Goal: Task Accomplishment & Management: Manage account settings

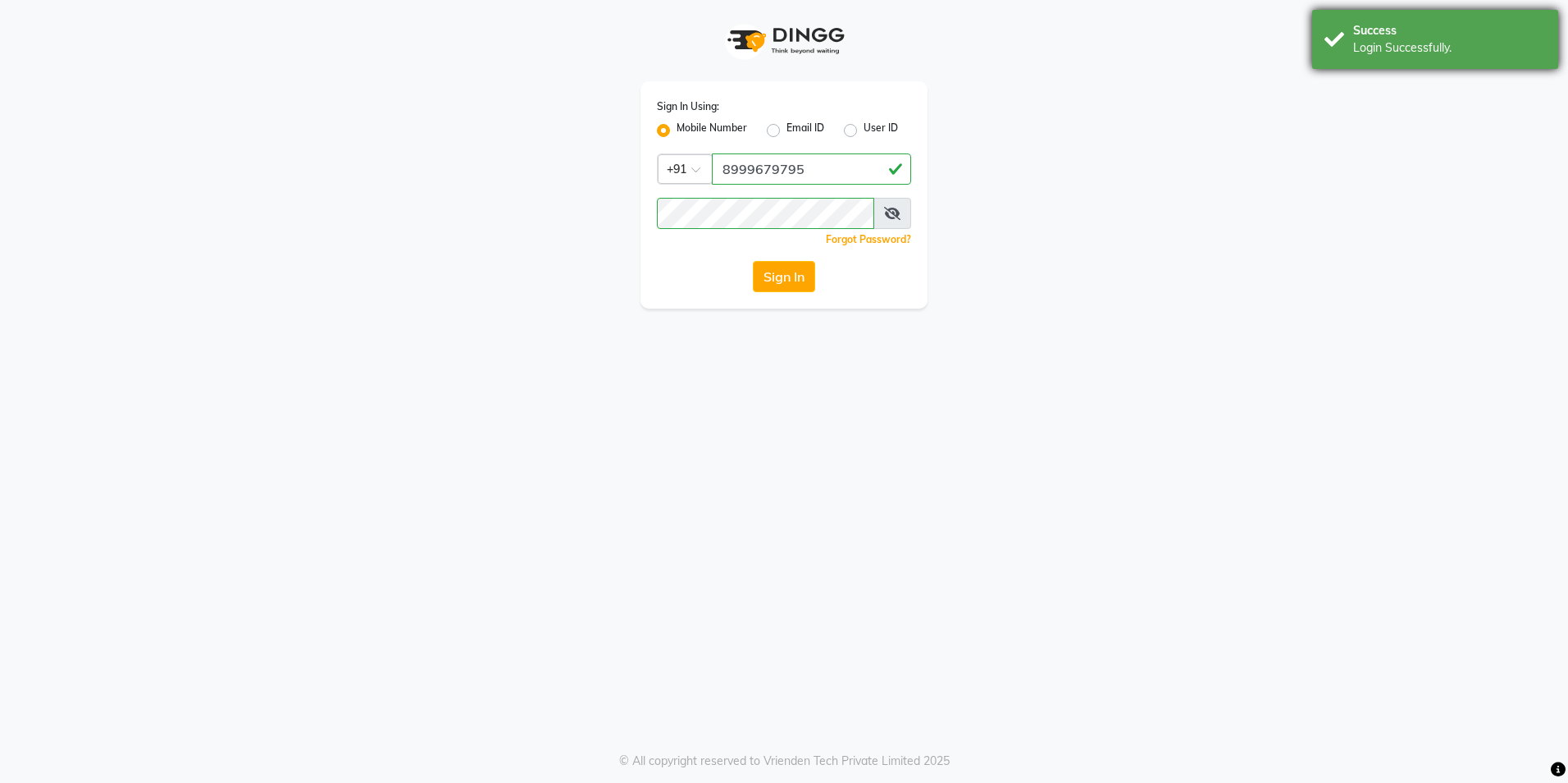
click at [1395, 32] on div "Success" at bounding box center [1450, 31] width 193 height 18
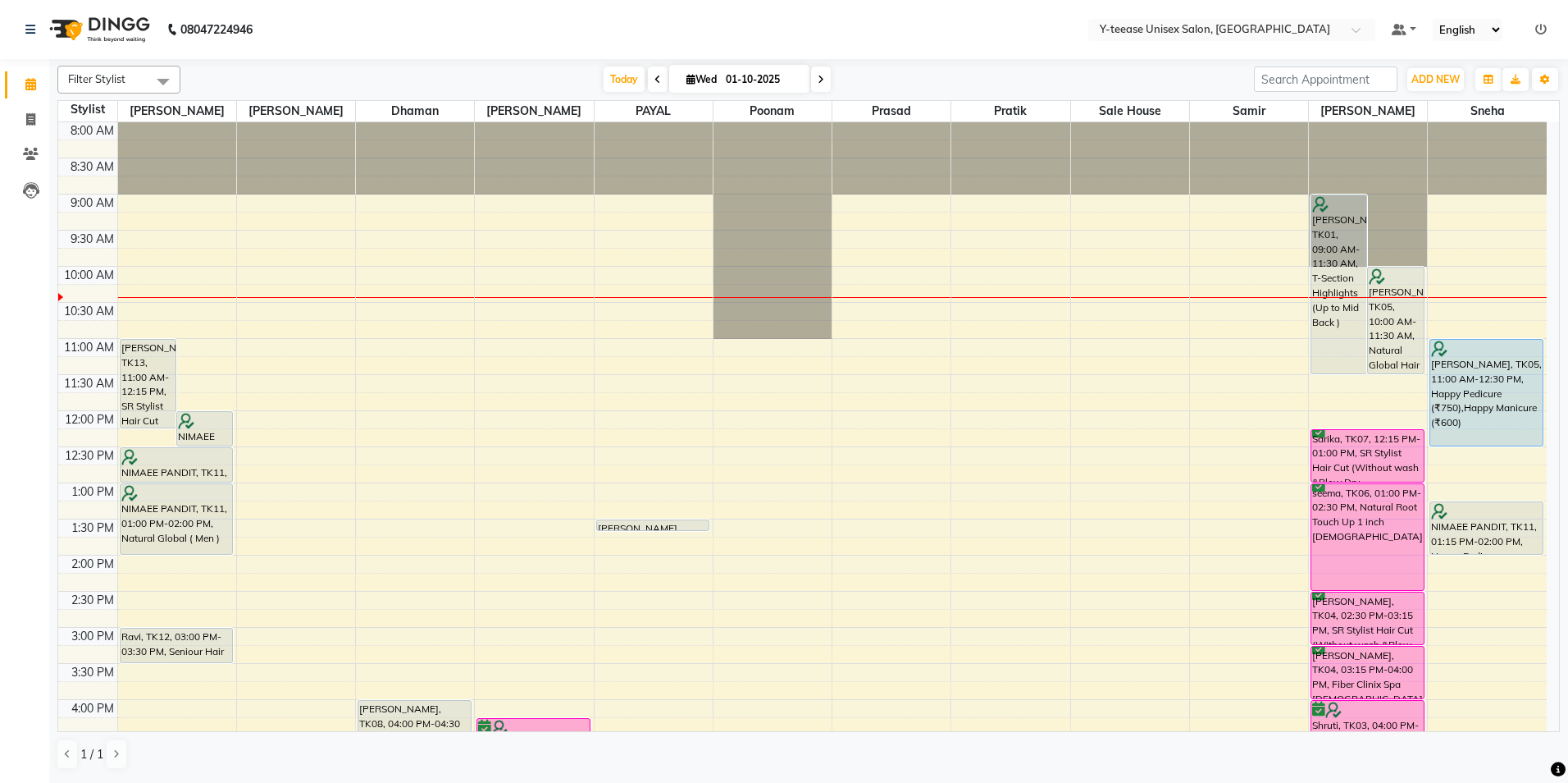
drag, startPoint x: 627, startPoint y: 72, endPoint x: 761, endPoint y: 48, distance: 136.1
click at [626, 71] on span "Today" at bounding box center [624, 79] width 41 height 25
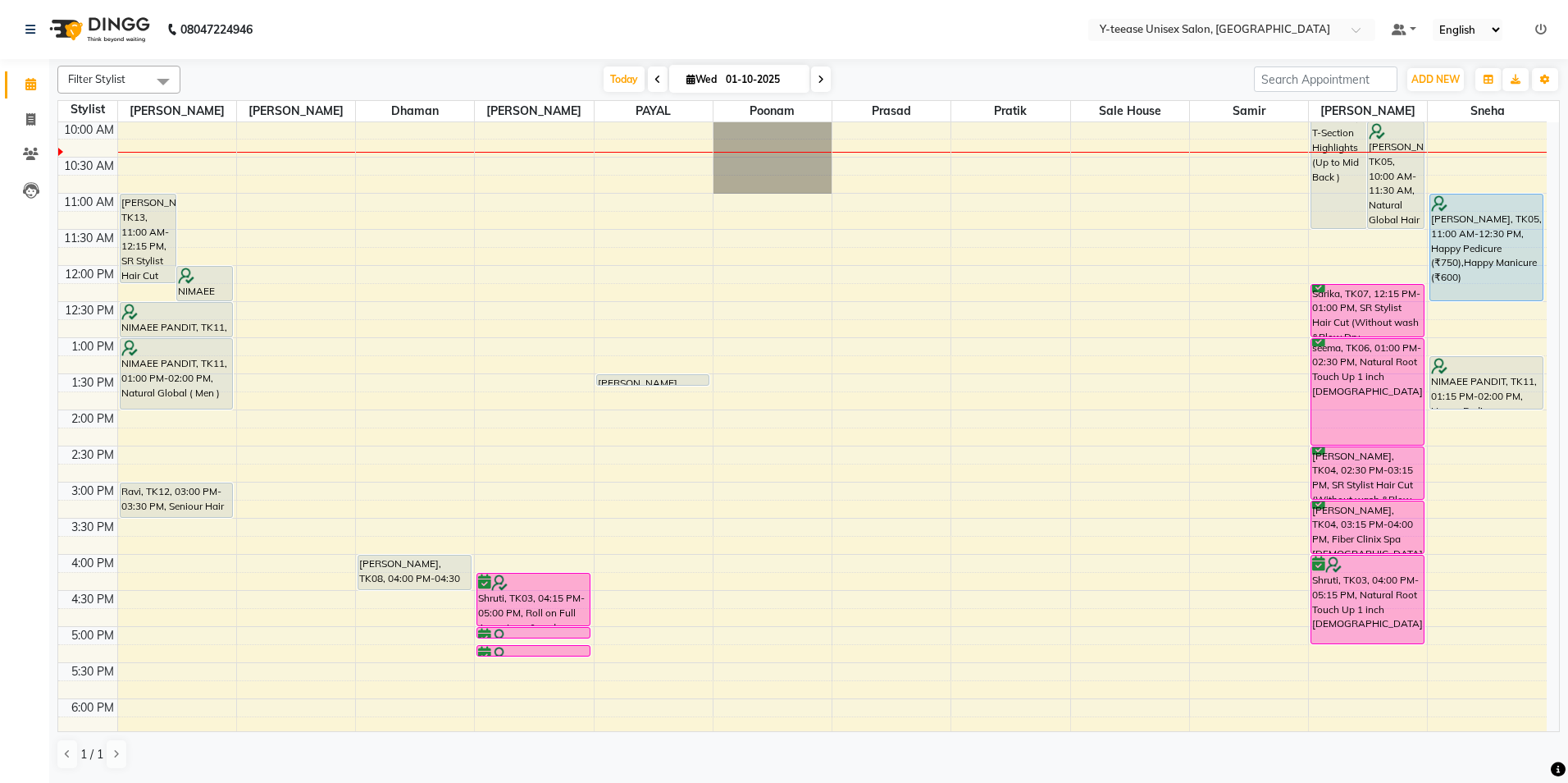
click at [777, 38] on nav "08047224946 Select Location × Y-teease Unisex Salon, Amanora Default Panel My P…" at bounding box center [784, 29] width 1568 height 59
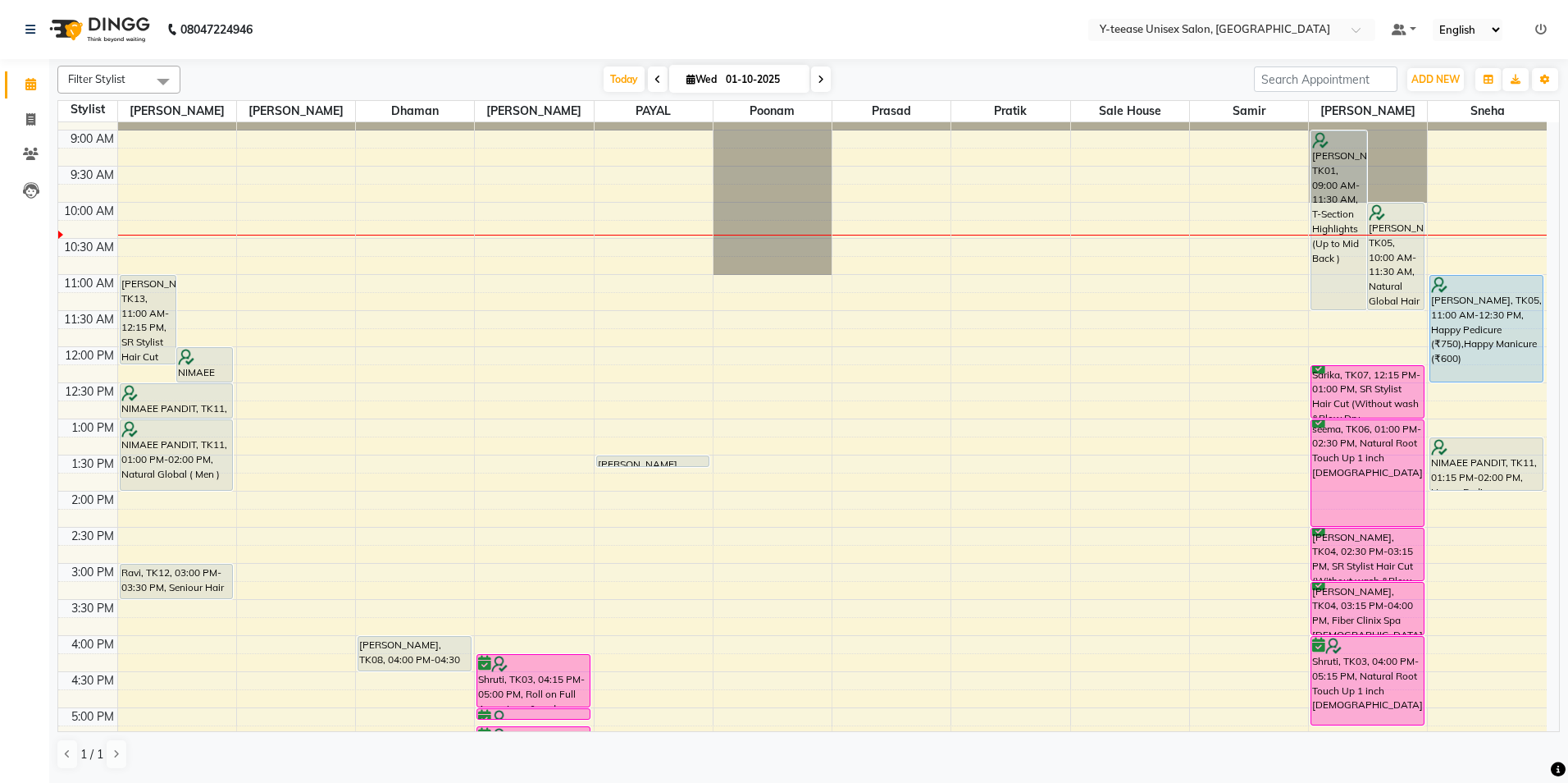
scroll to position [63, 0]
click at [821, 82] on icon at bounding box center [820, 79] width 6 height 10
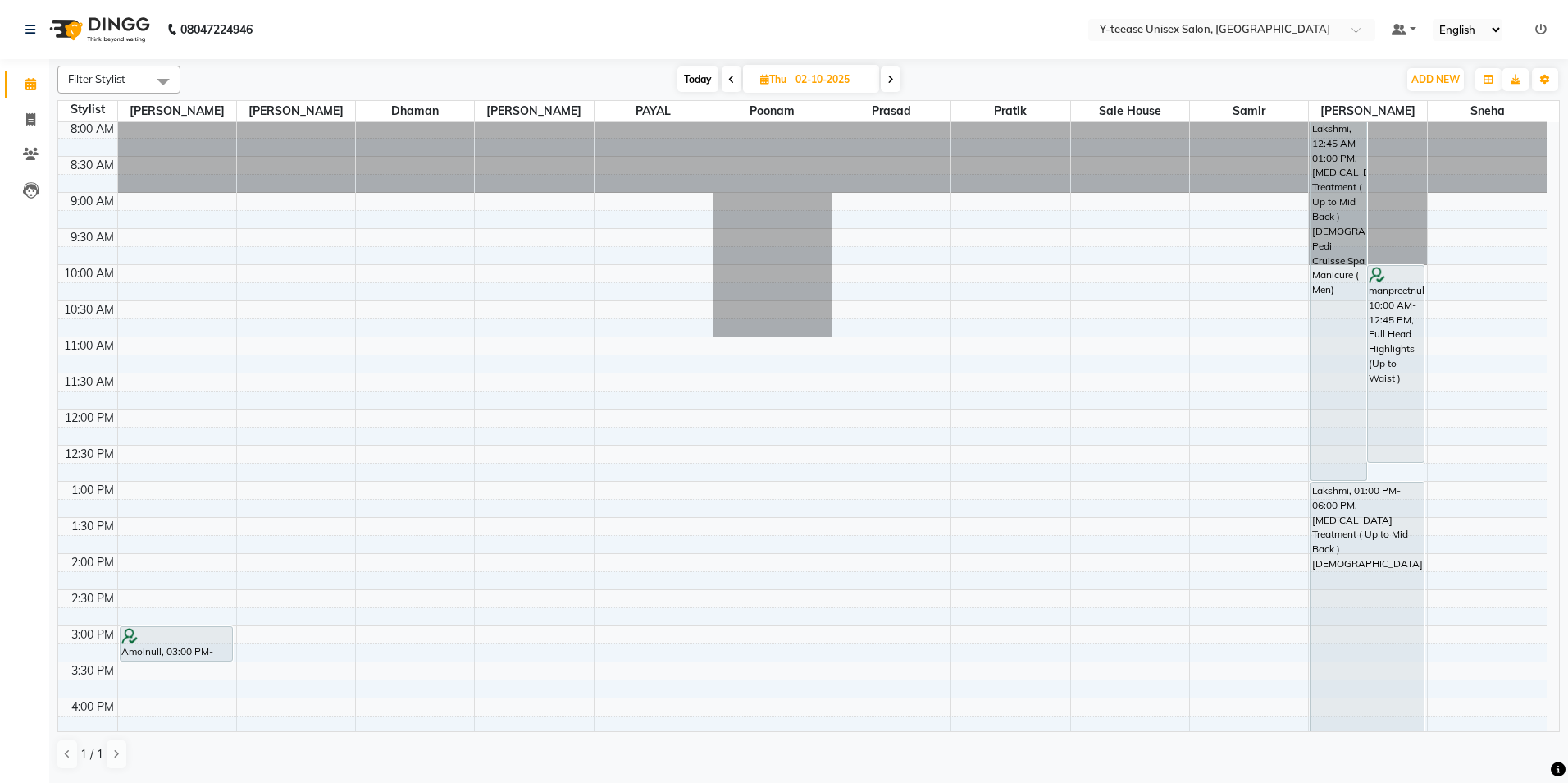
scroll to position [0, 0]
click at [698, 73] on span "Today" at bounding box center [698, 79] width 41 height 25
type input "01-10-2025"
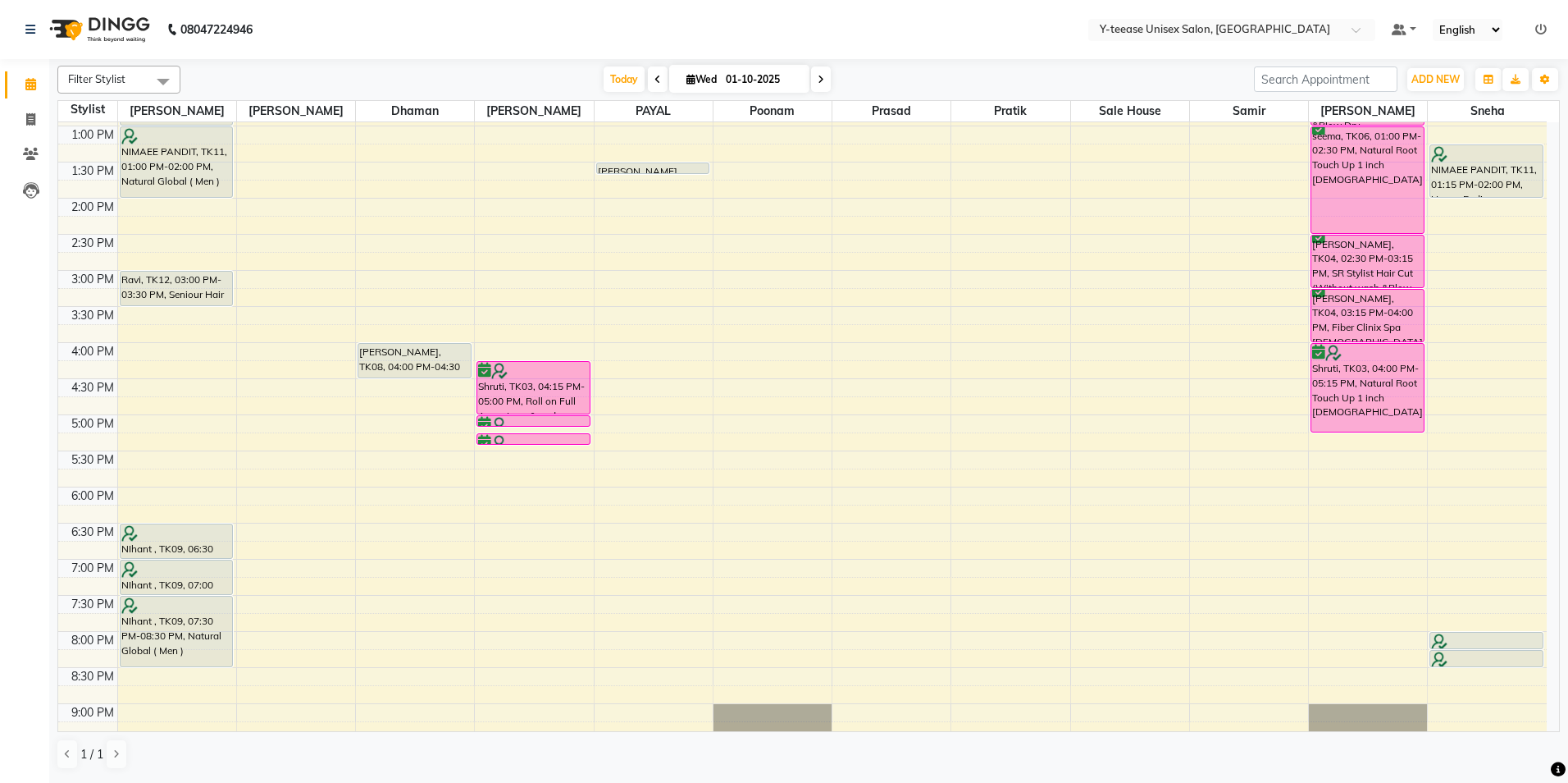
scroll to position [328, 0]
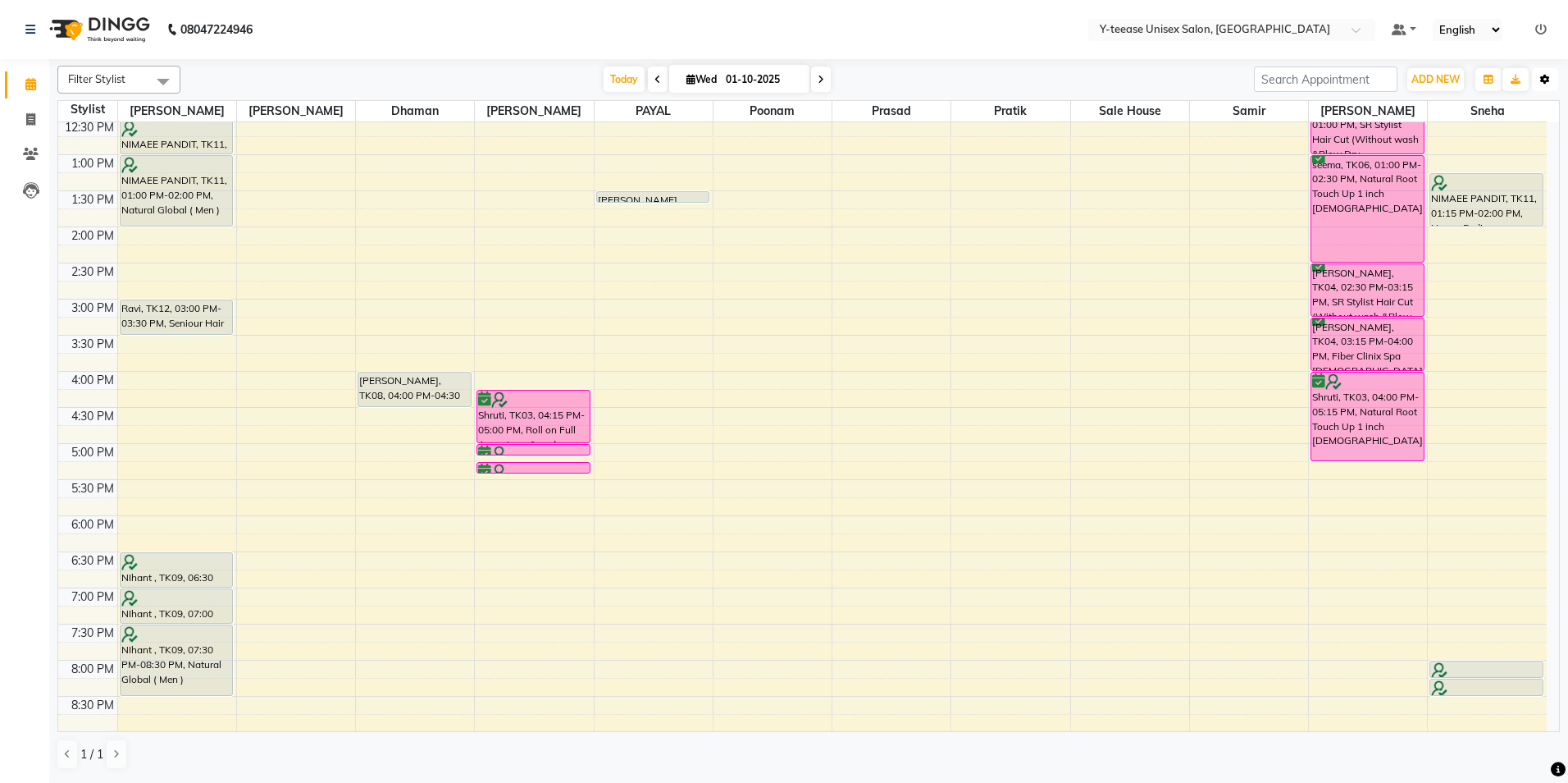
click at [1540, 80] on icon "button" at bounding box center [1544, 79] width 10 height 10
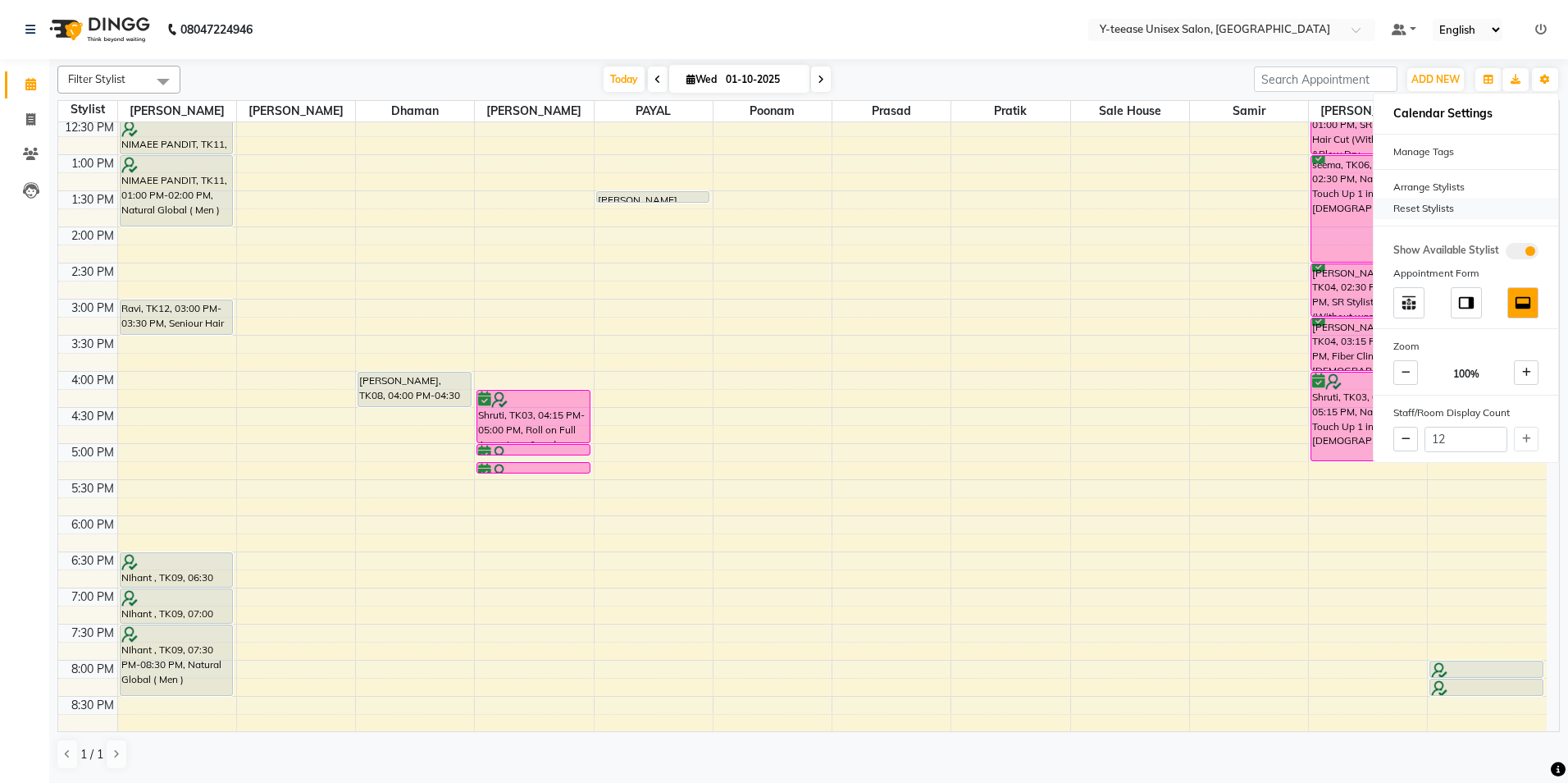
click at [1386, 203] on div "Reset Stylists" at bounding box center [1466, 208] width 184 height 21
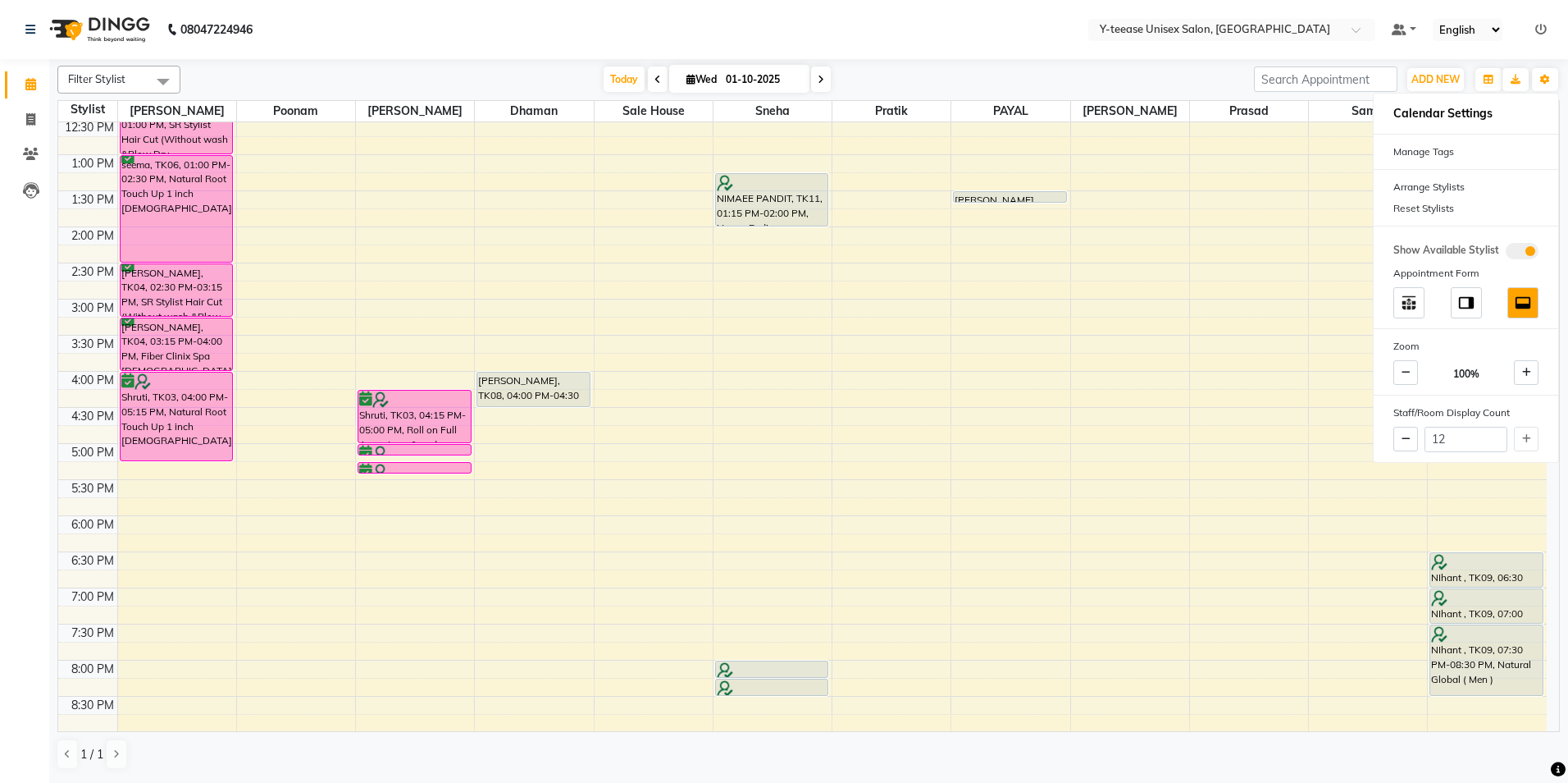
drag, startPoint x: 964, startPoint y: 48, endPoint x: 1138, endPoint y: 190, distance: 224.6
click at [964, 47] on nav "08047224946 Select Location × Y-teease Unisex Salon, Amanora Default Panel My P…" at bounding box center [784, 29] width 1568 height 59
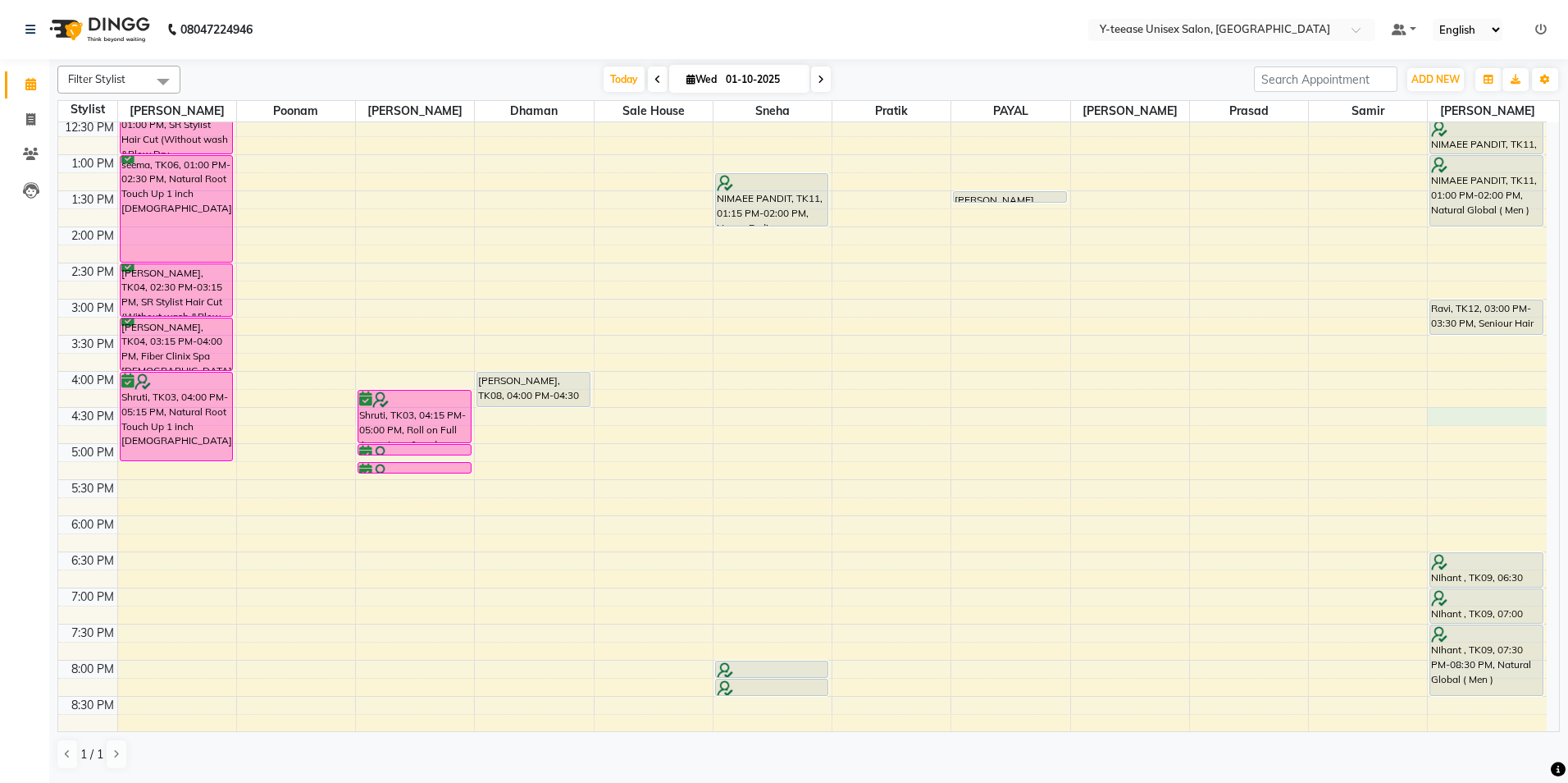
click at [1462, 419] on div "8:00 AM 8:30 AM 9:00 AM 9:30 AM 10:00 AM 10:30 AM 11:00 AM 11:30 AM 12:00 PM 12…" at bounding box center [802, 334] width 1488 height 1082
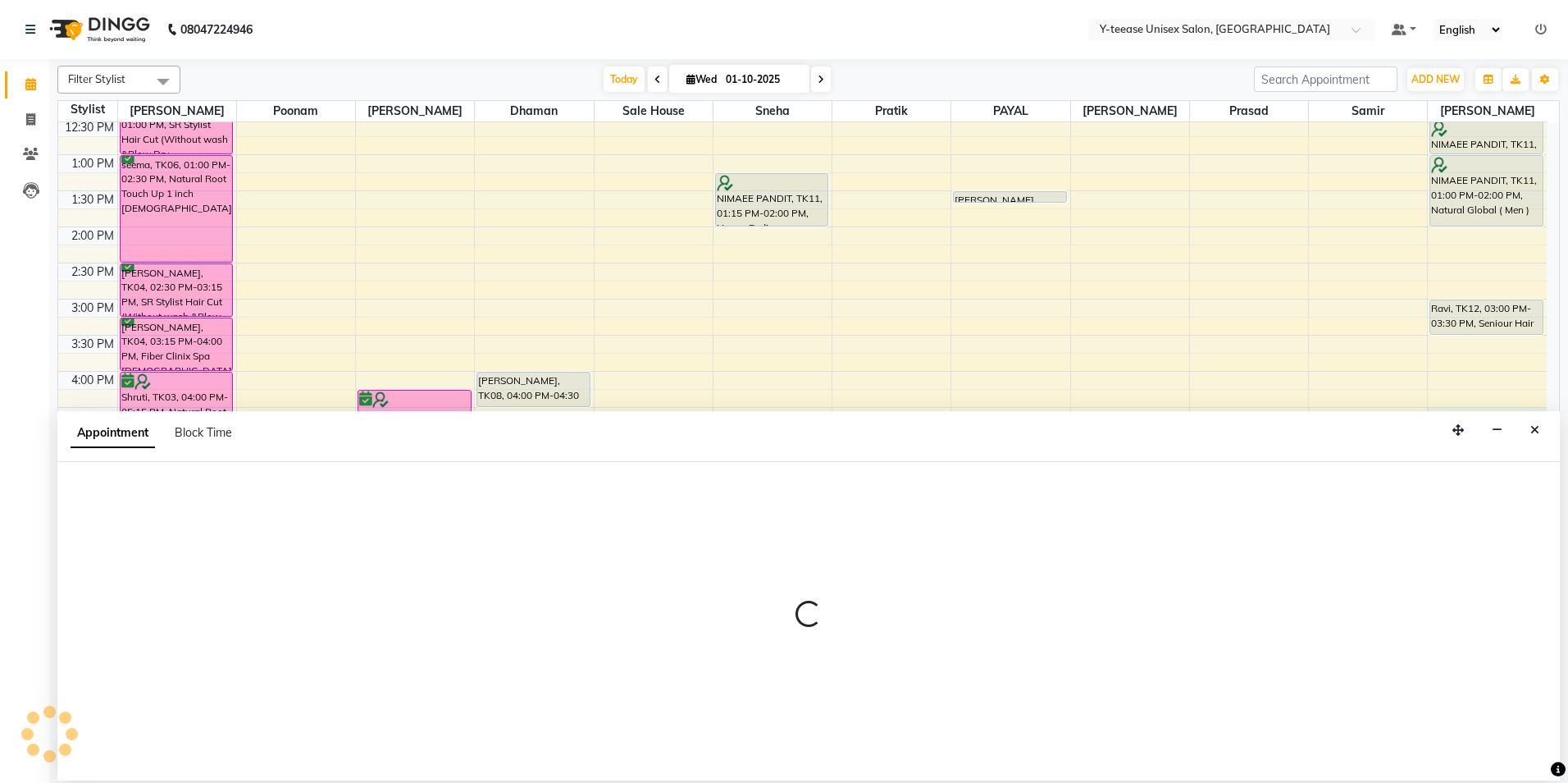
select select "92975"
select select "990"
select select "tentative"
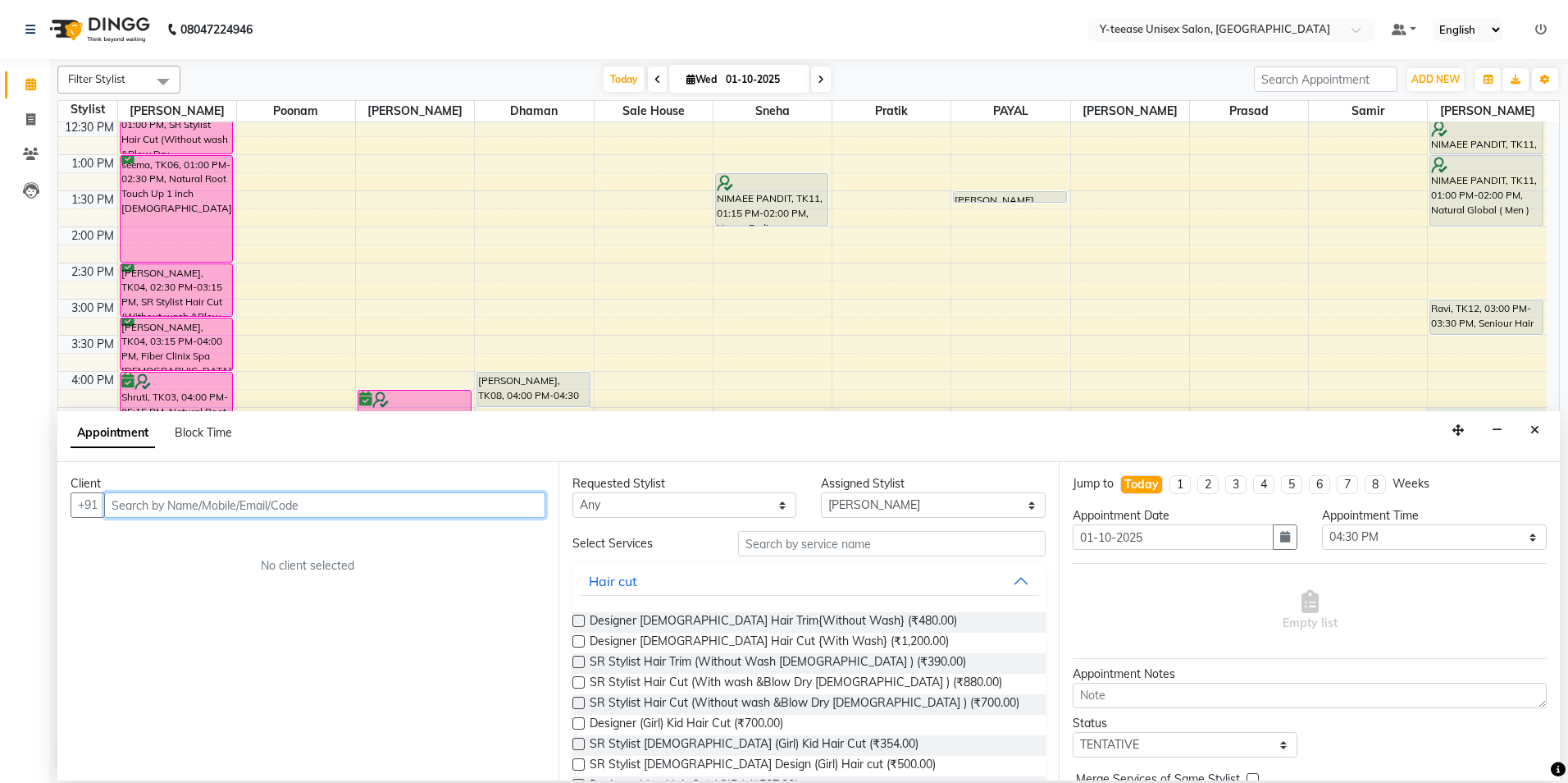
click at [376, 506] on input "text" at bounding box center [325, 505] width 441 height 25
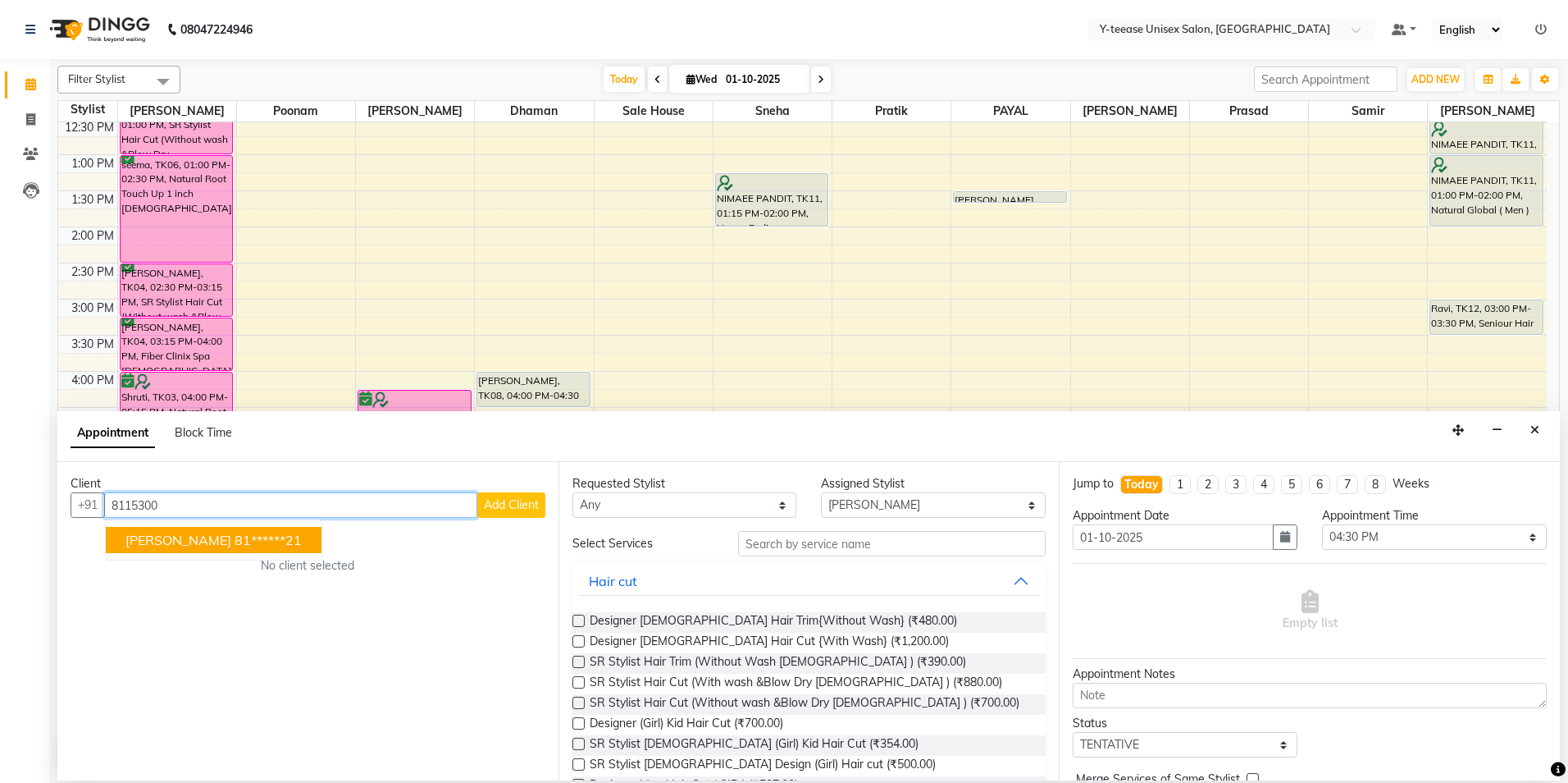
click at [234, 542] on ngb-highlight "81******21" at bounding box center [268, 540] width 68 height 17
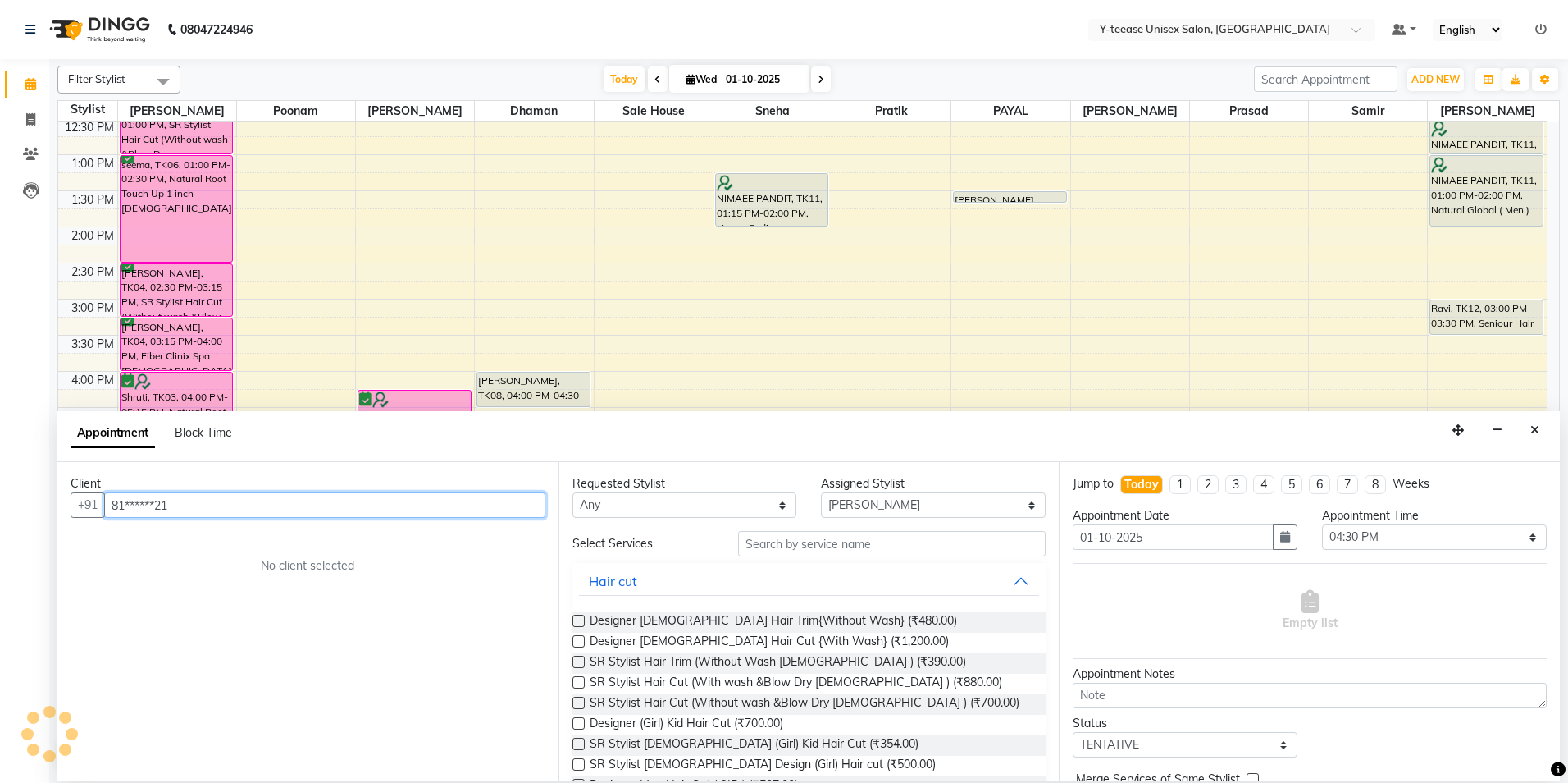
type input "81******21"
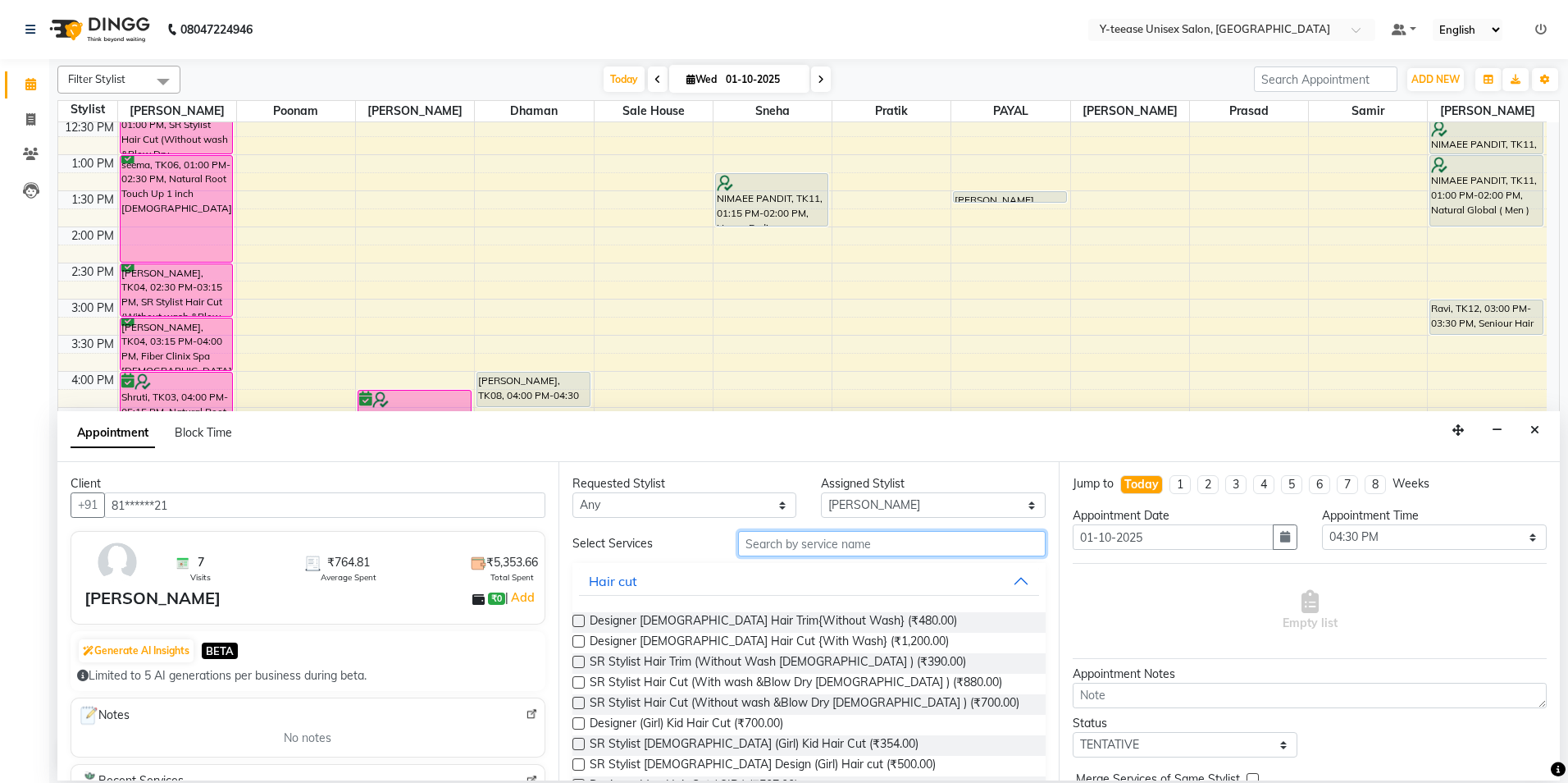
click at [867, 538] on input "text" at bounding box center [891, 543] width 308 height 25
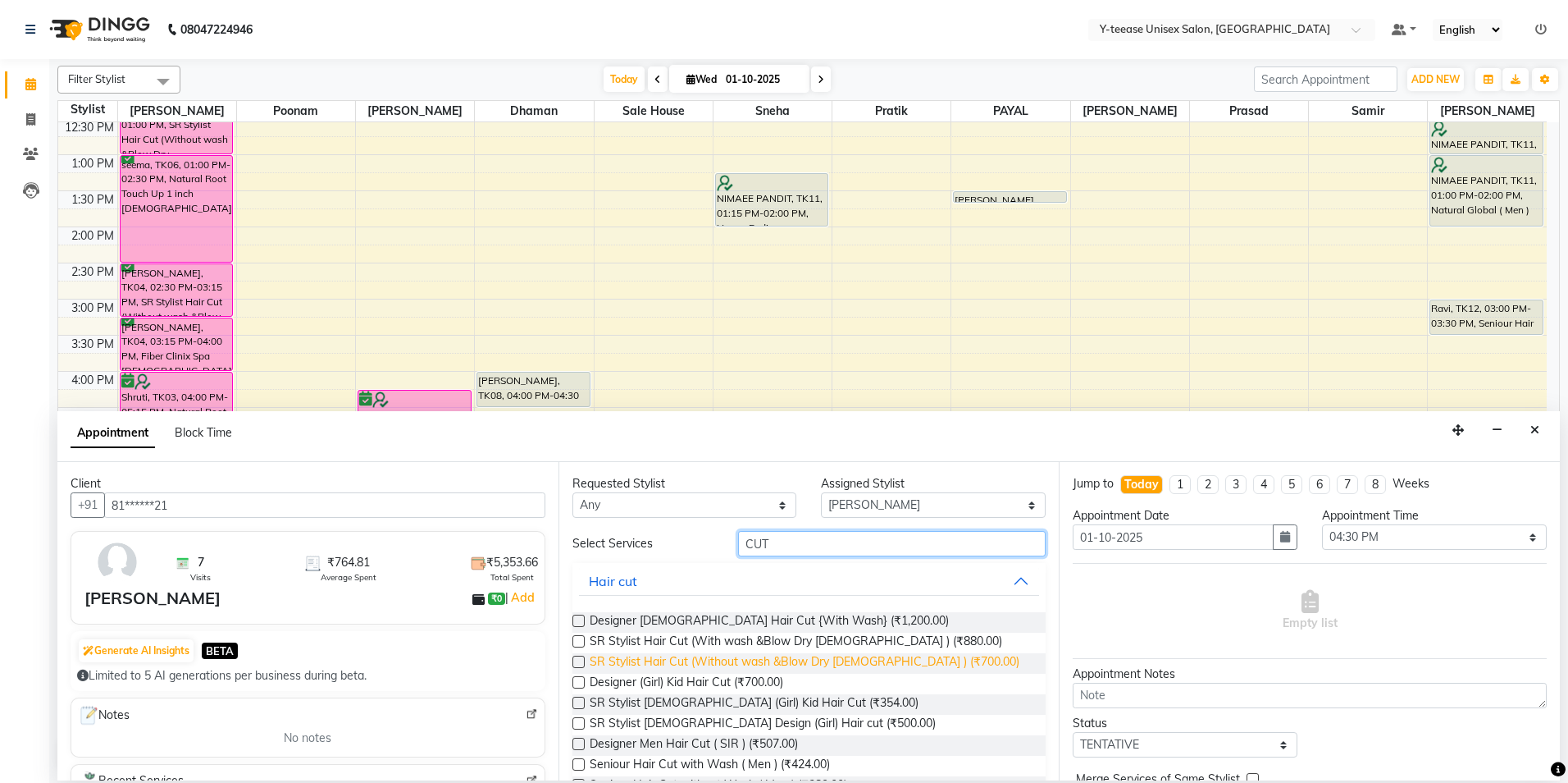
type input "CUT"
click at [852, 661] on span "SR Stylist Hair Cut (Without wash &Blow Dry Female ) (₹700.00)" at bounding box center [805, 663] width 430 height 20
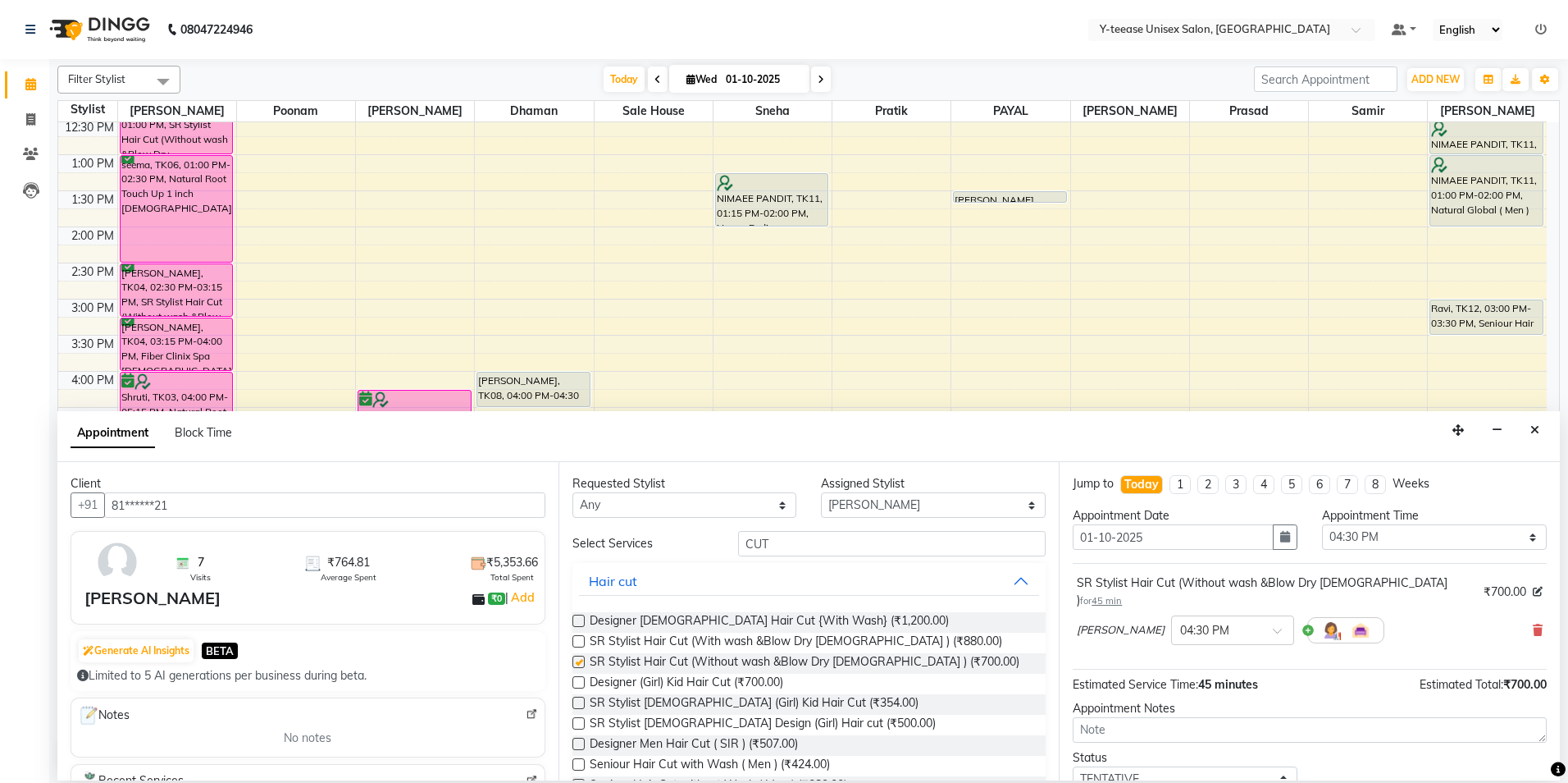
checkbox input "false"
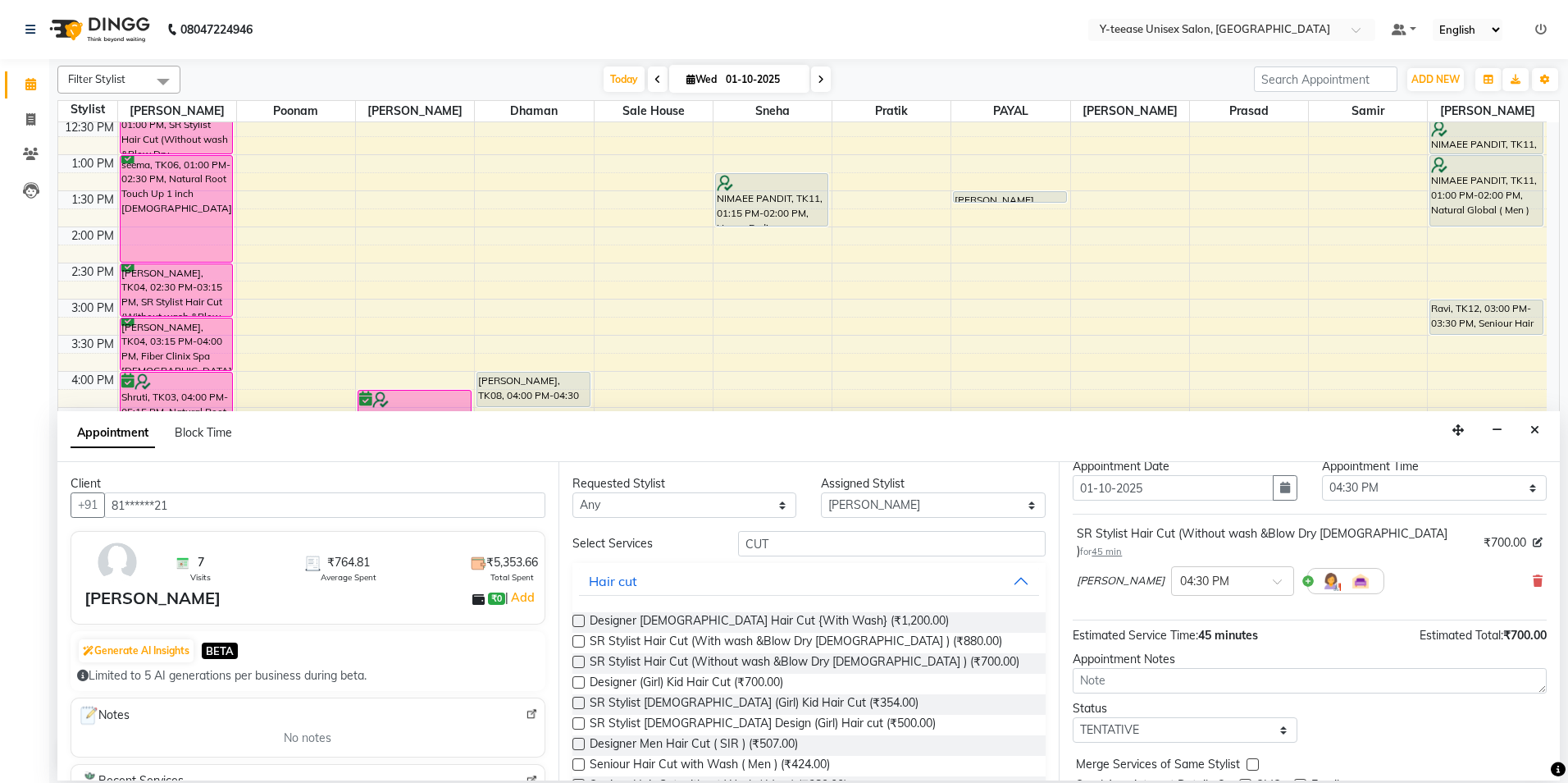
scroll to position [97, 0]
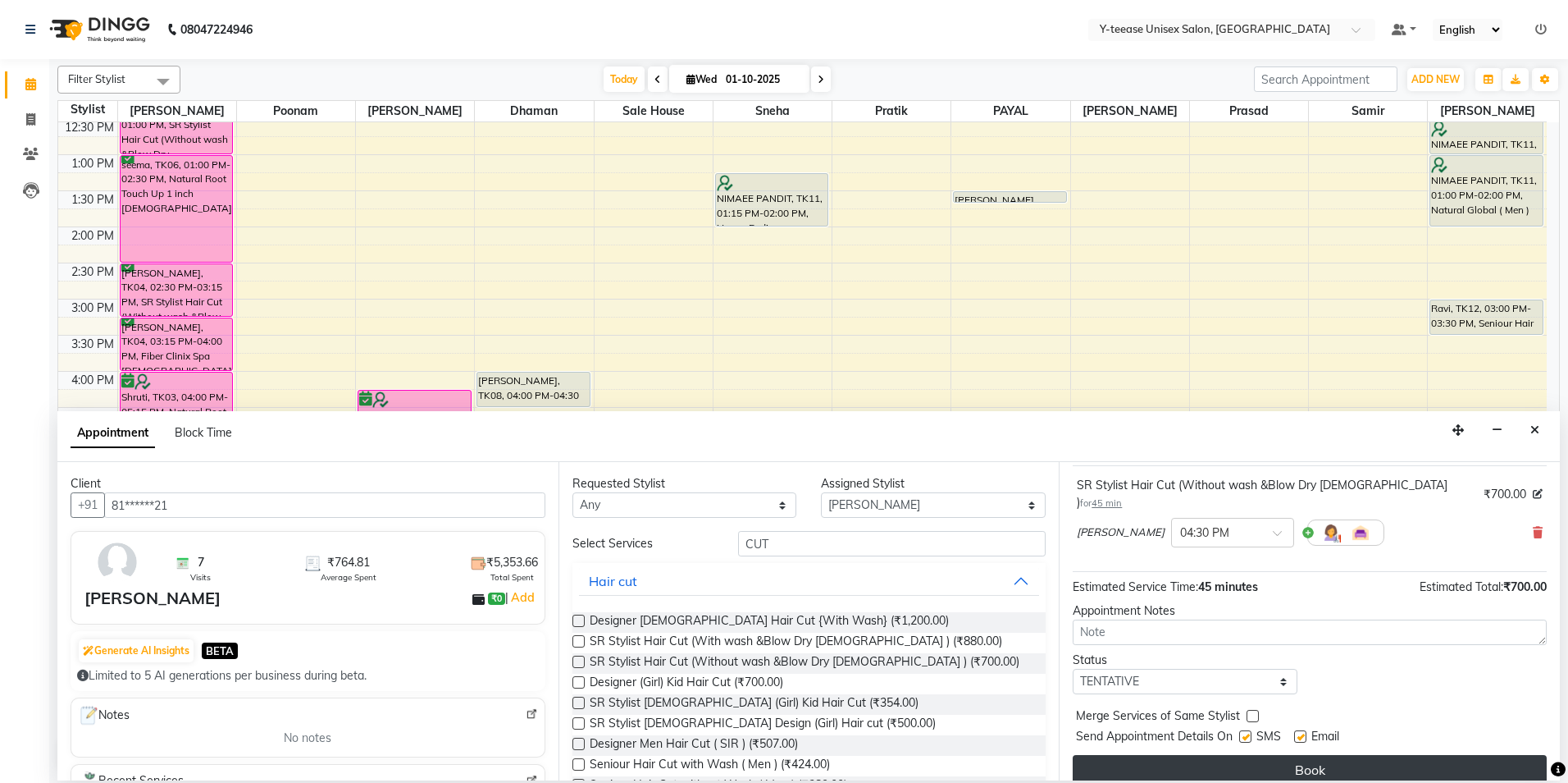
click at [1297, 755] on button "Book" at bounding box center [1310, 770] width 474 height 30
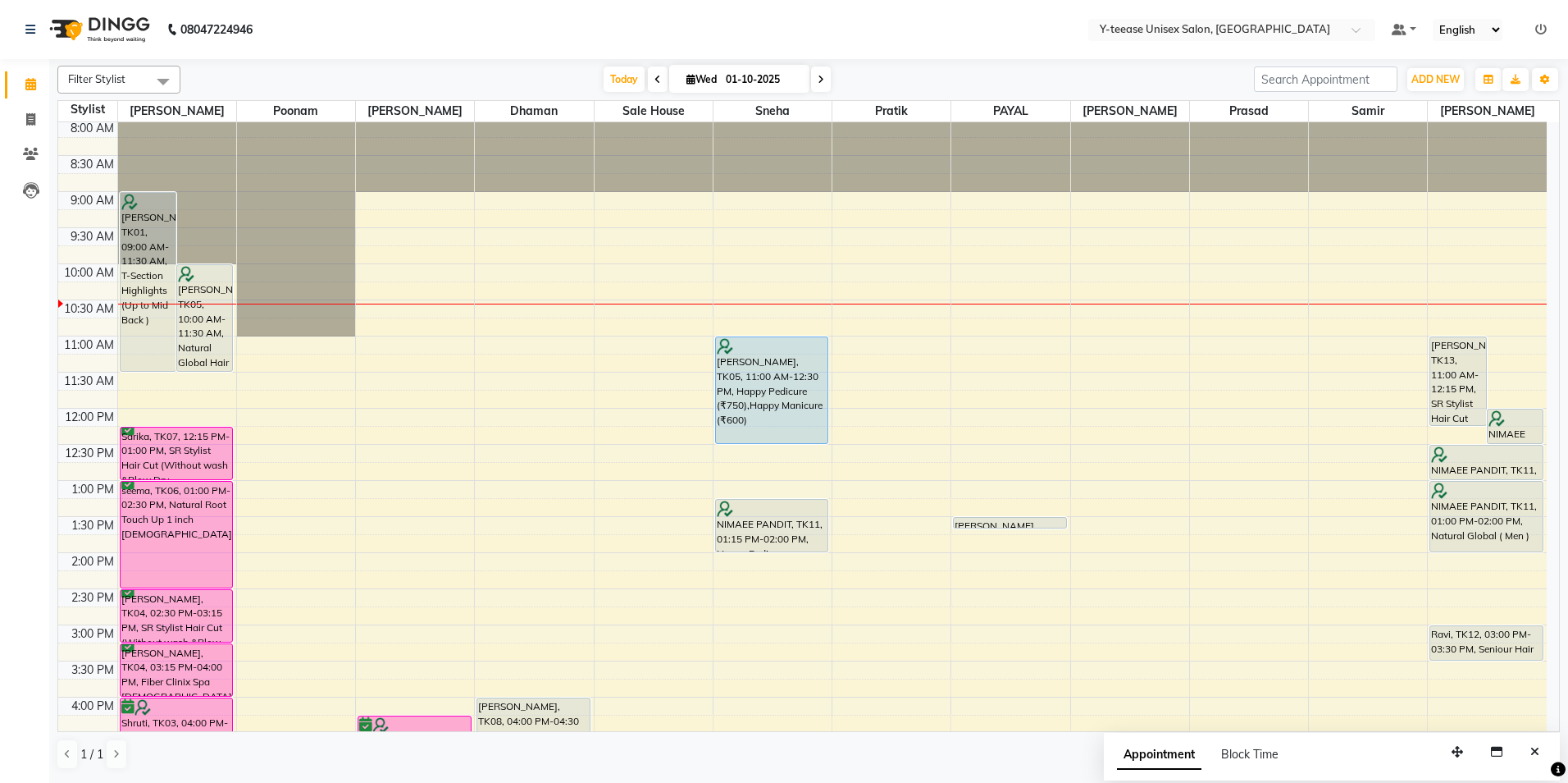
scroll to position [0, 0]
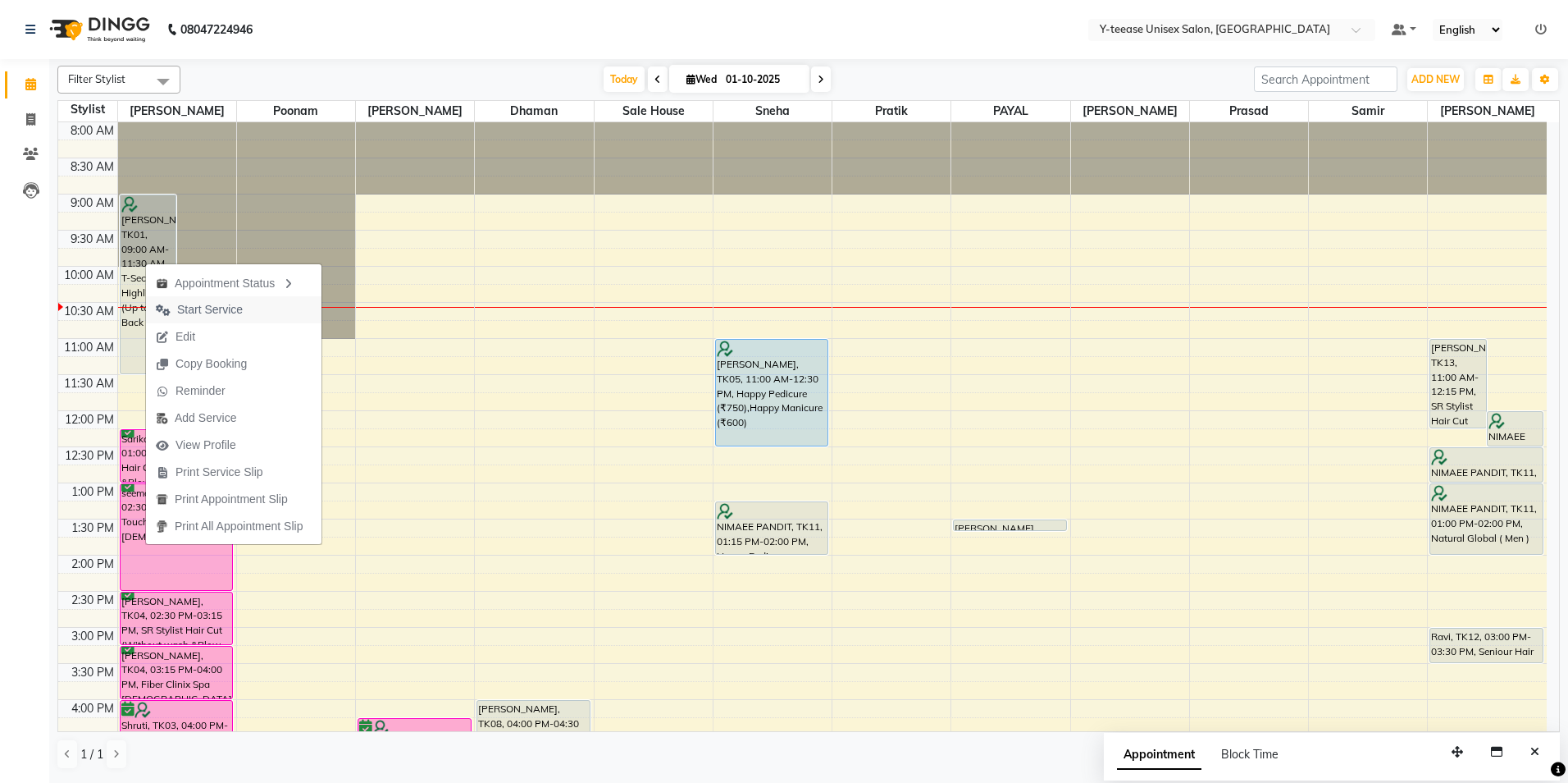
click at [209, 305] on span "Start Service" at bounding box center [210, 310] width 66 height 18
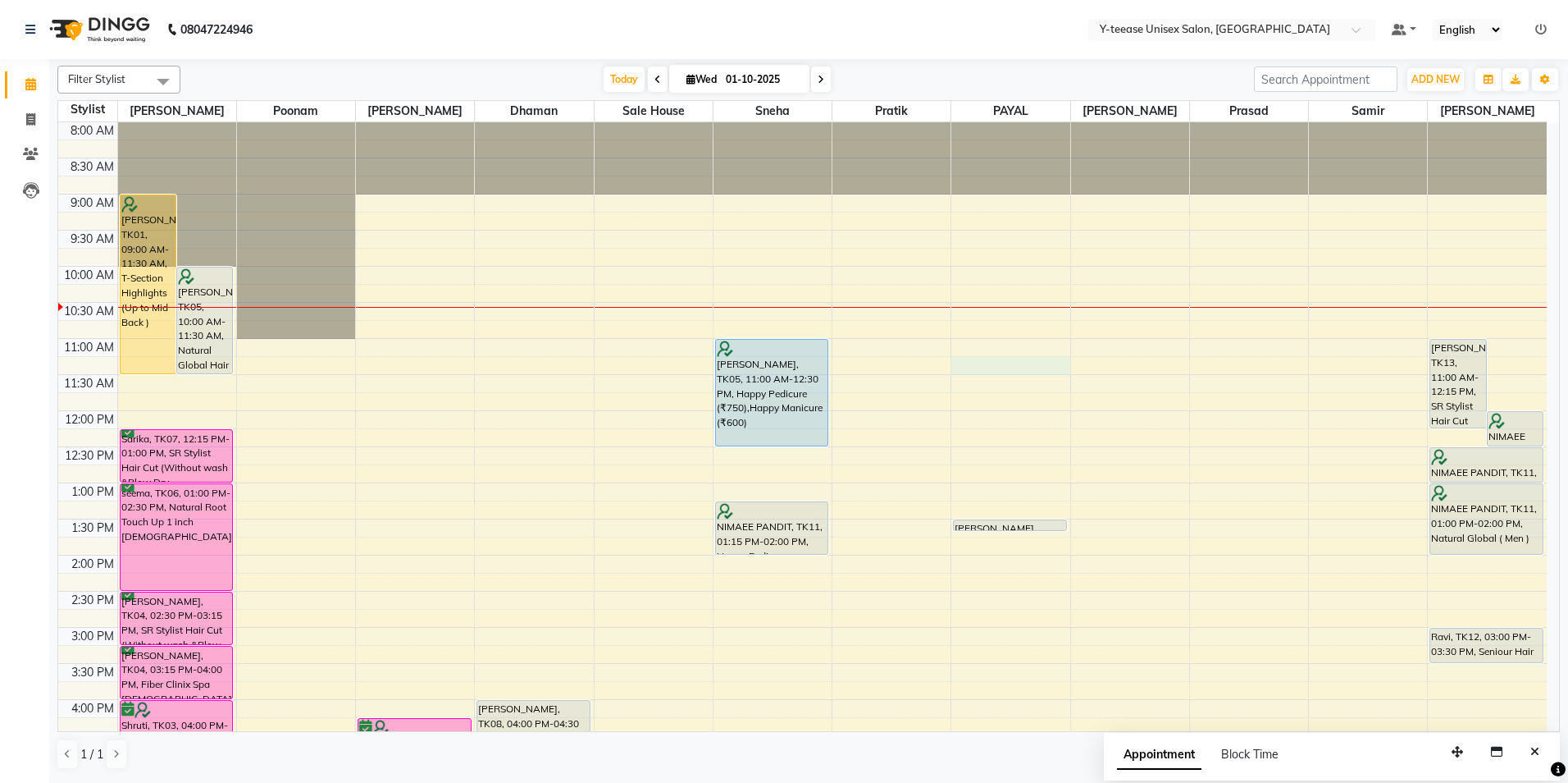
drag, startPoint x: 1022, startPoint y: 363, endPoint x: 1029, endPoint y: 368, distance: 8.6
click at [1022, 360] on div "8:00 AM 8:30 AM 9:00 AM 9:30 AM 10:00 AM 10:30 AM 11:00 AM 11:30 AM 12:00 PM 12…" at bounding box center [802, 663] width 1488 height 1082
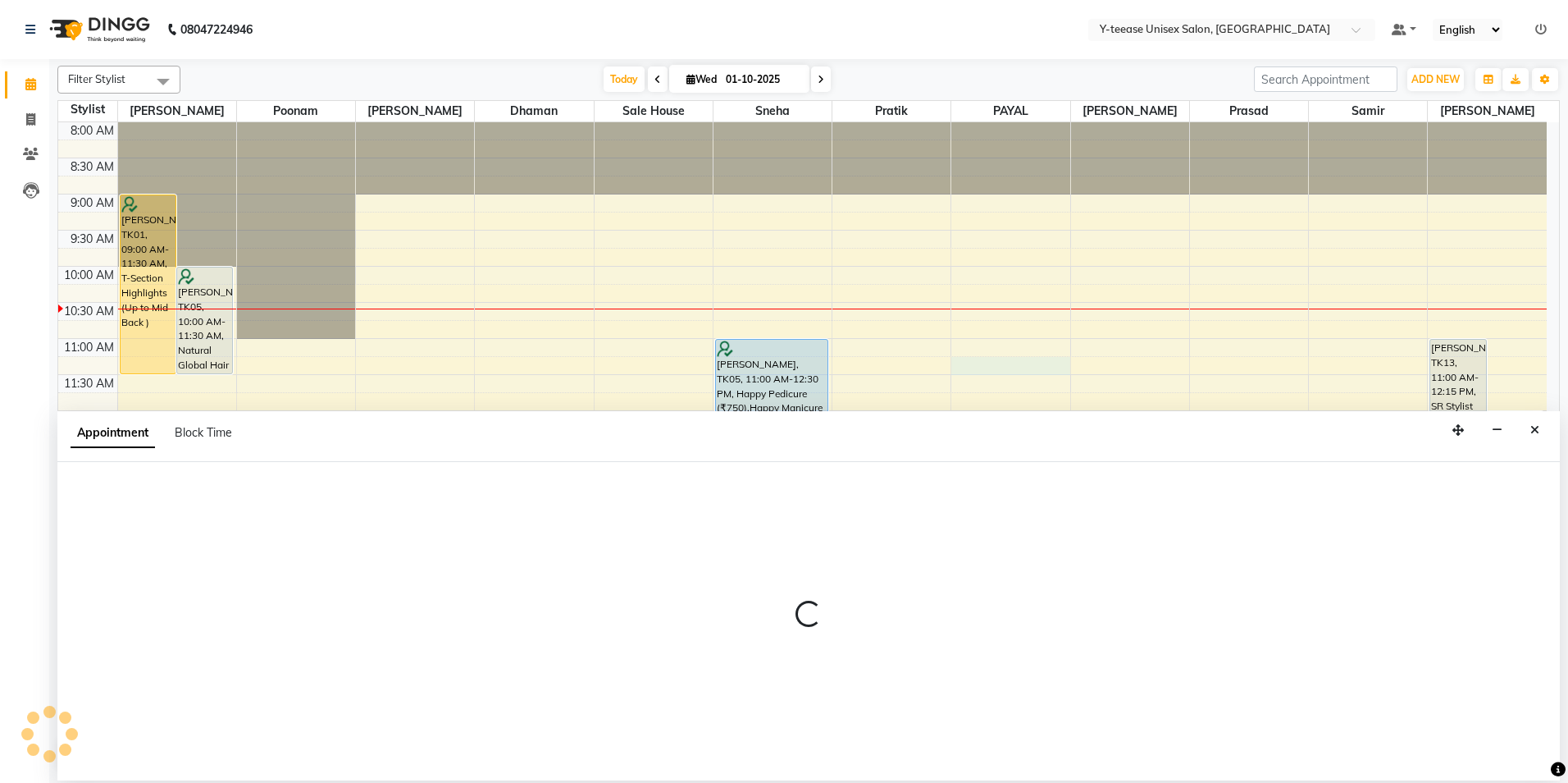
select select "73210"
select select "675"
select select "tentative"
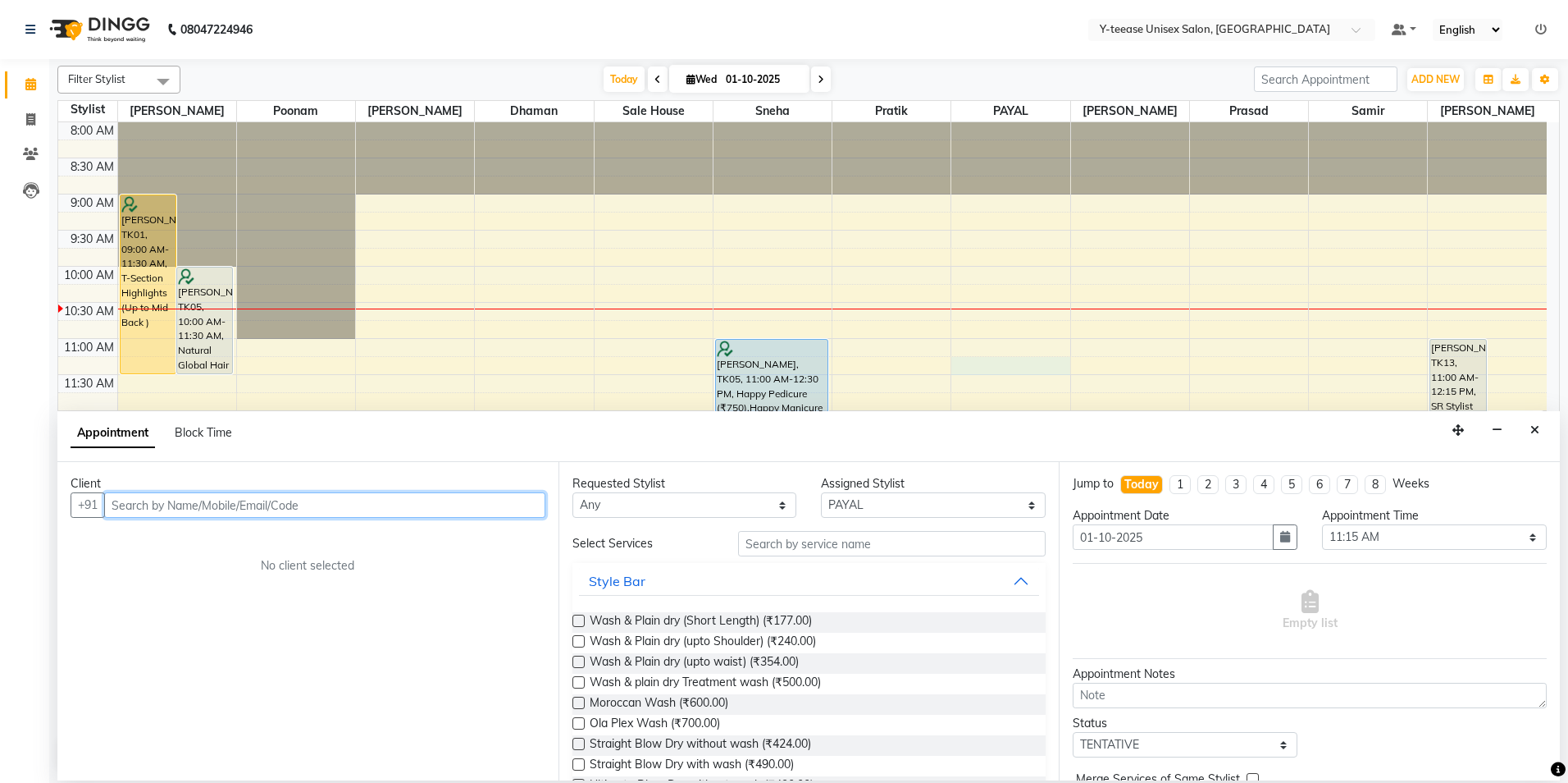
click at [447, 513] on input "text" at bounding box center [325, 505] width 441 height 25
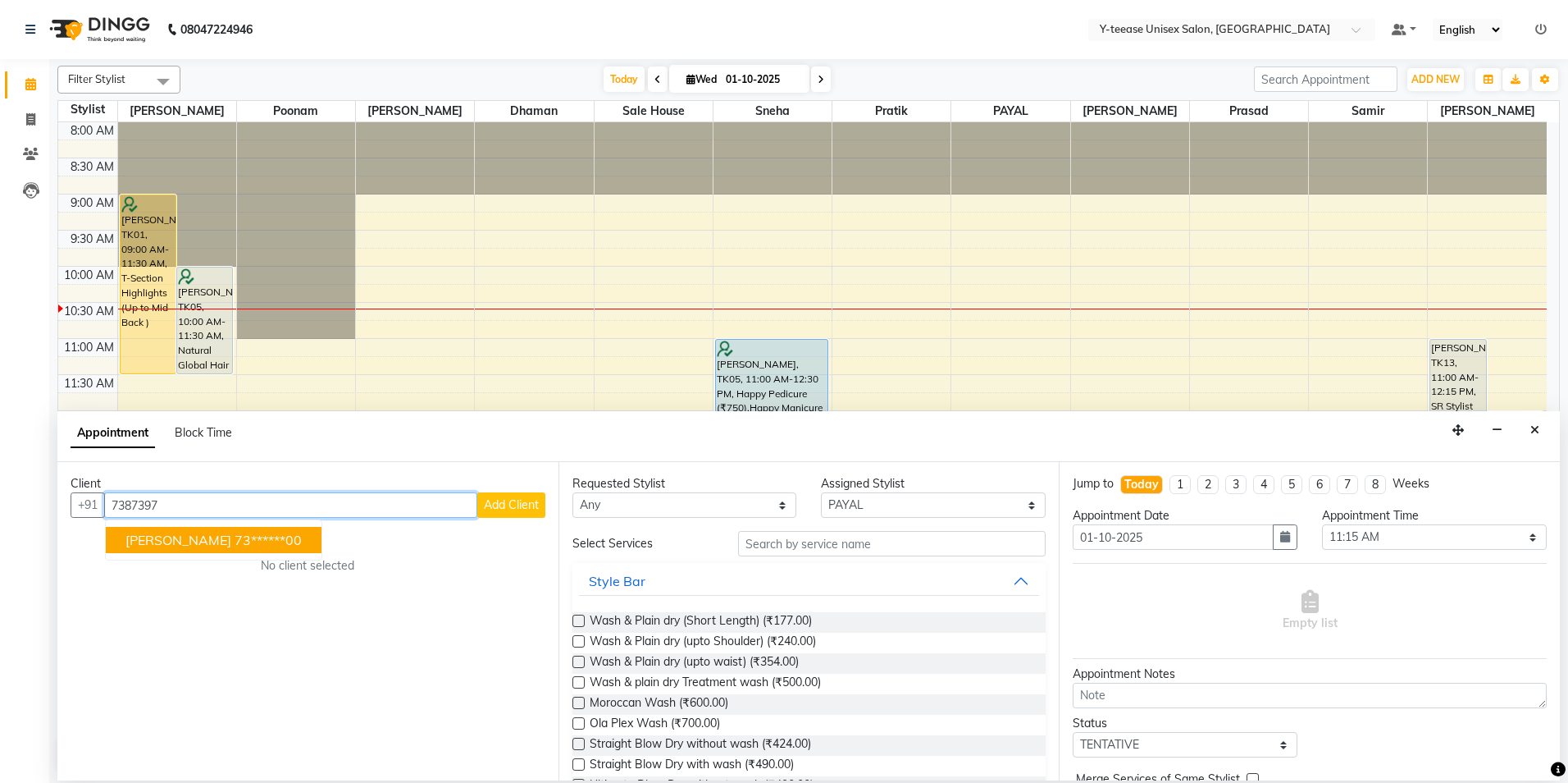
click at [253, 537] on ngb-highlight "73******00" at bounding box center [268, 540] width 68 height 17
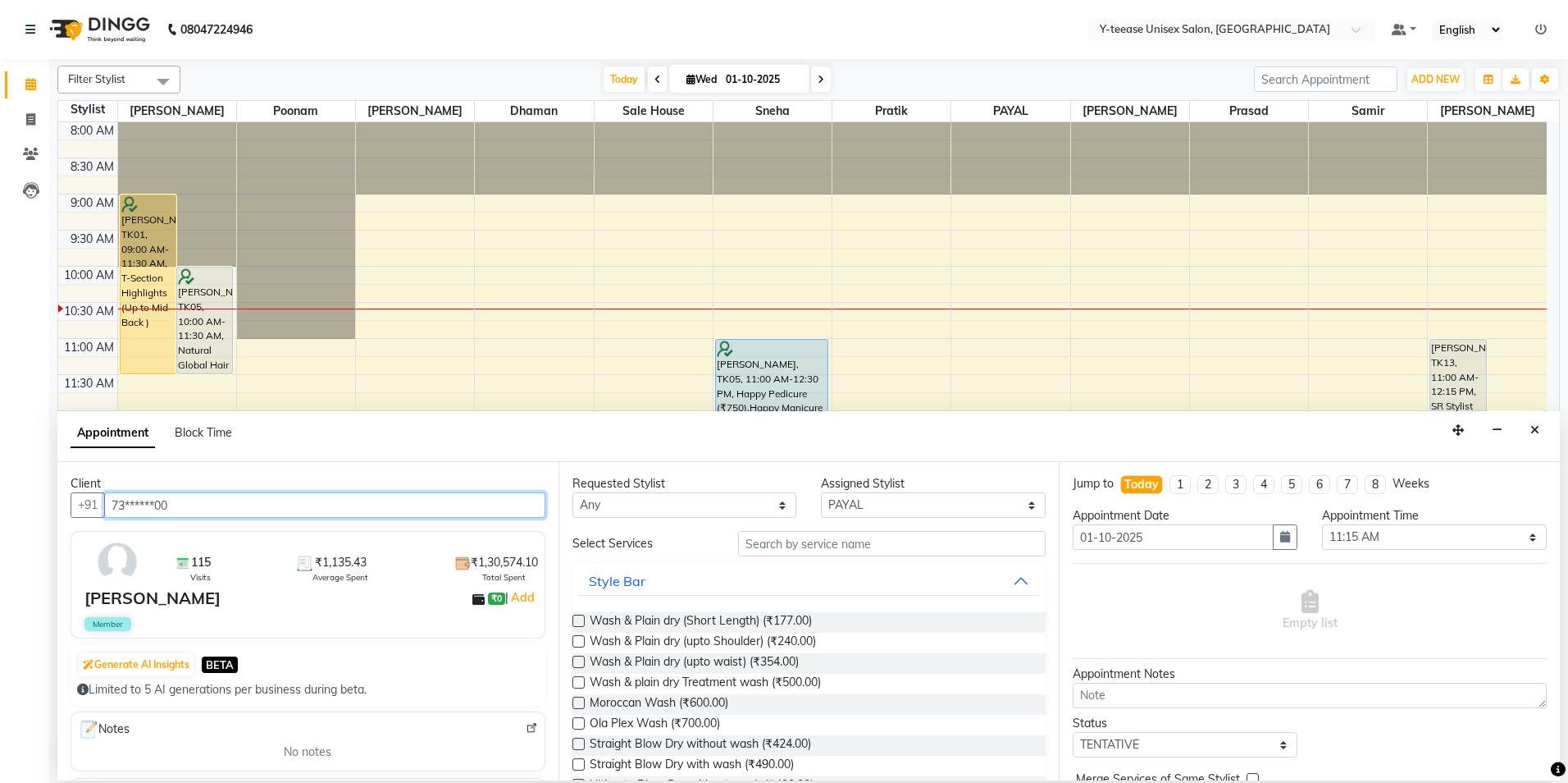
type input "73******00"
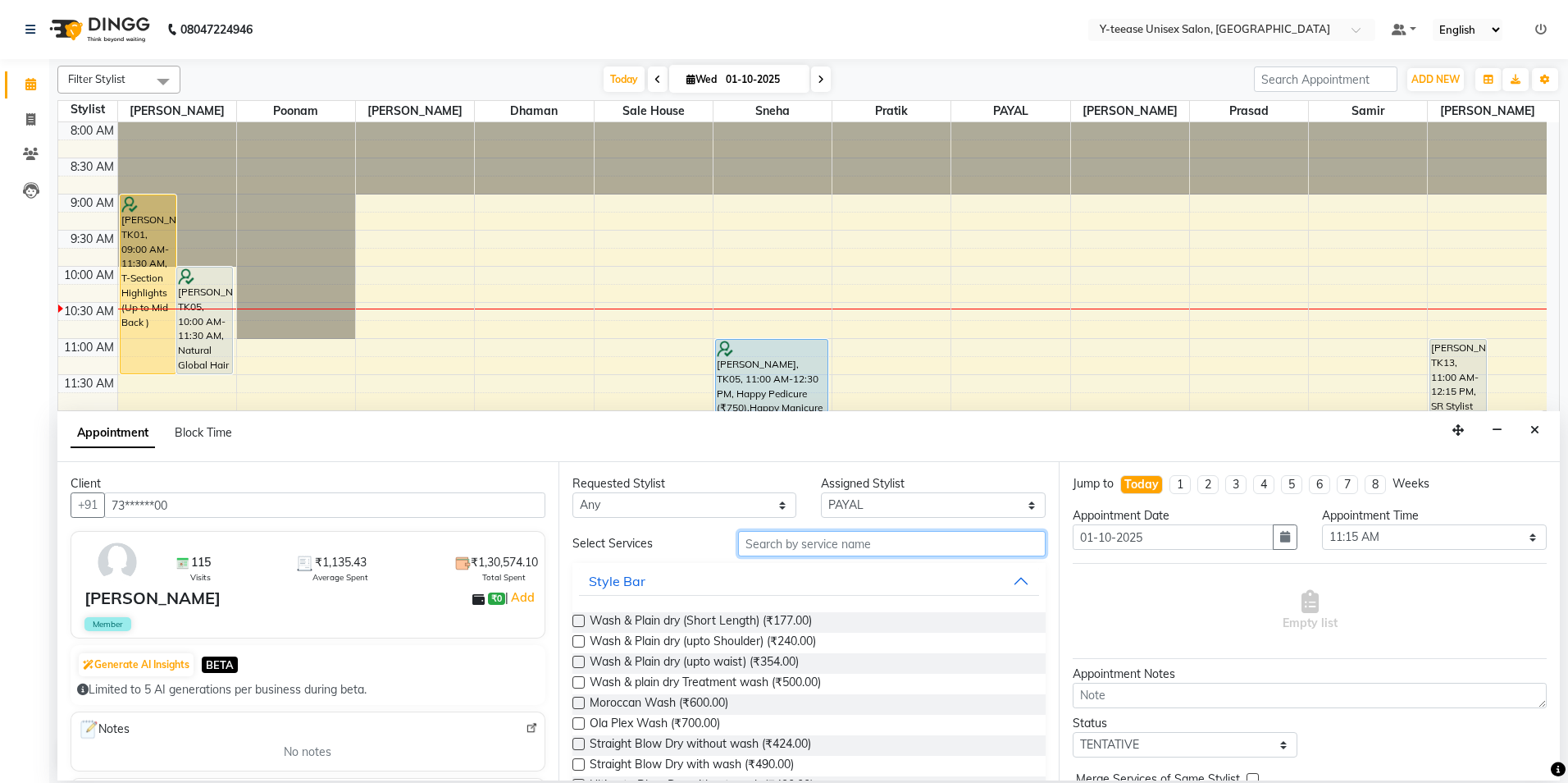
click at [949, 541] on input "text" at bounding box center [891, 543] width 308 height 25
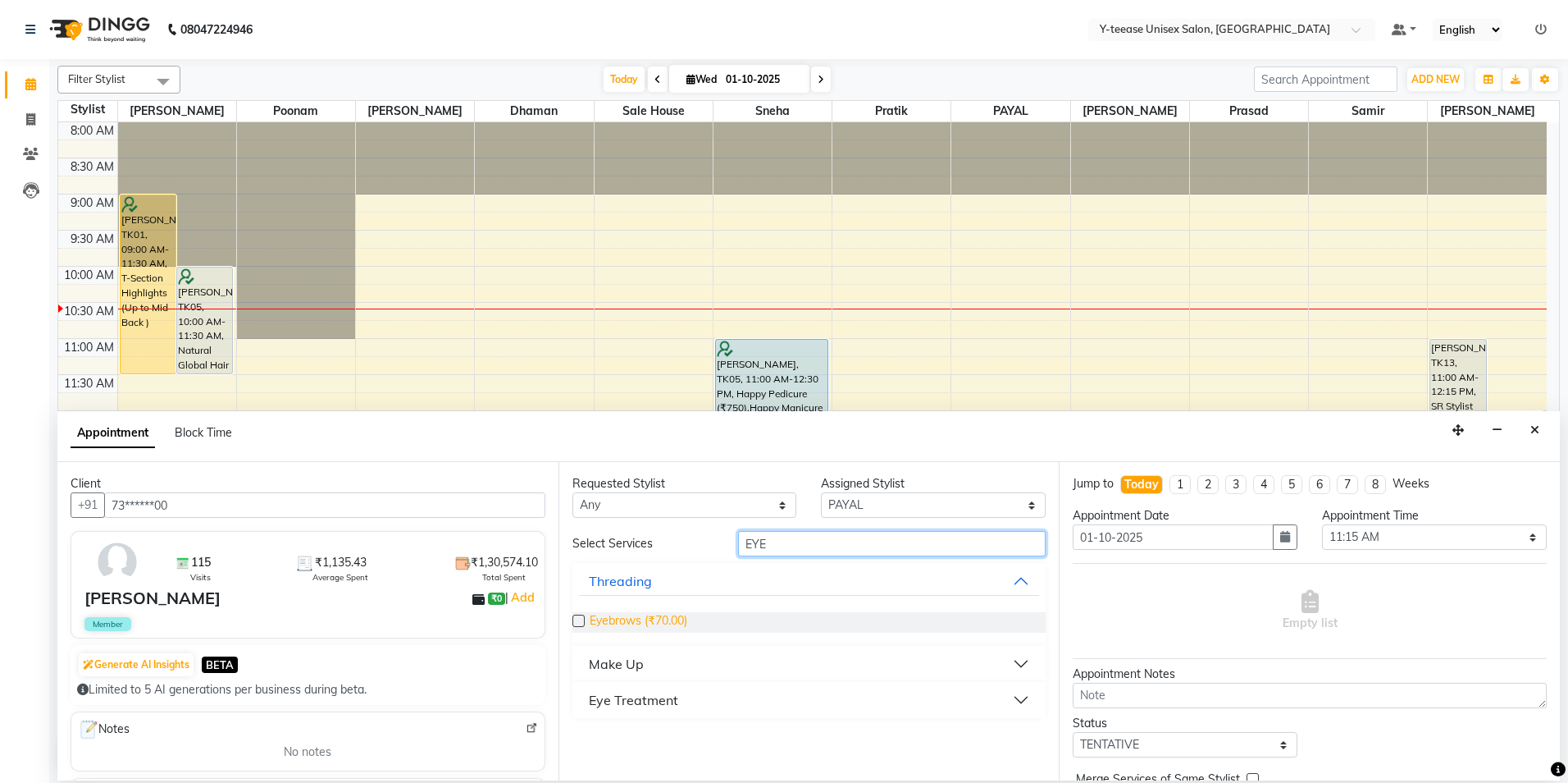
type input "EYE"
click at [606, 617] on span "Eyebrows (₹70.00)" at bounding box center [638, 621] width 97 height 20
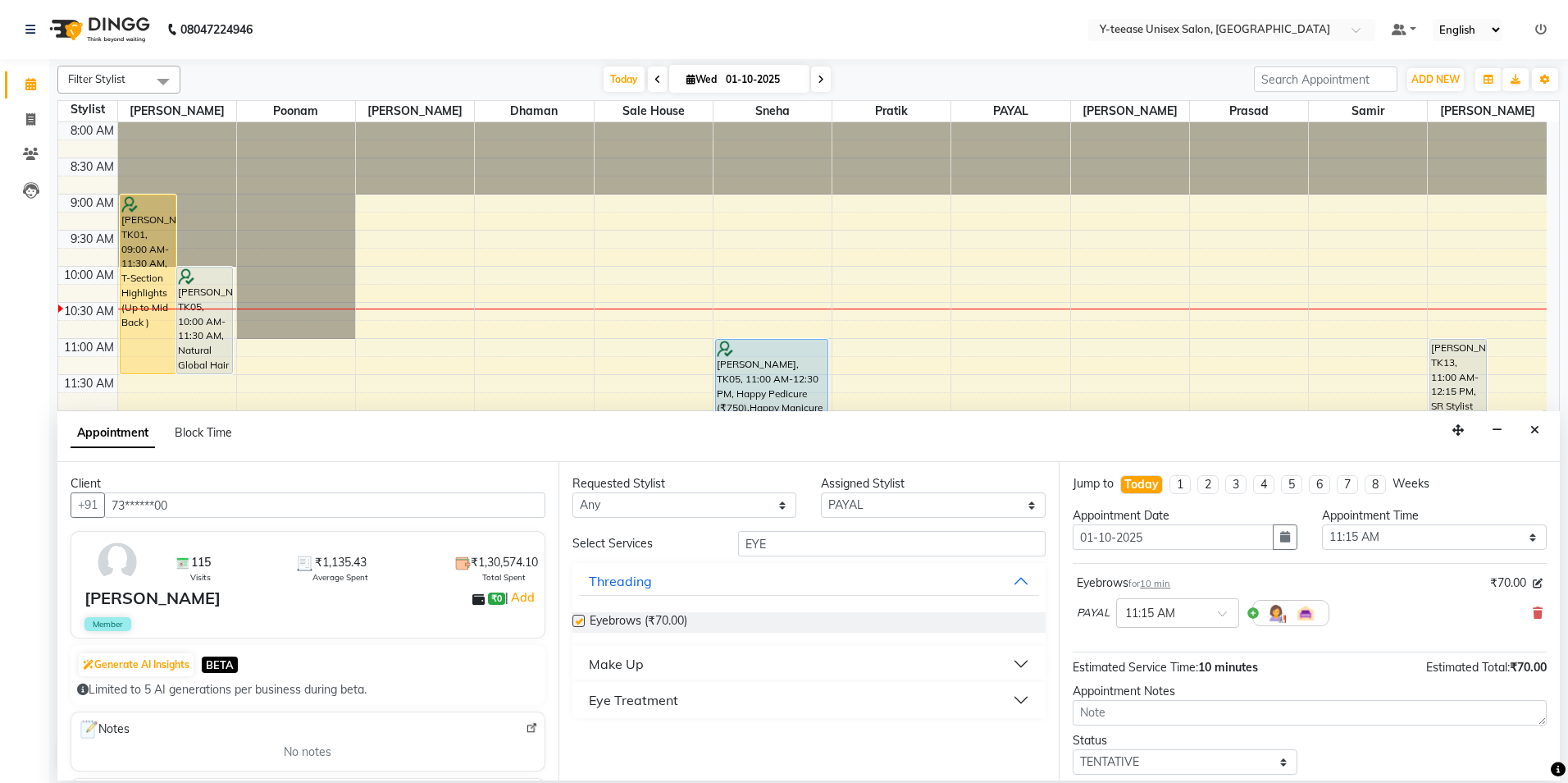
checkbox input "false"
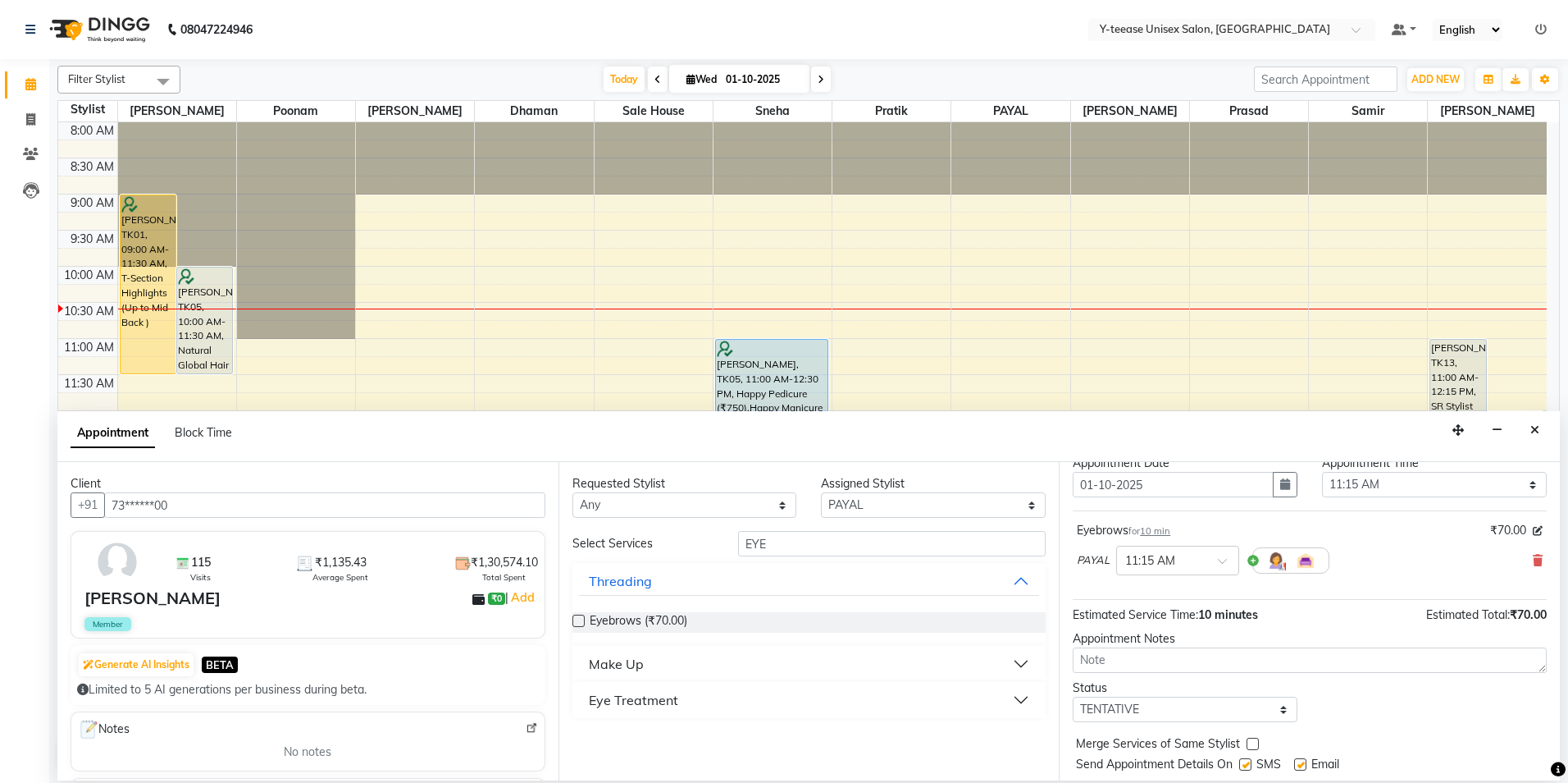
scroll to position [97, 0]
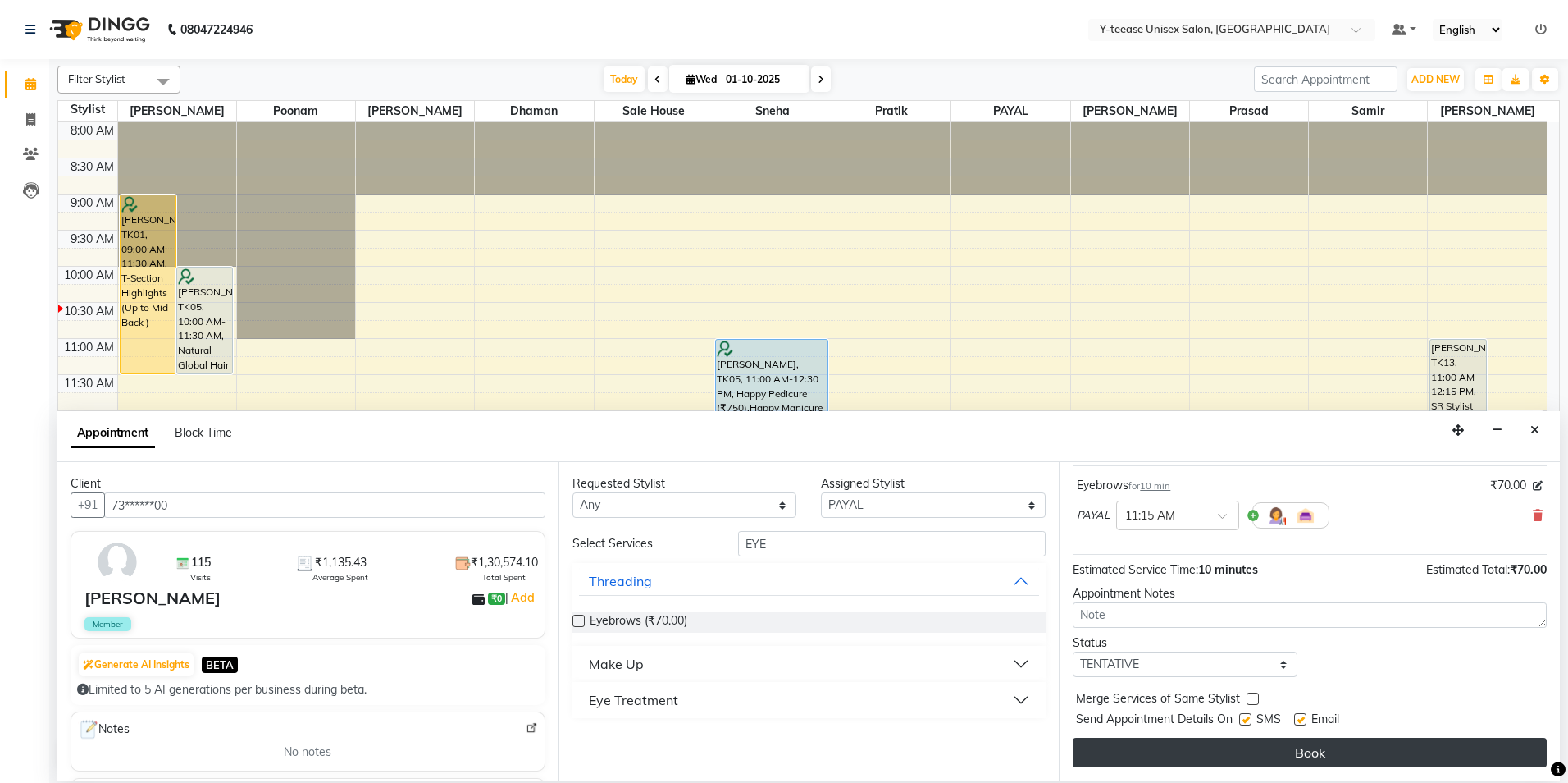
click at [1272, 749] on button "Book" at bounding box center [1310, 752] width 474 height 30
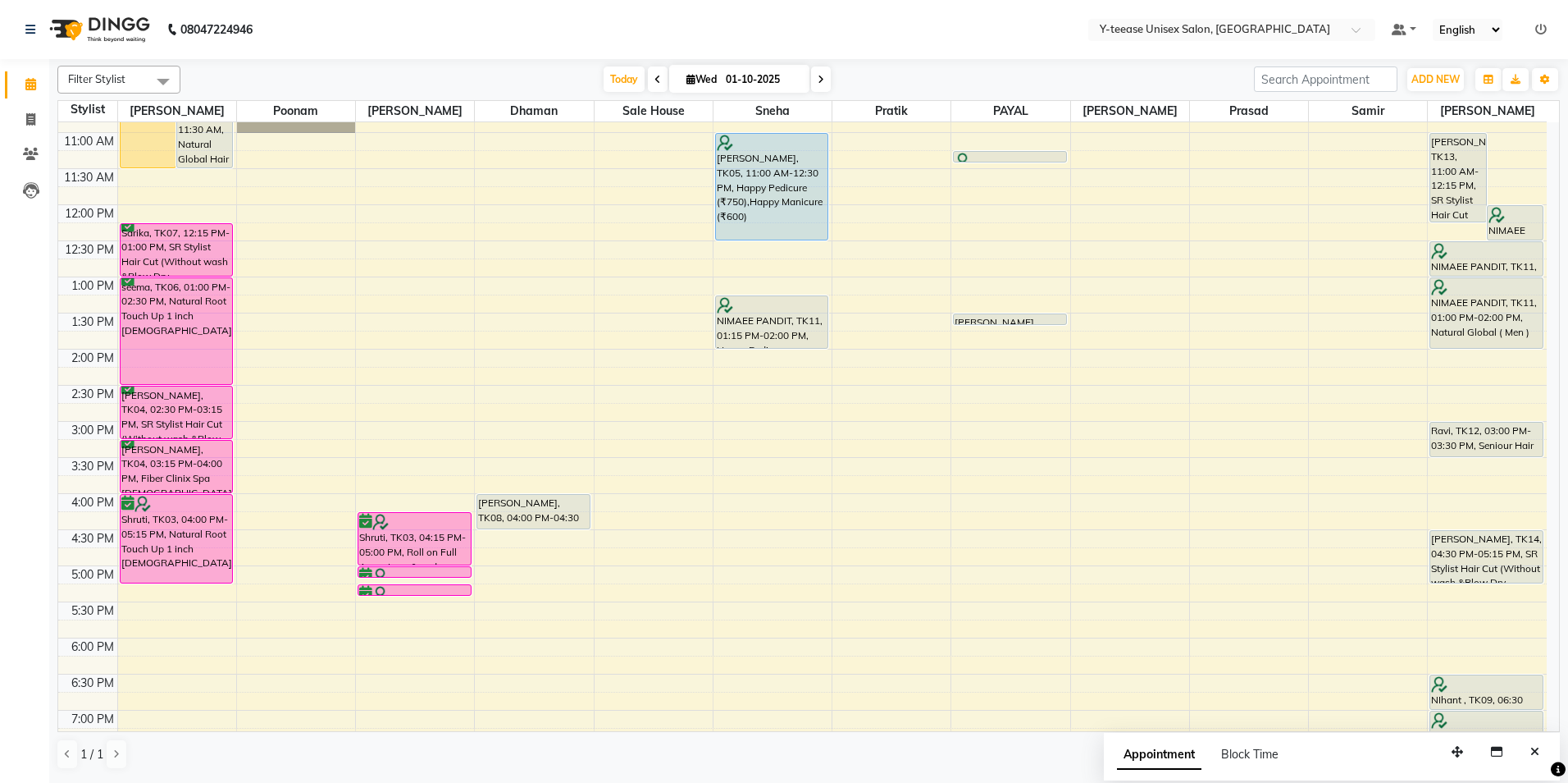
scroll to position [246, 0]
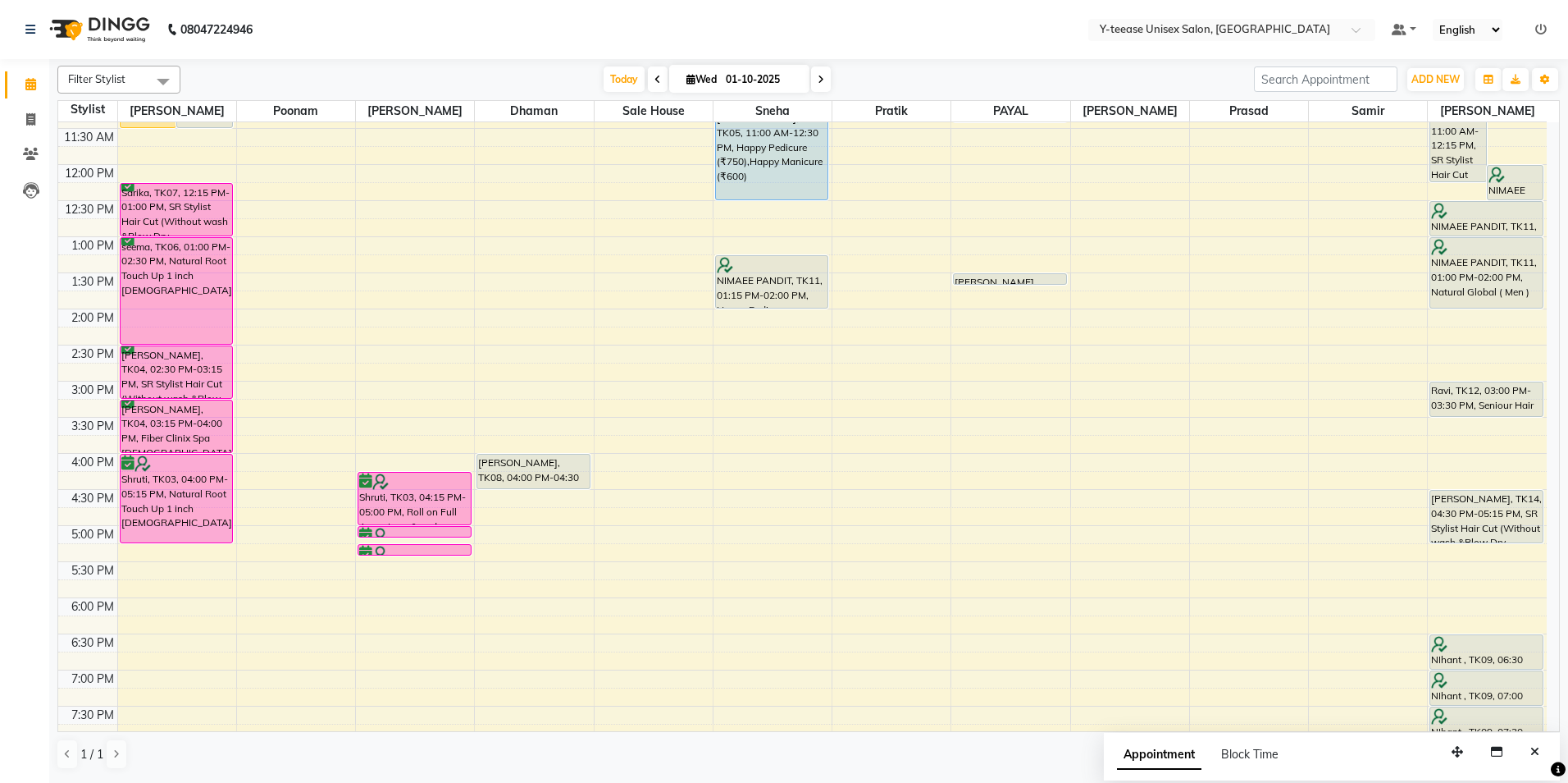
click at [987, 571] on div "8:00 AM 8:30 AM 9:00 AM 9:30 AM 10:00 AM 10:30 AM 11:00 AM 11:30 AM 12:00 PM 12…" at bounding box center [802, 417] width 1488 height 1082
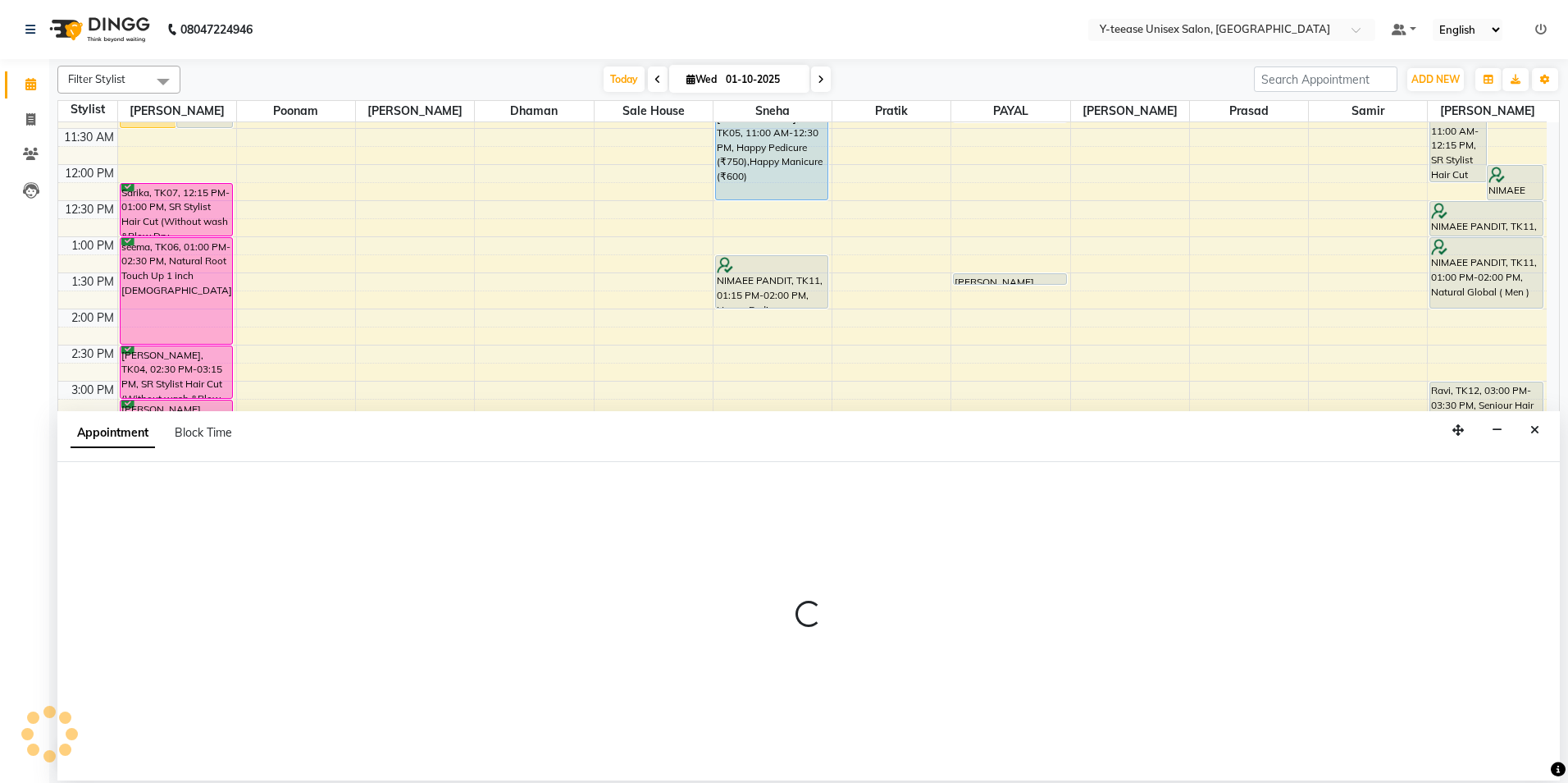
select select "73210"
select select "1050"
select select "tentative"
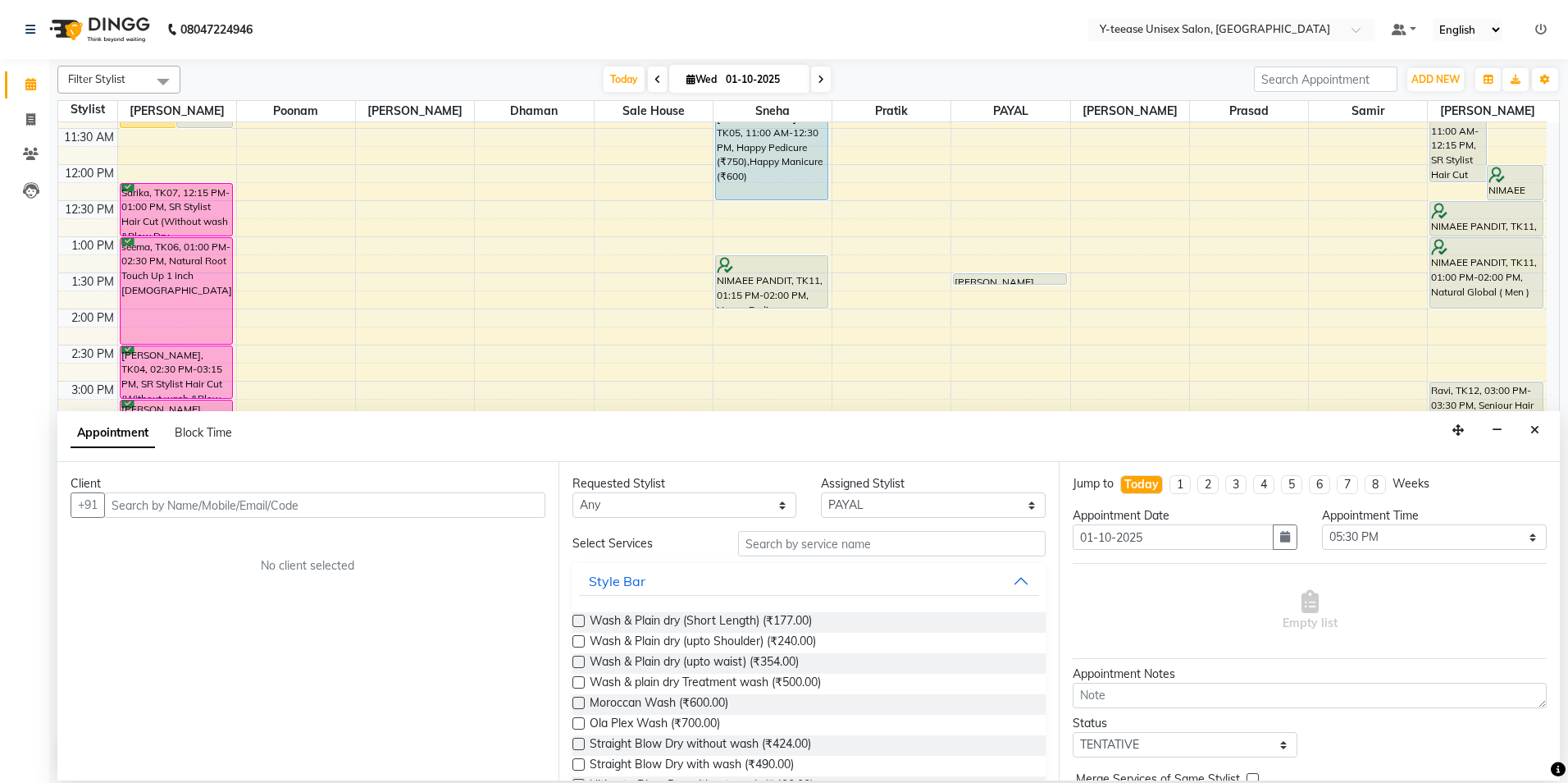
click at [287, 506] on input "text" at bounding box center [325, 505] width 441 height 25
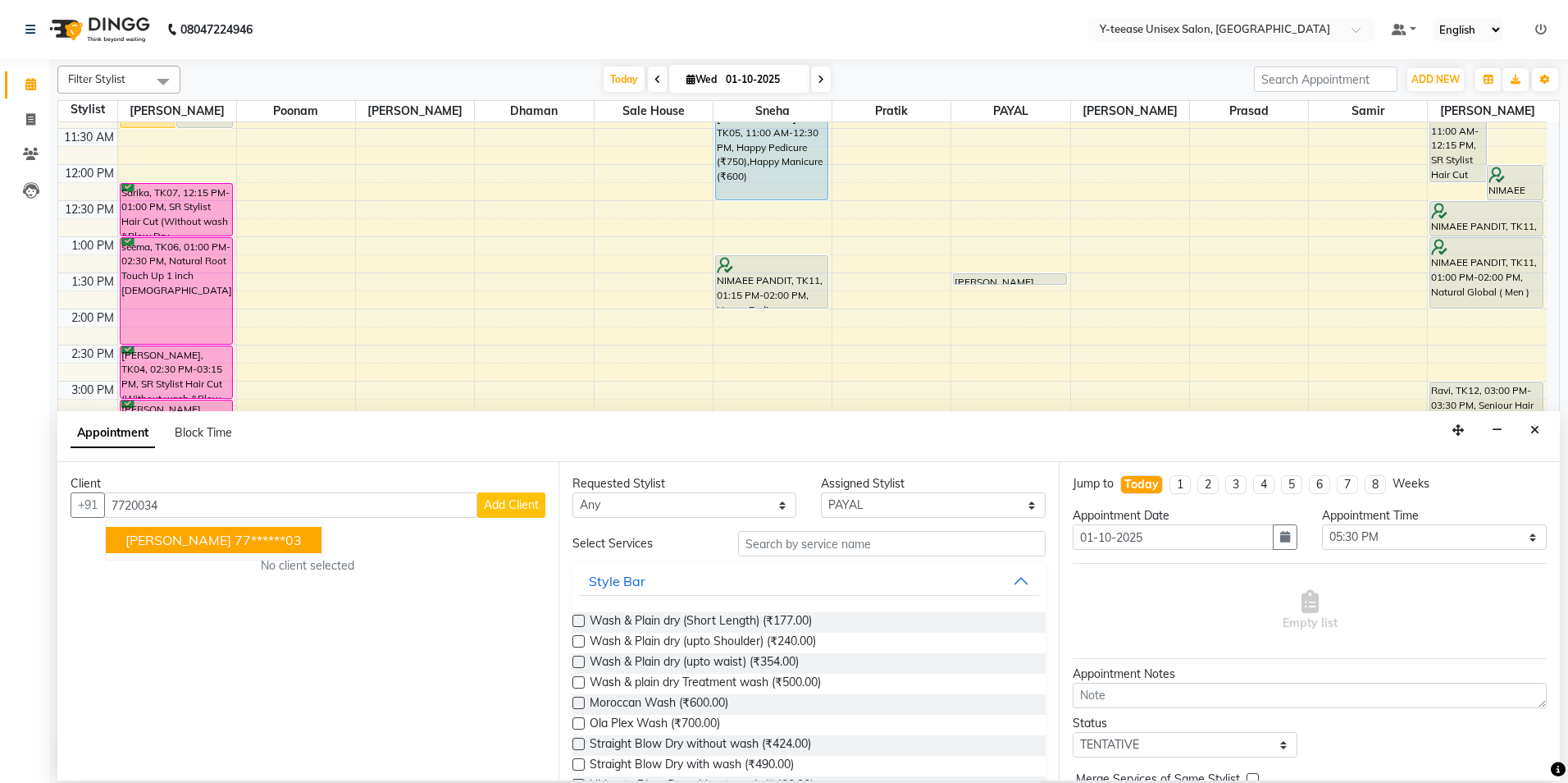
click at [212, 544] on span "rachana deshmuk" at bounding box center [178, 540] width 106 height 17
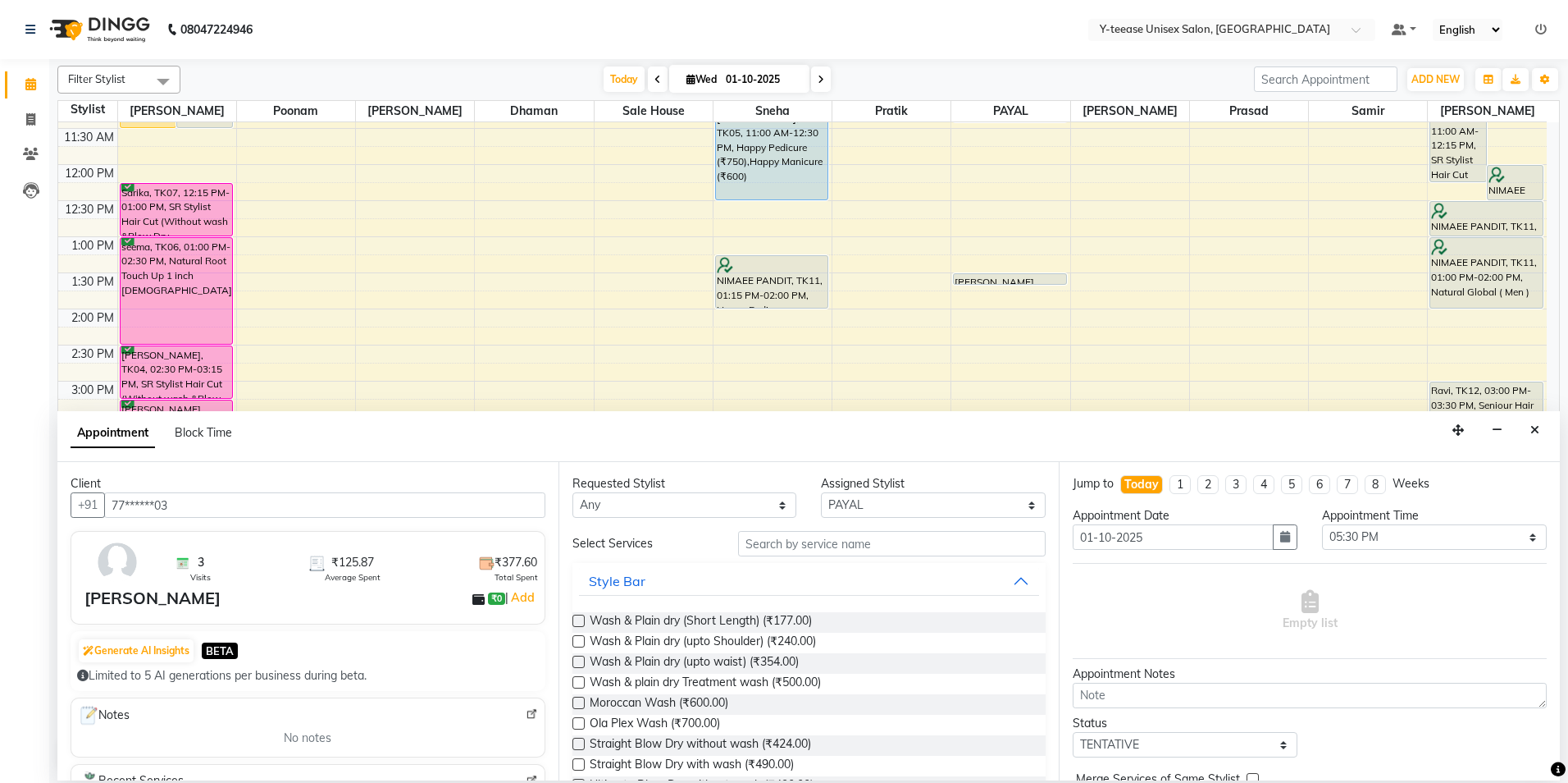
type input "77******03"
click at [947, 539] on input "text" at bounding box center [891, 543] width 308 height 25
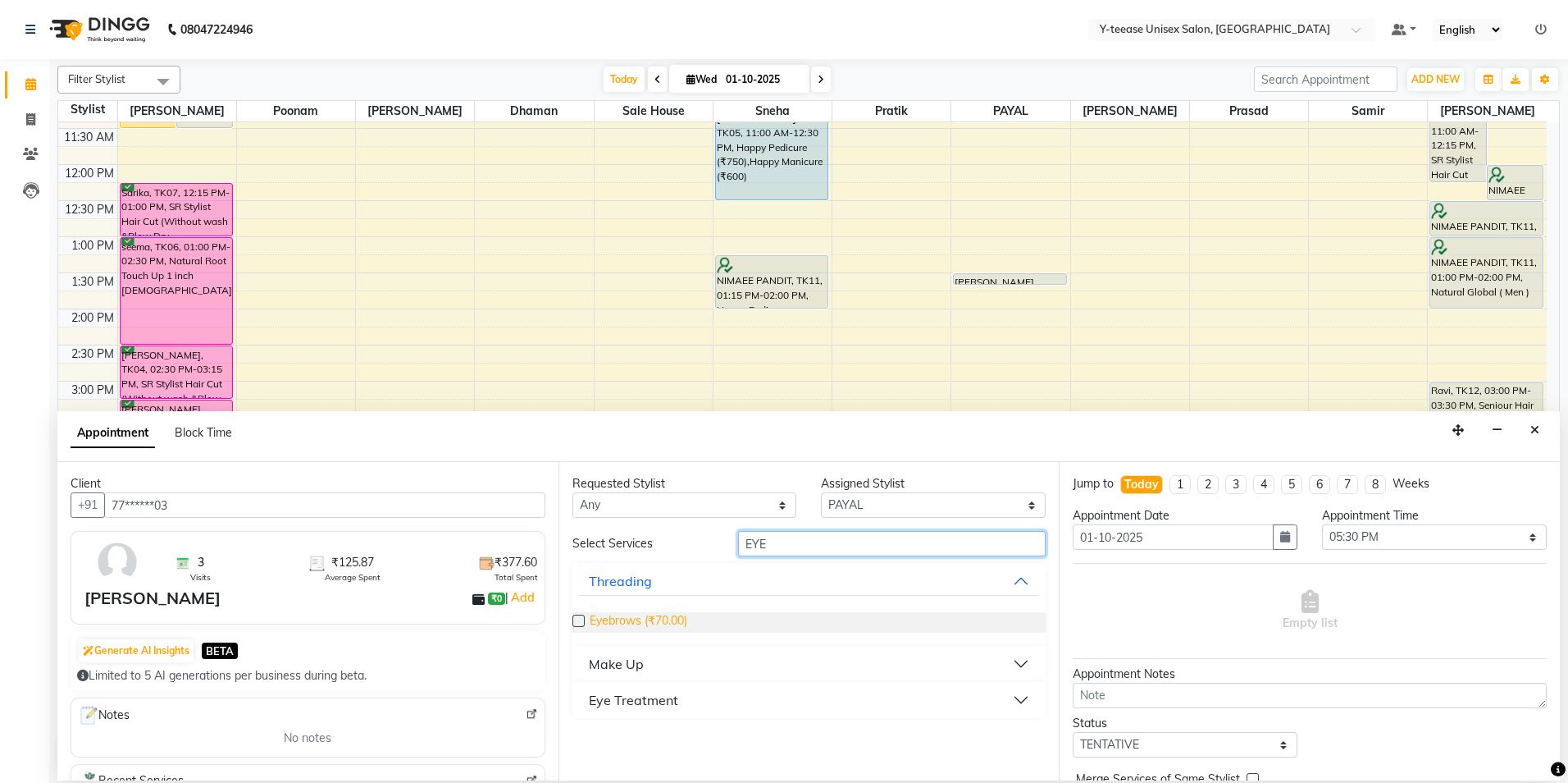
type input "EYE"
click at [645, 621] on span "Eyebrows (₹70.00)" at bounding box center [638, 621] width 97 height 20
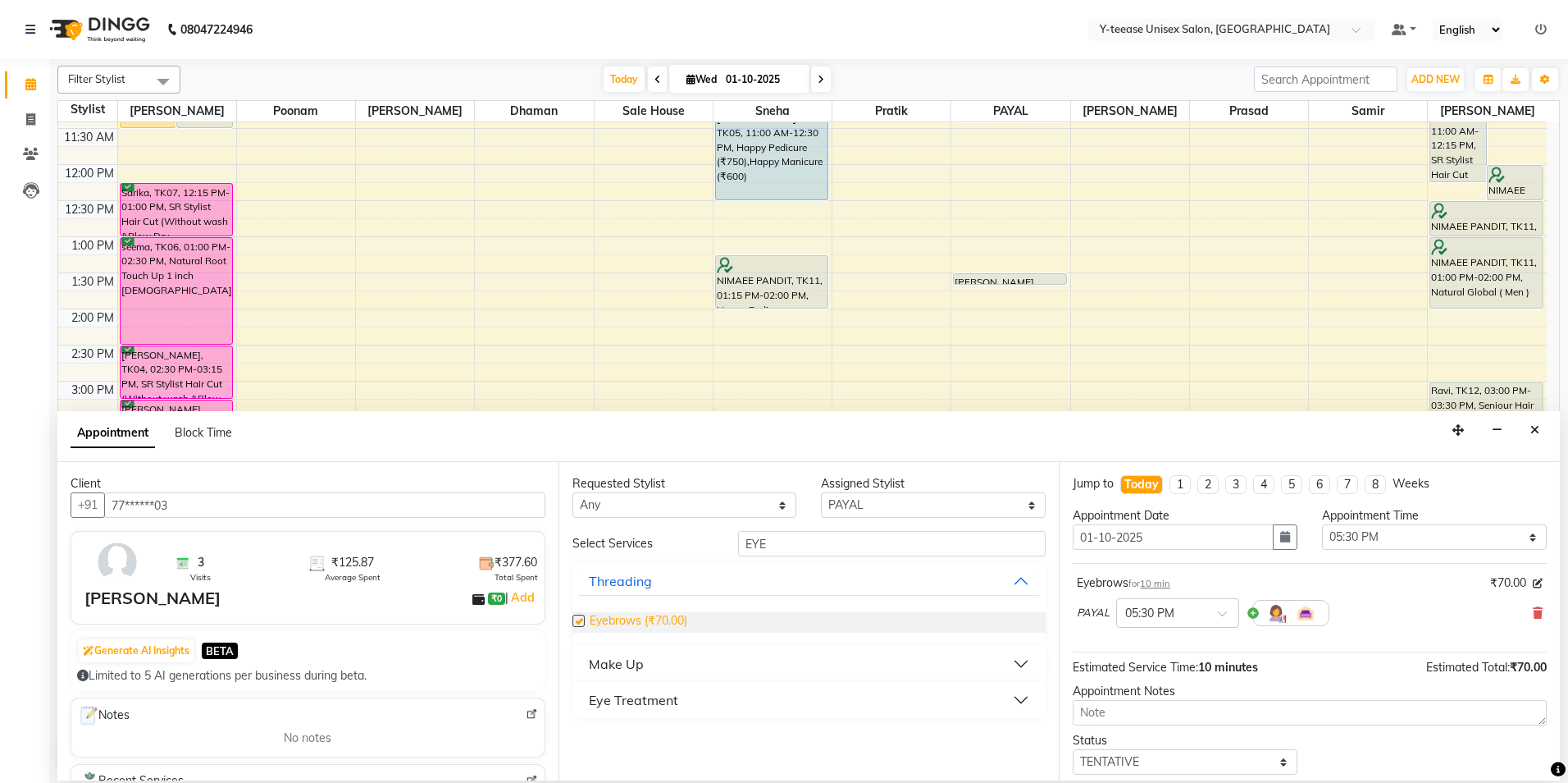
checkbox input "false"
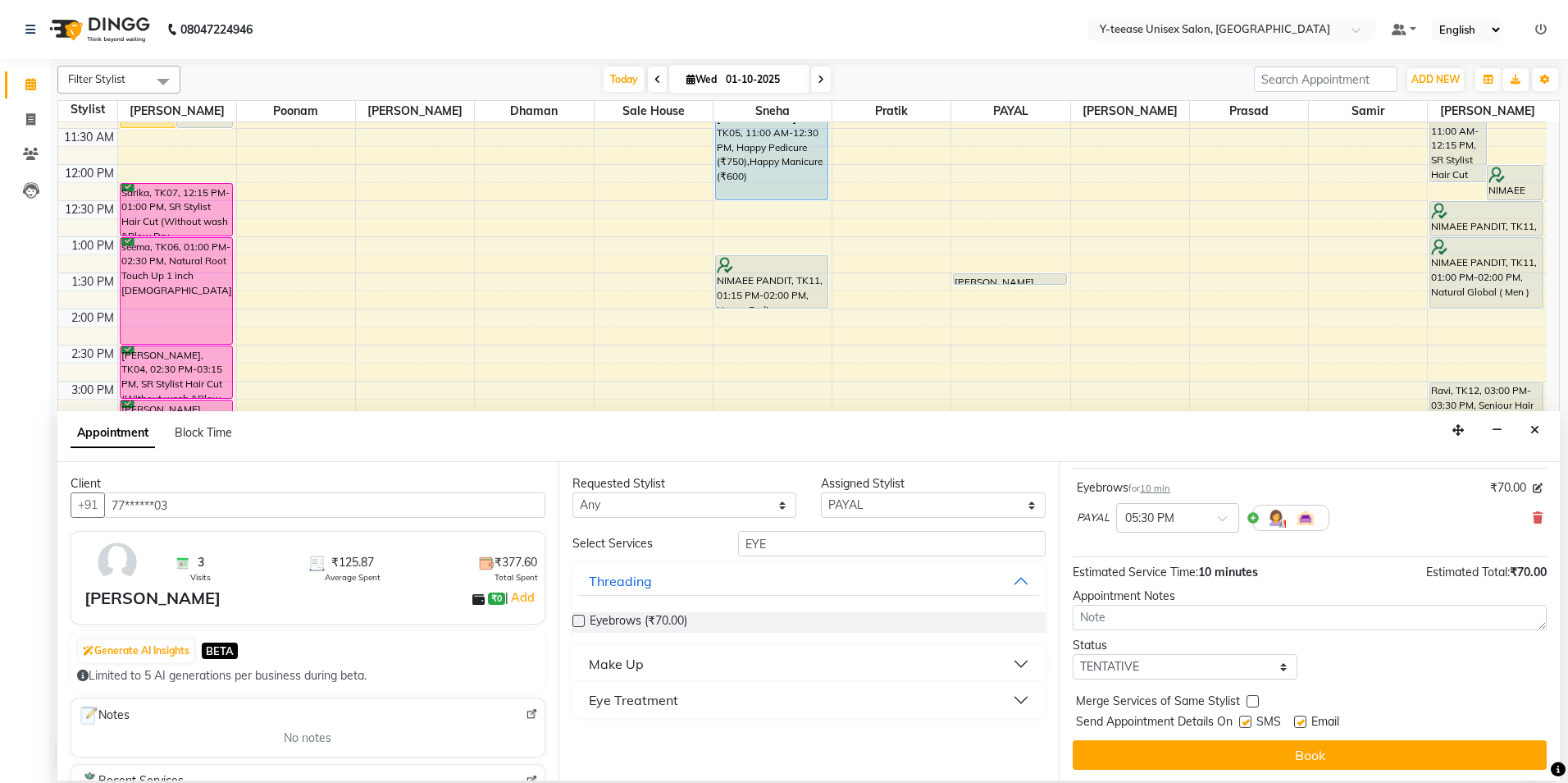
scroll to position [97, 0]
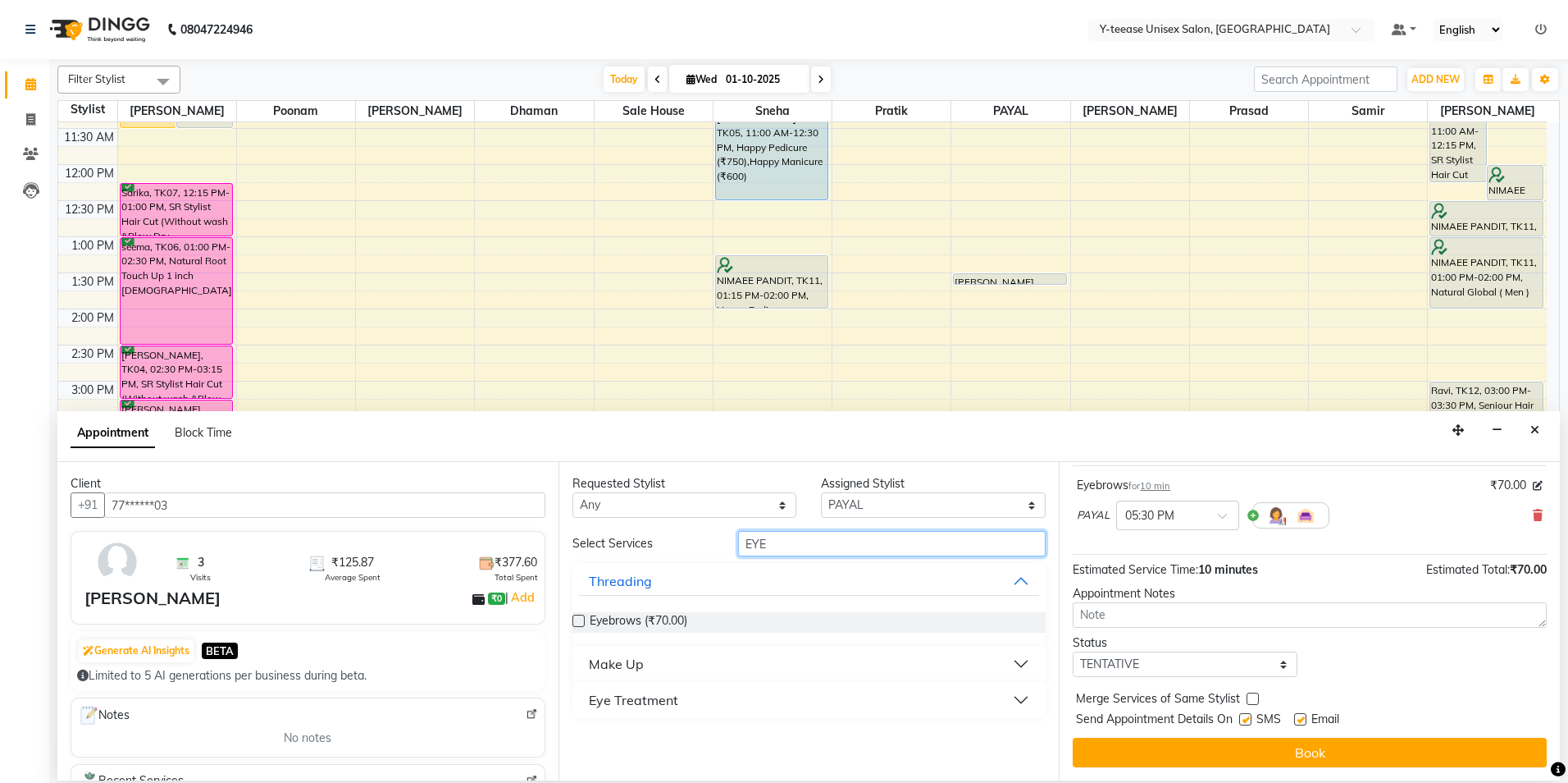
click at [912, 540] on input "EYE" at bounding box center [891, 543] width 308 height 25
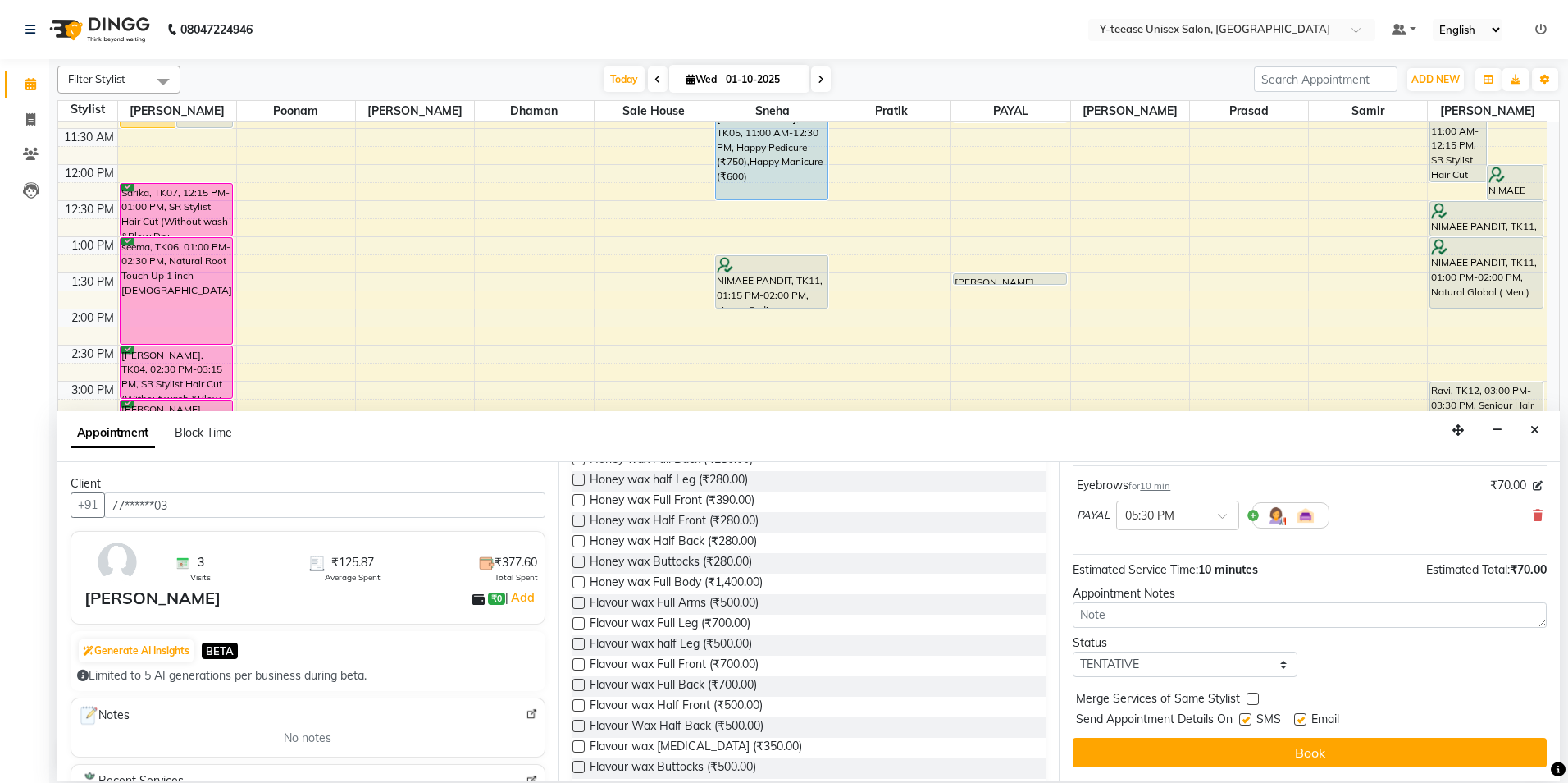
scroll to position [410, 0]
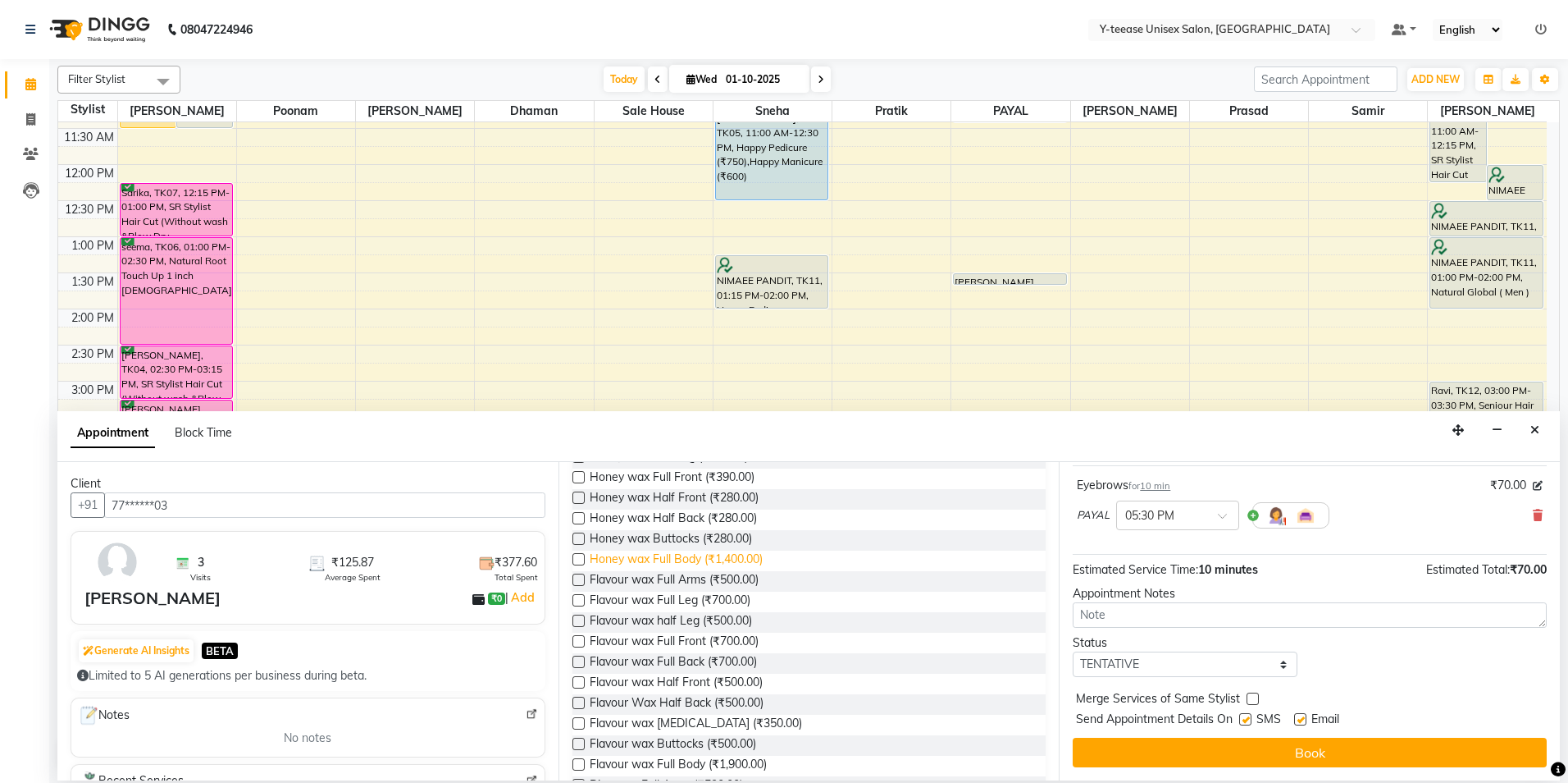
type input "WAX"
click at [690, 550] on span "Honey wax Full Body (₹1,400.00)" at bounding box center [676, 560] width 173 height 20
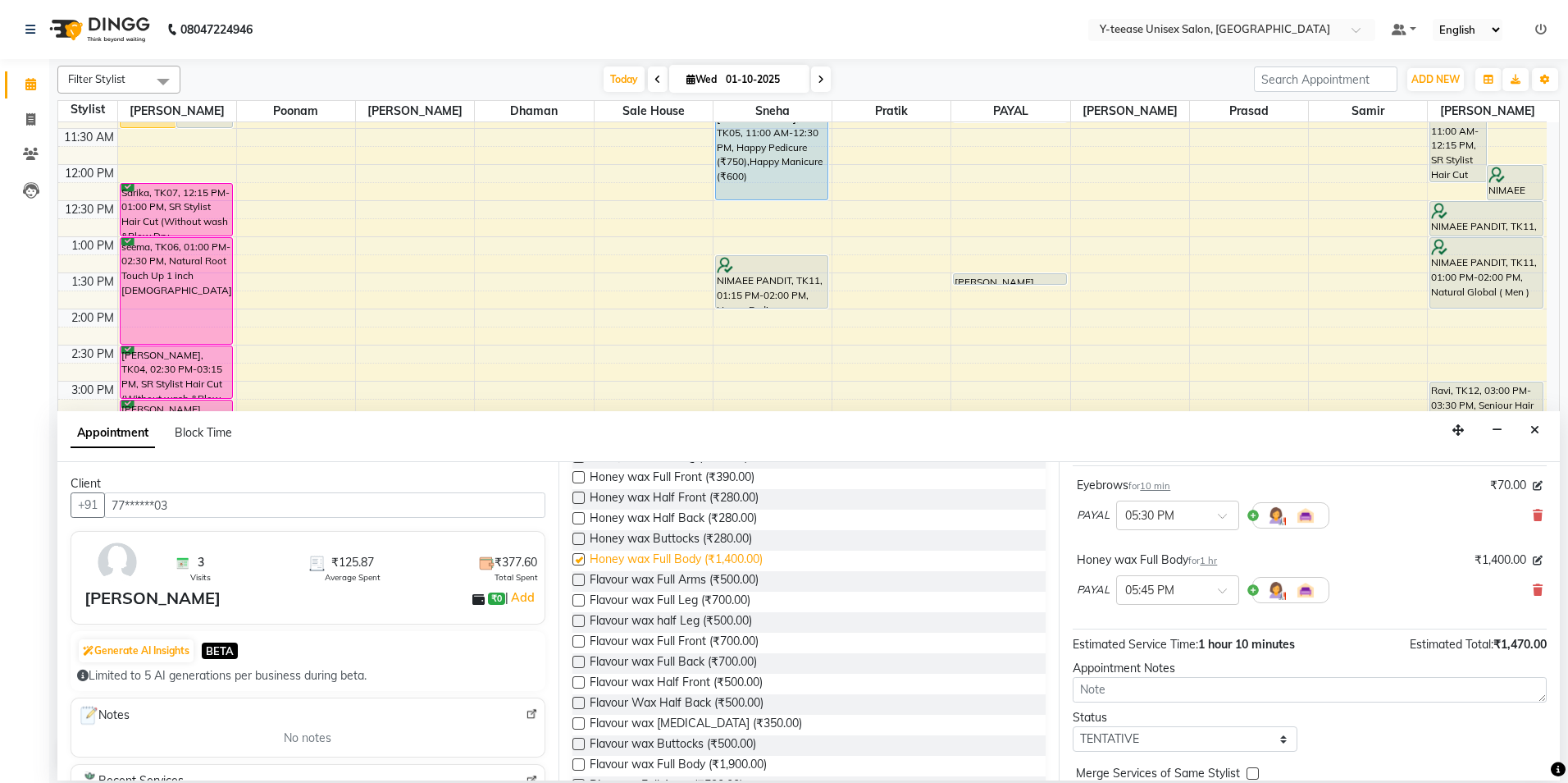
checkbox input "false"
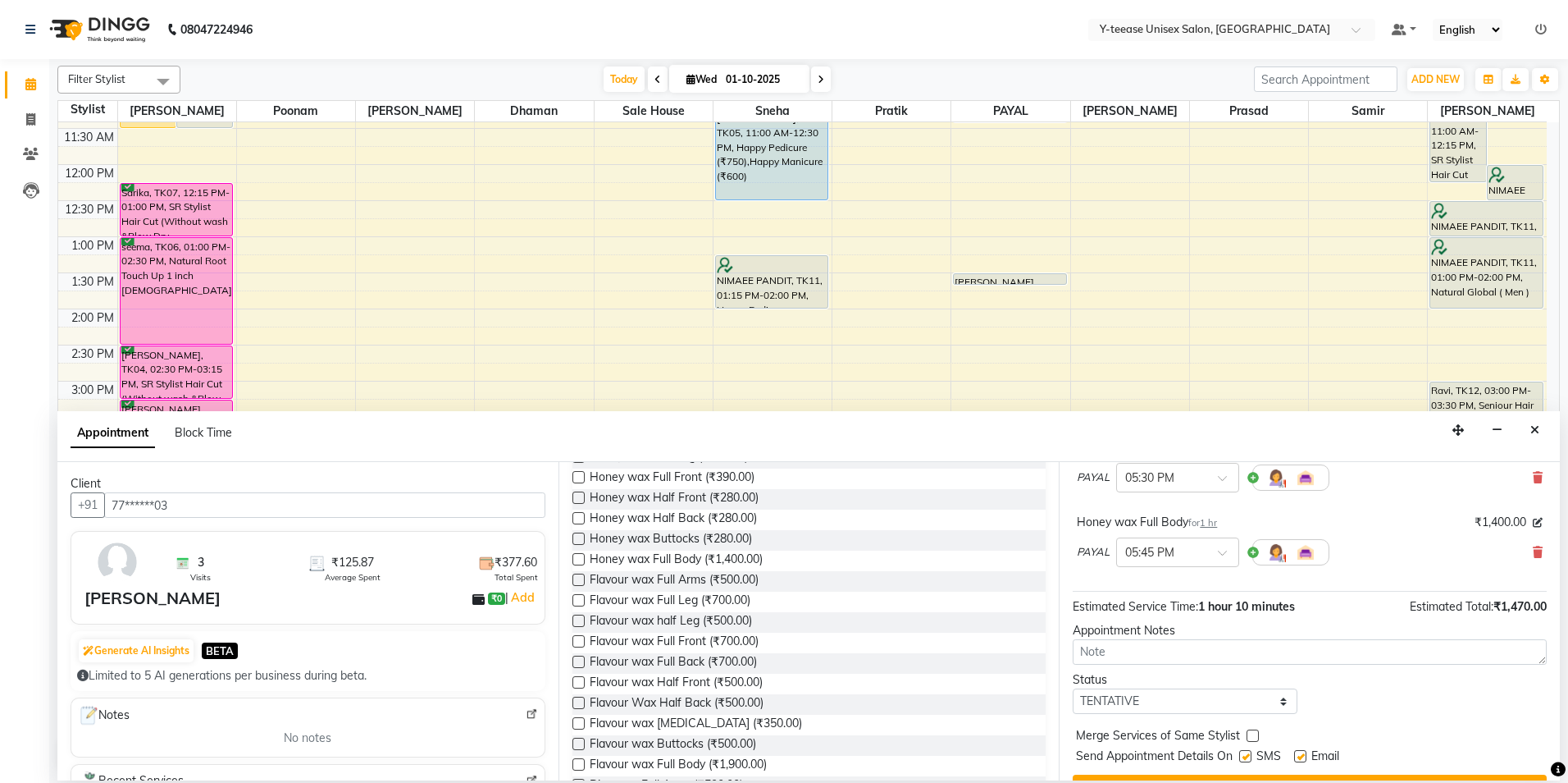
scroll to position [172, 0]
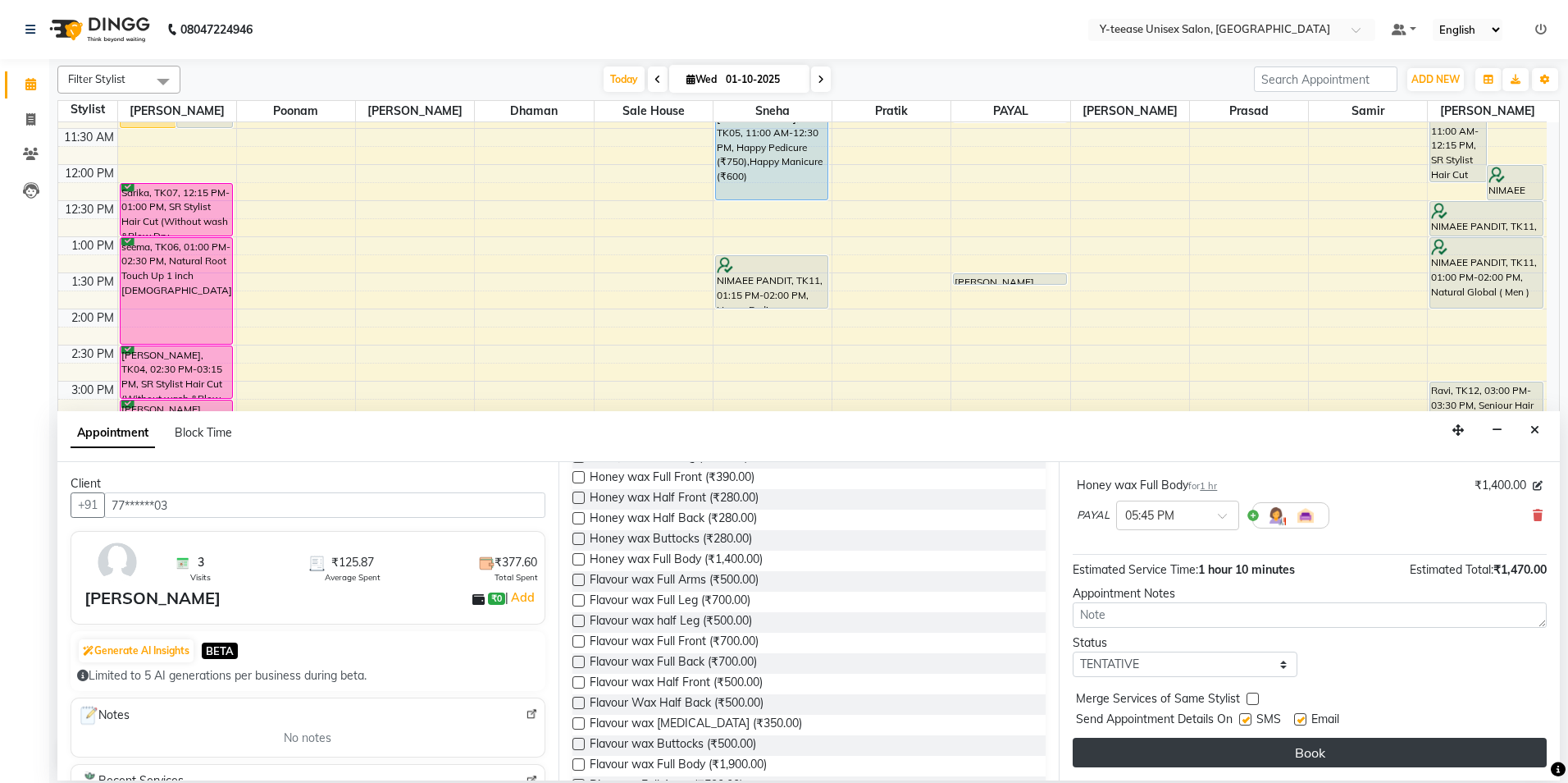
click at [1418, 743] on button "Book" at bounding box center [1310, 752] width 474 height 30
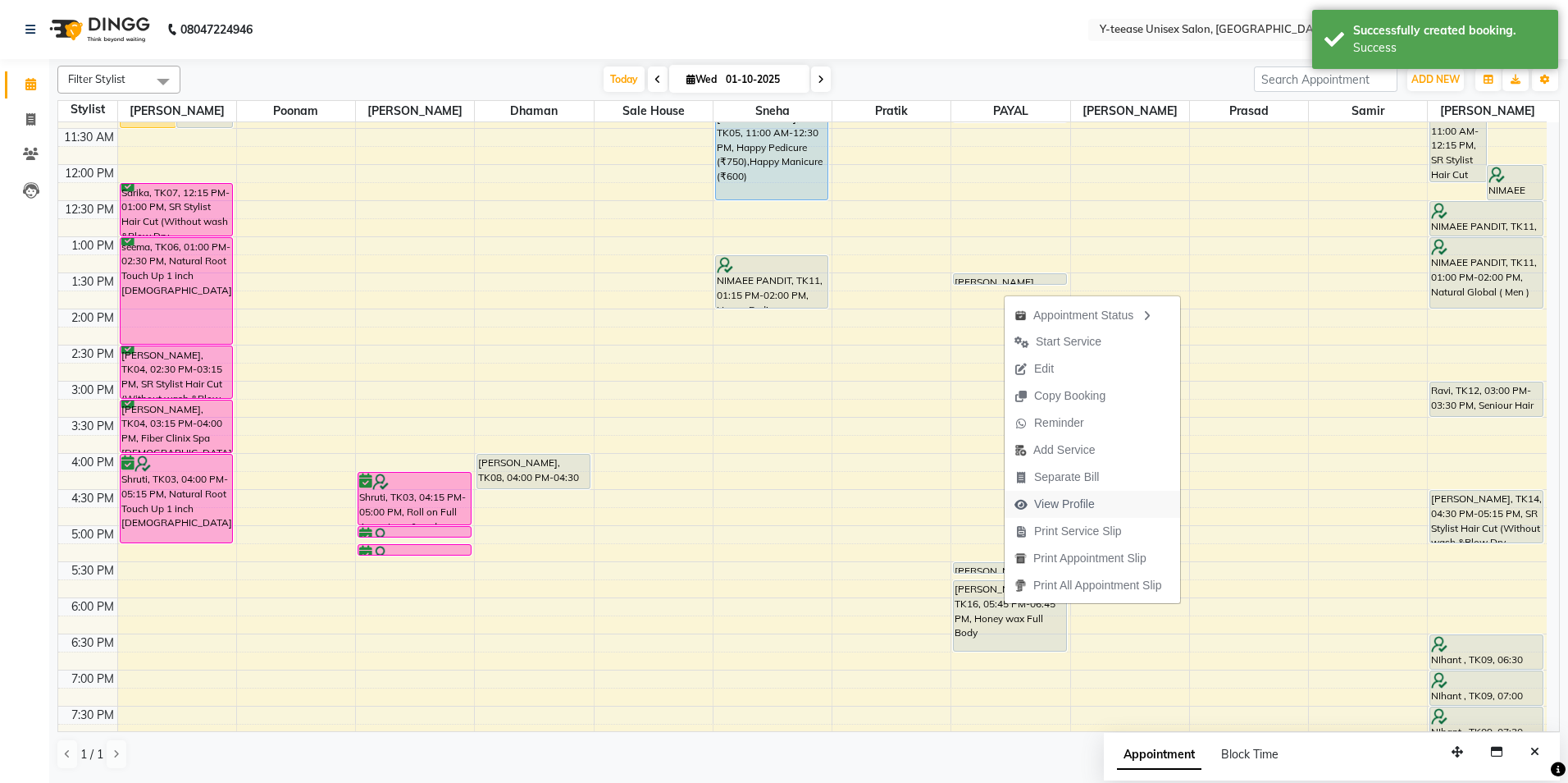
click at [1079, 491] on span "View Profile" at bounding box center [1055, 504] width 100 height 27
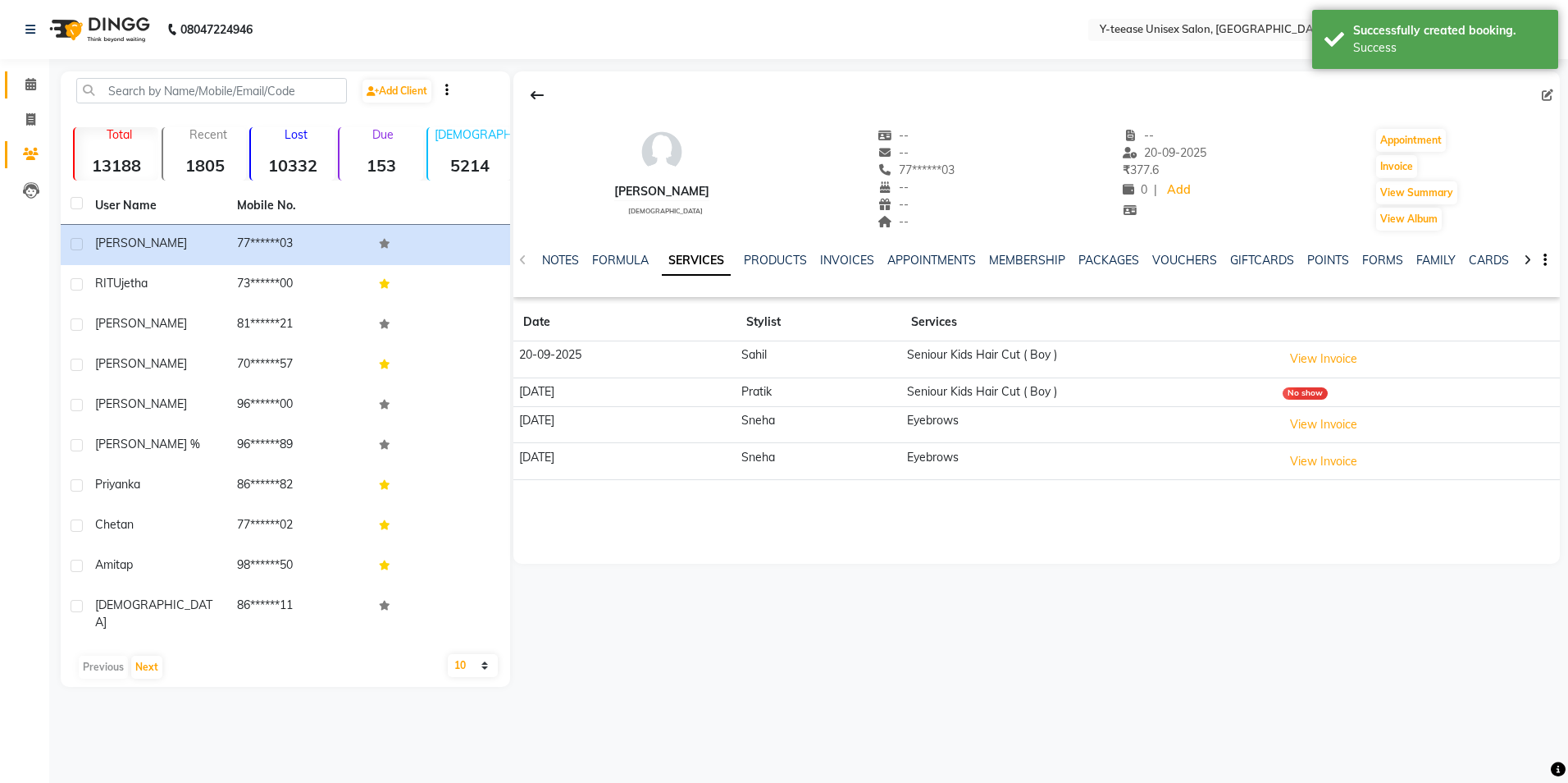
click at [27, 77] on span at bounding box center [31, 84] width 29 height 18
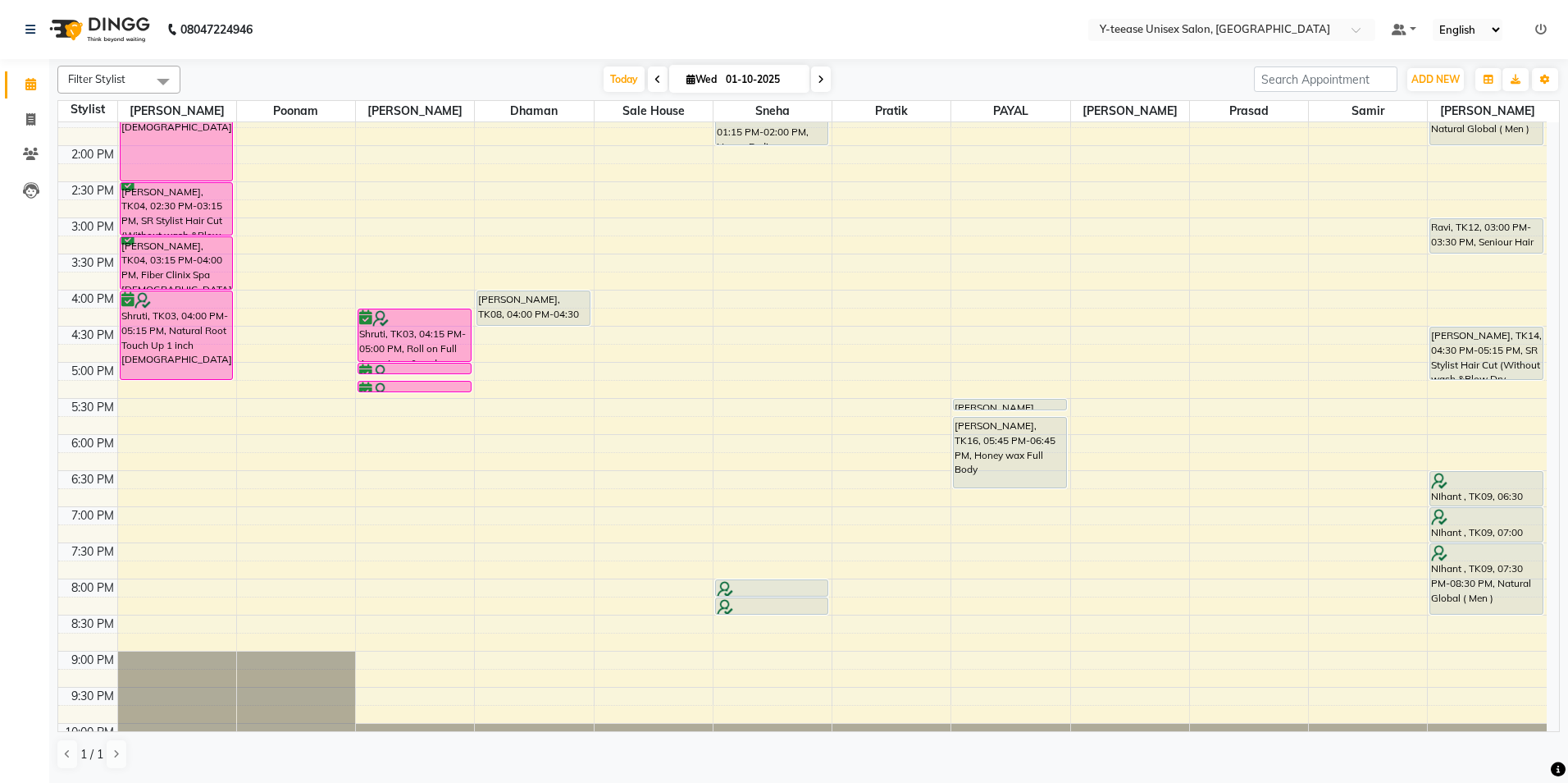
scroll to position [410, 0]
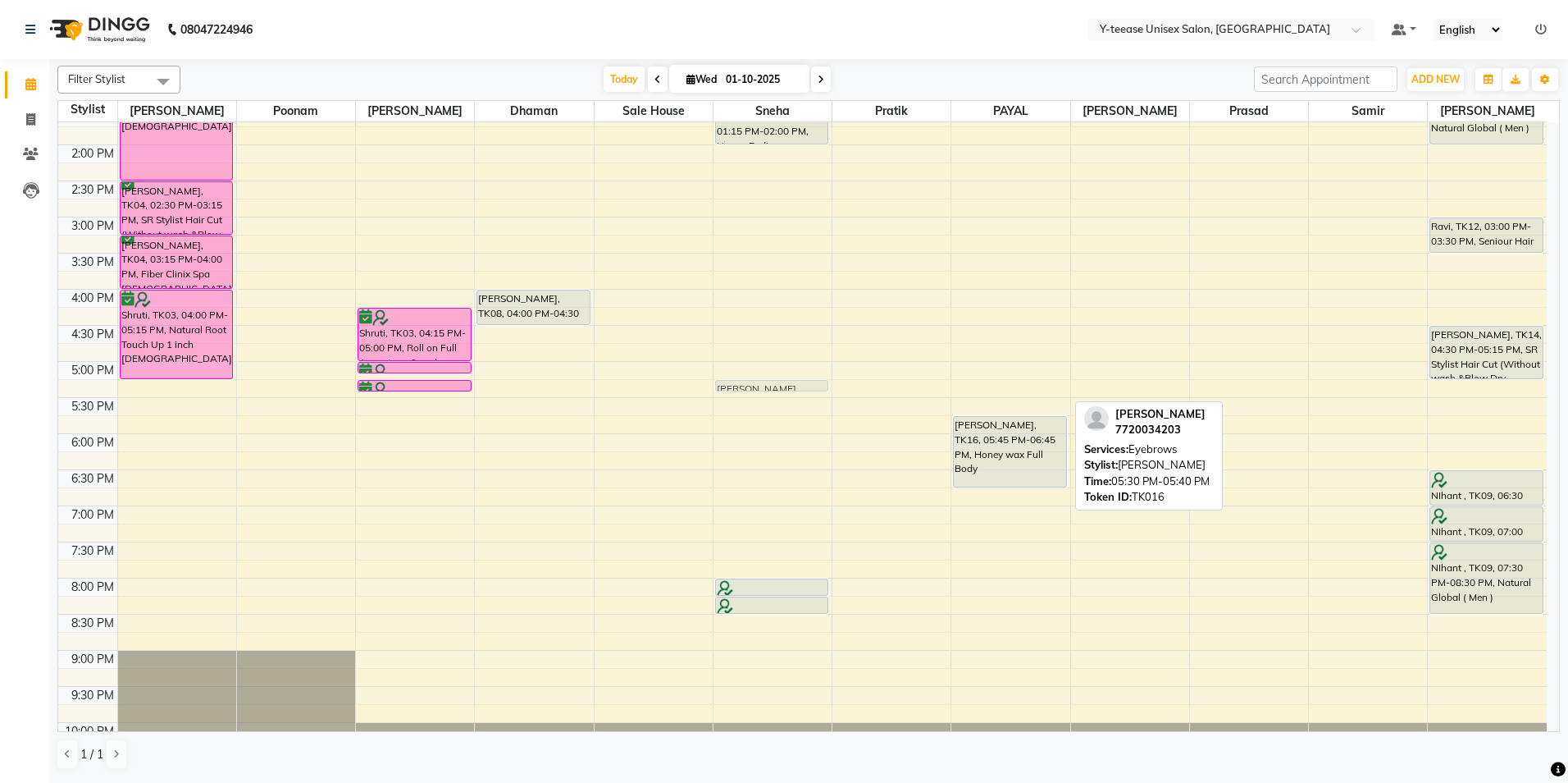
drag, startPoint x: 973, startPoint y: 399, endPoint x: 733, endPoint y: 393, distance: 240.1
click at [733, 393] on div "8:00 AM 8:30 AM 9:00 AM 9:30 AM 10:00 AM 10:30 AM 11:00 AM 11:30 AM 12:00 PM 12…" at bounding box center [802, 253] width 1488 height 1082
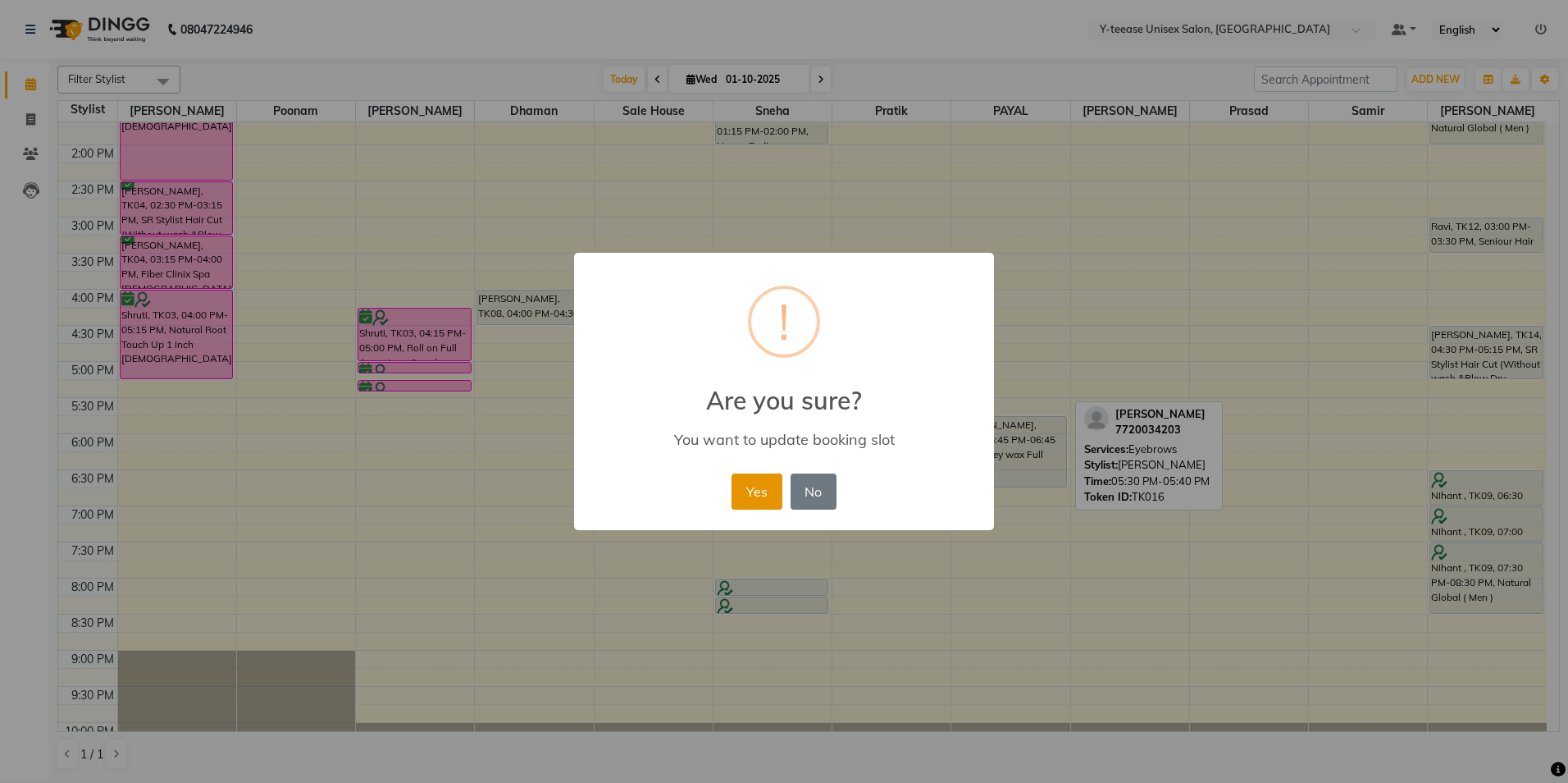
click at [755, 485] on button "Yes" at bounding box center [756, 491] width 50 height 36
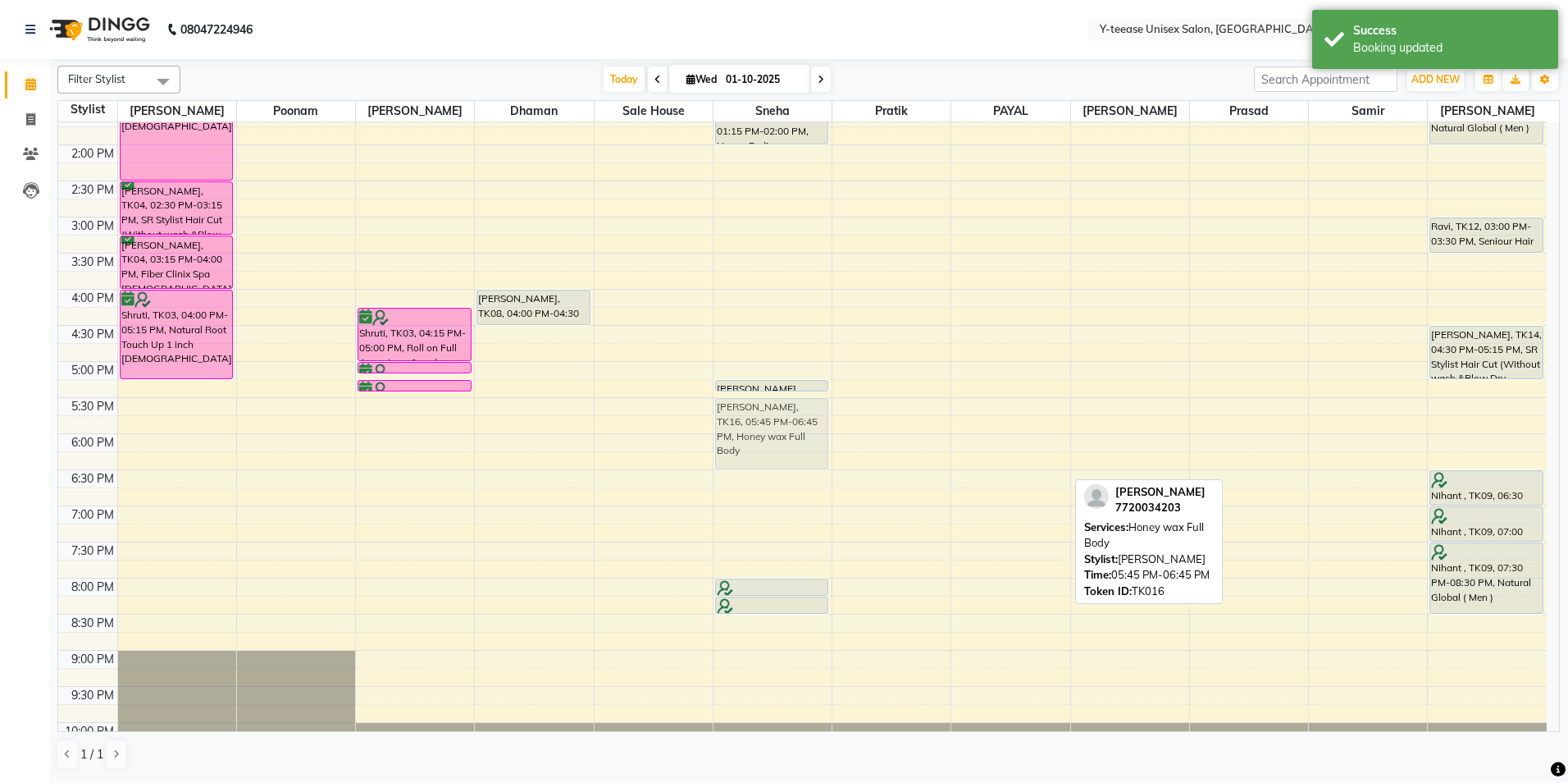
drag, startPoint x: 1027, startPoint y: 446, endPoint x: 801, endPoint y: 428, distance: 226.7
click at [801, 428] on tr "manpreet, TK01, 09:00 AM-11:30 AM, T-Section Highlights (Up to Mid Back ) Anand…" at bounding box center [802, 253] width 1488 height 1082
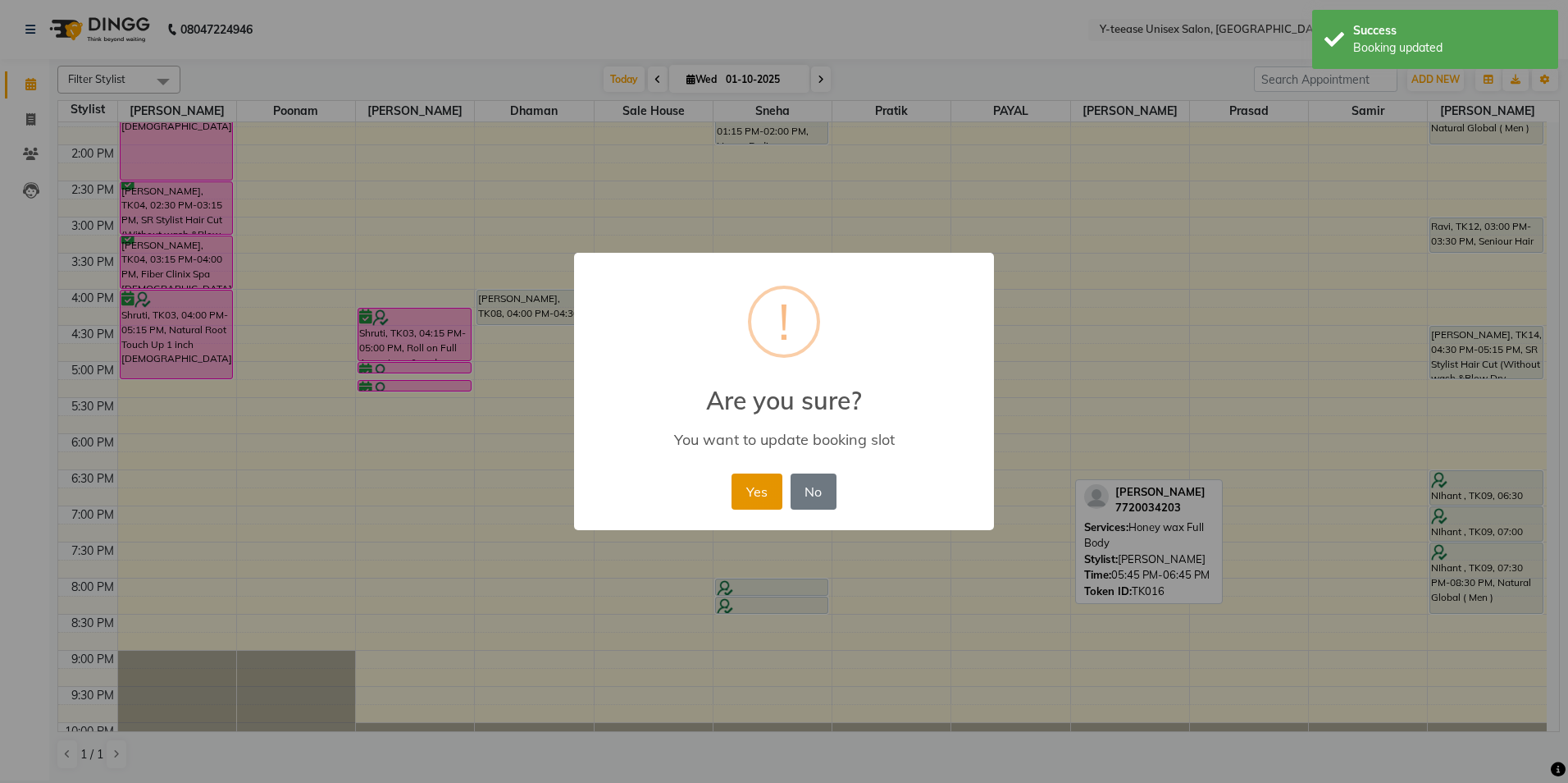
click at [775, 496] on button "Yes" at bounding box center [756, 491] width 50 height 36
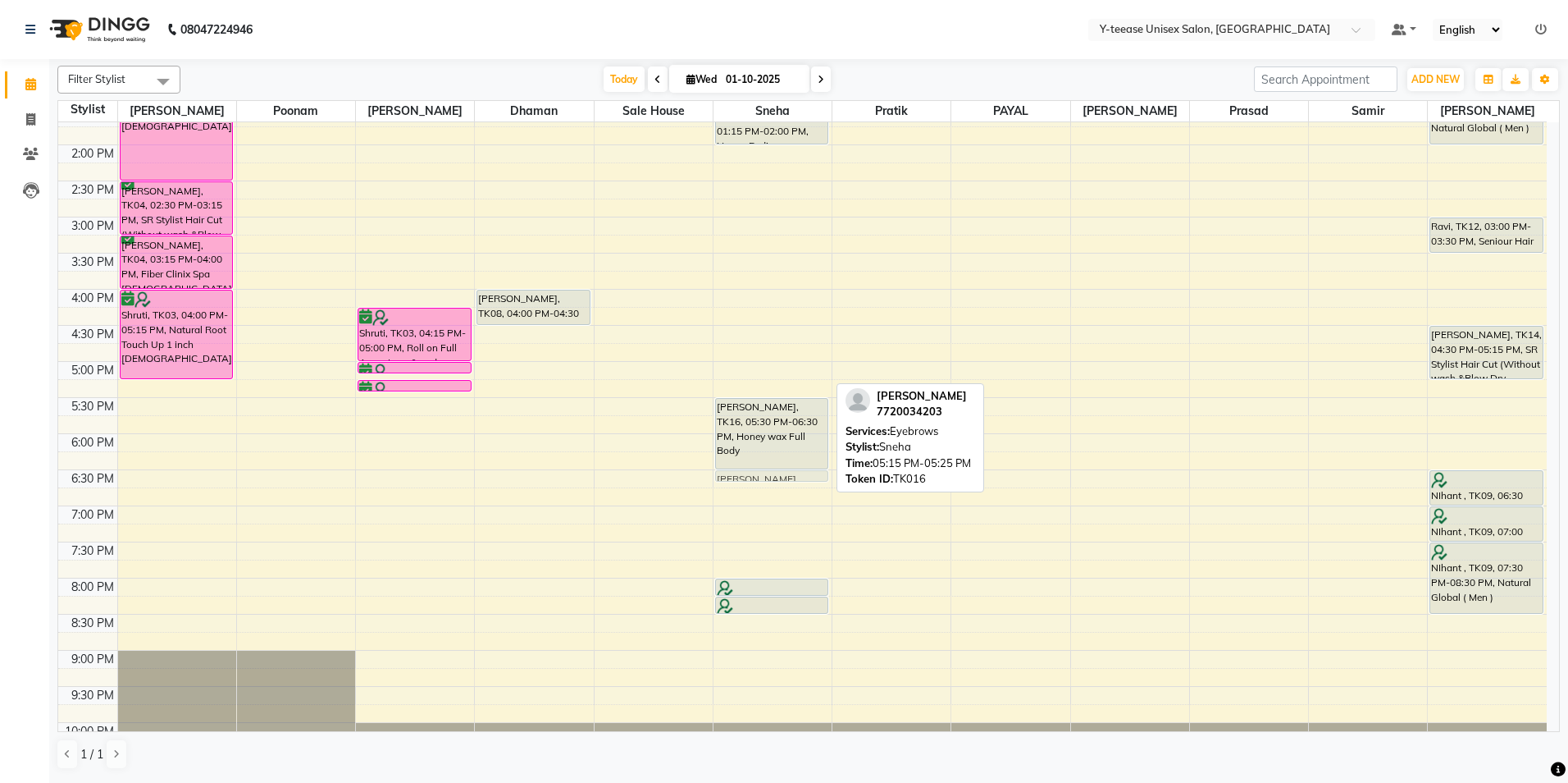
drag, startPoint x: 755, startPoint y: 383, endPoint x: 773, endPoint y: 467, distance: 85.9
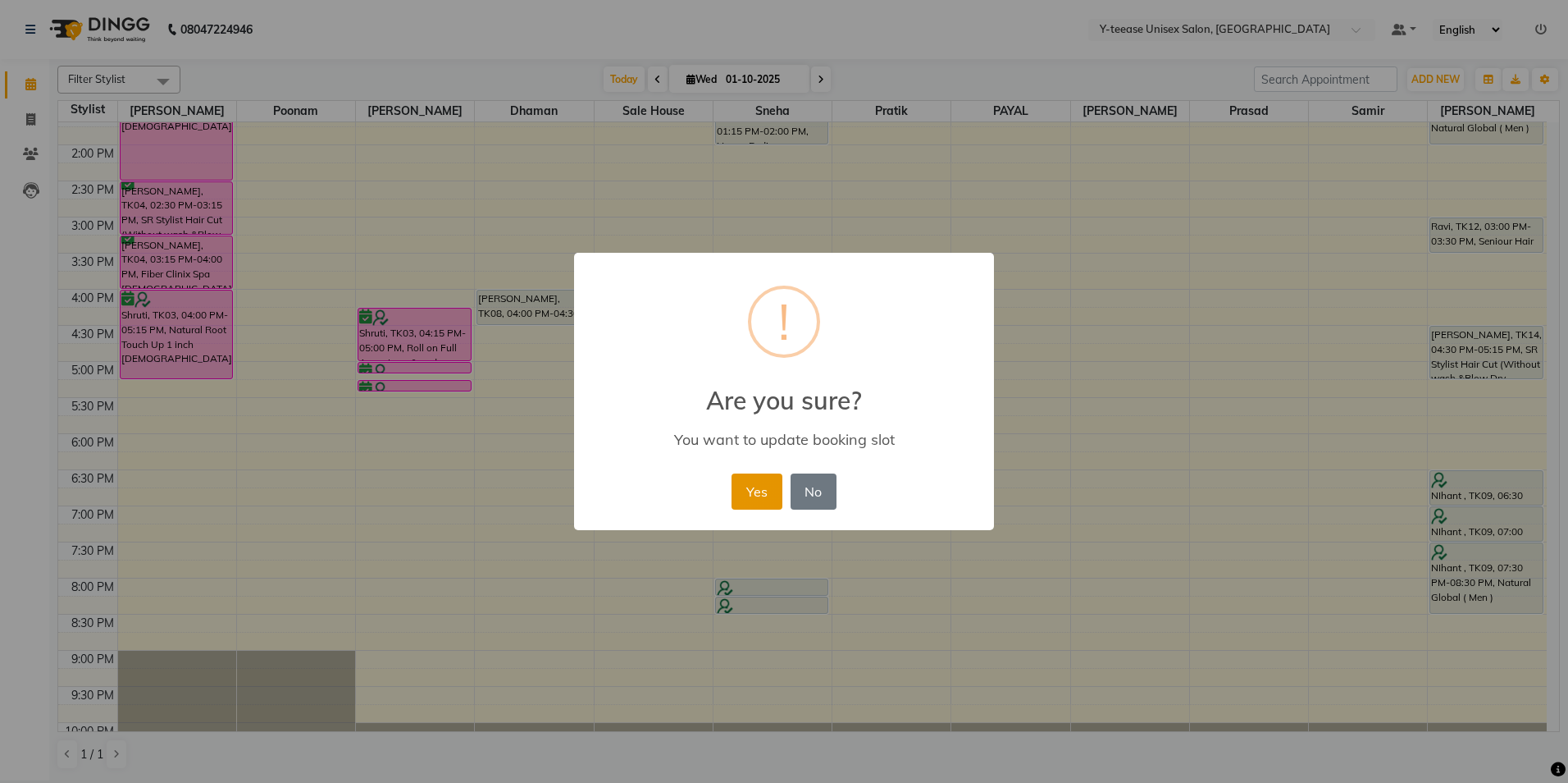
click at [748, 496] on button "Yes" at bounding box center [756, 491] width 50 height 36
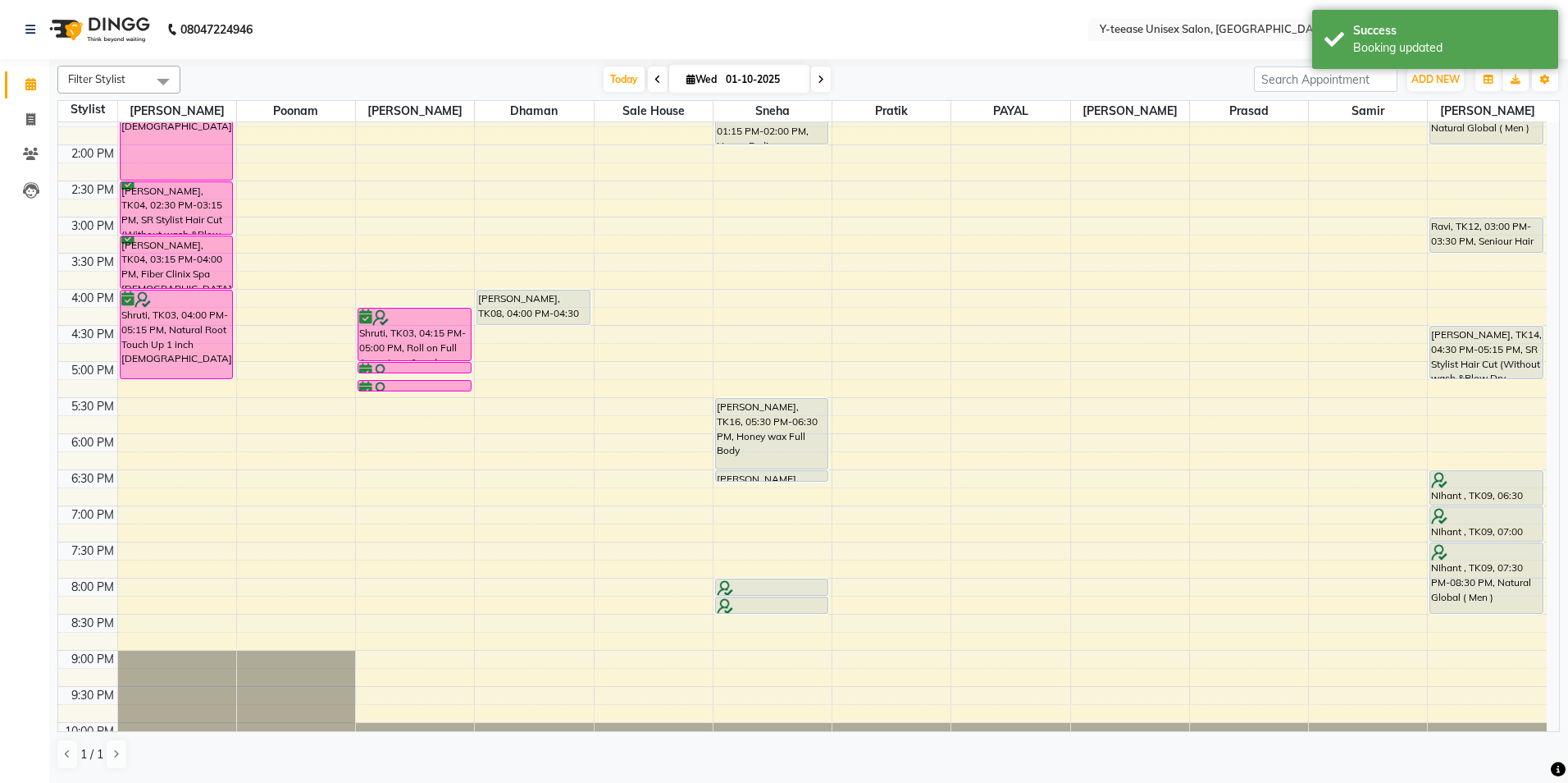
click at [819, 69] on span at bounding box center [820, 79] width 19 height 25
type input "02-10-2025"
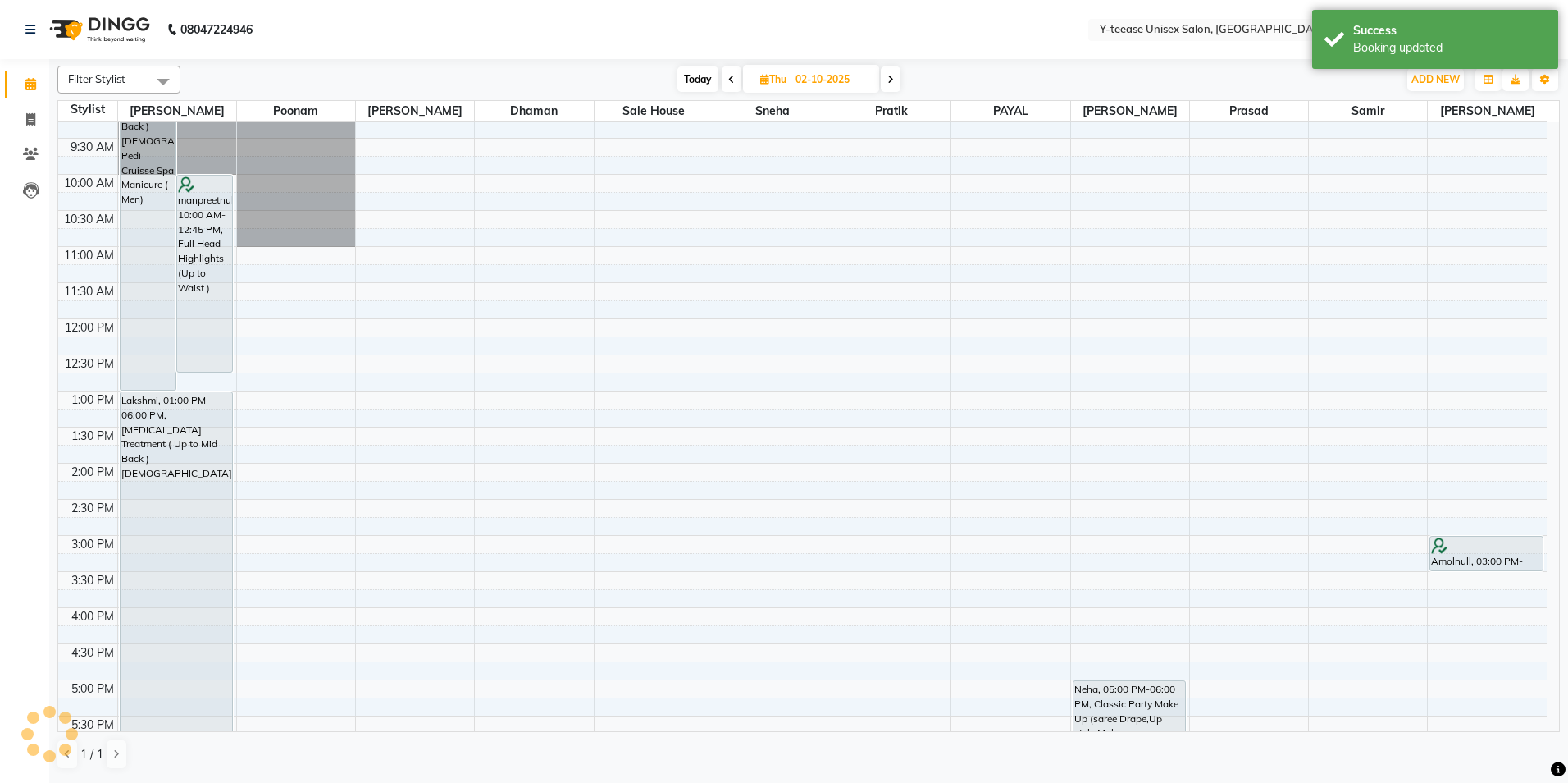
scroll to position [0, 0]
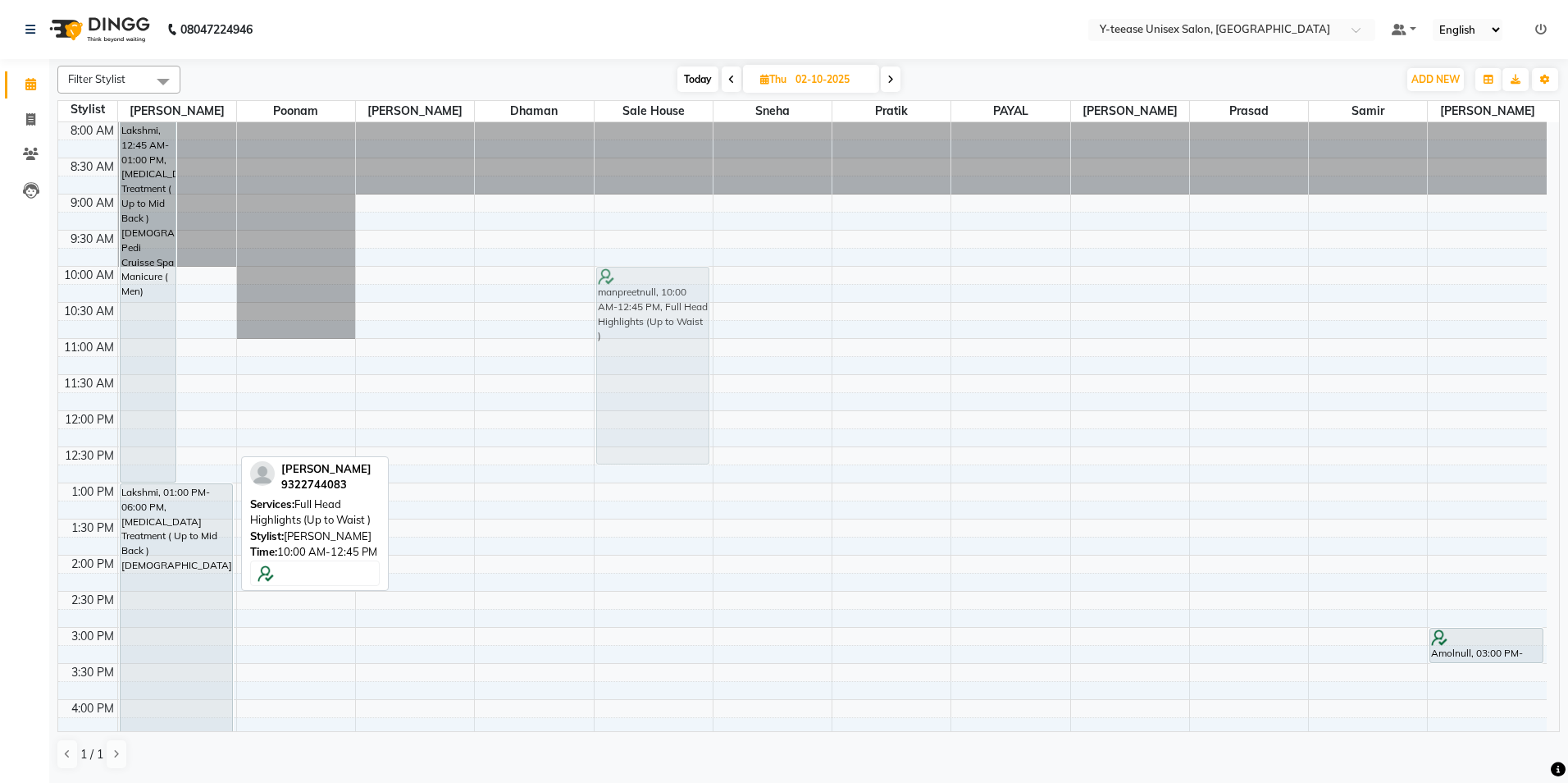
drag, startPoint x: 220, startPoint y: 294, endPoint x: 659, endPoint y: 296, distance: 439.0
click at [659, 296] on tr "Lakshmi, 12:45 AM-01:00 PM, Botox Treatment ( Up to Mid Back )Female,Marine Ped…" at bounding box center [802, 663] width 1488 height 1082
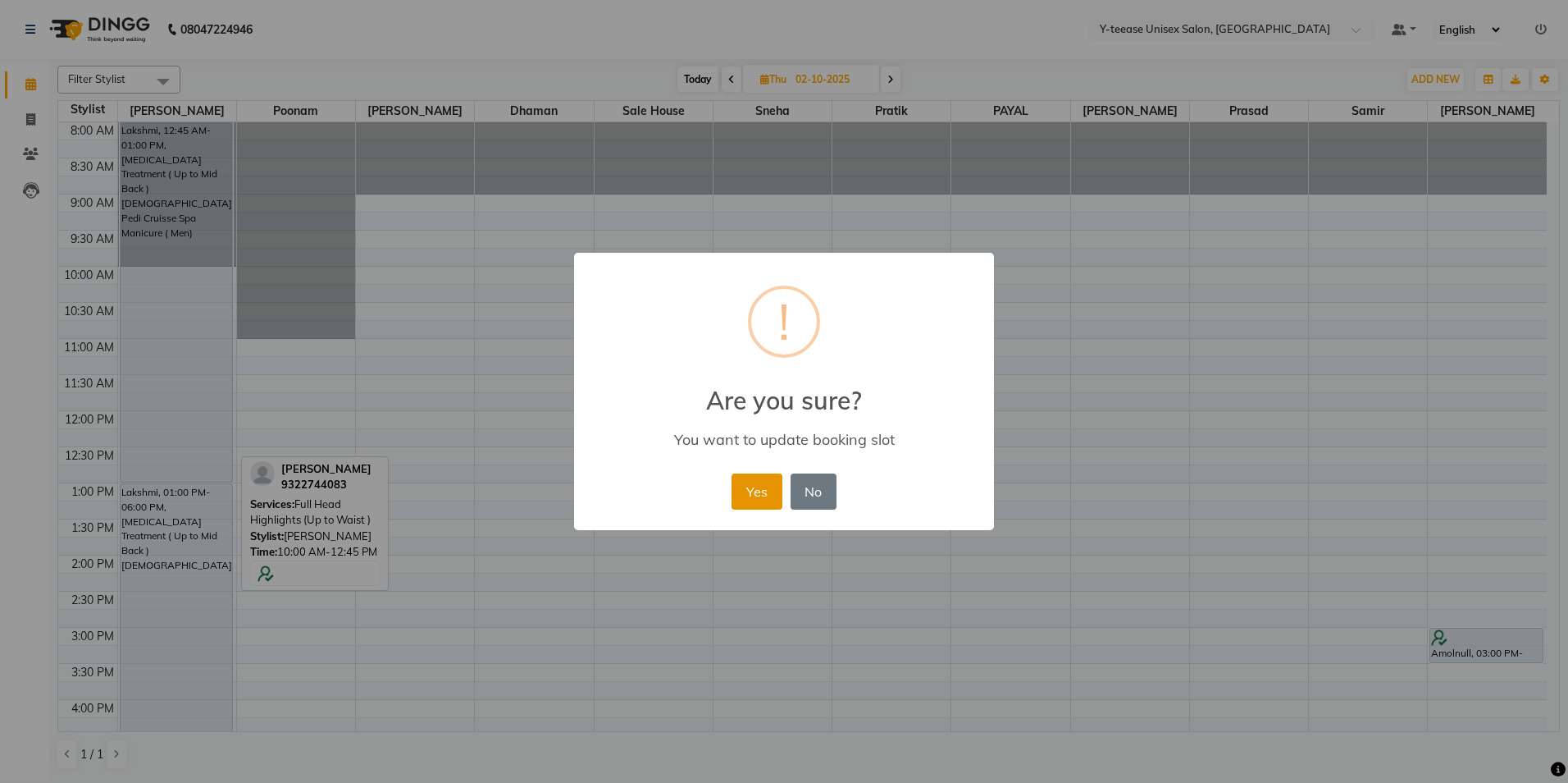
click at [743, 490] on button "Yes" at bounding box center [756, 491] width 50 height 36
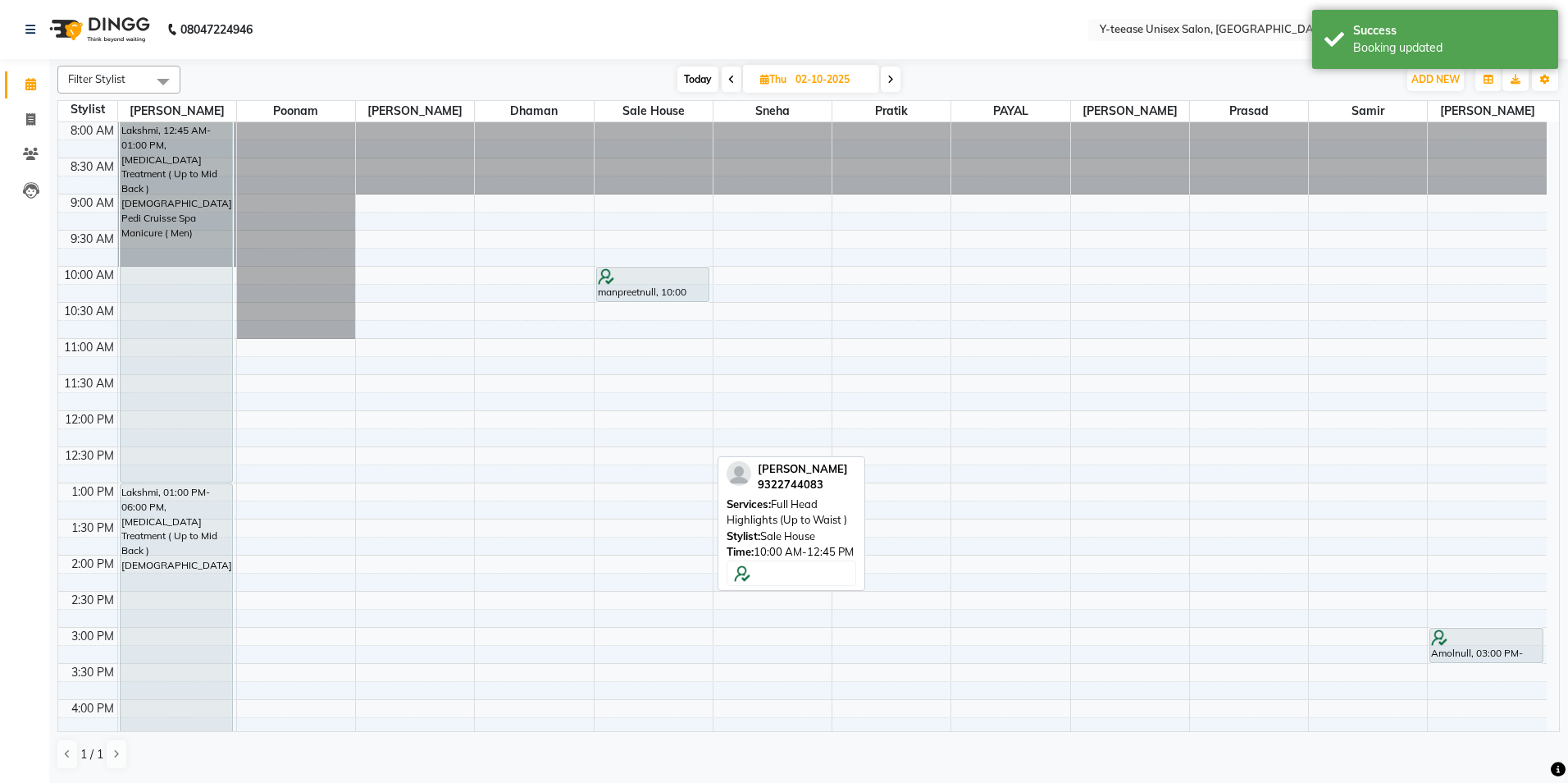
drag, startPoint x: 680, startPoint y: 461, endPoint x: 667, endPoint y: 284, distance: 177.5
click at [665, 284] on div "manpreetnull, 10:00 AM-12:45 PM, Full Head Highlights (Up to Waist ) manpreetnu…" at bounding box center [654, 663] width 118 height 1082
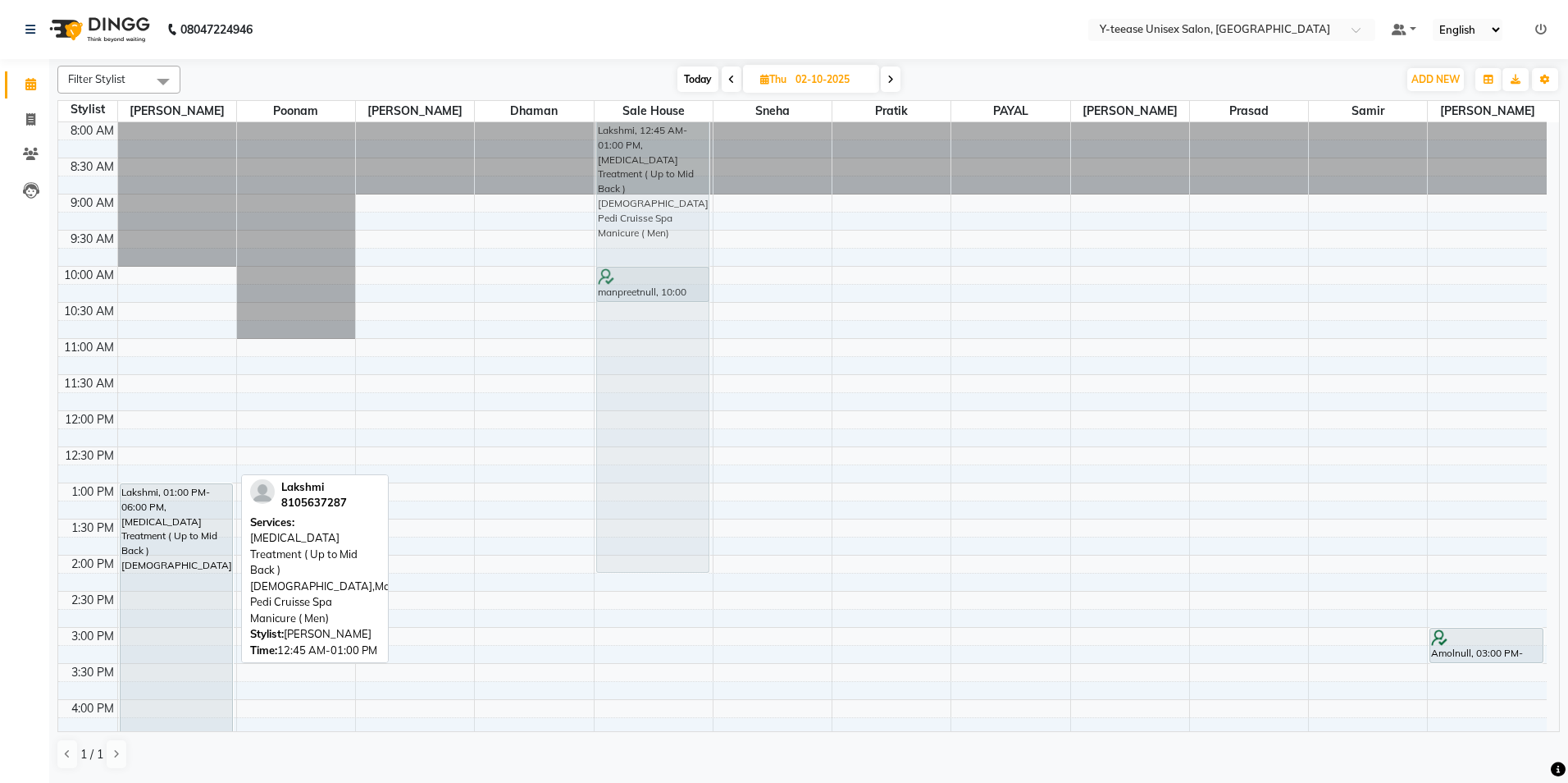
drag, startPoint x: 175, startPoint y: 322, endPoint x: 634, endPoint y: 404, distance: 466.3
click at [634, 404] on tr "Lakshmi, 12:45 AM-01:00 PM, Botox Treatment ( Up to Mid Back )Female,Marine Ped…" at bounding box center [802, 663] width 1488 height 1082
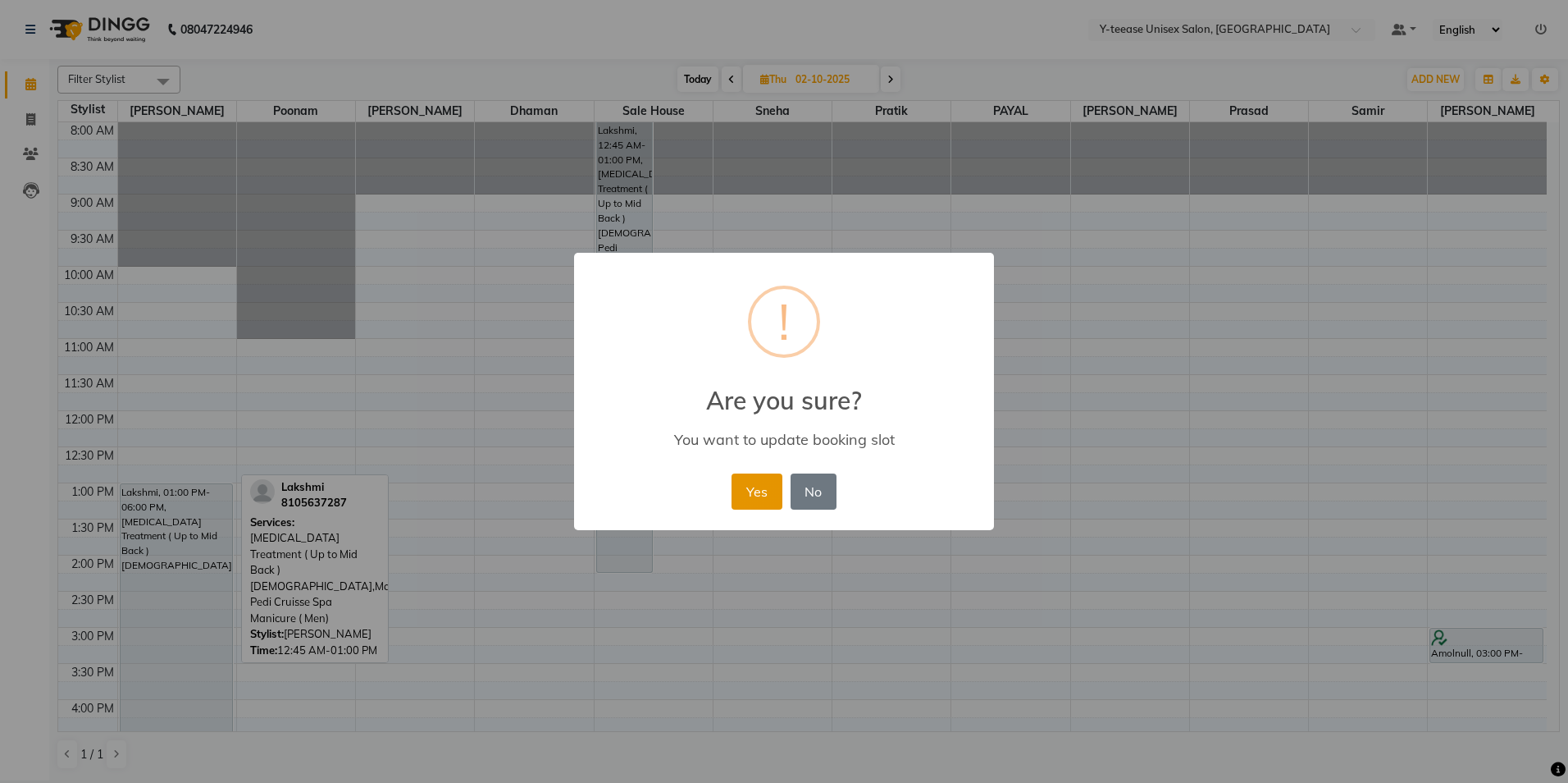
click at [760, 493] on button "Yes" at bounding box center [756, 491] width 50 height 36
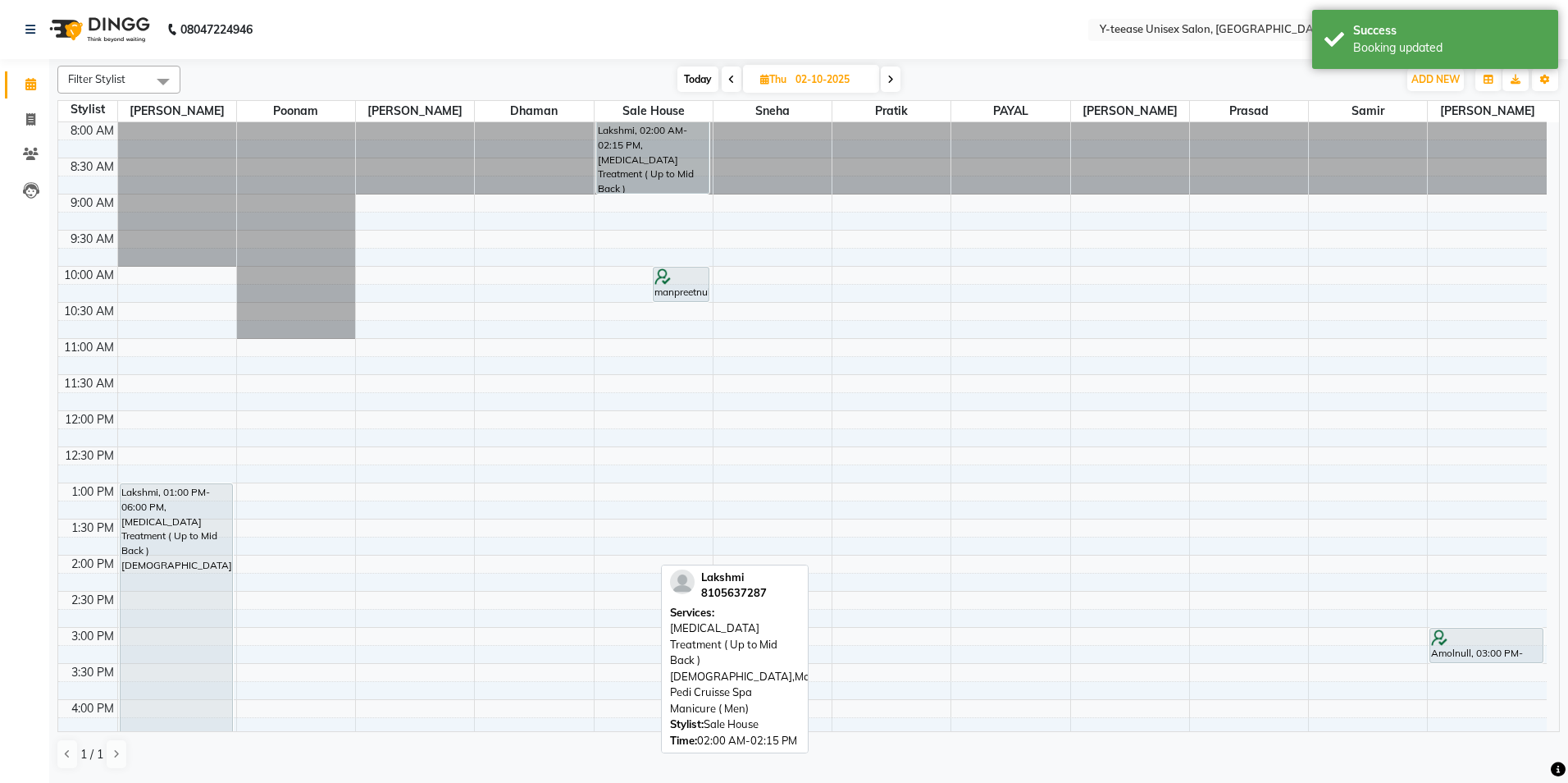
drag, startPoint x: 627, startPoint y: 572, endPoint x: 630, endPoint y: 198, distance: 374.0
click at [631, 198] on div "Lakshmi, 02:00 AM-02:15 PM, Botox Treatment ( Up to Mid Back )Female,Marine Ped…" at bounding box center [654, 663] width 118 height 1082
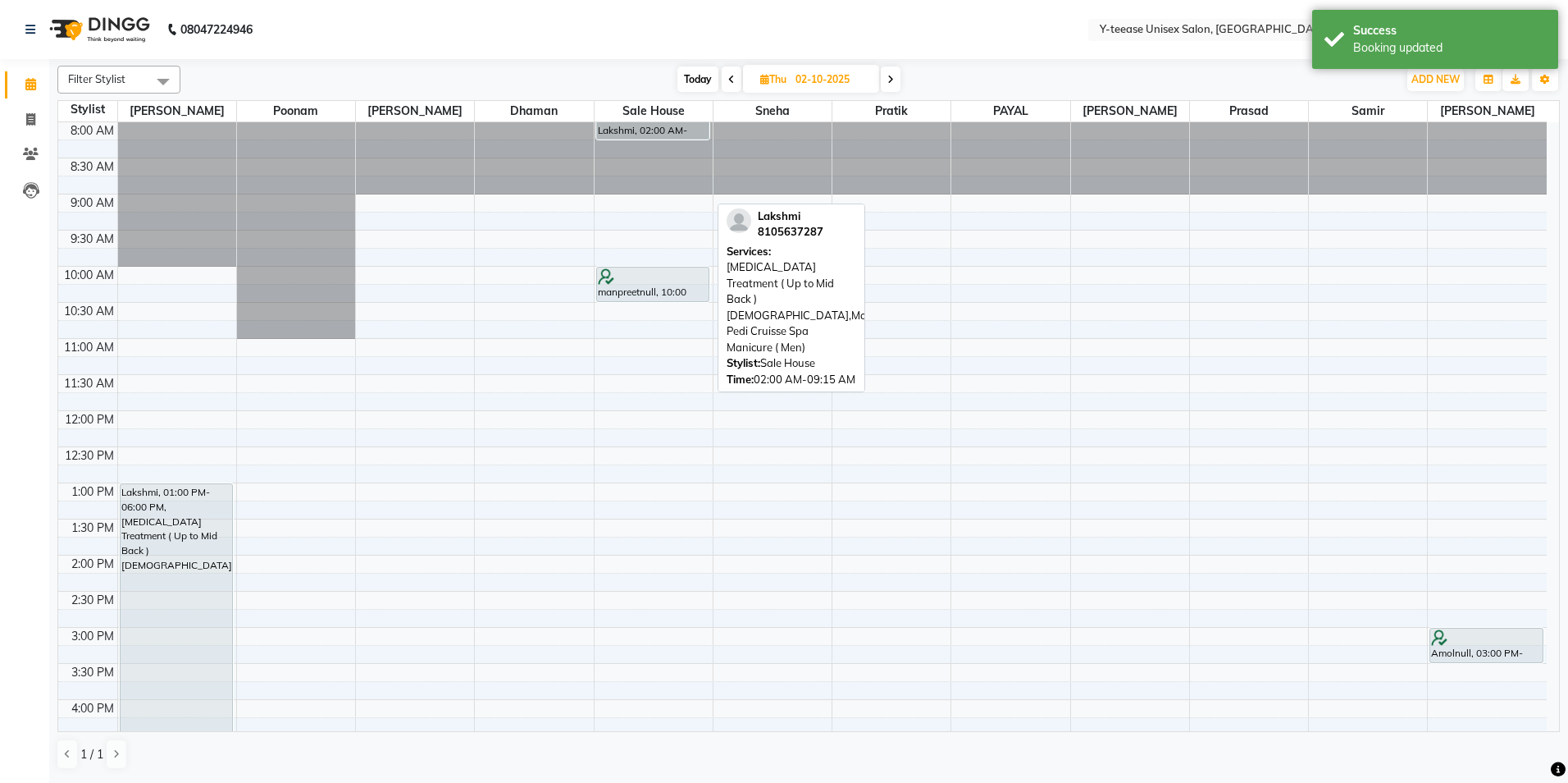
drag, startPoint x: 656, startPoint y: 209, endPoint x: 657, endPoint y: 137, distance: 72.0
click at [657, 137] on div "Lakshmi, 02:00 AM-09:15 AM, Botox Treatment ( Up to Mid Back )Female,Marine Ped…" at bounding box center [654, 663] width 118 height 1082
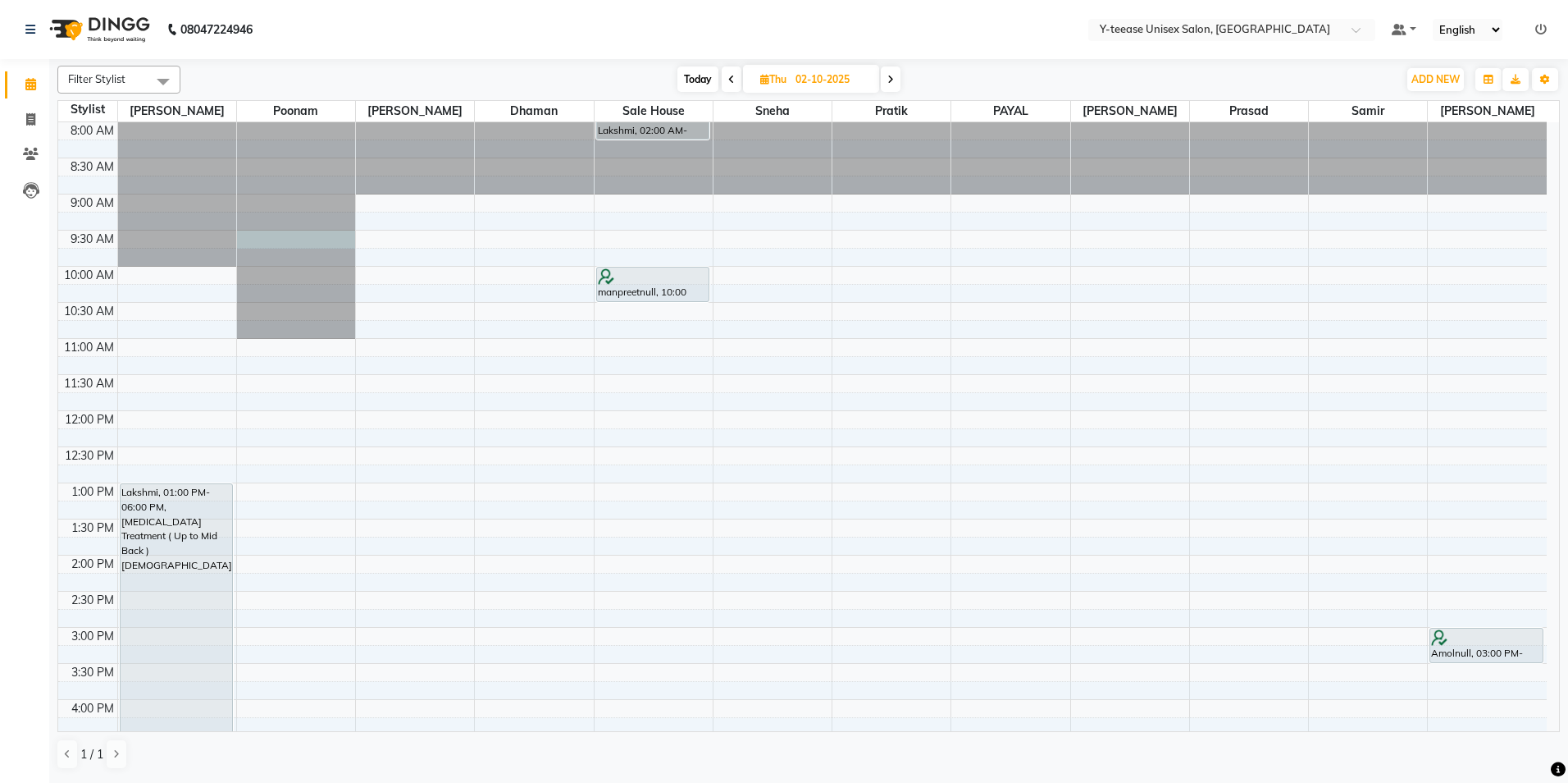
click at [291, 122] on div at bounding box center [296, 122] width 118 height 0
select select "57"
select select "tentative"
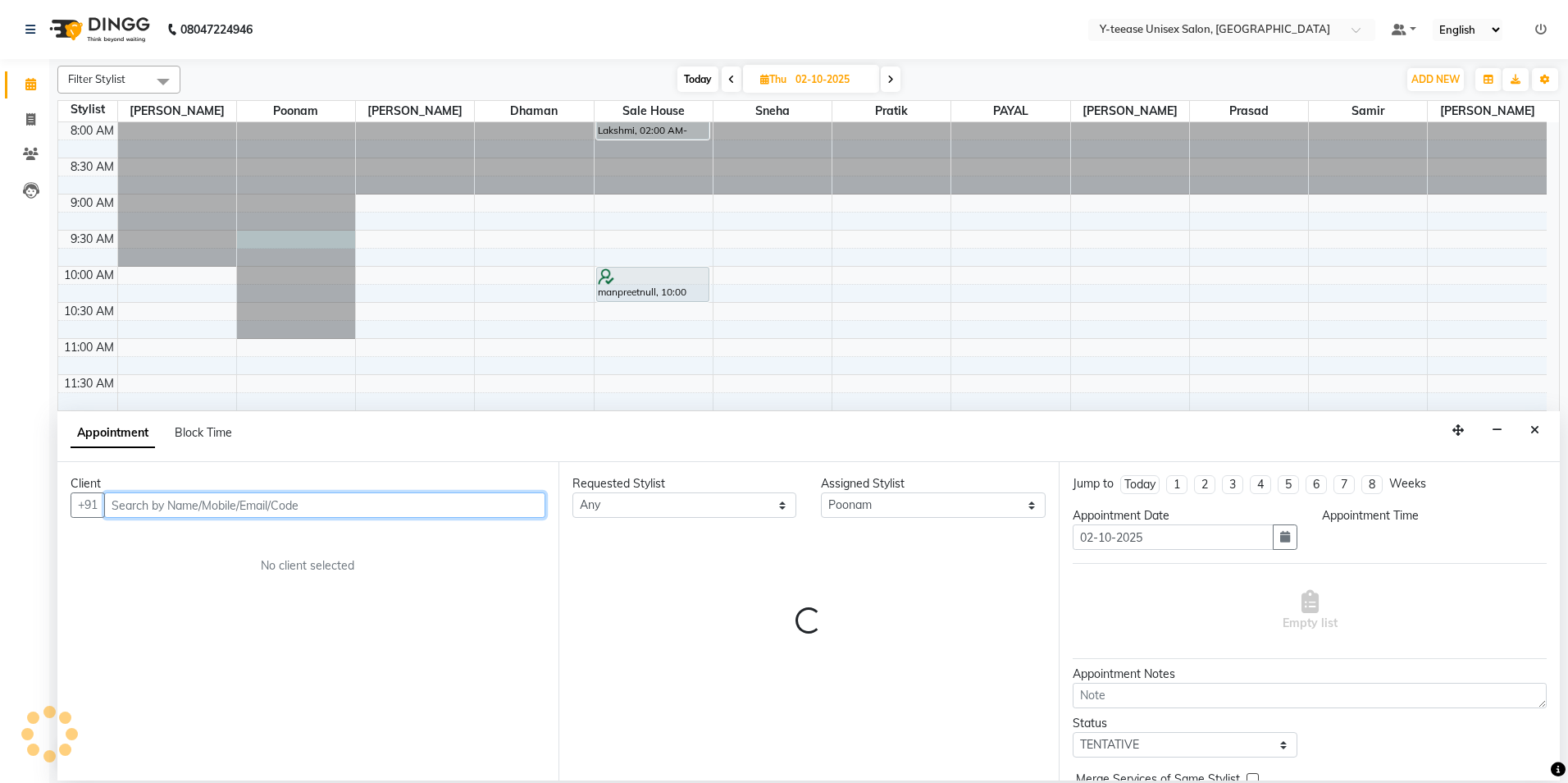
select select "570"
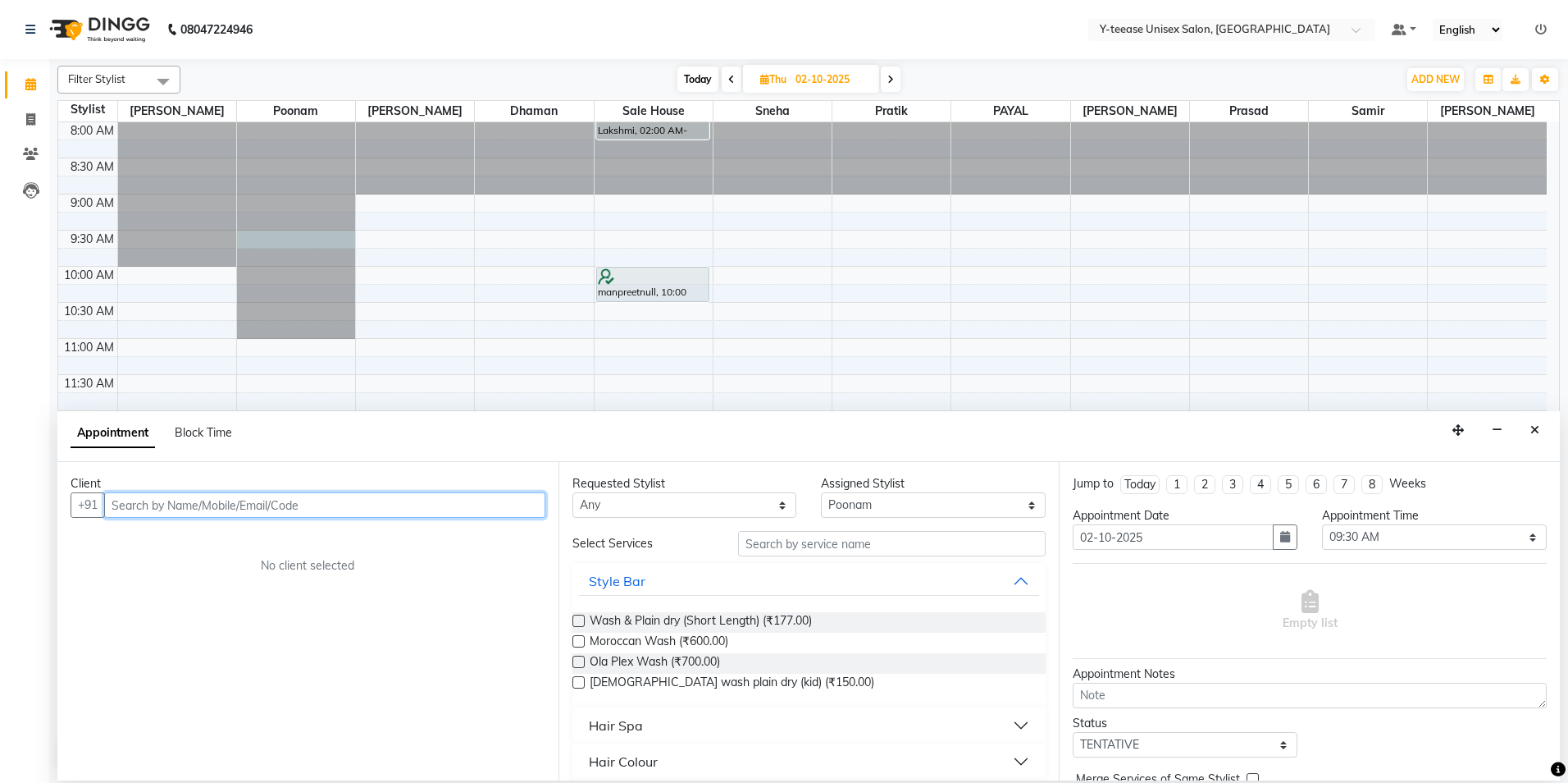
click at [381, 506] on input "text" at bounding box center [325, 505] width 441 height 25
click at [291, 509] on input "text" at bounding box center [325, 505] width 441 height 25
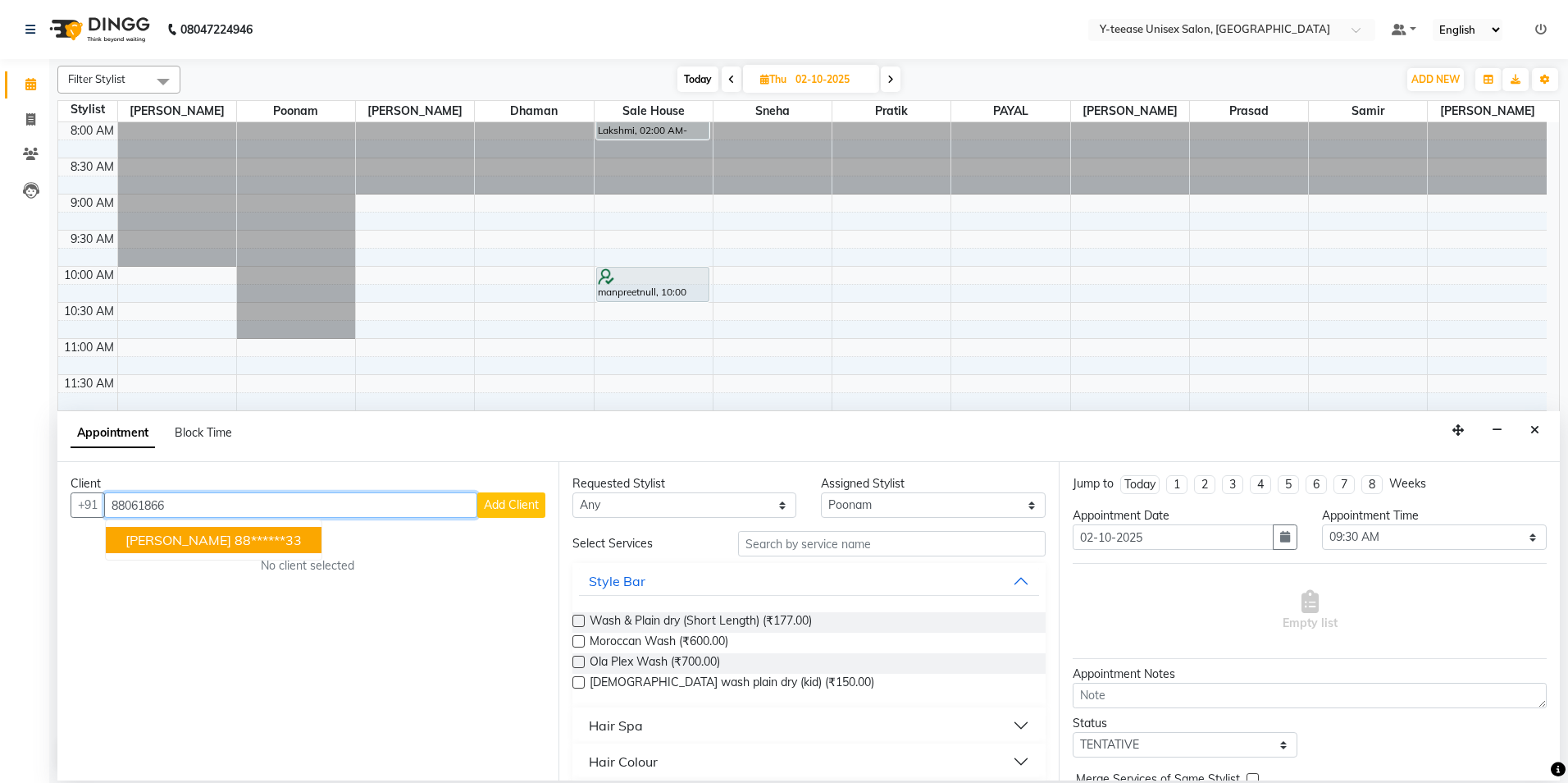
click at [246, 546] on ngb-highlight "88******33" at bounding box center [268, 540] width 68 height 17
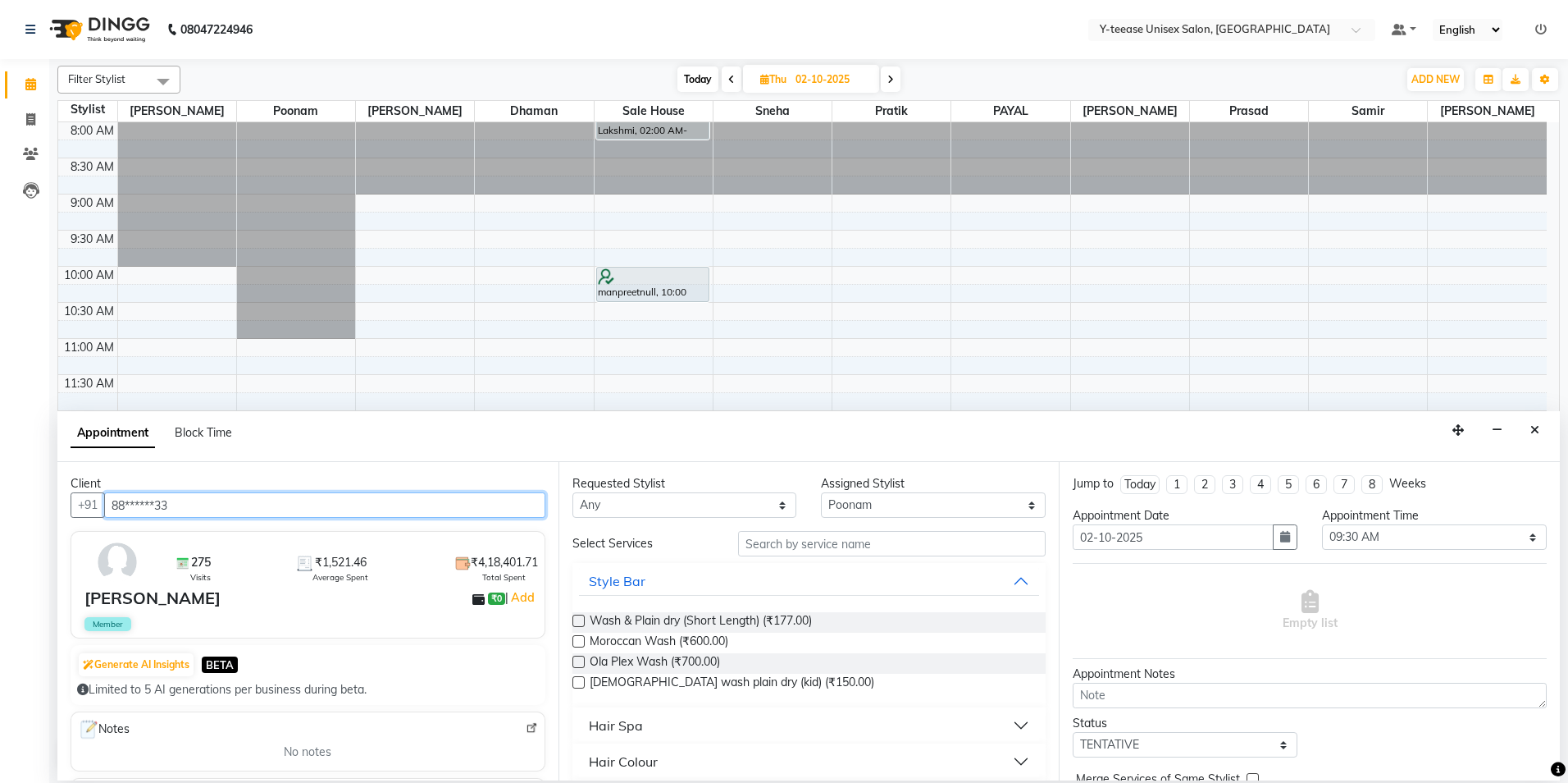
type input "88******33"
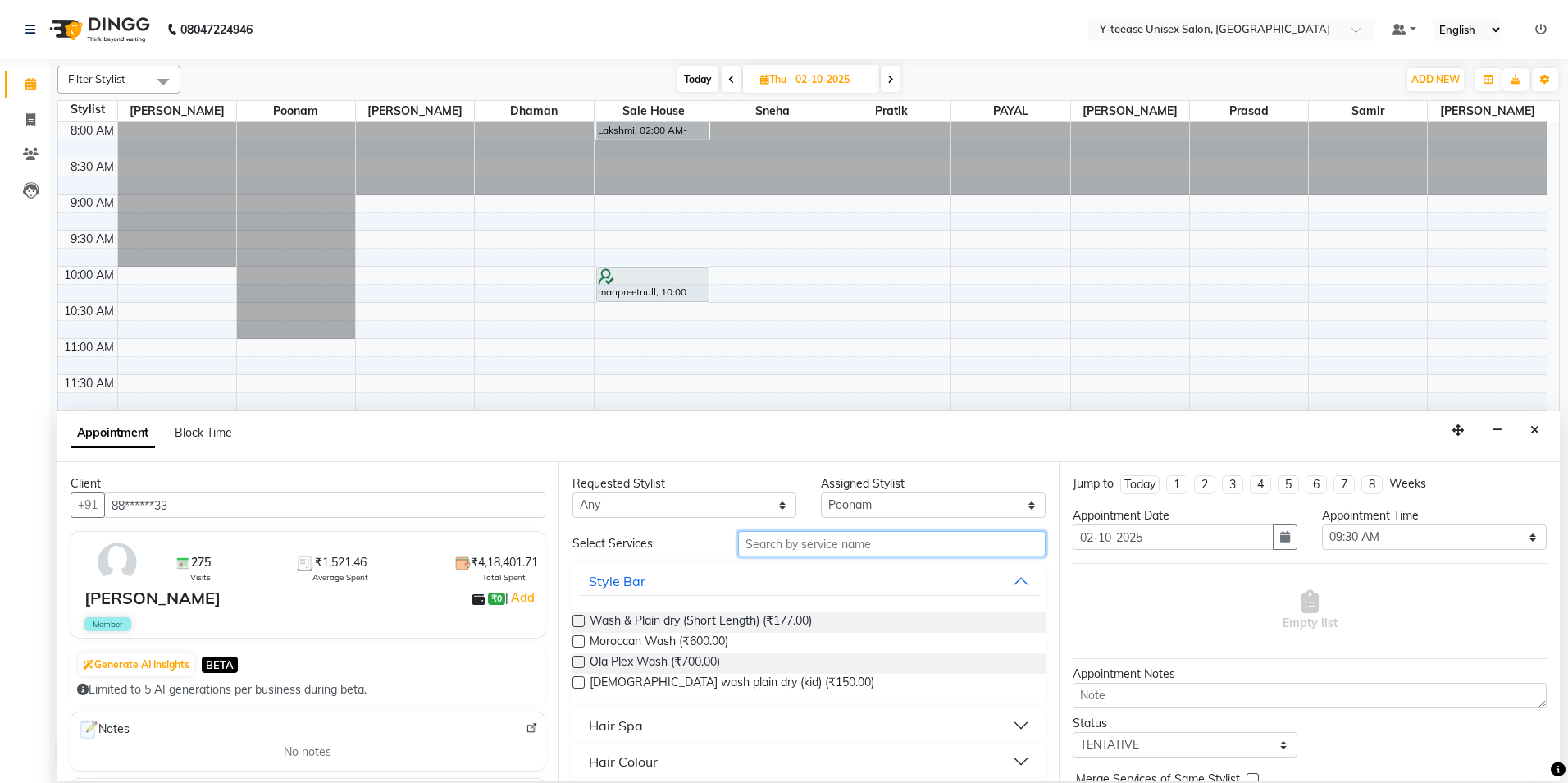
click at [835, 543] on input "text" at bounding box center [891, 543] width 308 height 25
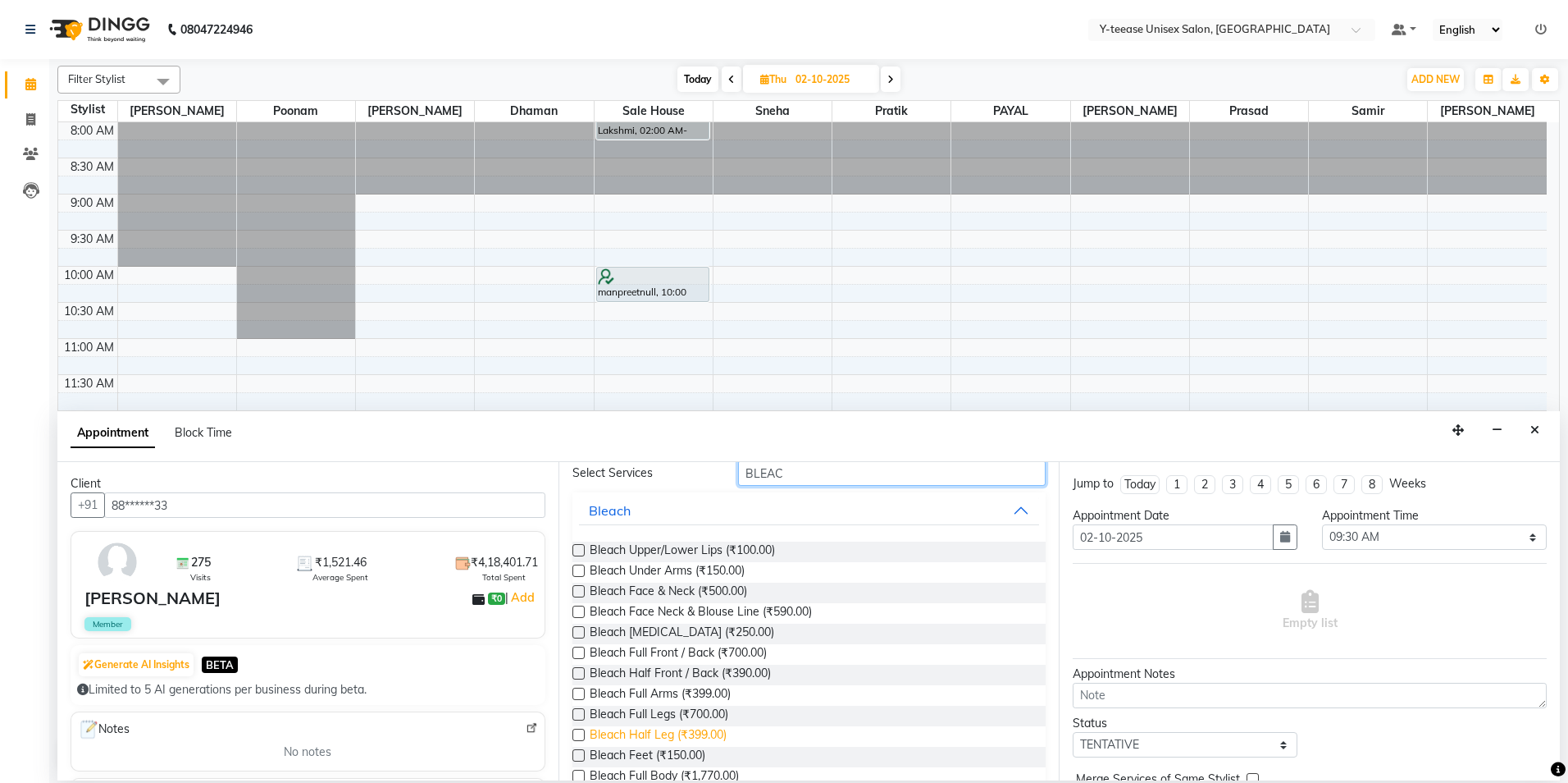
scroll to position [166, 0]
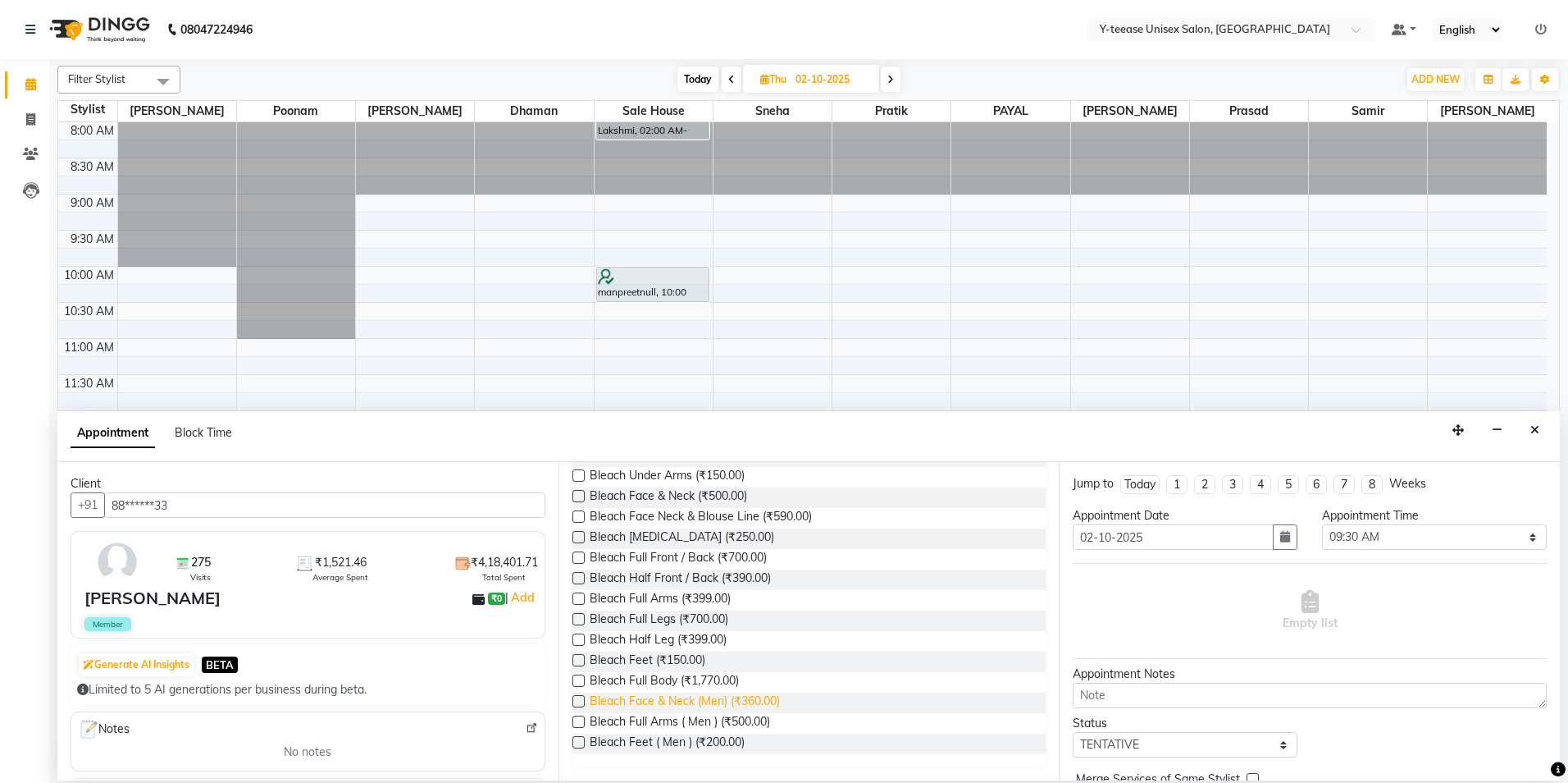
type input "BLEAC"
click at [663, 699] on span "Bleach Face & Neck (Men) (₹360.00)" at bounding box center [684, 702] width 190 height 20
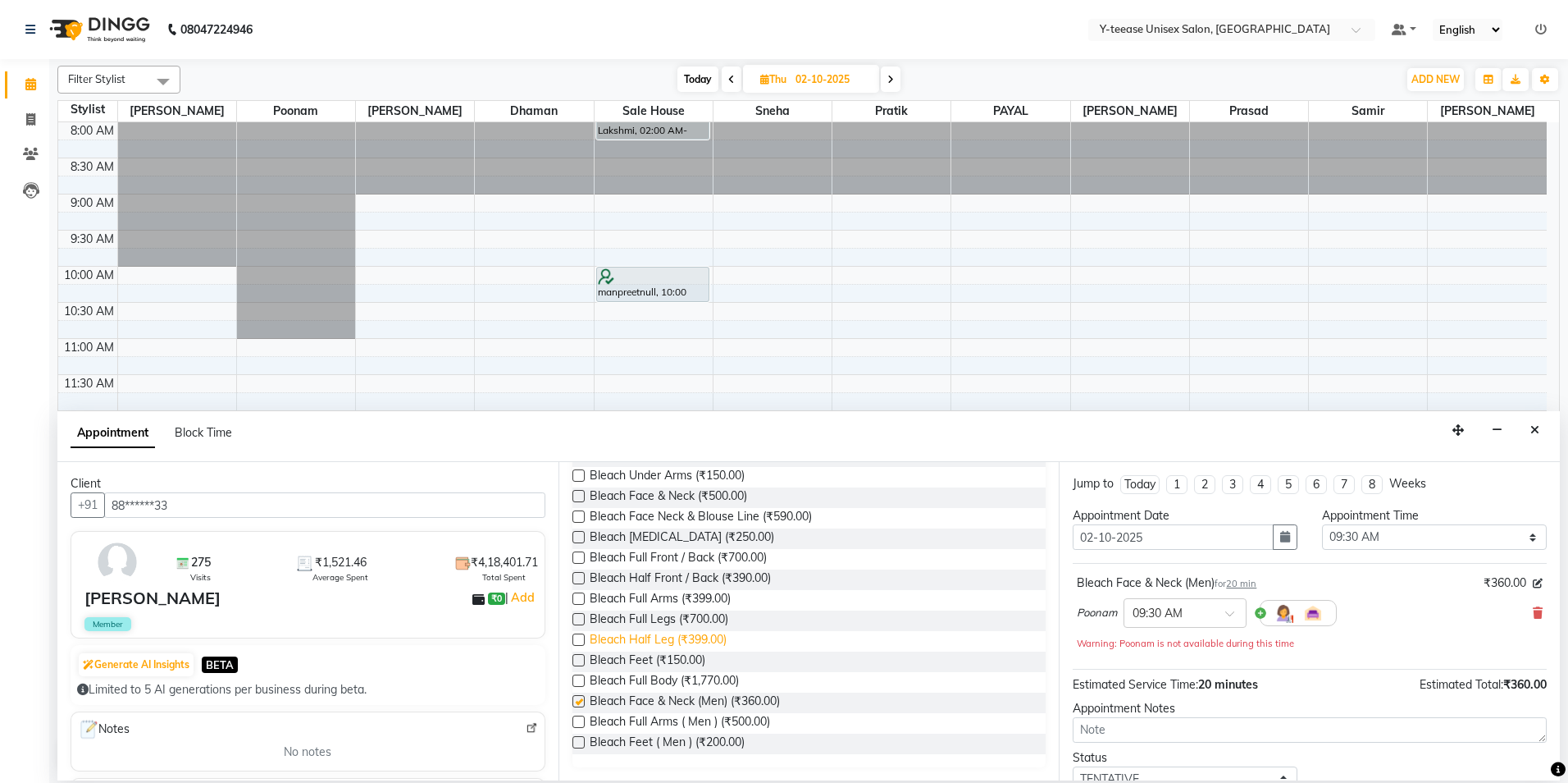
checkbox input "false"
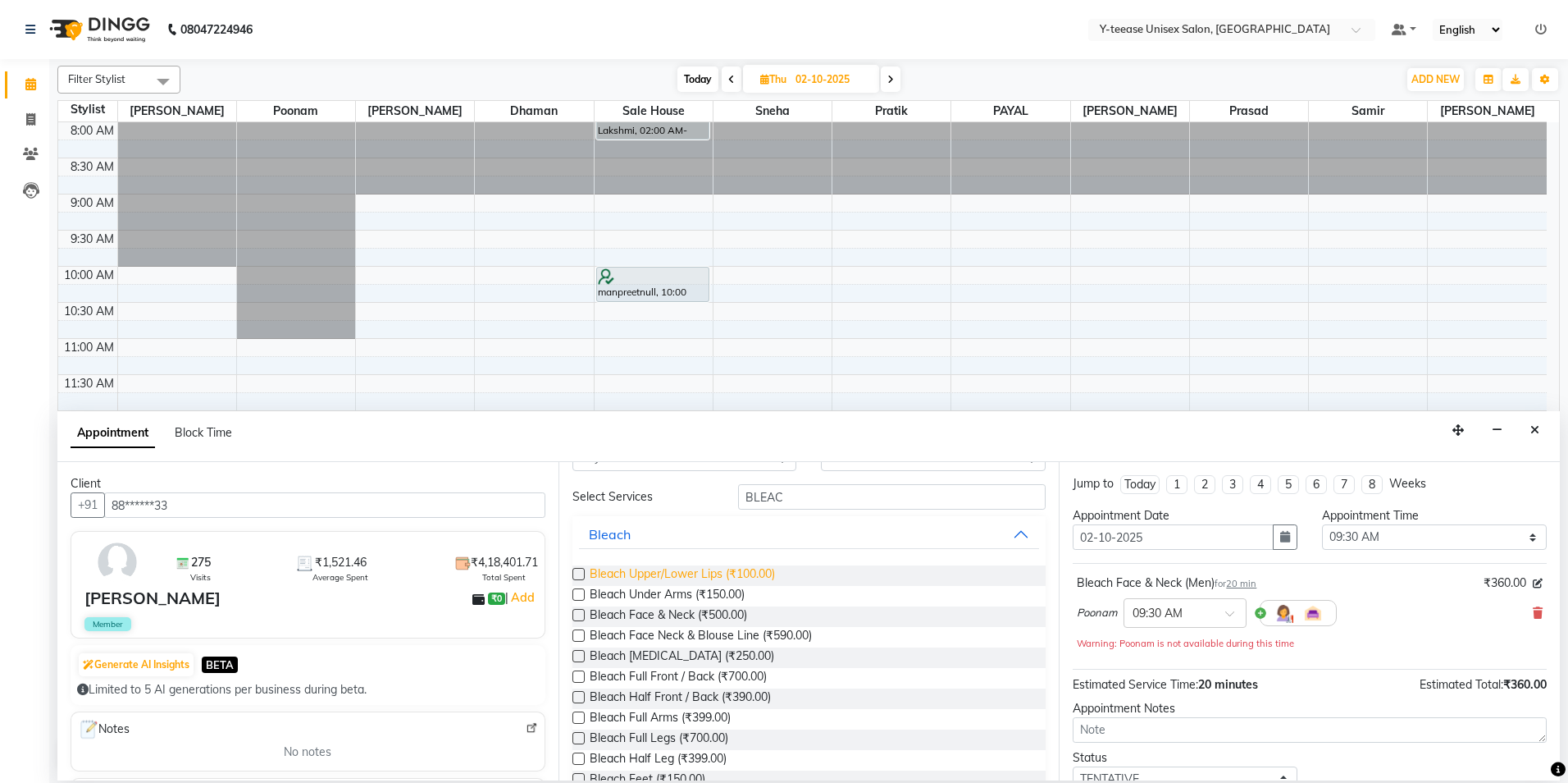
scroll to position [82, 0]
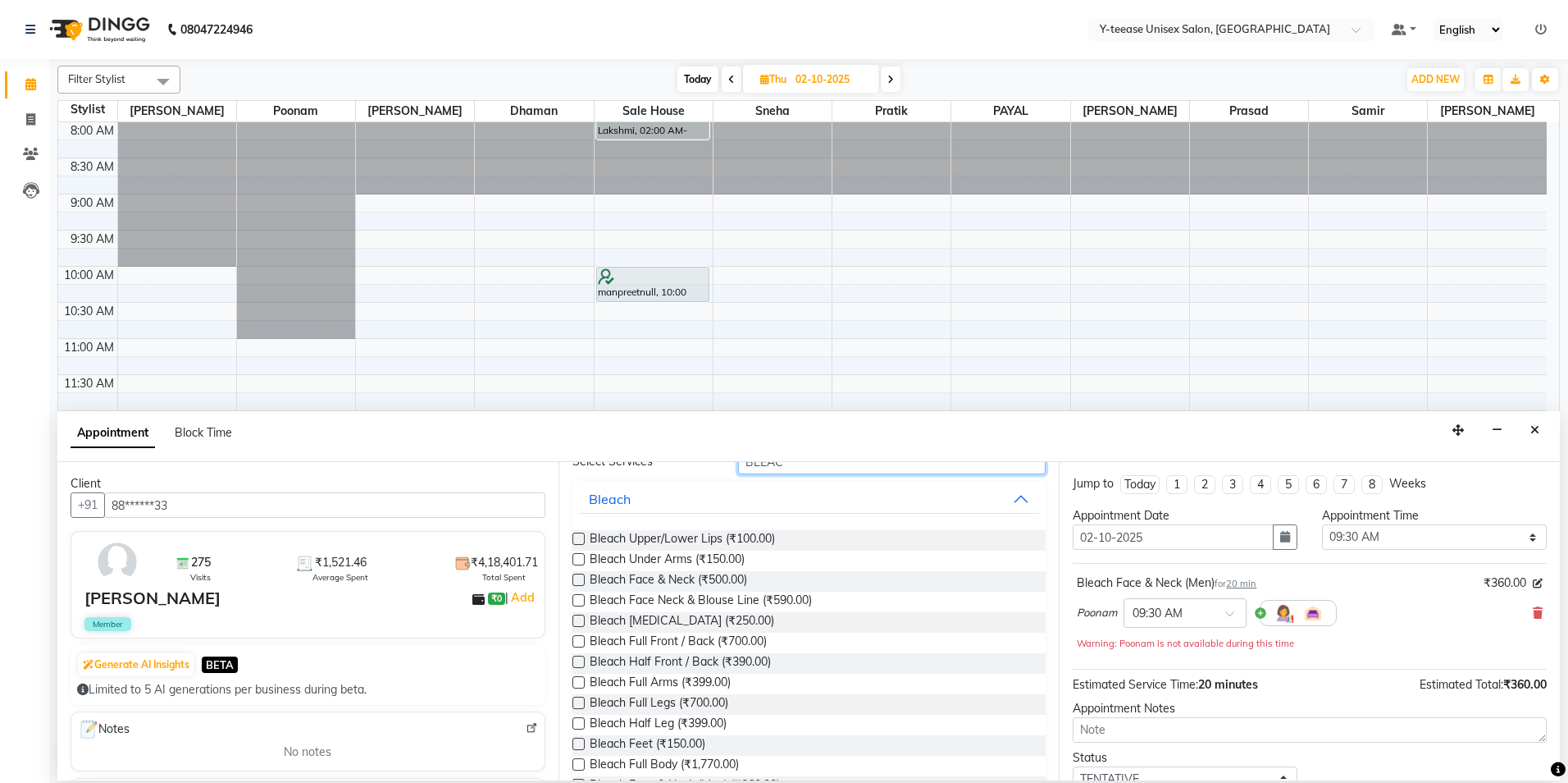
click at [798, 467] on input "BLEAC" at bounding box center [891, 461] width 308 height 25
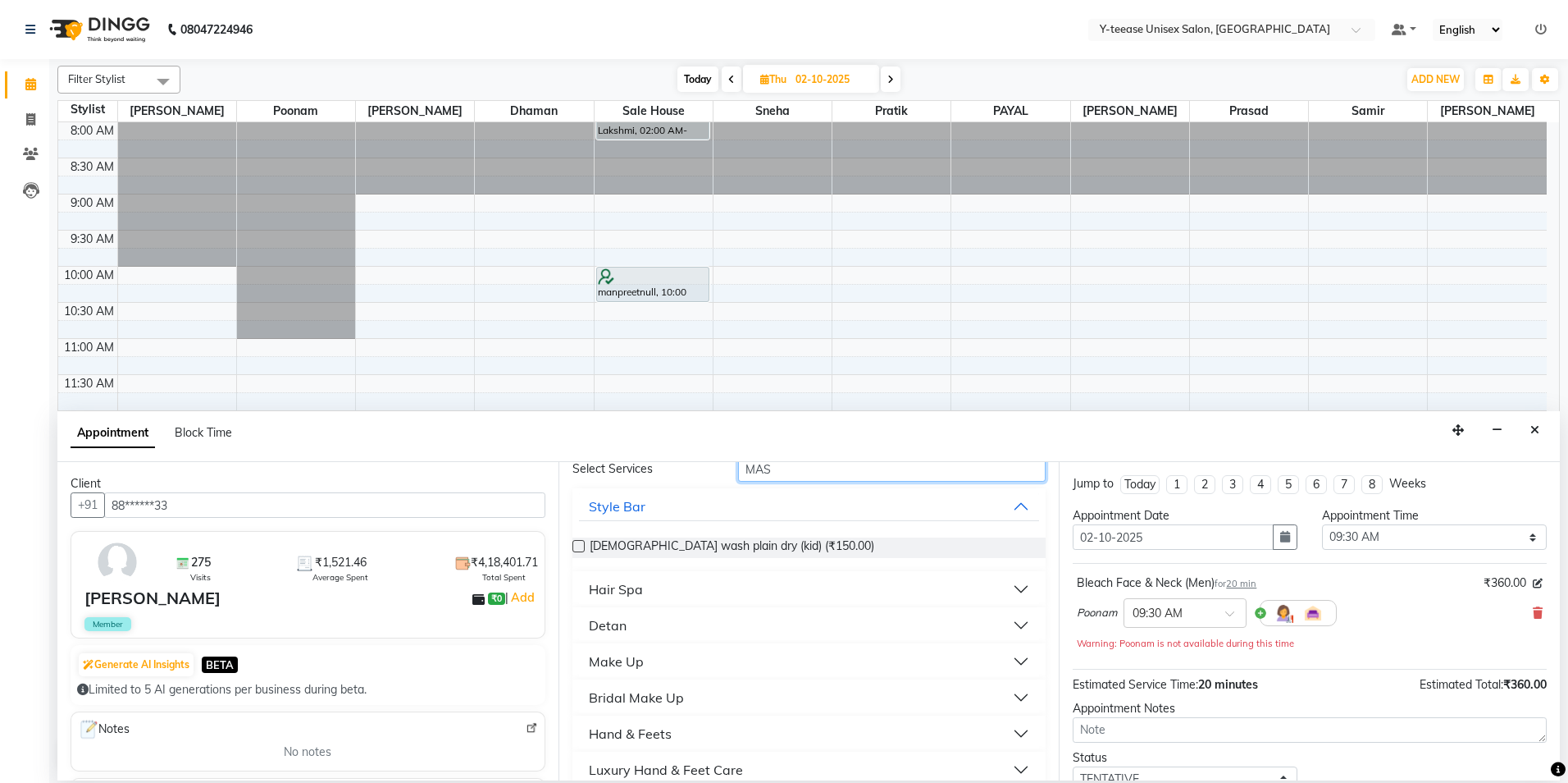
scroll to position [0, 0]
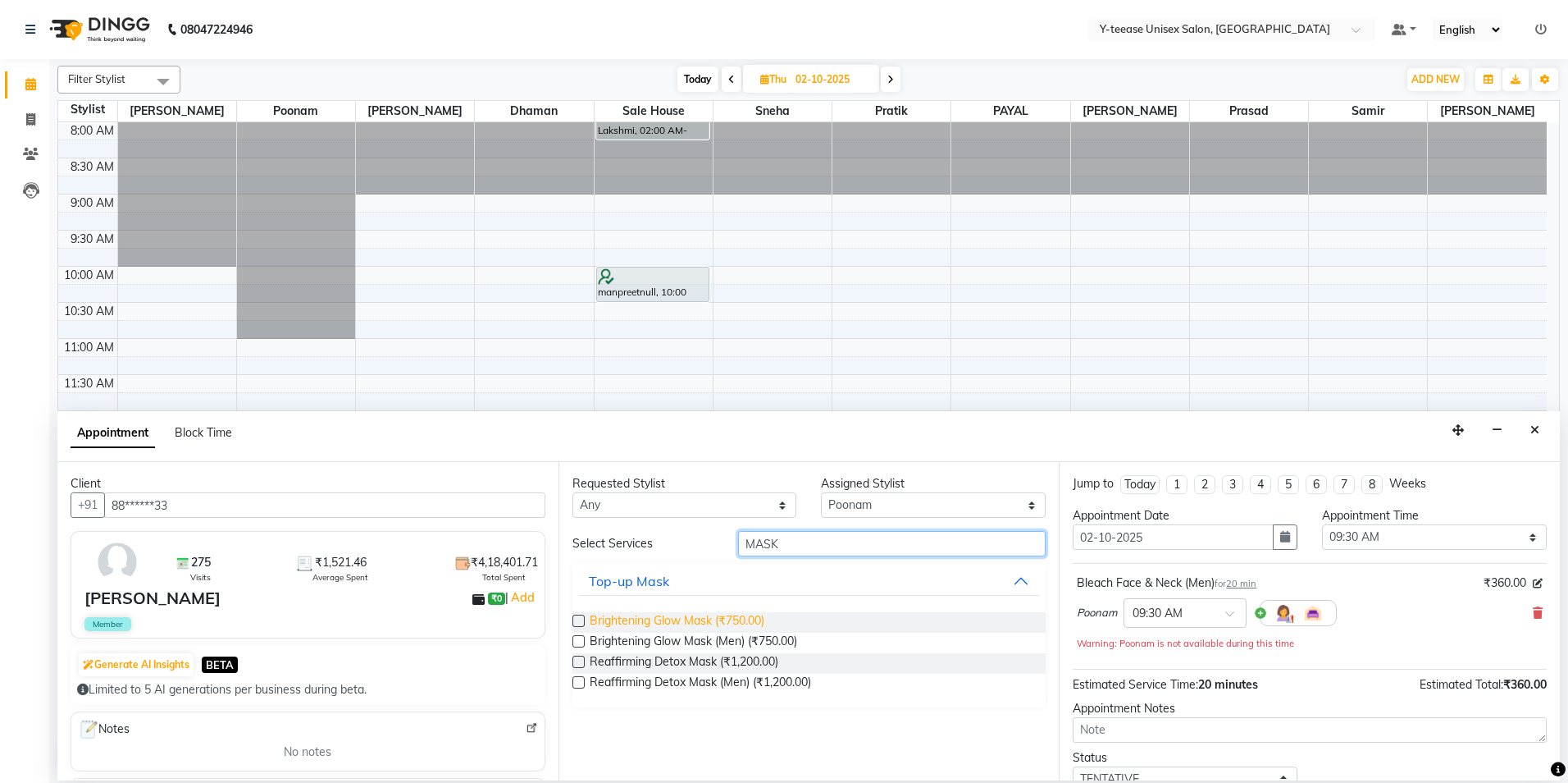
type input "MASK"
click at [754, 620] on span "Brightening Glow Mask (₹750.00)" at bounding box center [677, 621] width 175 height 20
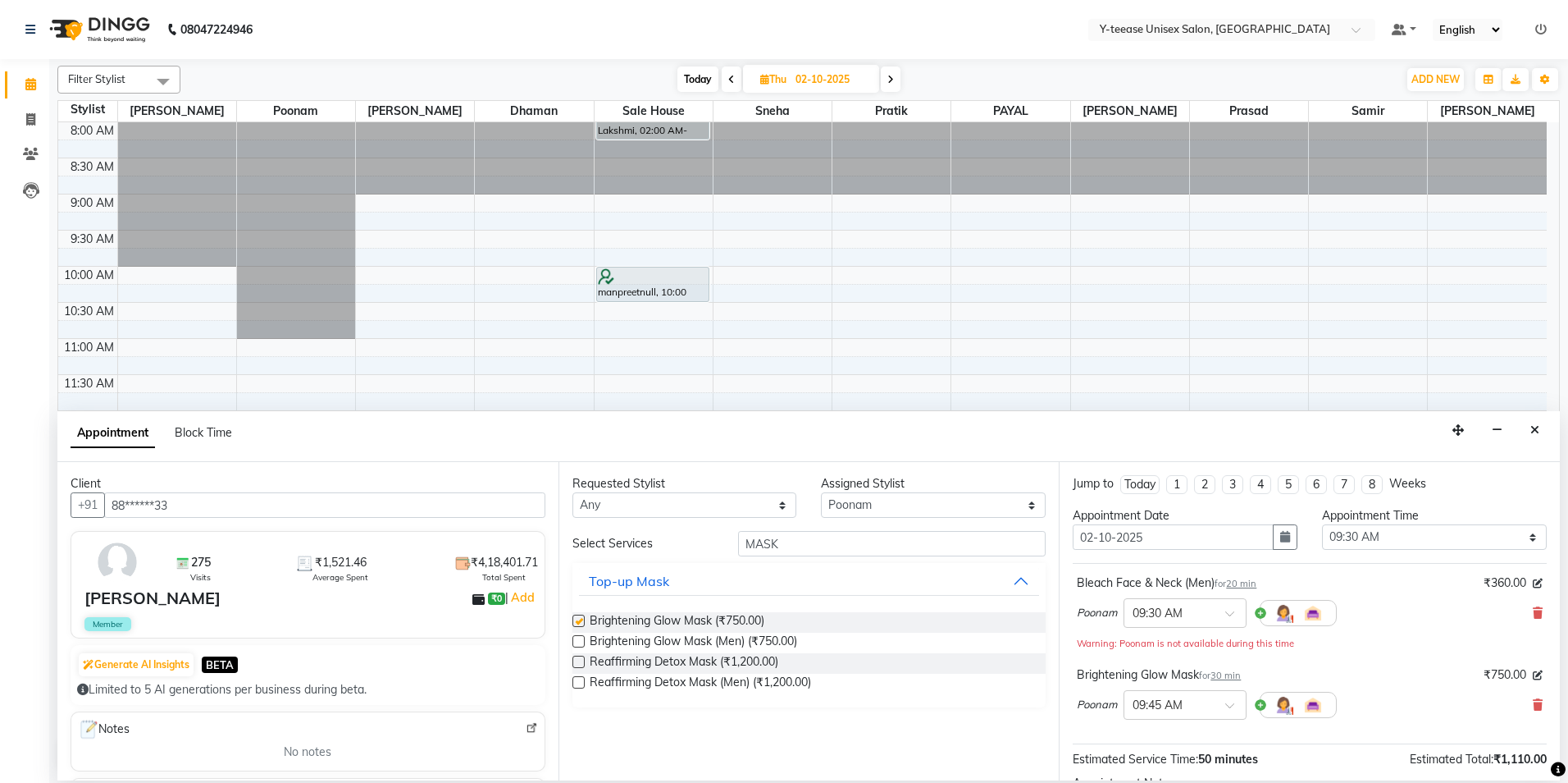
checkbox input "false"
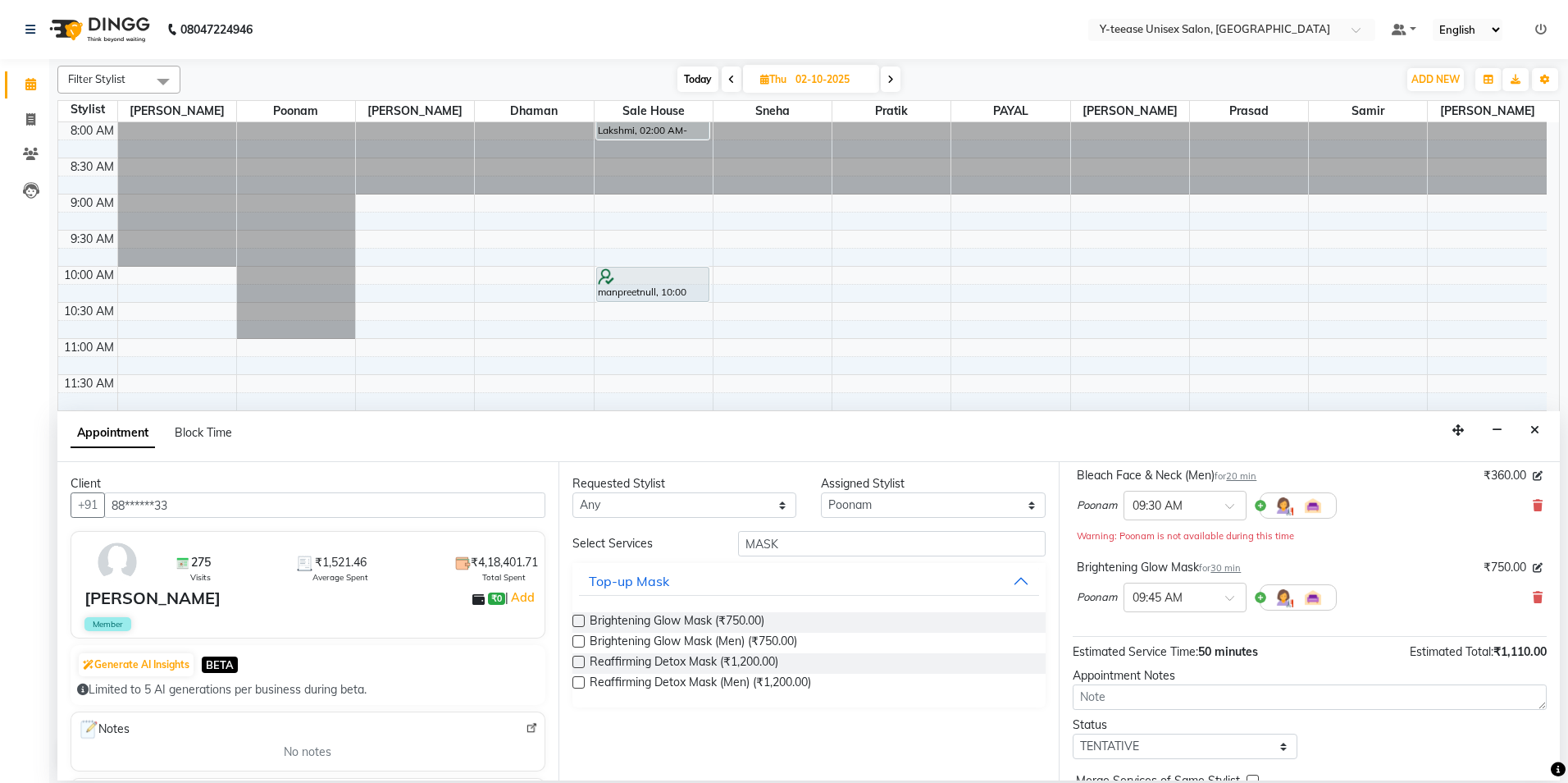
scroll to position [190, 0]
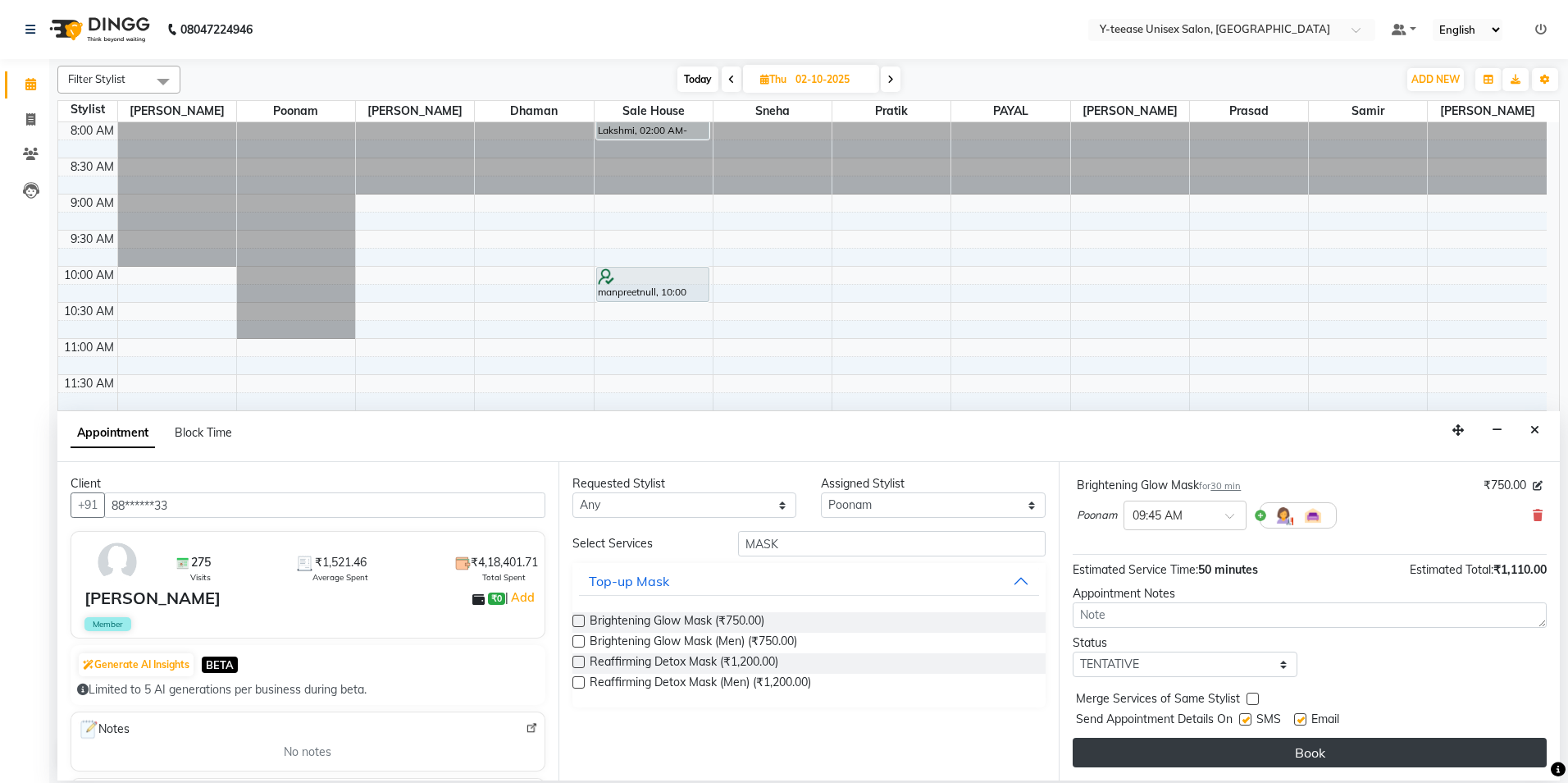
click at [1144, 755] on button "Book" at bounding box center [1310, 752] width 474 height 30
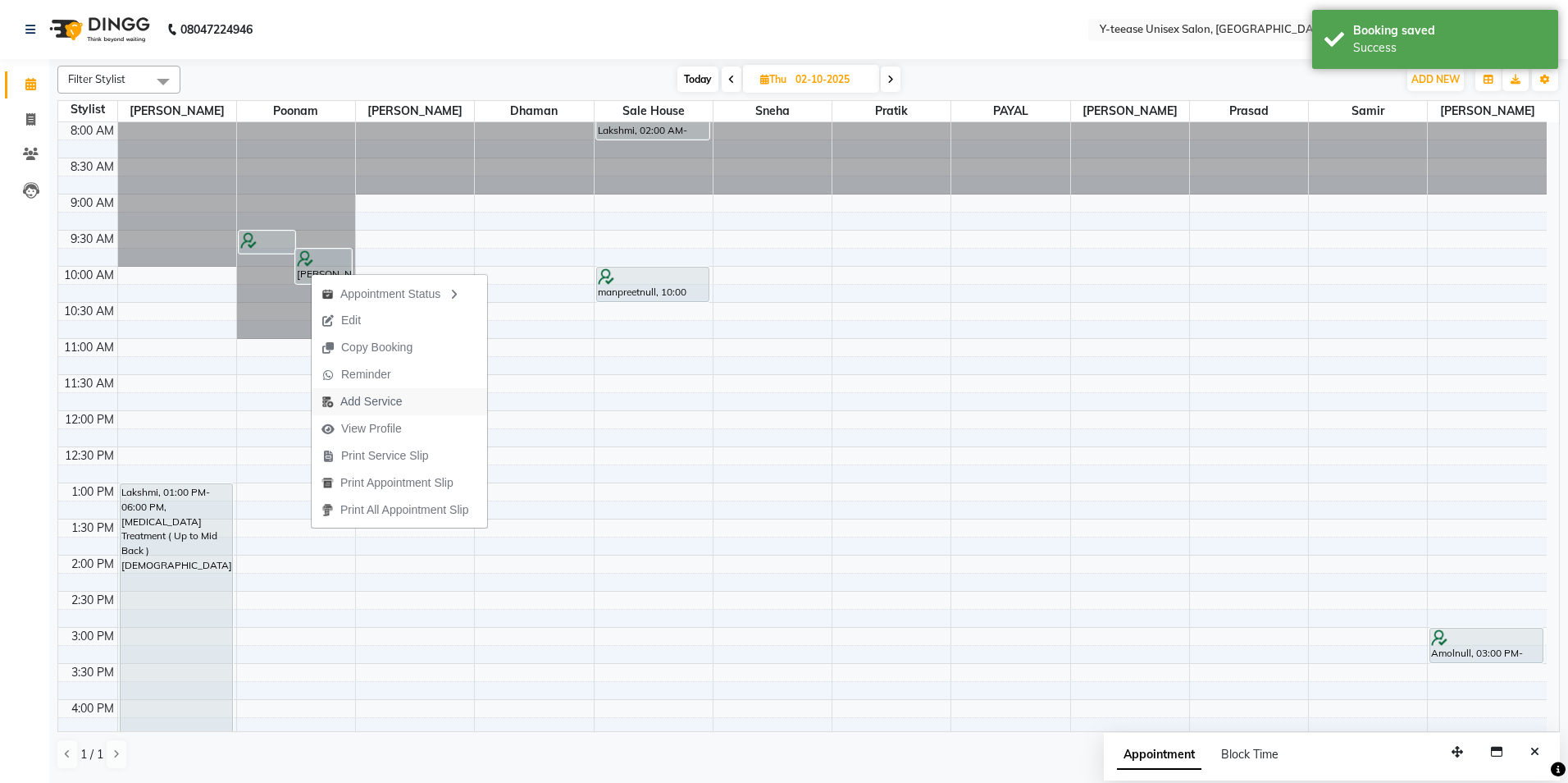
click at [392, 403] on span "Add Service" at bounding box center [371, 402] width 61 height 18
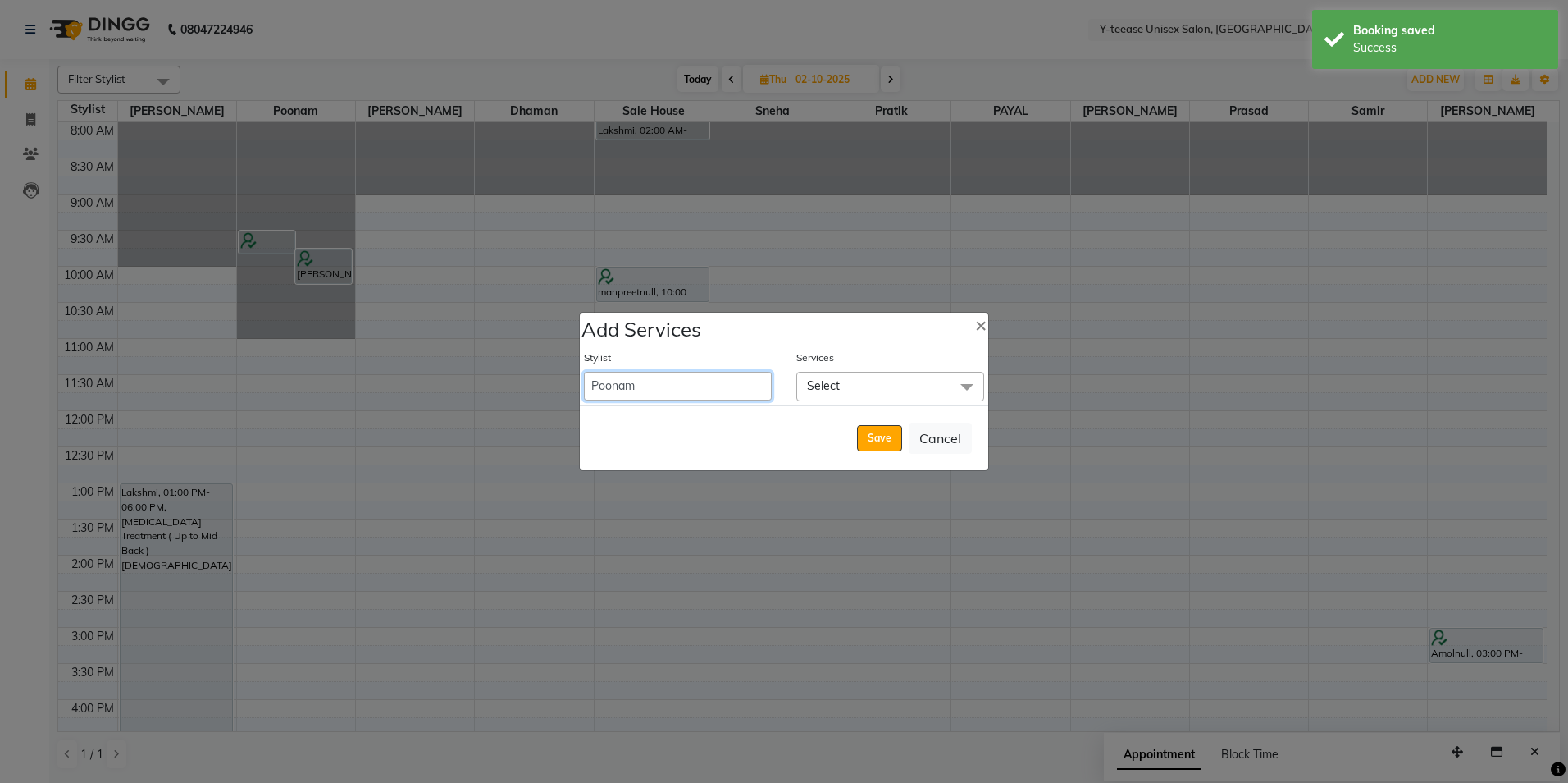
click at [653, 373] on select "Amar Annu Ali chaitrali Dhaman keshav nagar Manager Mosin khan Neelam PAYAL Poo…" at bounding box center [677, 385] width 188 height 29
select select "56"
click at [584, 371] on select "Amar Annu Ali chaitrali Dhaman keshav nagar Manager Mosin khan Neelam PAYAL Poo…" at bounding box center [677, 385] width 188 height 29
select select "615"
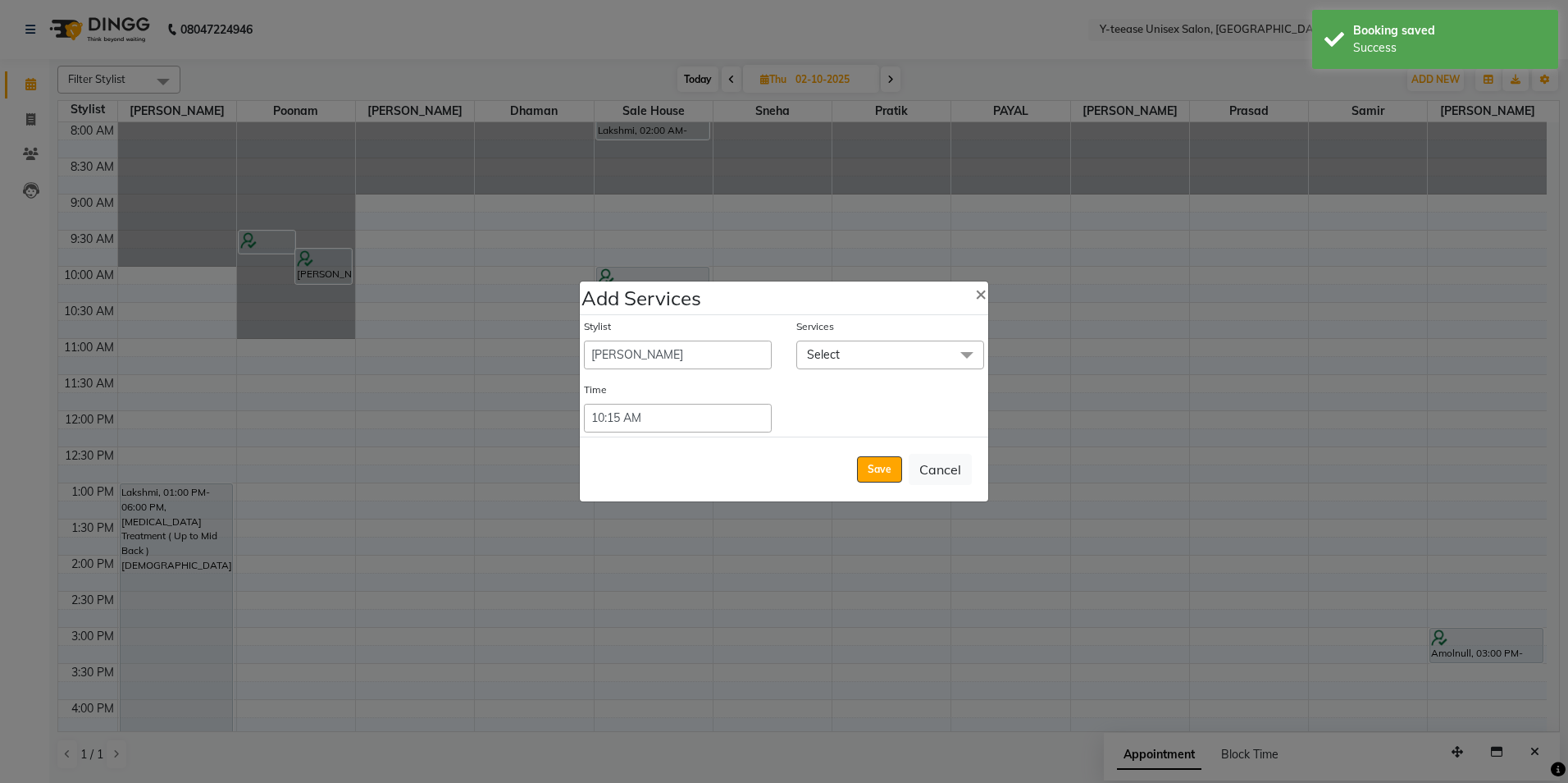
click at [818, 363] on span "Select" at bounding box center [891, 355] width 188 height 29
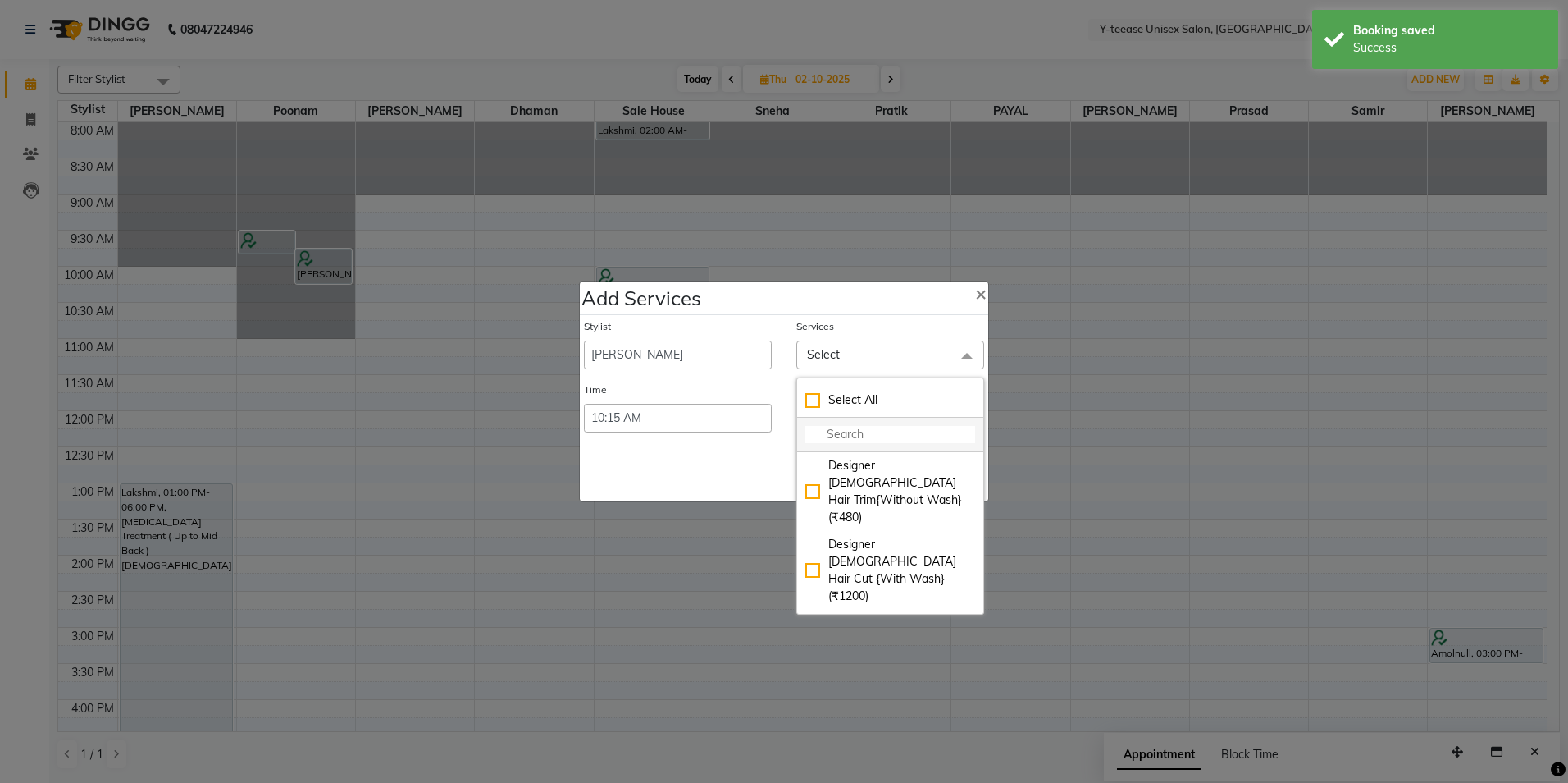
drag, startPoint x: 824, startPoint y: 439, endPoint x: 813, endPoint y: 437, distance: 11.2
click at [823, 437] on input "multiselect-search" at bounding box center [890, 435] width 169 height 18
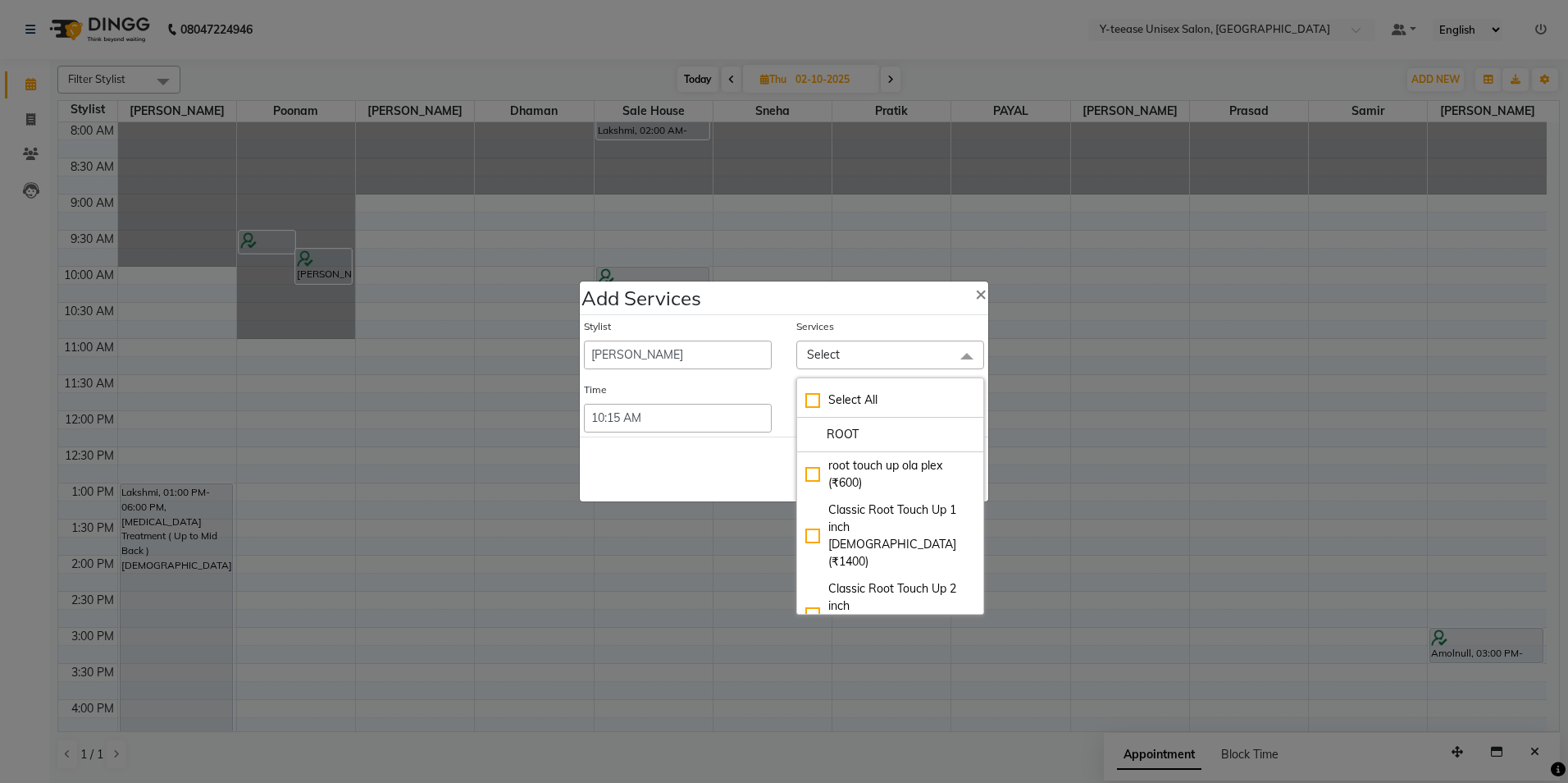
type input "ROOT"
click at [864, 654] on li "Natural Root Touch Up 1 inch Female (₹1650)" at bounding box center [890, 693] width 186 height 79
checkbox input "true"
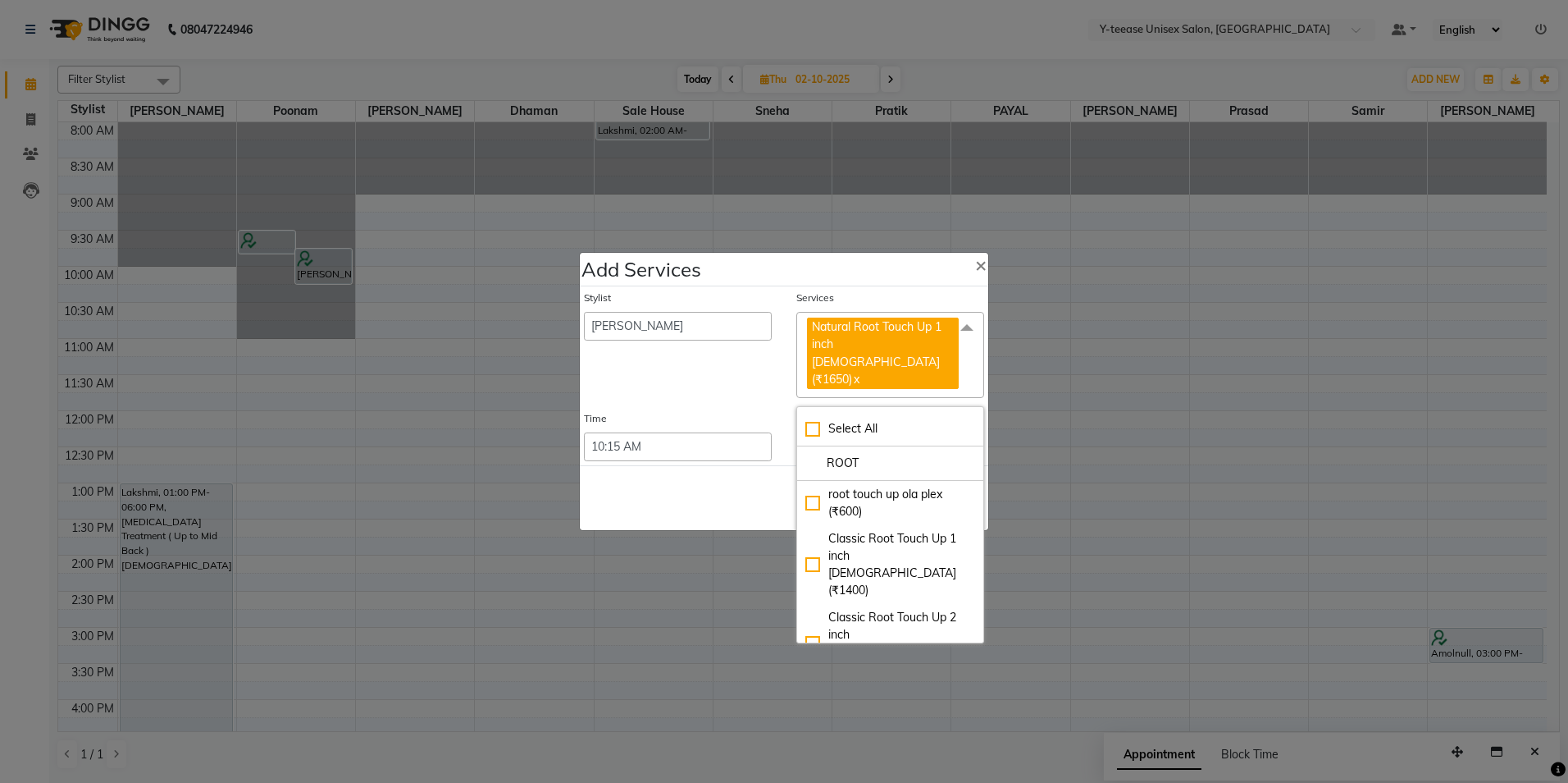
click at [718, 465] on div "Save Cancel" at bounding box center [784, 498] width 408 height 65
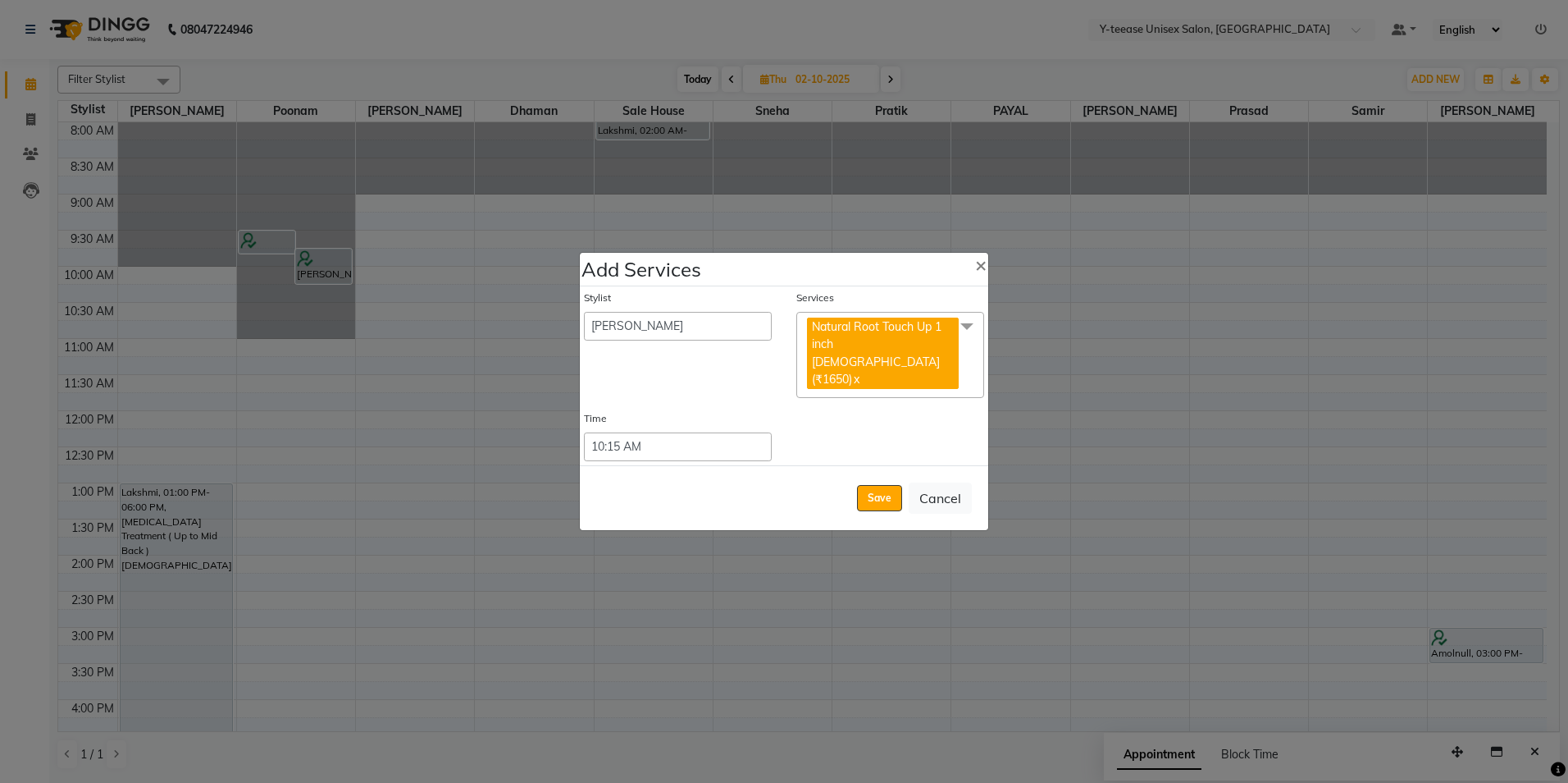
click at [883, 485] on button "Save" at bounding box center [879, 498] width 45 height 26
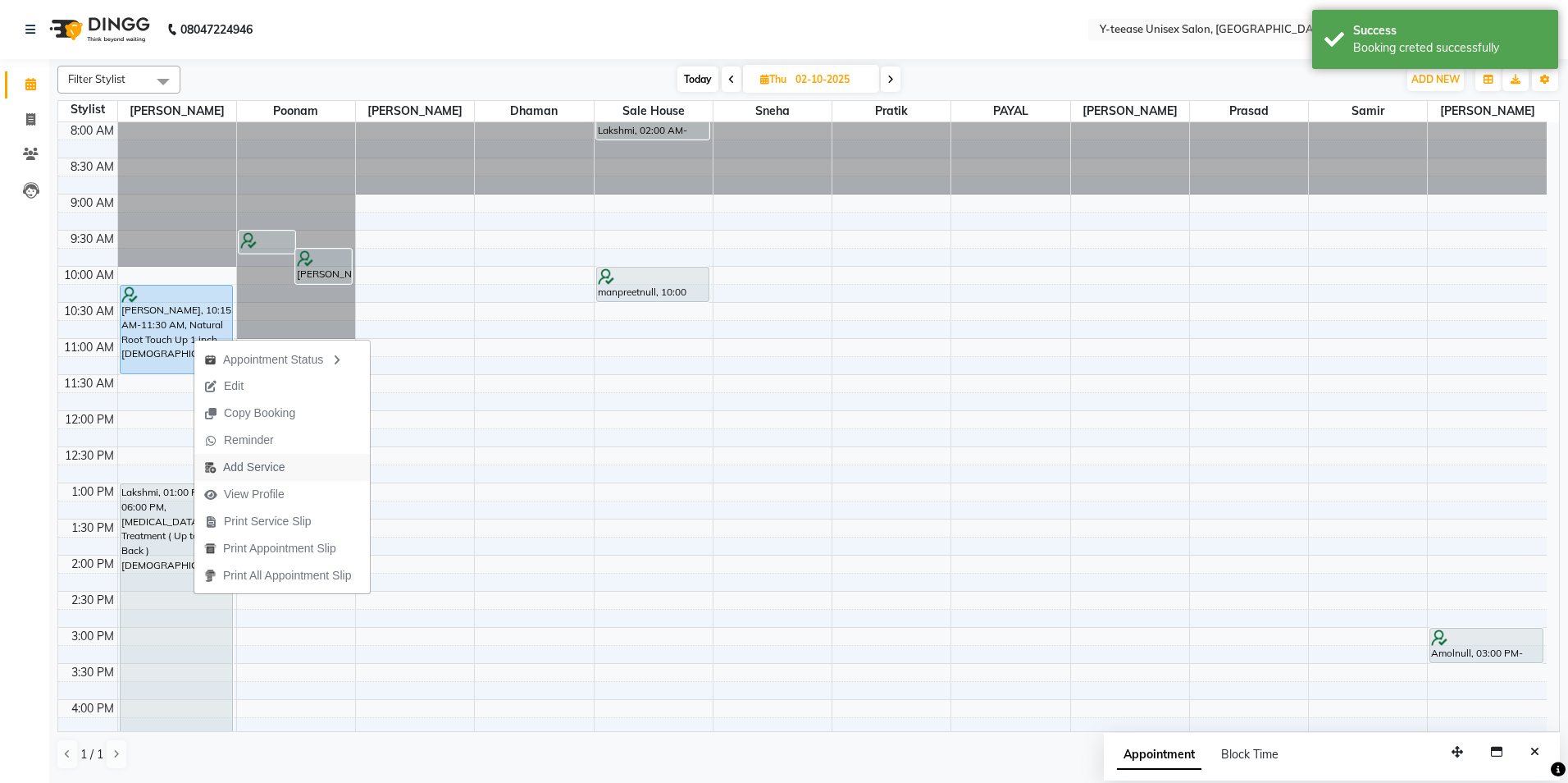
click at [256, 471] on span "Add Service" at bounding box center [254, 467] width 61 height 18
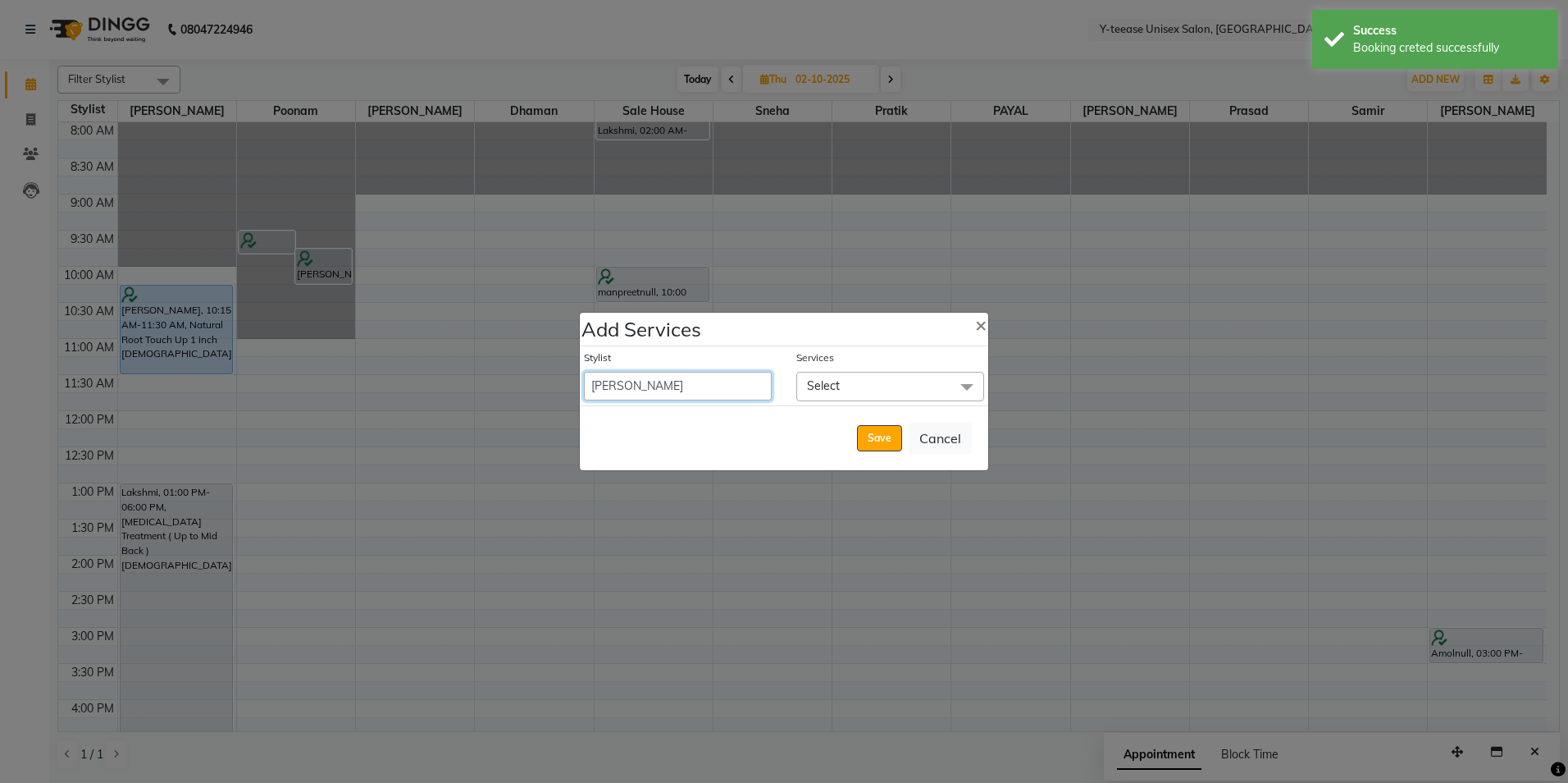
click at [655, 388] on select "Amar Annu Ali chaitrali Dhaman keshav nagar Manager Mosin khan Neelam PAYAL Poo…" at bounding box center [677, 385] width 188 height 29
select select "57"
click at [584, 371] on select "Amar Annu Ali chaitrali Dhaman keshav nagar Manager Mosin khan Neelam PAYAL Poo…" at bounding box center [677, 385] width 188 height 29
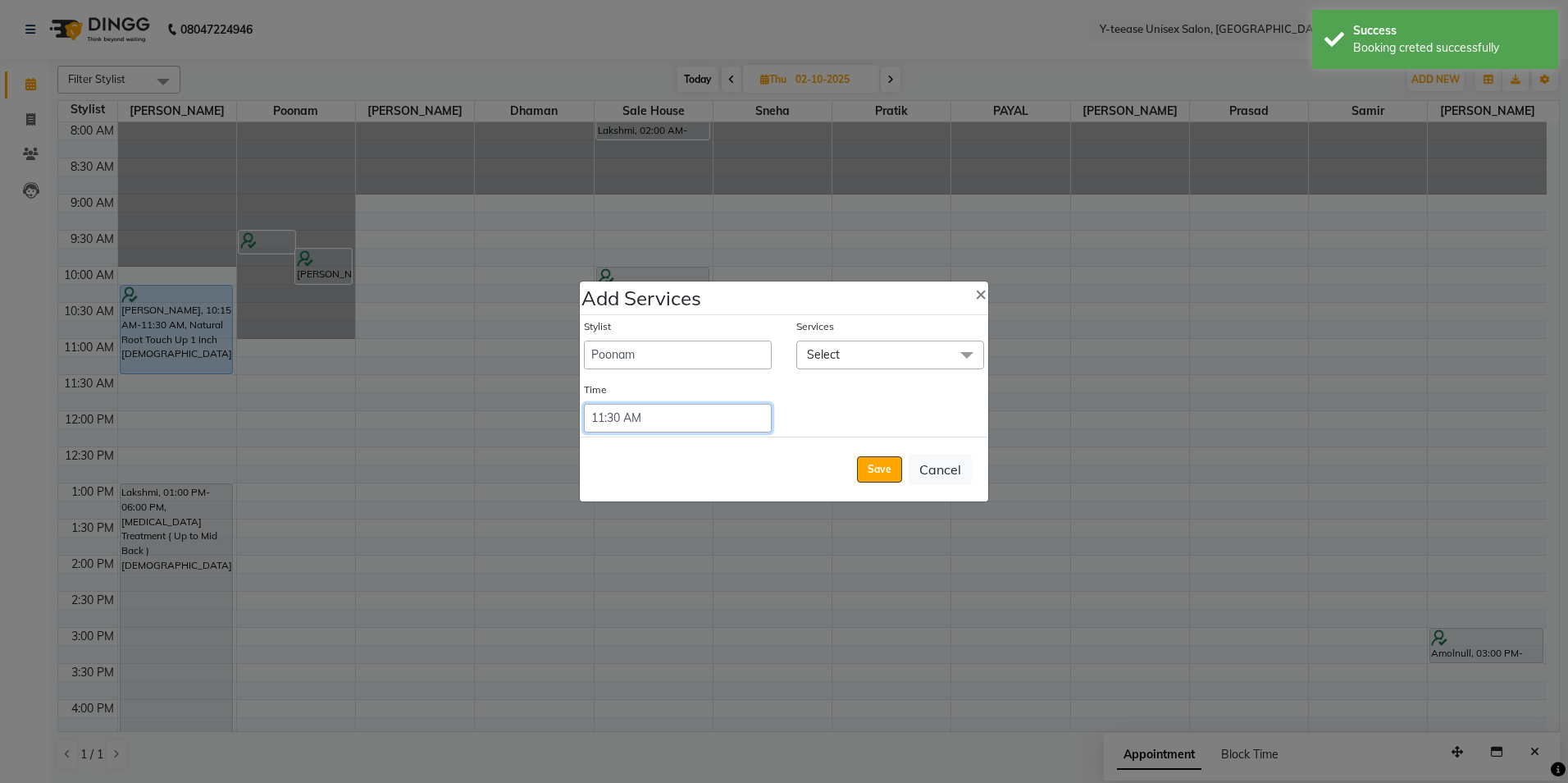
click at [688, 420] on select "Select 09:00 AM 09:15 AM 09:30 AM 09:45 AM 10:00 AM 10:15 AM 10:30 AM 10:45 AM …" at bounding box center [677, 418] width 188 height 29
select select "630"
click at [584, 404] on select "Select 09:00 AM 09:15 AM 09:30 AM 09:45 AM 10:00 AM 10:15 AM 10:30 AM 10:45 AM …" at bounding box center [677, 418] width 188 height 29
click at [848, 354] on span "Select" at bounding box center [891, 355] width 188 height 29
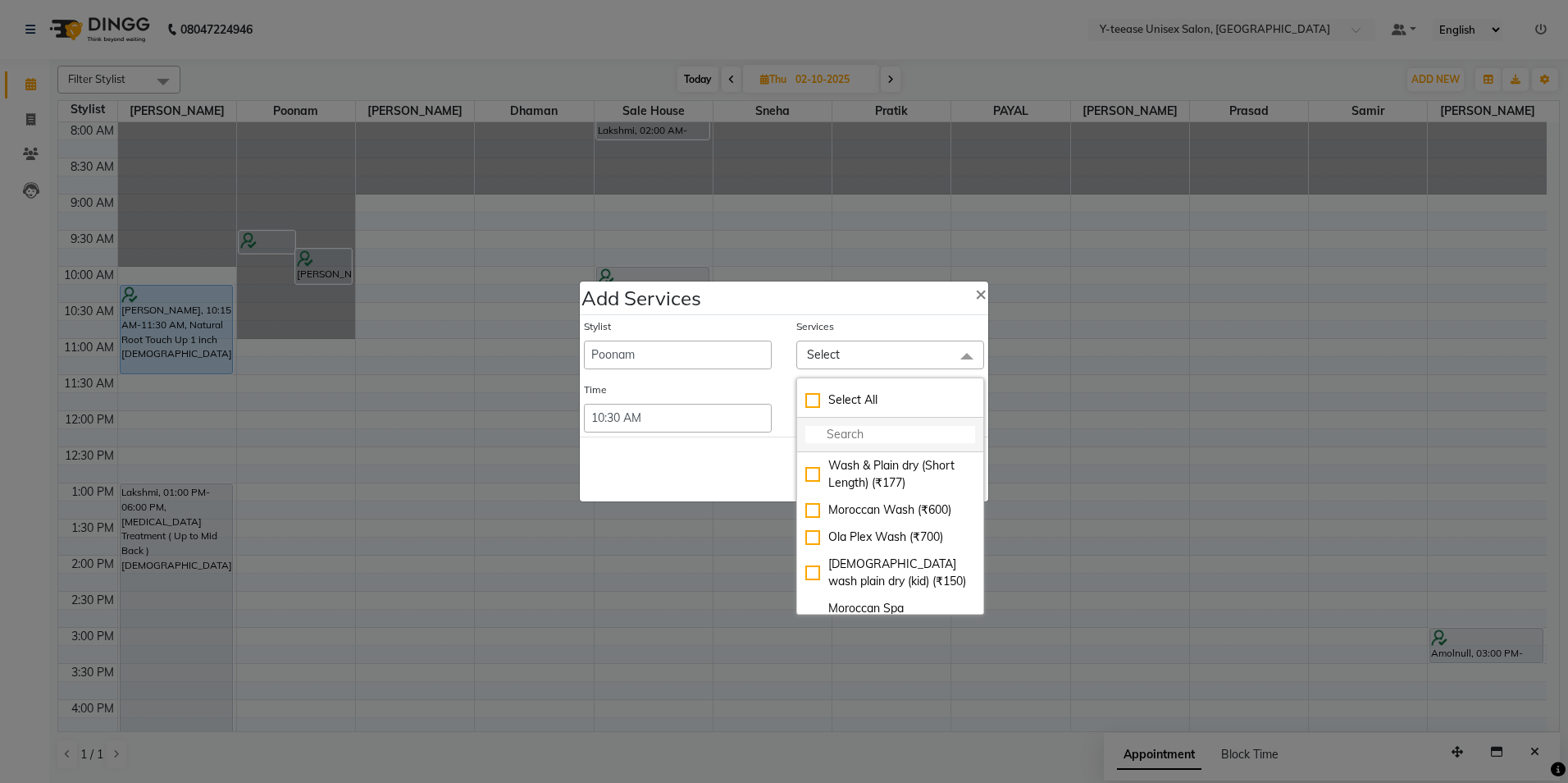
click at [840, 432] on input "multiselect-search" at bounding box center [890, 435] width 169 height 18
type input "WAX"
click at [893, 432] on div "Flavour wax Full Body (₹1900)" at bounding box center [890, 413] width 169 height 34
checkbox input "true"
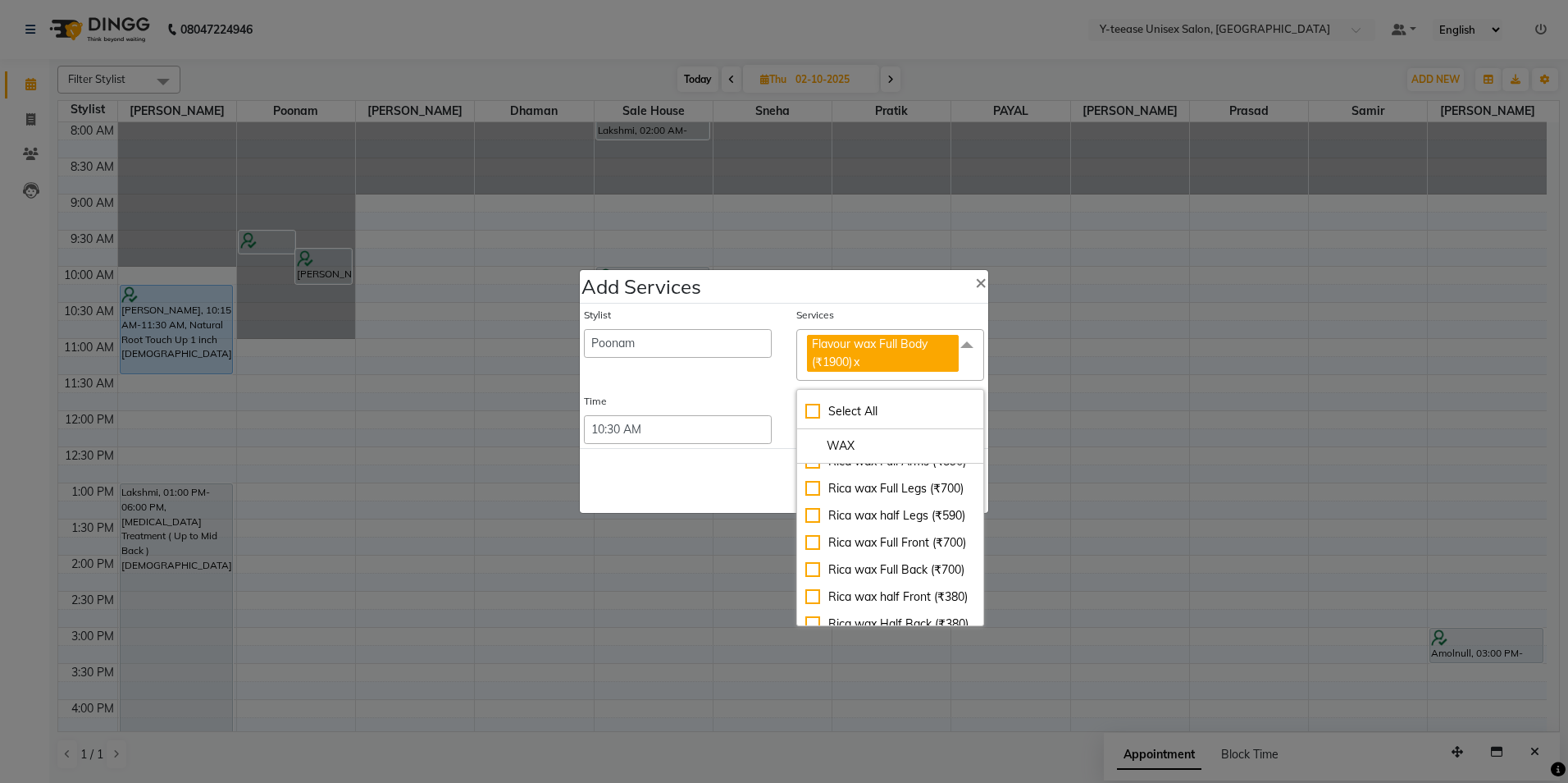
click at [741, 505] on div "Save Cancel" at bounding box center [784, 480] width 408 height 65
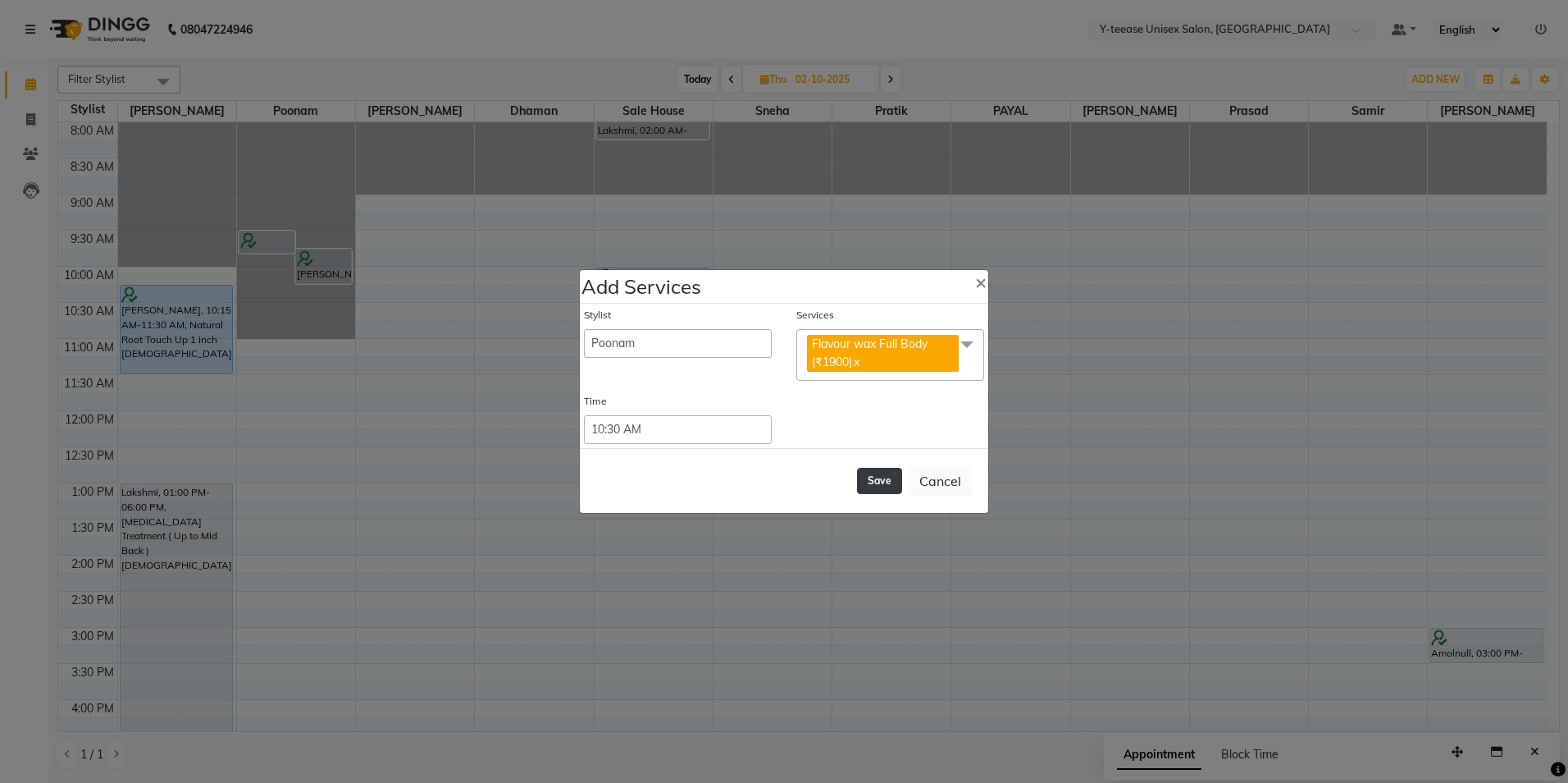
click at [884, 484] on button "Save" at bounding box center [879, 481] width 45 height 26
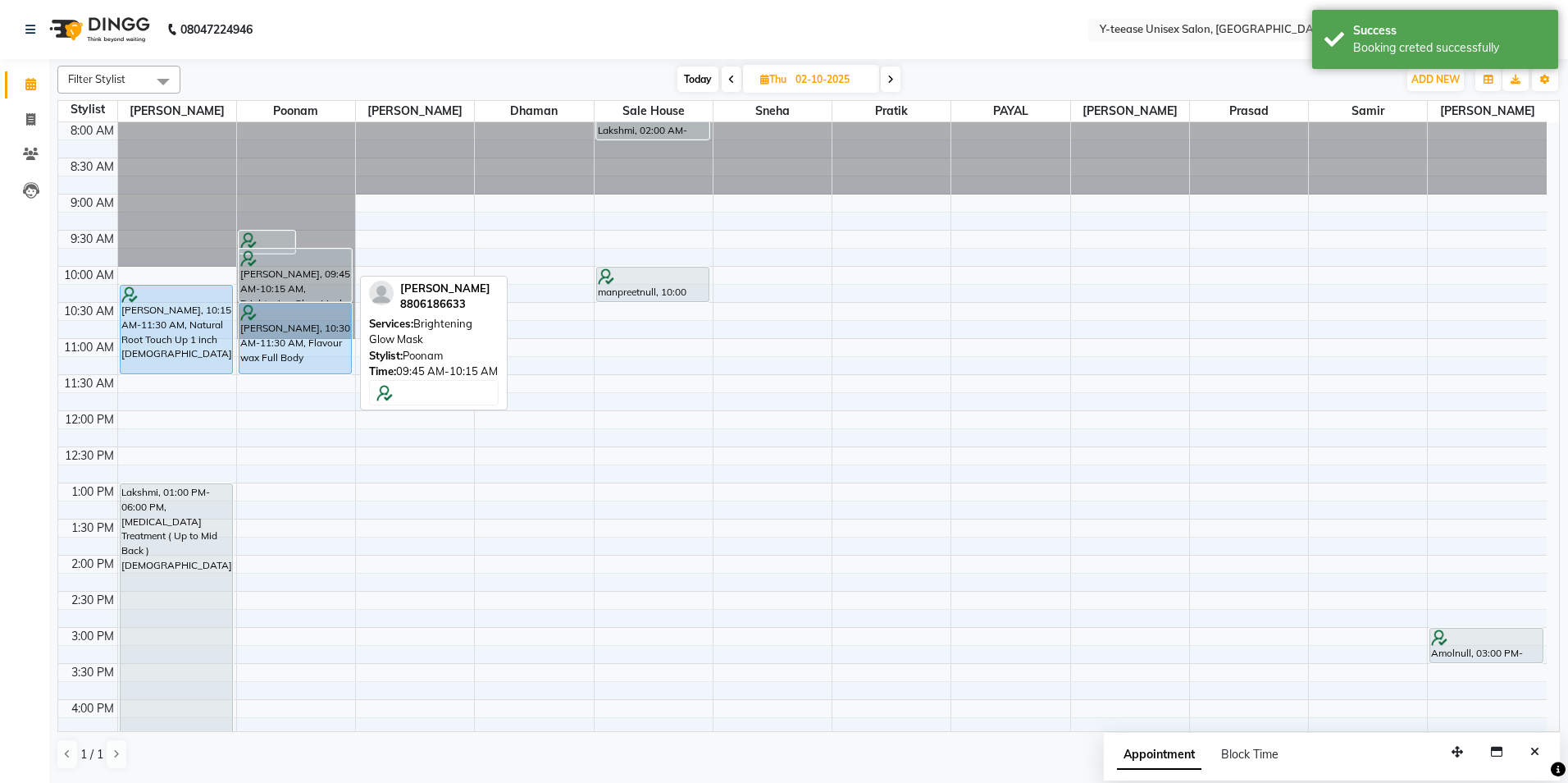
drag, startPoint x: 317, startPoint y: 281, endPoint x: 318, endPoint y: 295, distance: 14.0
click at [318, 295] on div "Arundhati, 09:30 AM-09:50 AM, Bleach Face & Neck (Men) Arundhati, 09:45 AM-10:1…" at bounding box center [296, 663] width 118 height 1082
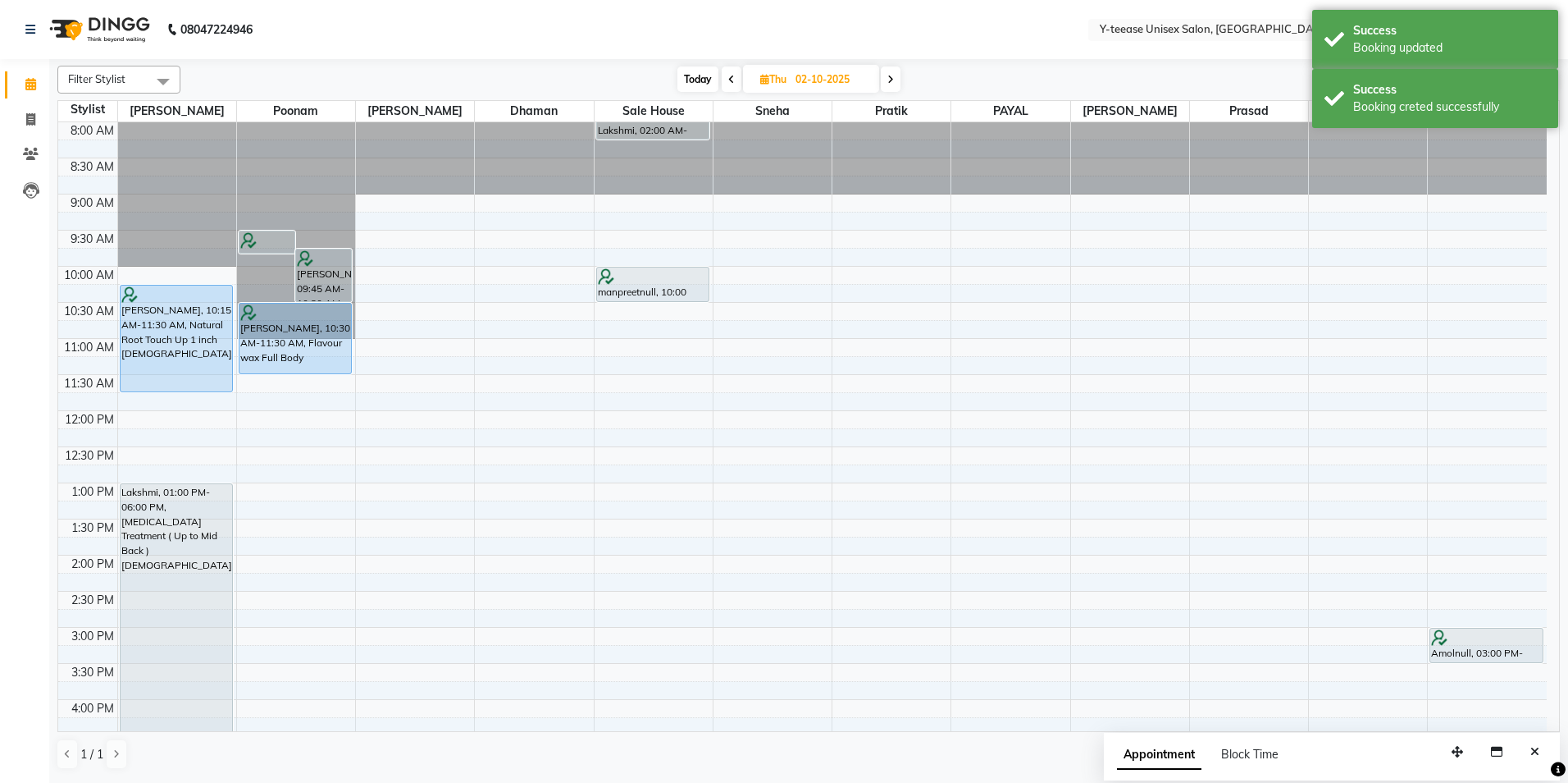
drag, startPoint x: 221, startPoint y: 374, endPoint x: 273, endPoint y: 383, distance: 52.8
click at [226, 393] on div "Arundhati, 10:15 AM-11:30 AM, Natural Root Touch Up 1 inch Female Lakshmi, 01:0…" at bounding box center [177, 663] width 118 height 1082
drag, startPoint x: 322, startPoint y: 371, endPoint x: 324, endPoint y: 389, distance: 18.1
click at [324, 389] on div "Arundhati, 09:30 AM-09:50 AM, Bleach Face & Neck (Men) Arundhati, 09:45 AM-10:3…" at bounding box center [296, 663] width 118 height 1082
click at [700, 75] on span "Today" at bounding box center [698, 79] width 41 height 25
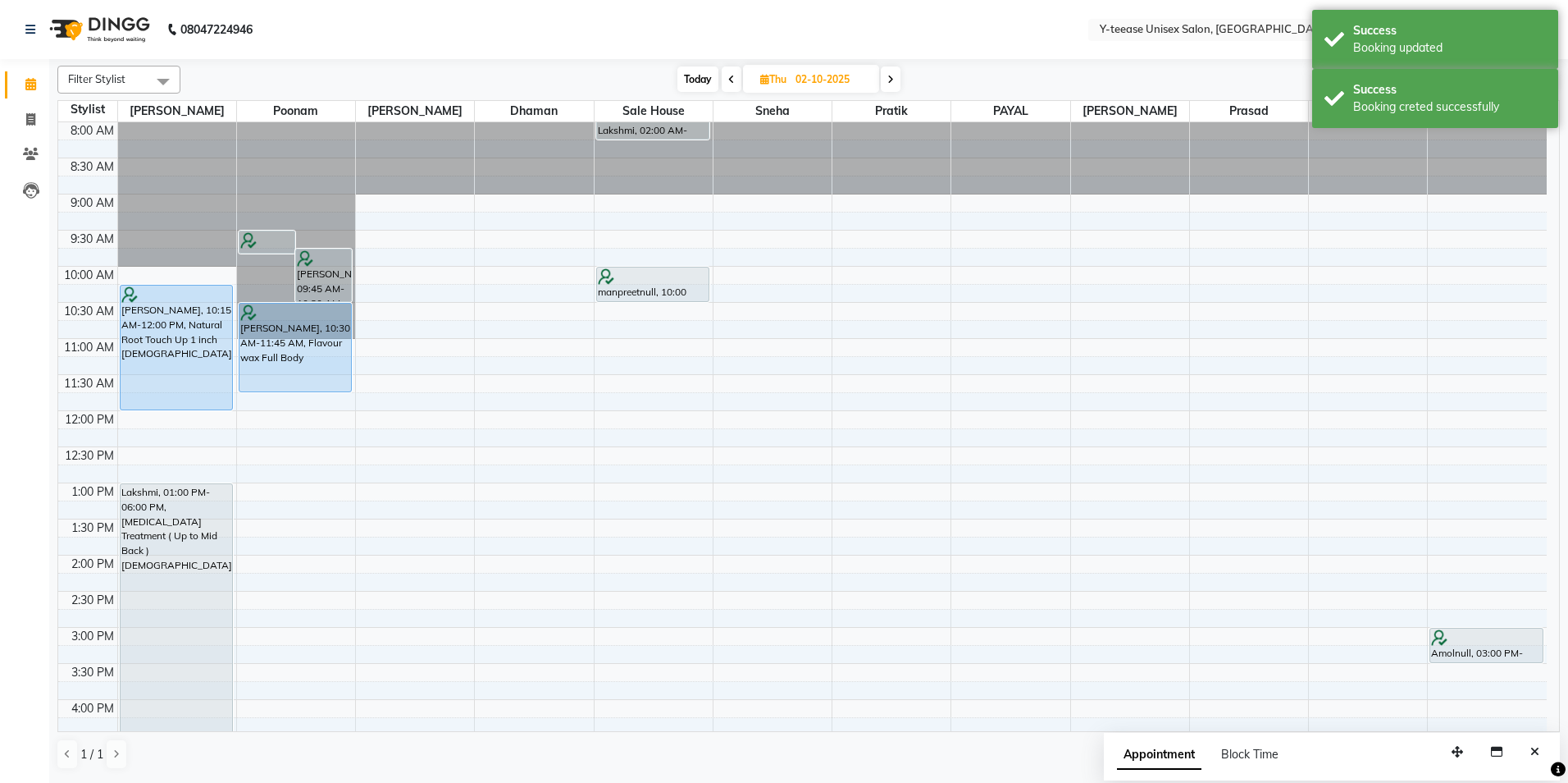
type input "01-10-2025"
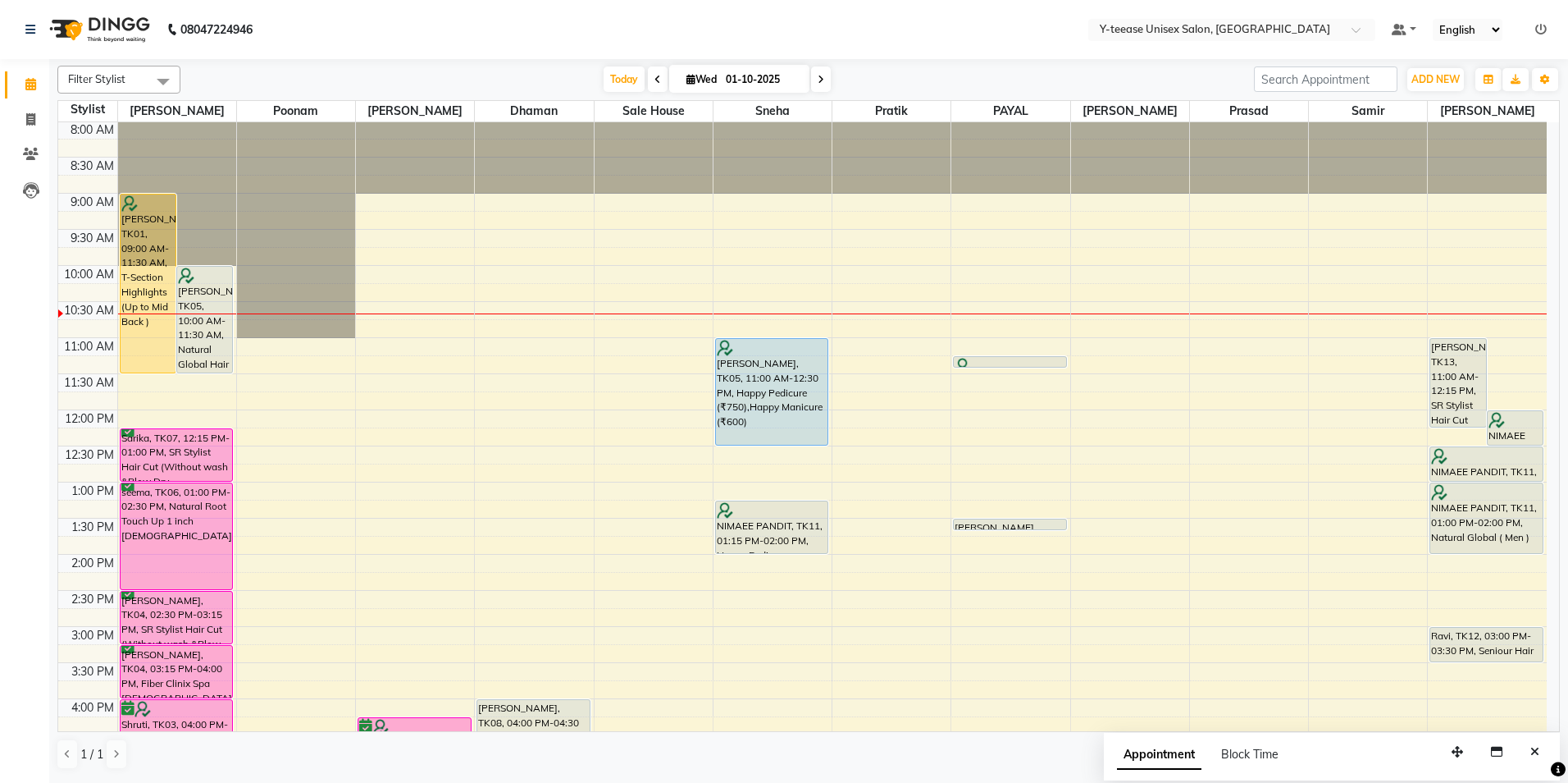
scroll to position [0, 0]
click at [768, 452] on div "8:00 AM 8:30 AM 9:00 AM 9:30 AM 10:00 AM 10:30 AM 11:00 AM 11:30 AM 12:00 PM 12…" at bounding box center [802, 663] width 1488 height 1082
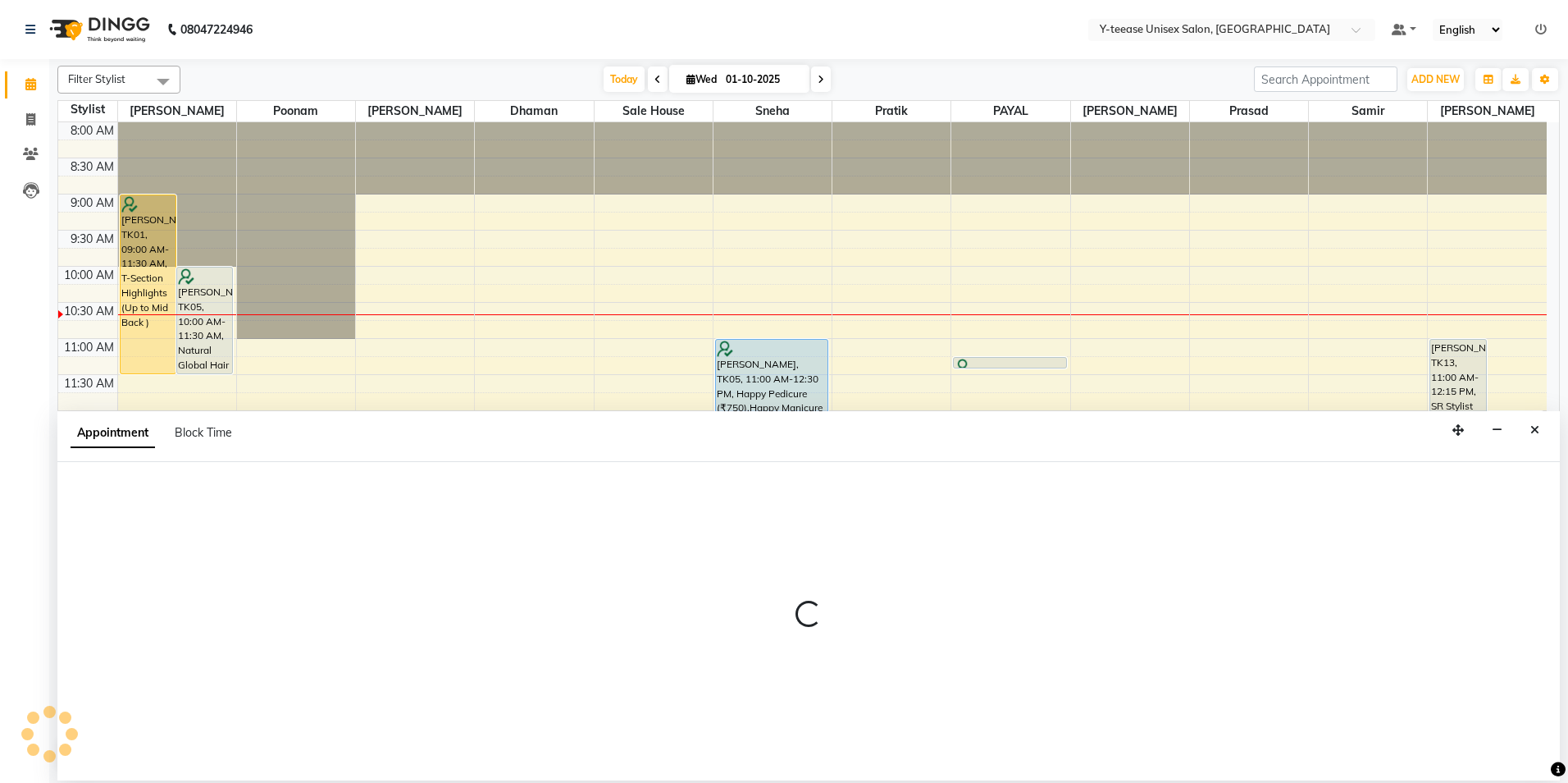
select select "49846"
select select "750"
select select "tentative"
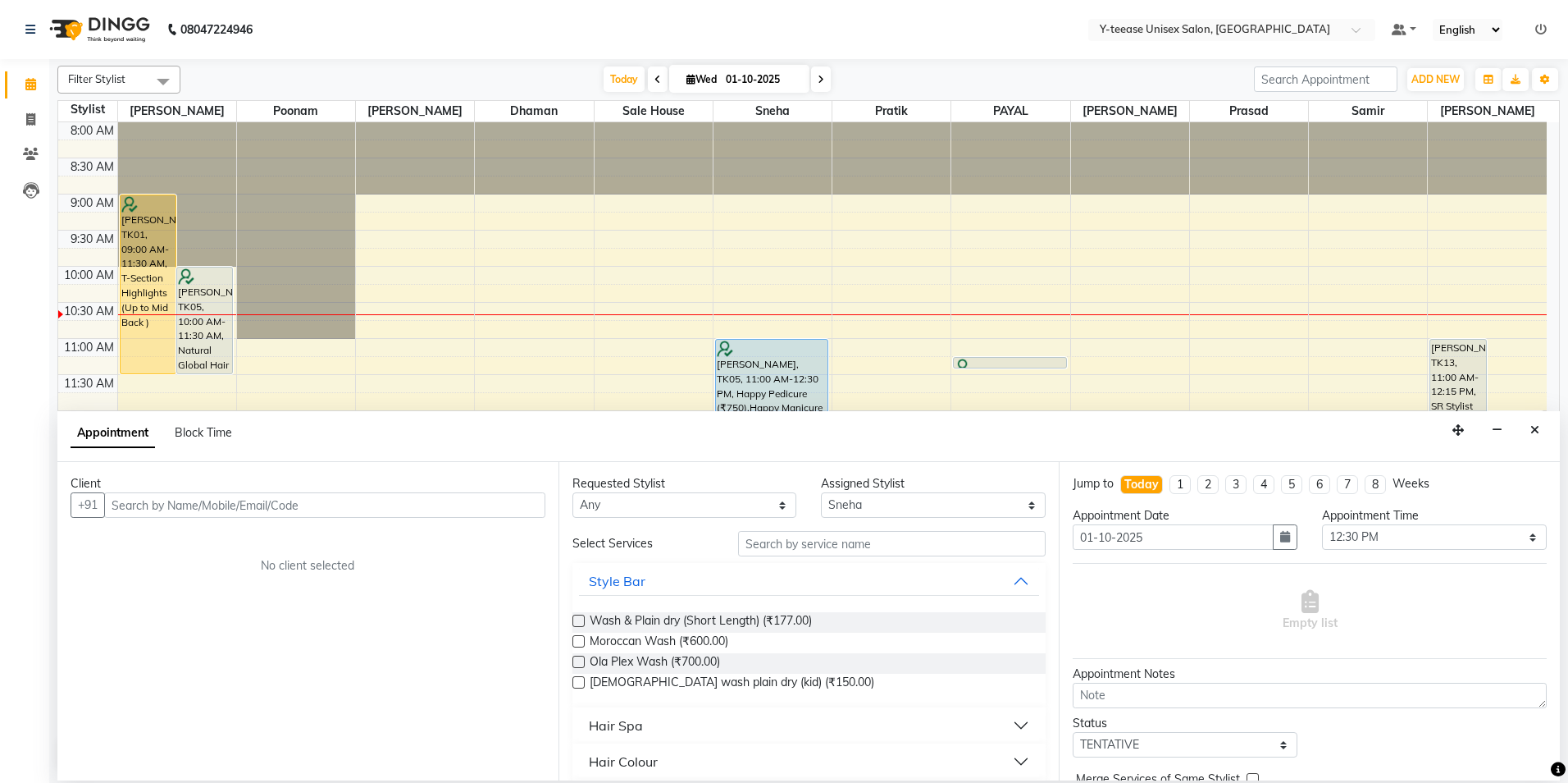
click at [404, 503] on input "text" at bounding box center [325, 505] width 441 height 25
click at [230, 535] on ngb-highlight "89******42" at bounding box center [209, 540] width 68 height 17
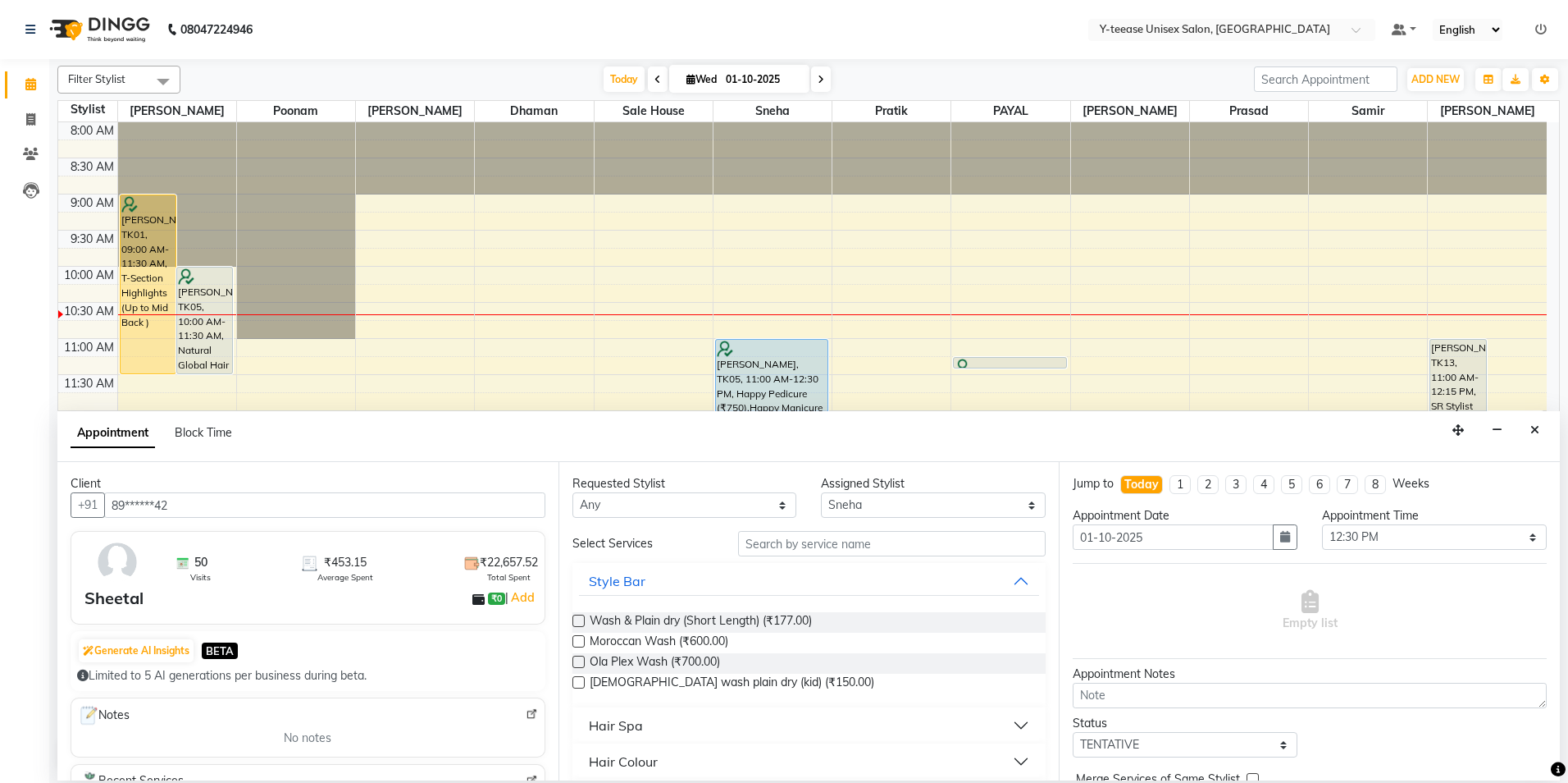
type input "89******42"
click at [775, 541] on input "text" at bounding box center [891, 543] width 308 height 25
click at [760, 542] on input "text" at bounding box center [891, 543] width 308 height 25
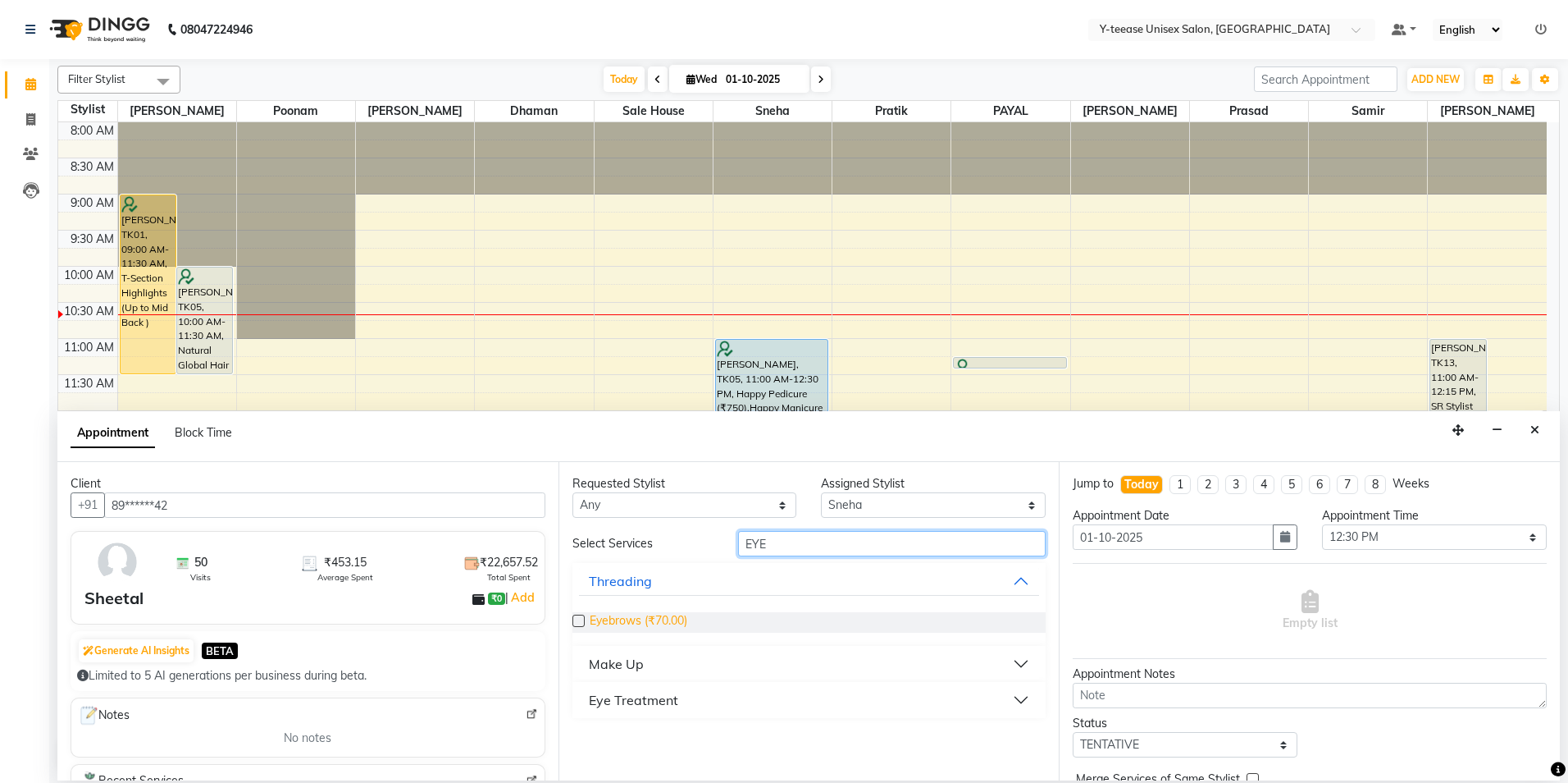
type input "EYE"
click at [678, 618] on span "Eyebrows (₹70.00)" at bounding box center [638, 621] width 97 height 20
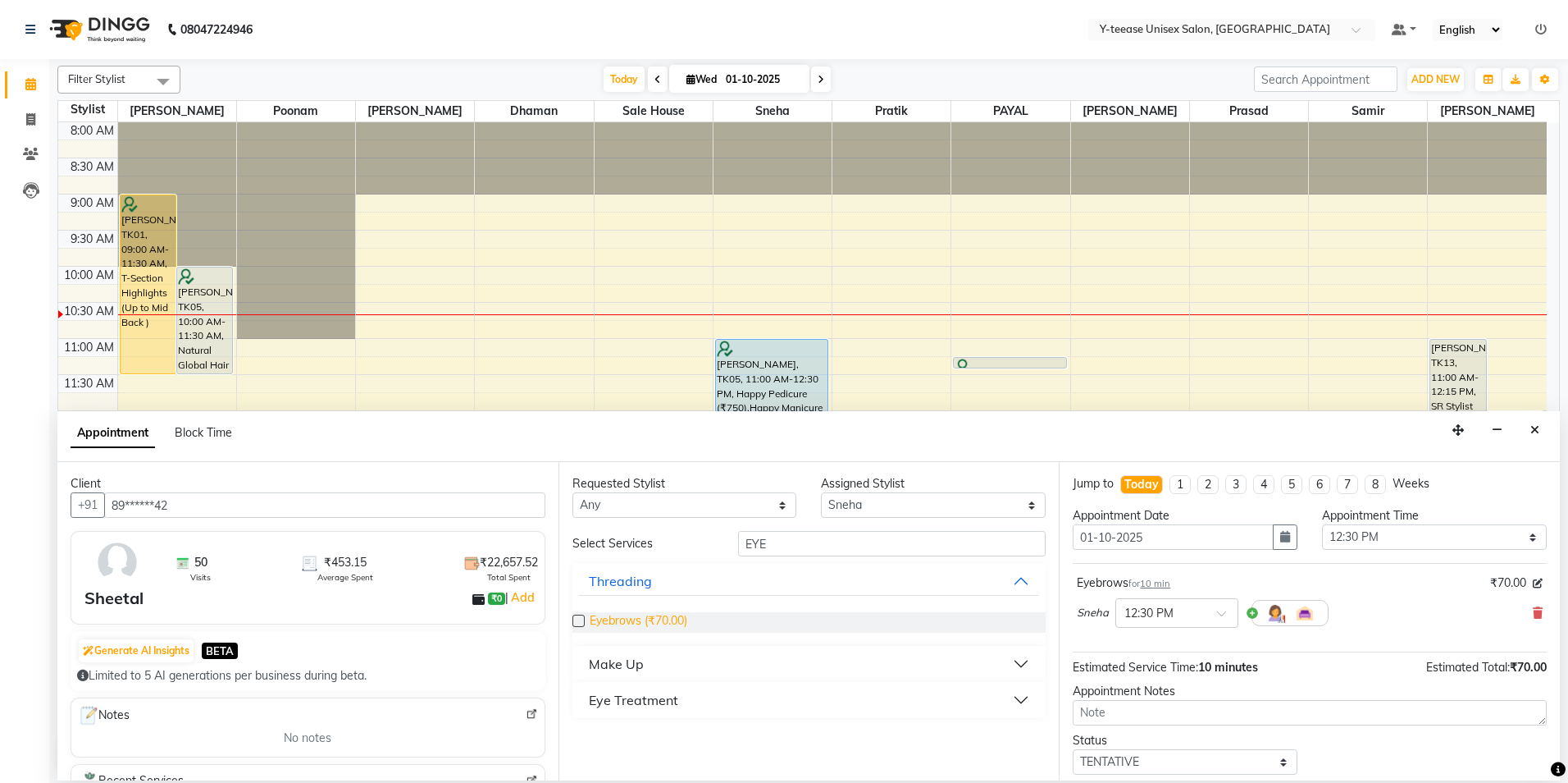
click at [661, 619] on span "Eyebrows (₹70.00)" at bounding box center [638, 621] width 97 height 20
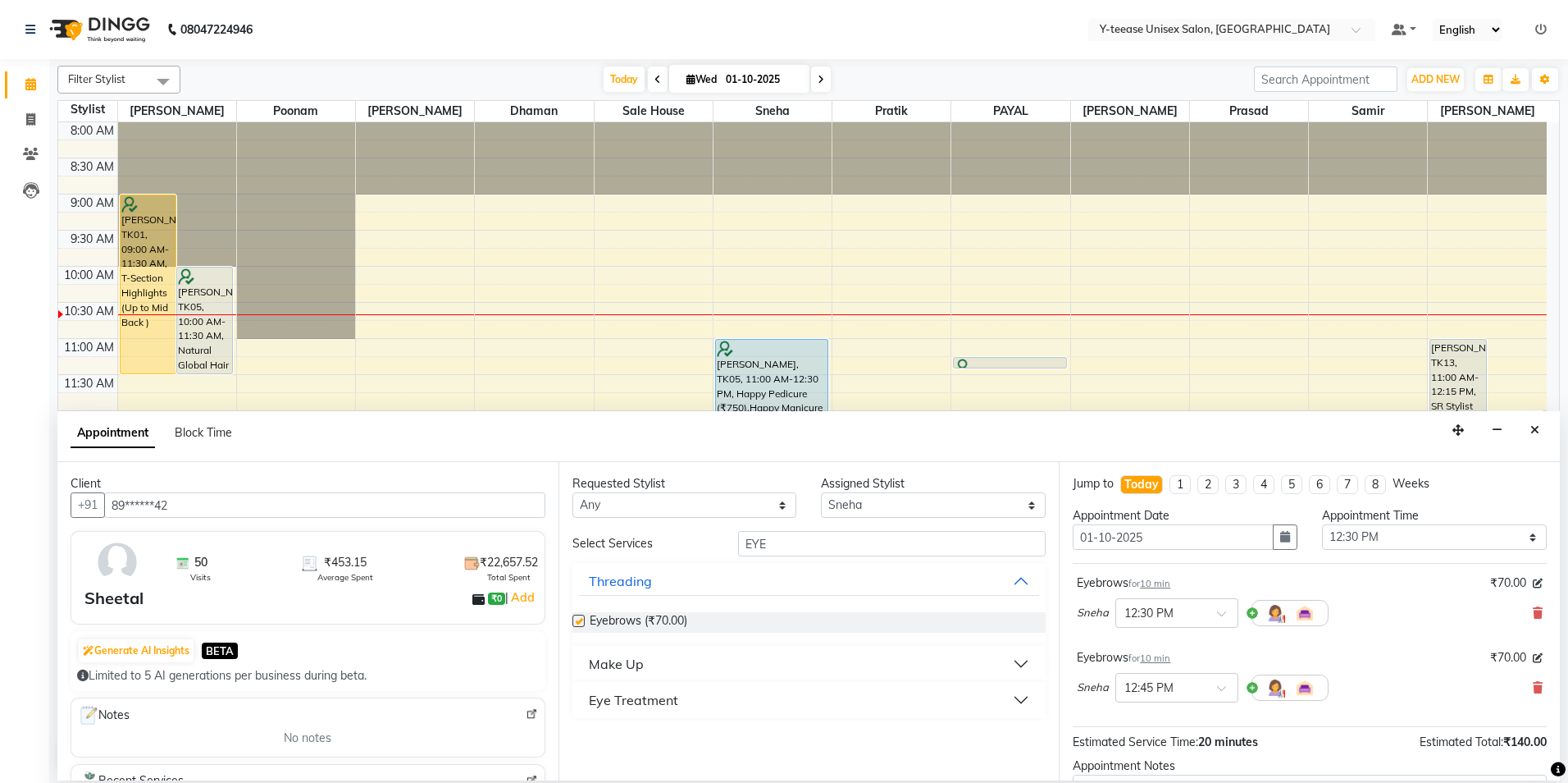
checkbox input "false"
click at [798, 540] on input "EYE" at bounding box center [891, 543] width 308 height 25
type input "E"
click at [798, 539] on input "UPP" at bounding box center [891, 543] width 308 height 25
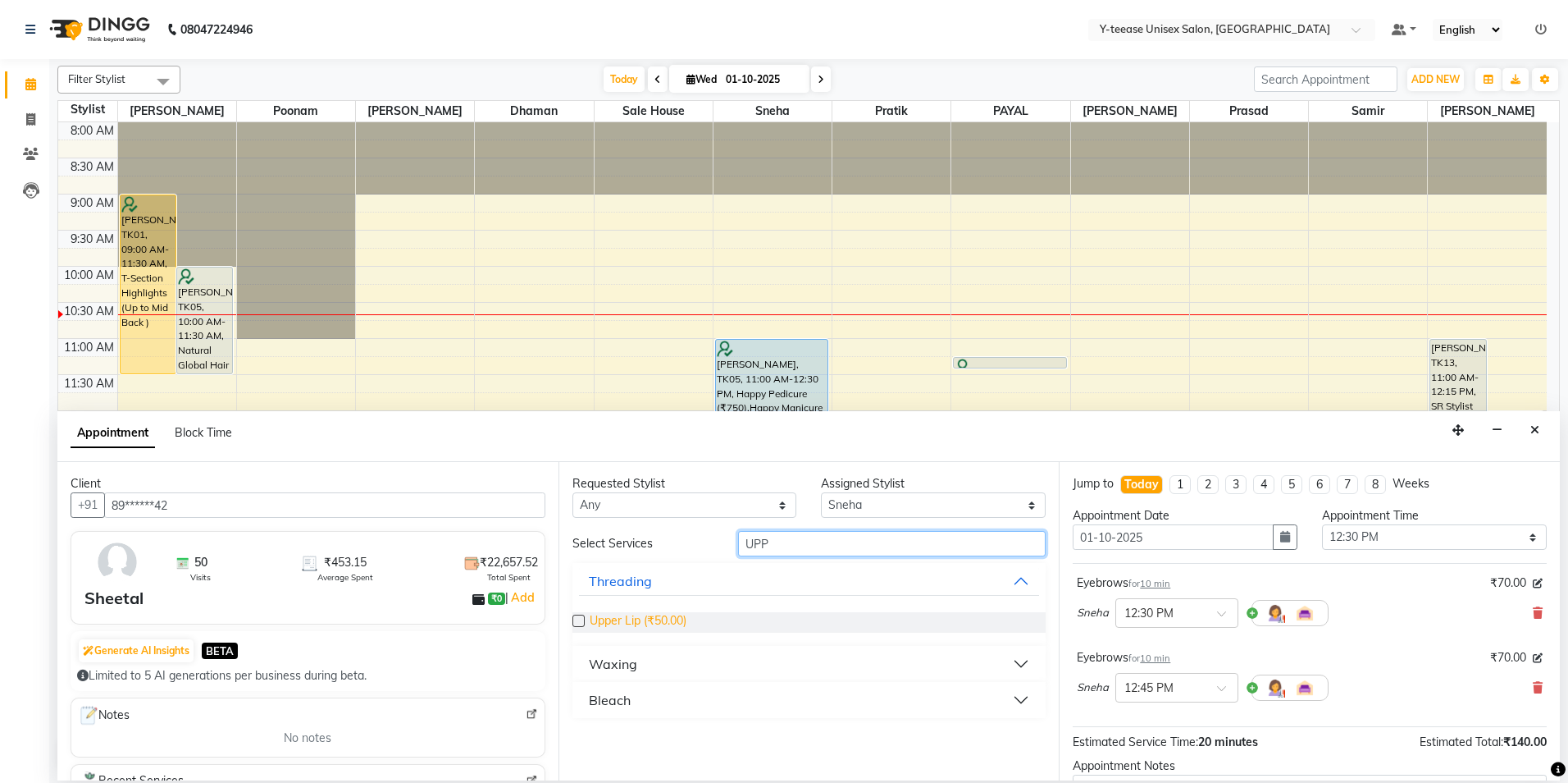
type input "UPP"
click at [654, 621] on span "Upper Lip (₹50.00)" at bounding box center [638, 621] width 97 height 20
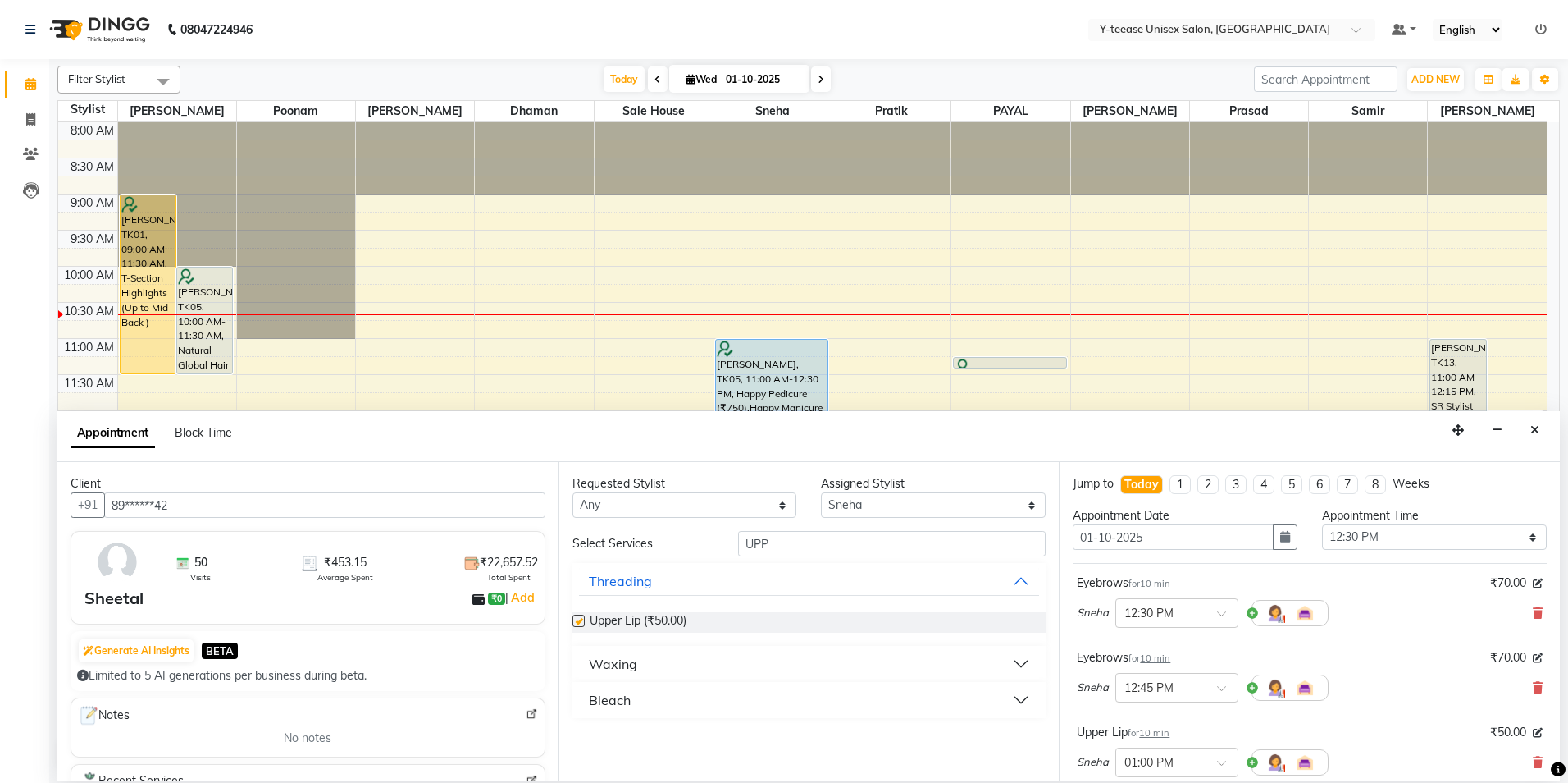
checkbox input "false"
click at [805, 540] on input "UPP" at bounding box center [891, 543] width 308 height 25
click at [805, 537] on input "UPP" at bounding box center [891, 543] width 308 height 25
type input "FACE"
click at [644, 698] on button "Bleach" at bounding box center [809, 700] width 461 height 30
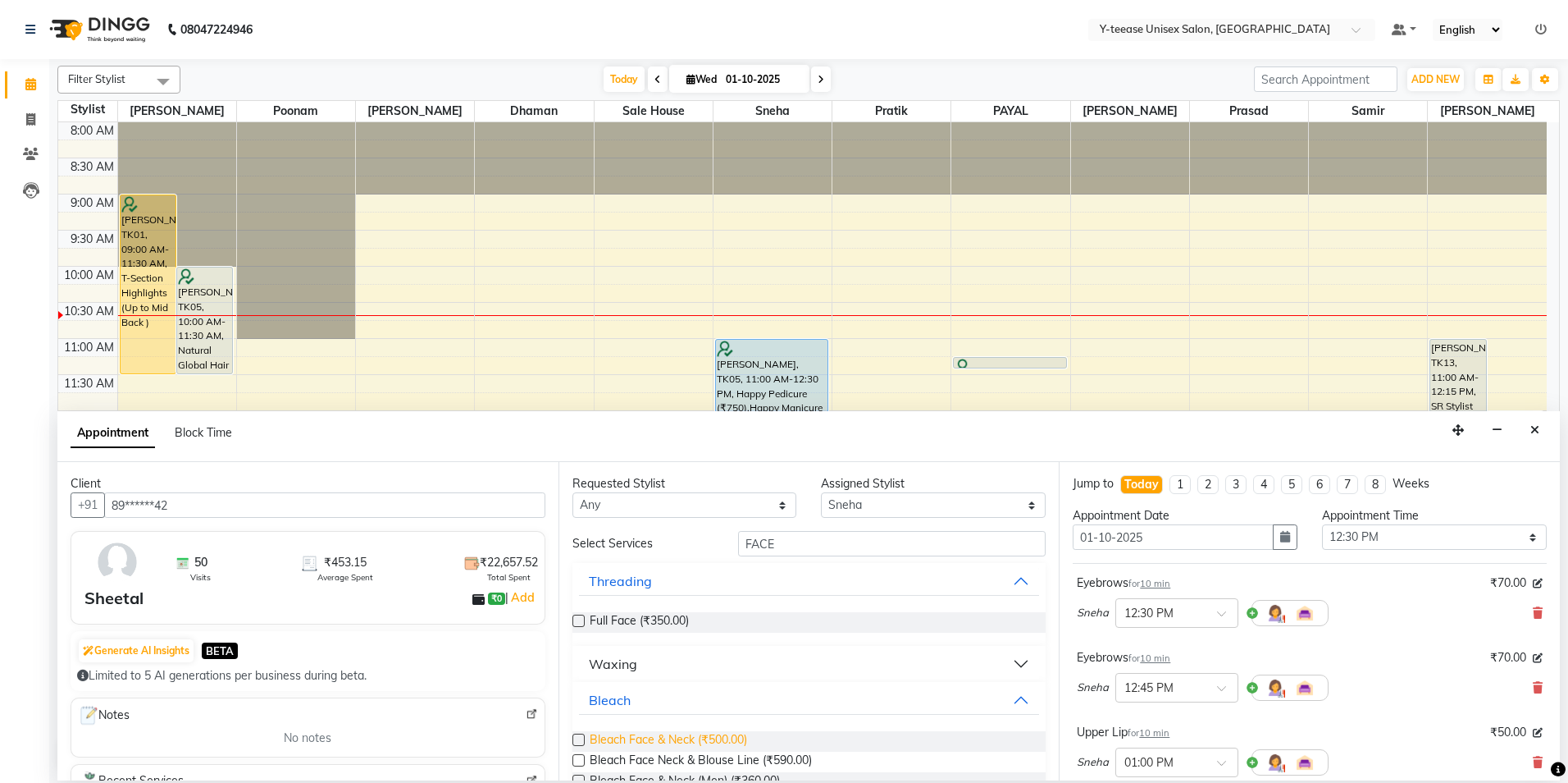
click at [645, 736] on span "Bleach Face & Neck (₹500.00)" at bounding box center [668, 741] width 157 height 20
checkbox input "false"
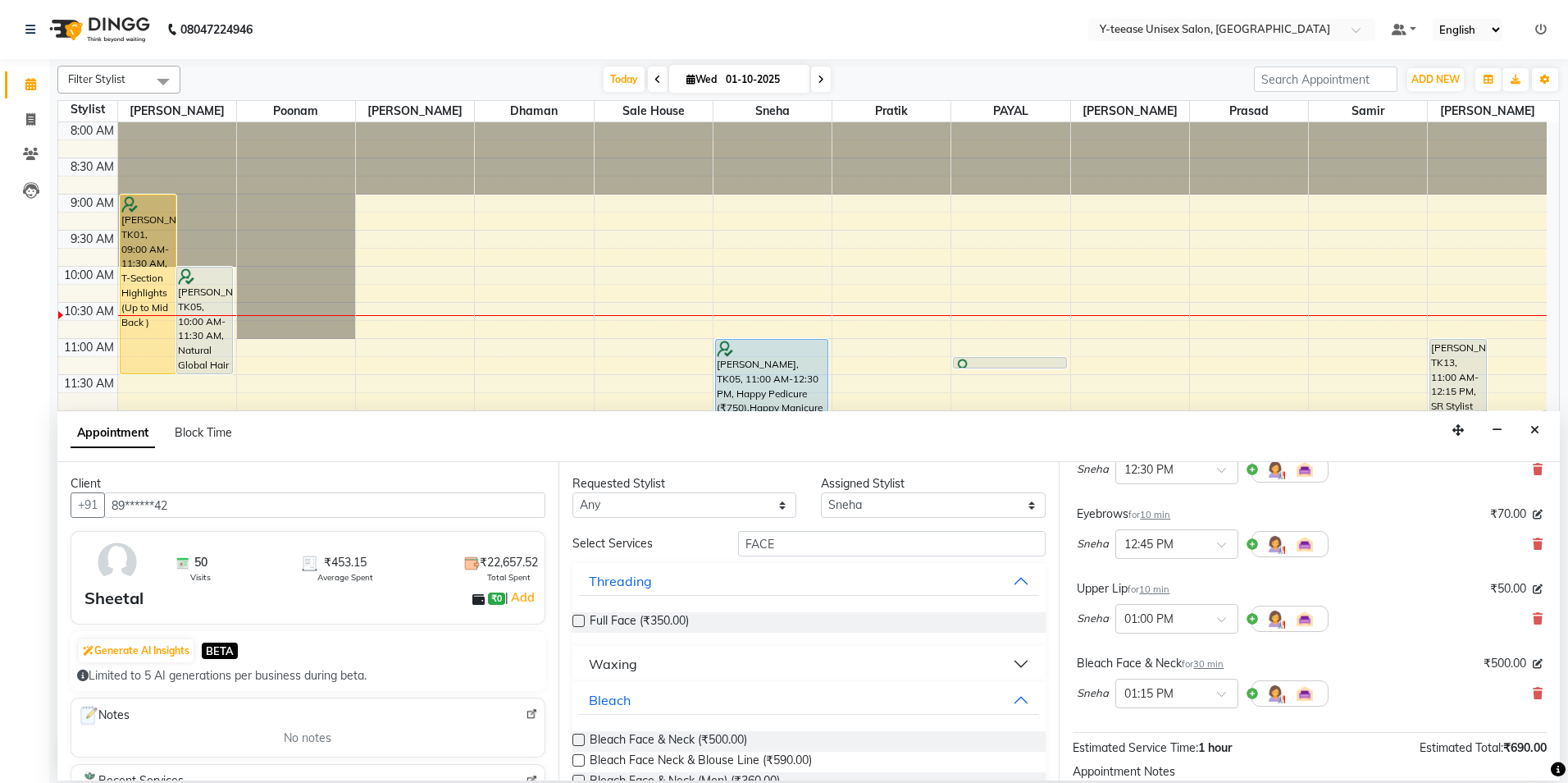
scroll to position [321, 0]
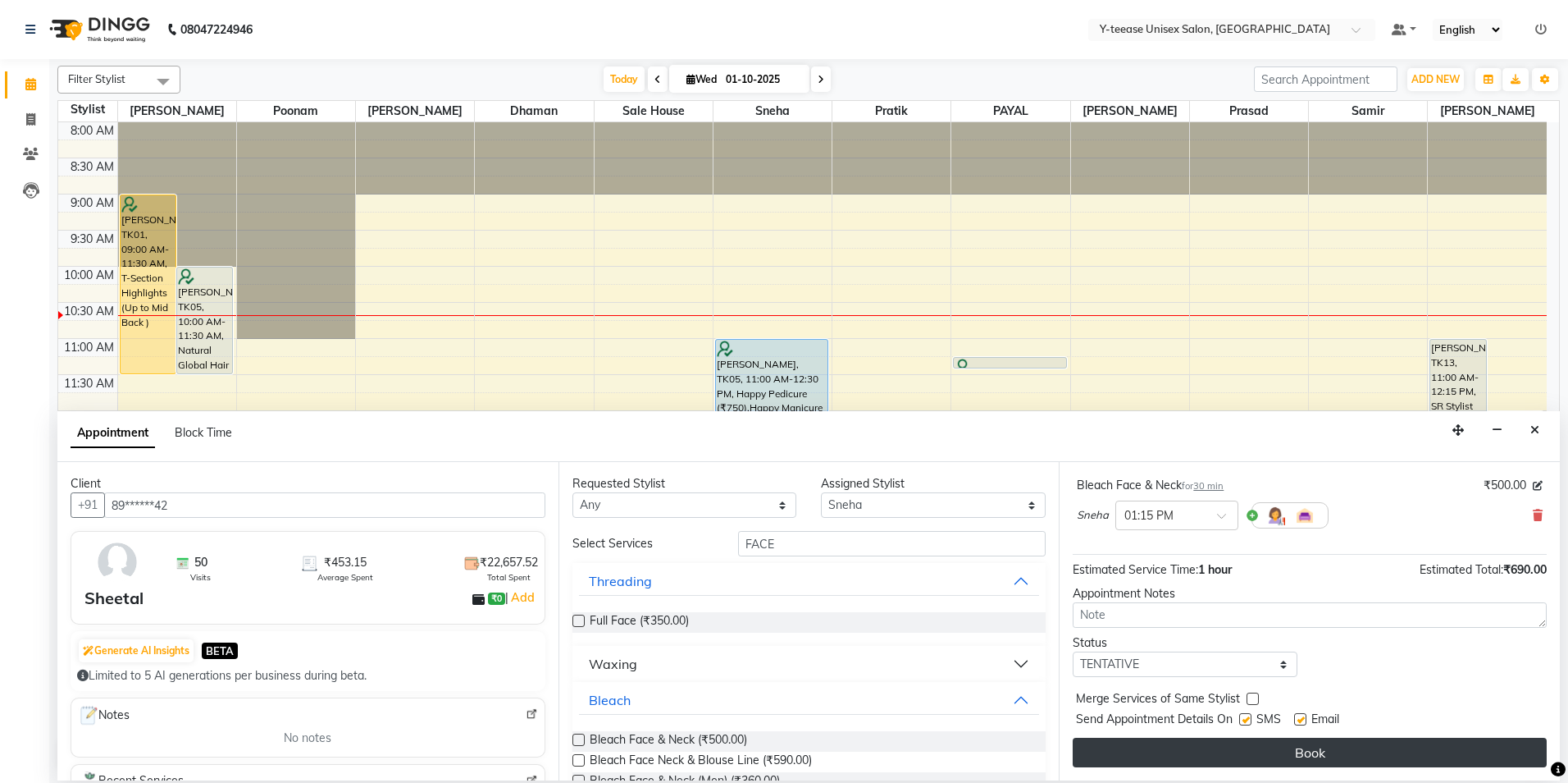
click at [1363, 756] on button "Book" at bounding box center [1310, 752] width 474 height 30
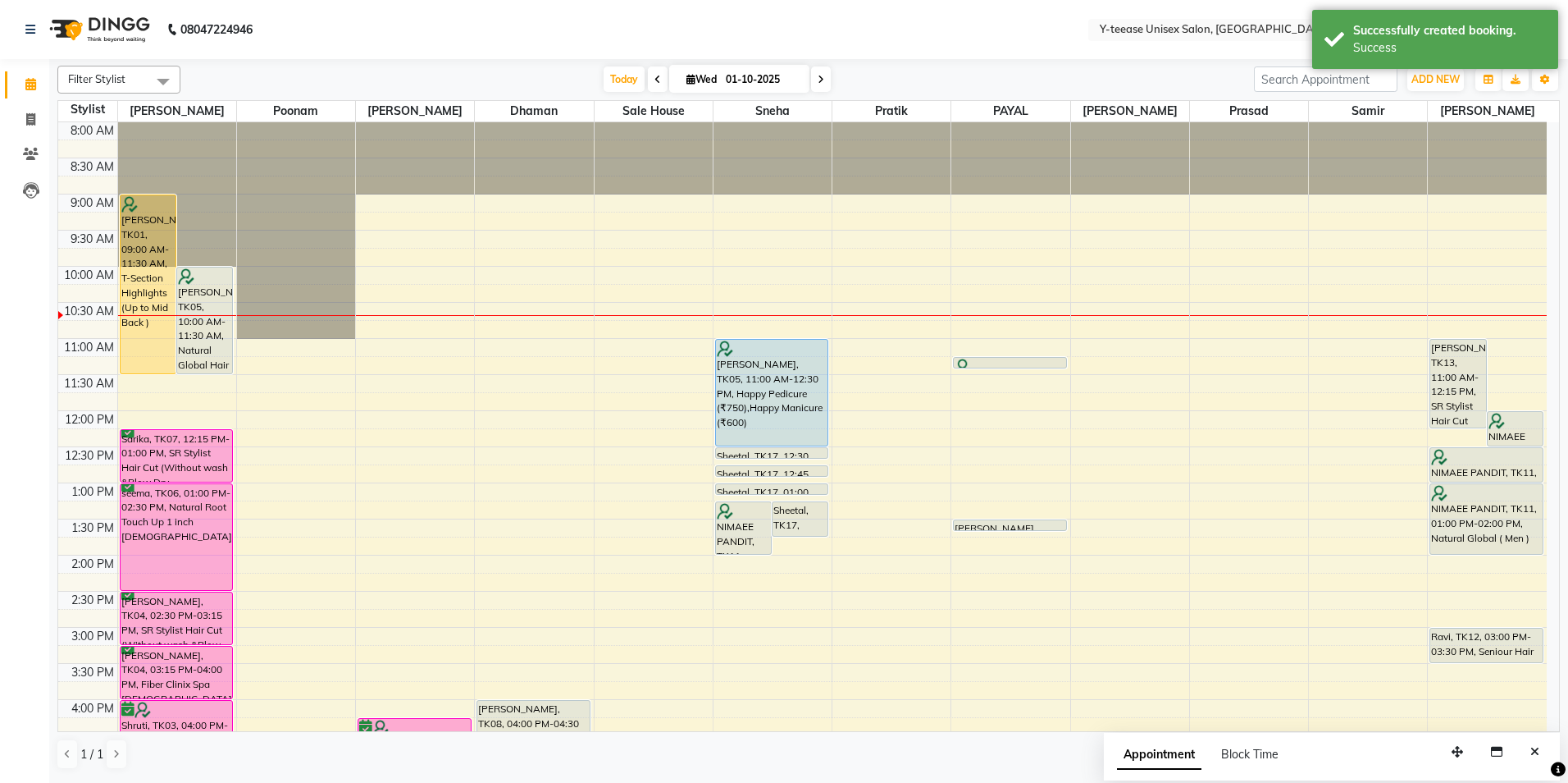
click at [815, 74] on span at bounding box center [820, 79] width 19 height 25
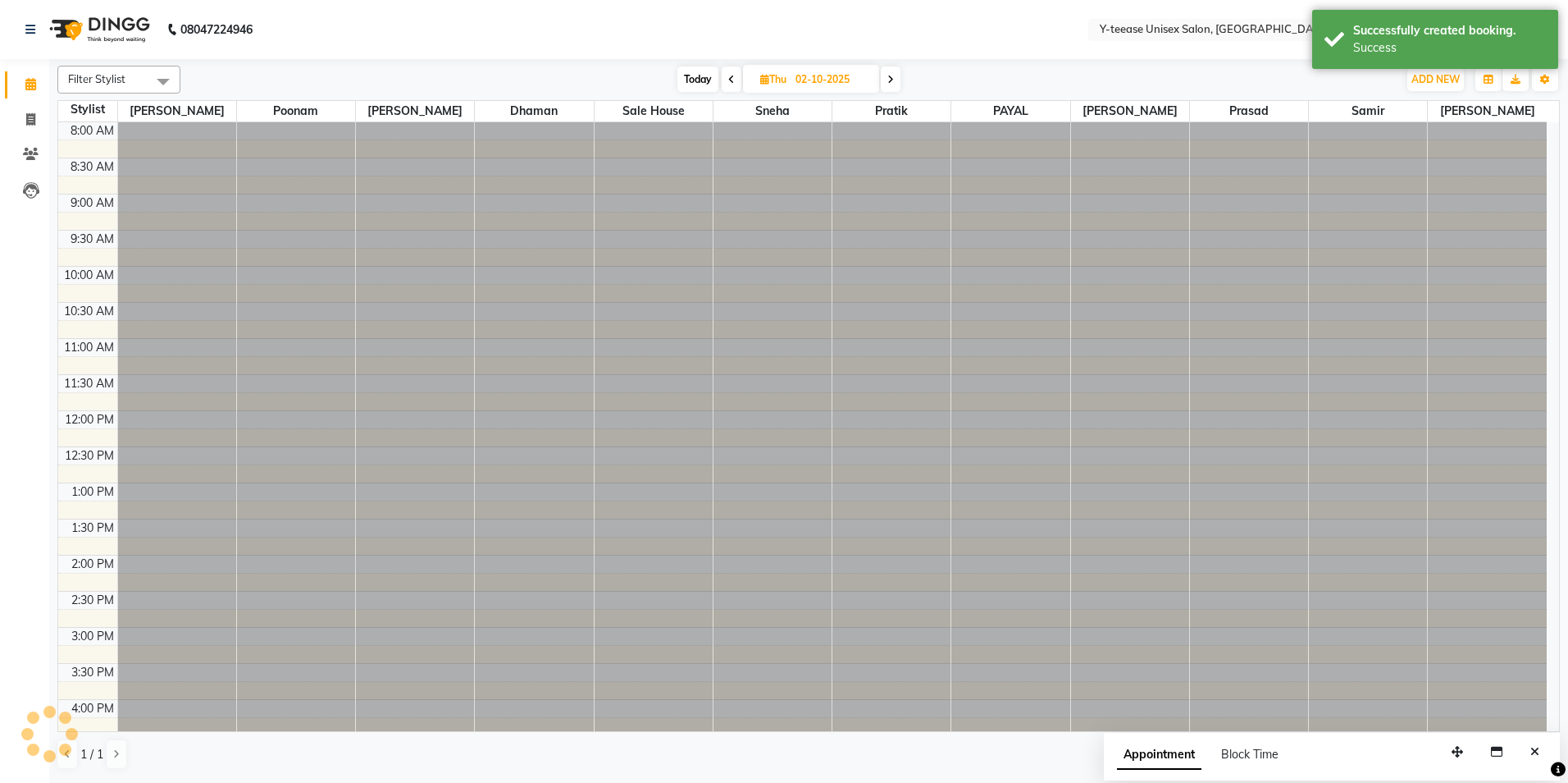
scroll to position [145, 0]
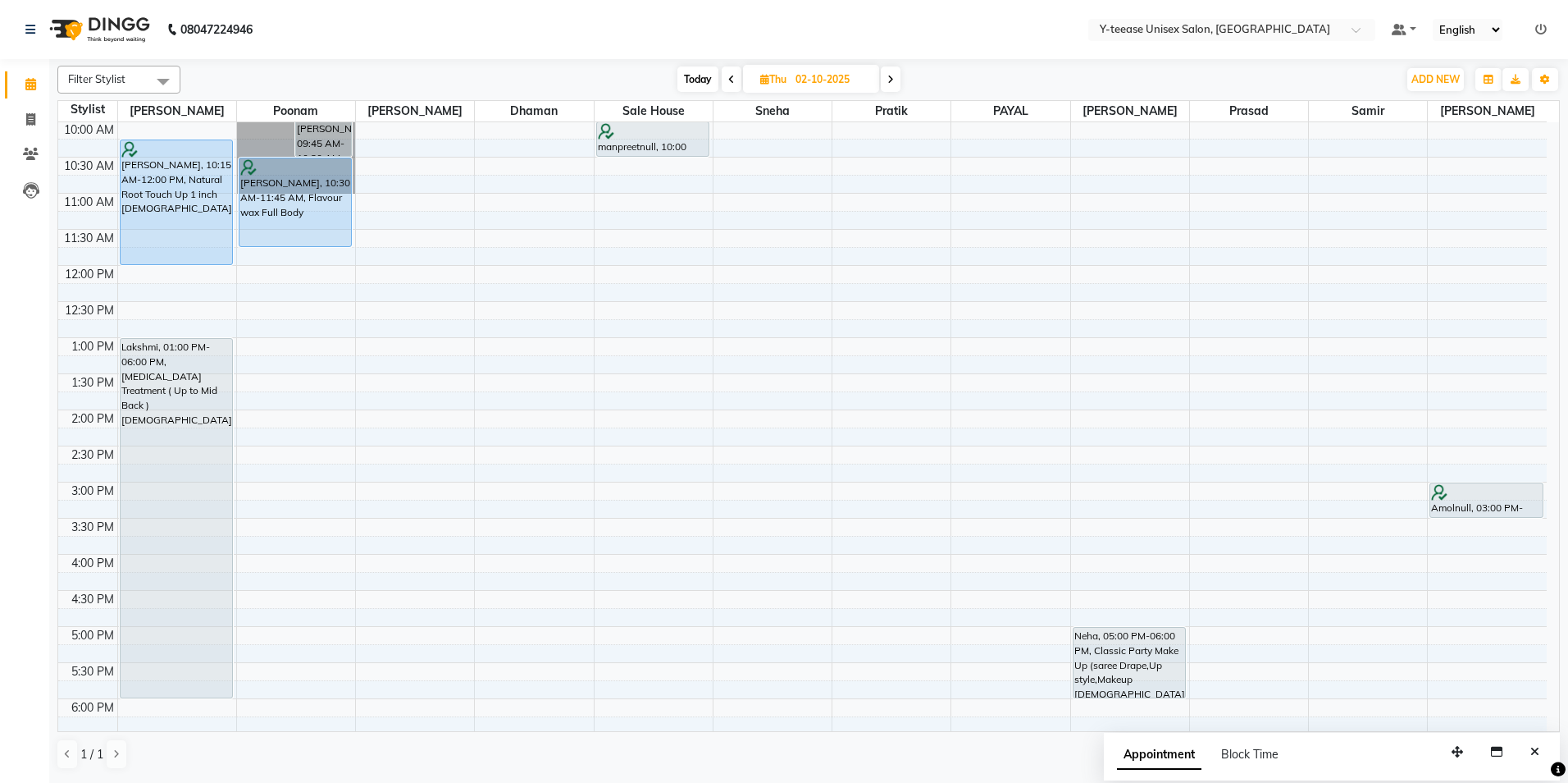
click at [706, 94] on div "Filter Stylist Select All Annu Ali chaitrali Dhaman Neelam PAYAL Poonam Prasad …" at bounding box center [808, 417] width 1502 height 717
click at [702, 82] on span "Today" at bounding box center [698, 79] width 41 height 25
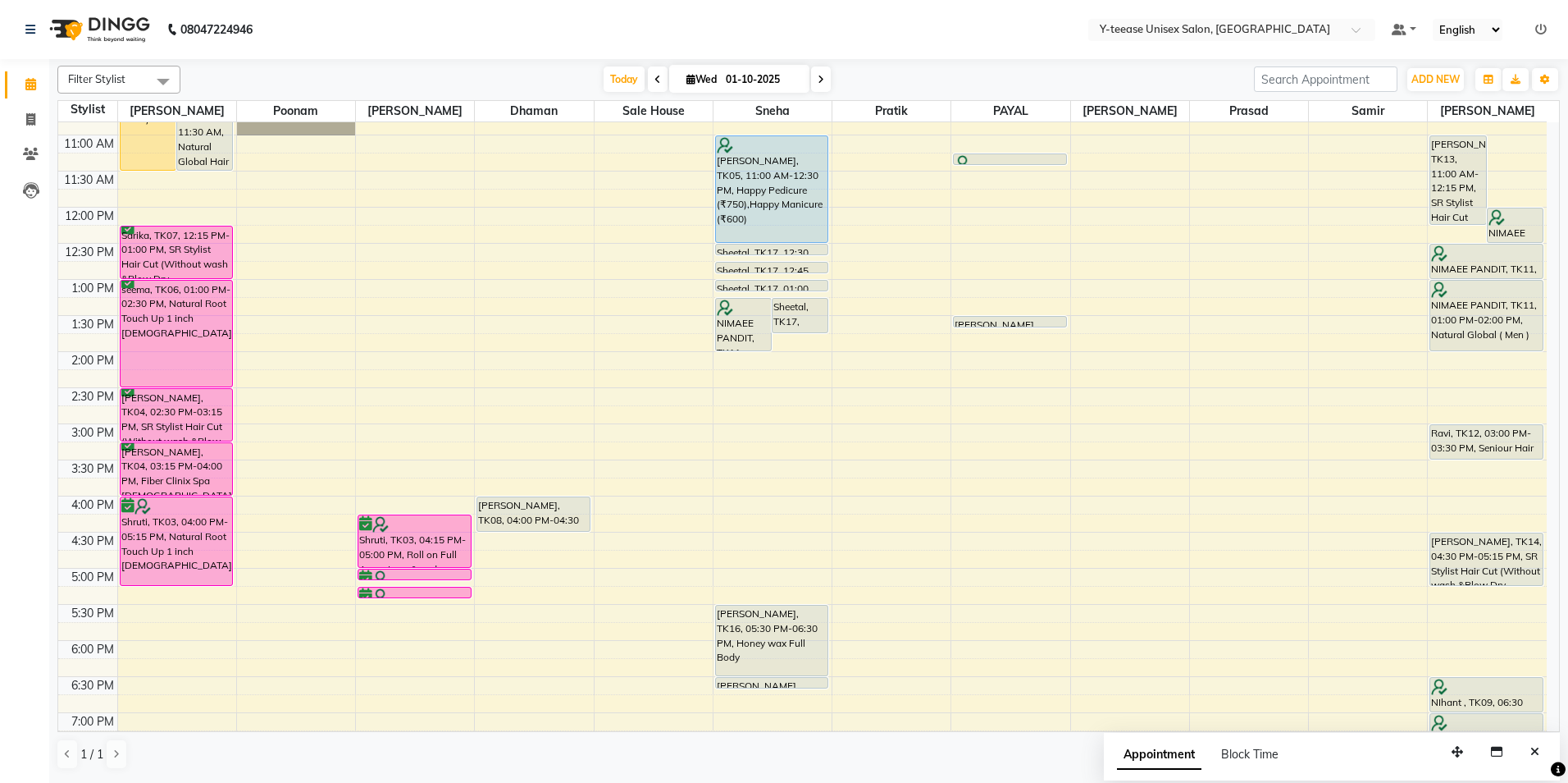
scroll to position [227, 0]
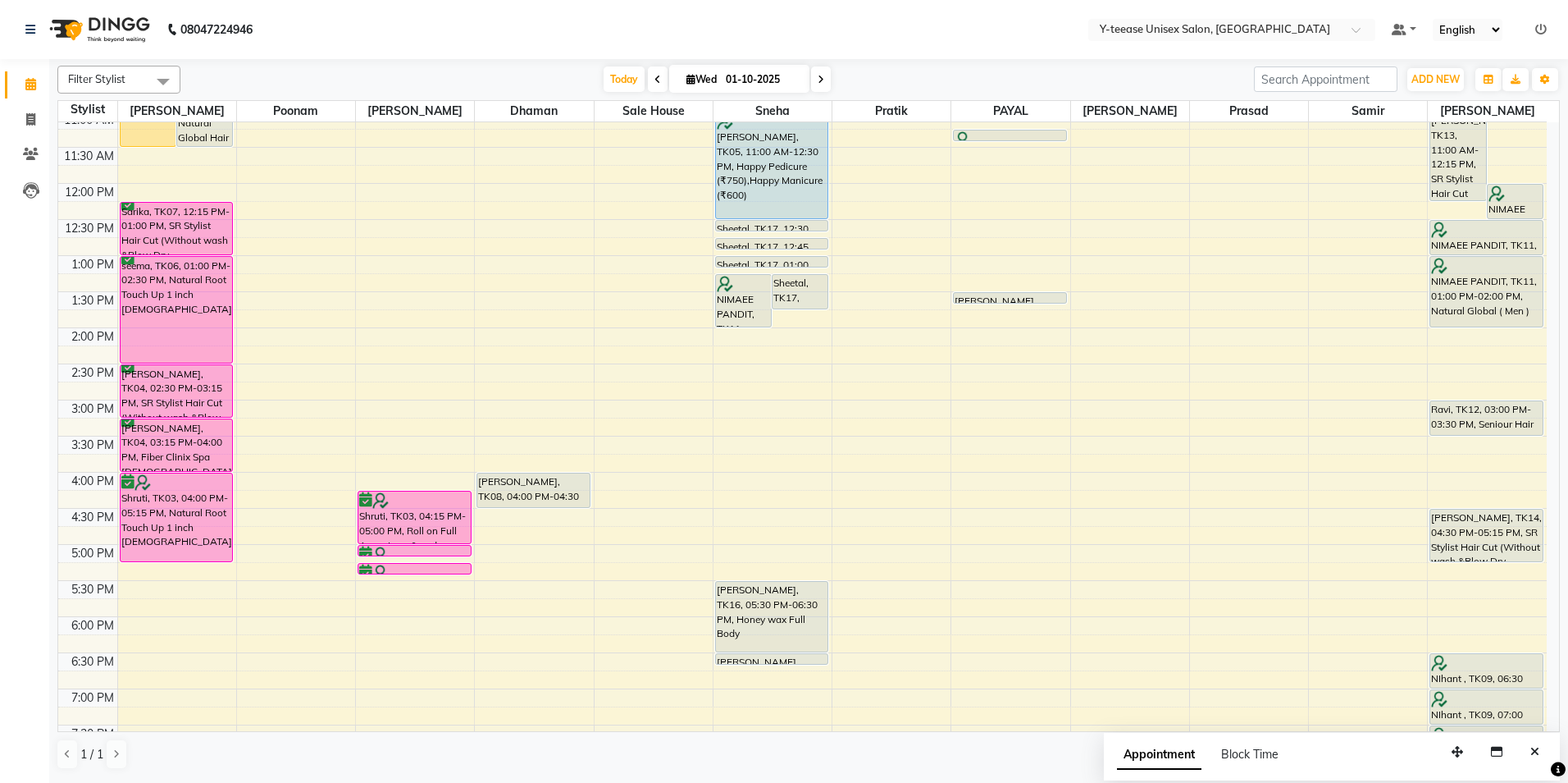
click at [820, 73] on span at bounding box center [820, 79] width 19 height 25
type input "02-10-2025"
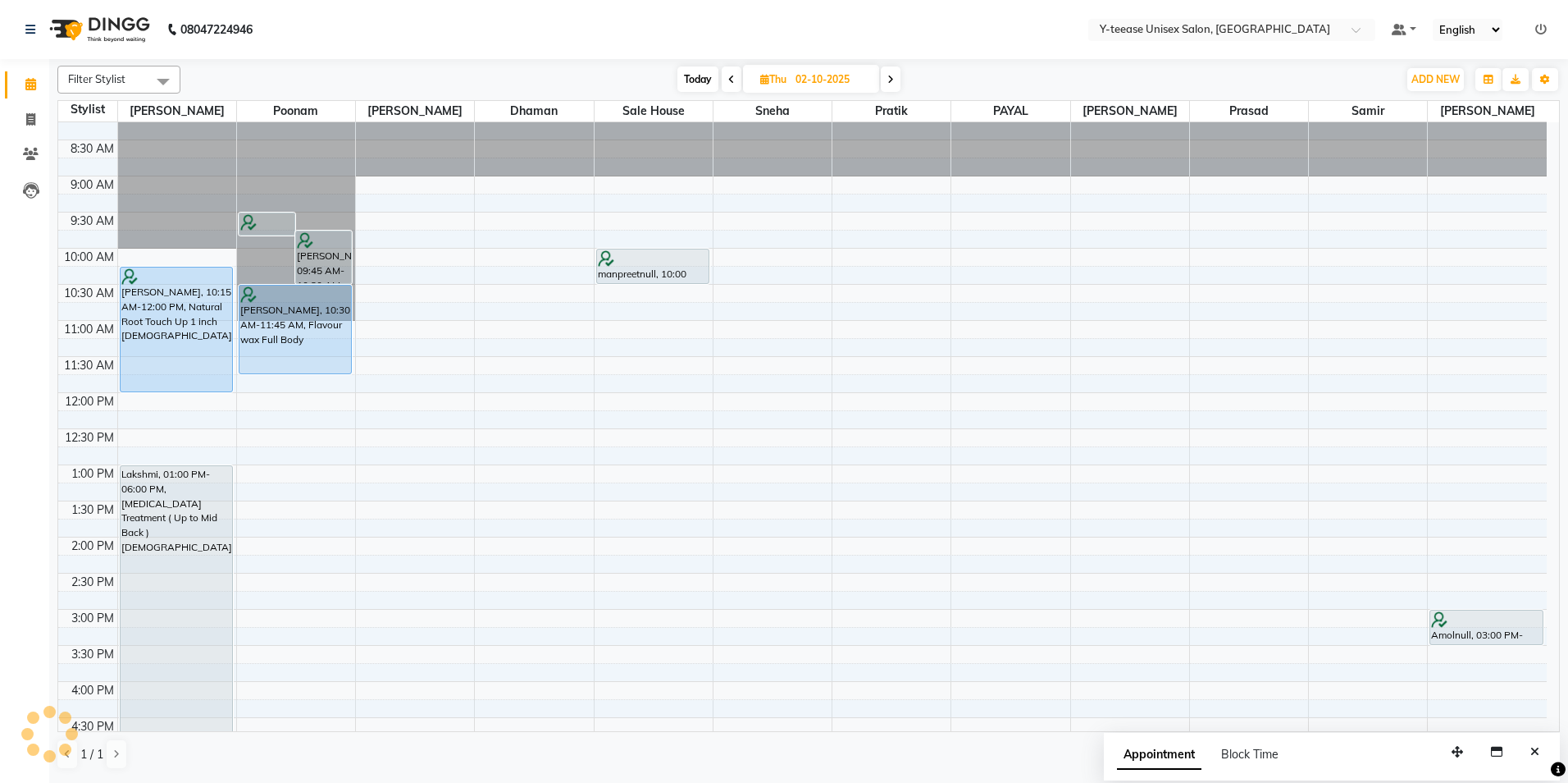
scroll to position [0, 0]
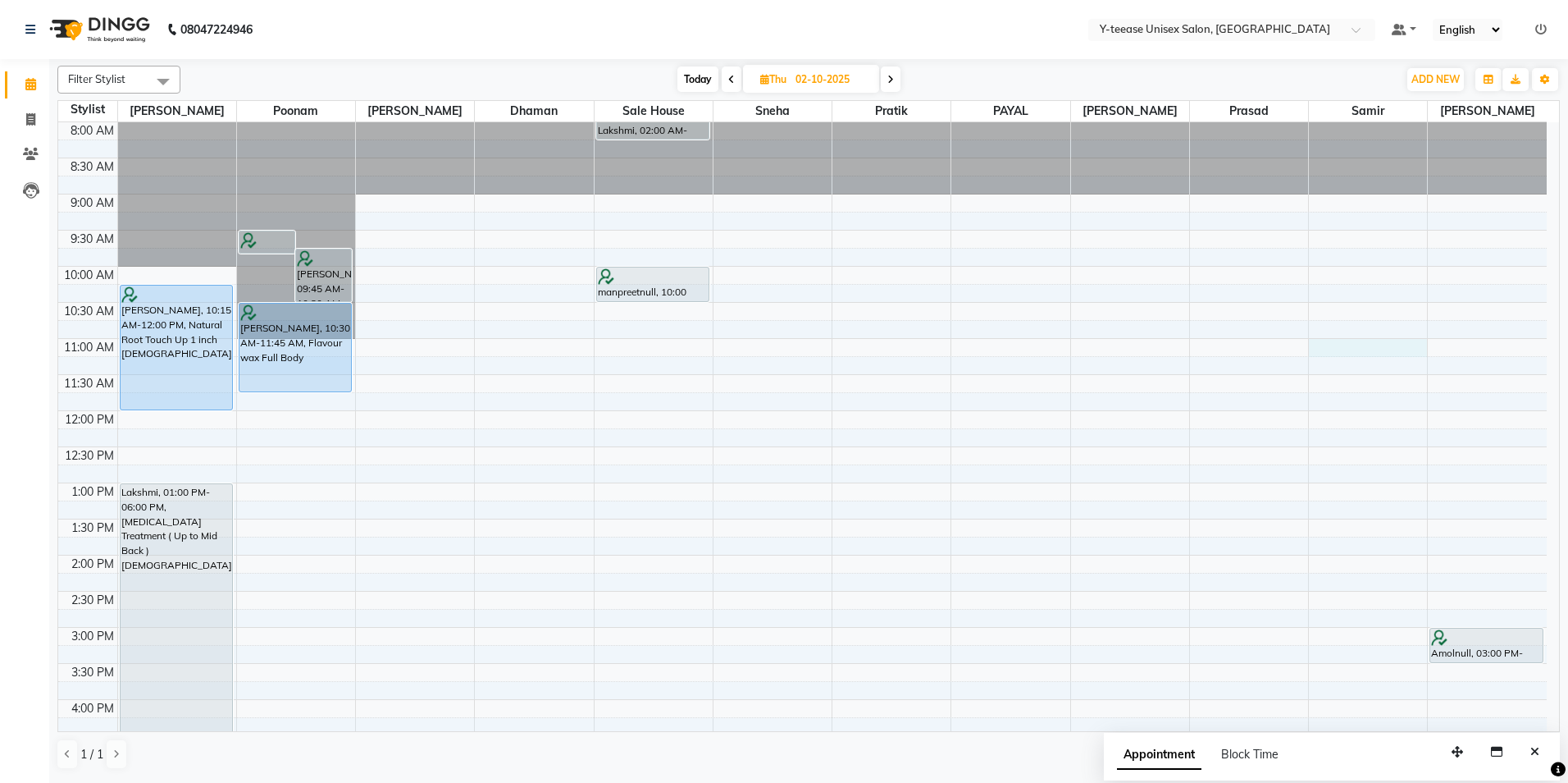
click at [1322, 348] on div "8:00 AM 8:30 AM 9:00 AM 9:30 AM 10:00 AM 10:30 AM 11:00 AM 11:30 AM 12:00 PM 12…" at bounding box center [802, 663] width 1488 height 1082
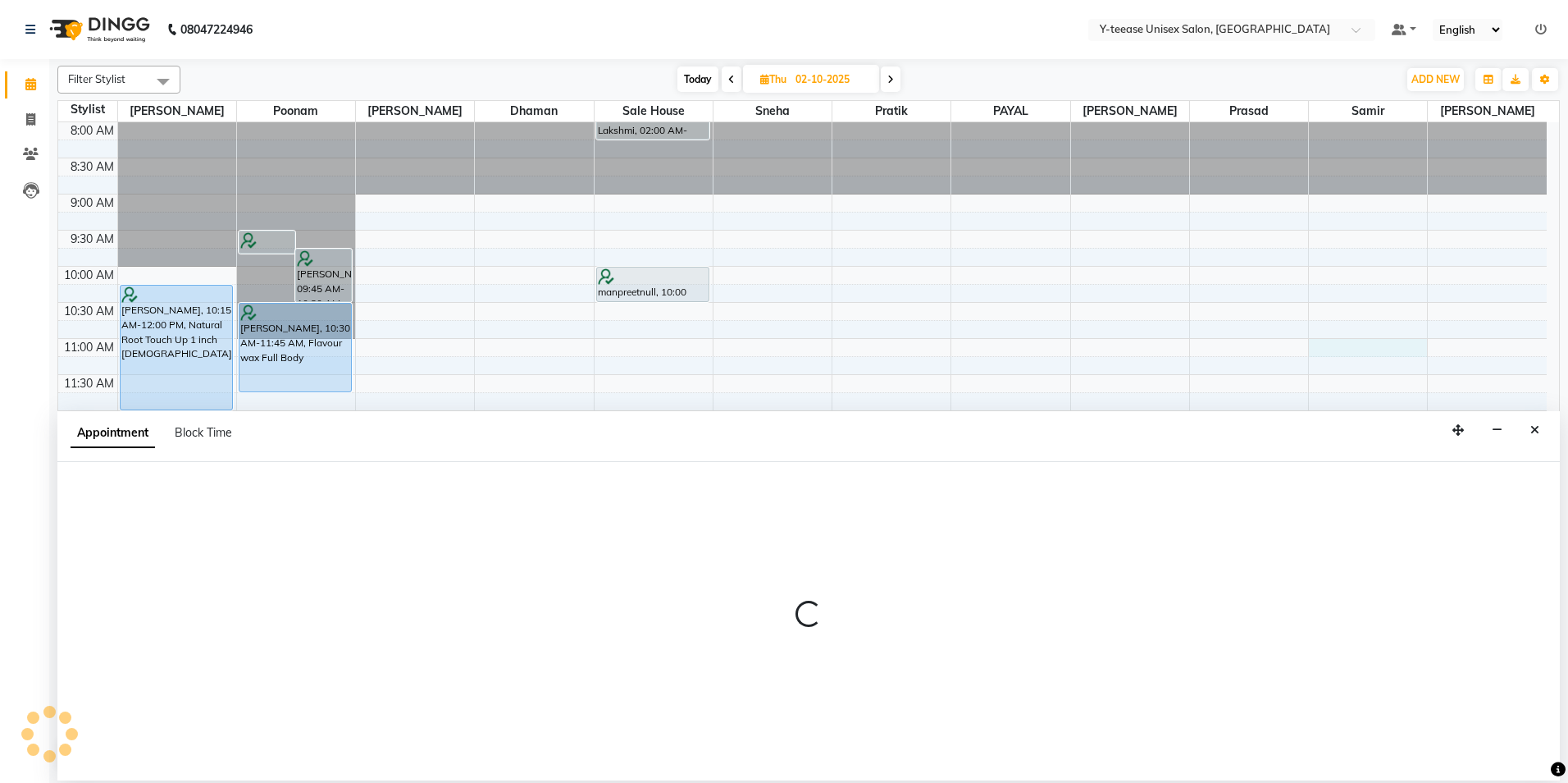
select select "92929"
select select "660"
select select "tentative"
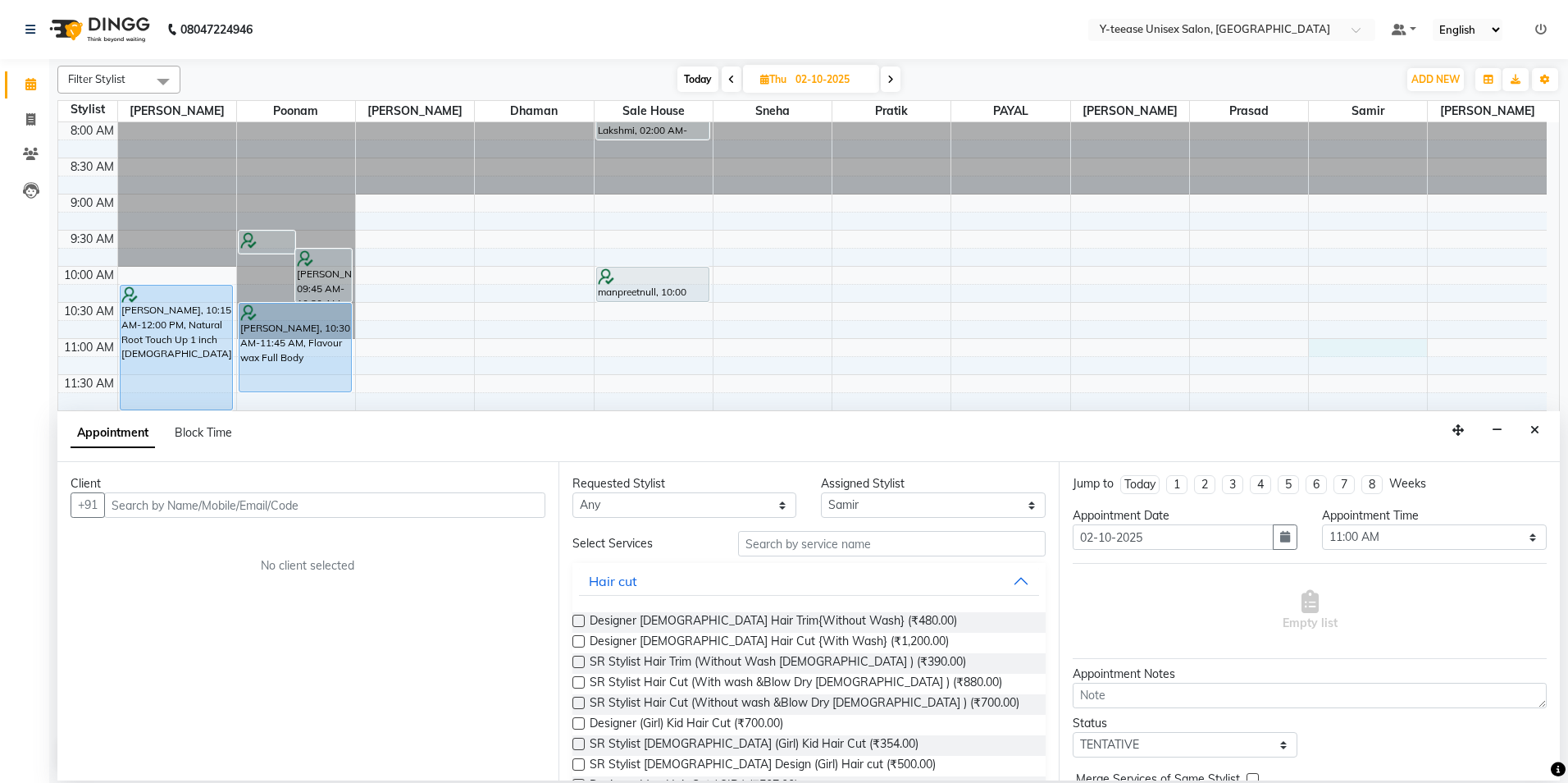
click at [483, 505] on input "text" at bounding box center [325, 505] width 441 height 25
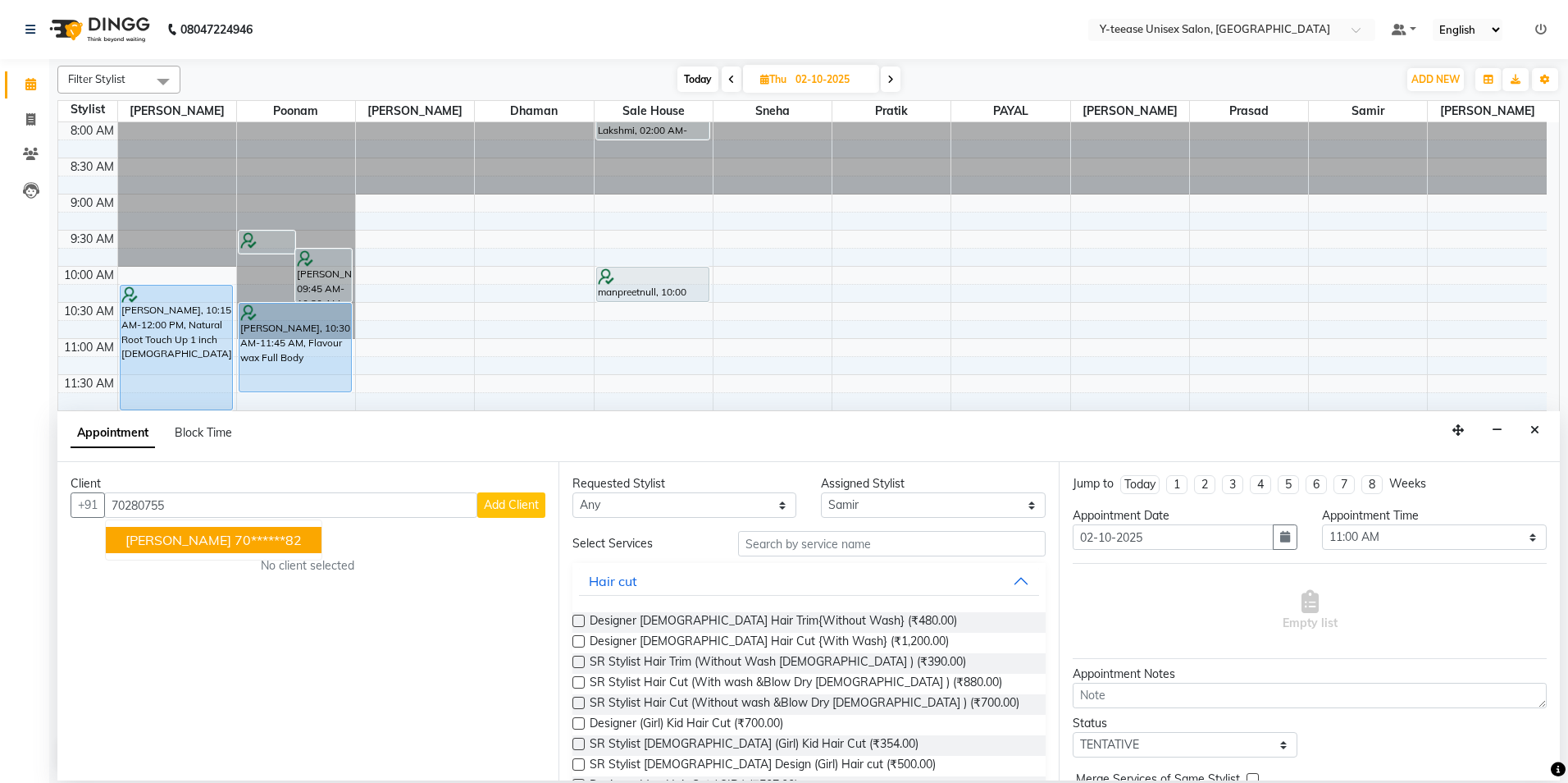
click at [249, 541] on button "Sheelu 70******82" at bounding box center [214, 540] width 216 height 26
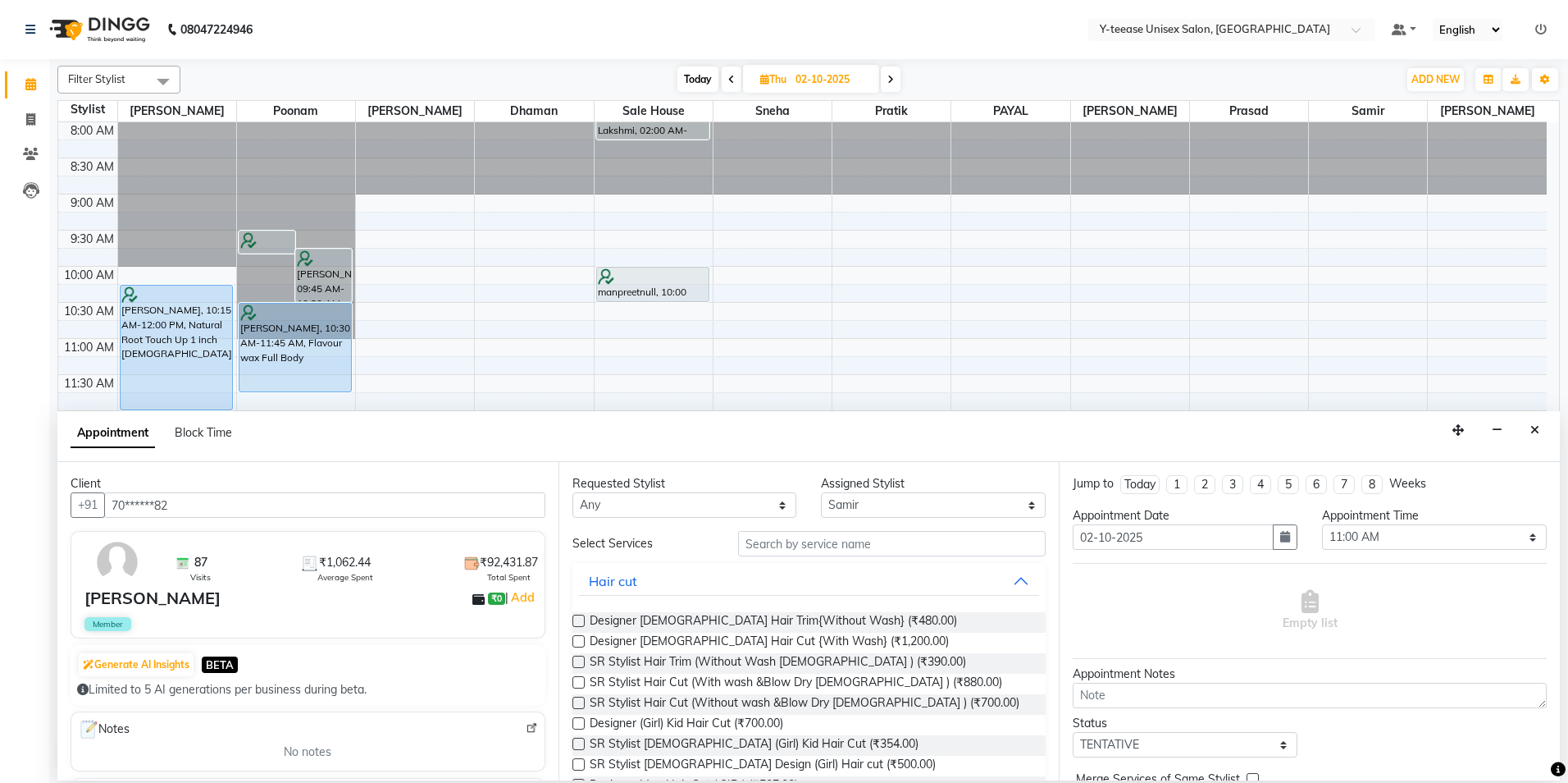
type input "70******82"
click at [922, 544] on input "text" at bounding box center [891, 543] width 308 height 25
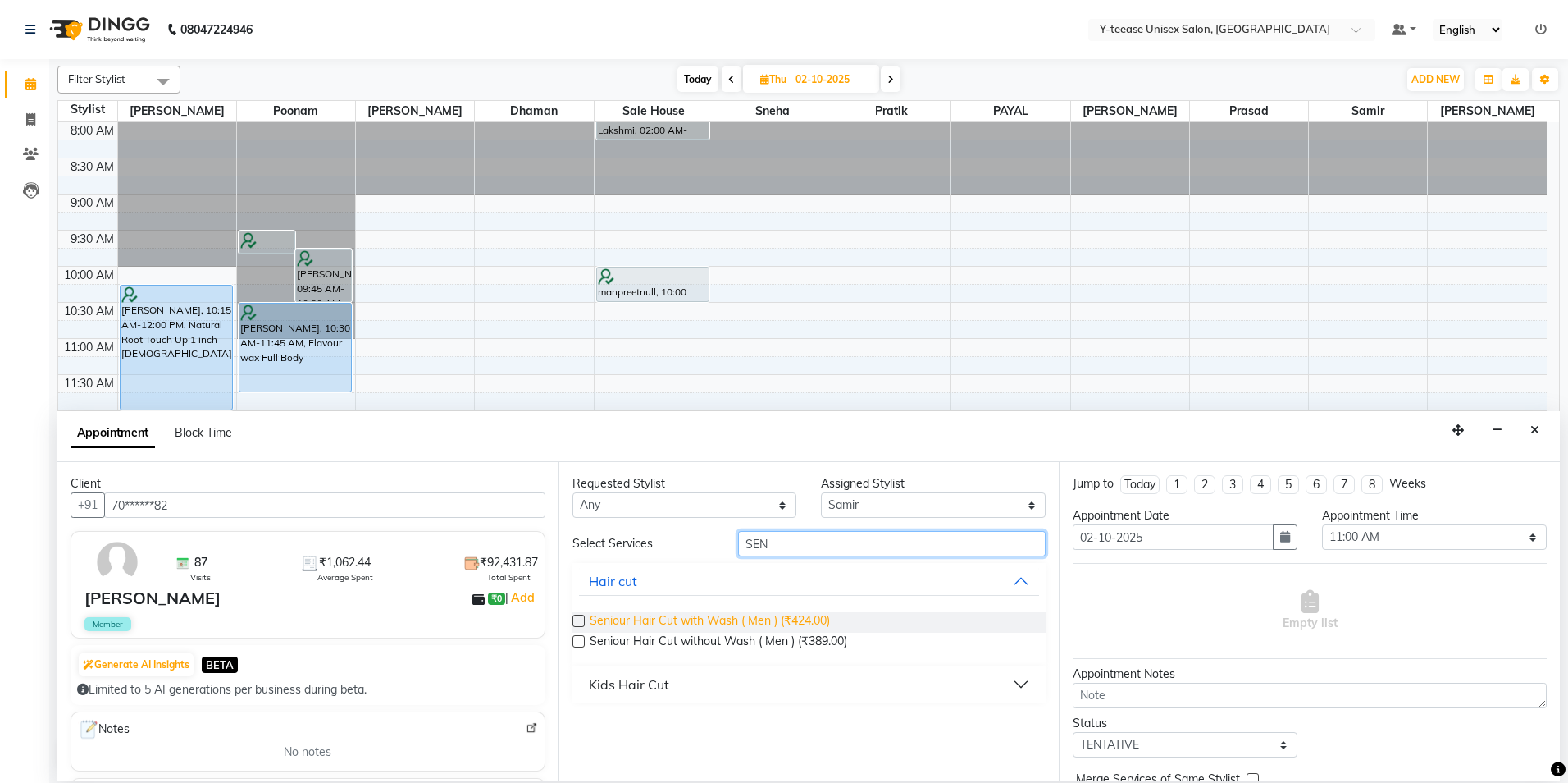
type input "SEN"
click at [802, 632] on span "Seniour Hair Cut with Wash ( Men ) (₹424.00)" at bounding box center [710, 621] width 240 height 20
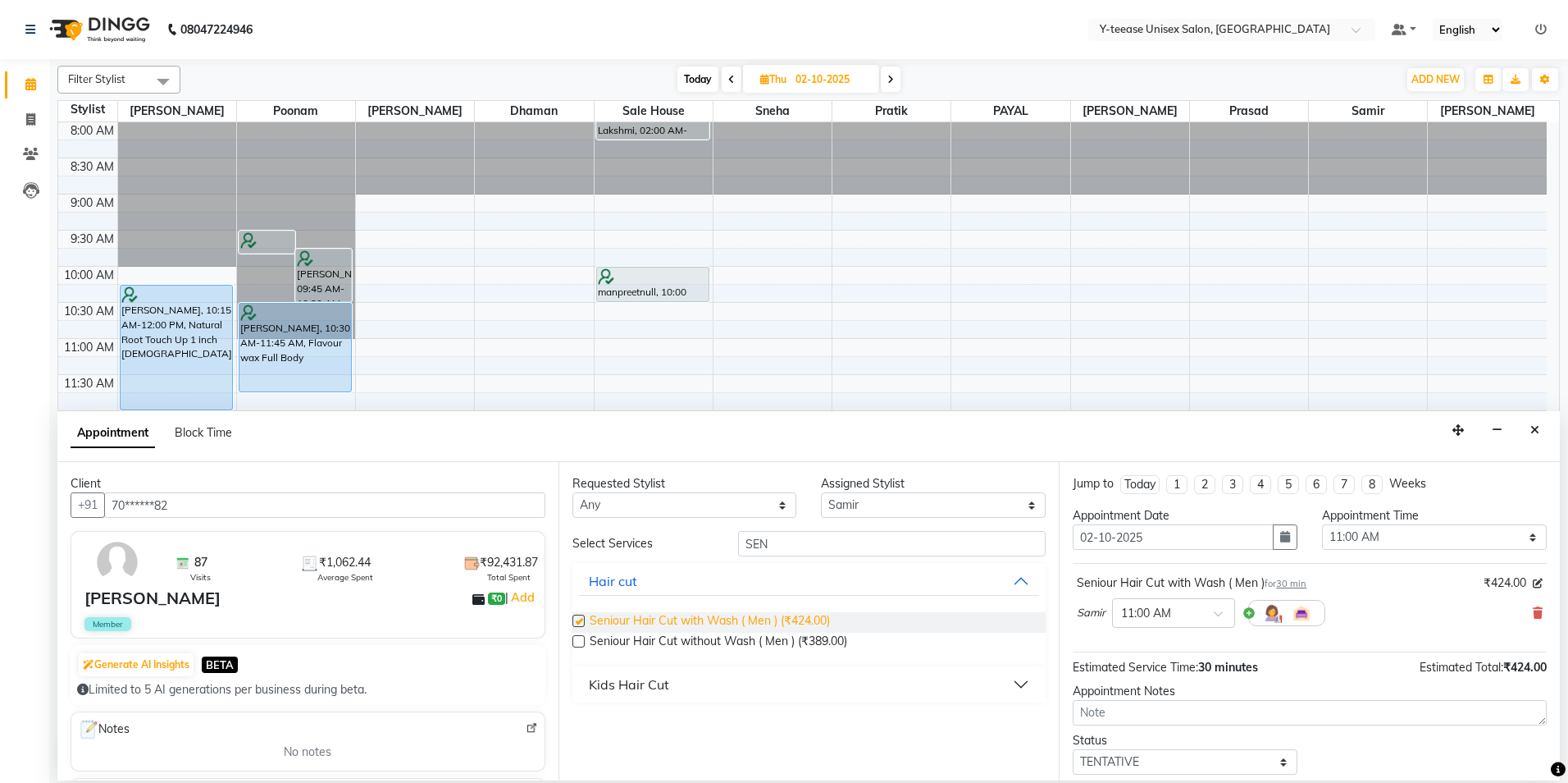
checkbox input "false"
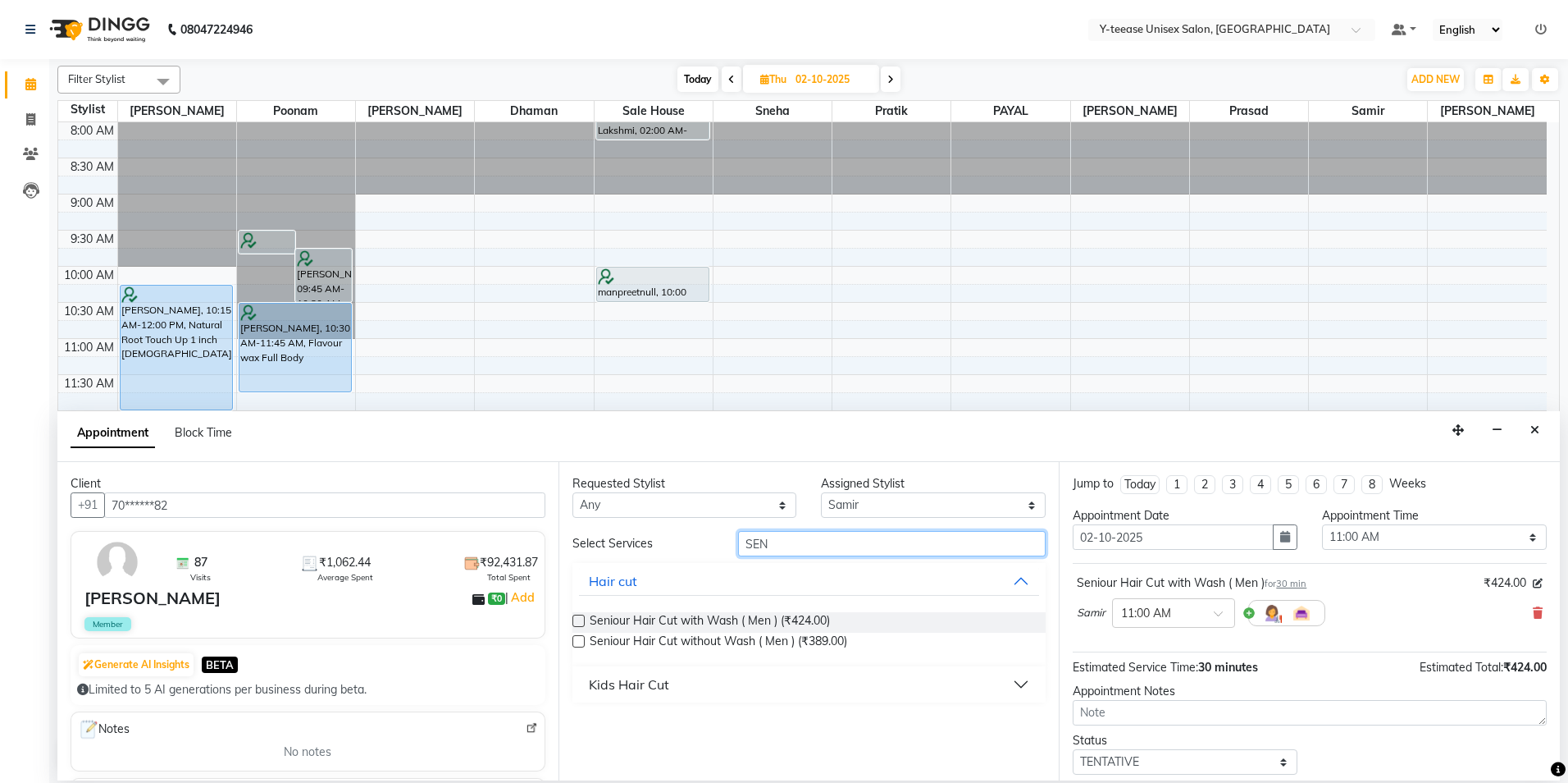
click at [803, 538] on input "SEN" at bounding box center [891, 543] width 308 height 25
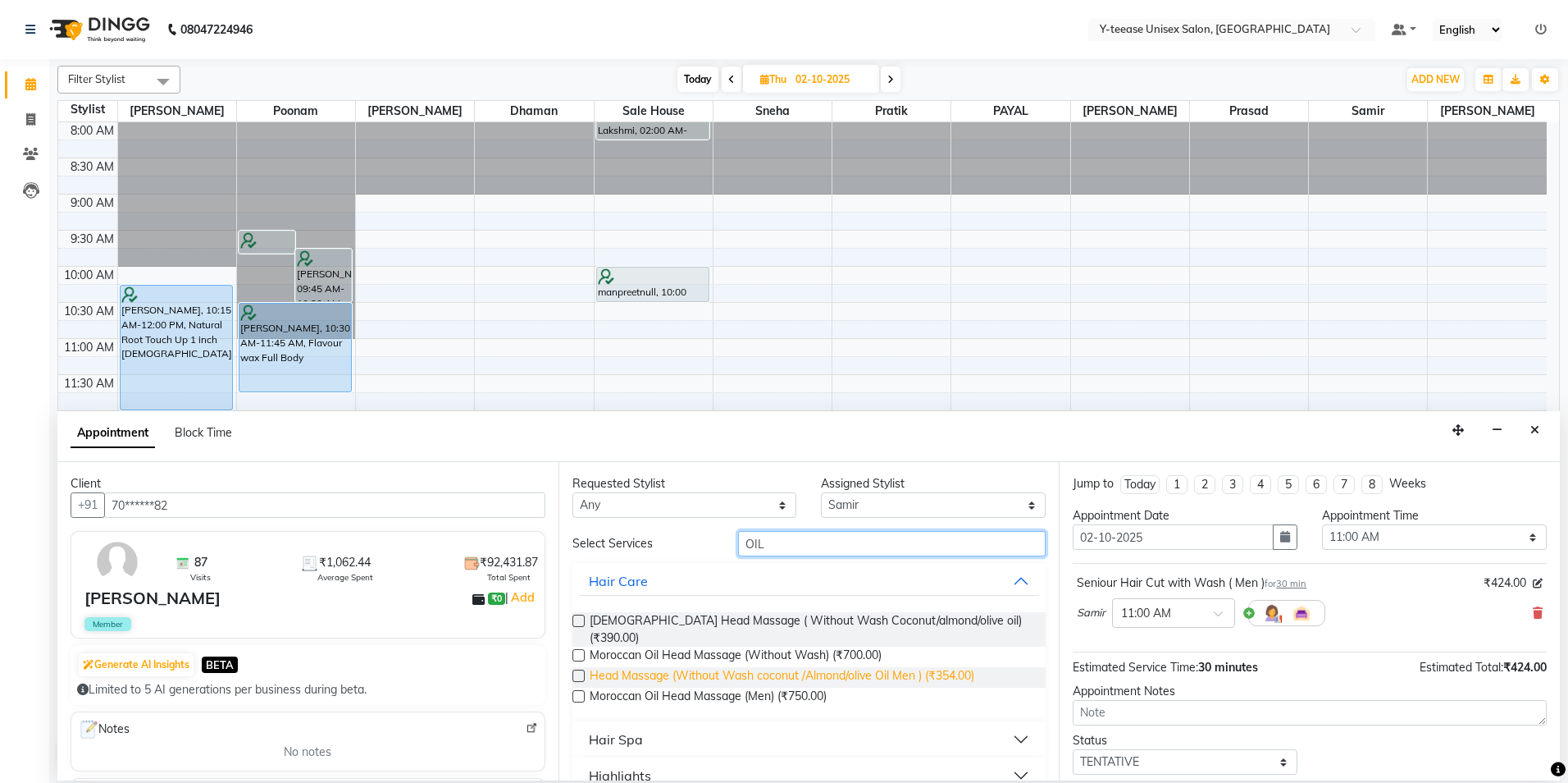
type input "OIL"
click at [804, 667] on span "Head Massage (Without Wash coconut /Almond/olive Oil Men ) (₹354.00)" at bounding box center [782, 677] width 384 height 20
checkbox input "false"
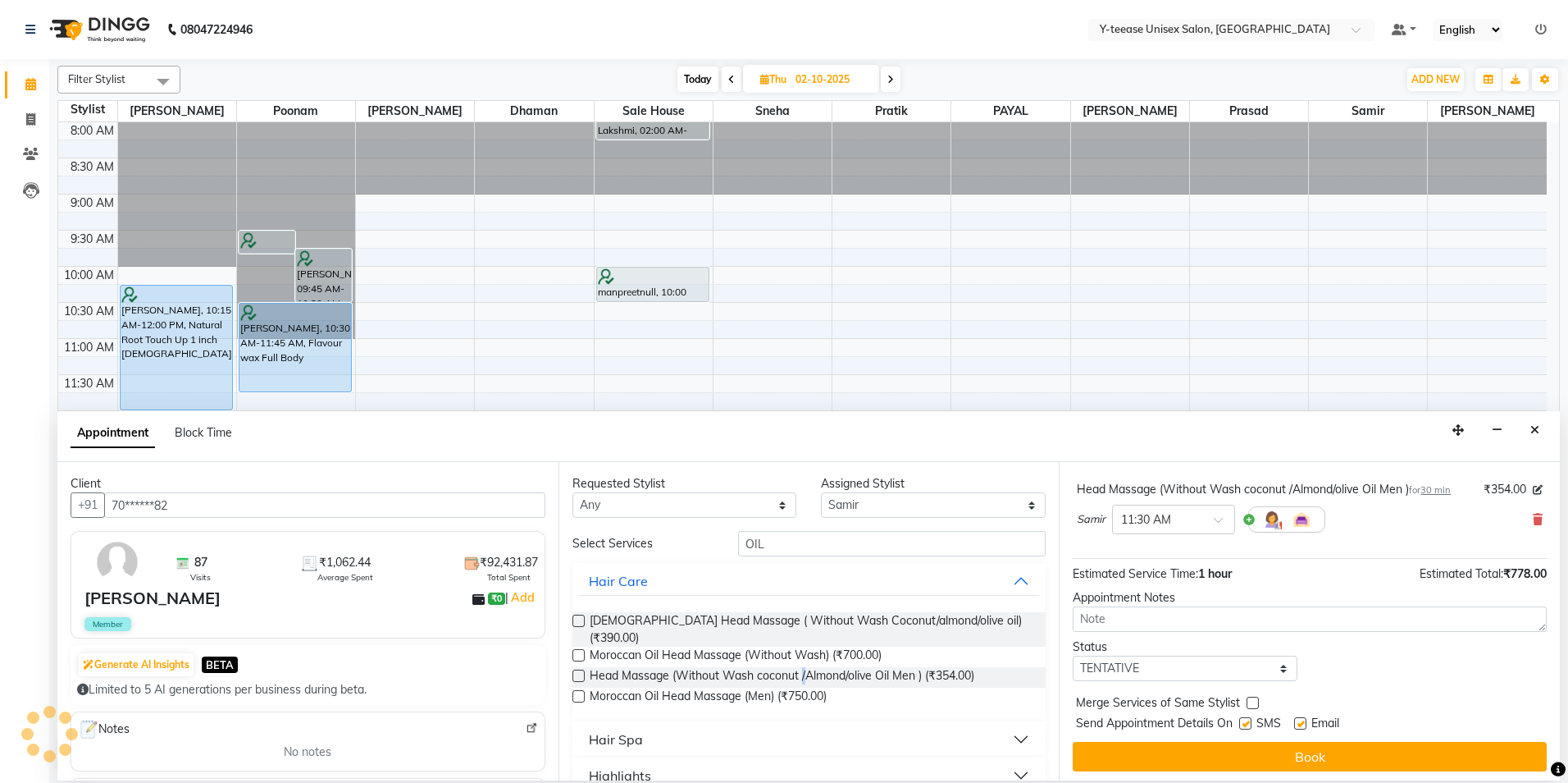
scroll to position [172, 0]
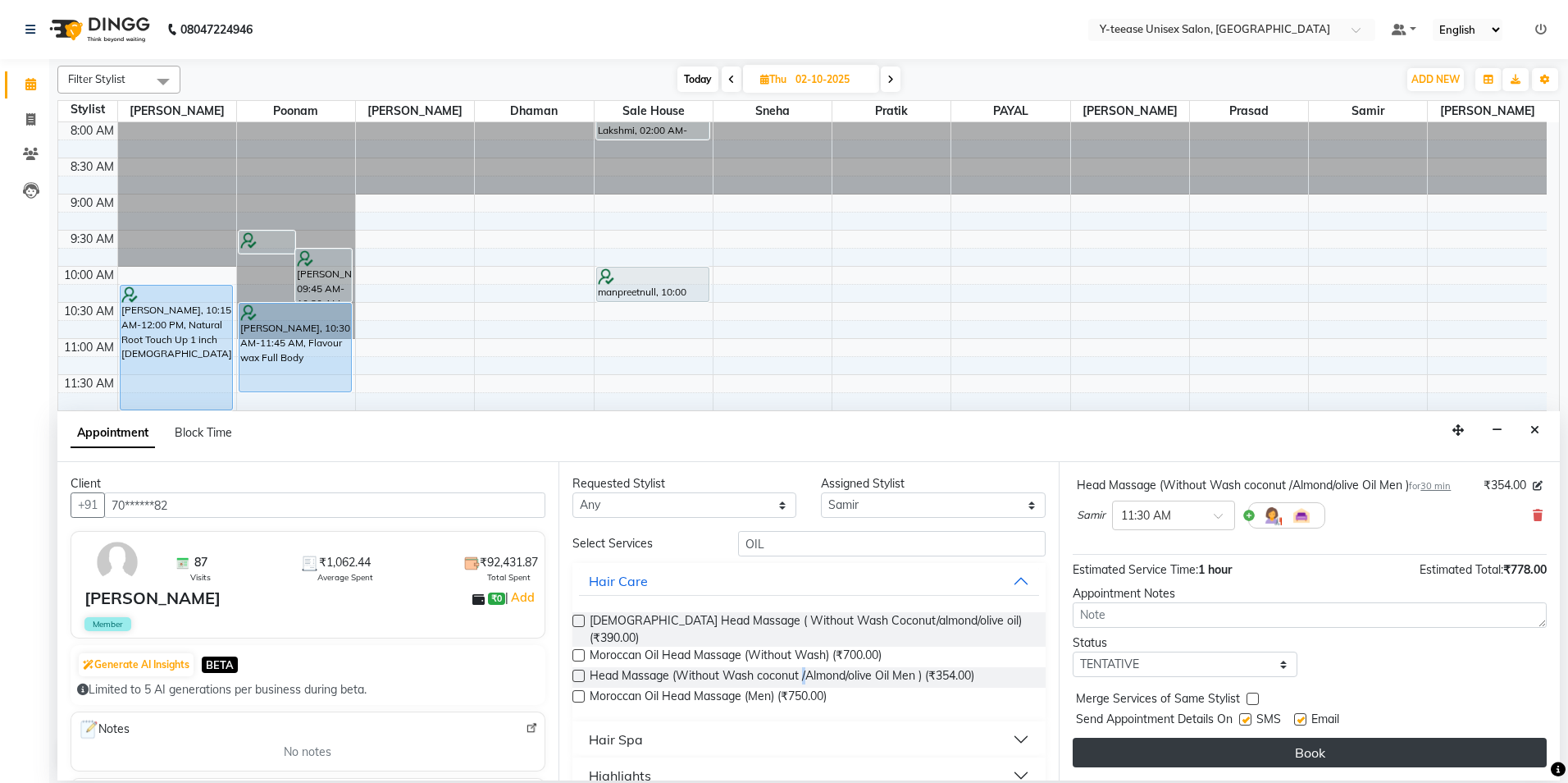
click at [1278, 754] on button "Book" at bounding box center [1310, 752] width 474 height 30
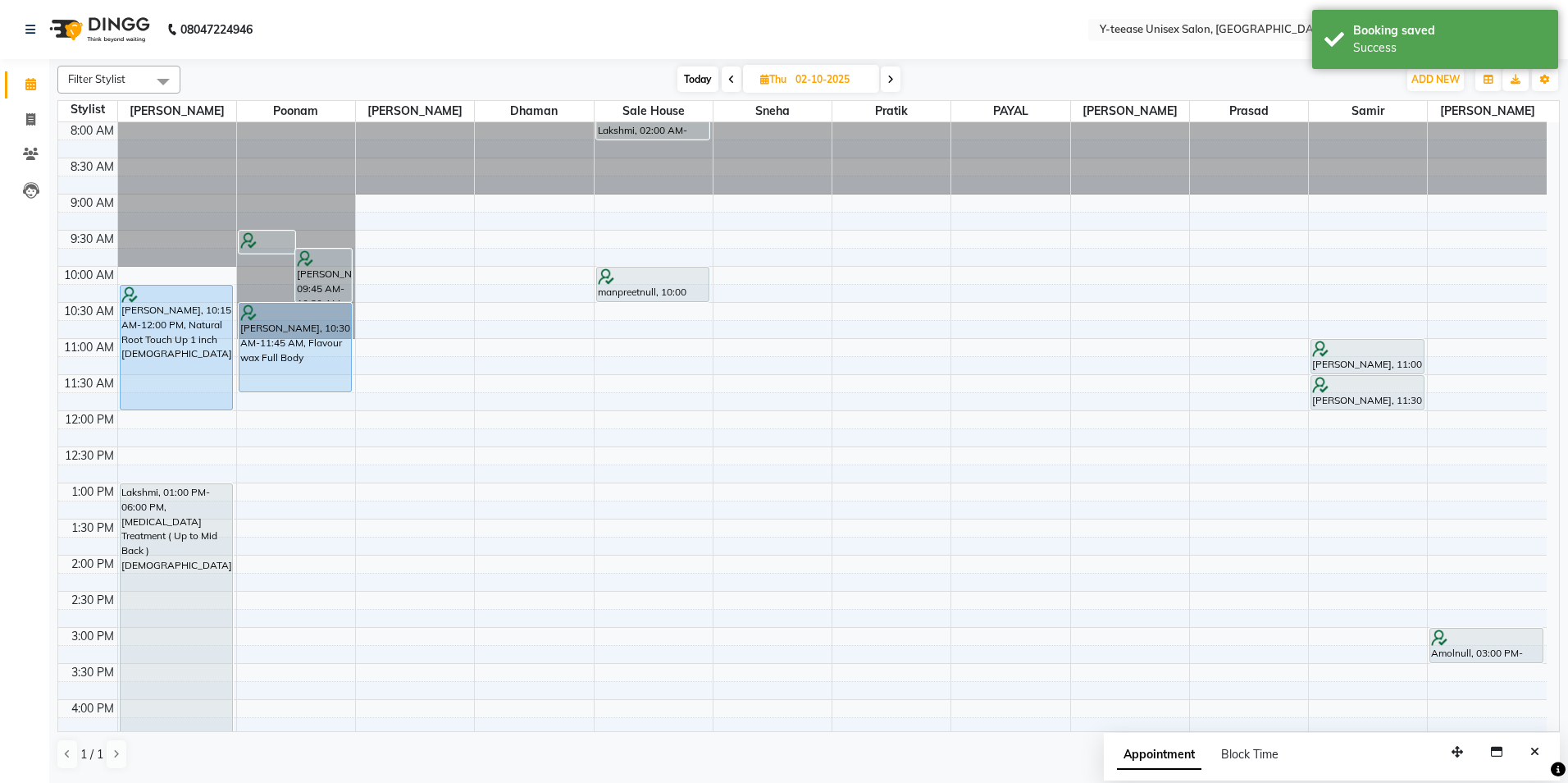
click at [712, 83] on span "Today" at bounding box center [698, 79] width 41 height 25
type input "01-10-2025"
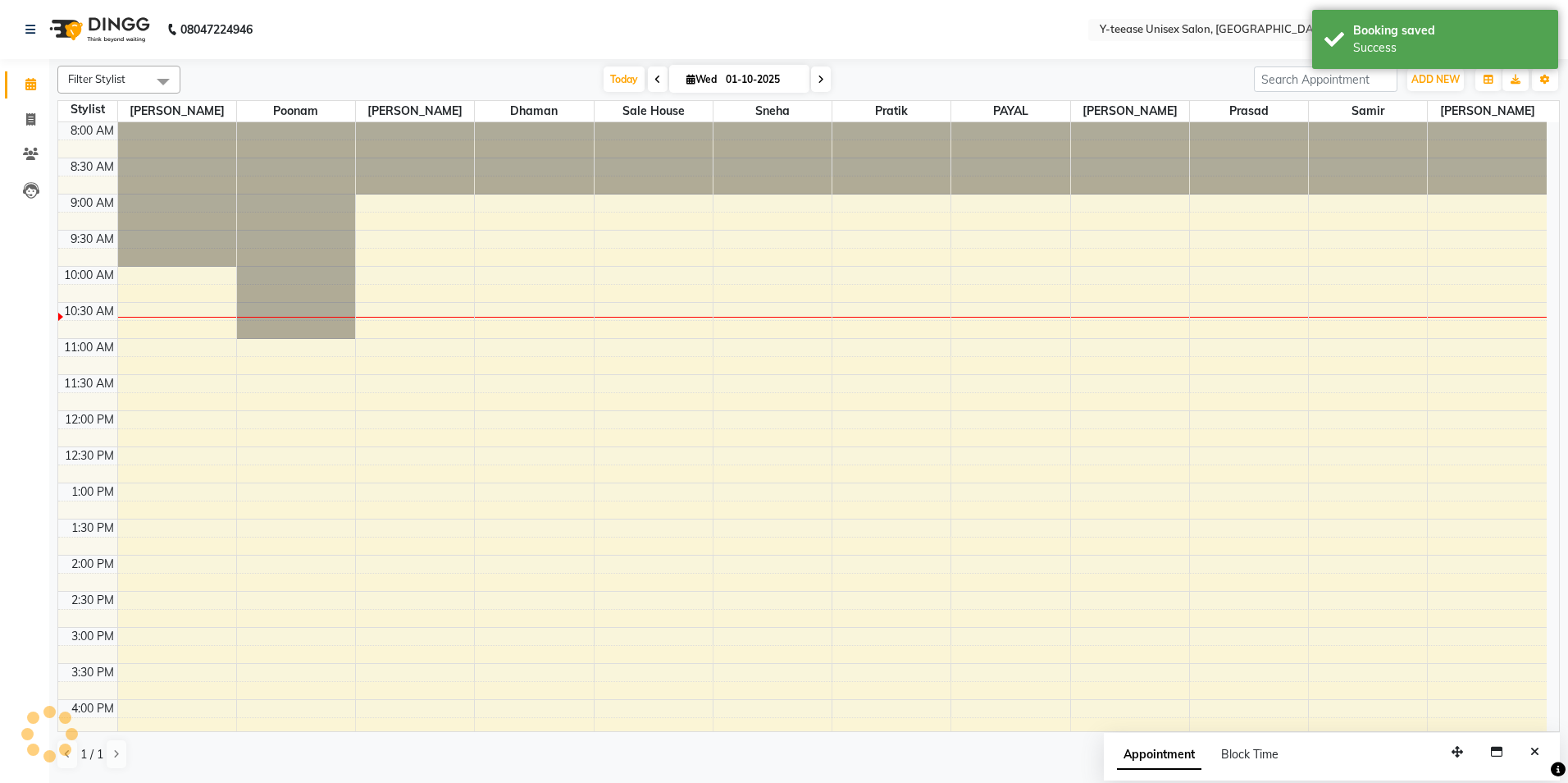
scroll to position [145, 0]
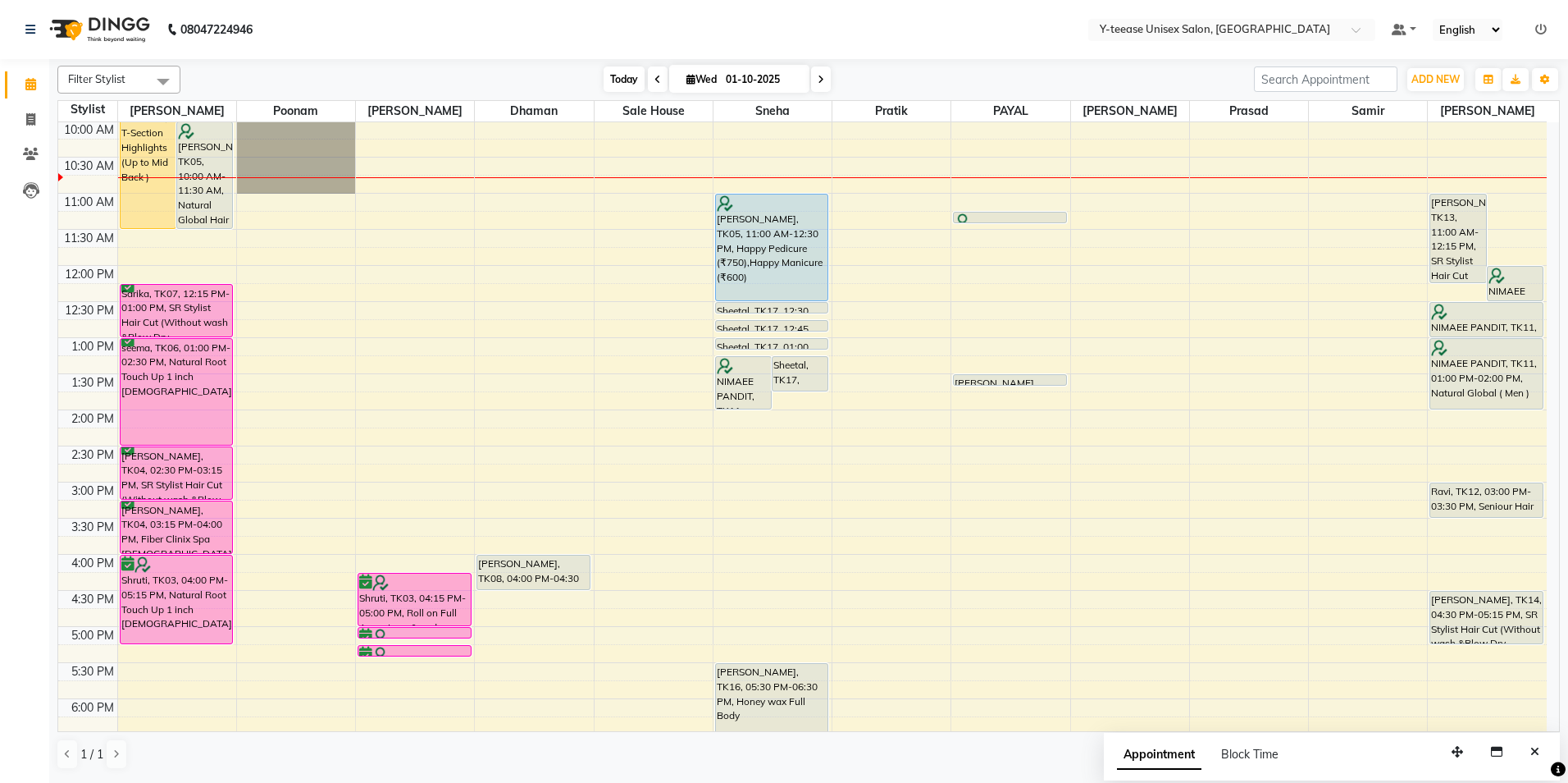
click at [612, 82] on span "Today" at bounding box center [624, 79] width 41 height 25
click at [633, 80] on span "Today" at bounding box center [624, 79] width 41 height 25
click at [787, 77] on input "01-10-2025" at bounding box center [762, 80] width 82 height 25
select select "10"
select select "2025"
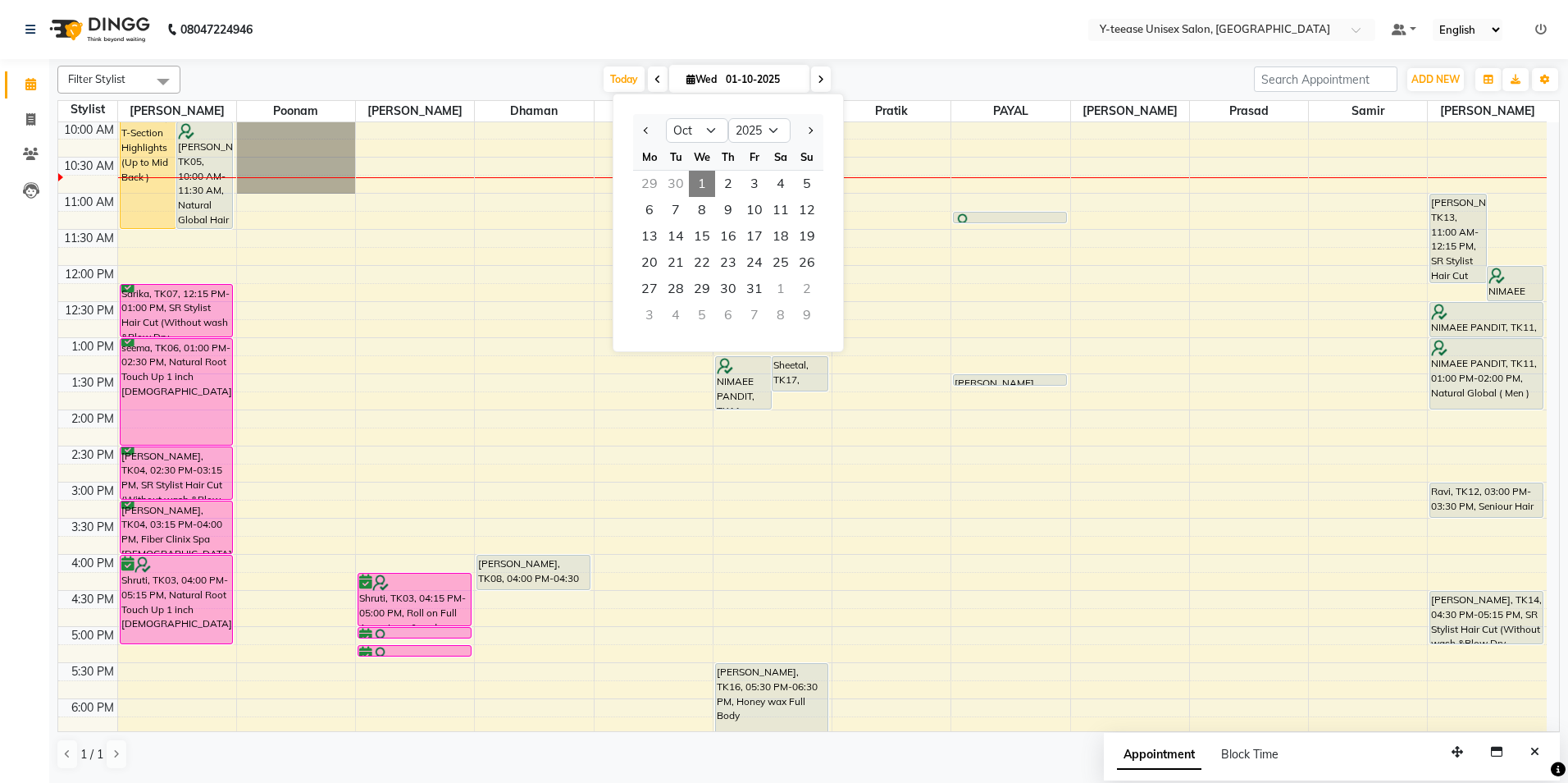
click at [860, 55] on nav "08047224946 Select Location × Y-teease Unisex Salon, Amanora Default Panel My P…" at bounding box center [784, 29] width 1568 height 59
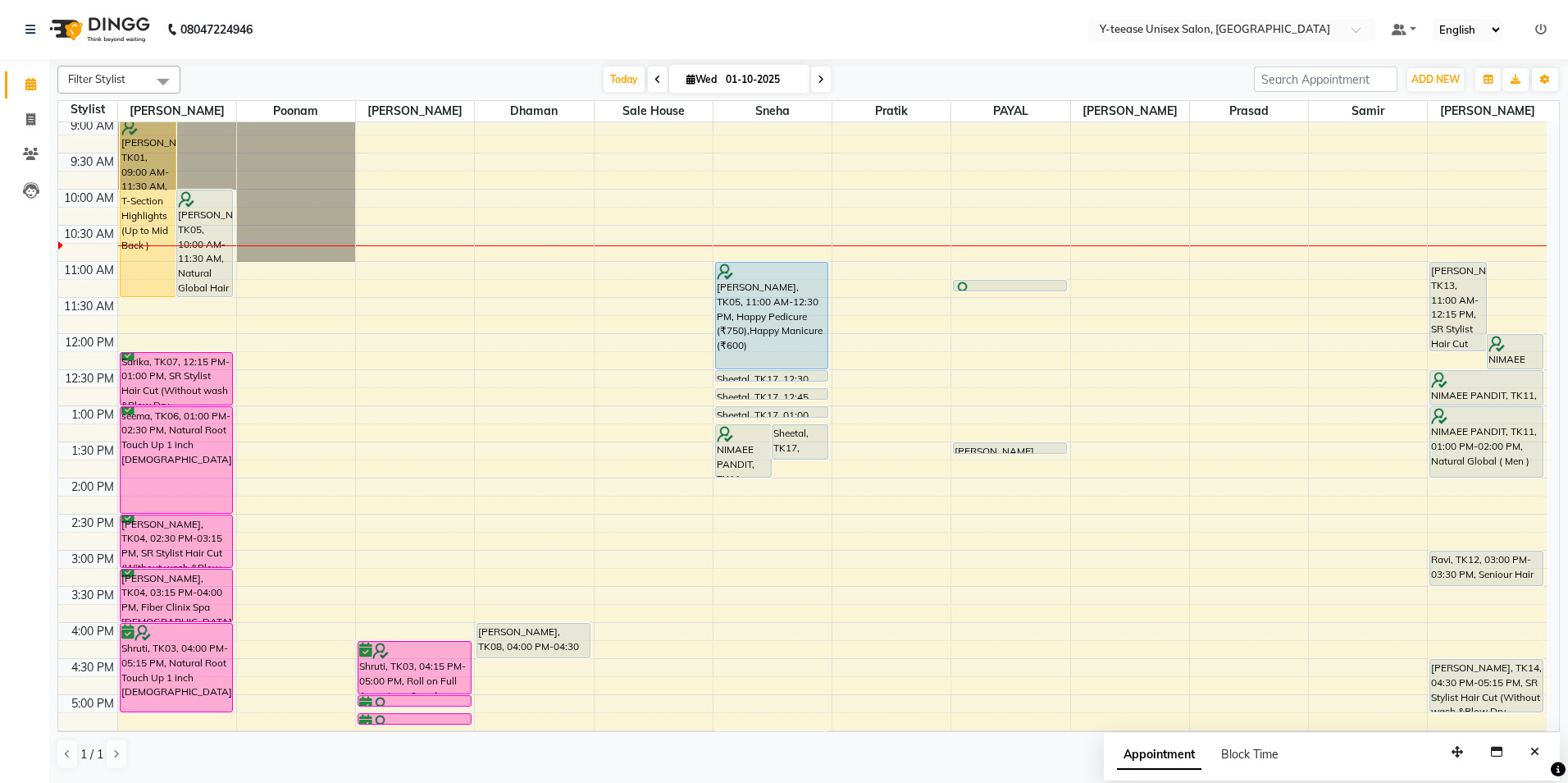
scroll to position [63, 0]
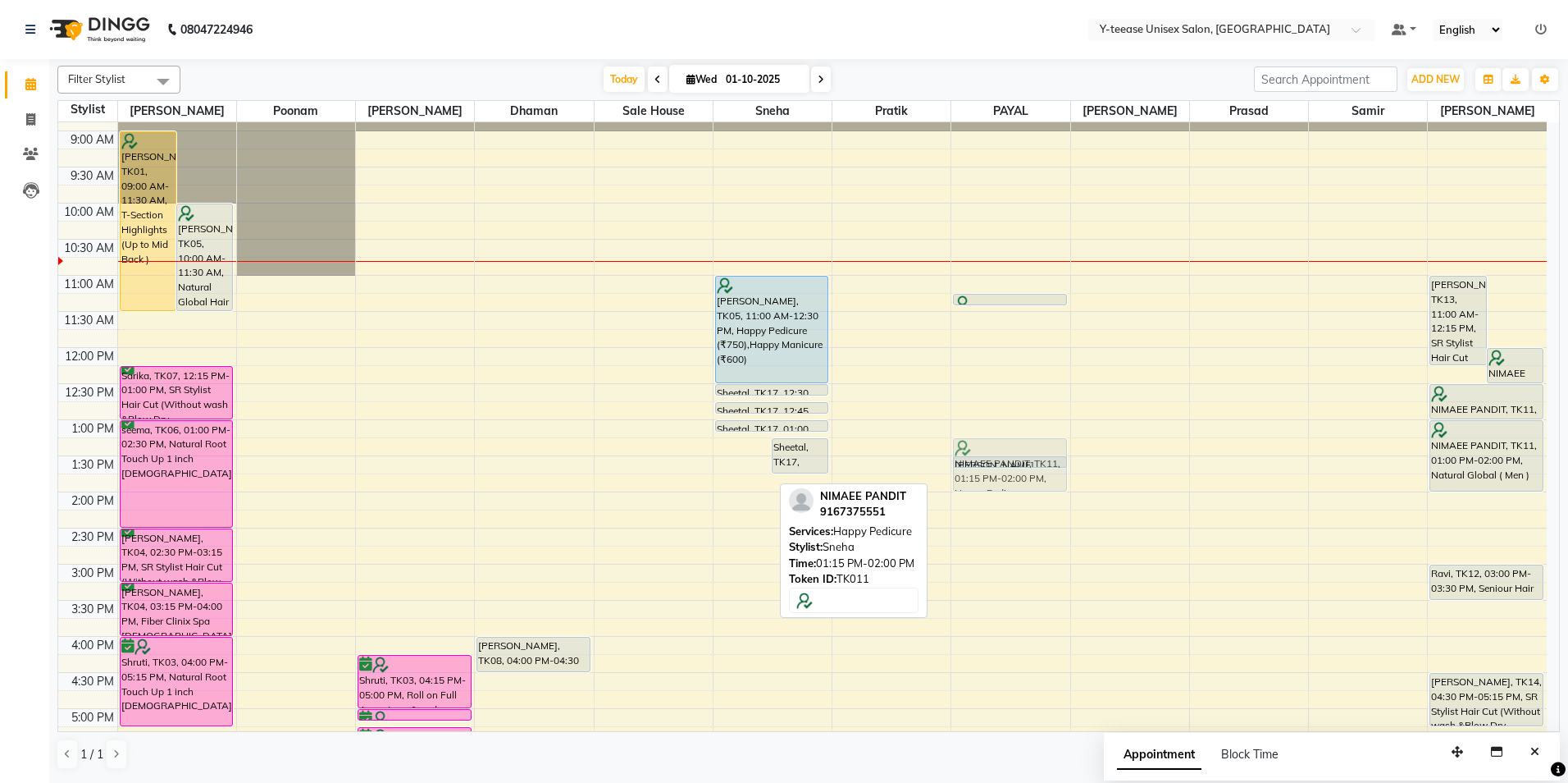
drag, startPoint x: 736, startPoint y: 459, endPoint x: 1014, endPoint y: 459, distance: 278.0
click at [1014, 459] on tr "manpreet, TK01, 09:00 AM-11:30 AM, T-Section Highlights (Up to Mid Back ) Anand…" at bounding box center [802, 600] width 1488 height 1082
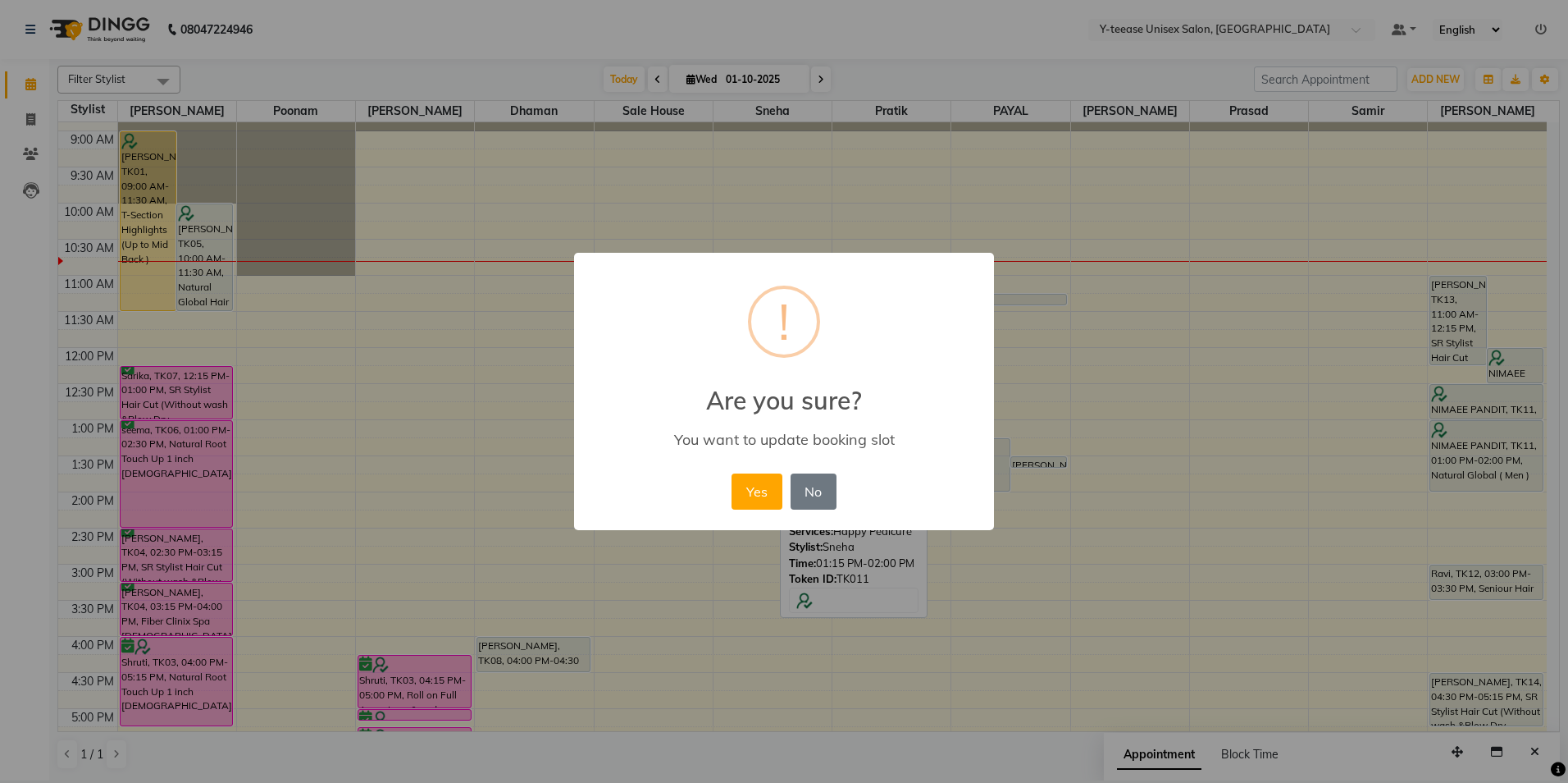
drag, startPoint x: 750, startPoint y: 482, endPoint x: 753, endPoint y: 427, distance: 55.1
click at [753, 482] on button "Yes" at bounding box center [756, 491] width 50 height 36
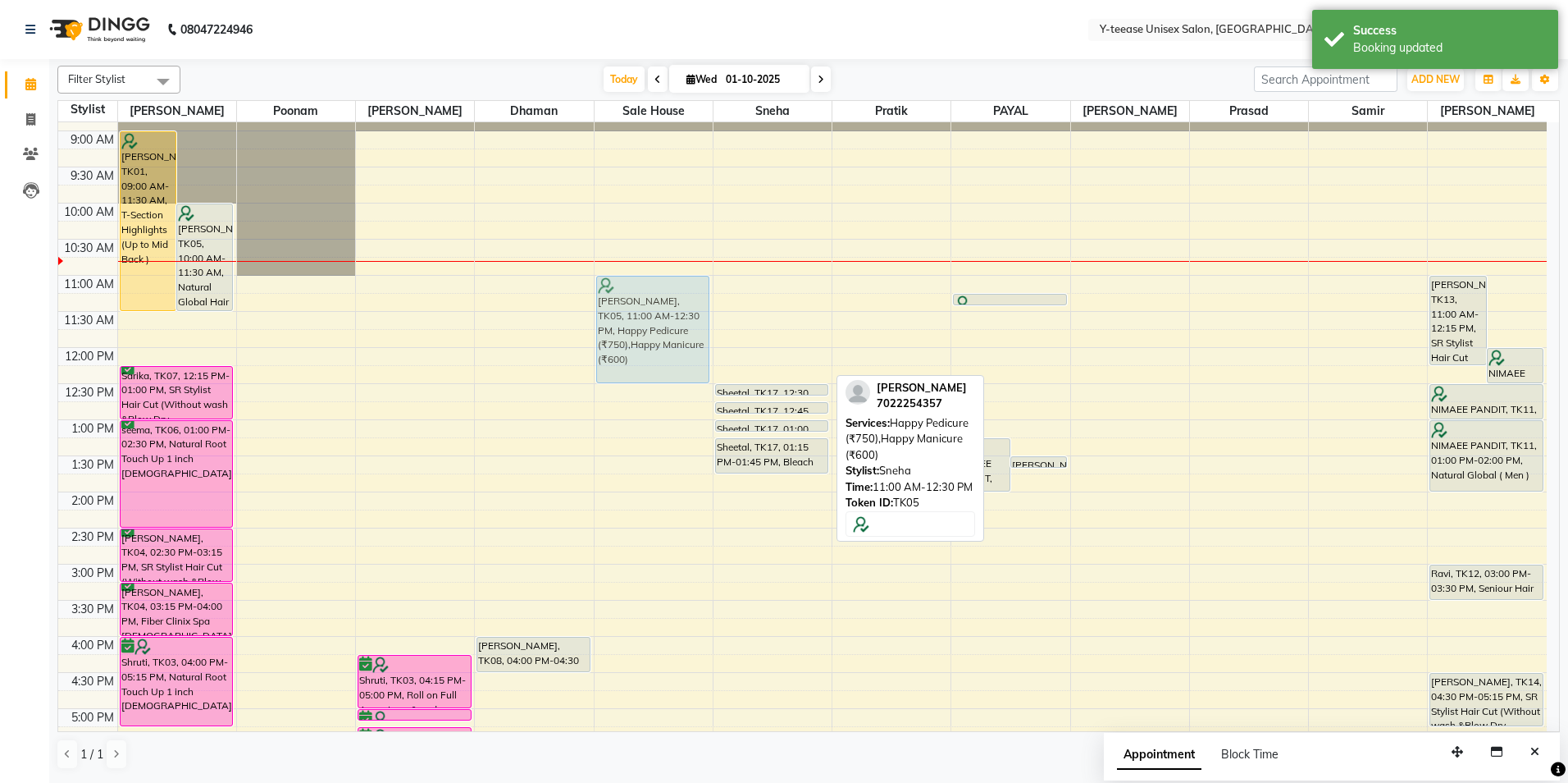
drag, startPoint x: 775, startPoint y: 323, endPoint x: 642, endPoint y: 320, distance: 133.0
click at [642, 320] on tr "manpreet, TK01, 09:00 AM-11:30 AM, T-Section Highlights (Up to Mid Back ) Anand…" at bounding box center [802, 600] width 1488 height 1082
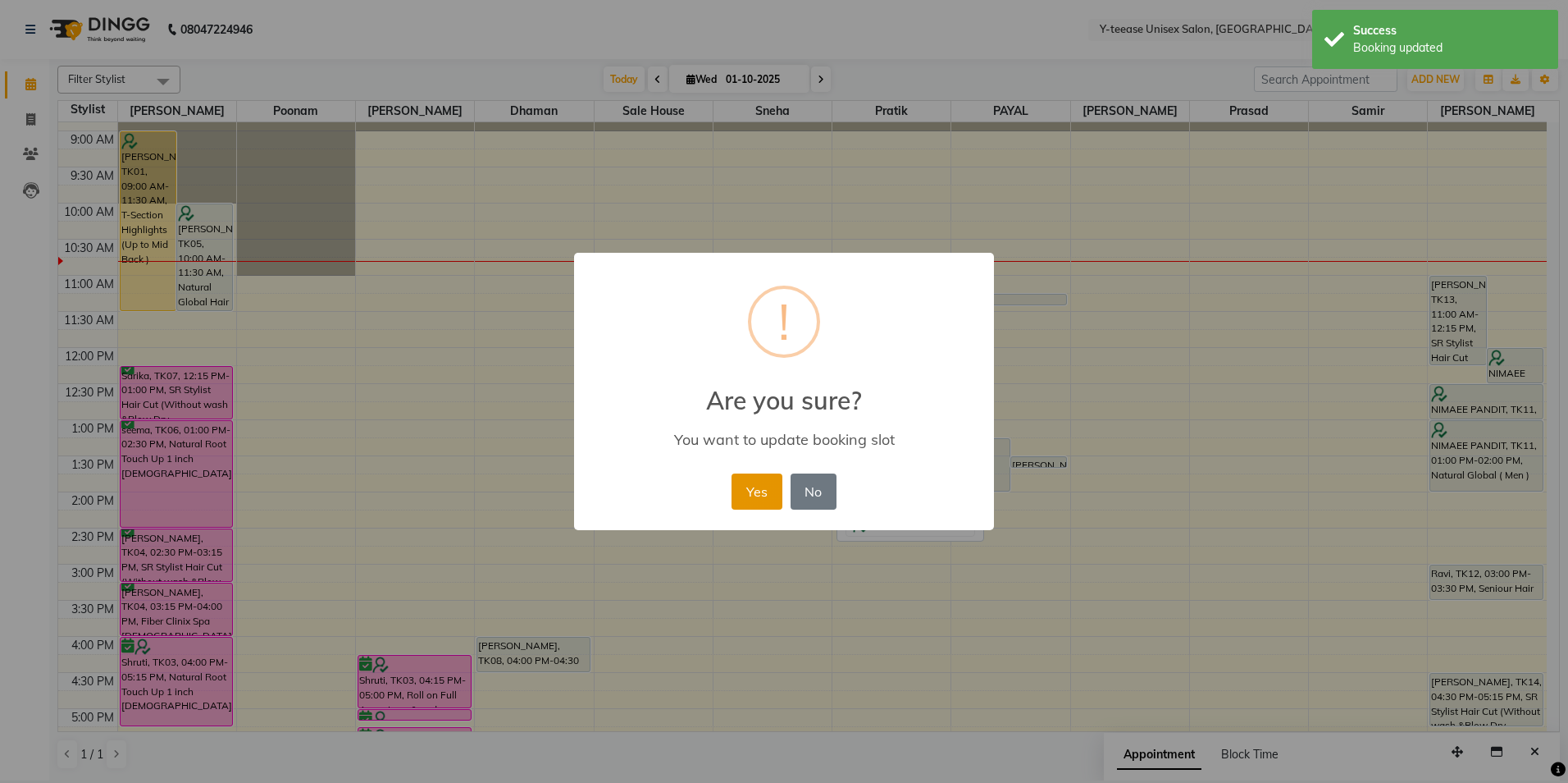
click at [760, 496] on button "Yes" at bounding box center [756, 491] width 50 height 36
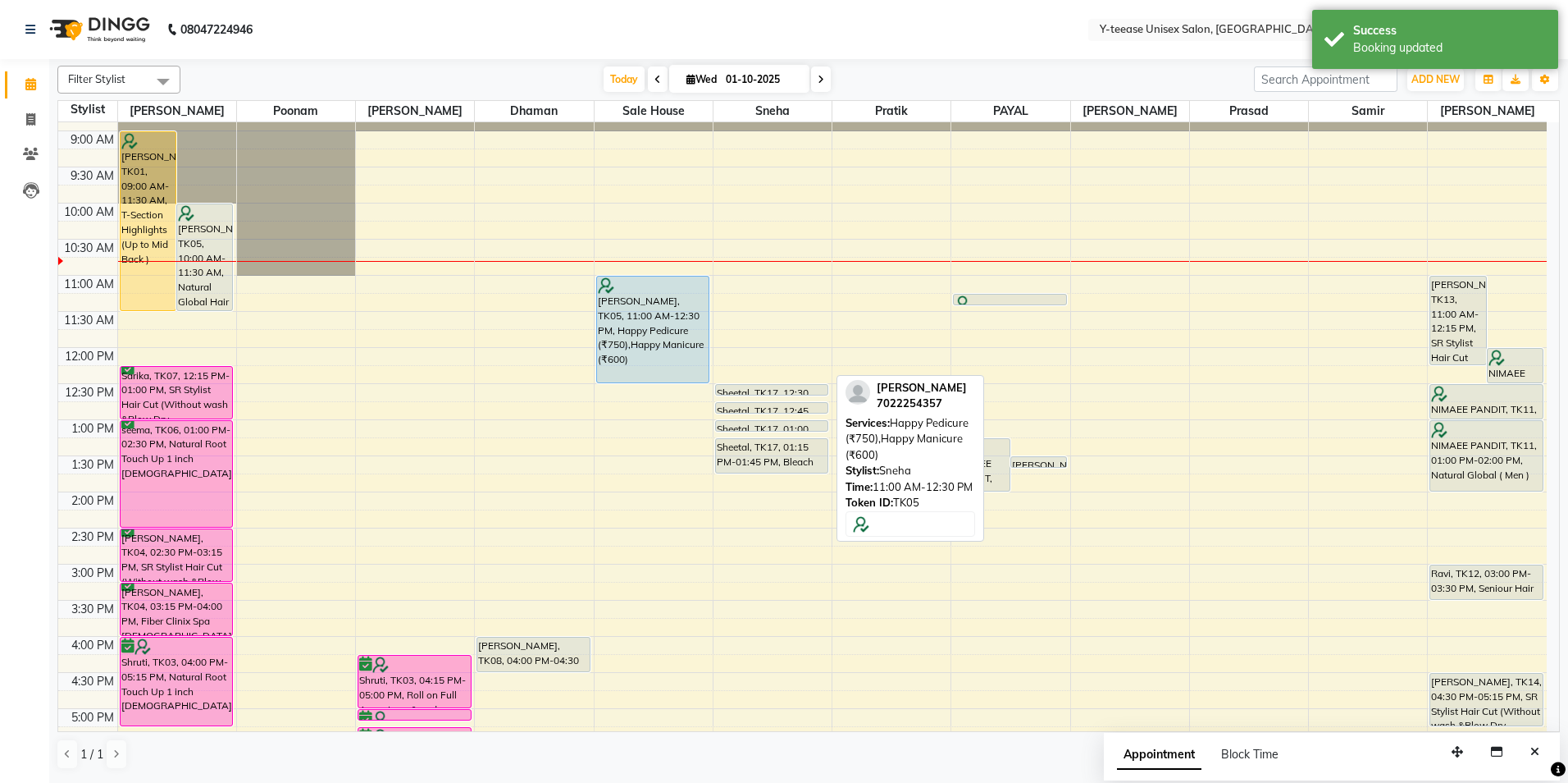
click at [819, 75] on icon at bounding box center [820, 79] width 6 height 10
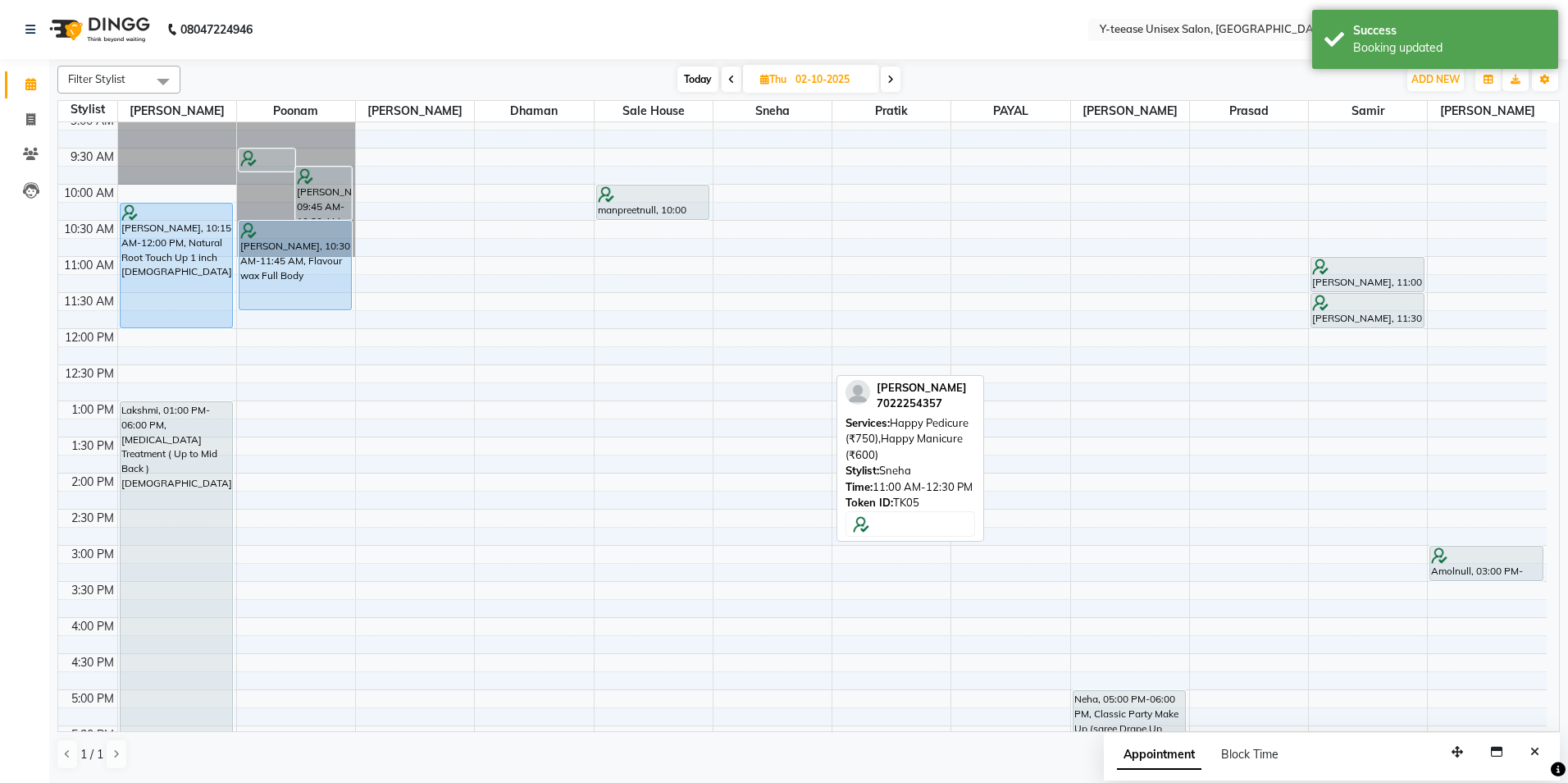
scroll to position [0, 0]
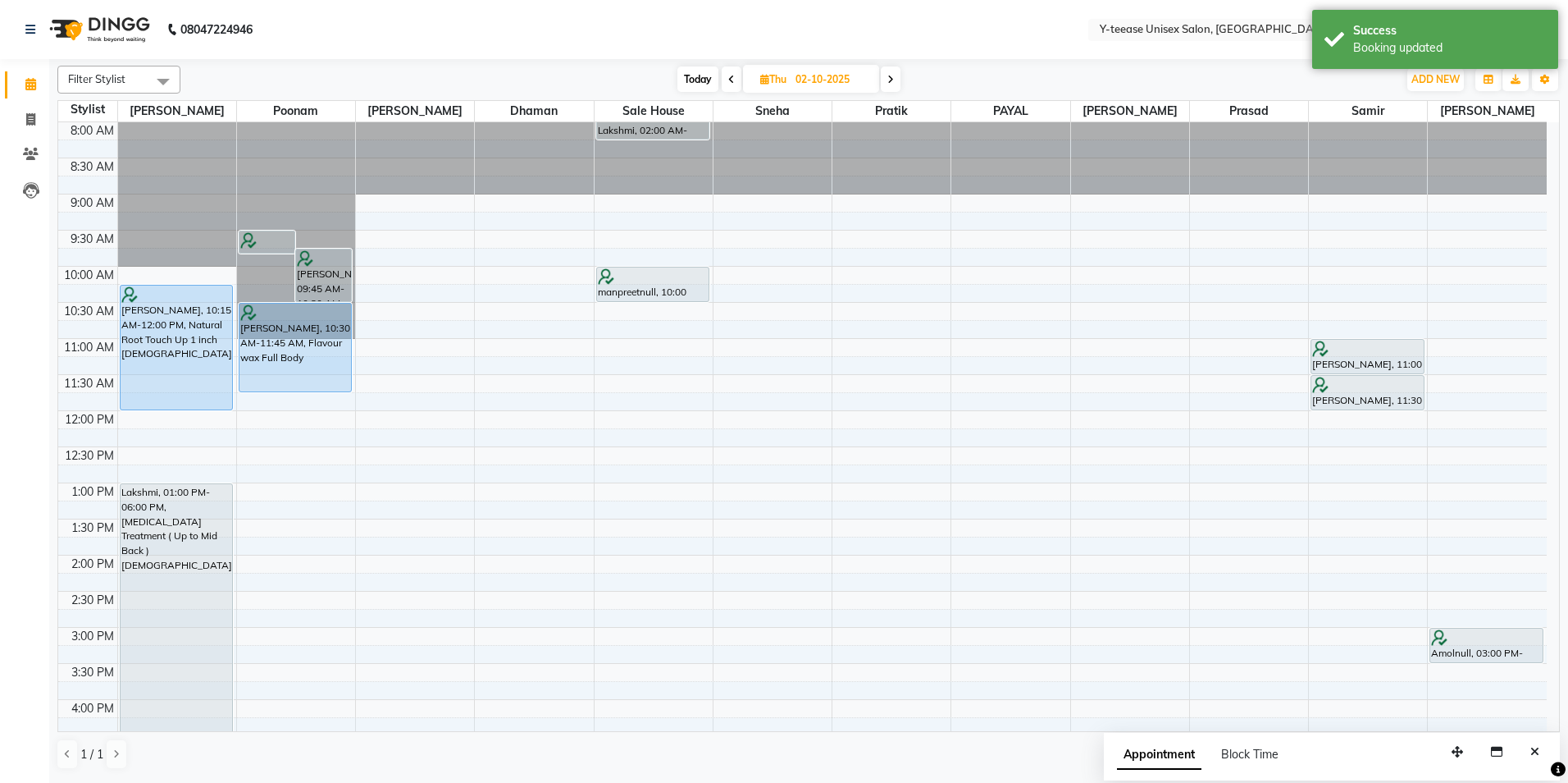
click at [893, 69] on span at bounding box center [891, 79] width 19 height 25
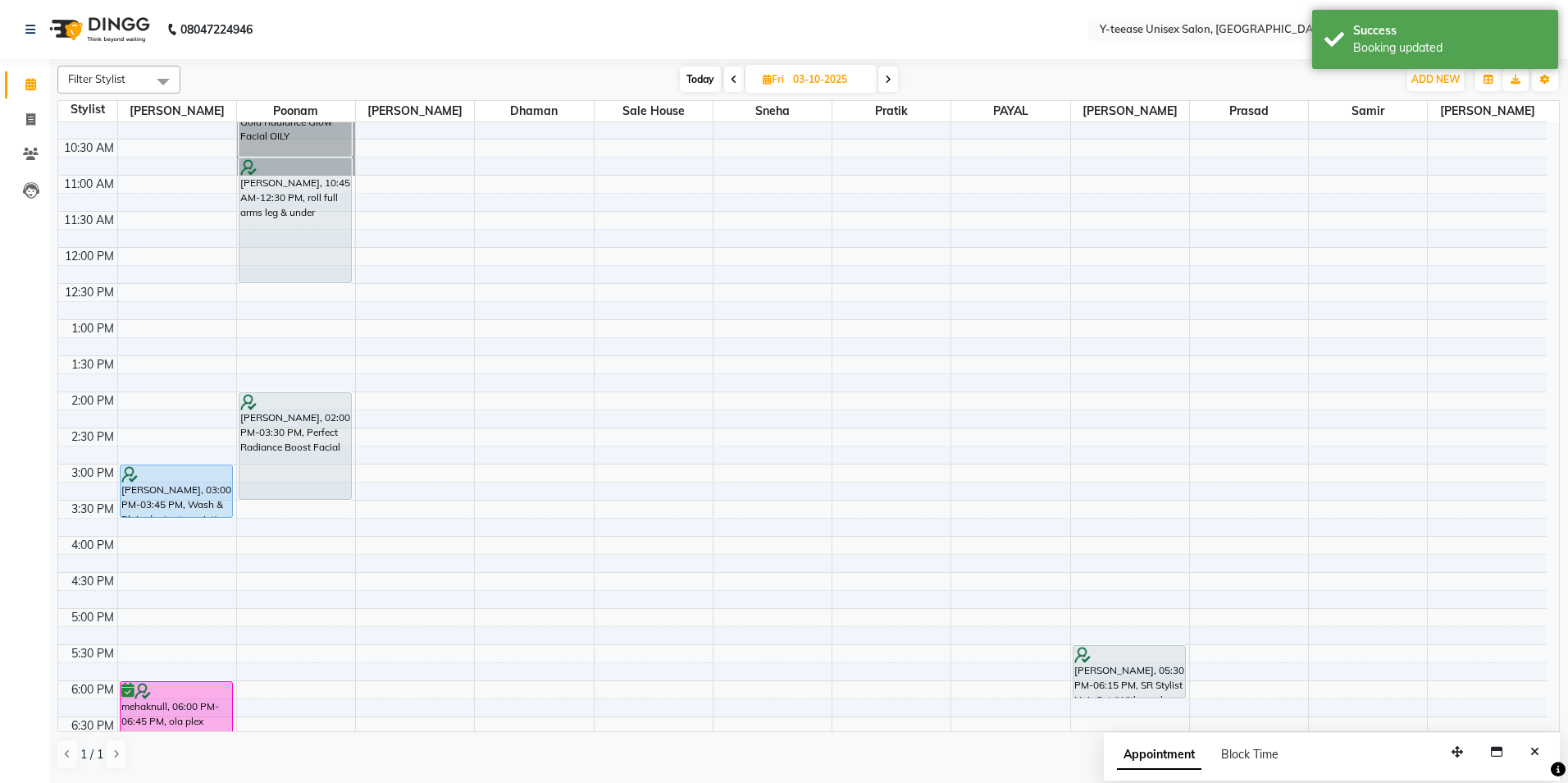
scroll to position [164, 0]
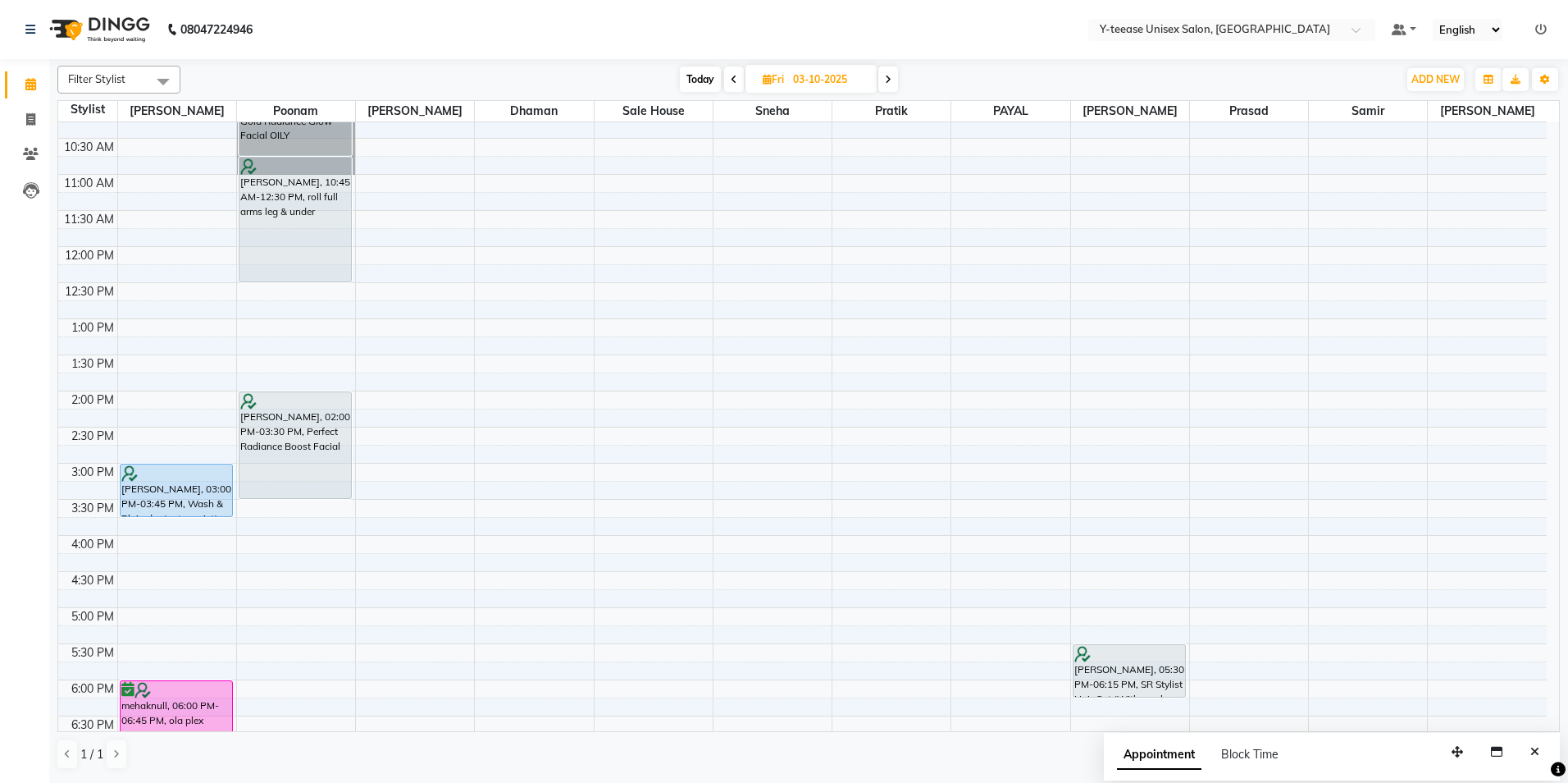
click at [735, 79] on icon at bounding box center [734, 79] width 6 height 10
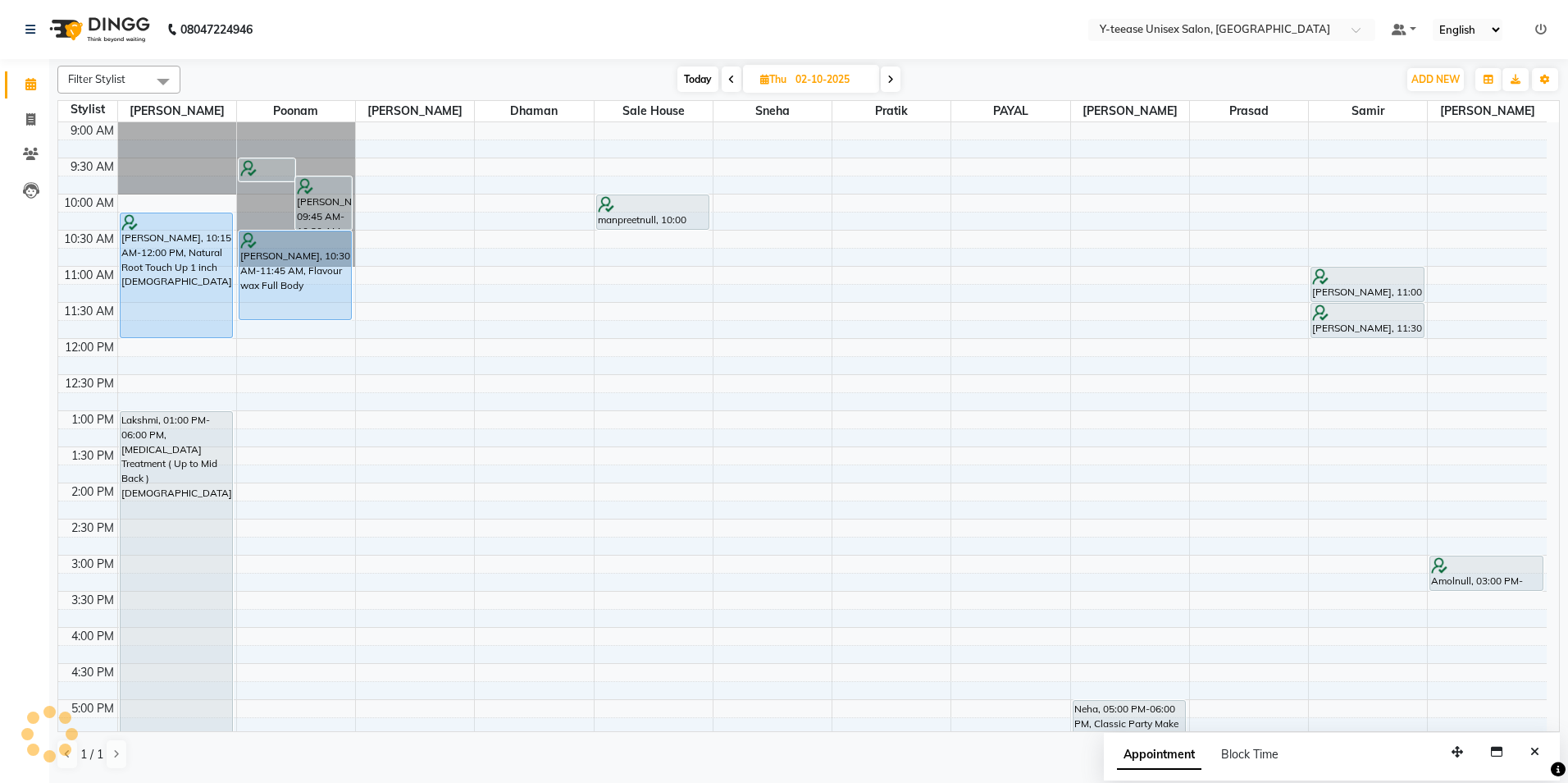
scroll to position [0, 0]
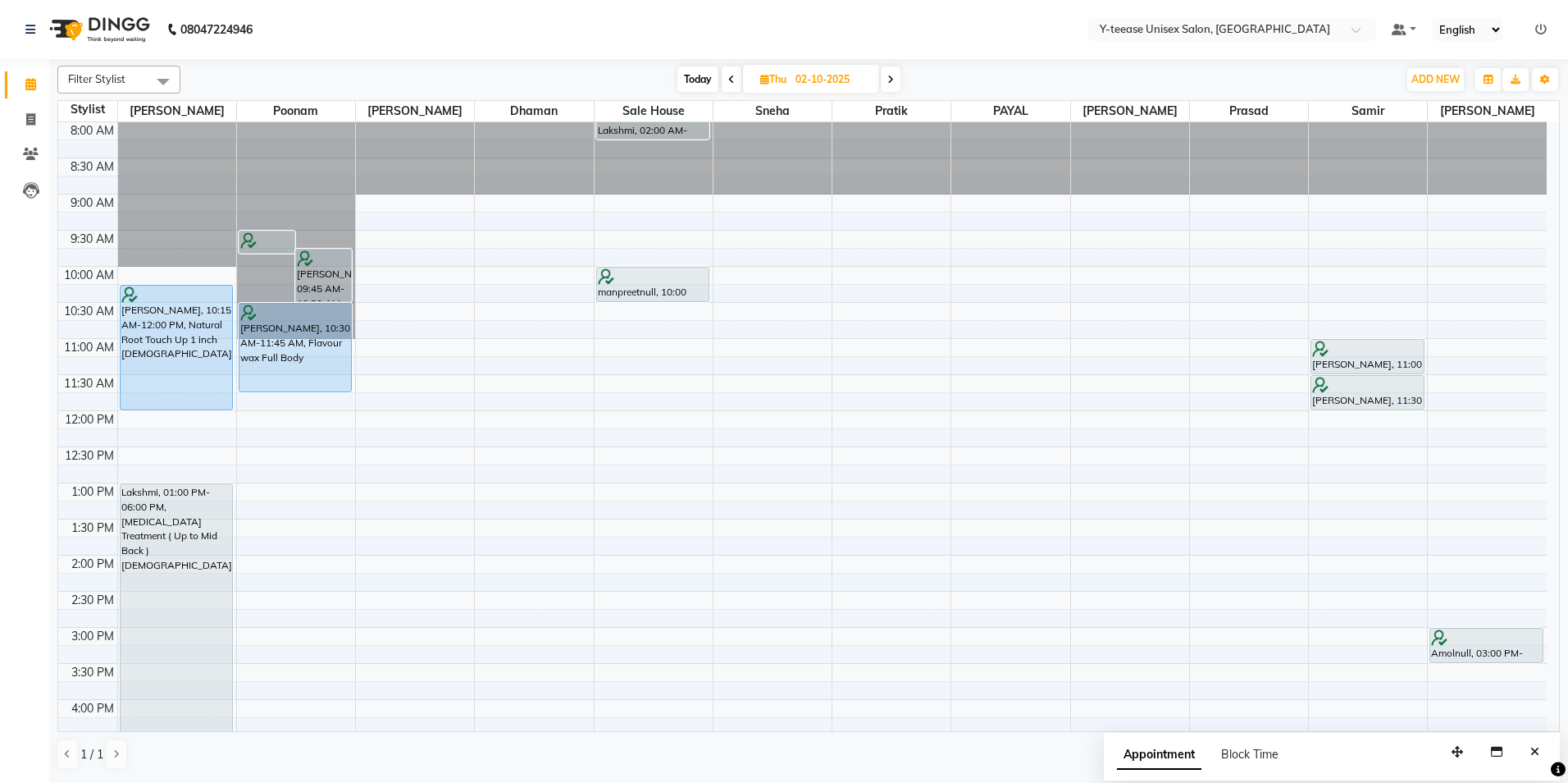
click at [891, 76] on icon at bounding box center [890, 79] width 6 height 10
type input "03-10-2025"
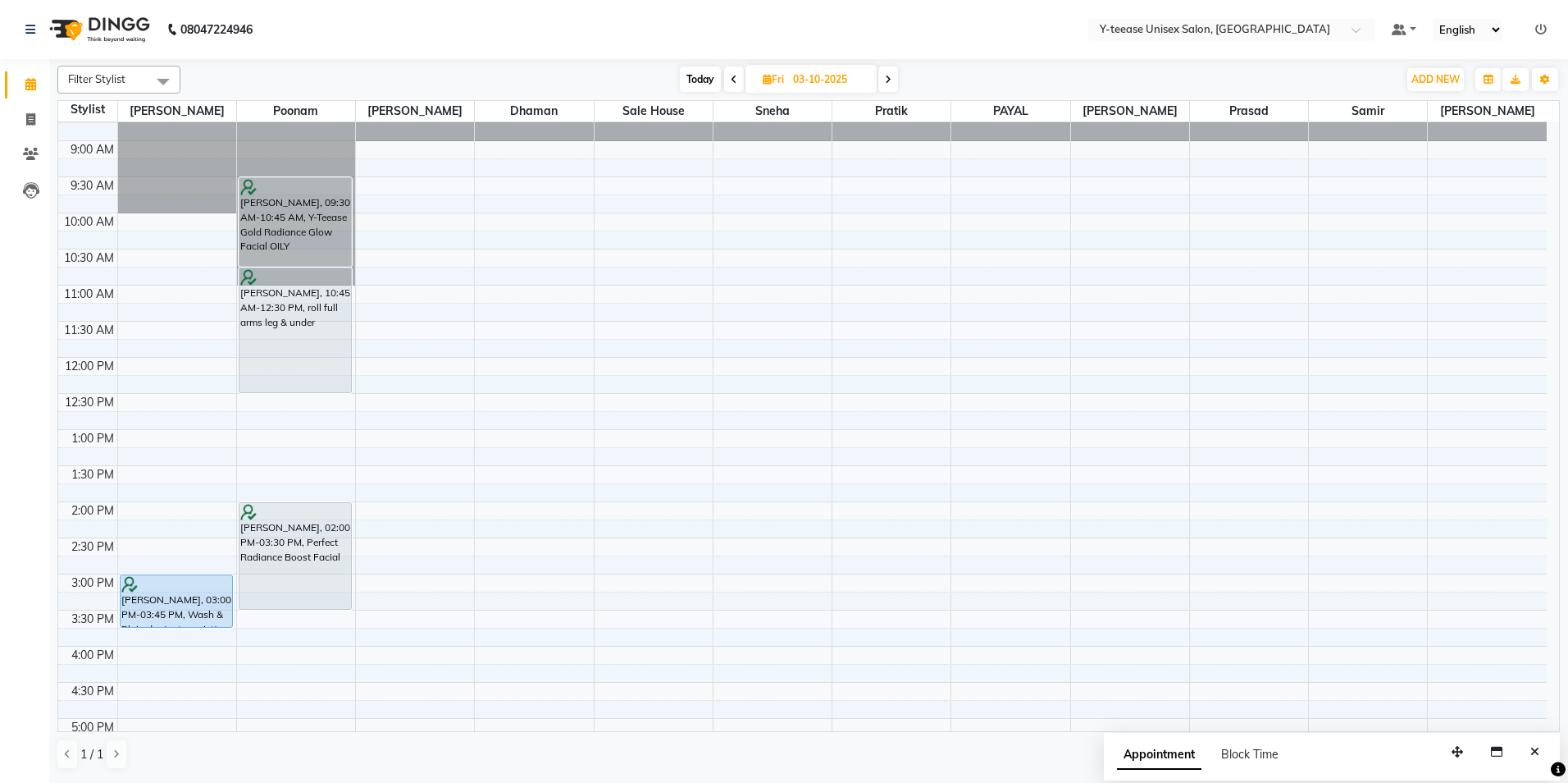
scroll to position [82, 0]
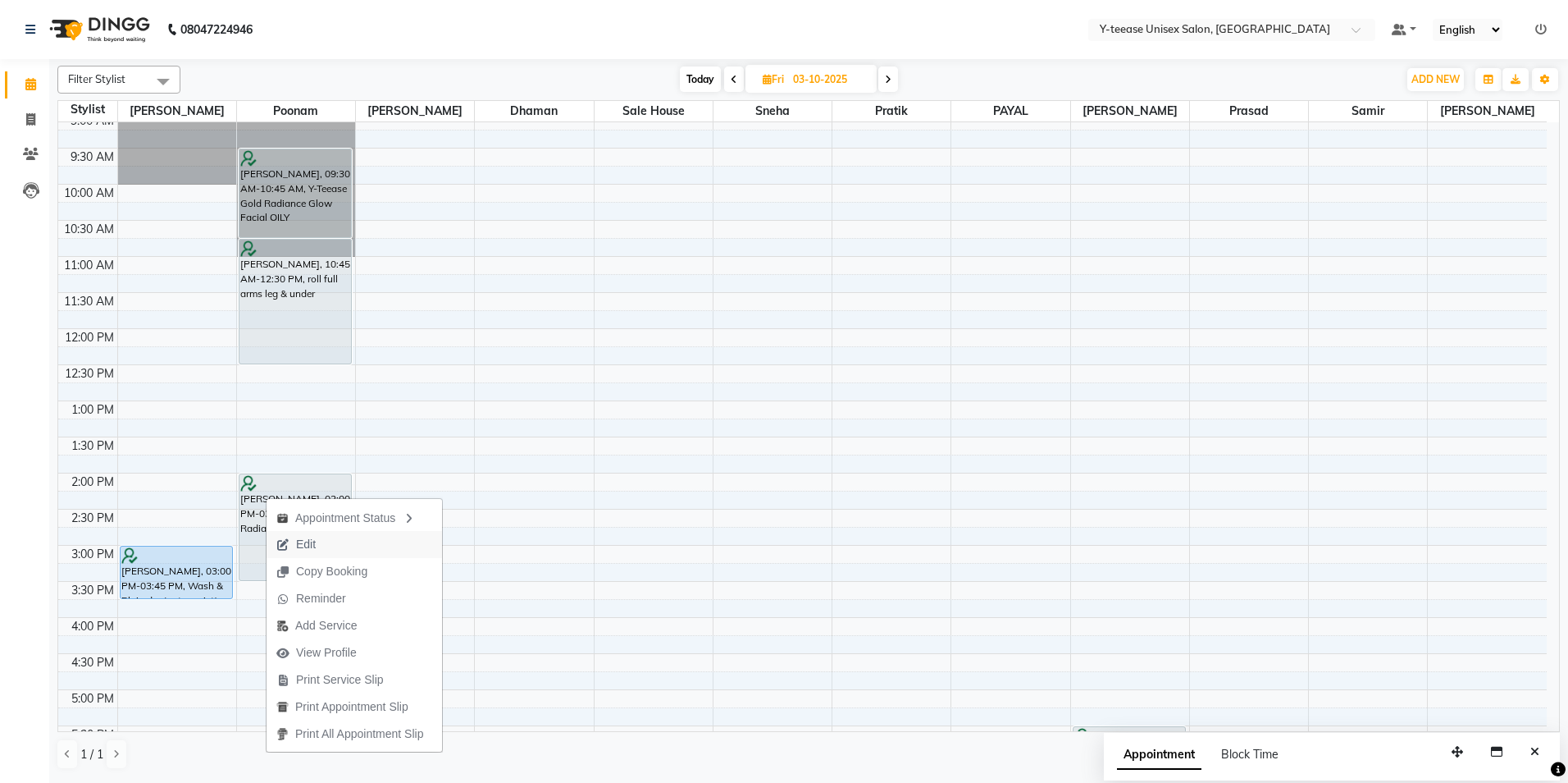
click at [312, 540] on span "Edit" at bounding box center [305, 544] width 19 height 18
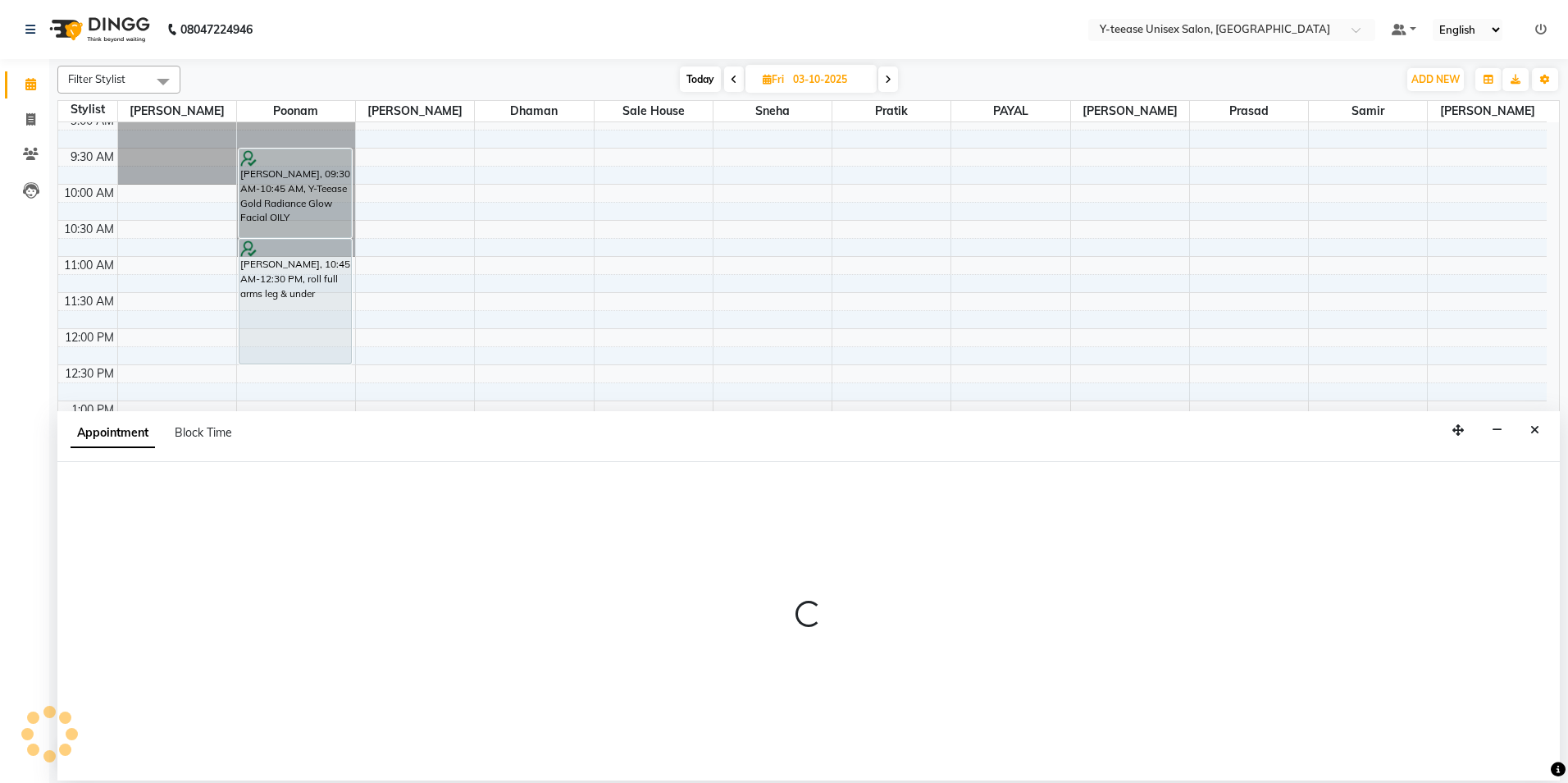
select select "840"
select select "upcoming"
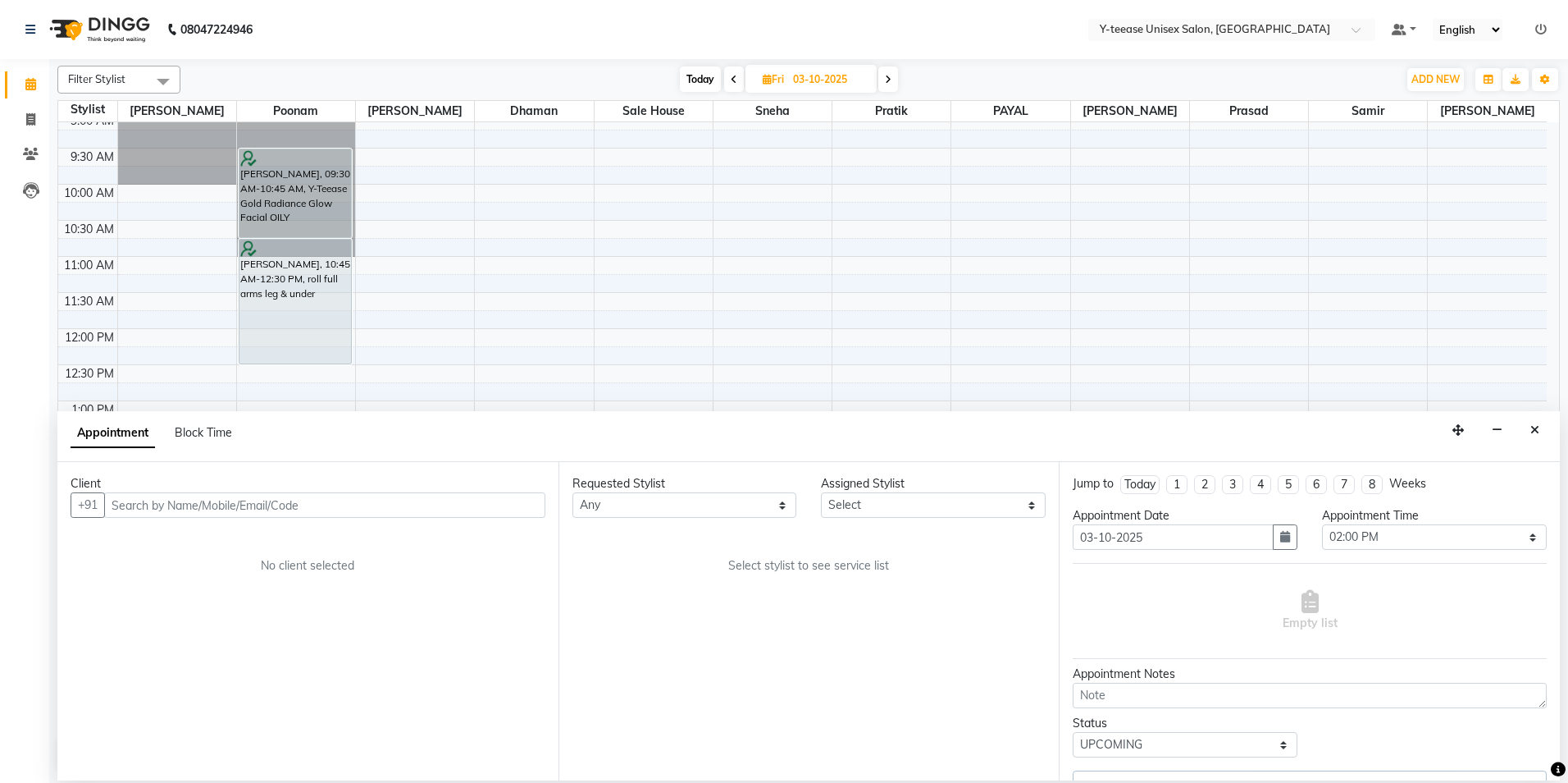
select select "56"
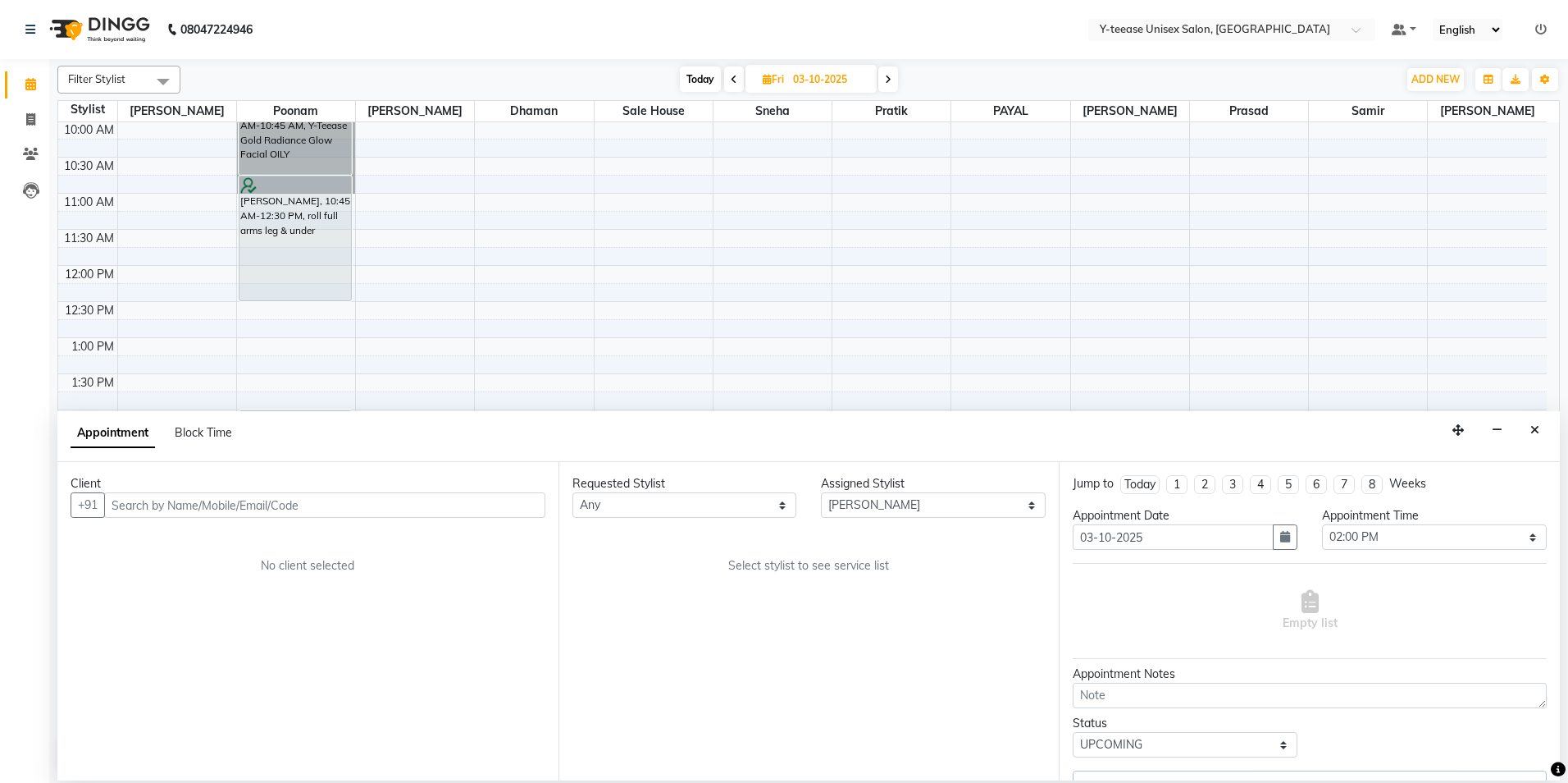
select select "661"
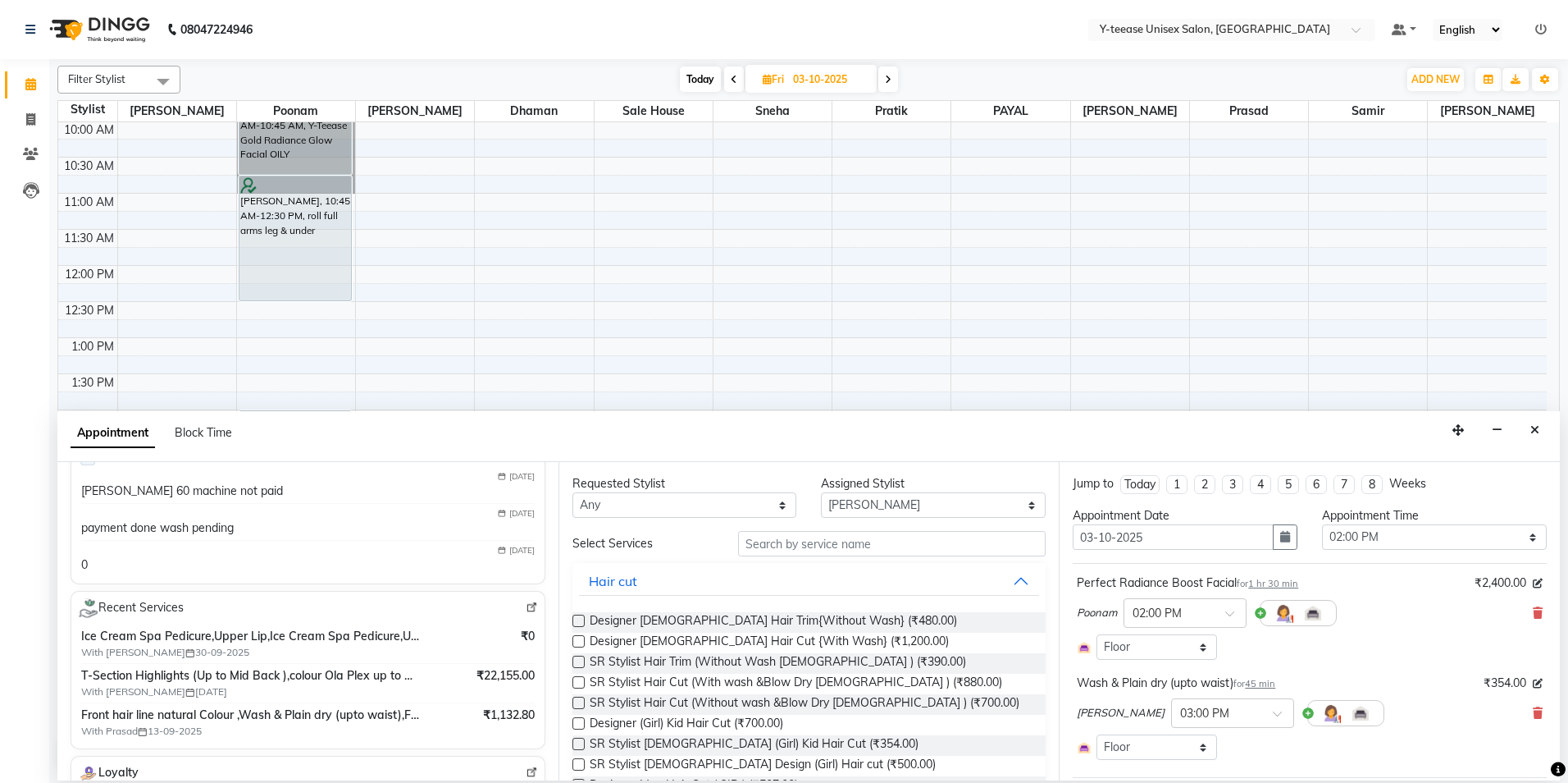
scroll to position [410, 0]
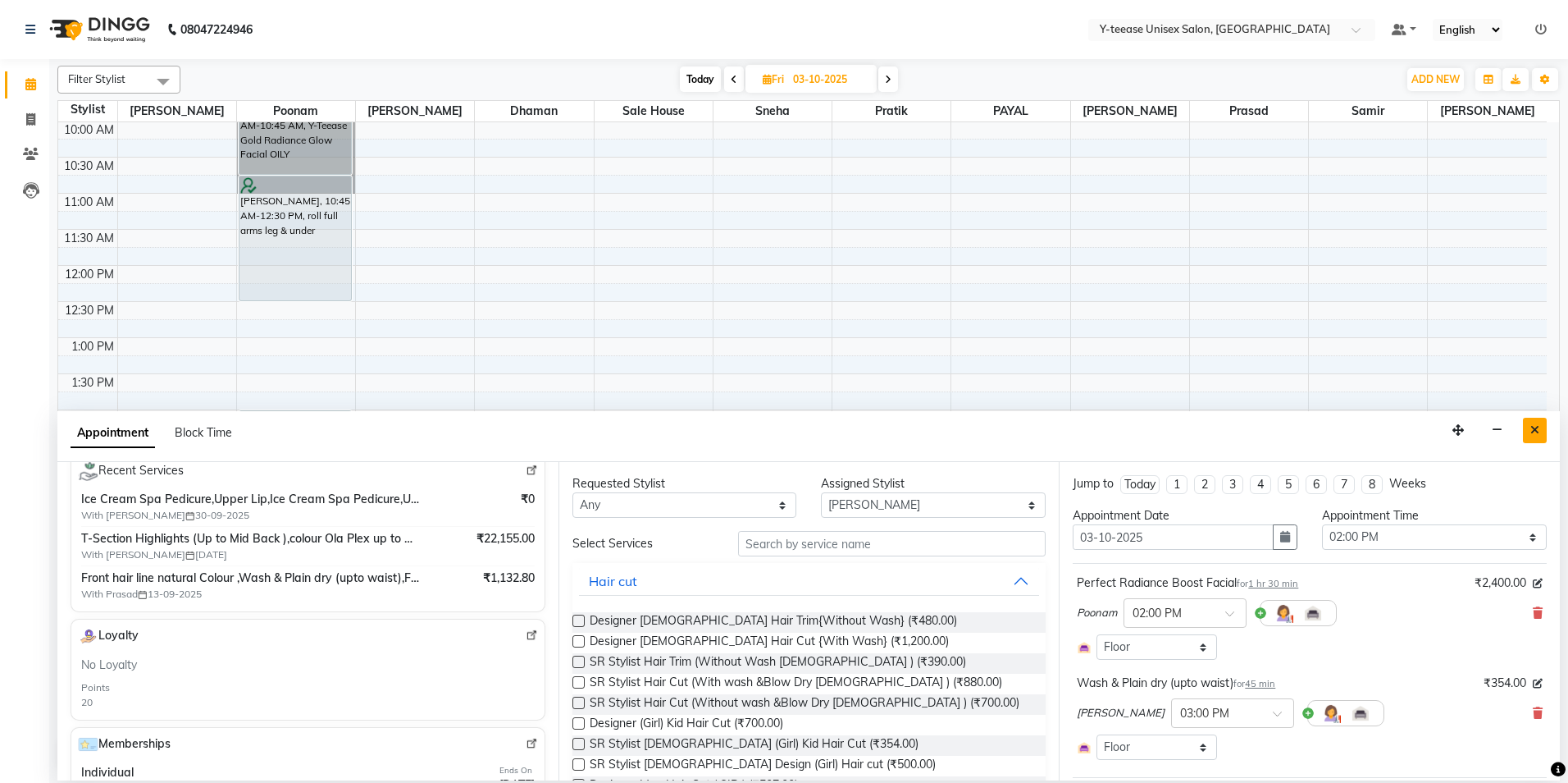
click at [1541, 431] on button "Close" at bounding box center [1535, 430] width 24 height 25
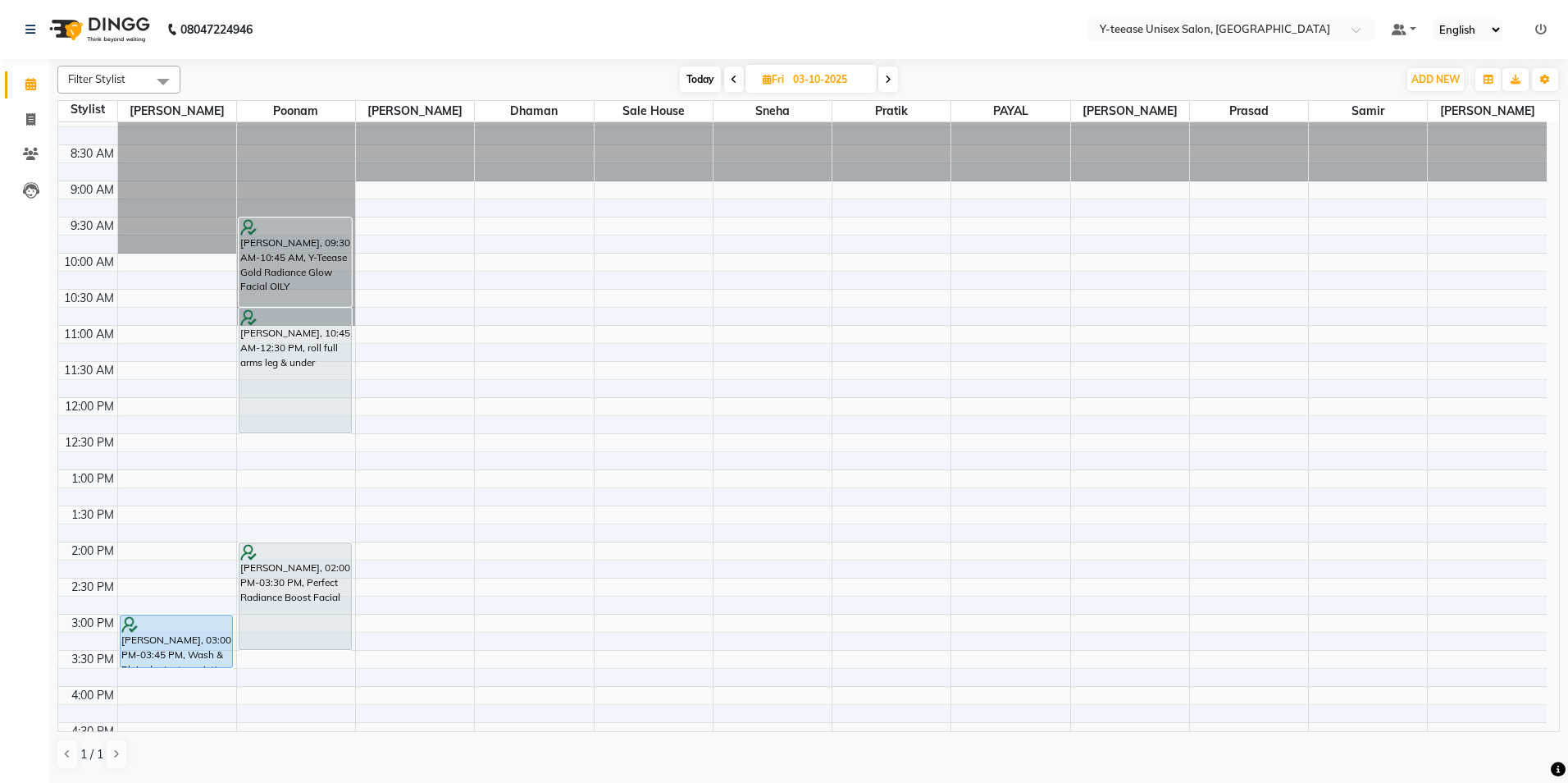
scroll to position [0, 0]
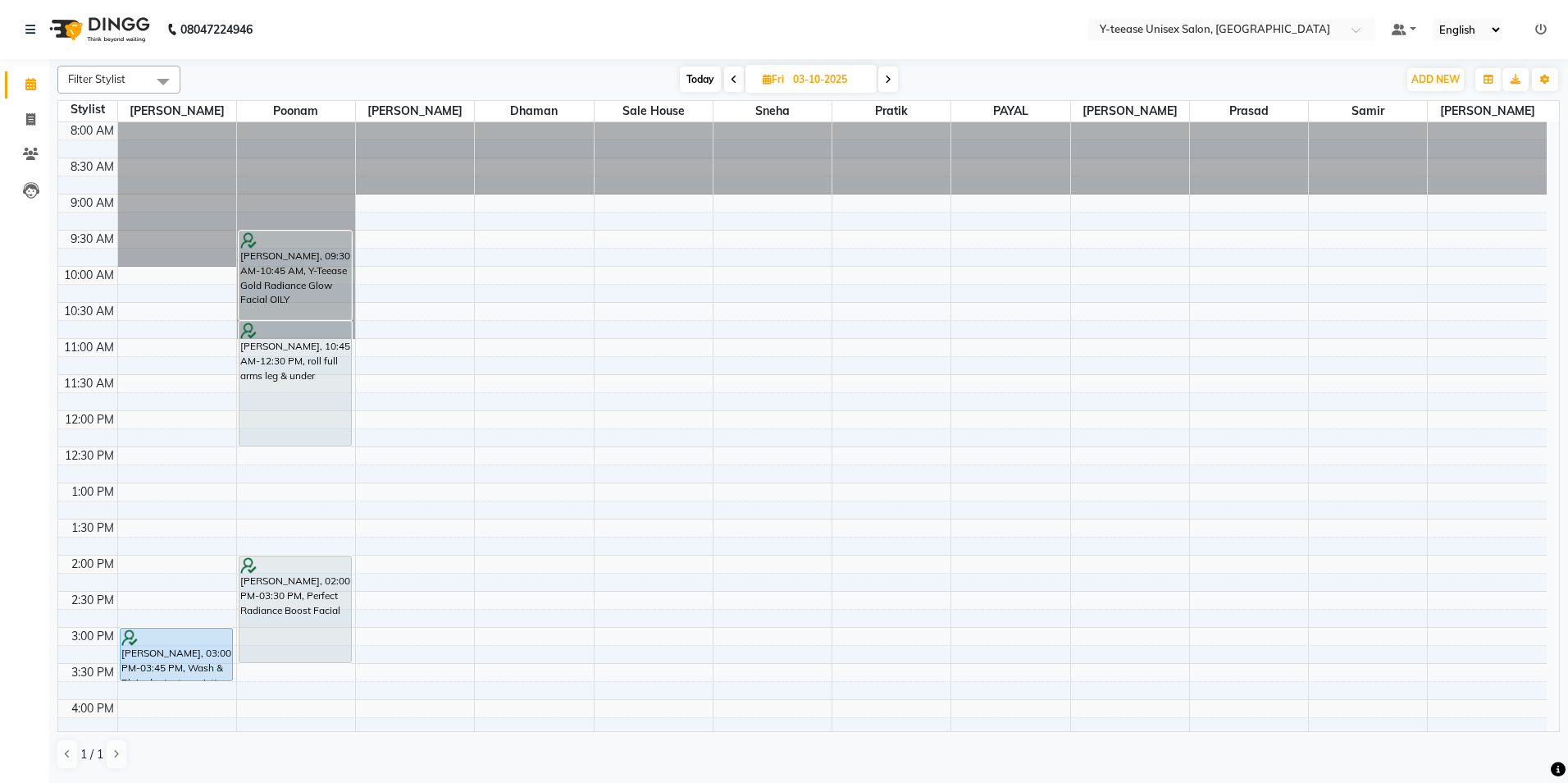
click at [686, 83] on span "Today" at bounding box center [700, 79] width 41 height 25
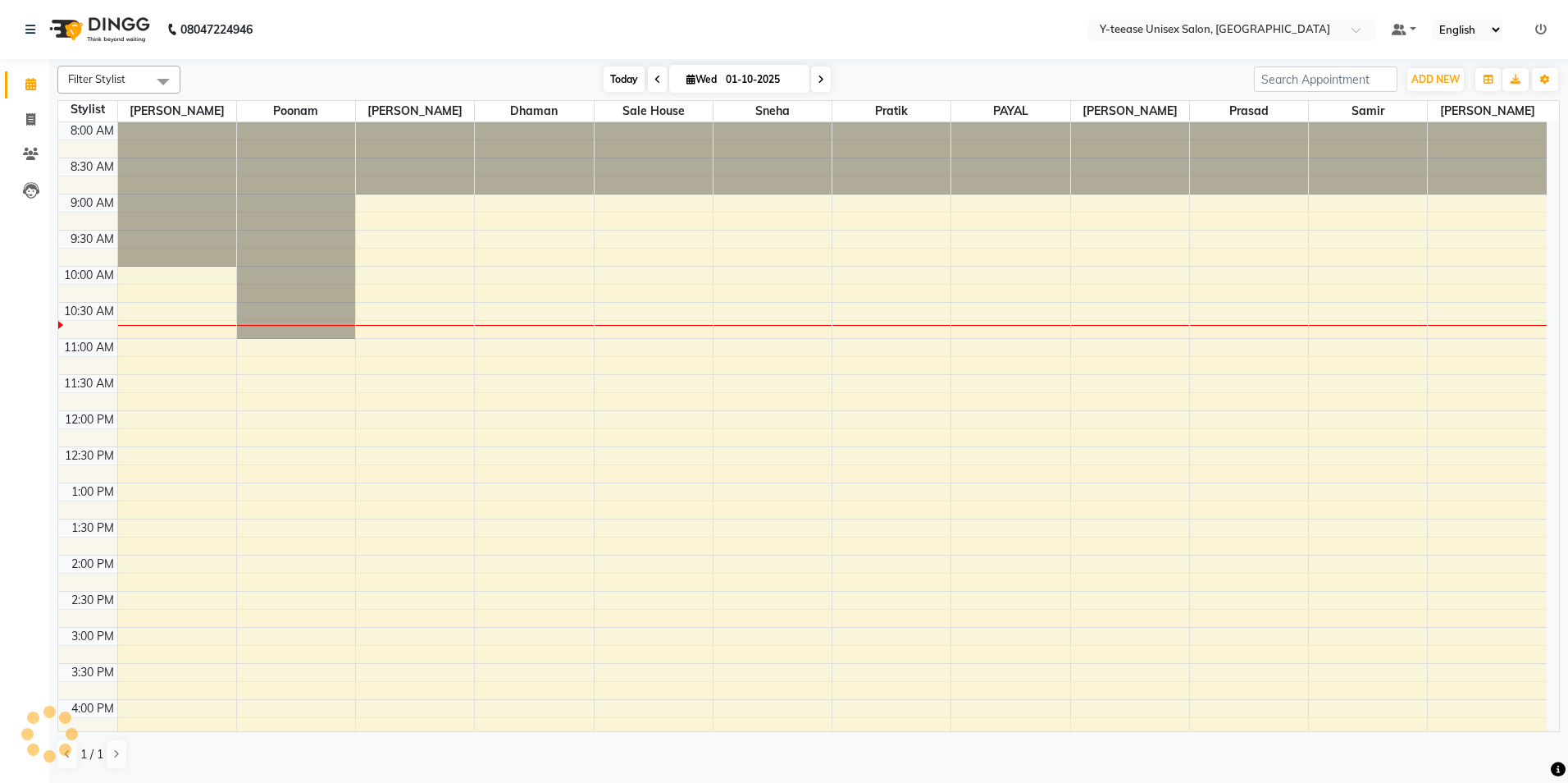
scroll to position [145, 0]
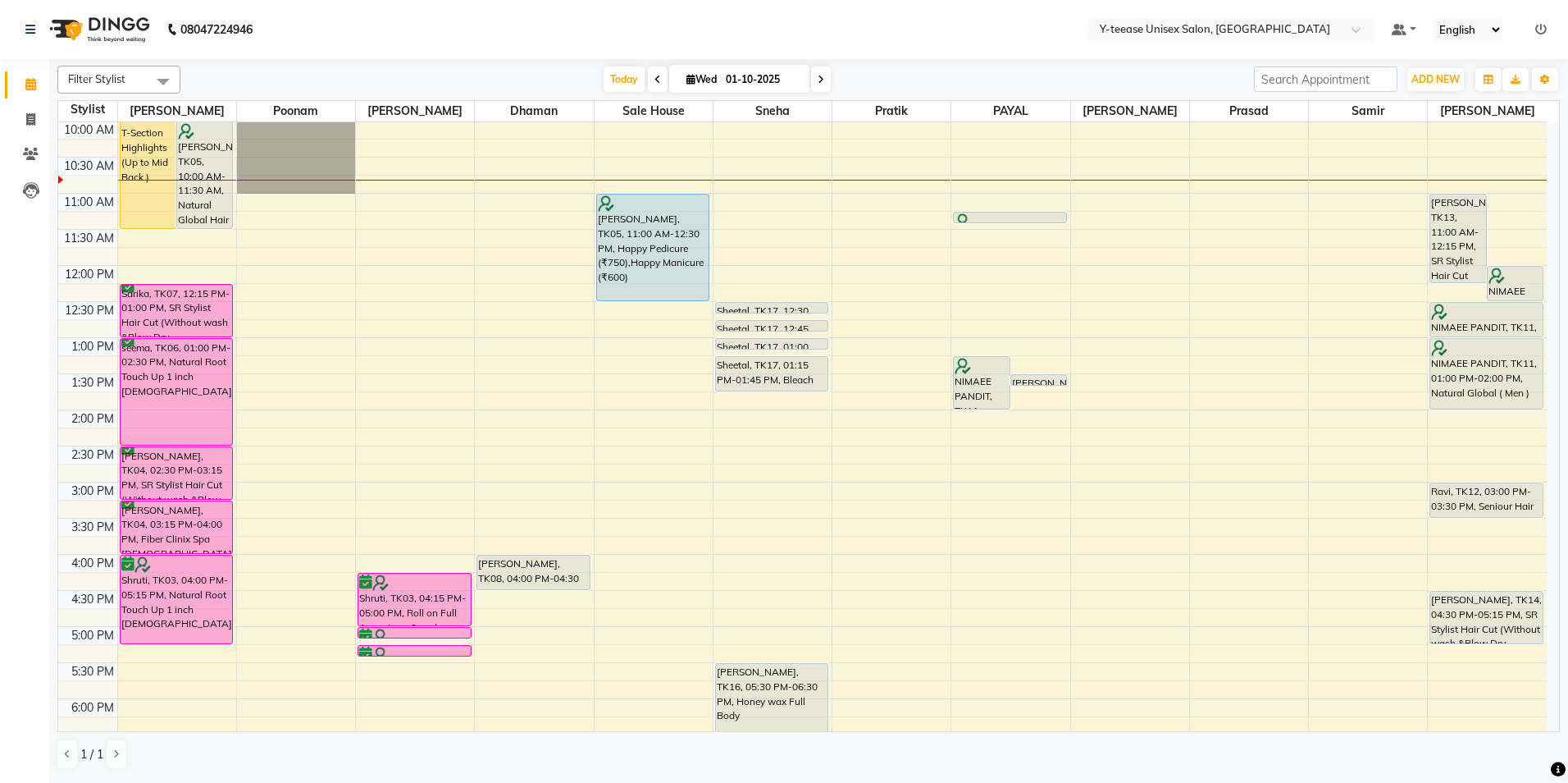
click at [819, 82] on icon at bounding box center [820, 79] width 6 height 10
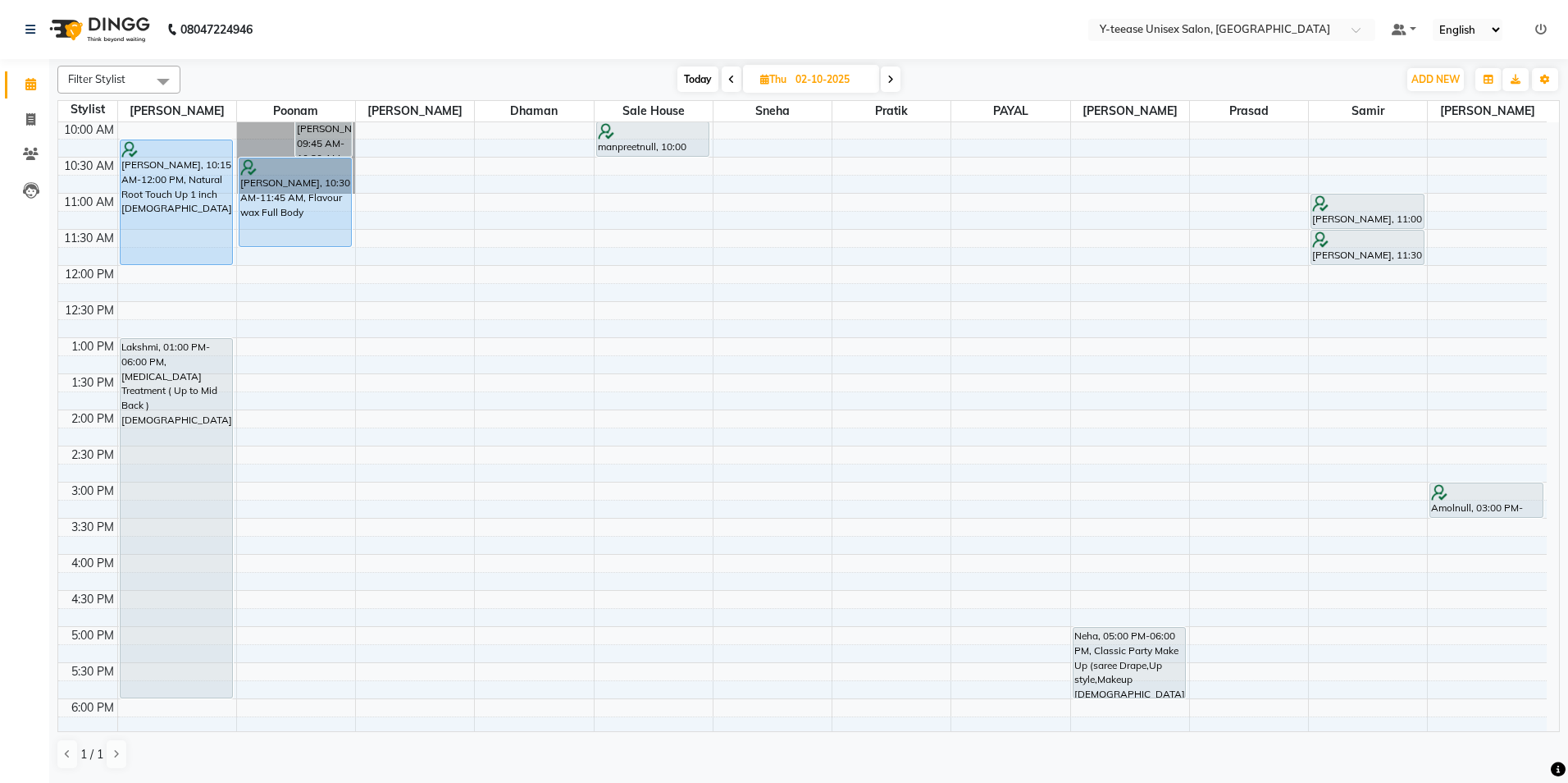
click at [709, 82] on span "Today" at bounding box center [698, 79] width 41 height 25
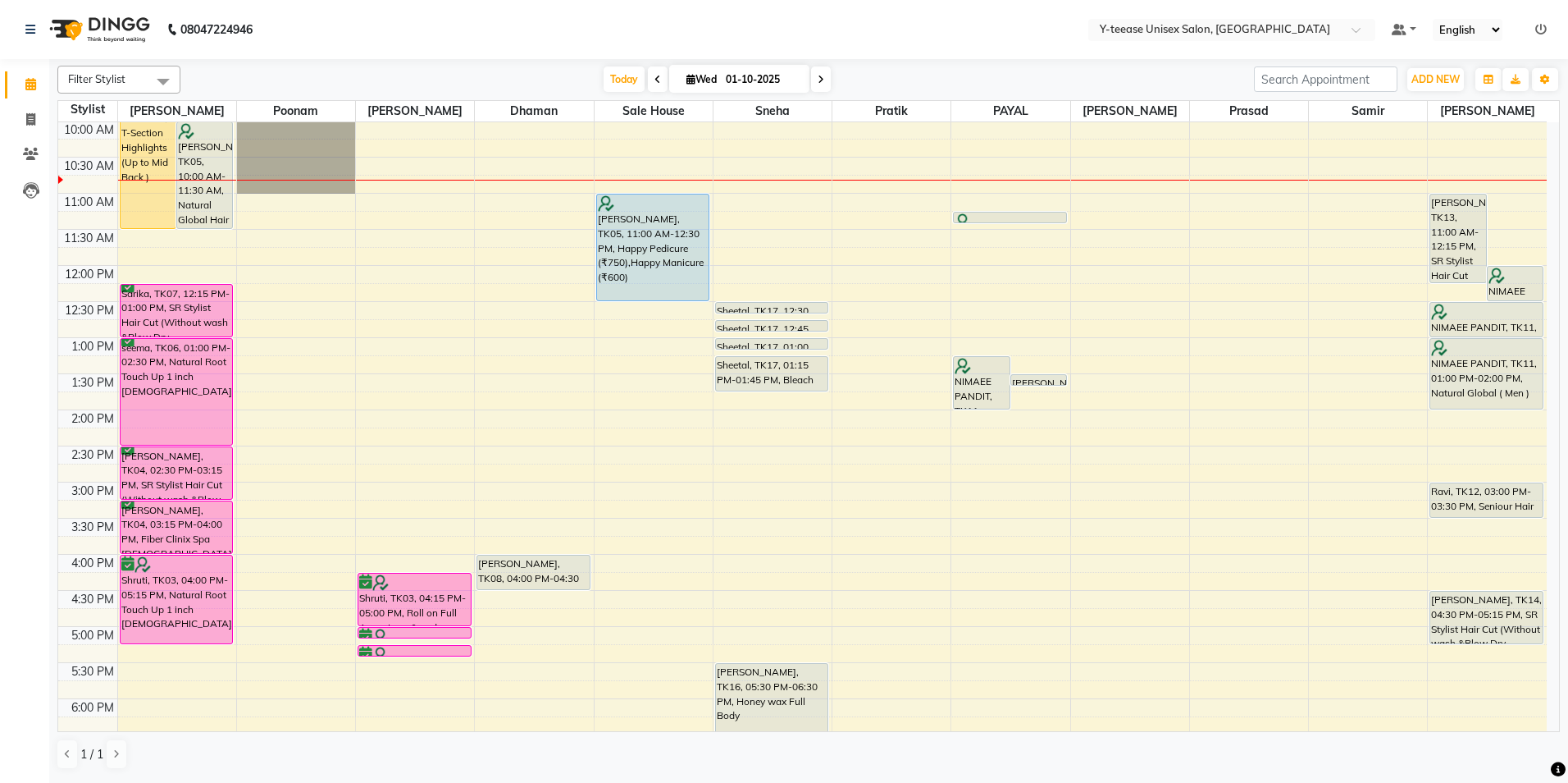
click at [823, 81] on span at bounding box center [820, 79] width 19 height 25
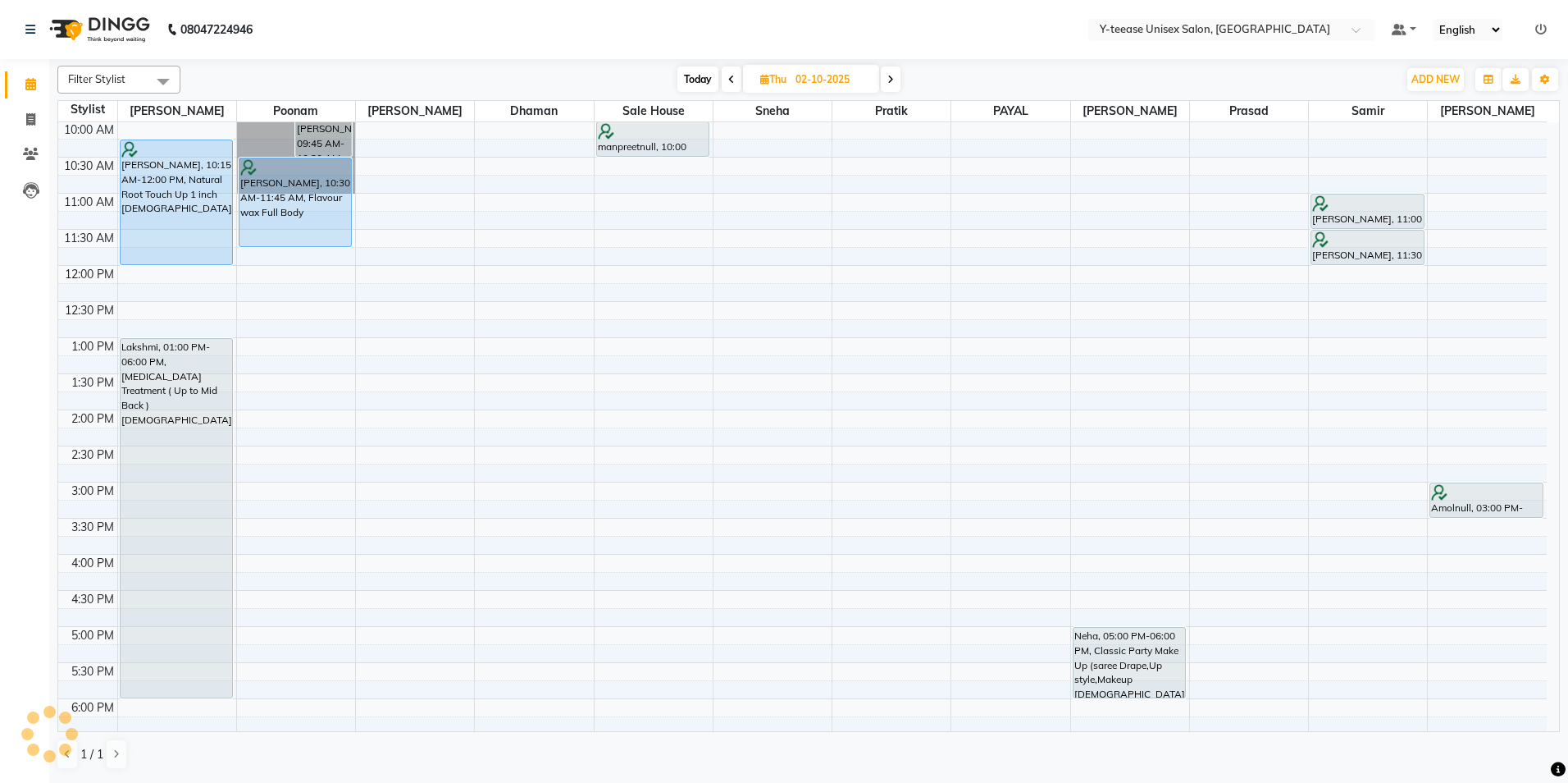
click at [892, 75] on icon at bounding box center [890, 79] width 6 height 10
type input "03-10-2025"
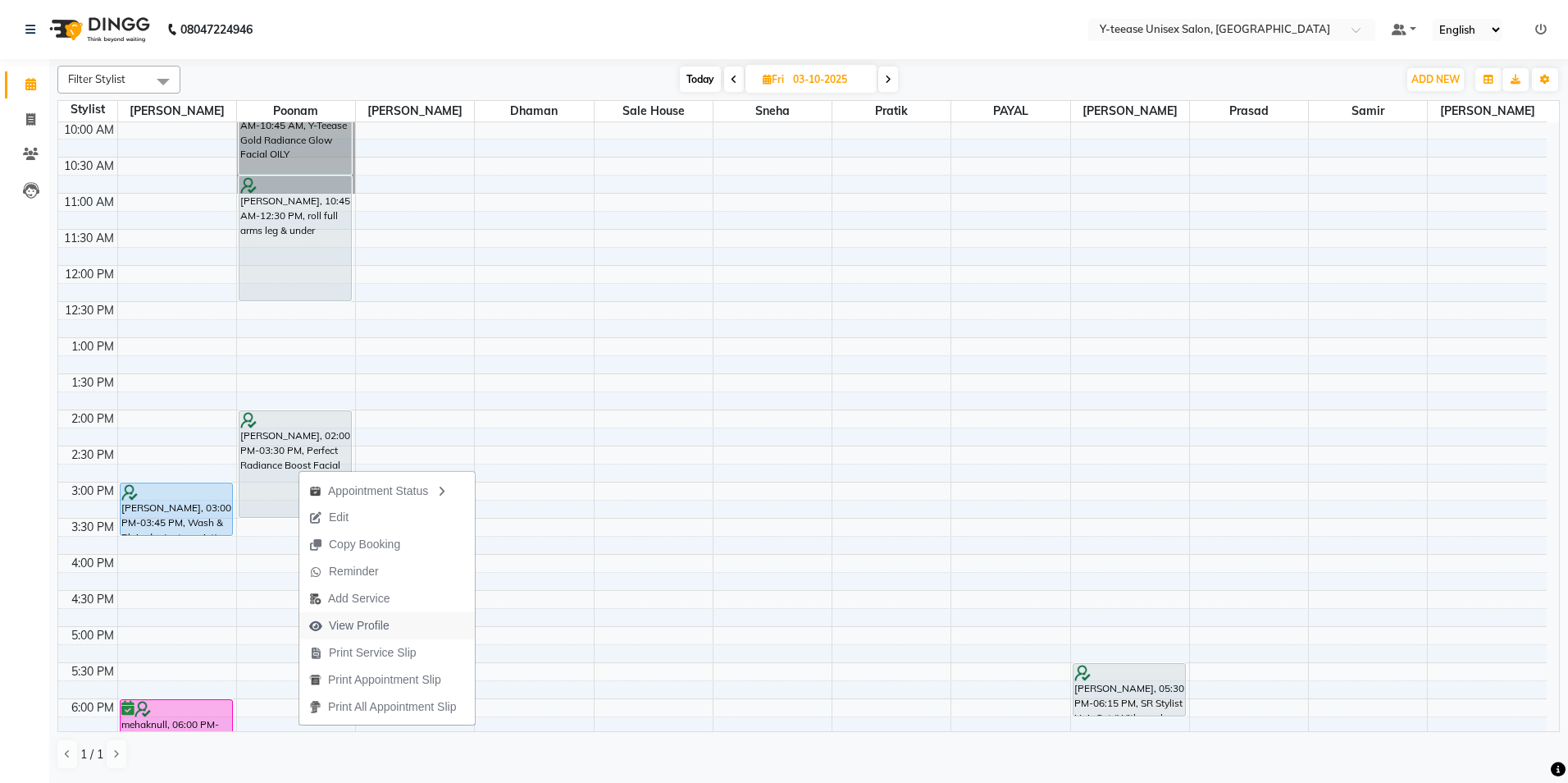
click at [371, 623] on span "View Profile" at bounding box center [359, 626] width 61 height 18
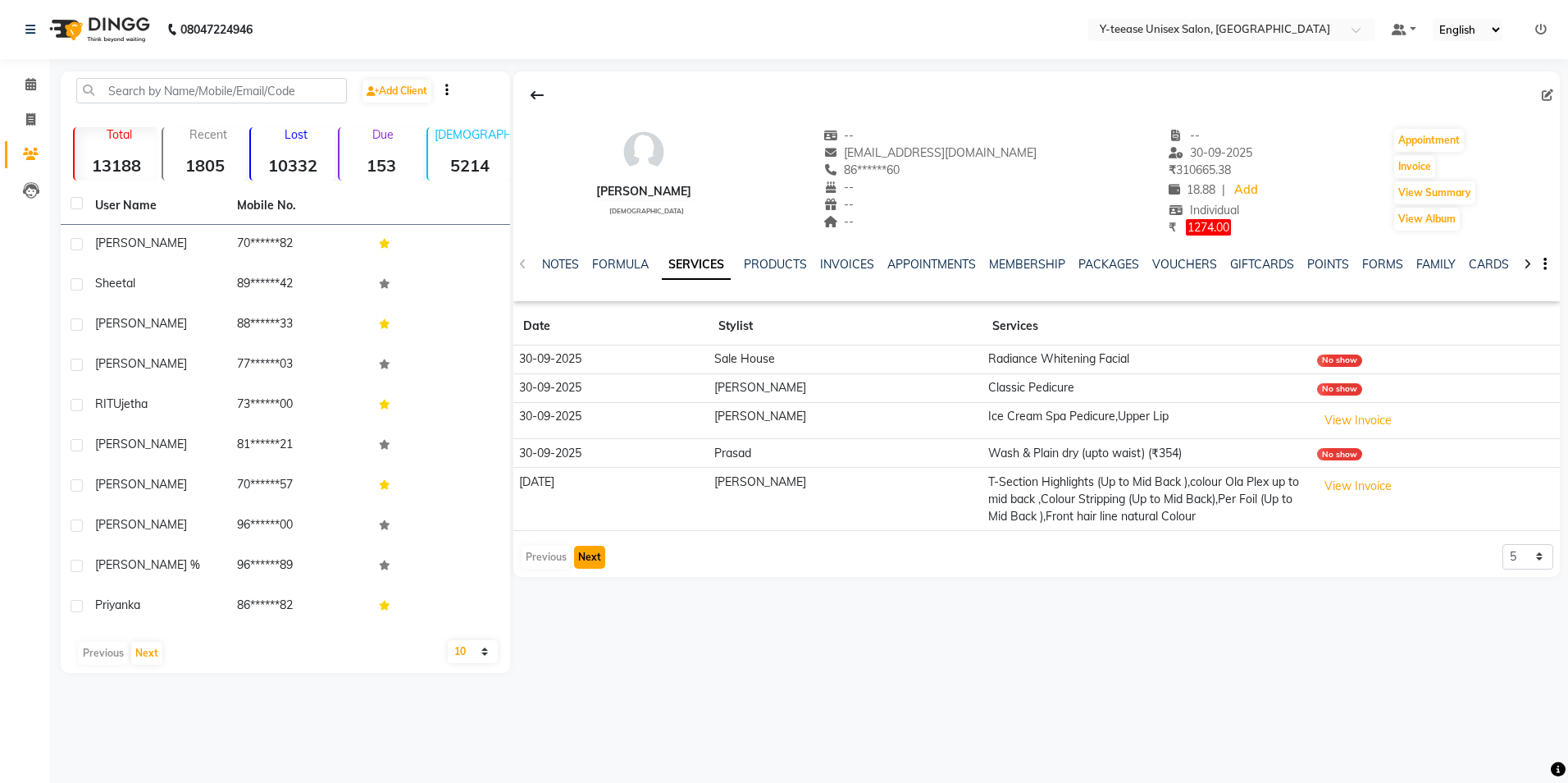
click at [589, 562] on button "Next" at bounding box center [590, 557] width 32 height 23
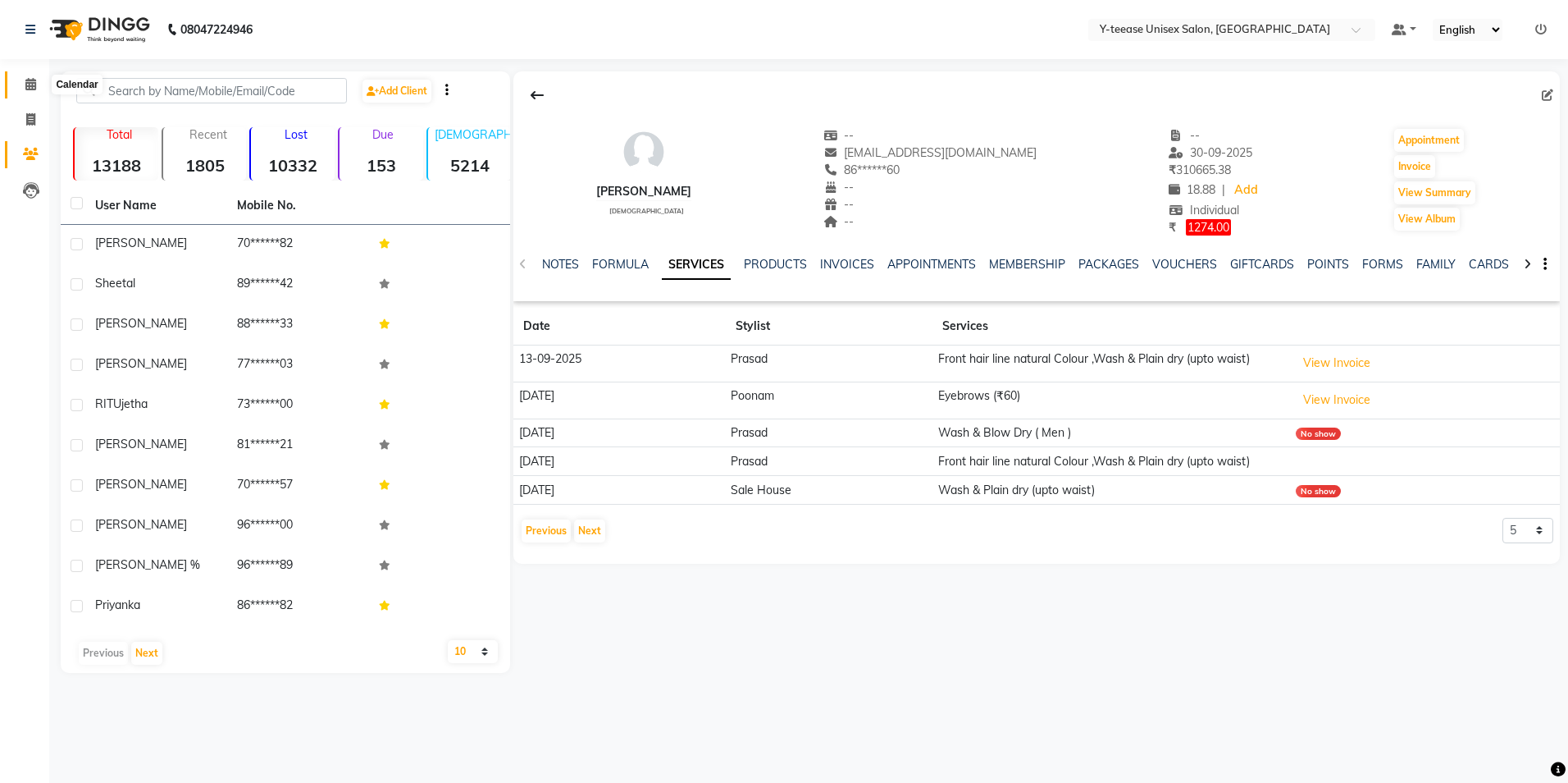
click at [29, 87] on icon at bounding box center [31, 84] width 11 height 12
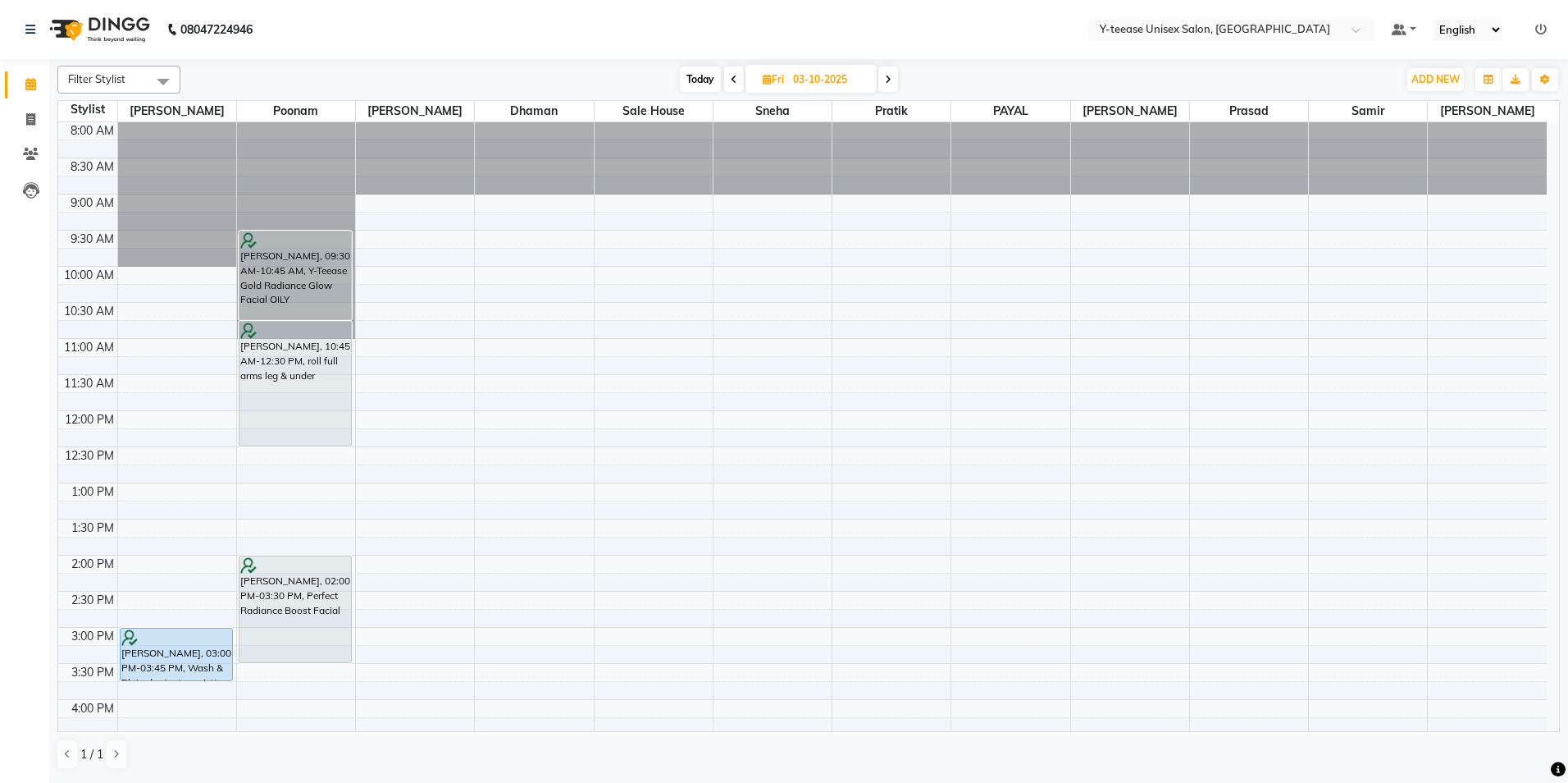
click at [701, 76] on span "Today" at bounding box center [700, 79] width 41 height 25
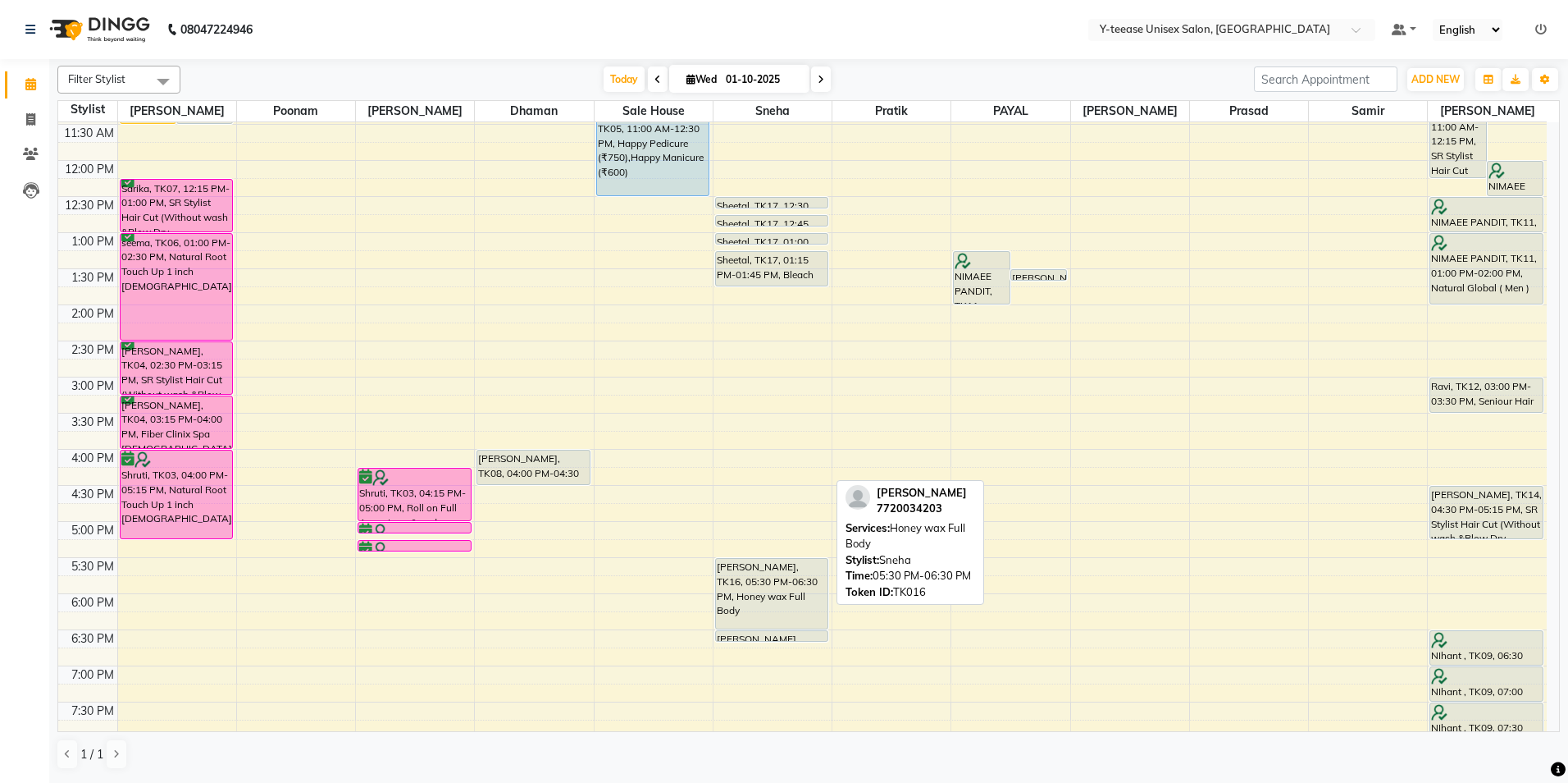
scroll to position [227, 0]
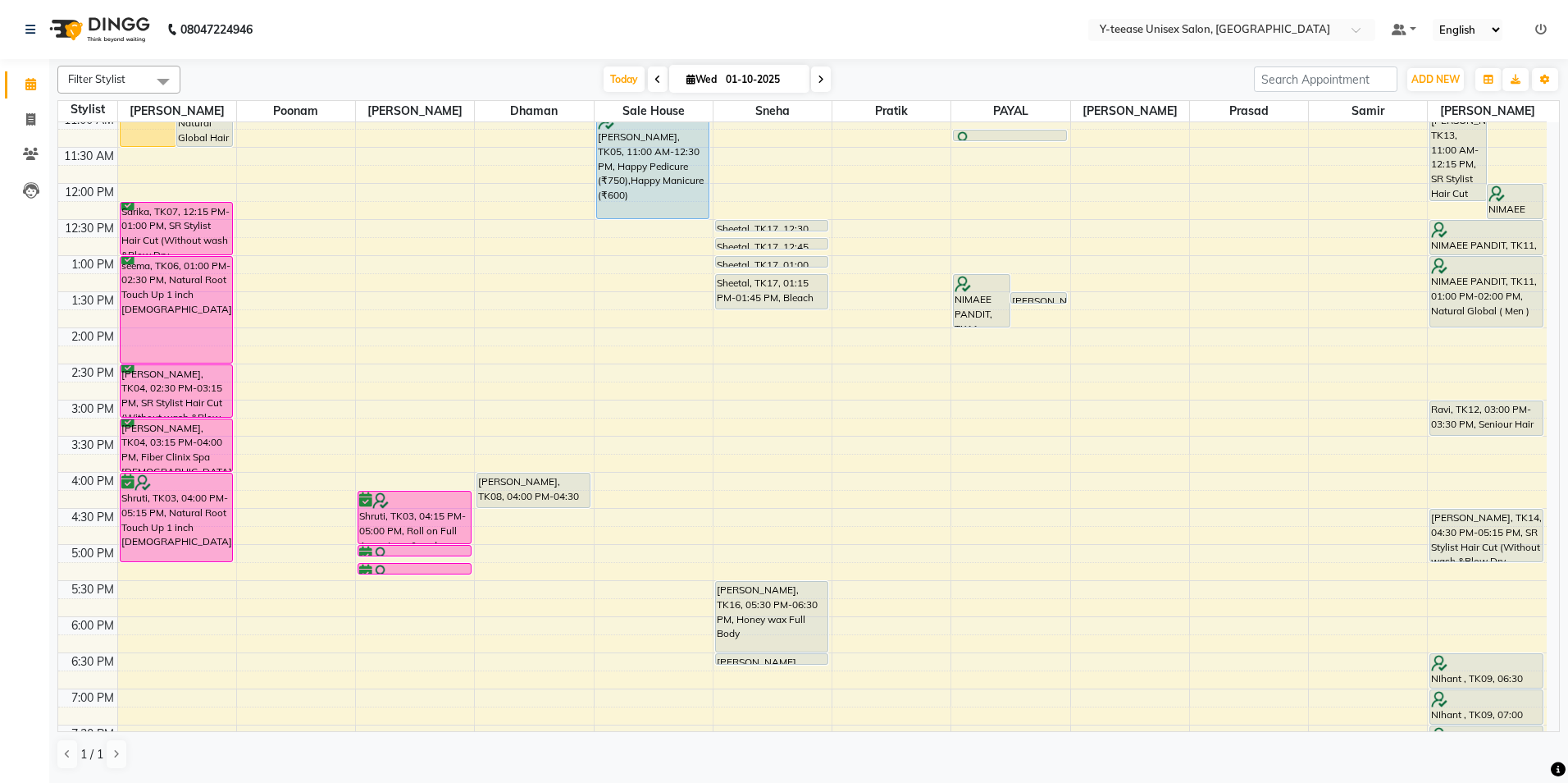
click at [824, 82] on span at bounding box center [820, 79] width 19 height 25
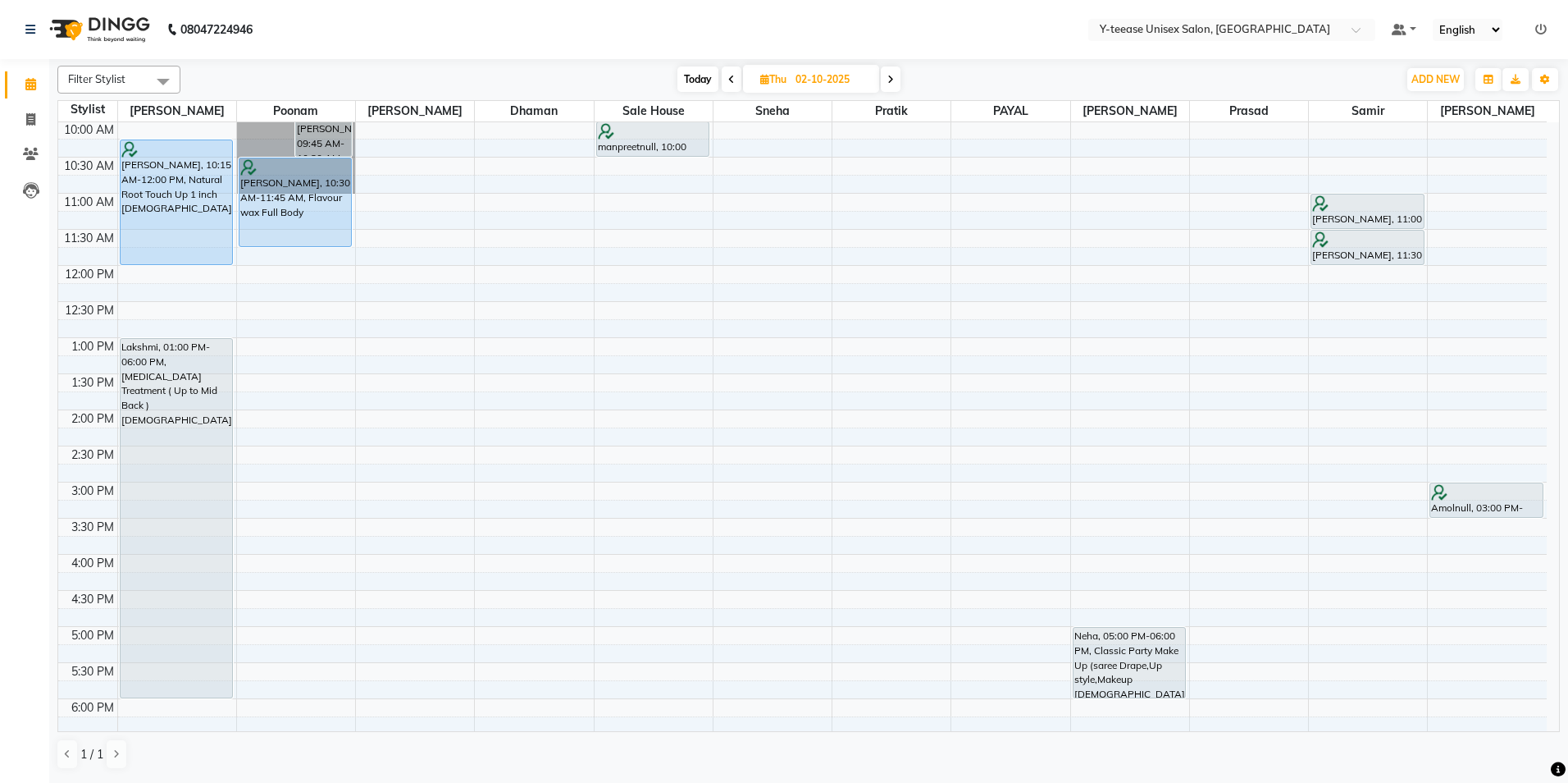
click at [893, 79] on icon at bounding box center [890, 79] width 6 height 10
type input "03-10-2025"
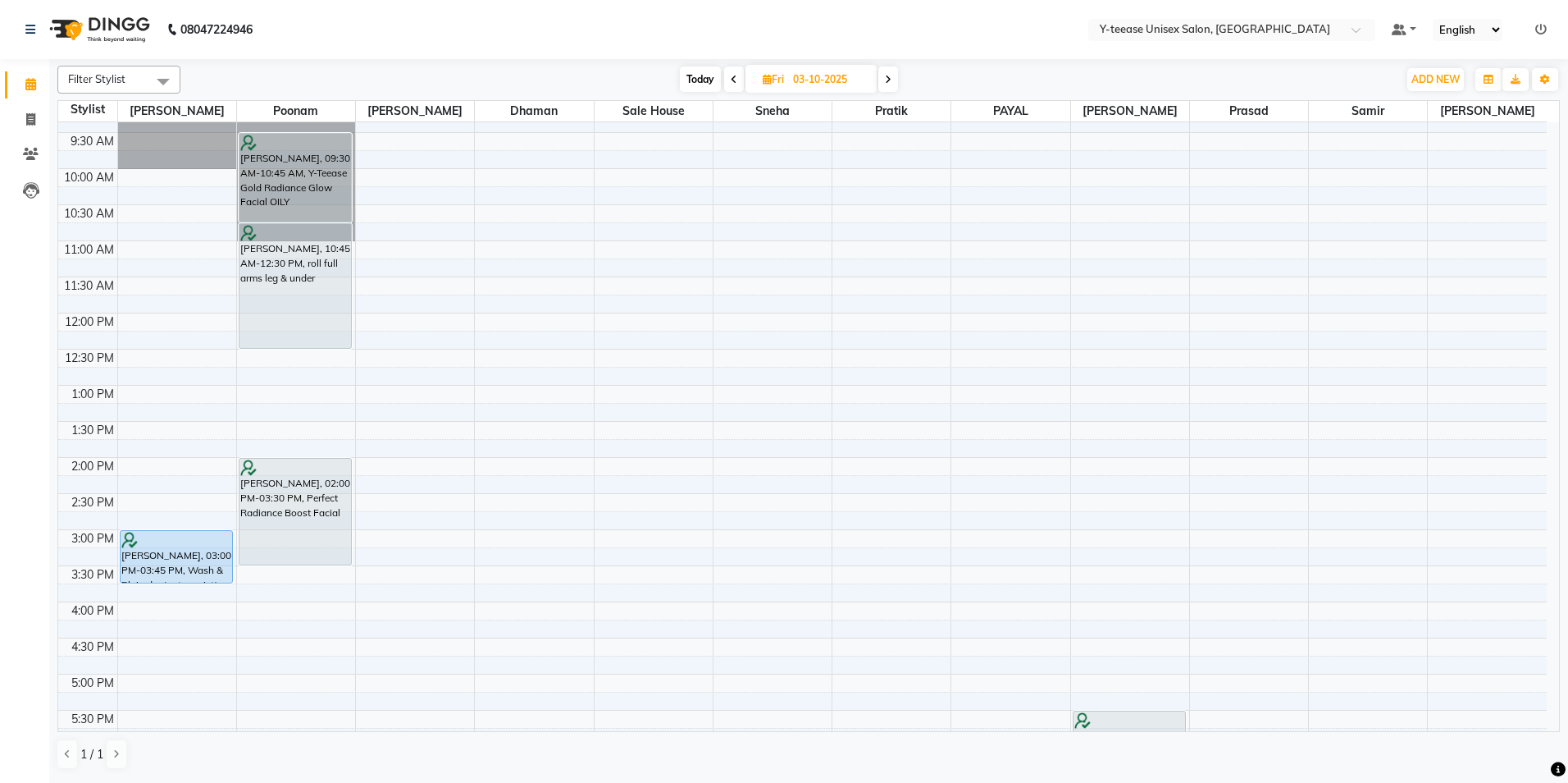
scroll to position [0, 0]
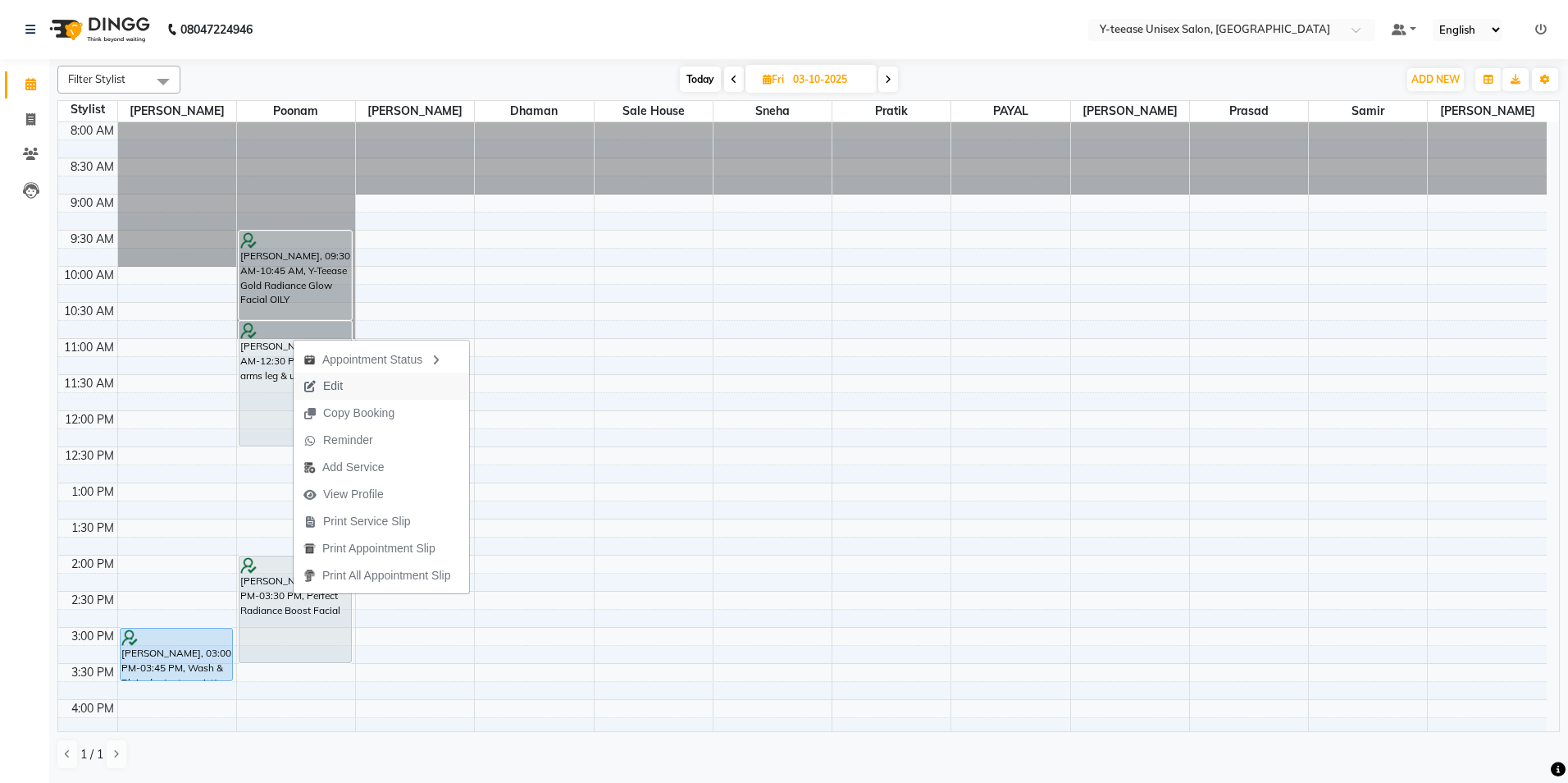
click at [369, 389] on button "Edit" at bounding box center [382, 385] width 175 height 27
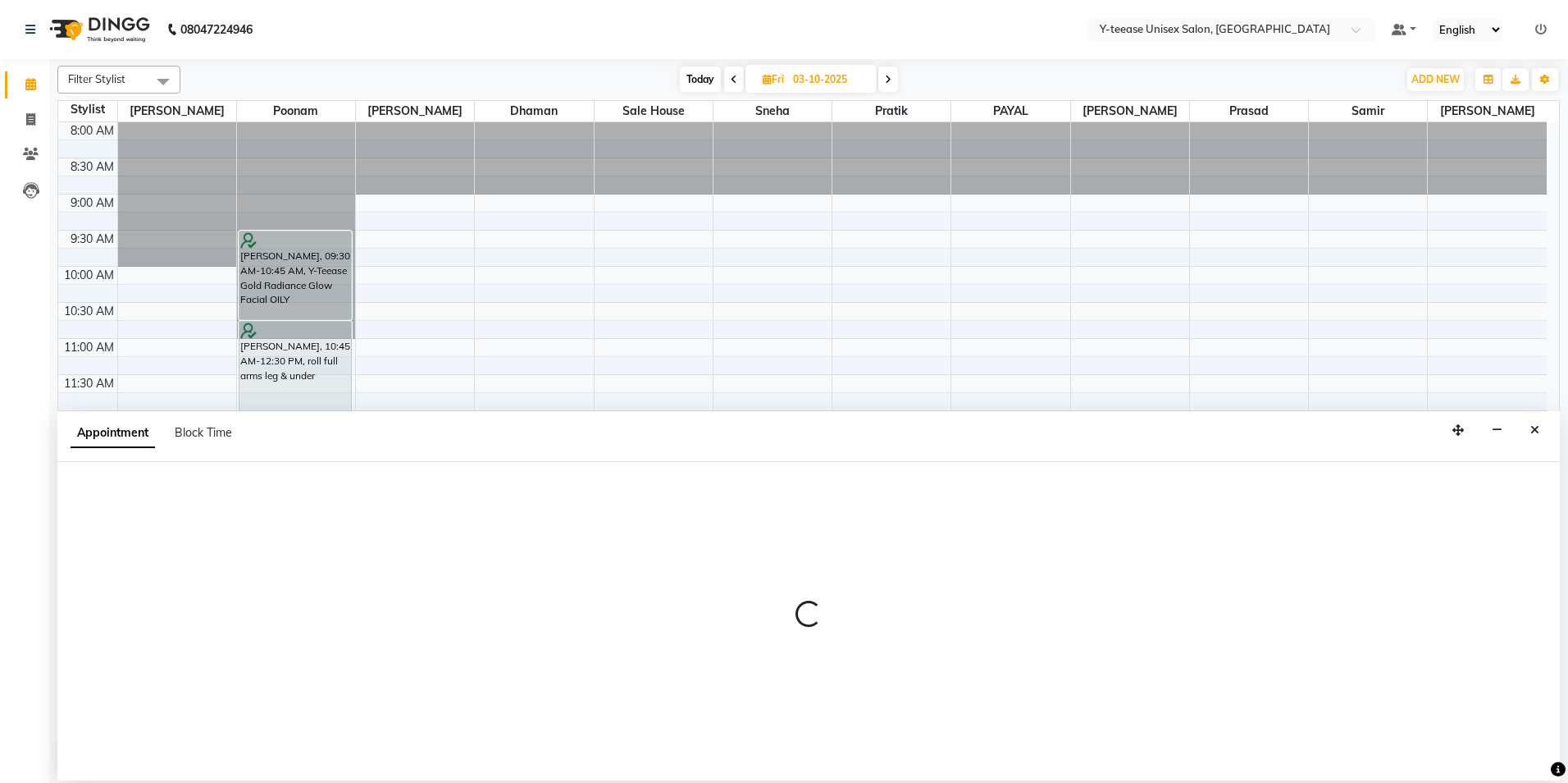
select select "840"
select select "upcoming"
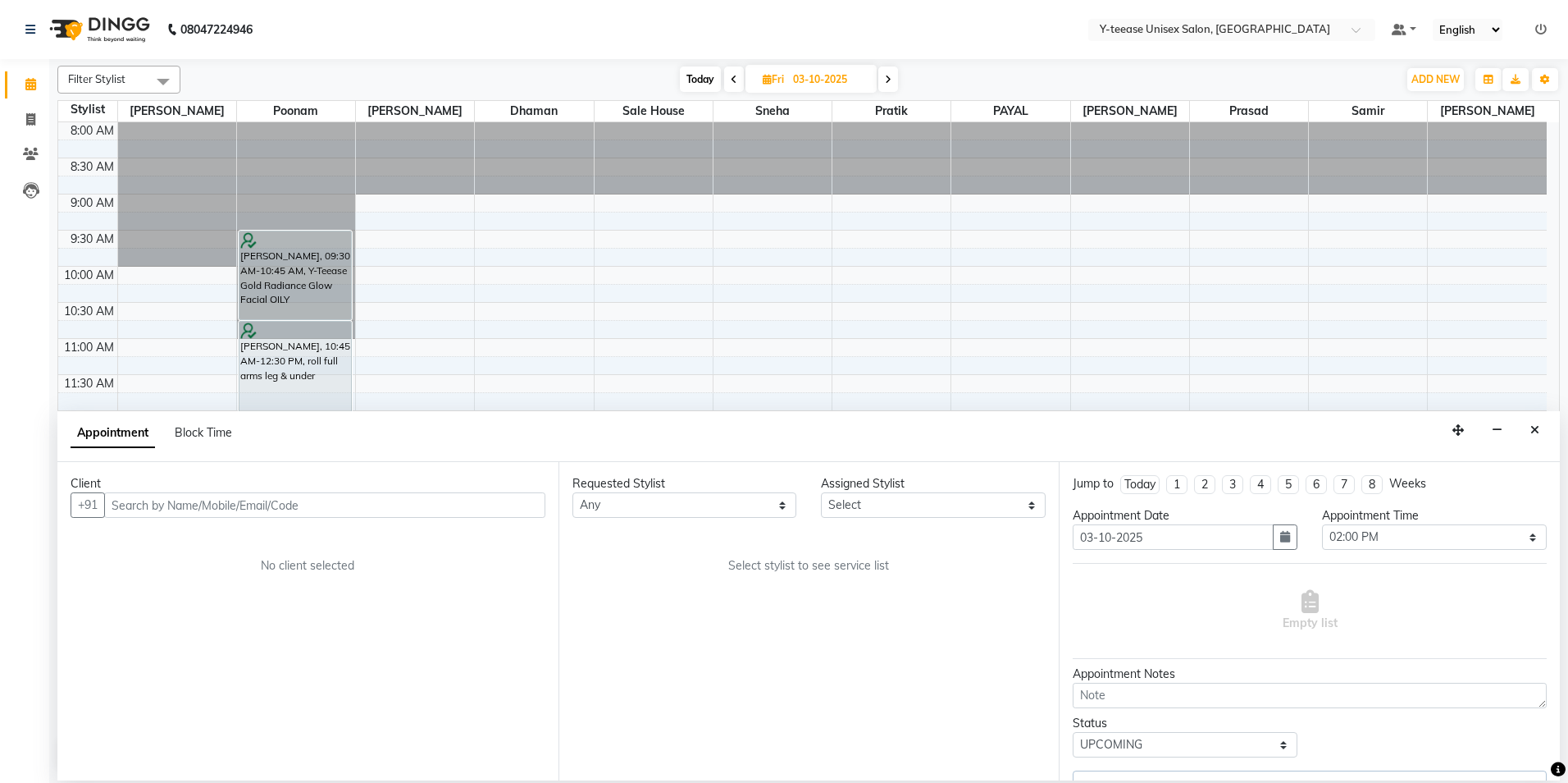
select select "56"
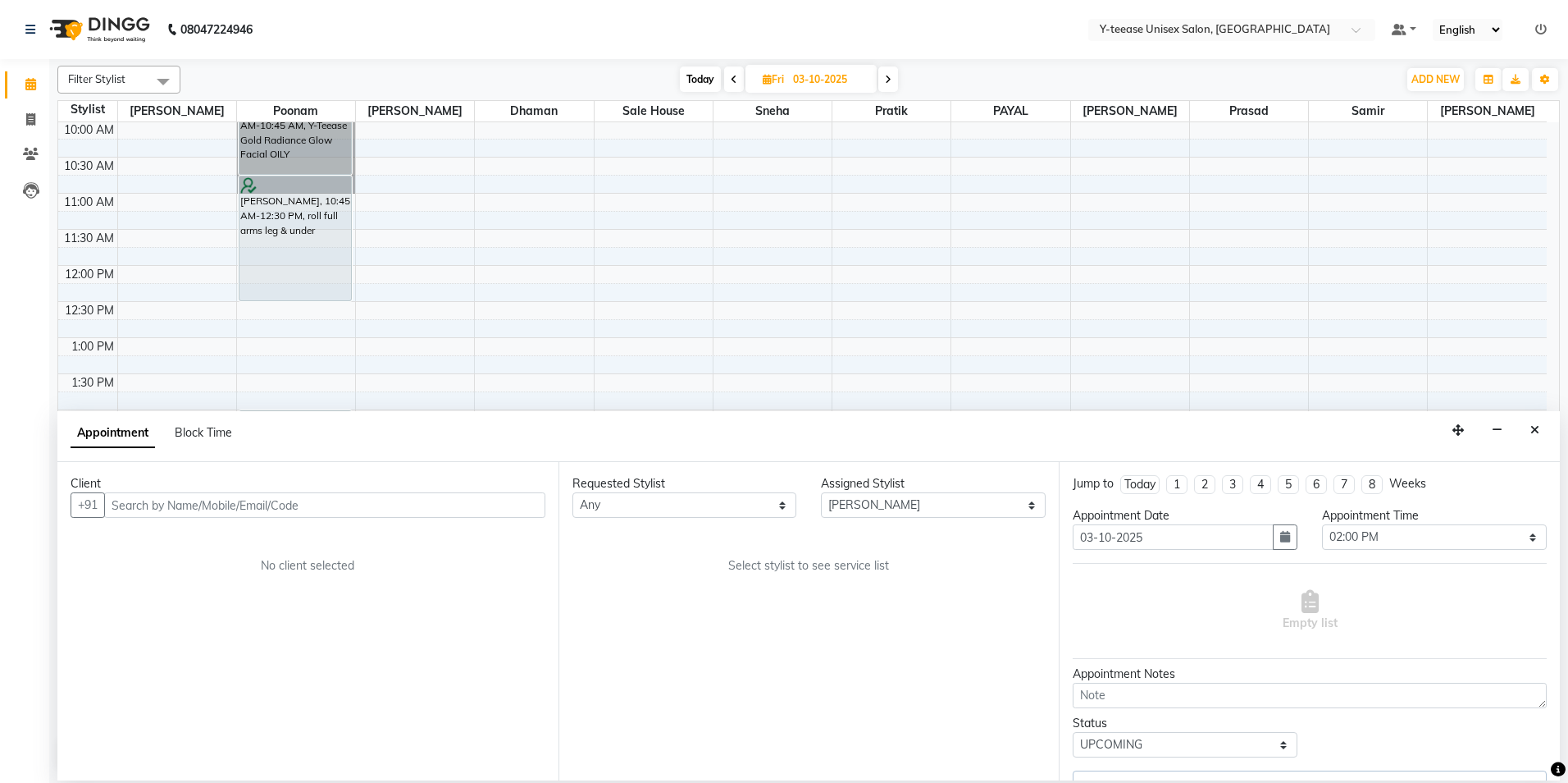
select select "661"
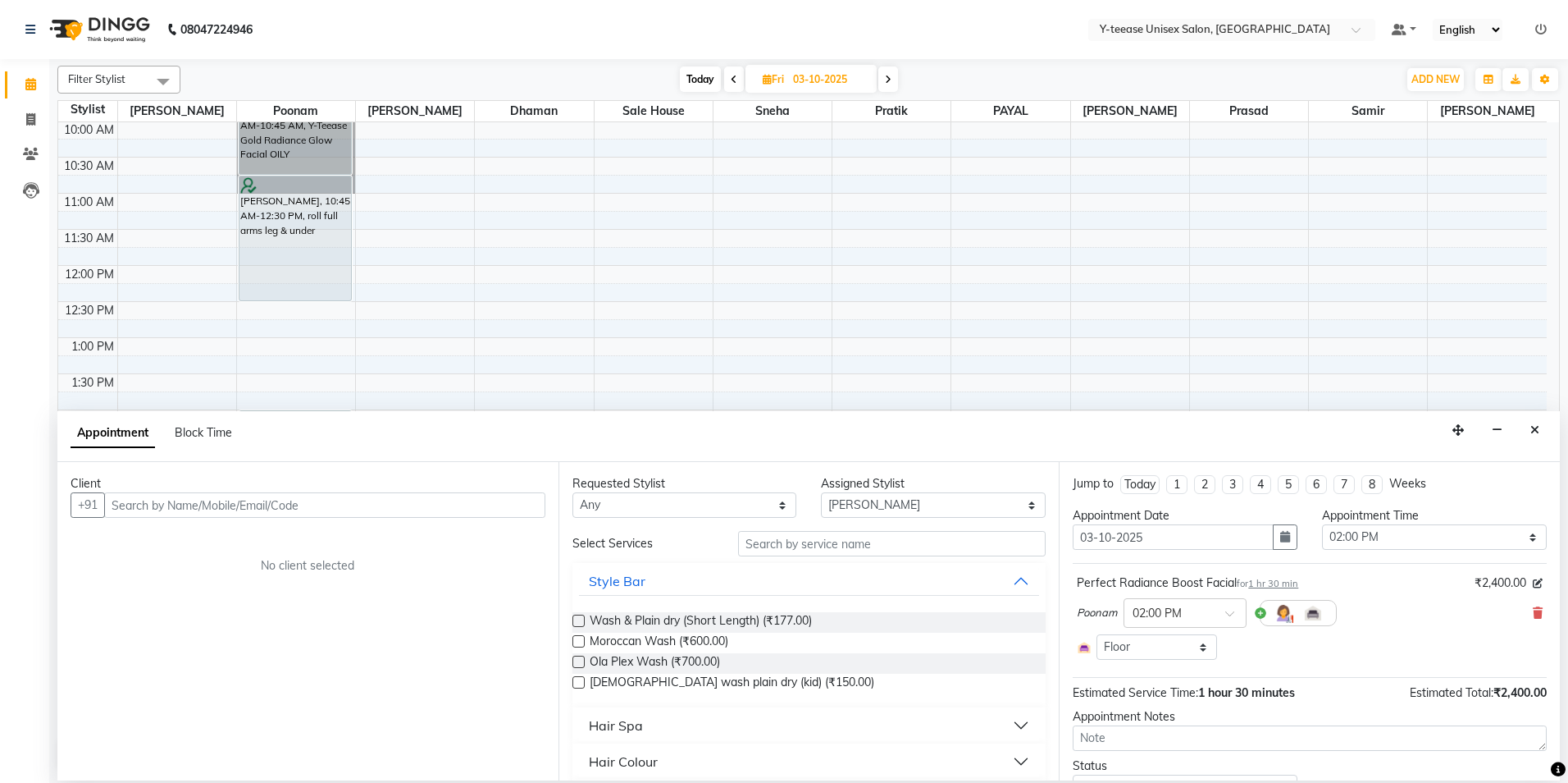
select select "661"
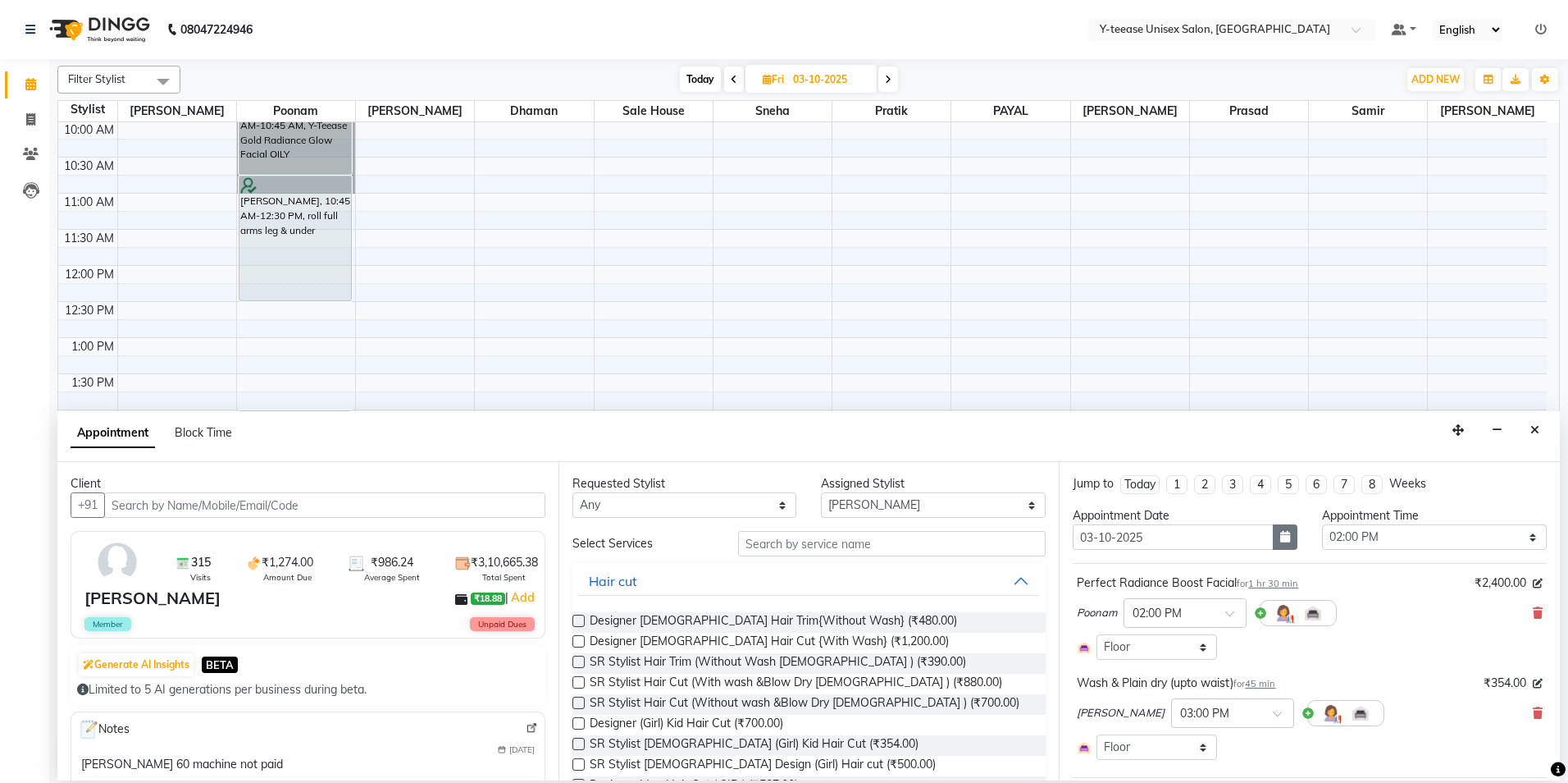
click at [1281, 530] on button "button" at bounding box center [1285, 536] width 25 height 25
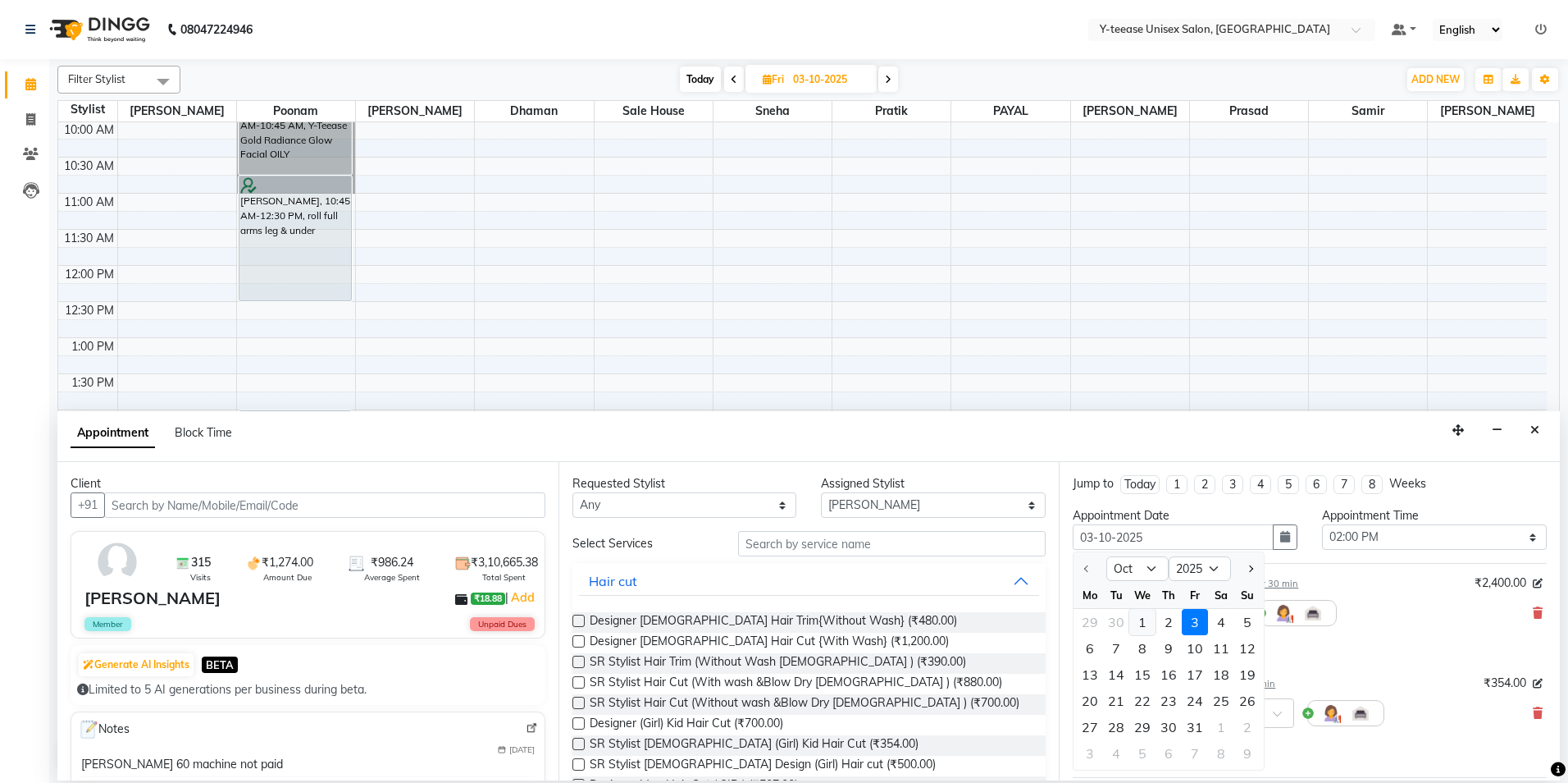
click at [1144, 622] on div "1" at bounding box center [1142, 622] width 26 height 26
type input "01-10-2025"
select select "840"
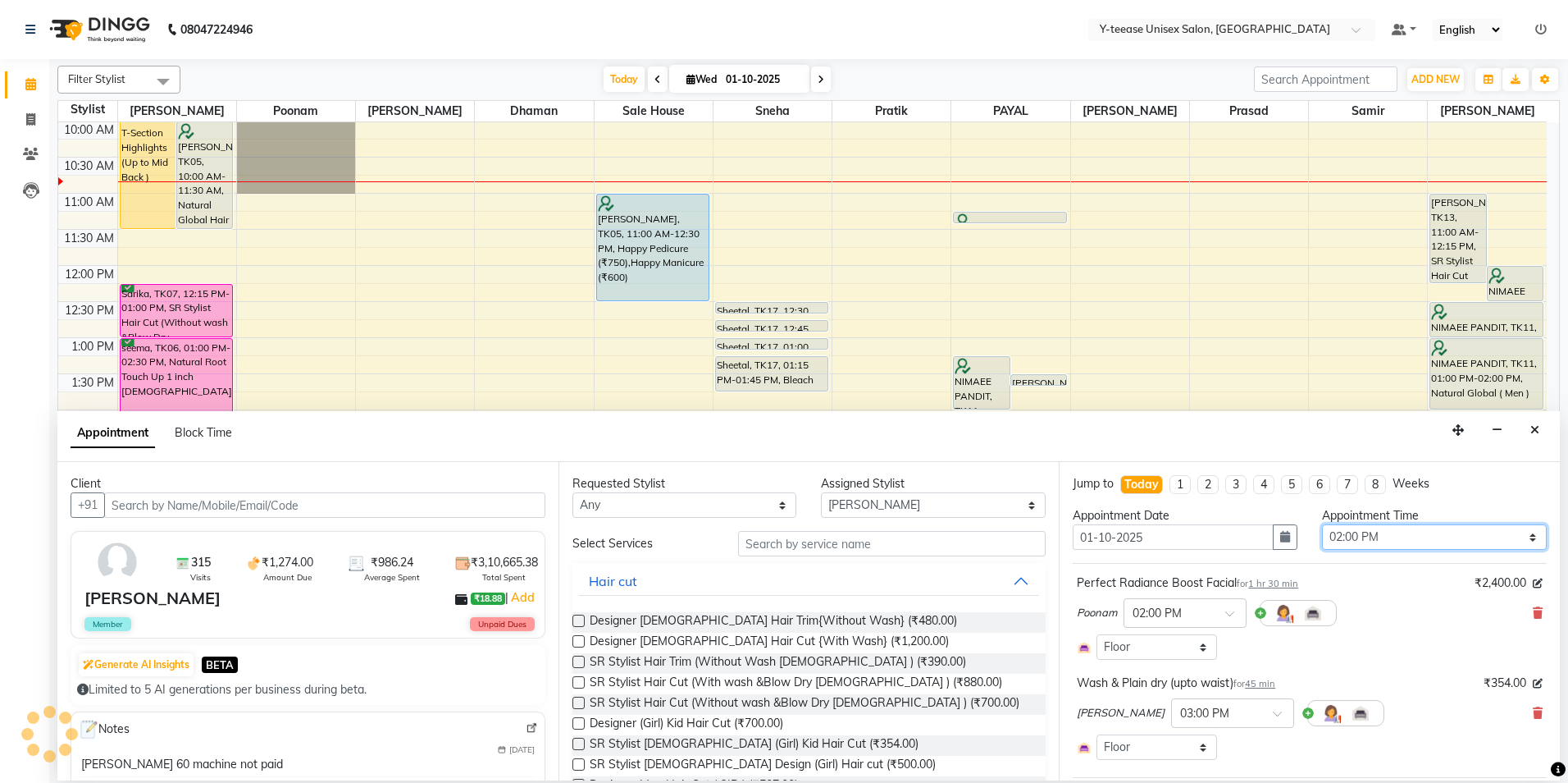
click at [1407, 542] on select "Select 09:00 AM 09:15 AM 09:30 AM 09:45 AM 10:00 AM 10:15 AM 10:30 AM 10:45 AM …" at bounding box center [1435, 536] width 225 height 25
click at [1322, 524] on select "Select 09:00 AM 09:15 AM 09:30 AM 09:45 AM 10:00 AM 10:15 AM 10:30 AM 10:45 AM …" at bounding box center [1435, 536] width 225 height 25
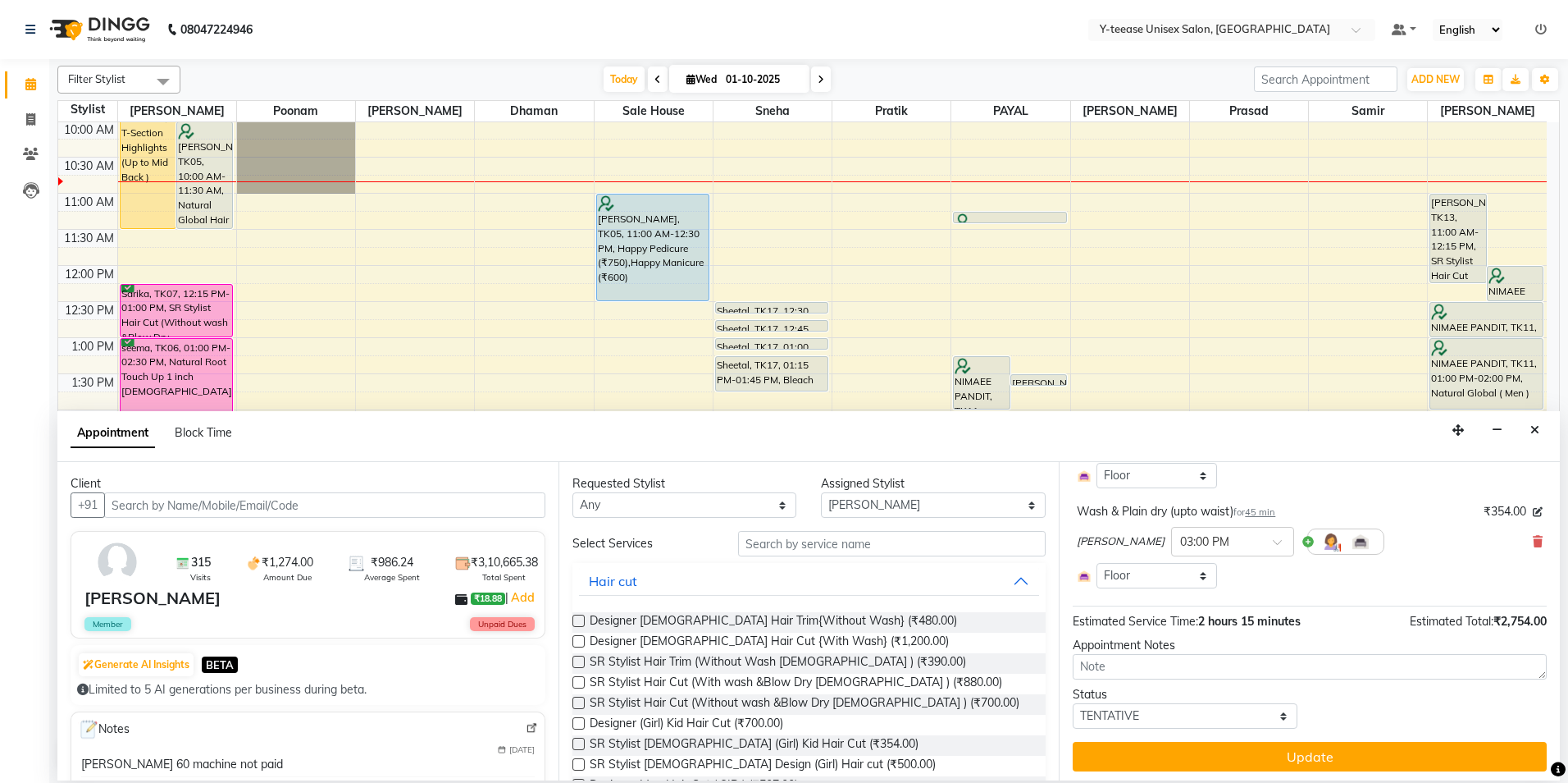
scroll to position [176, 0]
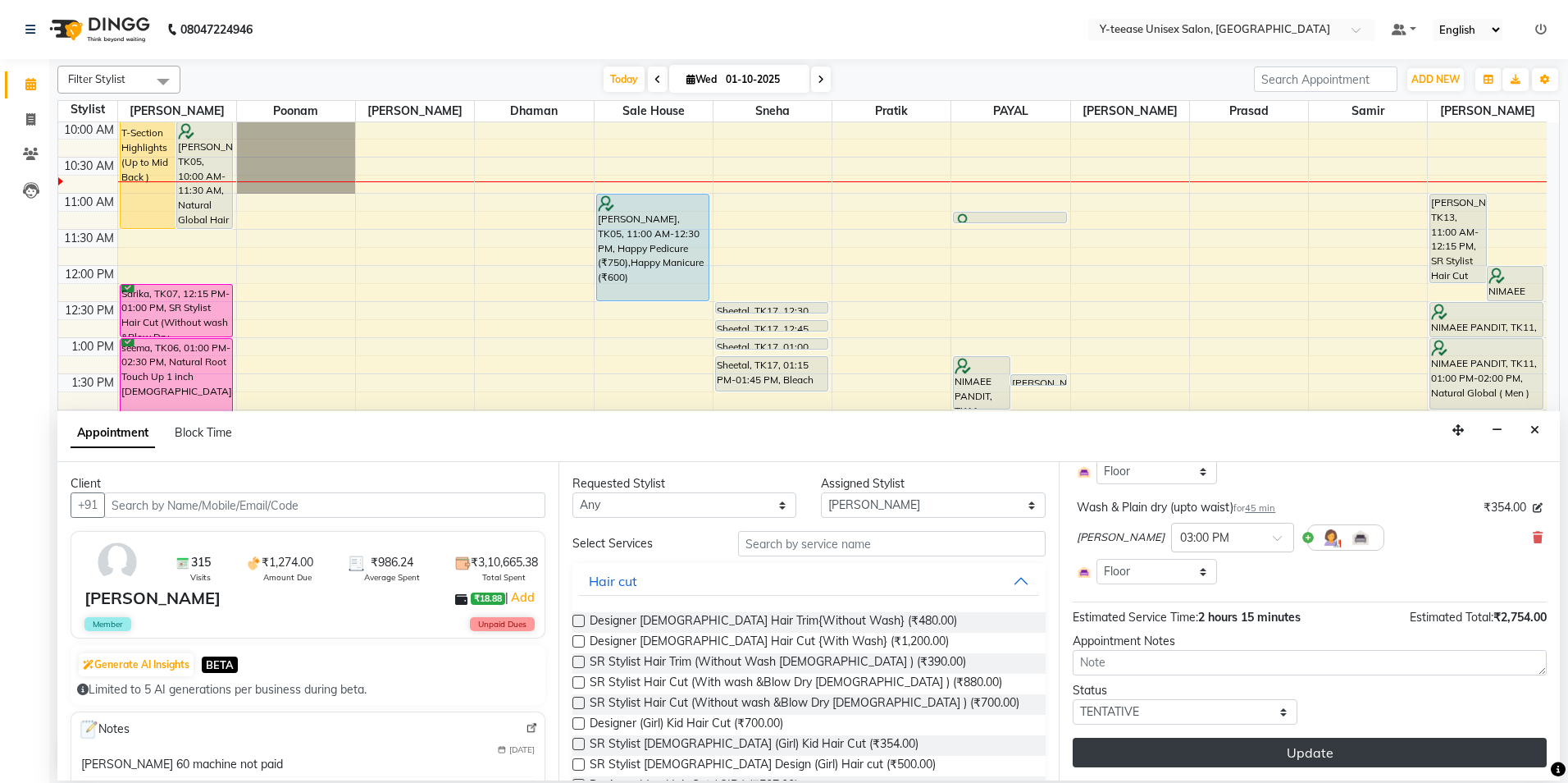
click at [1299, 753] on button "Update" at bounding box center [1310, 752] width 474 height 30
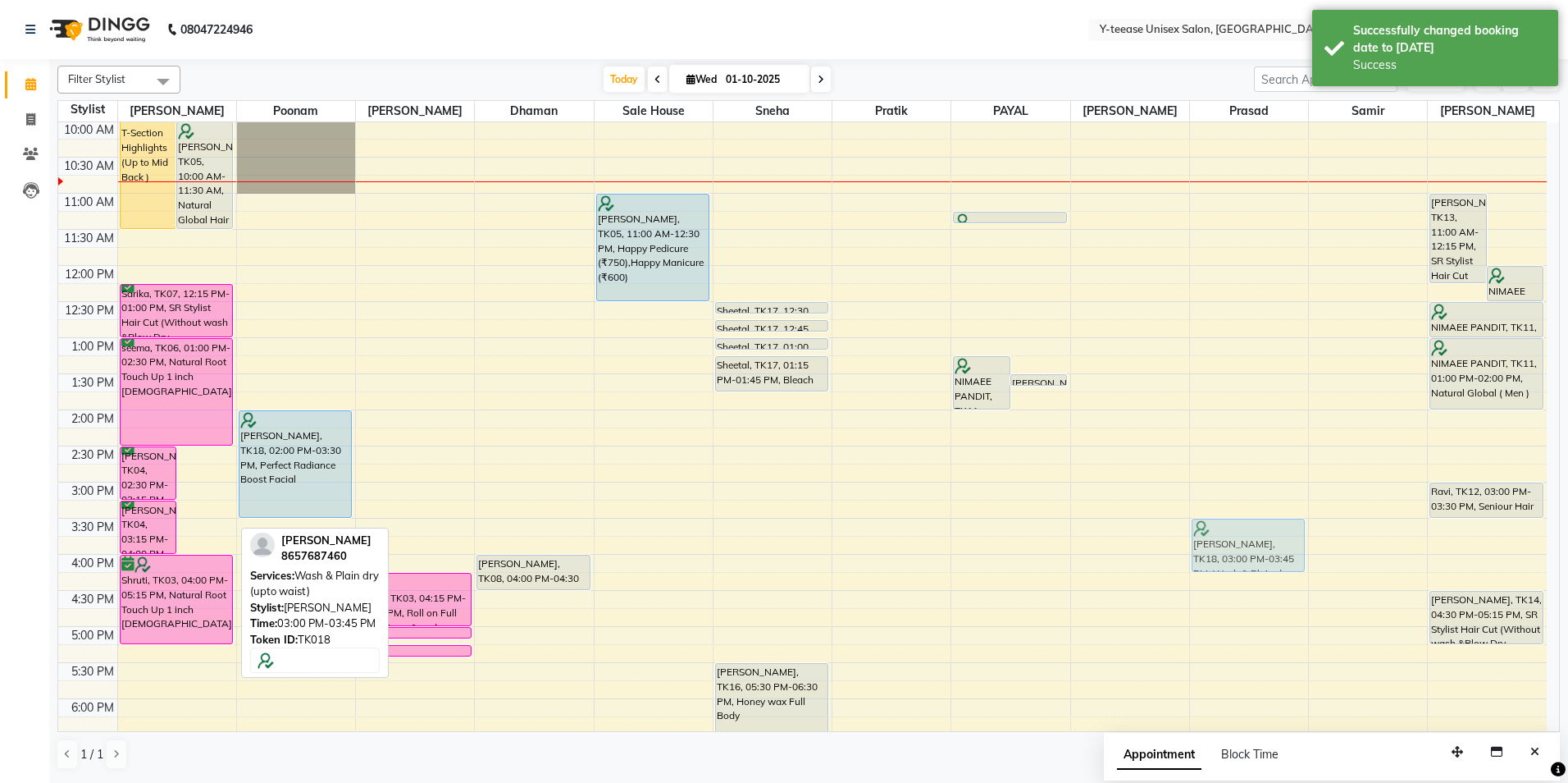
drag, startPoint x: 207, startPoint y: 507, endPoint x: 1207, endPoint y: 535, distance: 1000.4
click at [1207, 535] on tr "manpreet, TK01, 09:00 AM-11:30 AM, T-Section Highlights (Up to Mid Back ) Anand…" at bounding box center [802, 518] width 1488 height 1082
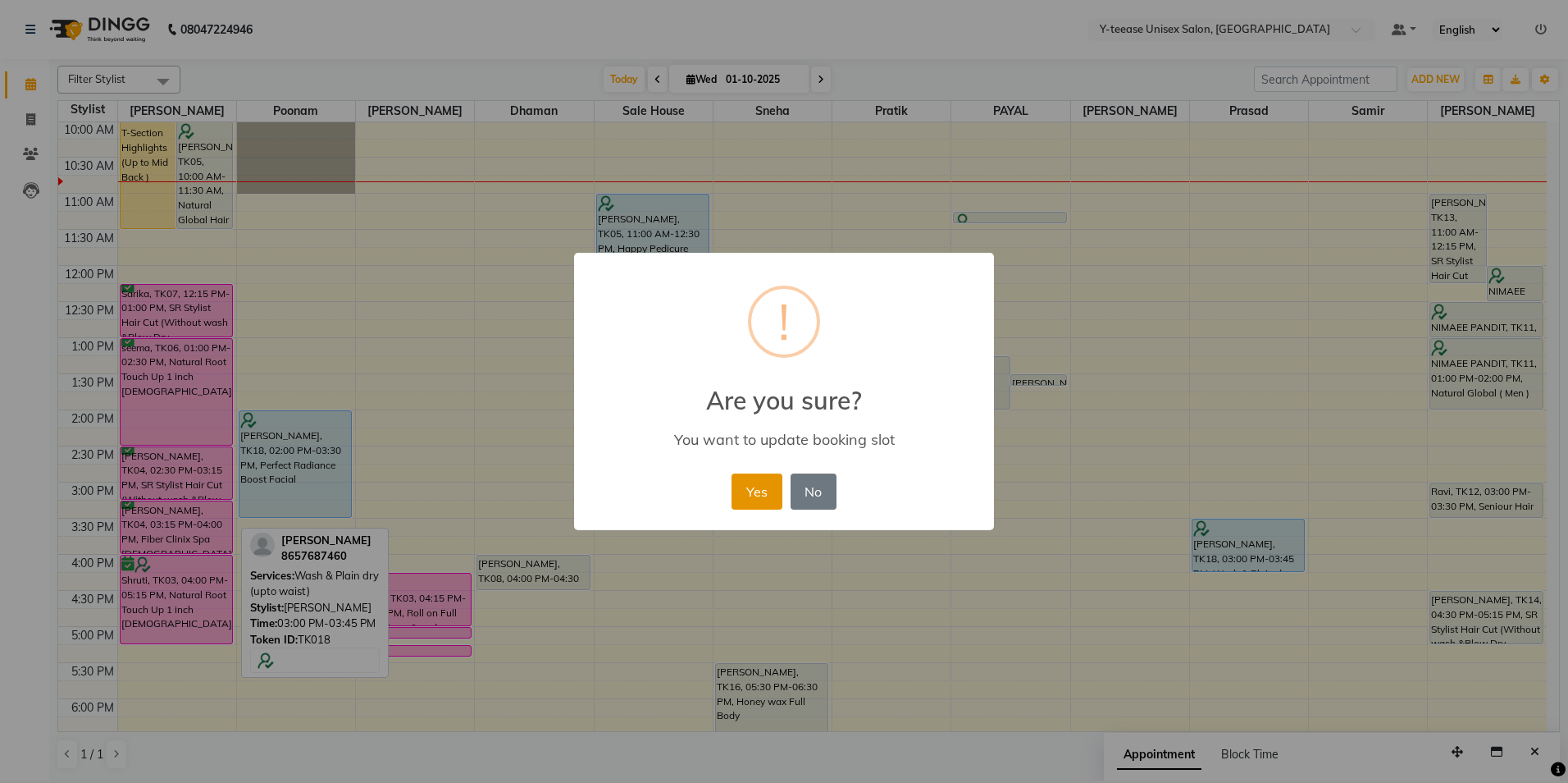
click at [770, 493] on button "Yes" at bounding box center [756, 491] width 50 height 36
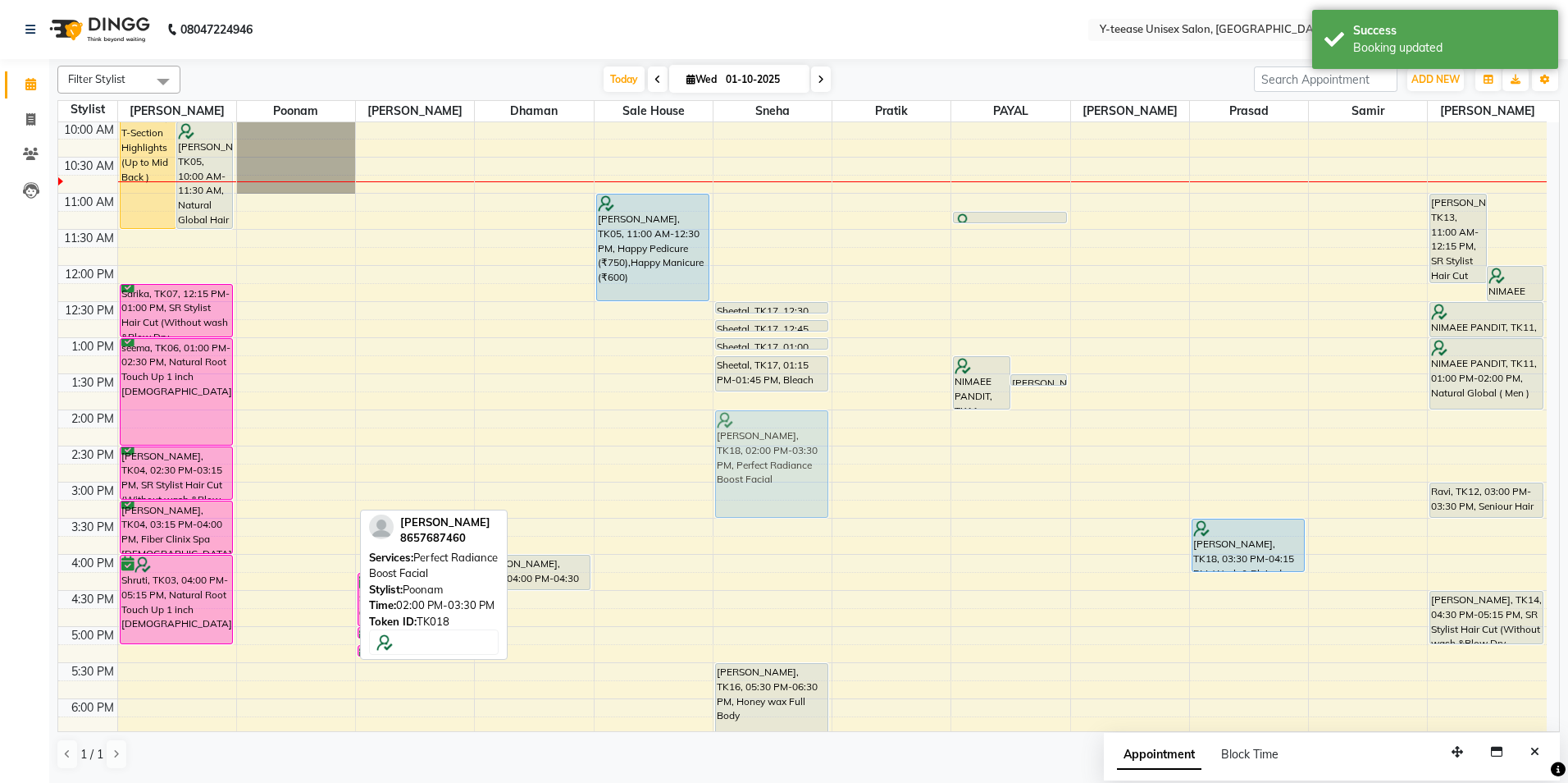
drag, startPoint x: 300, startPoint y: 449, endPoint x: 823, endPoint y: 450, distance: 523.0
click at [823, 450] on tr "manpreet, TK01, 09:00 AM-11:30 AM, T-Section Highlights (Up to Mid Back ) Anand…" at bounding box center [802, 518] width 1488 height 1082
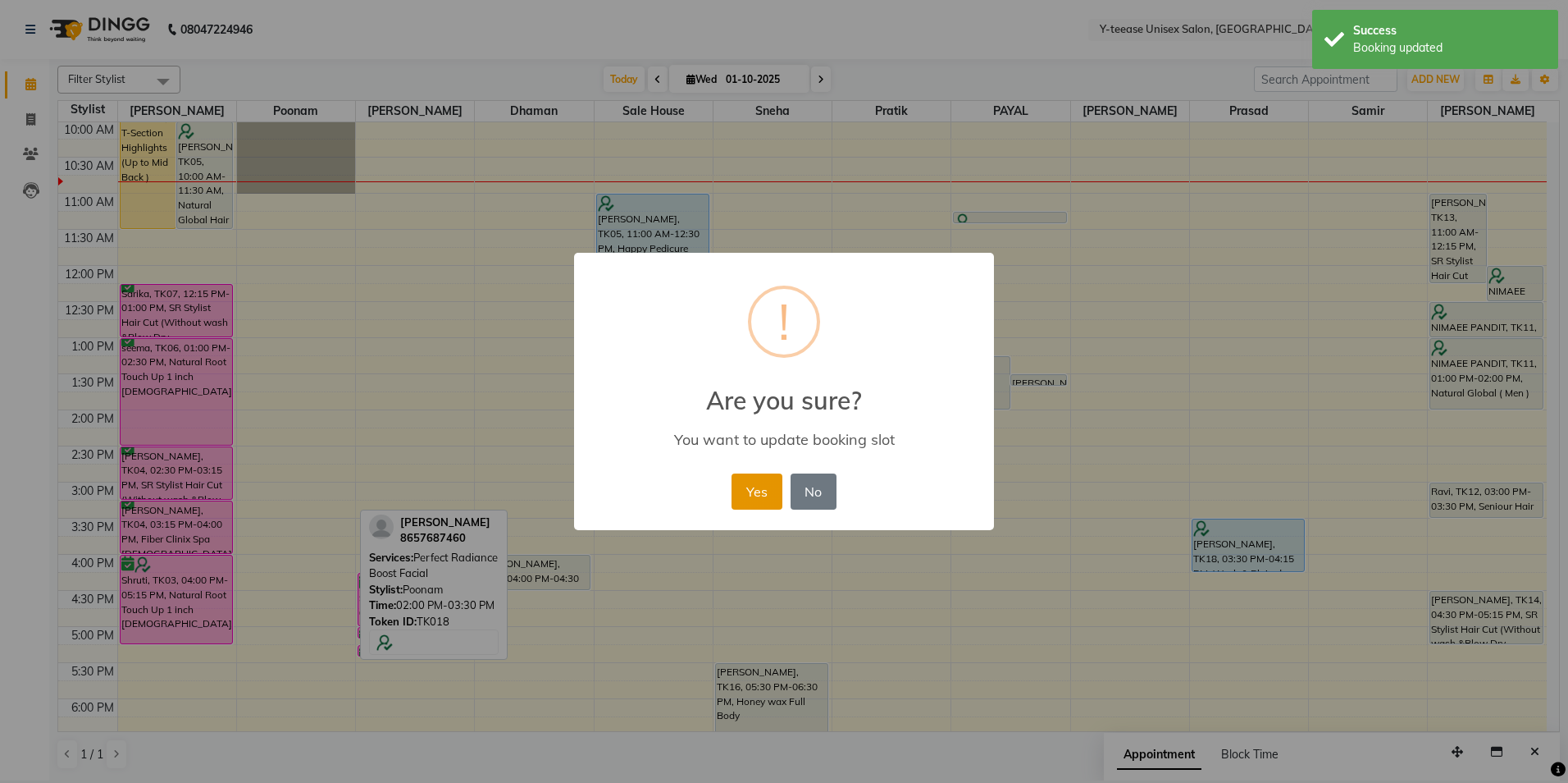
click at [760, 484] on button "Yes" at bounding box center [756, 491] width 50 height 36
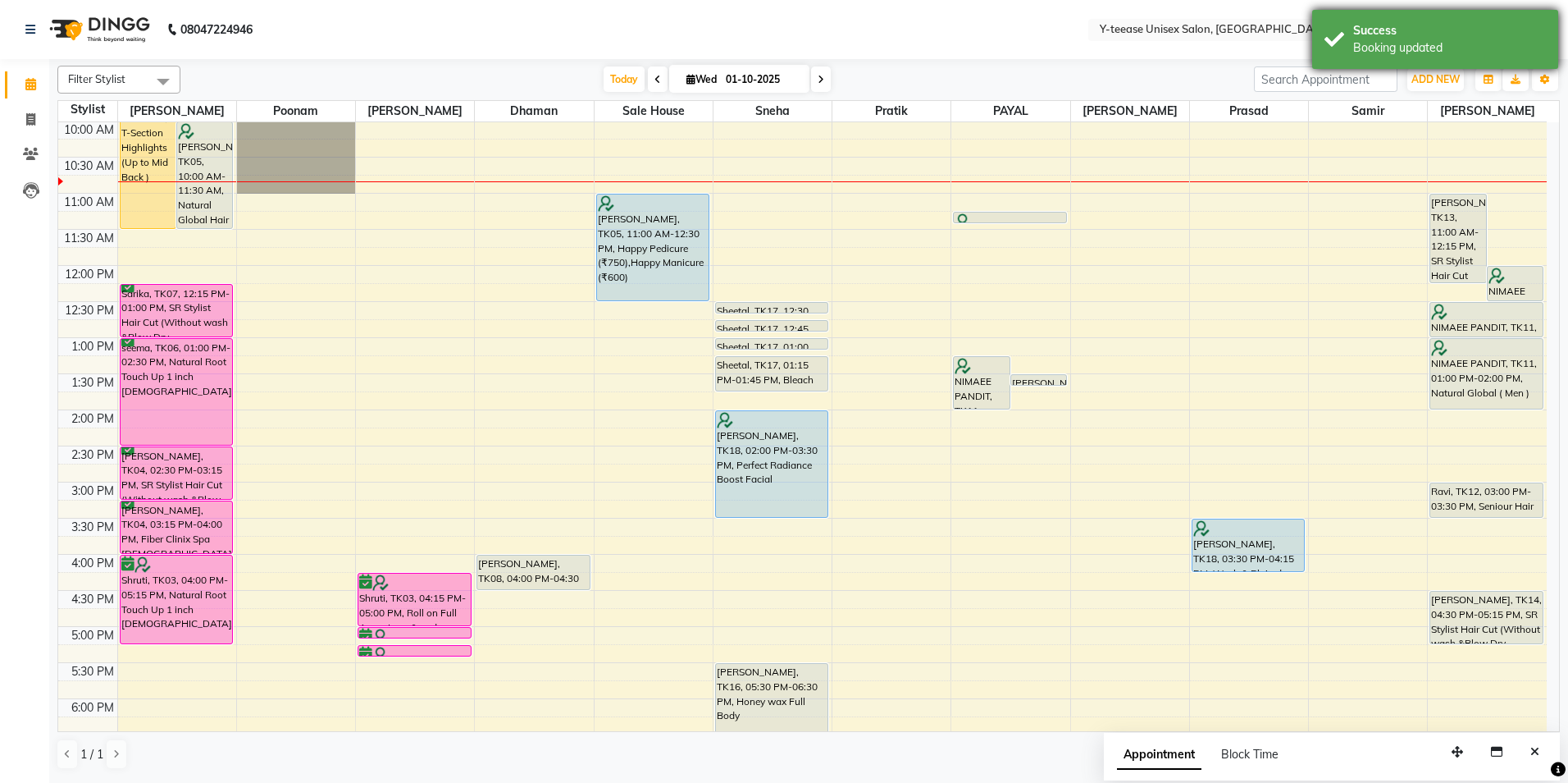
click at [1418, 35] on div "Success" at bounding box center [1450, 31] width 193 height 18
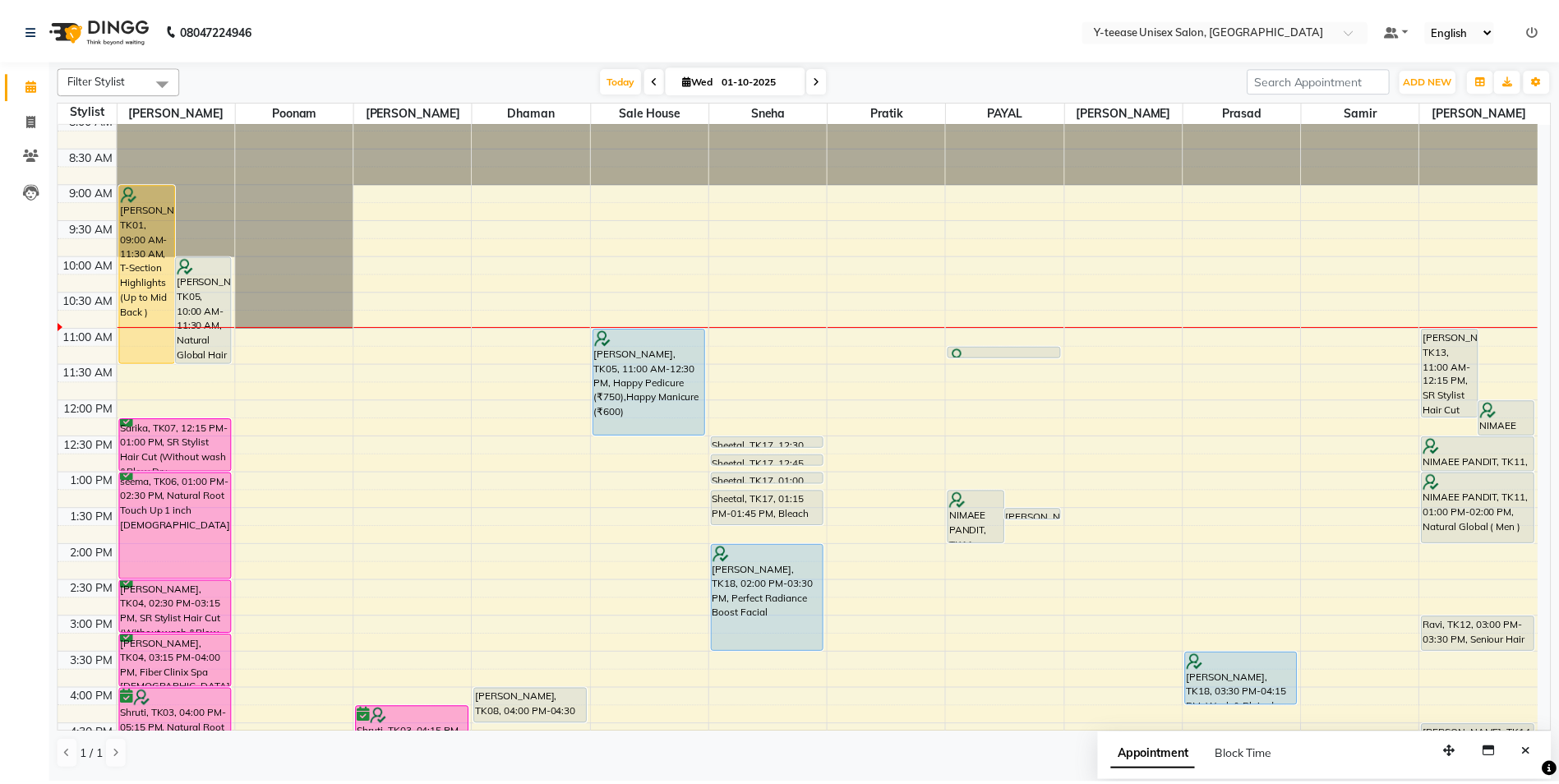
scroll to position [0, 0]
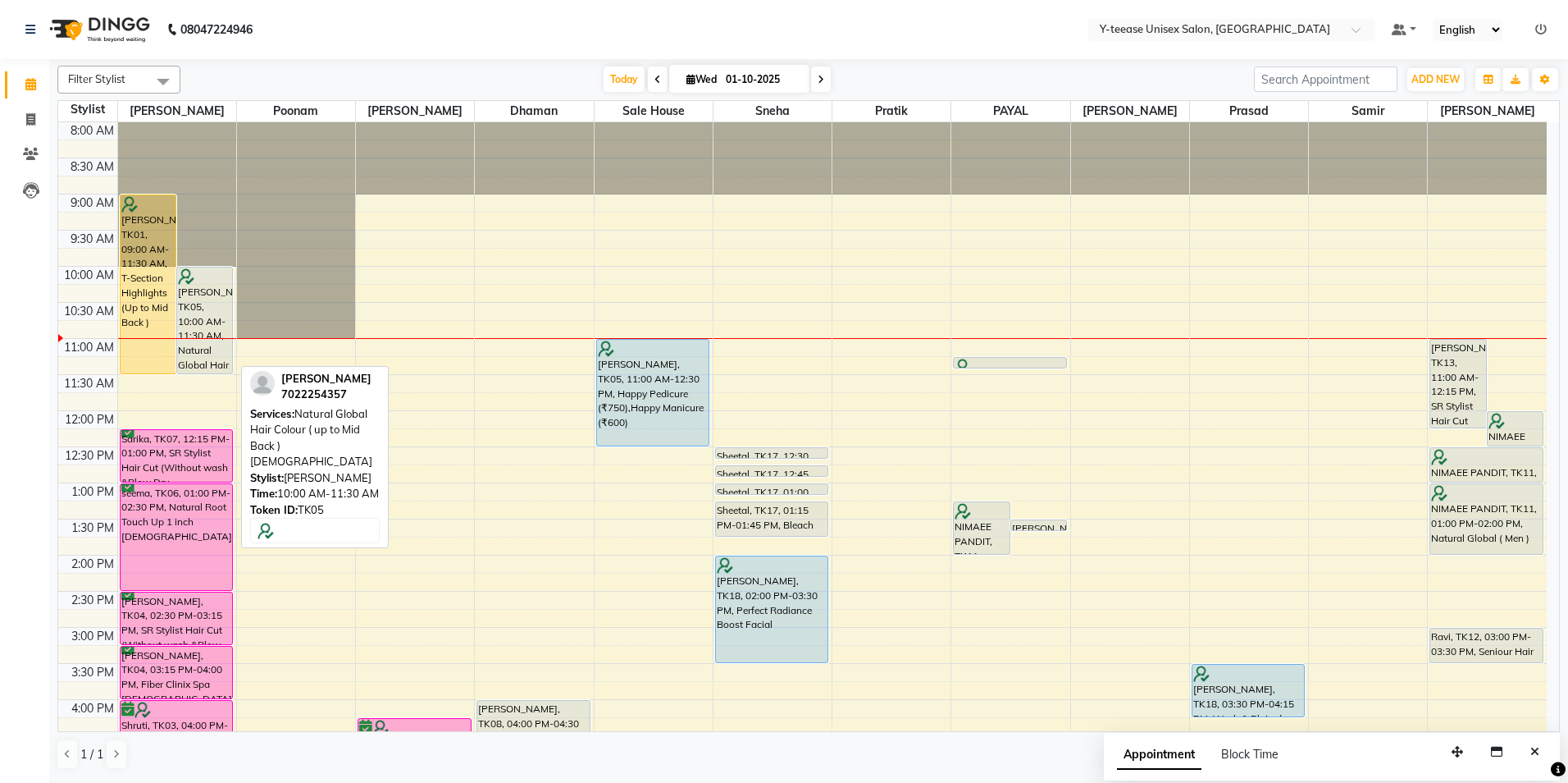
click at [198, 276] on div at bounding box center [204, 277] width 54 height 17
click at [197, 290] on div "Anandita, TK05, 10:00 AM-11:30 AM, Natural Global Hair Colour ( up to Mid Back …" at bounding box center [204, 320] width 55 height 106
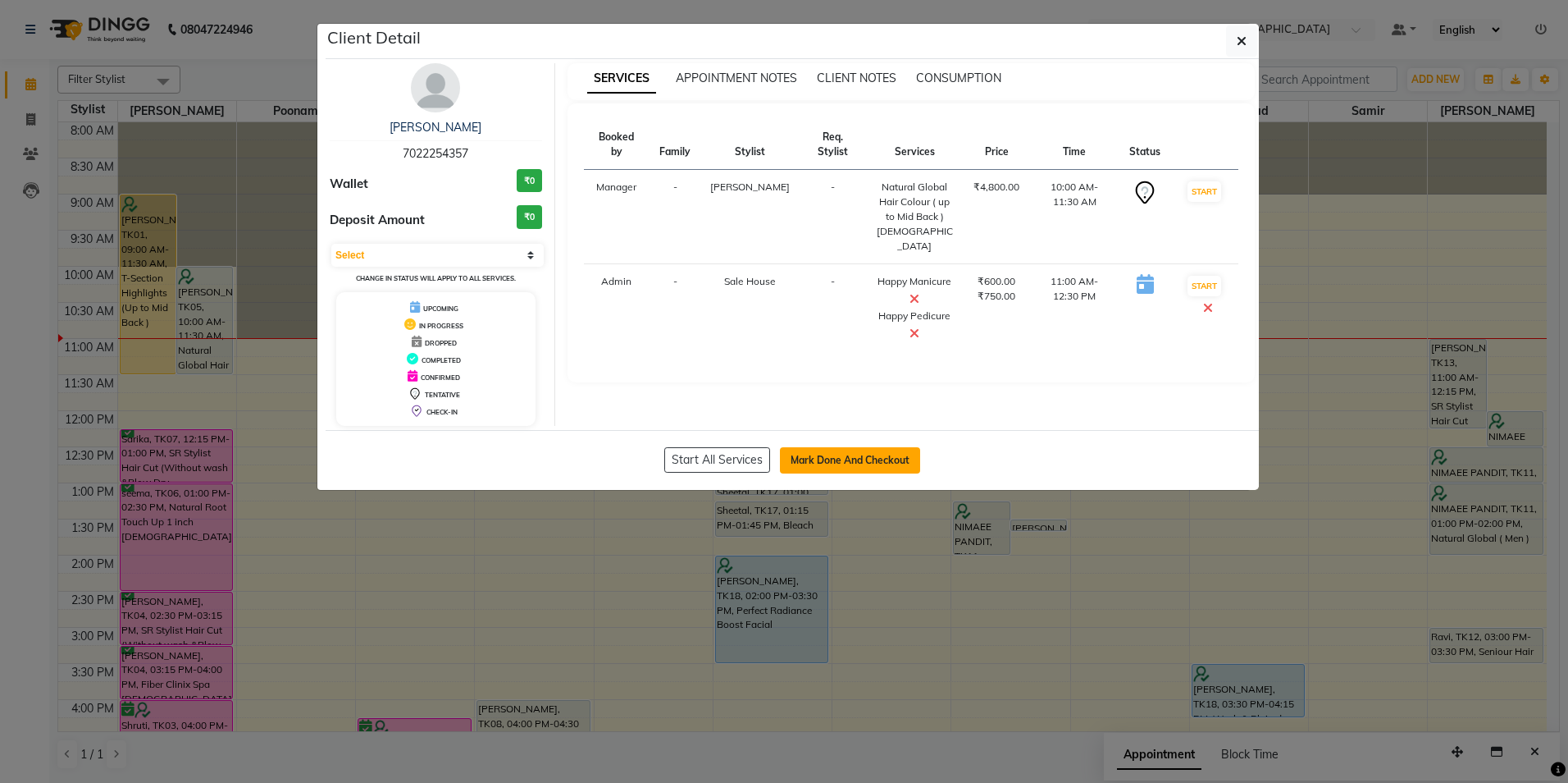
click at [848, 450] on button "Mark Done And Checkout" at bounding box center [850, 460] width 140 height 26
select select "service"
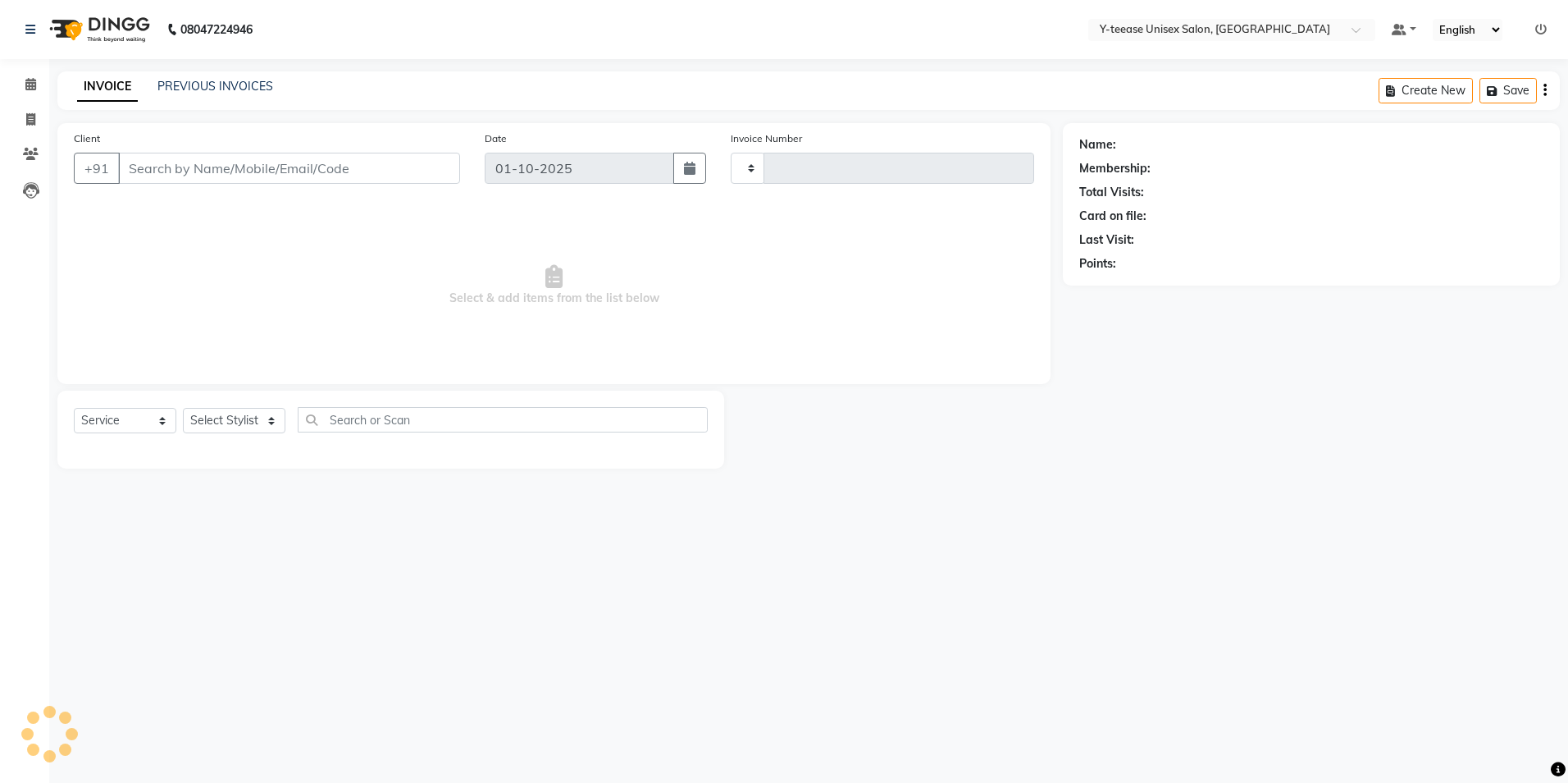
type input "8275"
select select "4"
type input "70******57"
select select "4003"
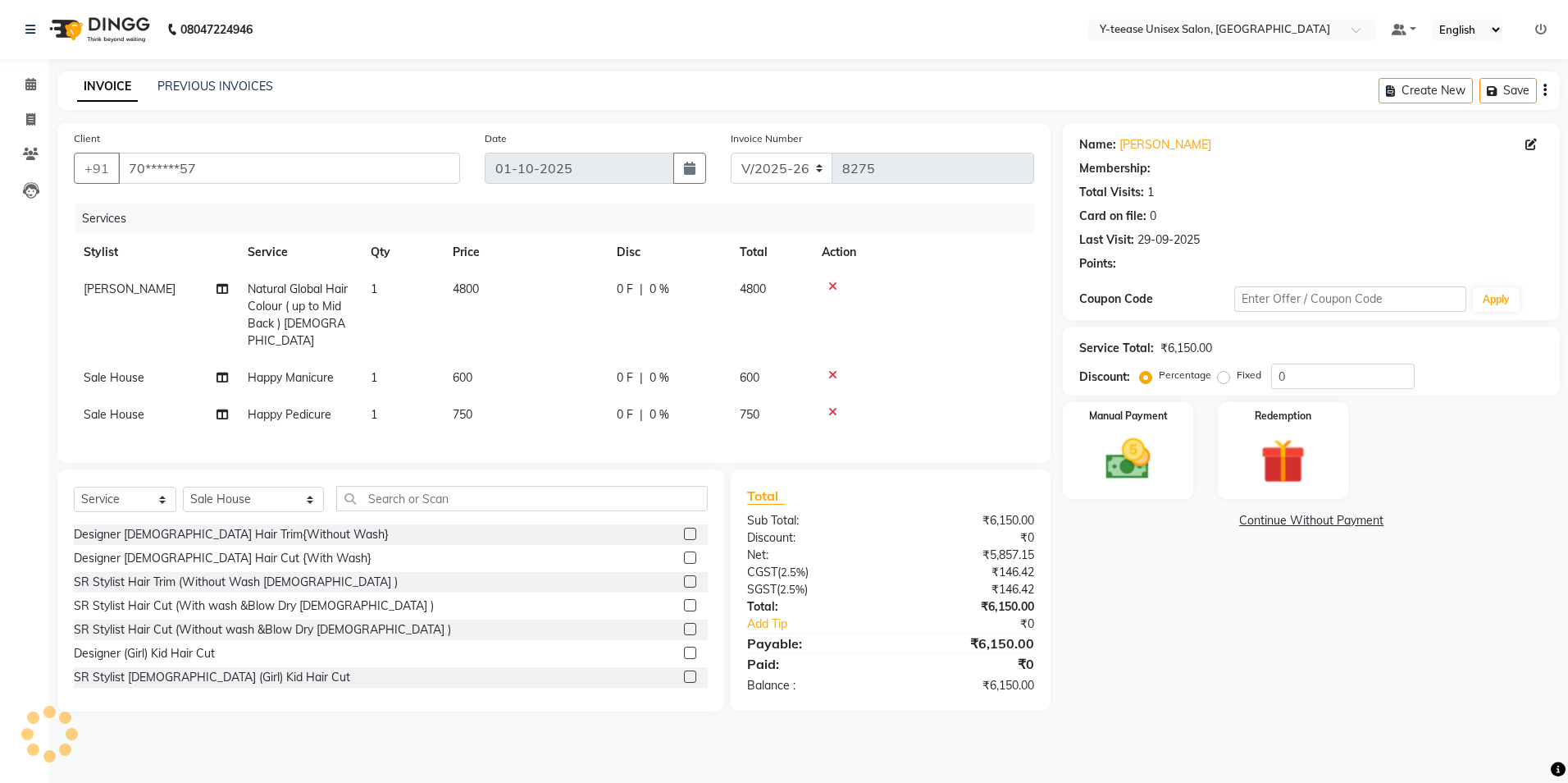
select select "1: Object"
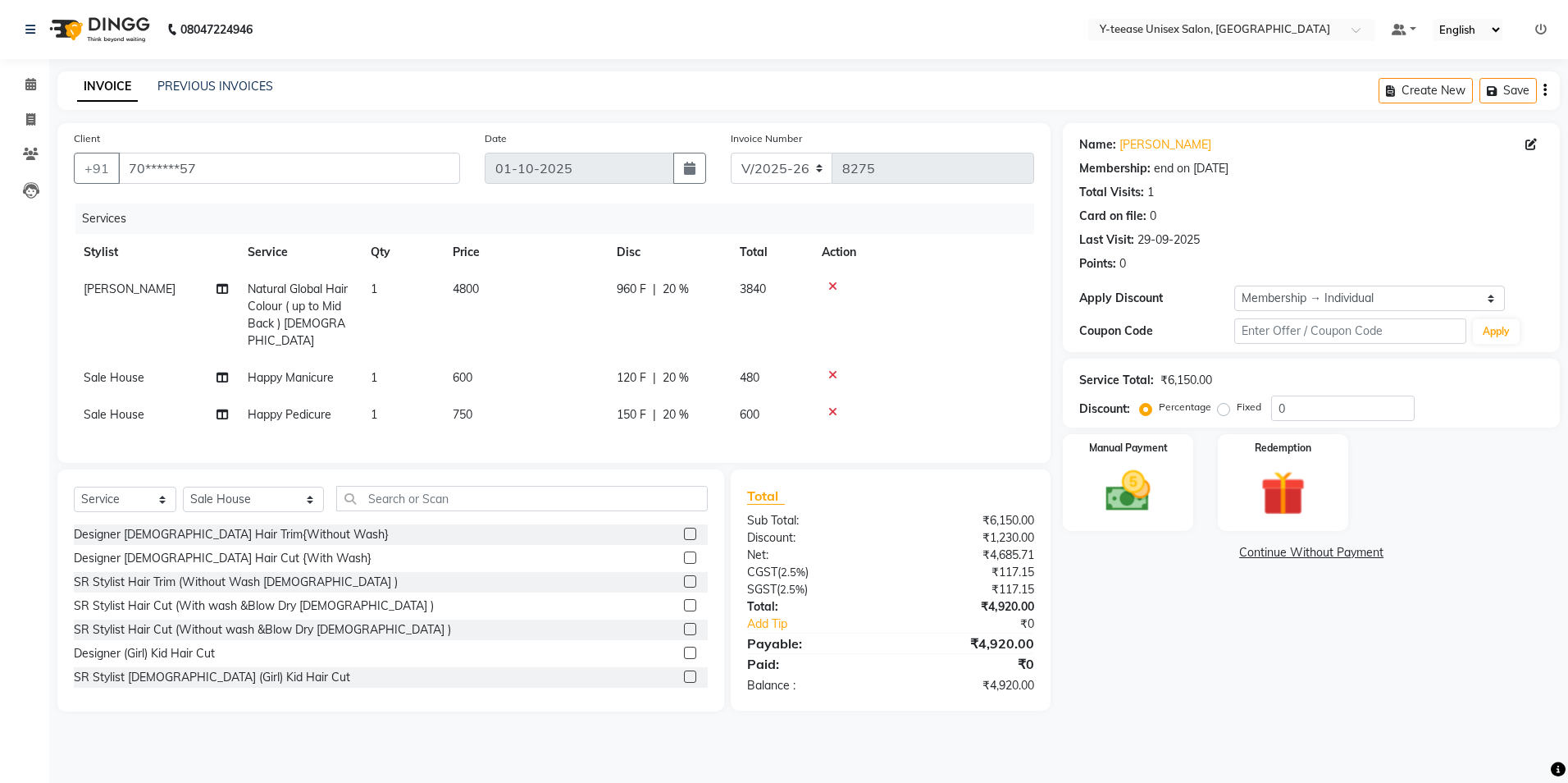
type input "20"
click at [834, 285] on icon at bounding box center [833, 286] width 9 height 11
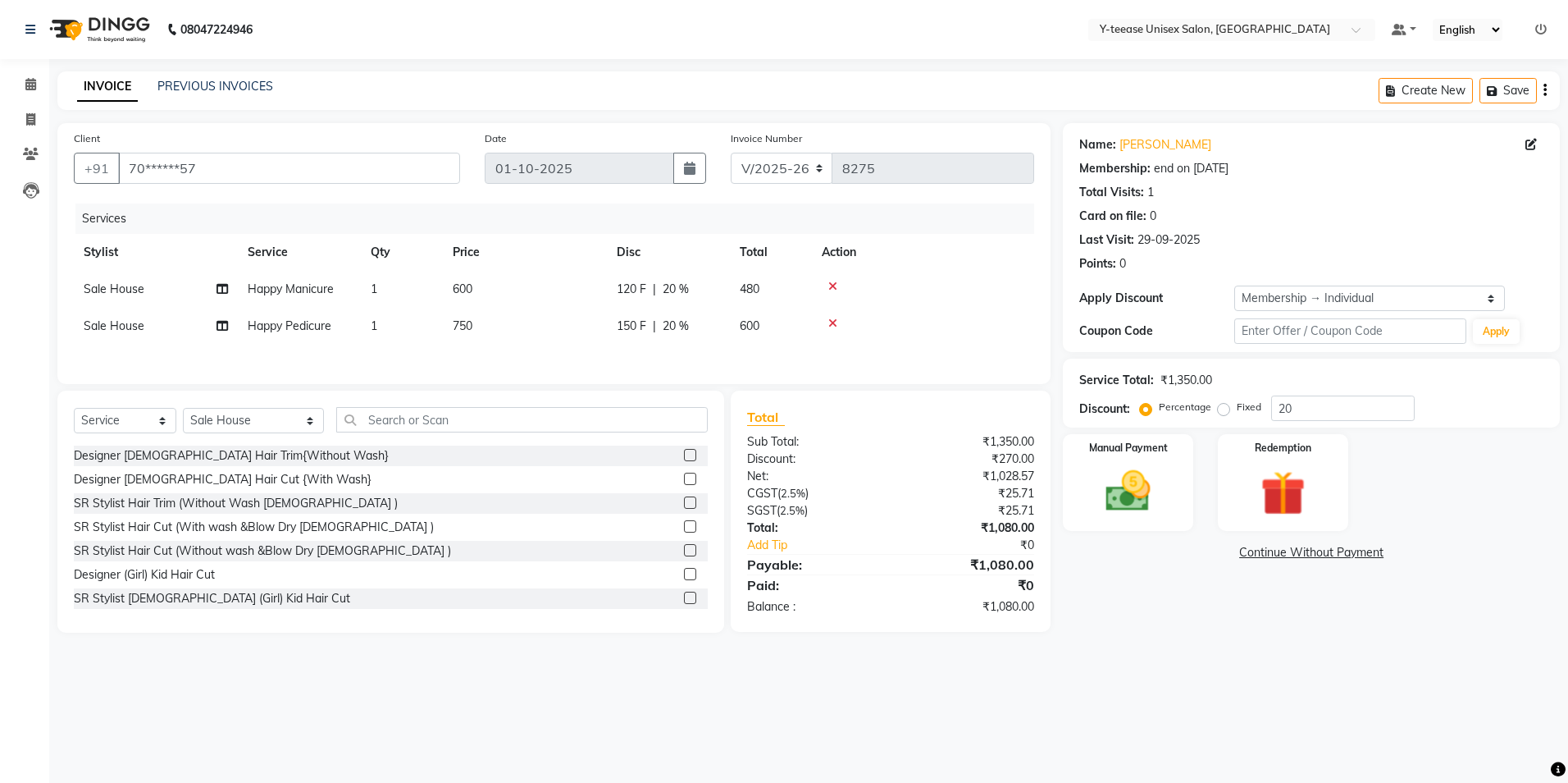
click at [830, 285] on icon at bounding box center [833, 286] width 9 height 11
click at [827, 285] on div at bounding box center [923, 286] width 203 height 11
click at [834, 284] on icon at bounding box center [833, 286] width 9 height 11
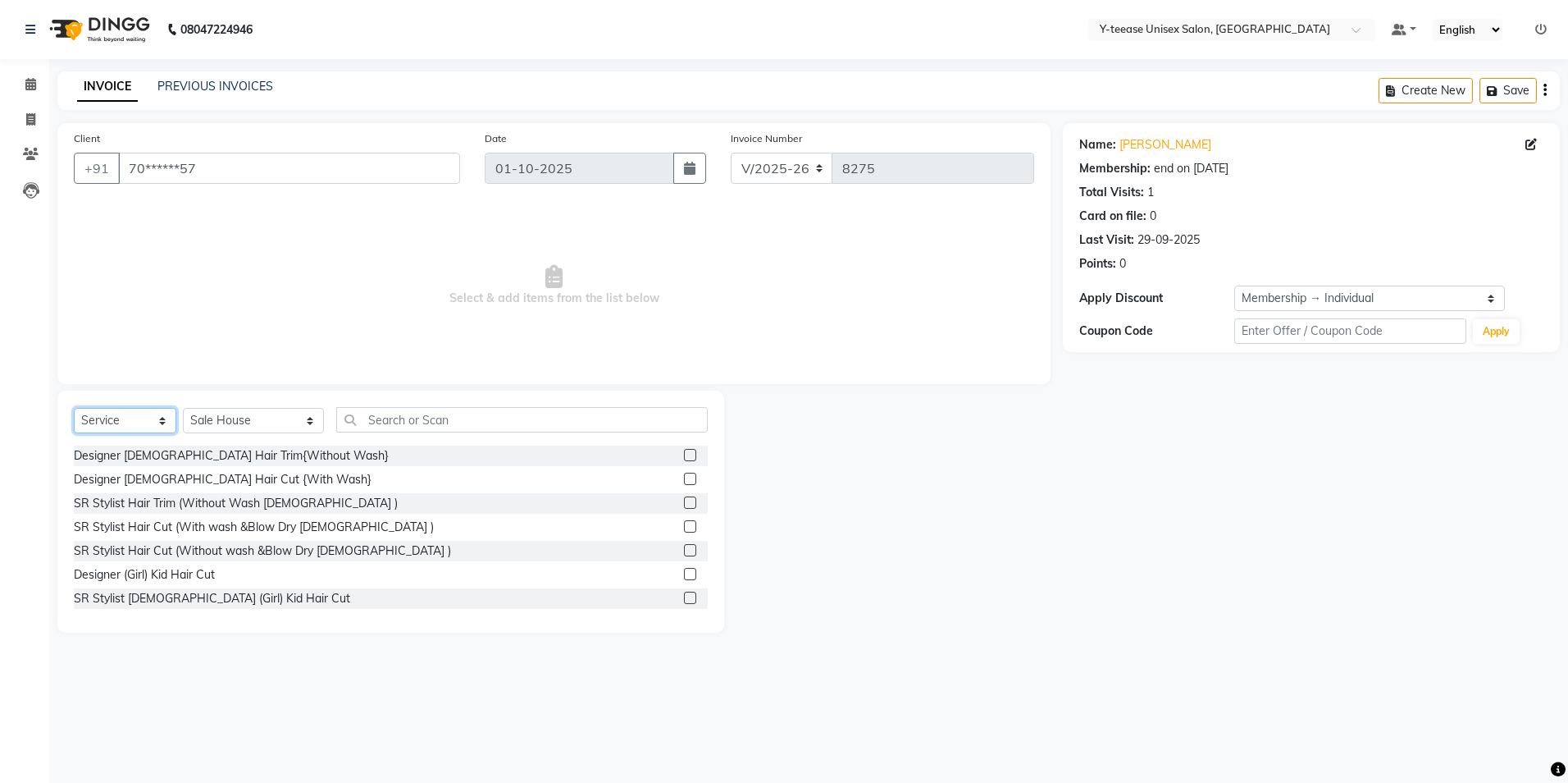
click at [145, 420] on select "Select Service Product Membership Package Voucher Prepaid Gift Card" at bounding box center [125, 420] width 103 height 25
click at [255, 421] on select "Select Stylist Amar Annu Ali chaitrali Dhaman keshav nagar Manager Mosin khan N…" at bounding box center [253, 420] width 141 height 25
click at [183, 408] on select "Select Stylist Amar Annu Ali chaitrali Dhaman keshav nagar Manager Mosin khan N…" at bounding box center [253, 420] width 141 height 25
click at [197, 415] on select "Select Stylist Amar Annu Ali chaitrali Dhaman keshav nagar Manager Mosin khan N…" at bounding box center [253, 420] width 141 height 25
click at [183, 408] on select "Select Stylist Amar Annu Ali chaitrali Dhaman keshav nagar Manager Mosin khan N…" at bounding box center [253, 420] width 141 height 25
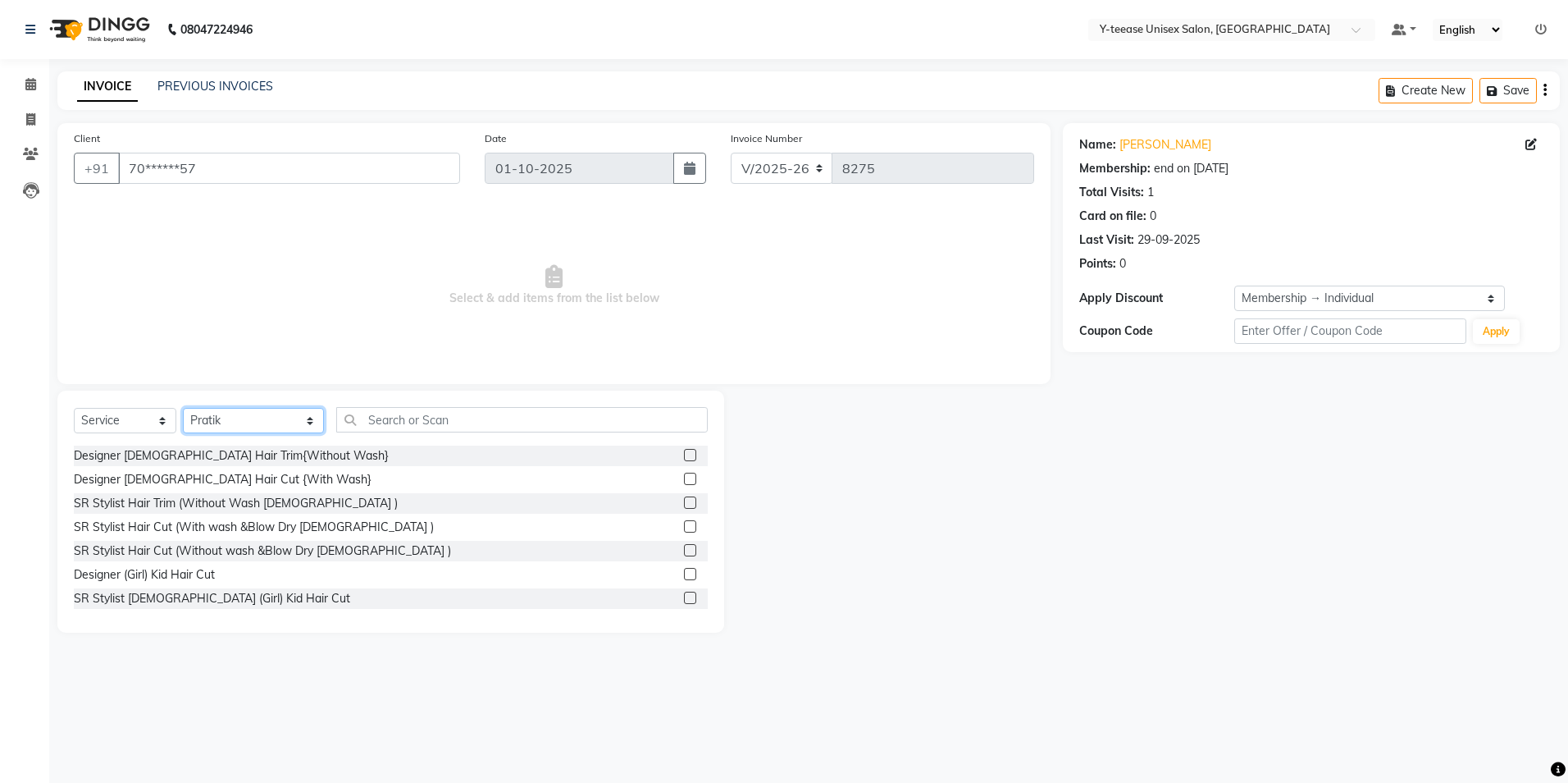
click at [233, 420] on select "Select Stylist Amar Annu Ali chaitrali Dhaman keshav nagar Manager Mosin khan N…" at bounding box center [253, 420] width 141 height 25
select select "88412"
click at [183, 408] on select "Select Stylist Amar Annu Ali chaitrali Dhaman keshav nagar Manager Mosin khan N…" at bounding box center [253, 420] width 141 height 25
click at [346, 419] on input "text" at bounding box center [521, 420] width 371 height 25
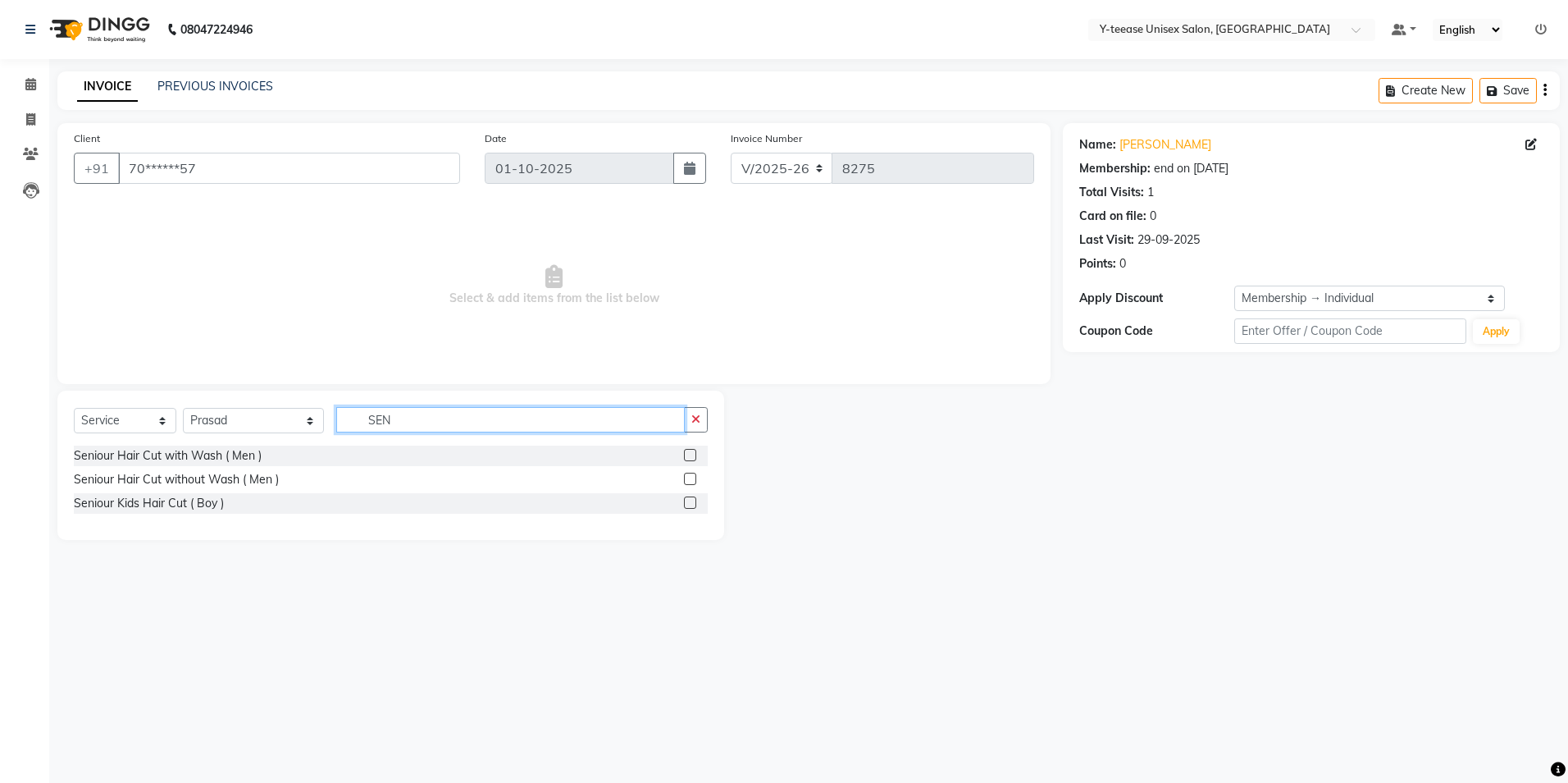
type input "SEN"
click at [692, 496] on div at bounding box center [696, 503] width 24 height 20
click at [691, 499] on label at bounding box center [691, 502] width 12 height 12
click at [691, 499] on input "checkbox" at bounding box center [690, 503] width 11 height 11
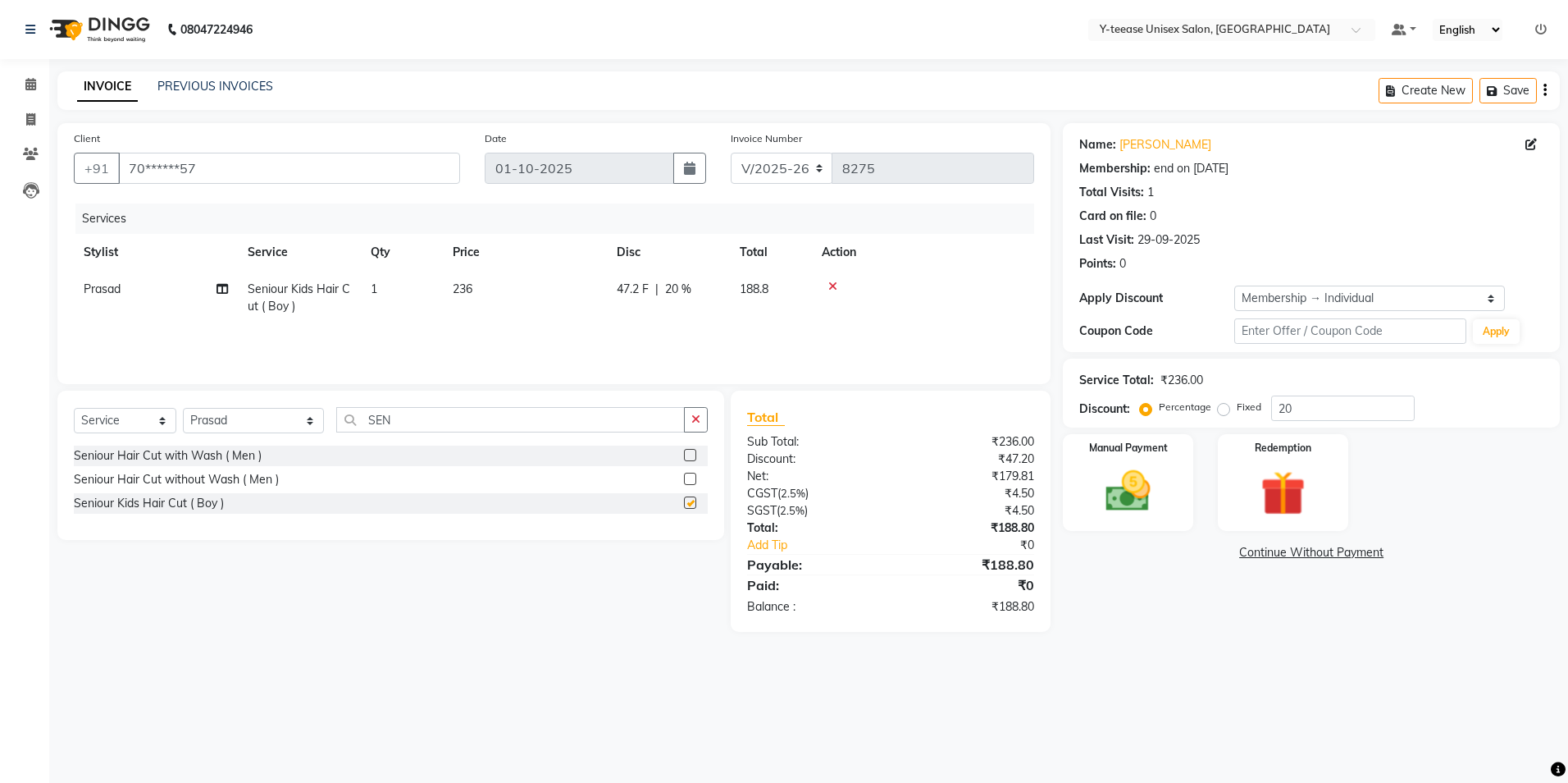
checkbox input "false"
click at [1337, 406] on input "20" at bounding box center [1343, 408] width 144 height 25
type input "2"
click at [118, 415] on select "Select Service Product Membership Package Voucher Prepaid Gift Card" at bounding box center [125, 420] width 103 height 25
click at [74, 408] on select "Select Service Product Membership Package Voucher Prepaid Gift Card" at bounding box center [125, 420] width 103 height 25
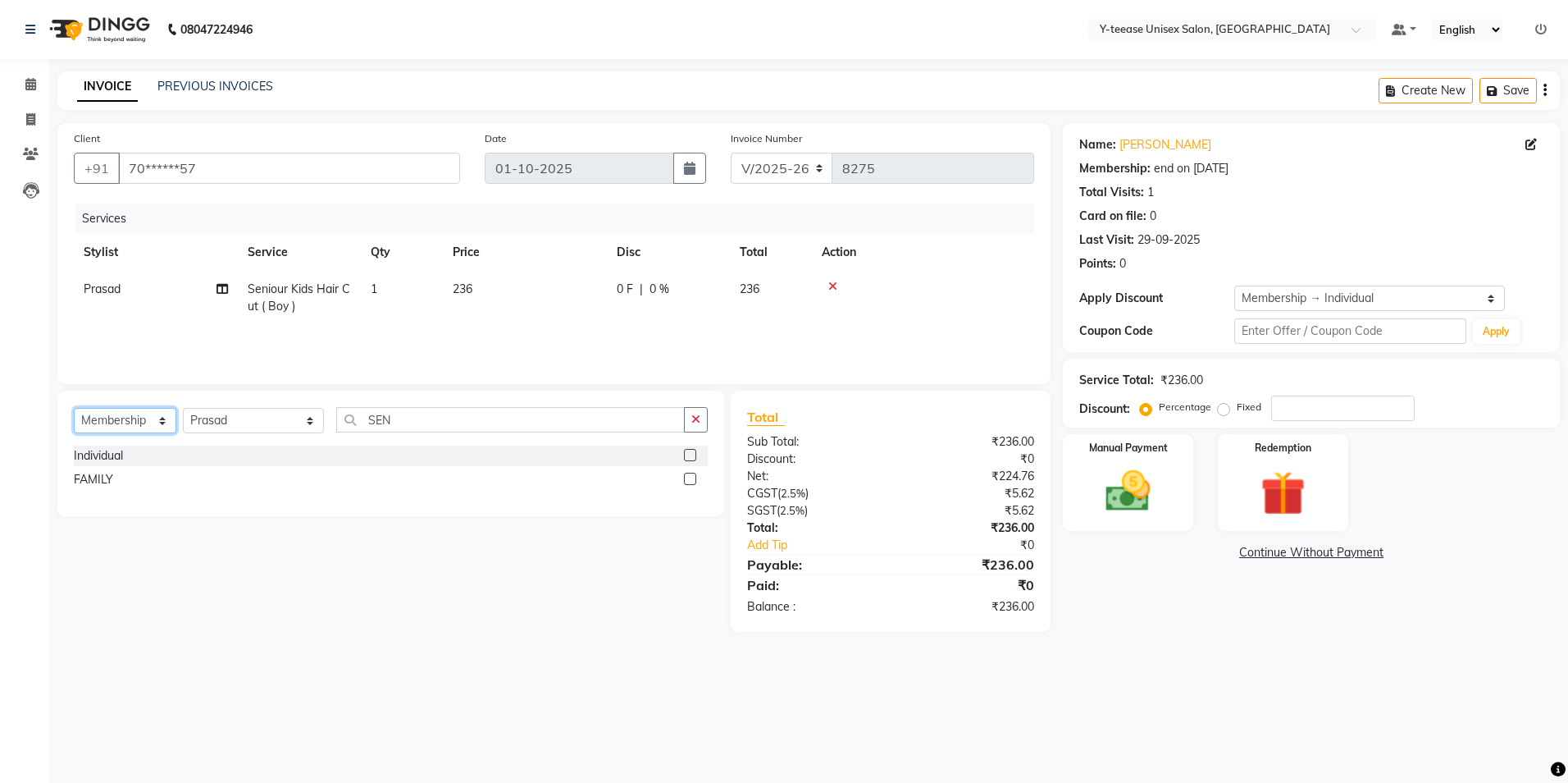
click at [139, 420] on select "Select Service Product Membership Package Voucher Prepaid Gift Card" at bounding box center [125, 420] width 103 height 25
select select "product"
click at [74, 408] on select "Select Service Product Membership Package Voucher Prepaid Gift Card" at bounding box center [125, 420] width 103 height 25
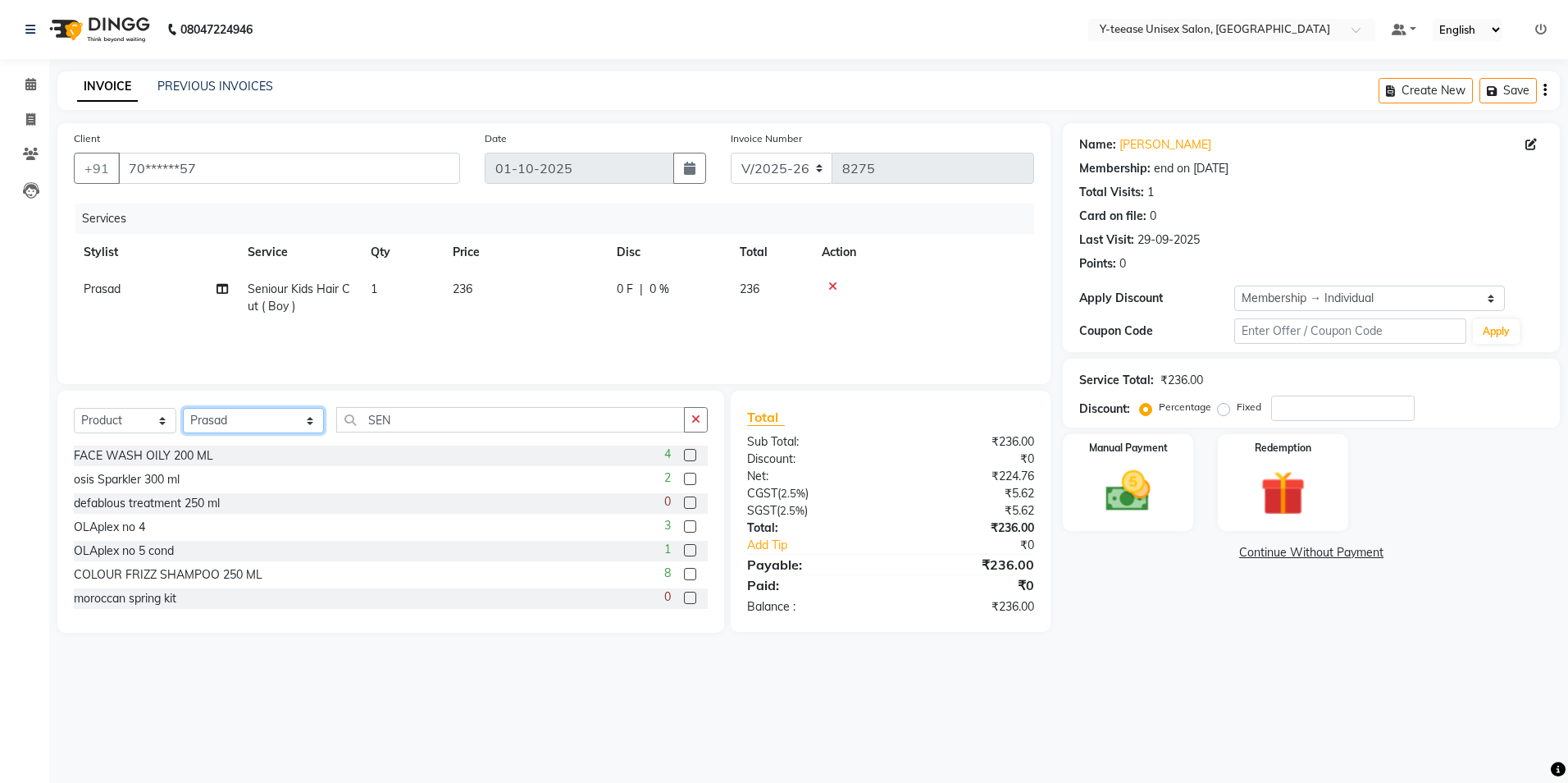
click at [261, 422] on select "Select Stylist Amar Annu Ali chaitrali Dhaman keshav nagar Manager Mosin khan N…" at bounding box center [253, 420] width 141 height 25
select select "56"
click at [183, 408] on select "Select Stylist Amar Annu Ali chaitrali Dhaman keshav nagar Manager Mosin khan N…" at bounding box center [253, 420] width 141 height 25
click at [370, 419] on input "SEN" at bounding box center [510, 420] width 348 height 25
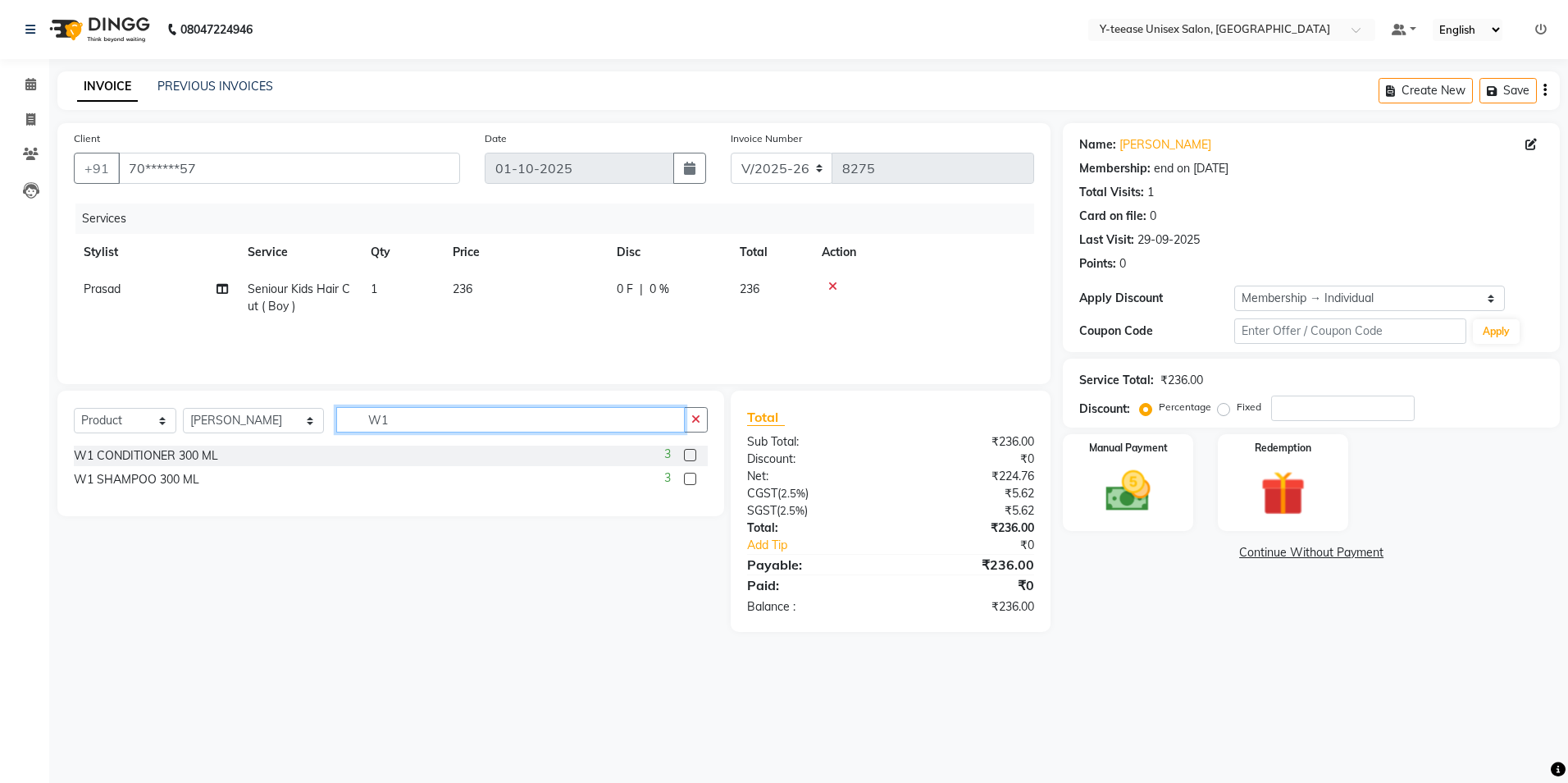
type input "W1"
click at [691, 455] on label at bounding box center [691, 455] width 12 height 12
click at [691, 455] on input "checkbox" at bounding box center [690, 456] width 11 height 11
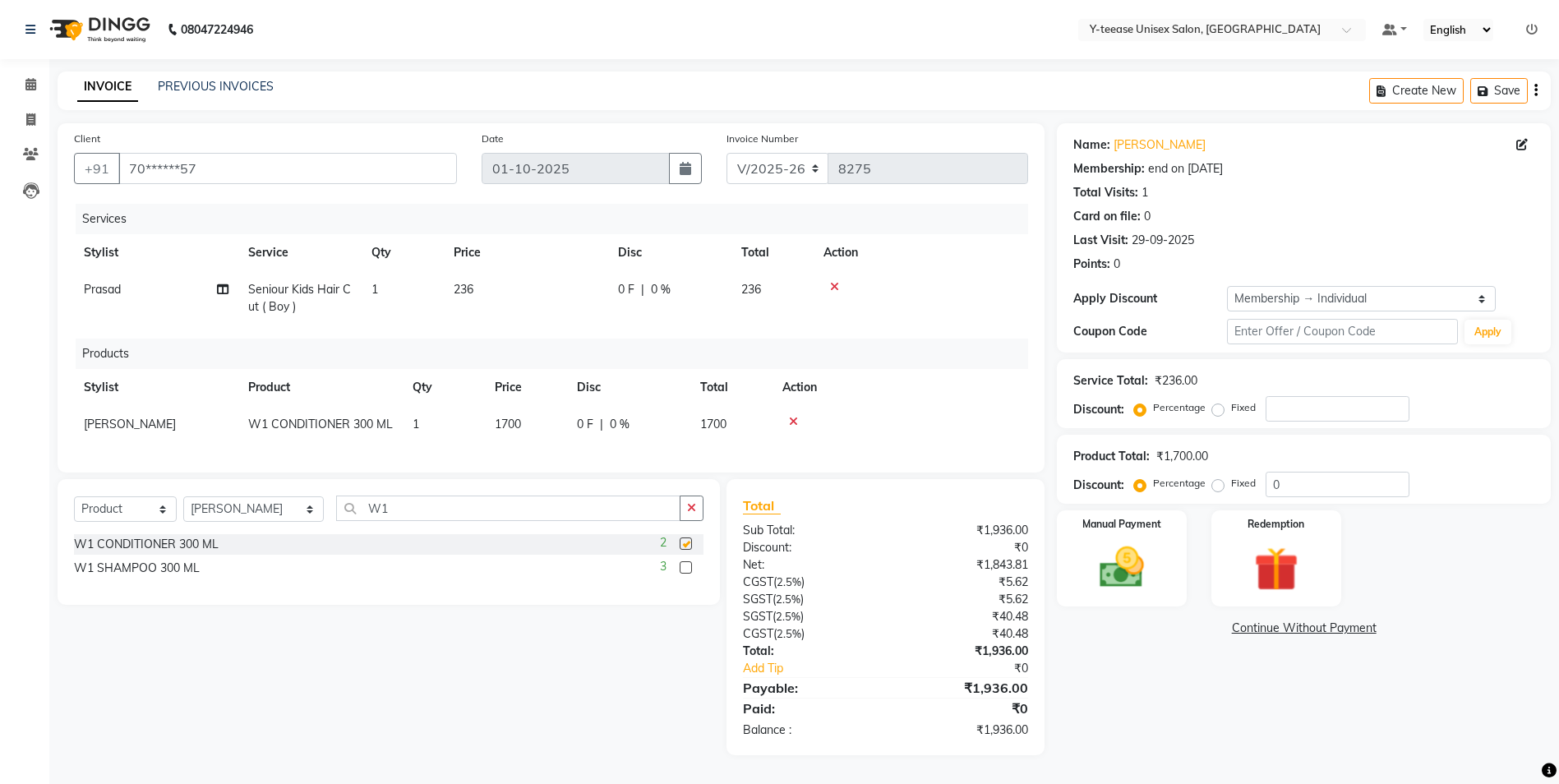
checkbox input "false"
click at [1292, 483] on input "0" at bounding box center [1337, 484] width 144 height 25
type input "5"
click at [1213, 662] on div "Name: Anandita Membership: end on 29-09-2026 Total Visits: 1 Card on file: 0 La…" at bounding box center [1310, 439] width 506 height 632
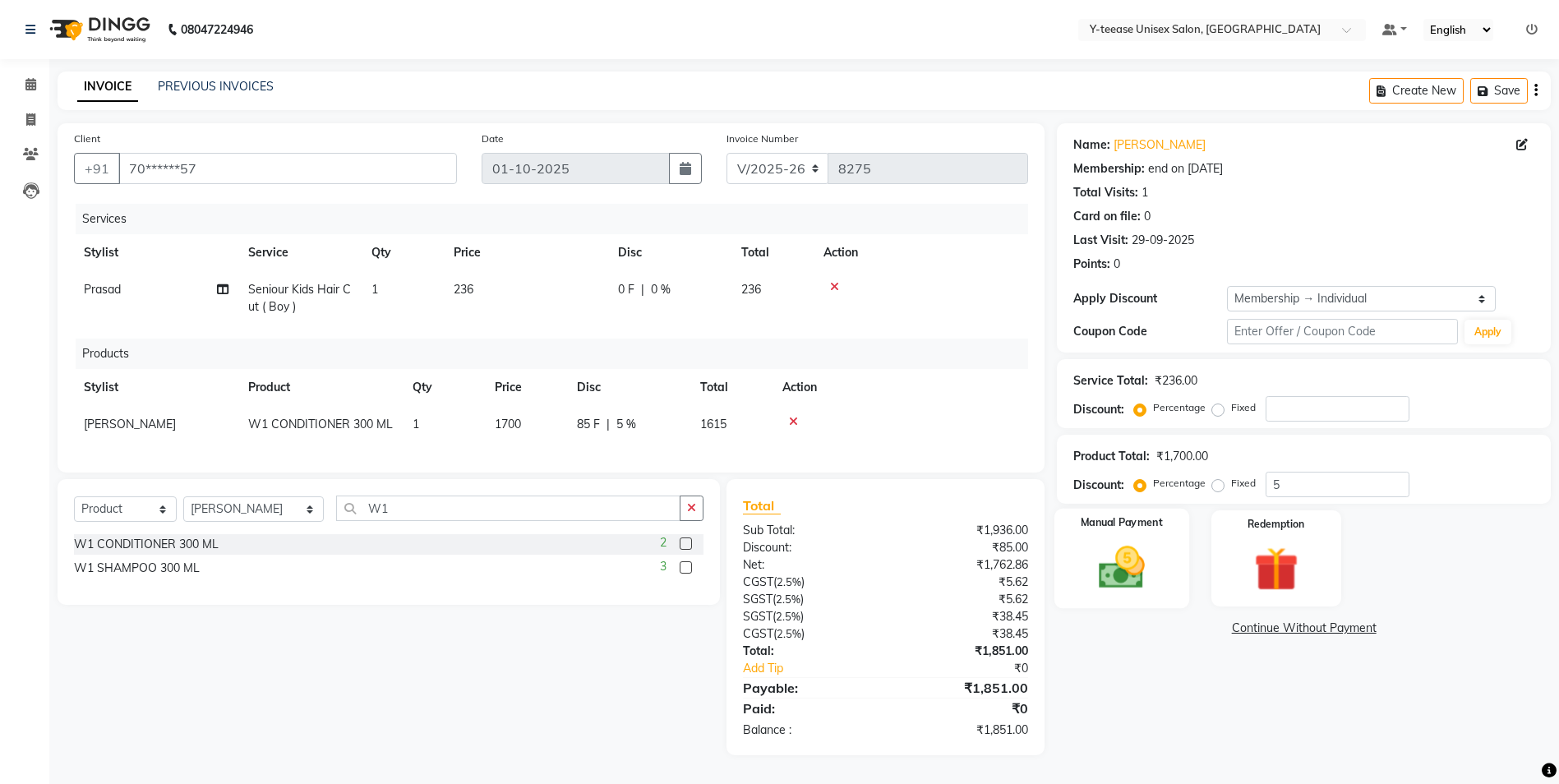
click at [1139, 547] on img at bounding box center [1122, 567] width 76 height 54
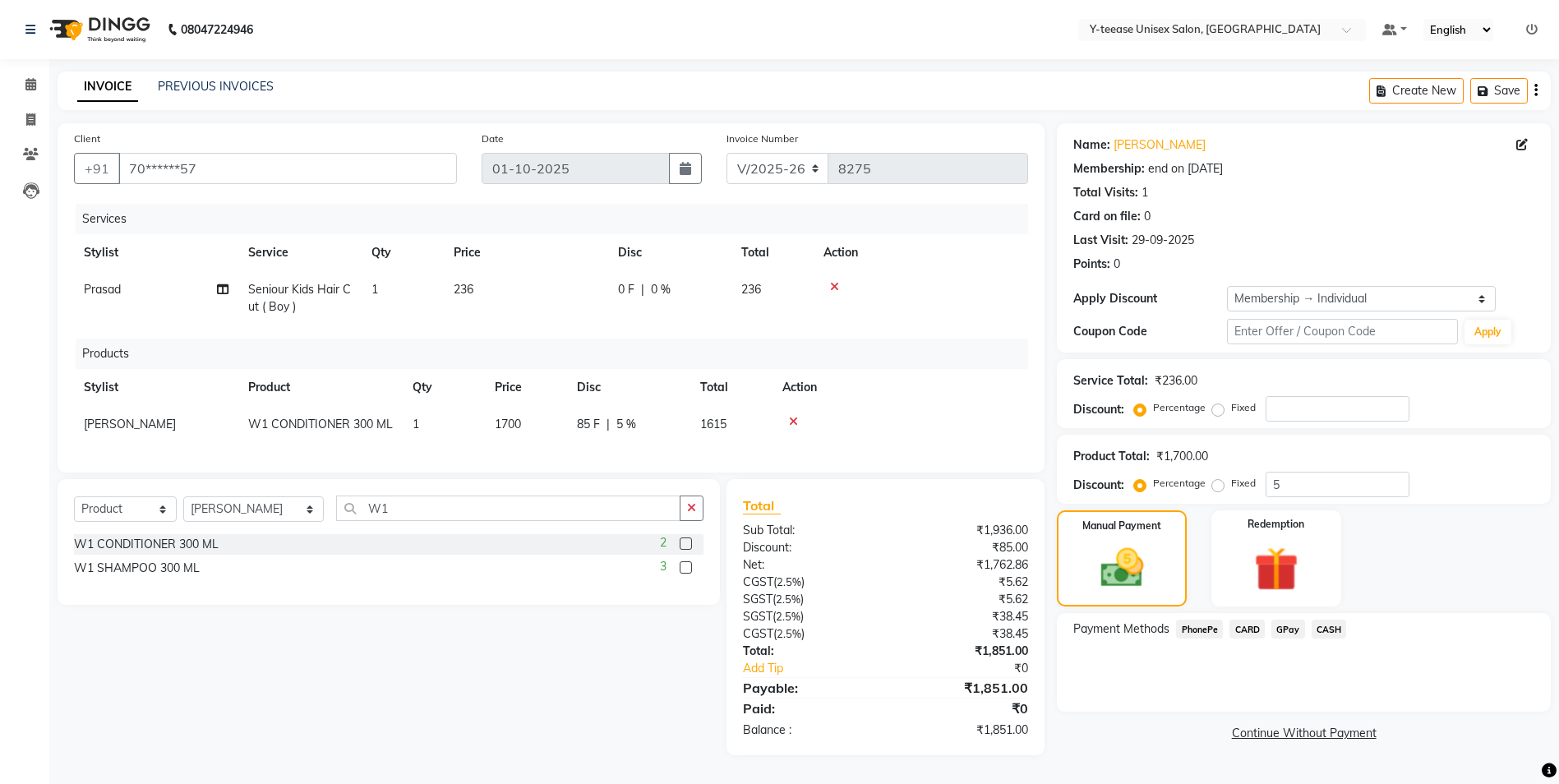
click at [1286, 621] on span "GPay" at bounding box center [1288, 628] width 33 height 18
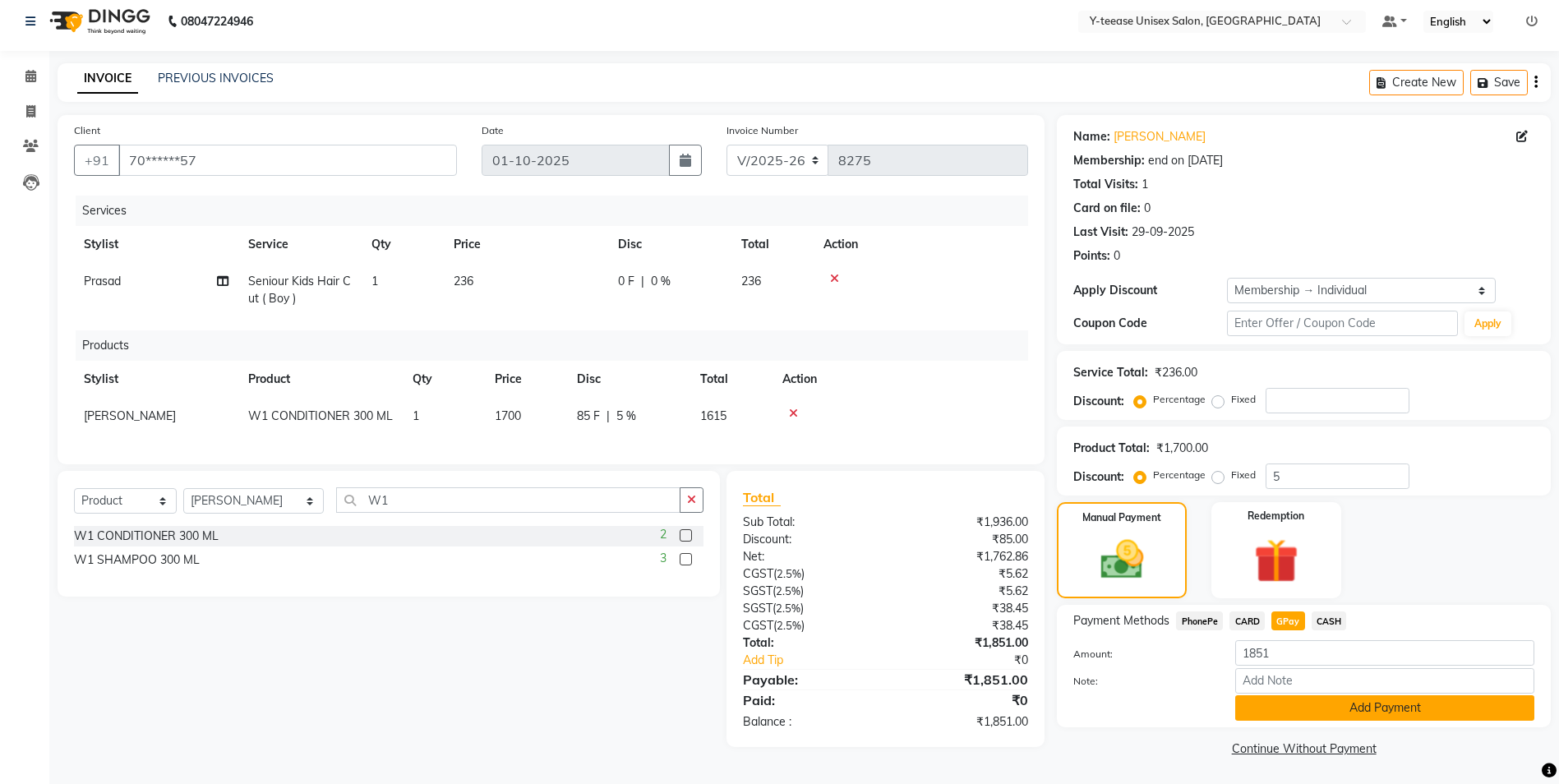
click at [1288, 708] on button "Add Payment" at bounding box center [1385, 708] width 299 height 25
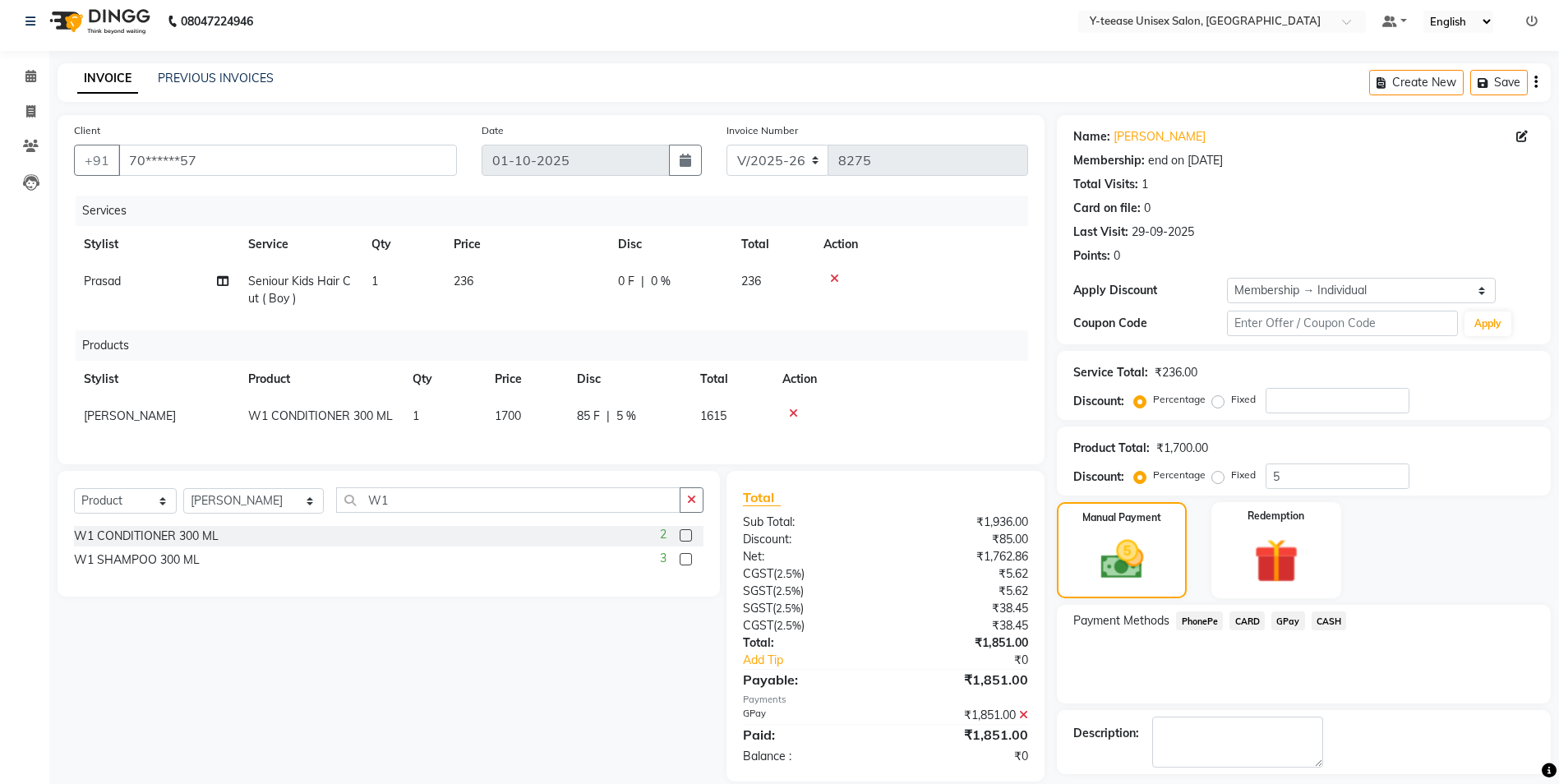
scroll to position [79, 0]
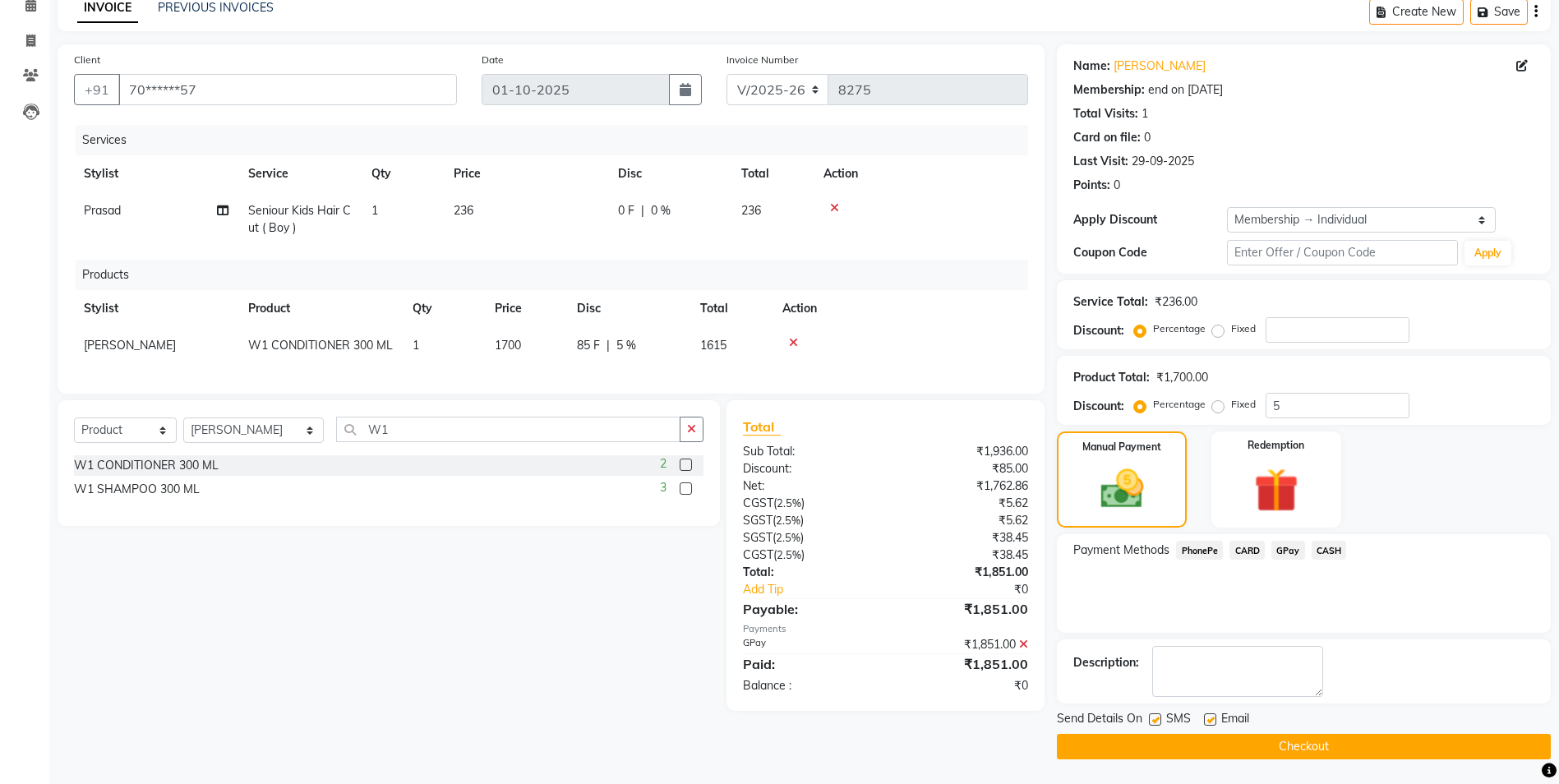
click at [1256, 740] on button "Checkout" at bounding box center [1304, 746] width 494 height 25
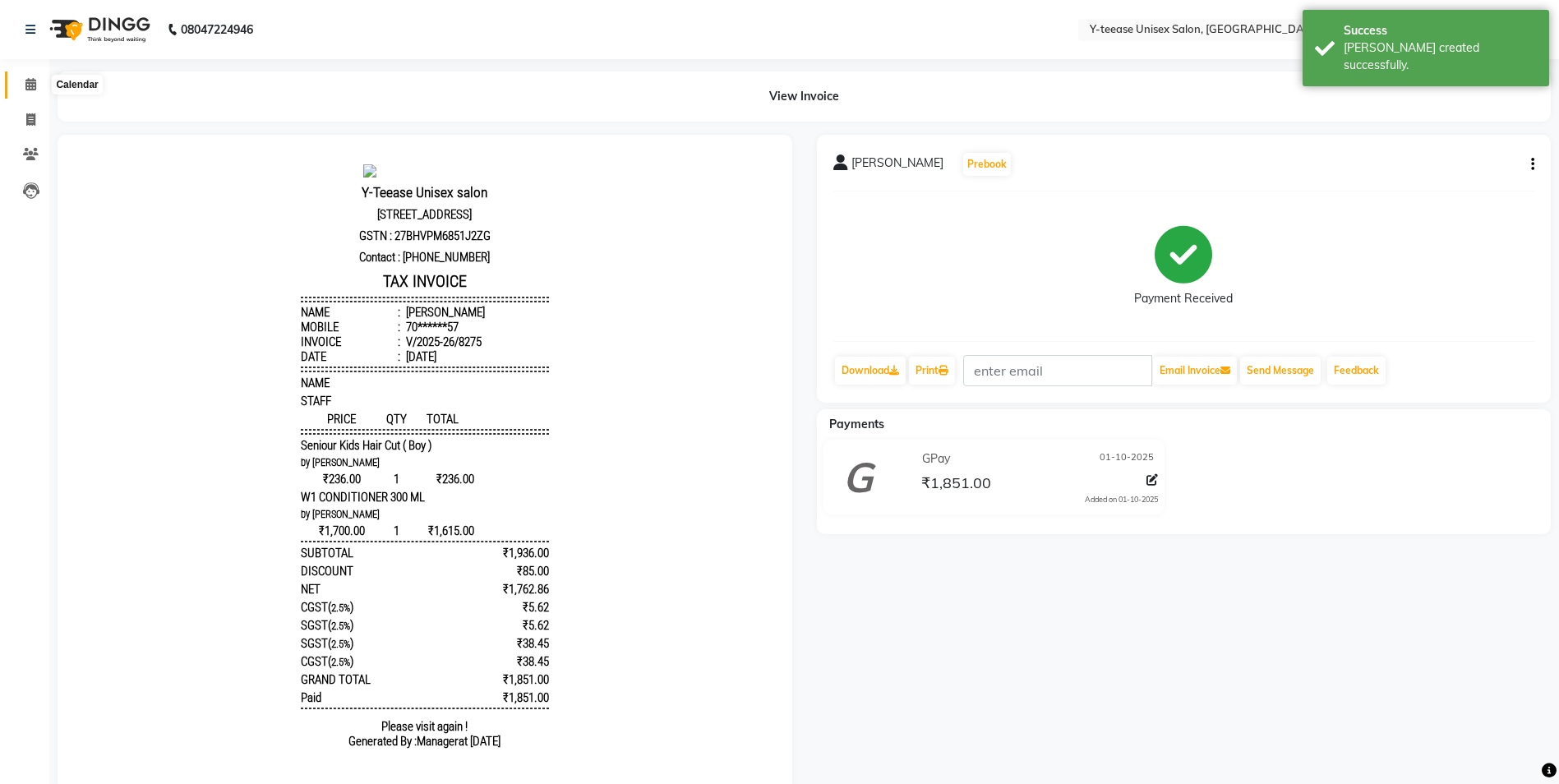
click at [32, 83] on icon at bounding box center [31, 84] width 11 height 12
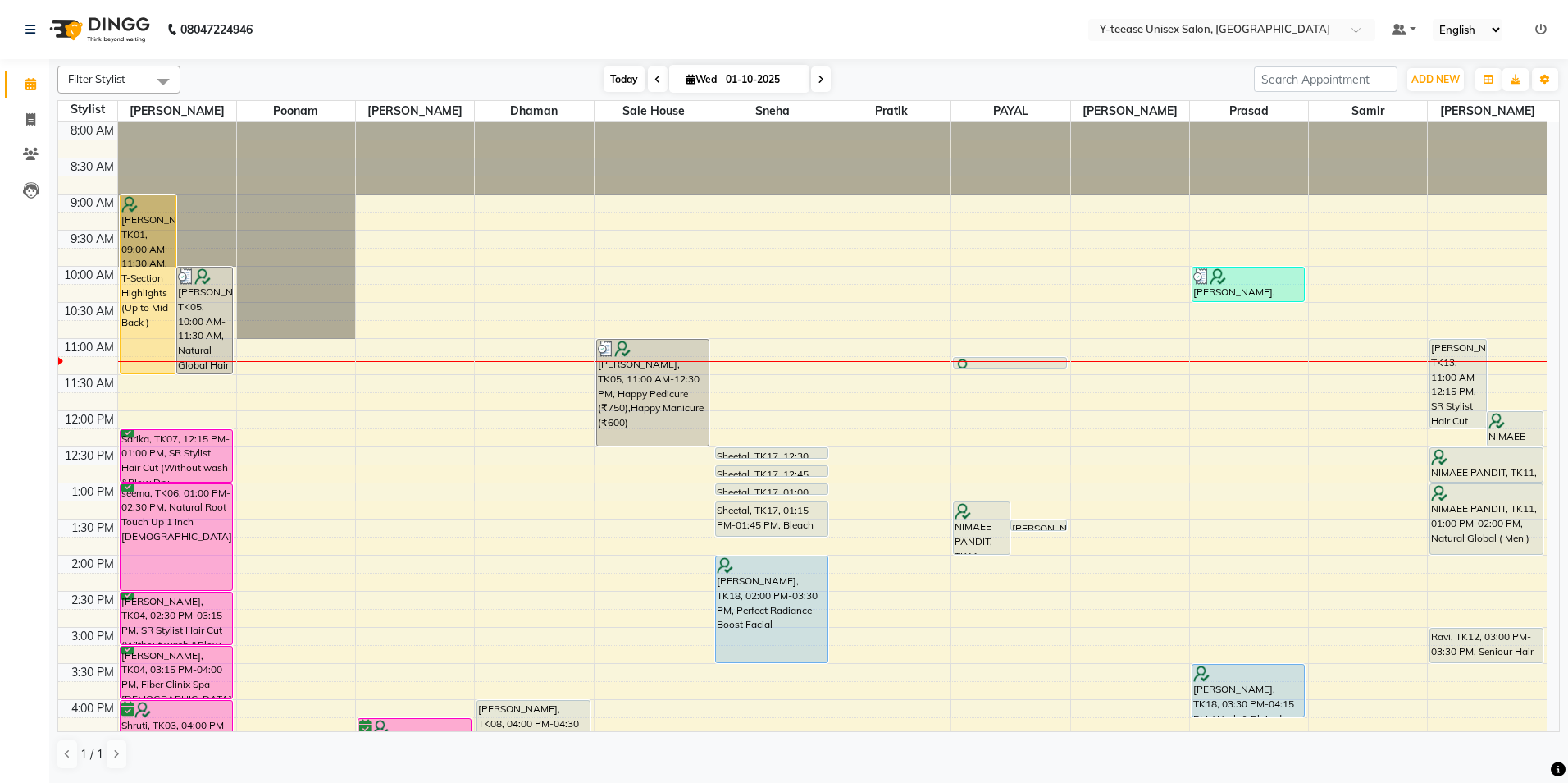
click at [612, 71] on span "Today" at bounding box center [624, 79] width 41 height 25
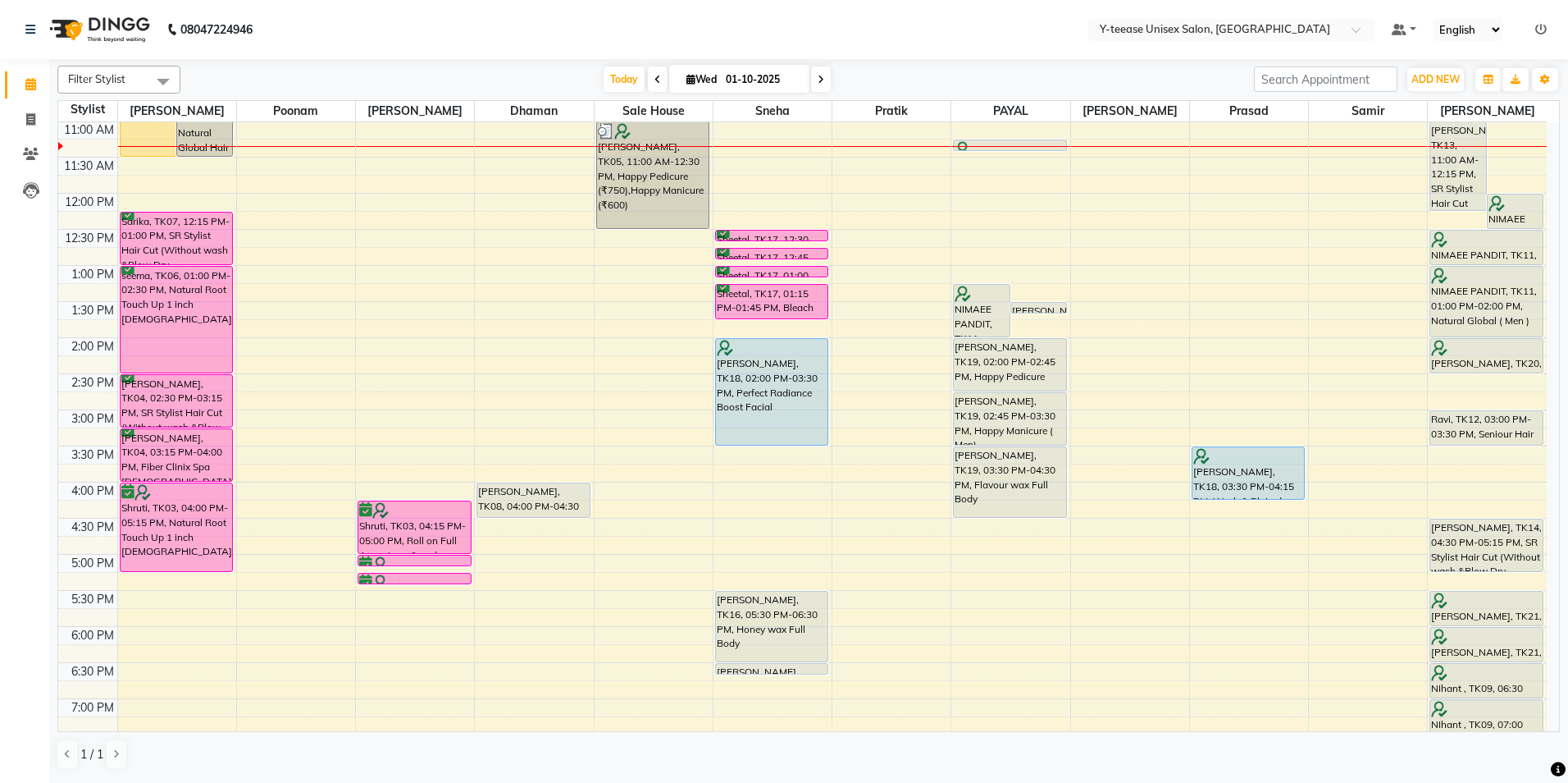
click at [822, 75] on span at bounding box center [820, 79] width 19 height 25
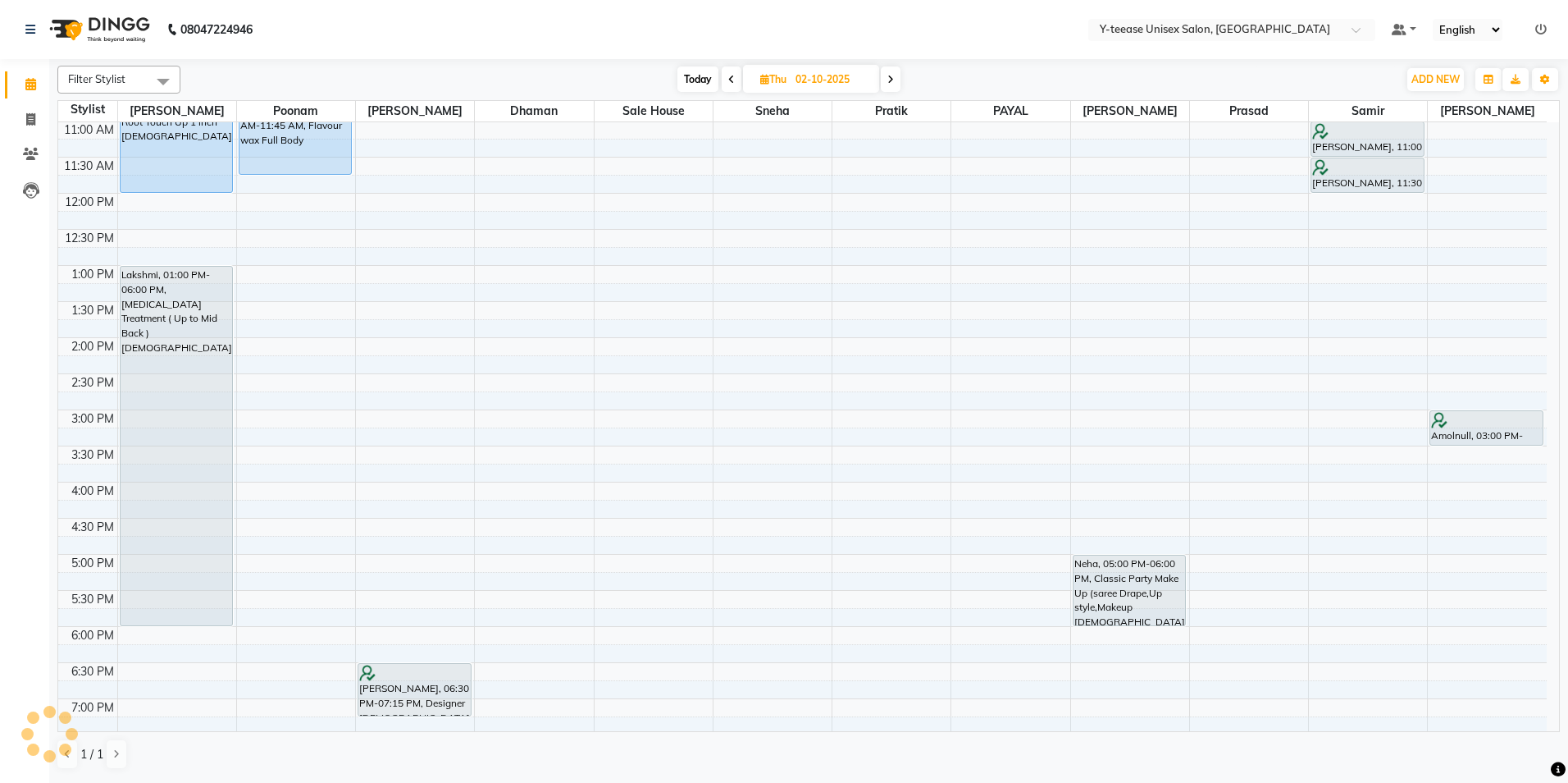
click at [893, 81] on icon at bounding box center [890, 79] width 6 height 10
type input "03-10-2025"
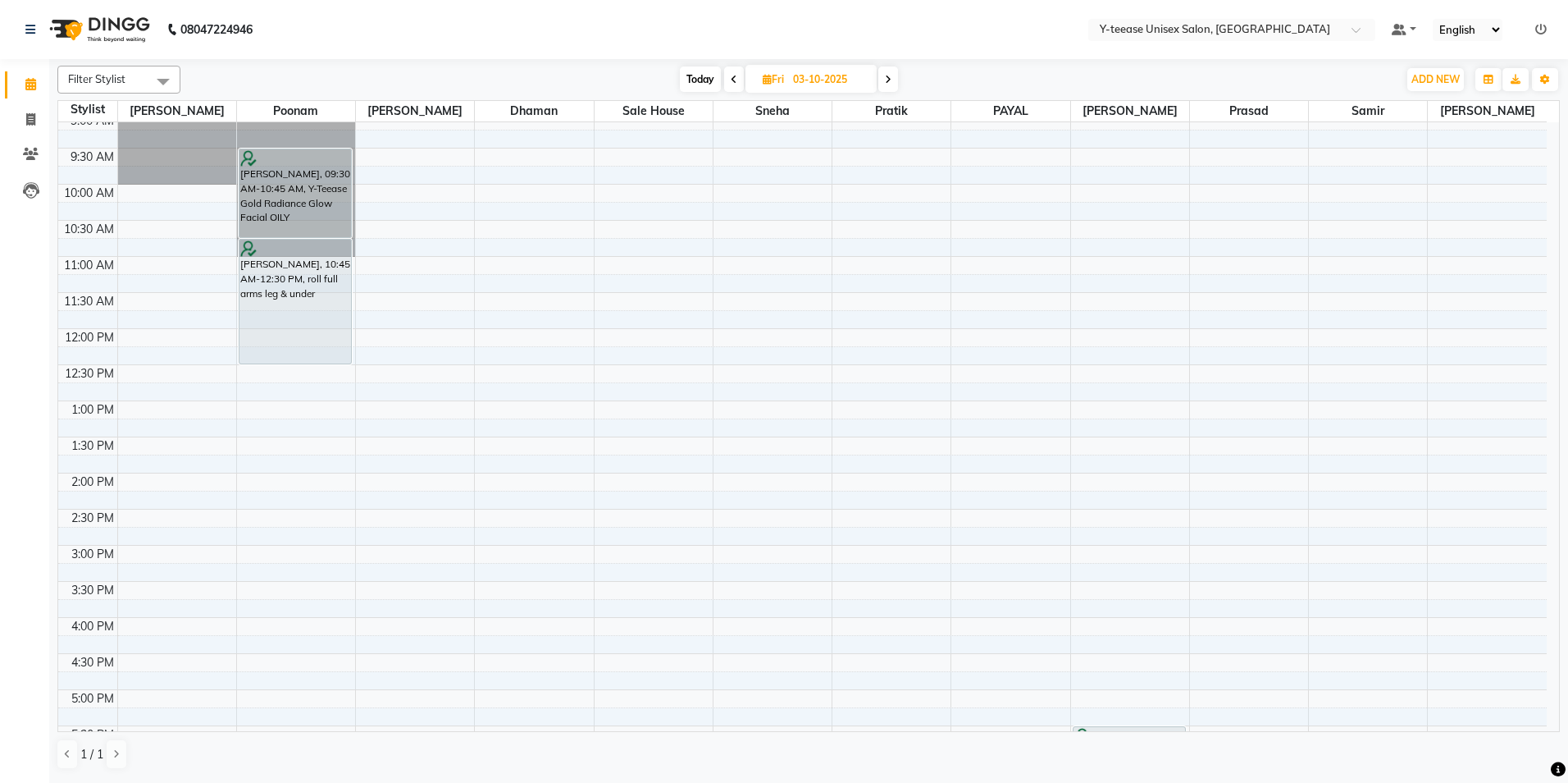
scroll to position [164, 0]
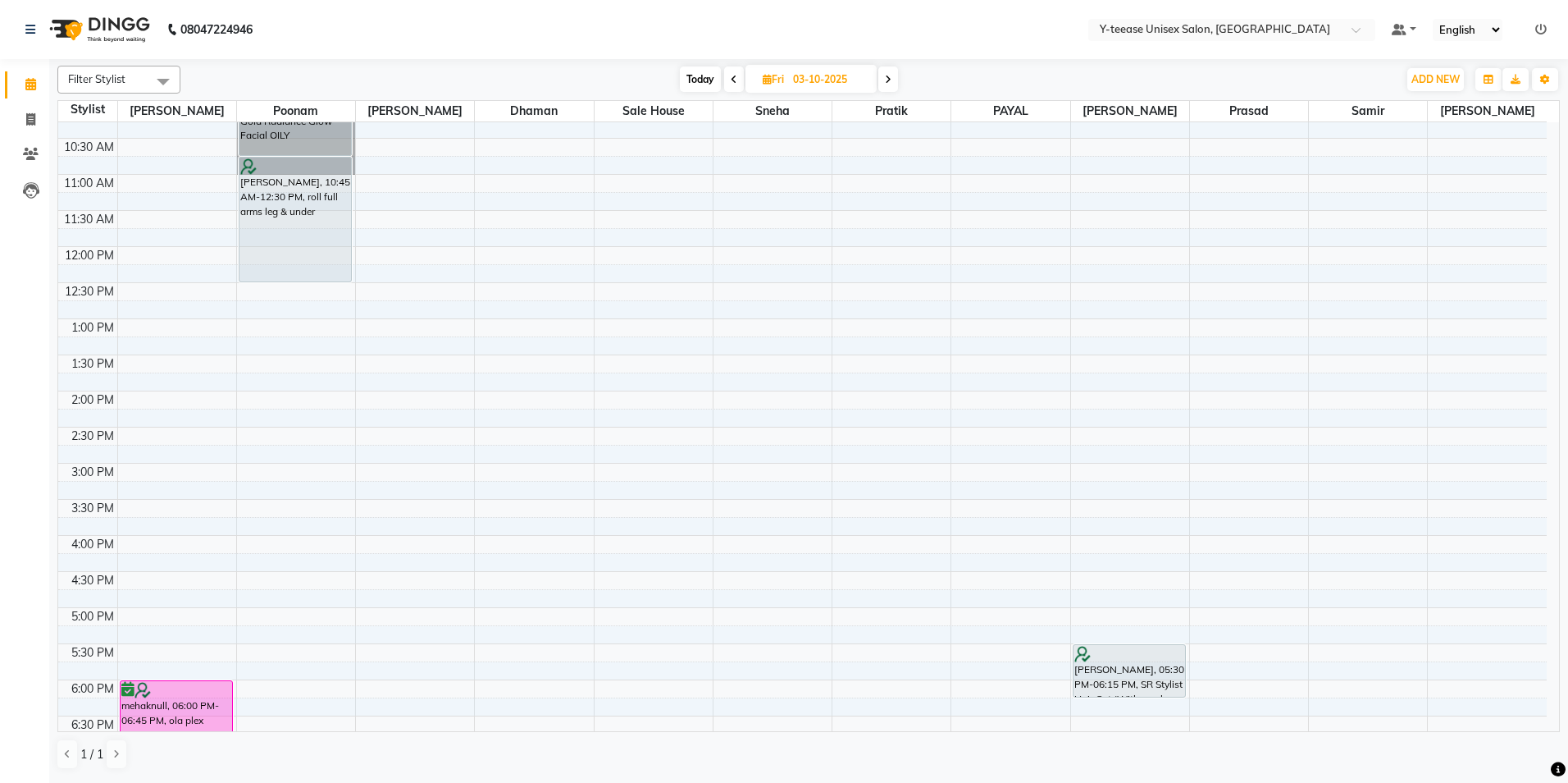
click at [349, 326] on div "8:00 AM 8:30 AM 9:00 AM 9:30 AM 10:00 AM 10:30 AM 11:00 AM 11:30 AM 12:00 PM 12…" at bounding box center [802, 499] width 1488 height 1082
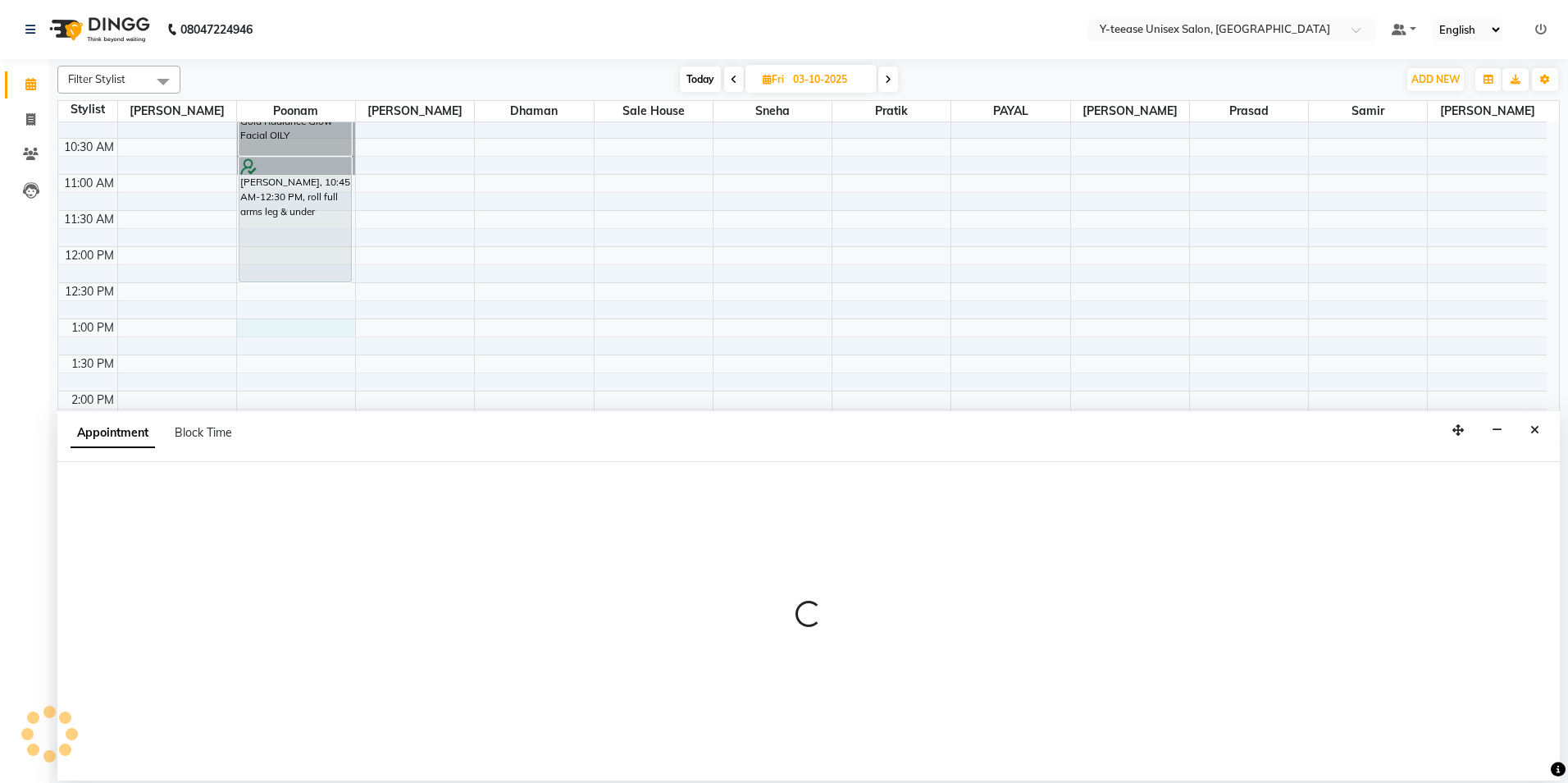
select select "57"
select select "780"
select select "tentative"
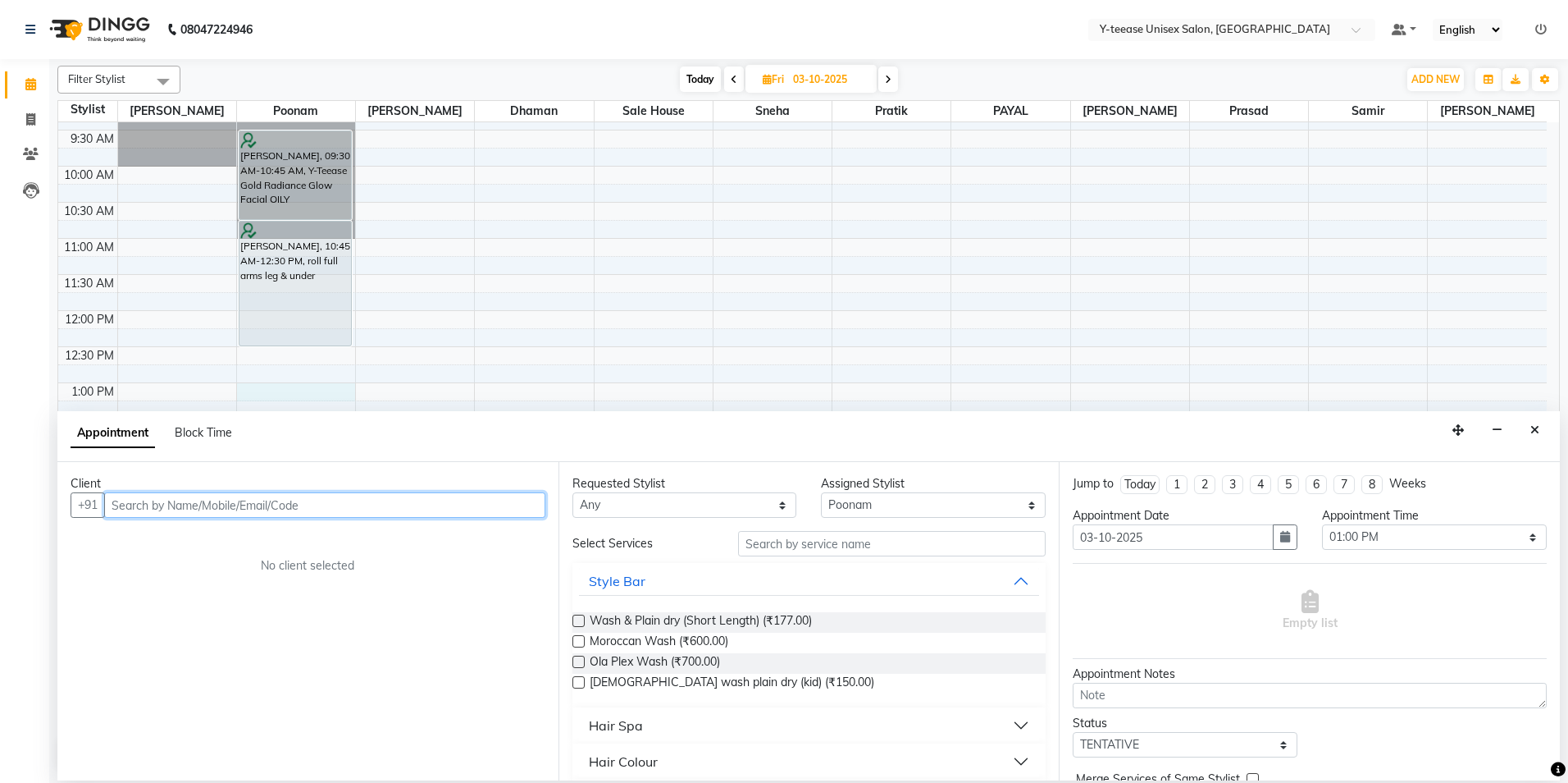
scroll to position [82, 0]
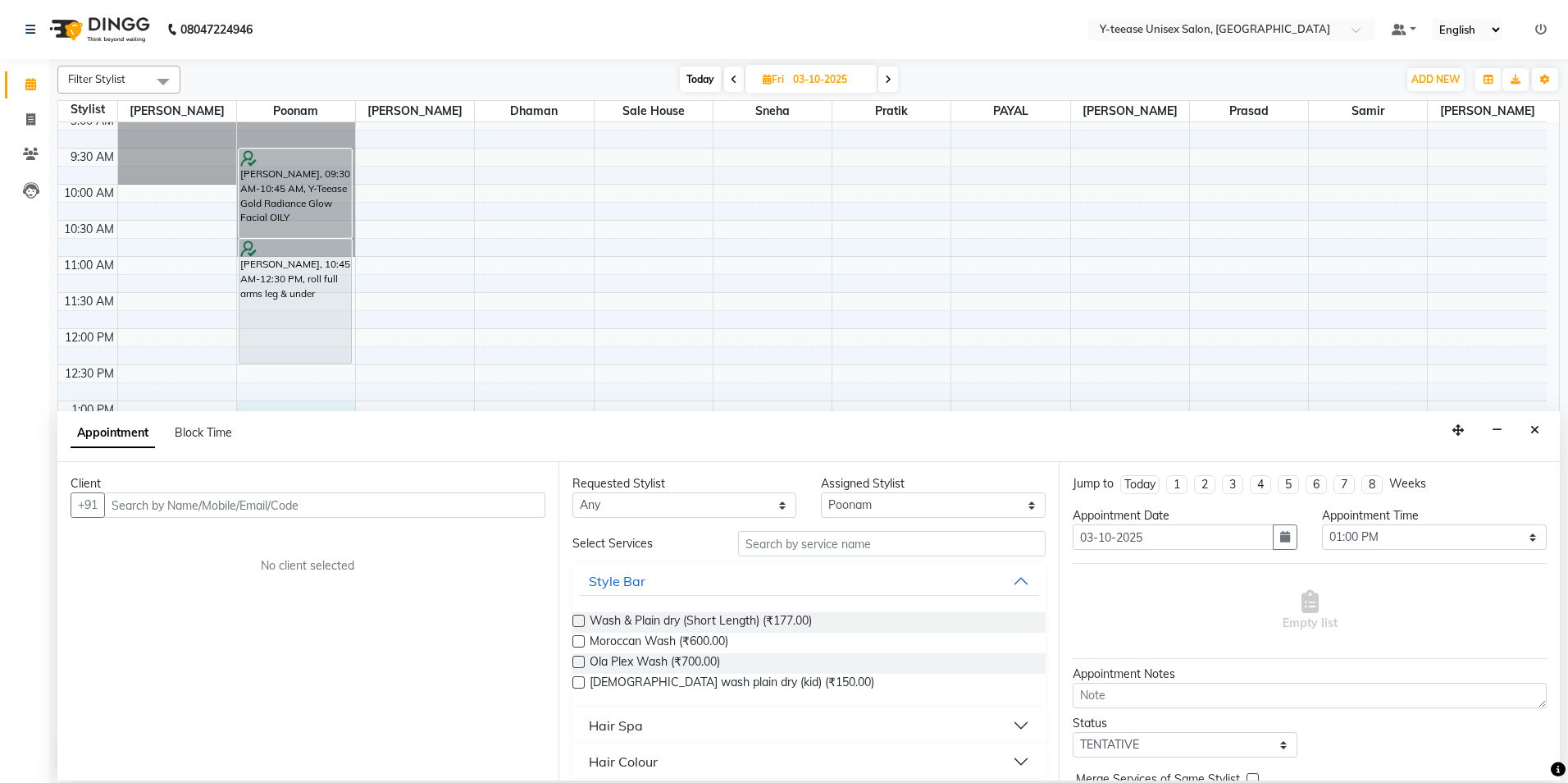
click at [1536, 434] on icon "Close" at bounding box center [1535, 429] width 9 height 11
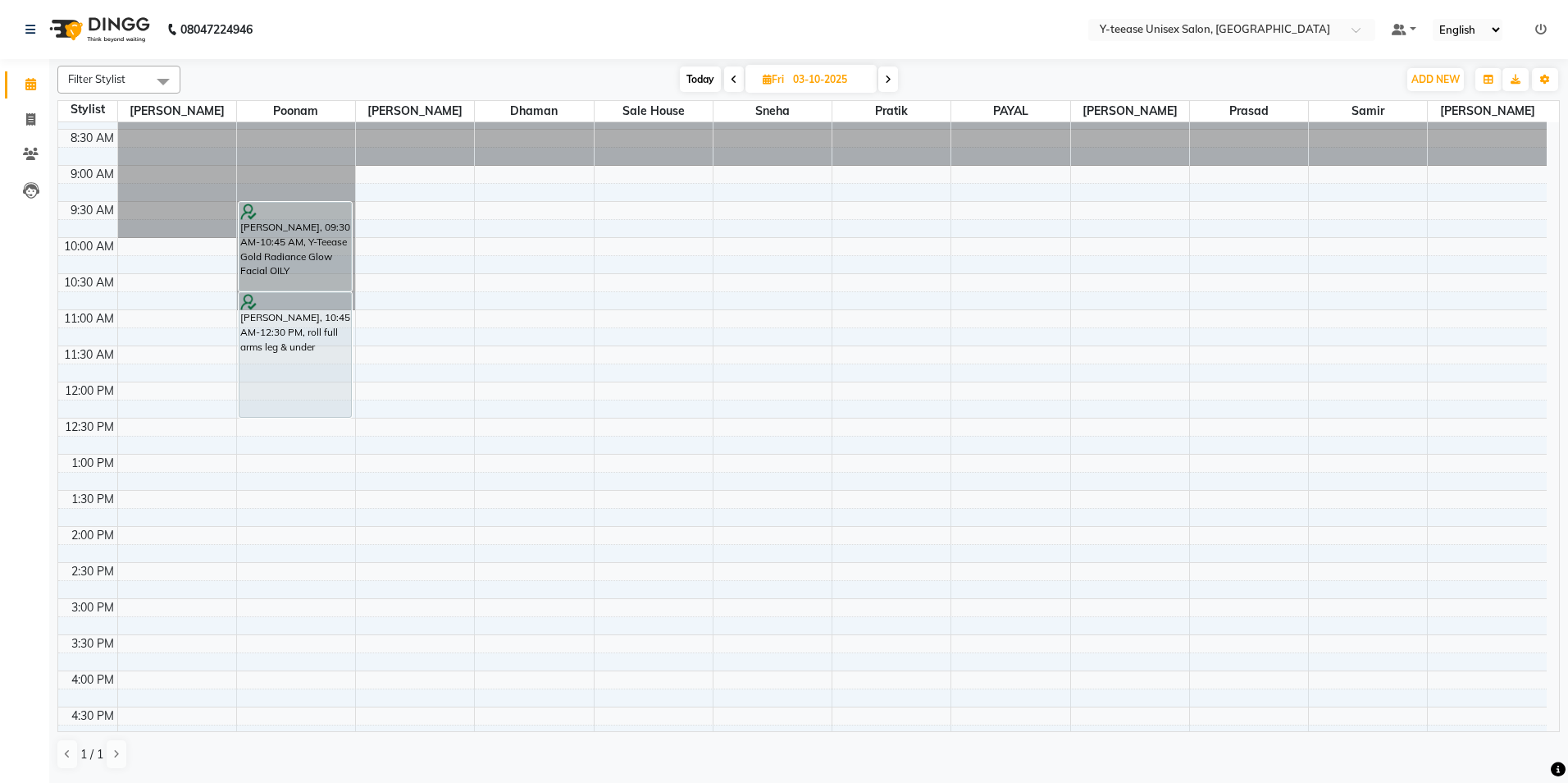
scroll to position [0, 0]
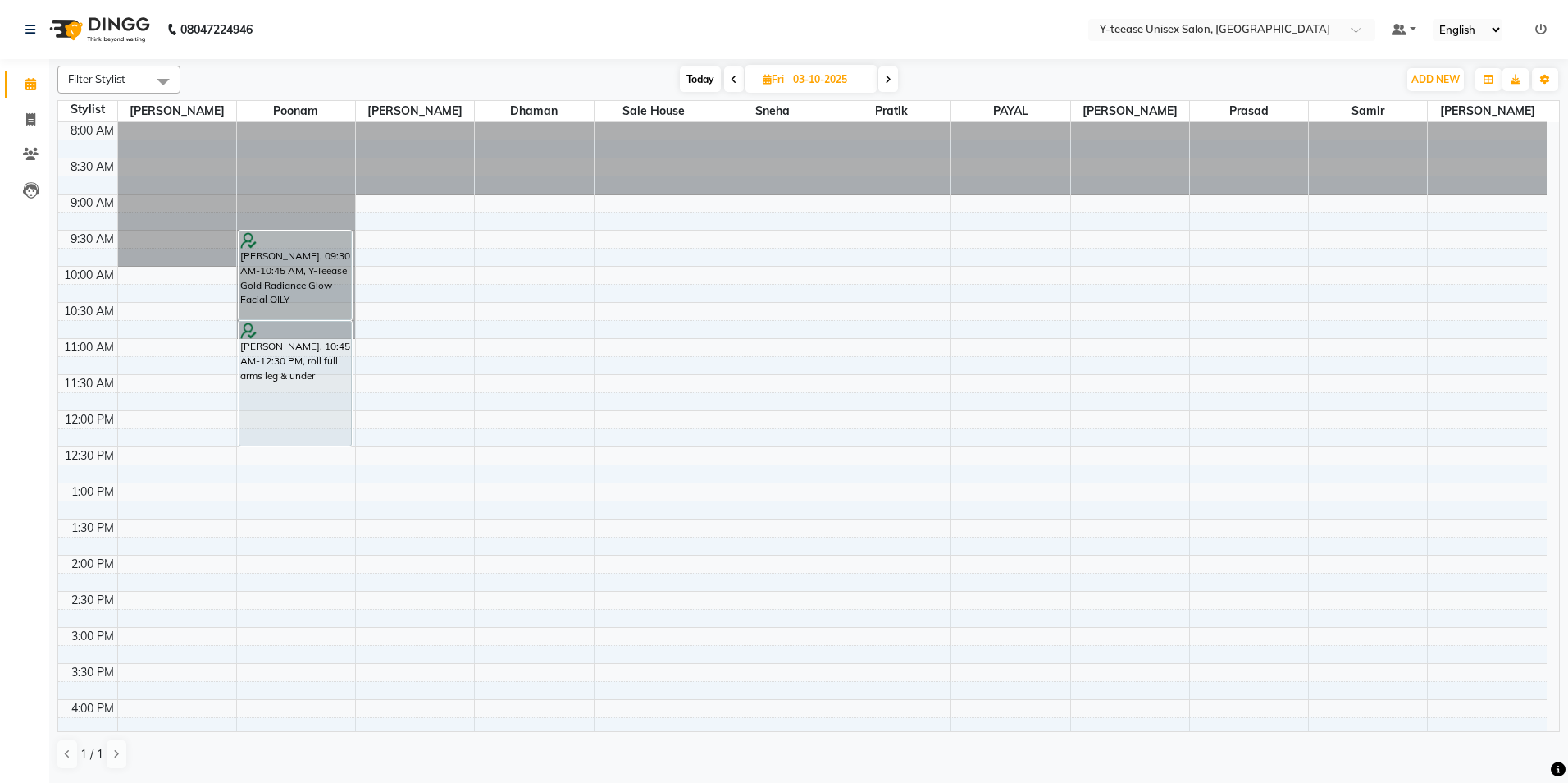
click at [726, 76] on span at bounding box center [734, 79] width 19 height 25
type input "02-10-2025"
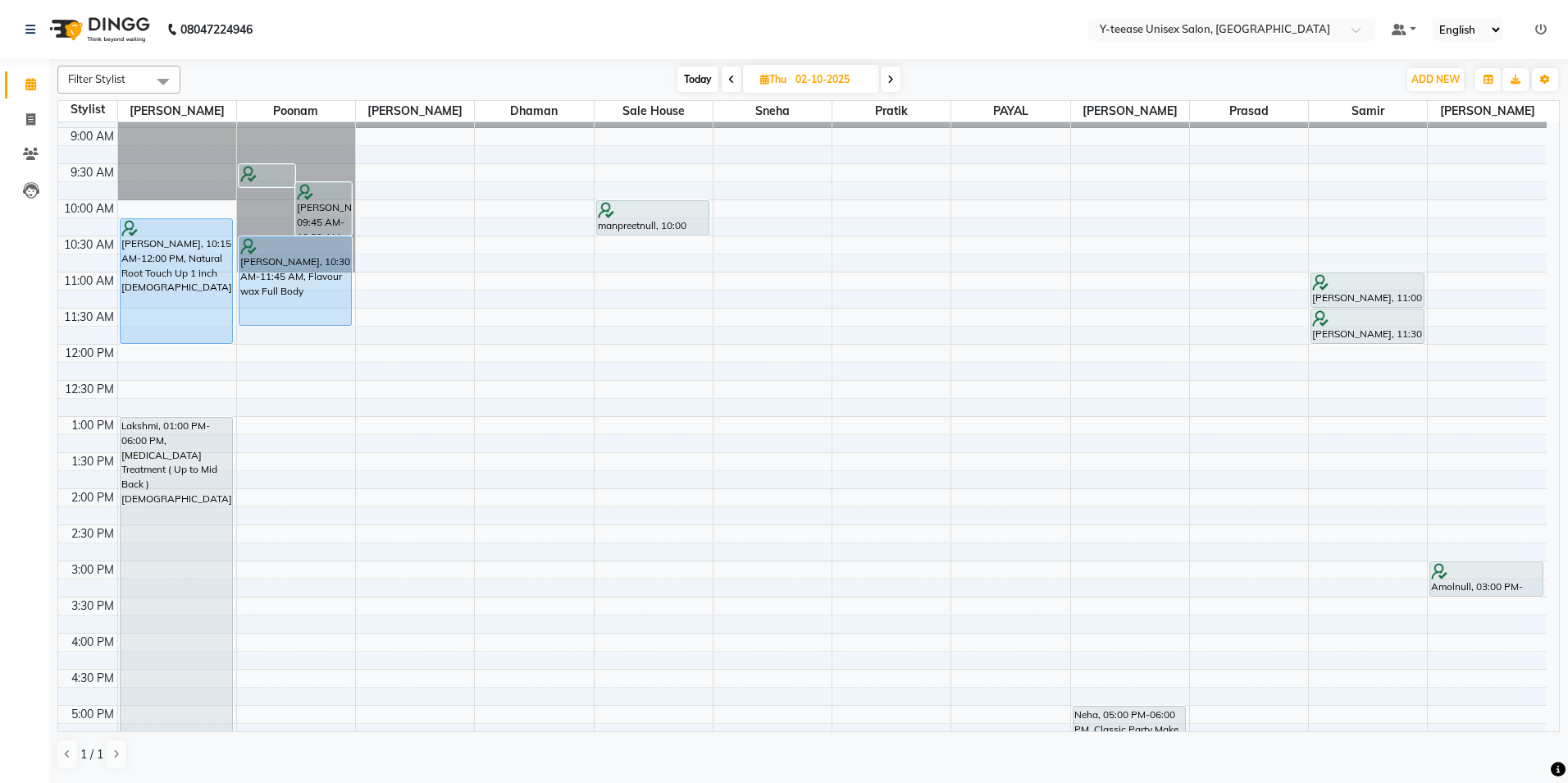
scroll to position [82, 0]
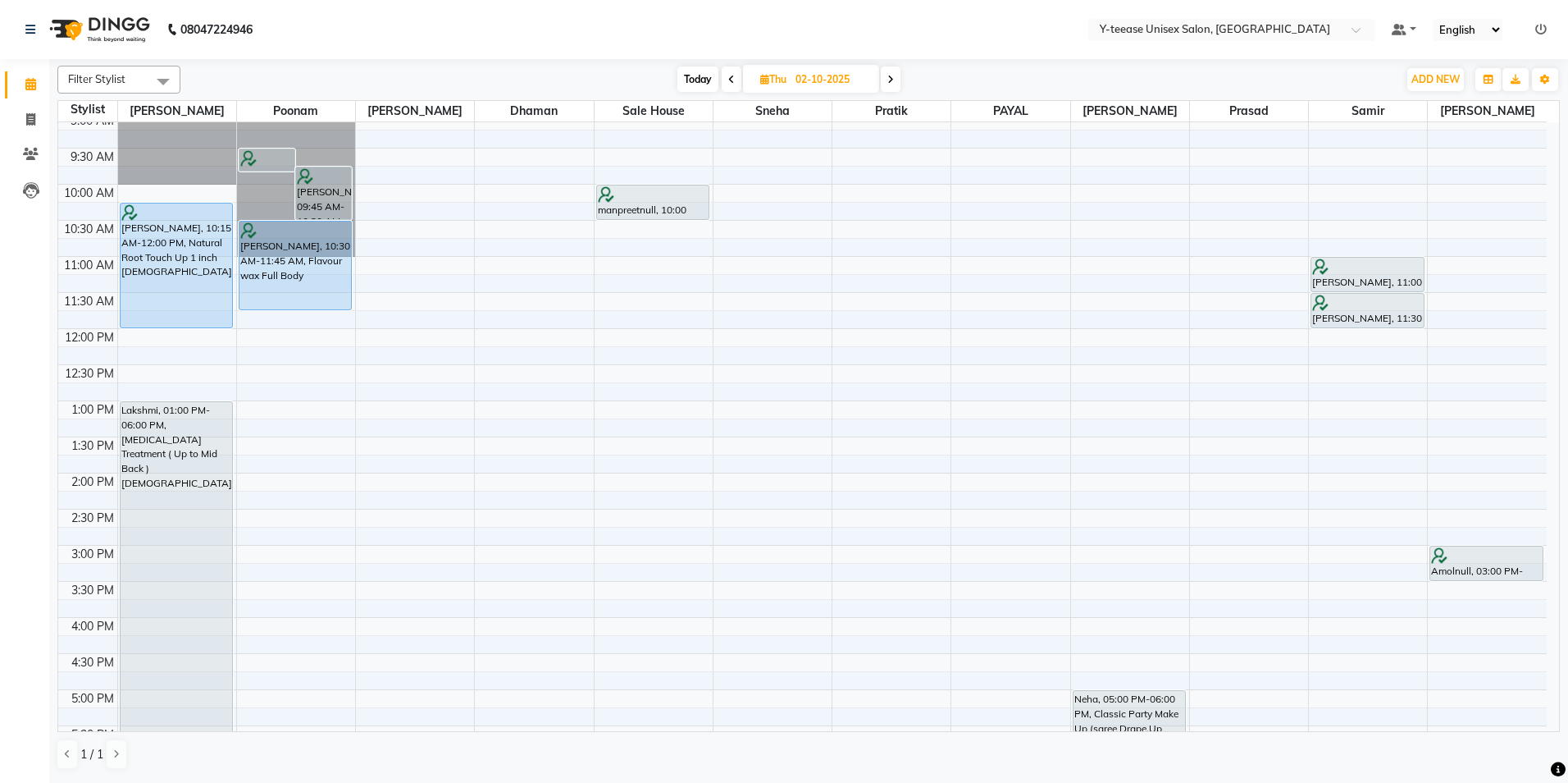
click at [270, 342] on div "8:00 AM 8:30 AM 9:00 AM 9:30 AM 10:00 AM 10:30 AM 11:00 AM 11:30 AM 12:00 PM 12…" at bounding box center [802, 581] width 1488 height 1082
select select "57"
select select "tentative"
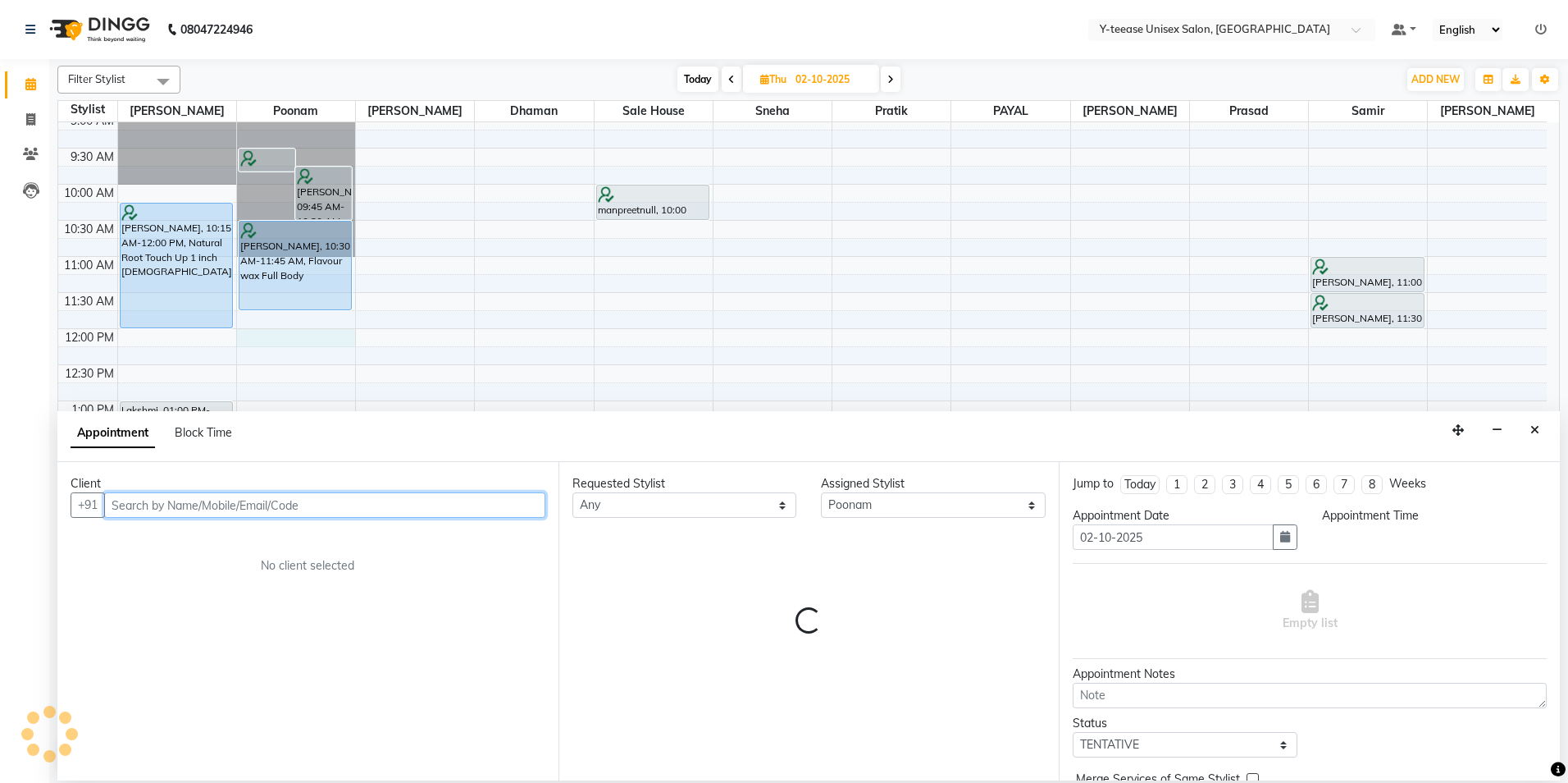
select select "720"
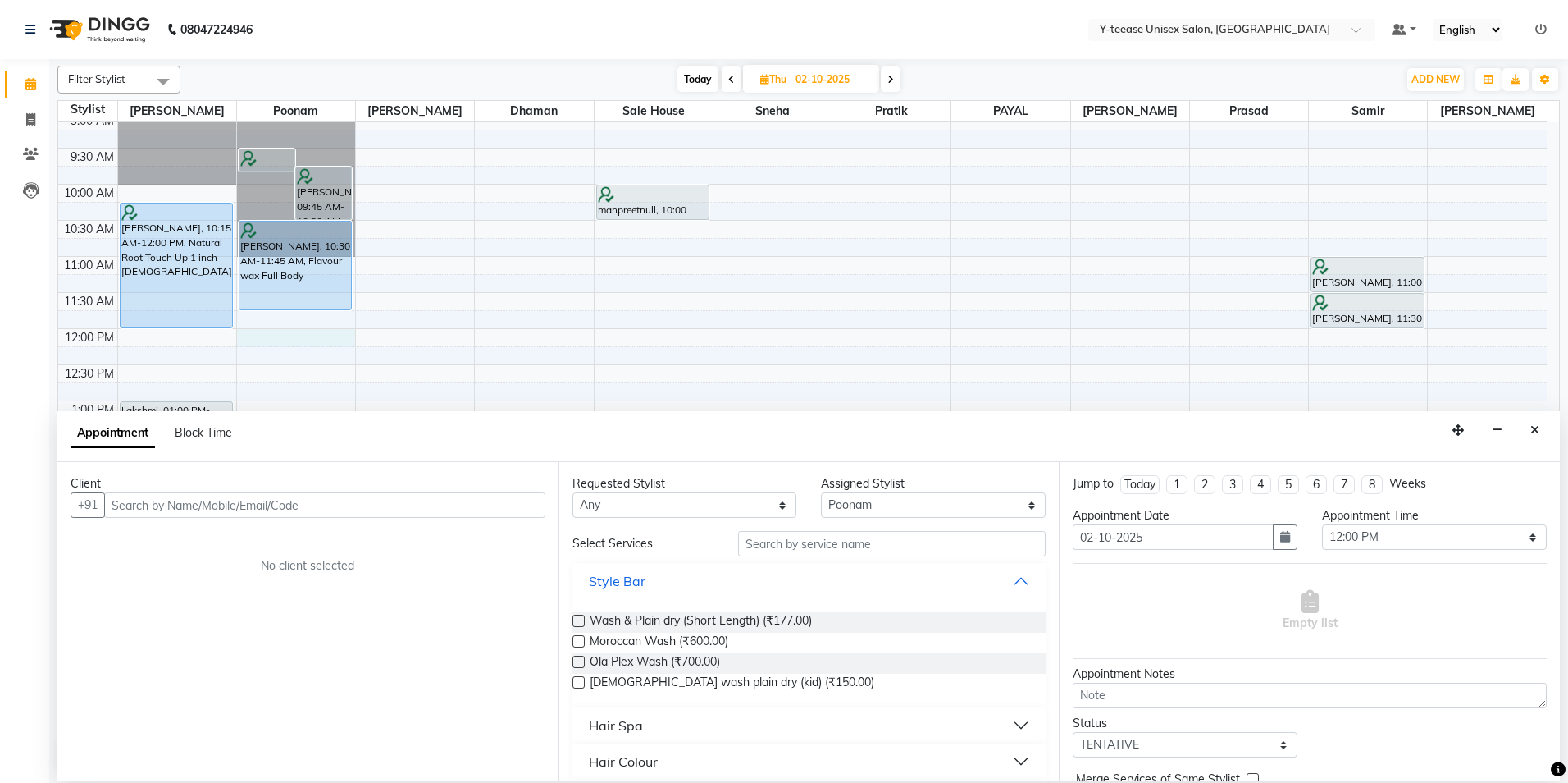
click at [784, 565] on div "Style Bar" at bounding box center [809, 580] width 474 height 36
click at [778, 546] on input "text" at bounding box center [891, 543] width 308 height 25
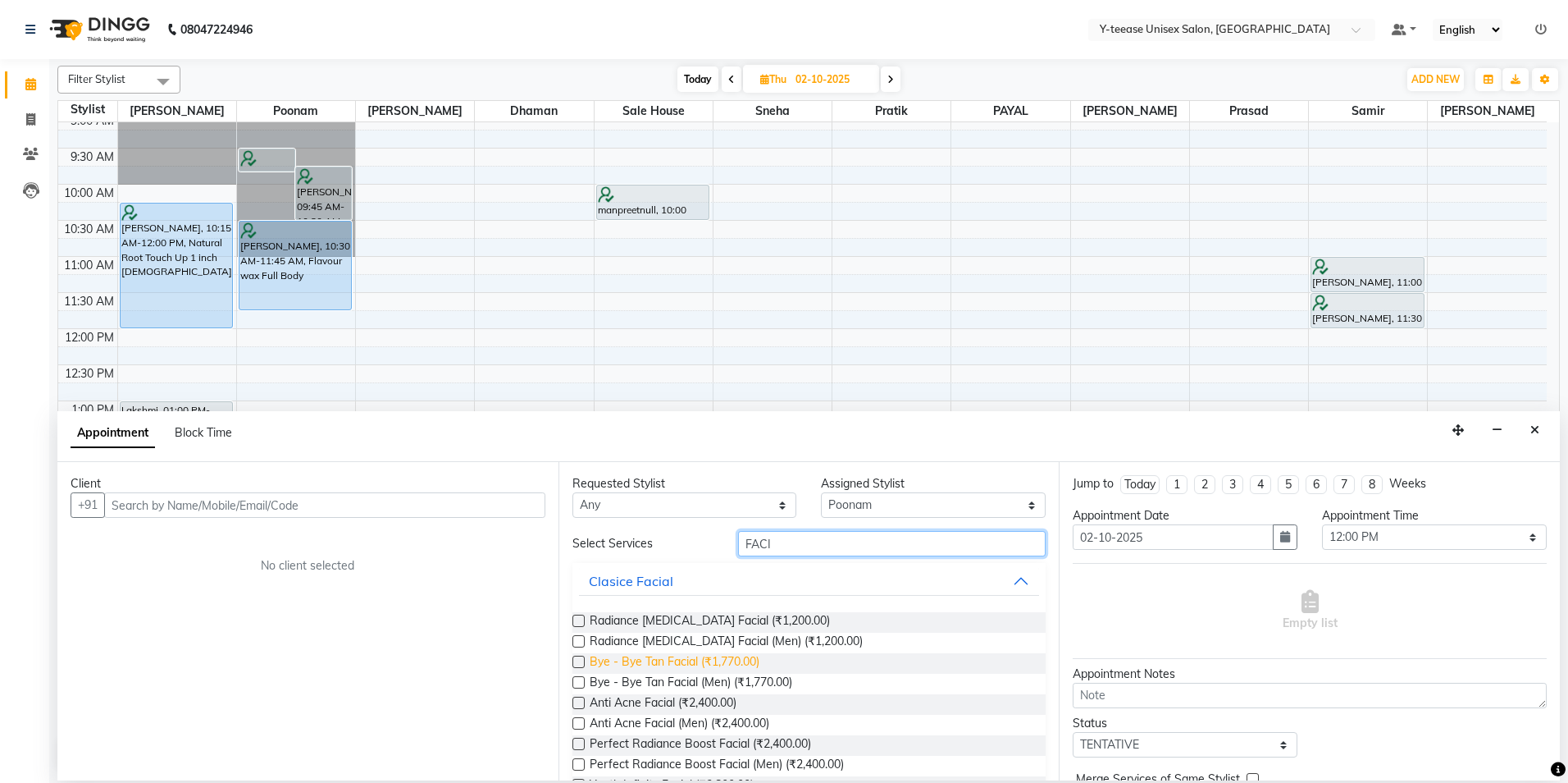
type input "FACI"
click at [741, 659] on span "Bye - Bye Tan Facial (₹1,770.00)" at bounding box center [674, 663] width 169 height 20
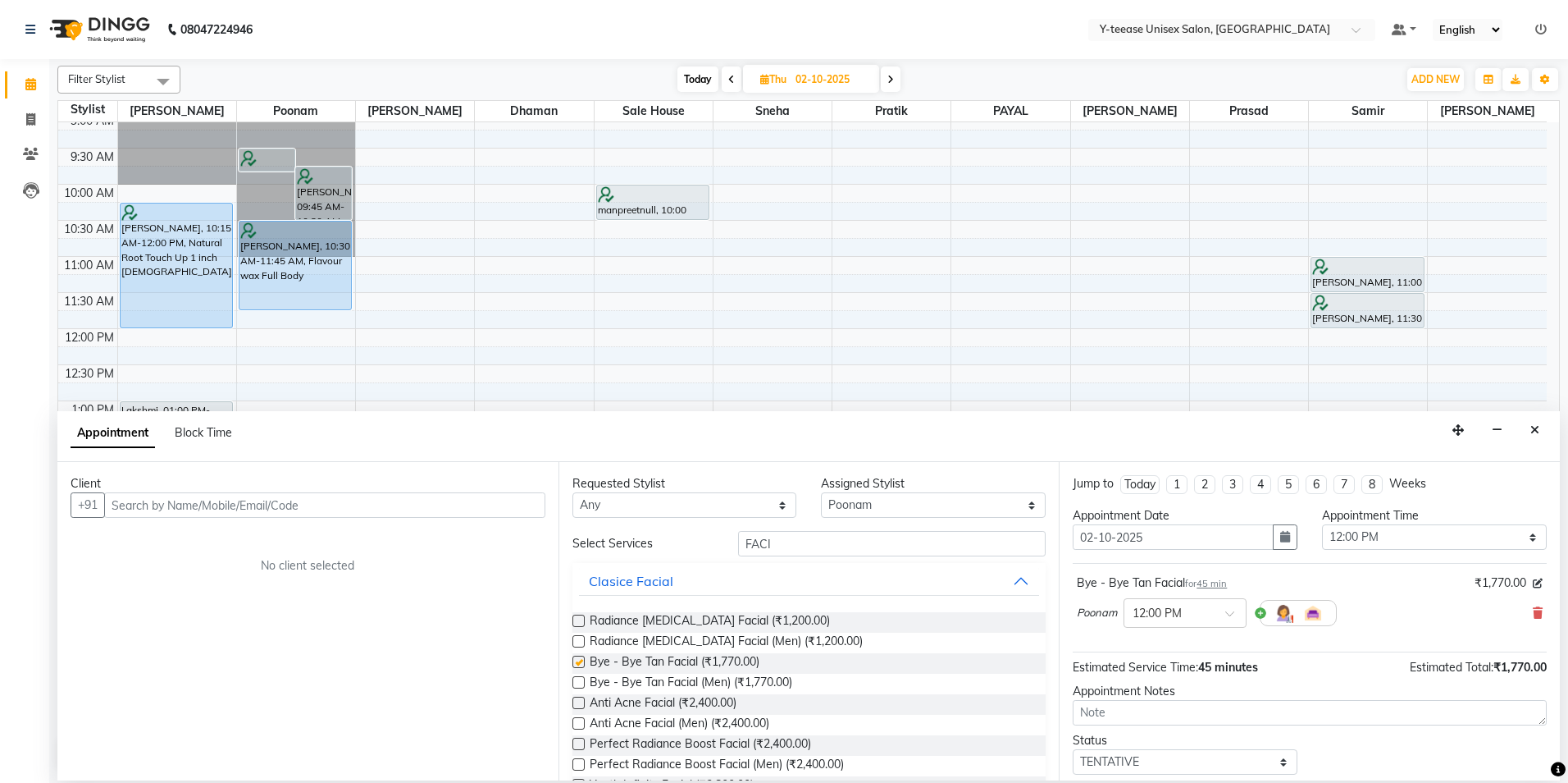
checkbox input "false"
click at [819, 550] on input "FACI" at bounding box center [891, 543] width 308 height 25
click at [814, 550] on input "FACI" at bounding box center [891, 543] width 308 height 25
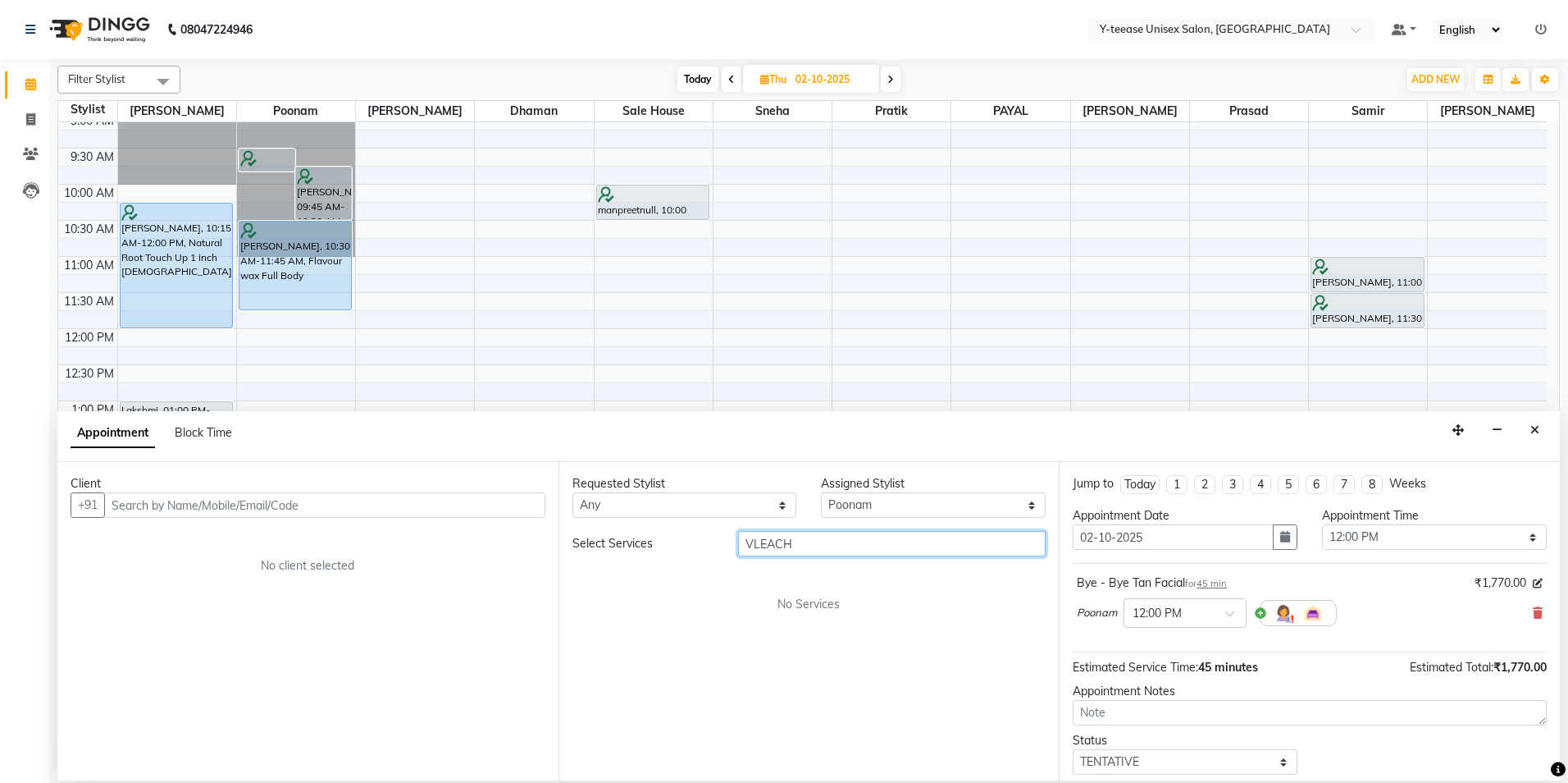
click at [754, 540] on input "VLEACH" at bounding box center [891, 543] width 308 height 25
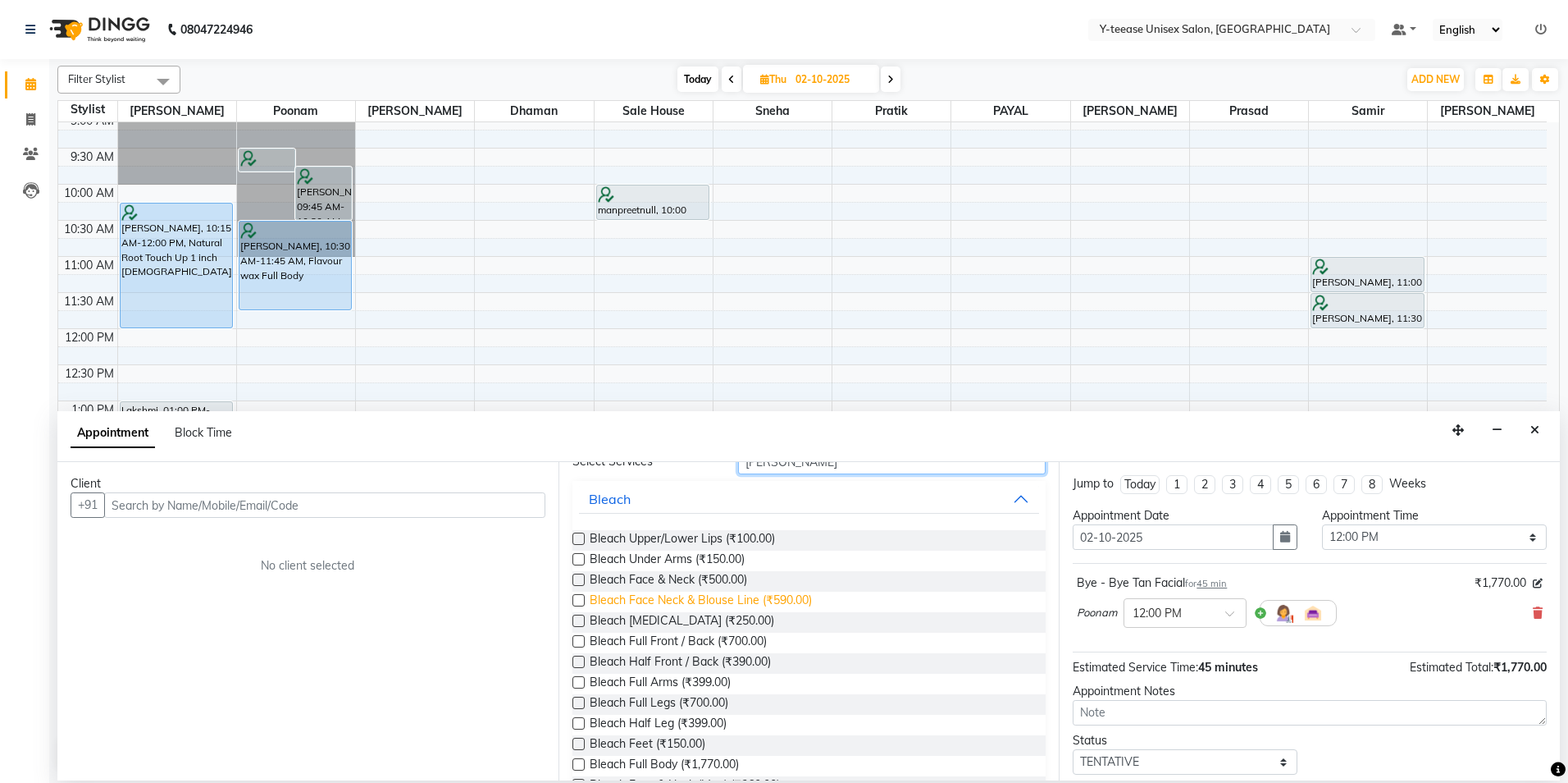
type input "LEACH"
click at [760, 600] on span "Bleach Face Neck & Blouse Line (₹590.00)" at bounding box center [700, 601] width 222 height 20
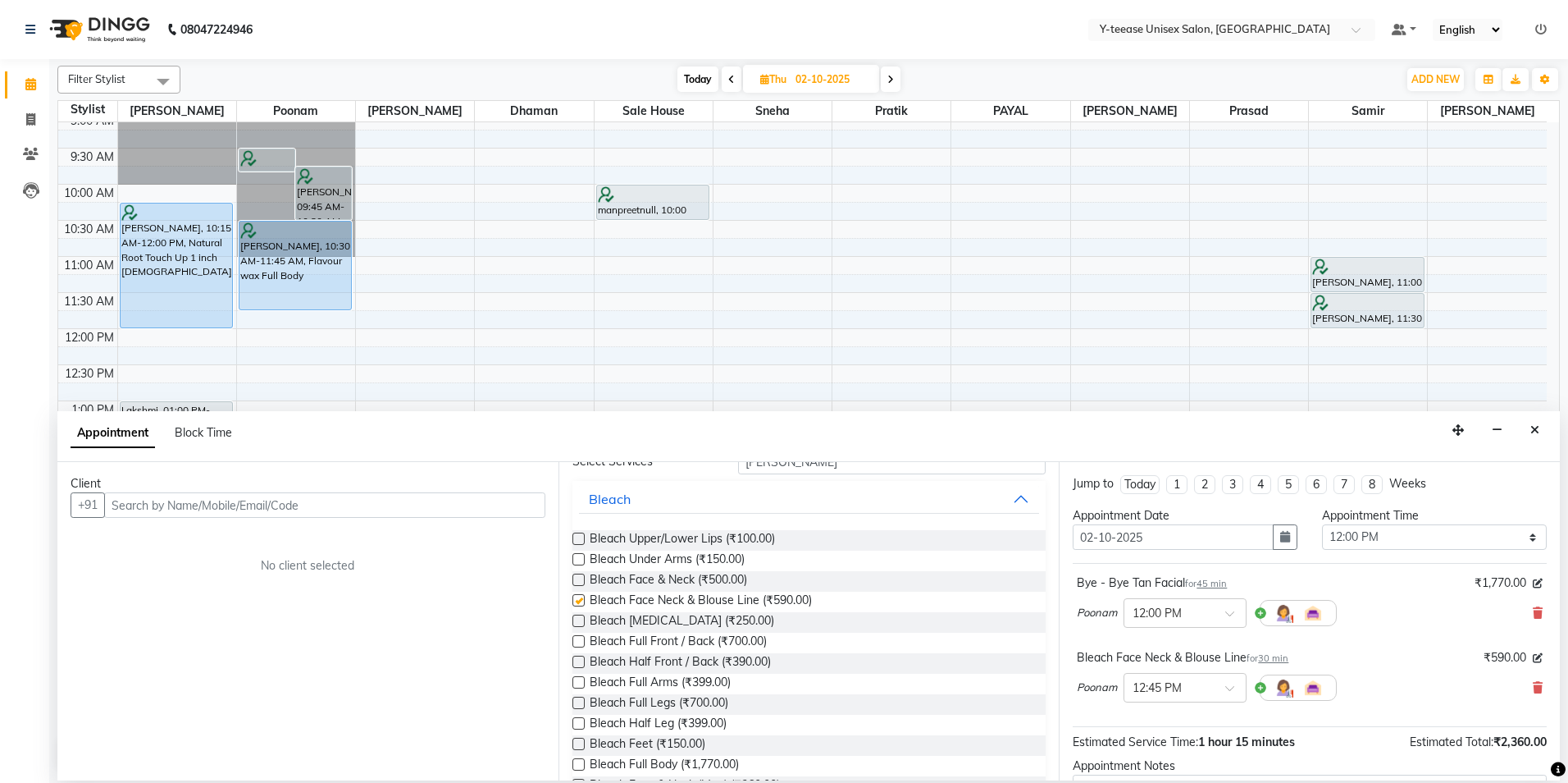
checkbox input "false"
click at [511, 509] on input "text" at bounding box center [325, 505] width 441 height 25
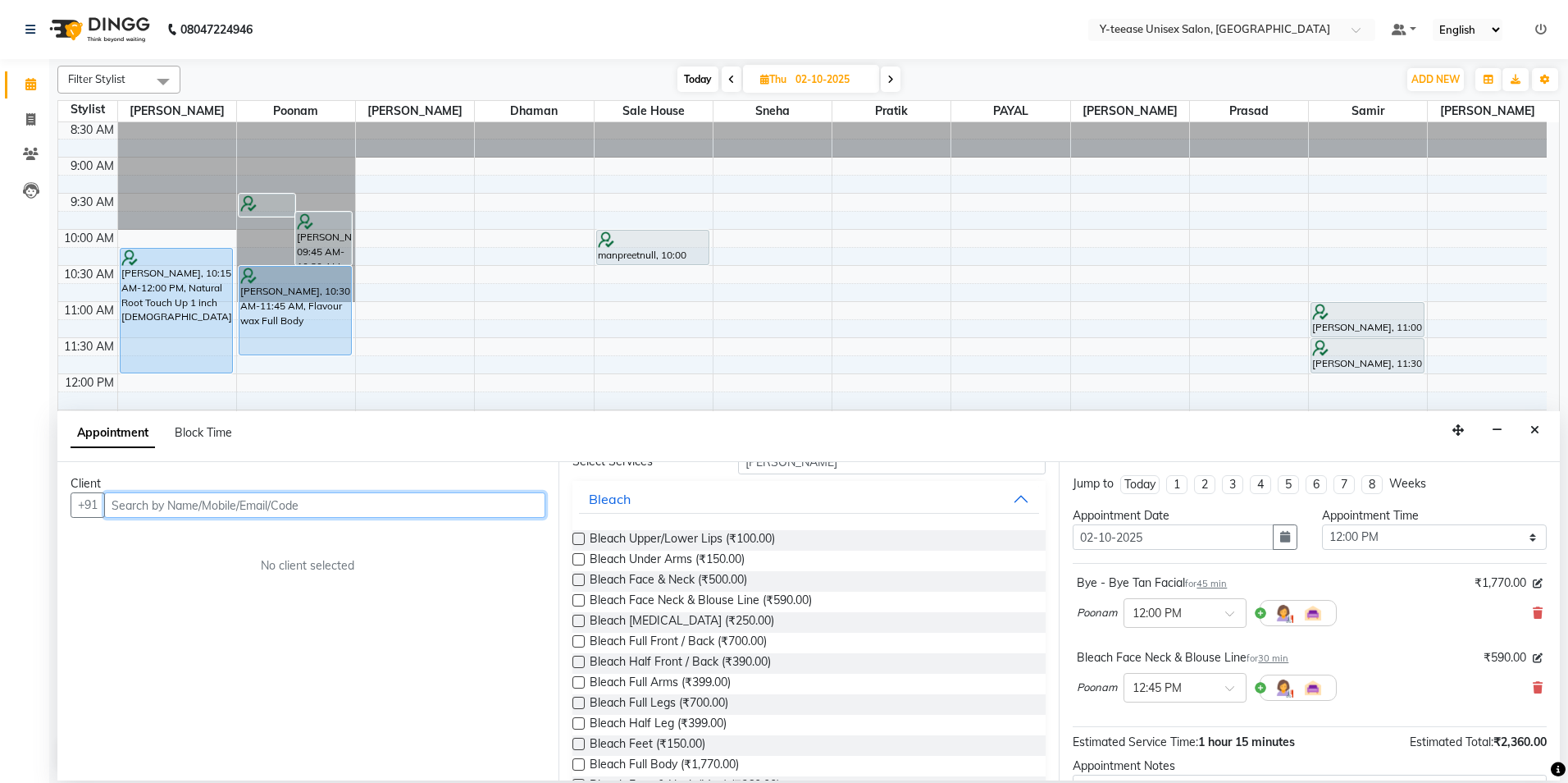
scroll to position [0, 0]
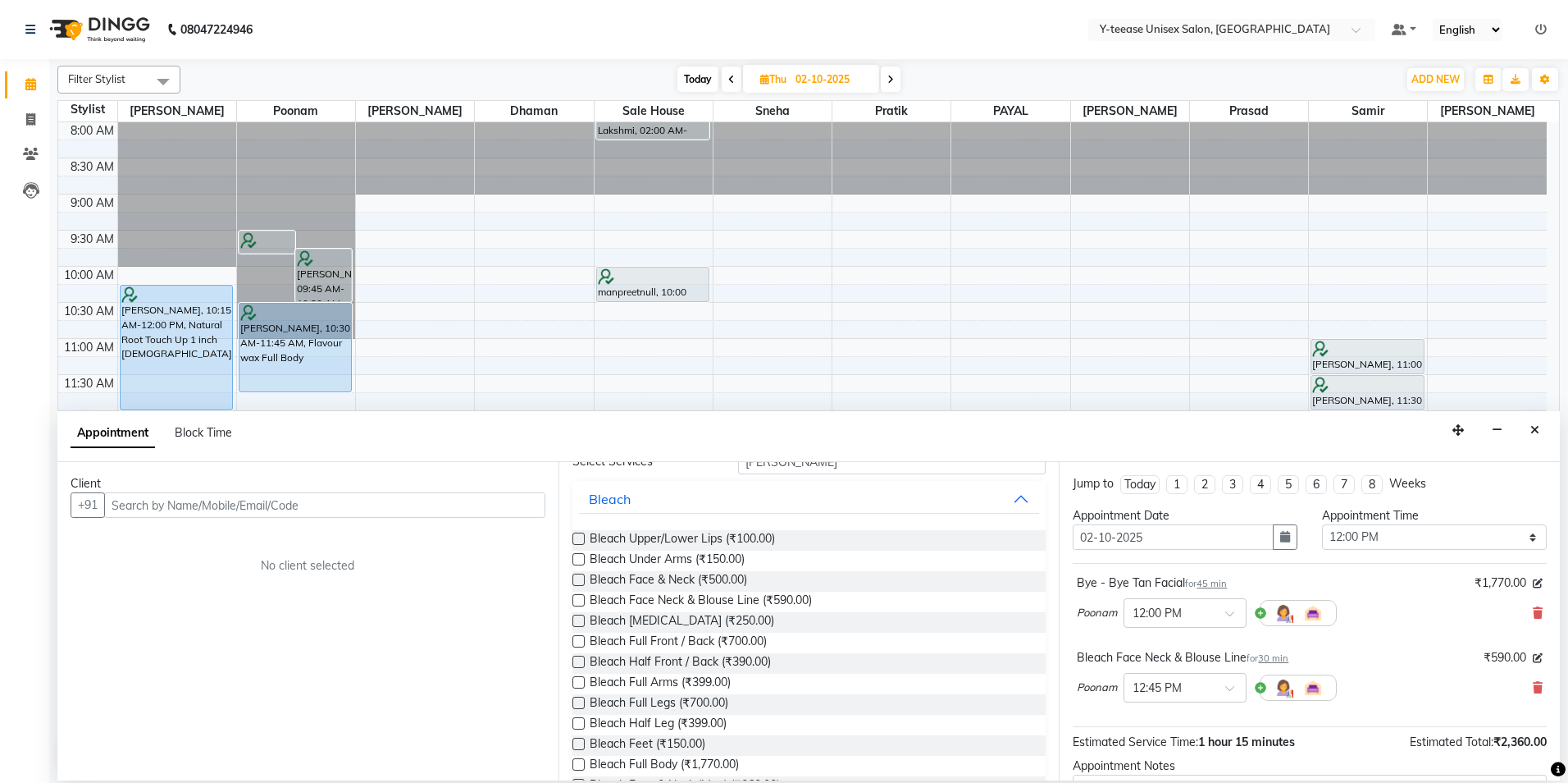
drag, startPoint x: 698, startPoint y: 76, endPoint x: 712, endPoint y: 95, distance: 23.6
click at [697, 76] on span "Today" at bounding box center [698, 79] width 41 height 25
type input "01-10-2025"
select select "720"
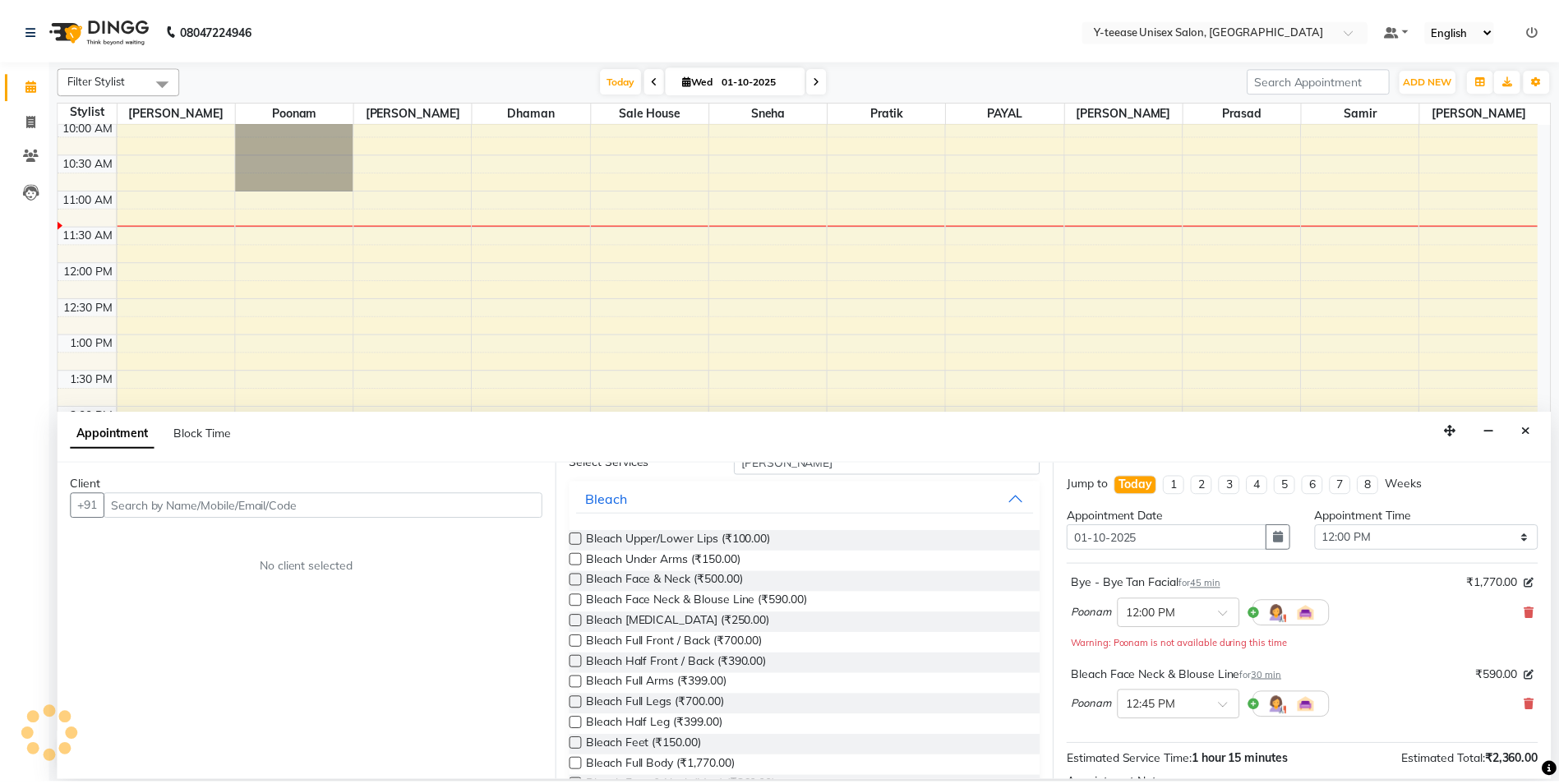
scroll to position [218, 0]
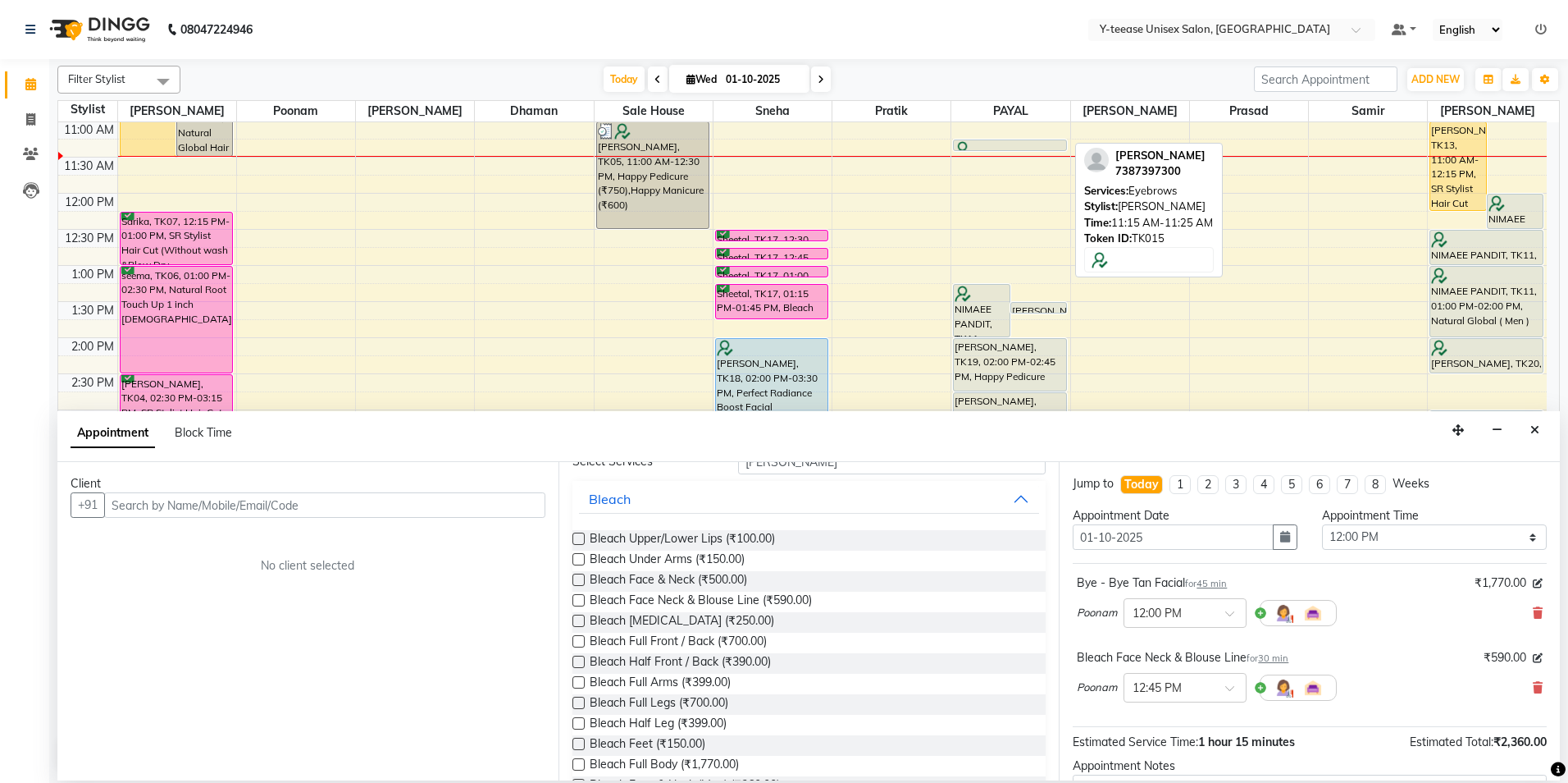
click at [1042, 142] on div at bounding box center [1010, 149] width 111 height 17
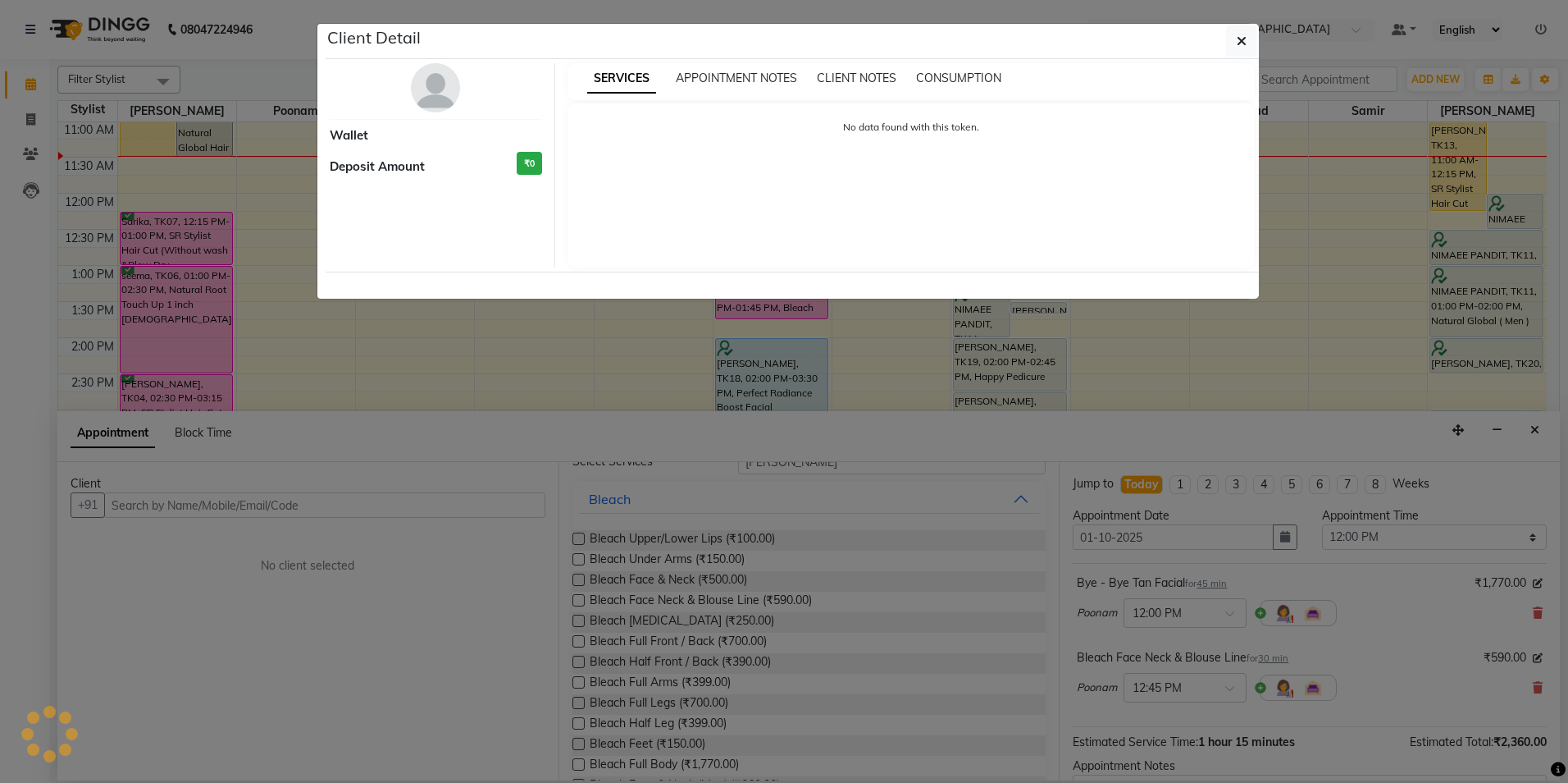
select select "7"
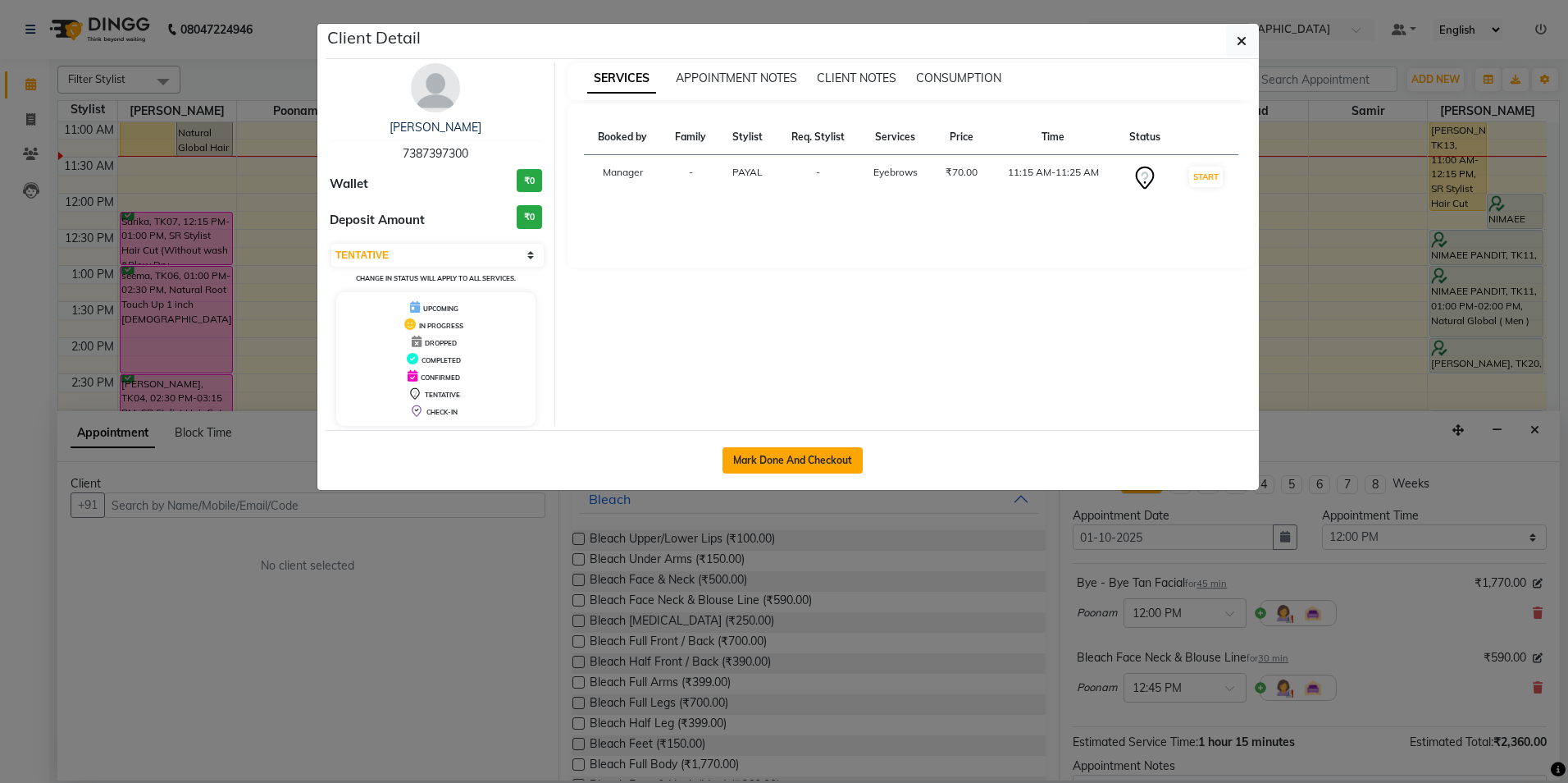
click at [765, 457] on button "Mark Done And Checkout" at bounding box center [792, 460] width 140 height 26
select select "4"
select select "service"
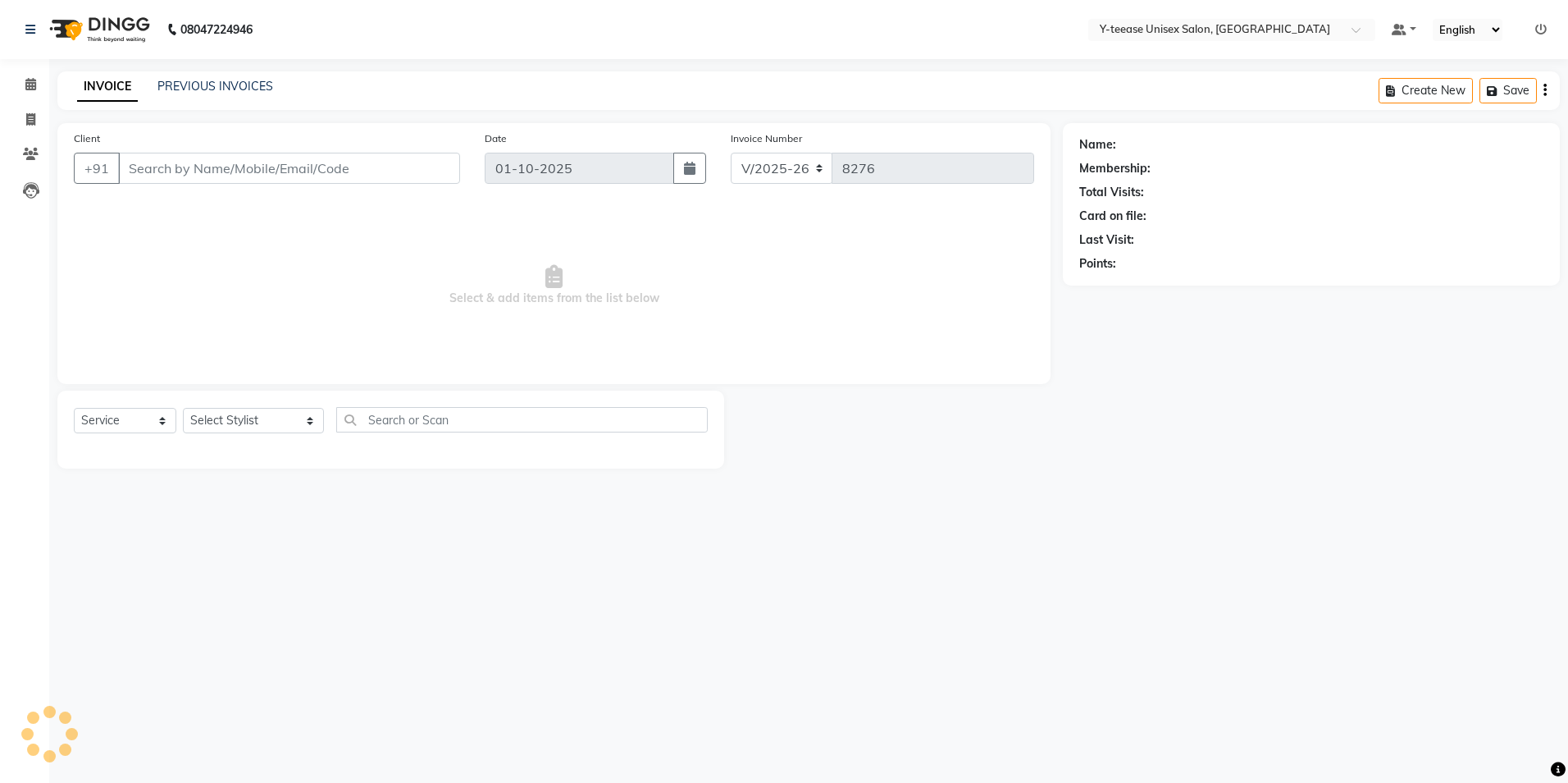
type input "73******00"
select select "73210"
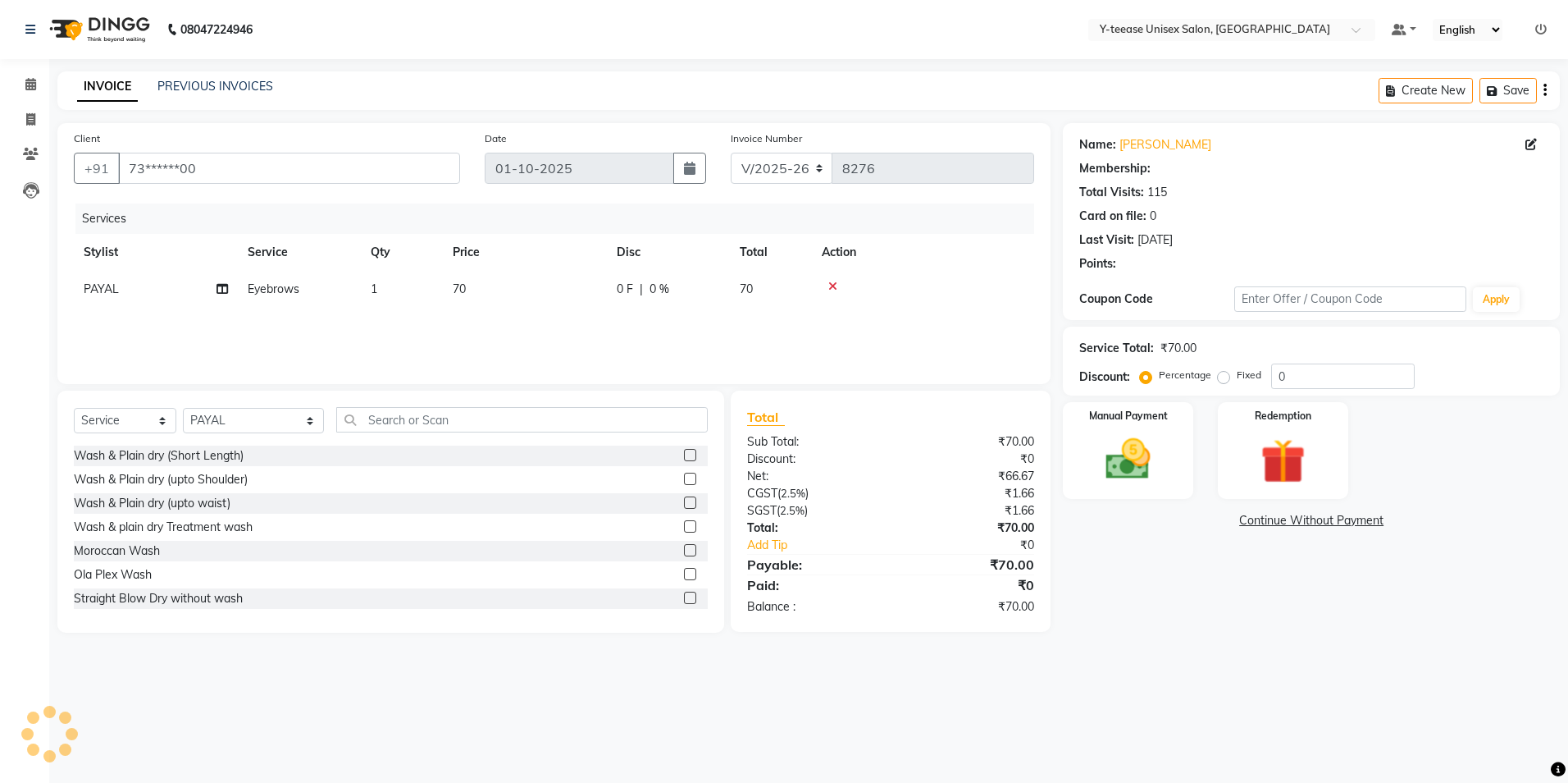
select select "1: Object"
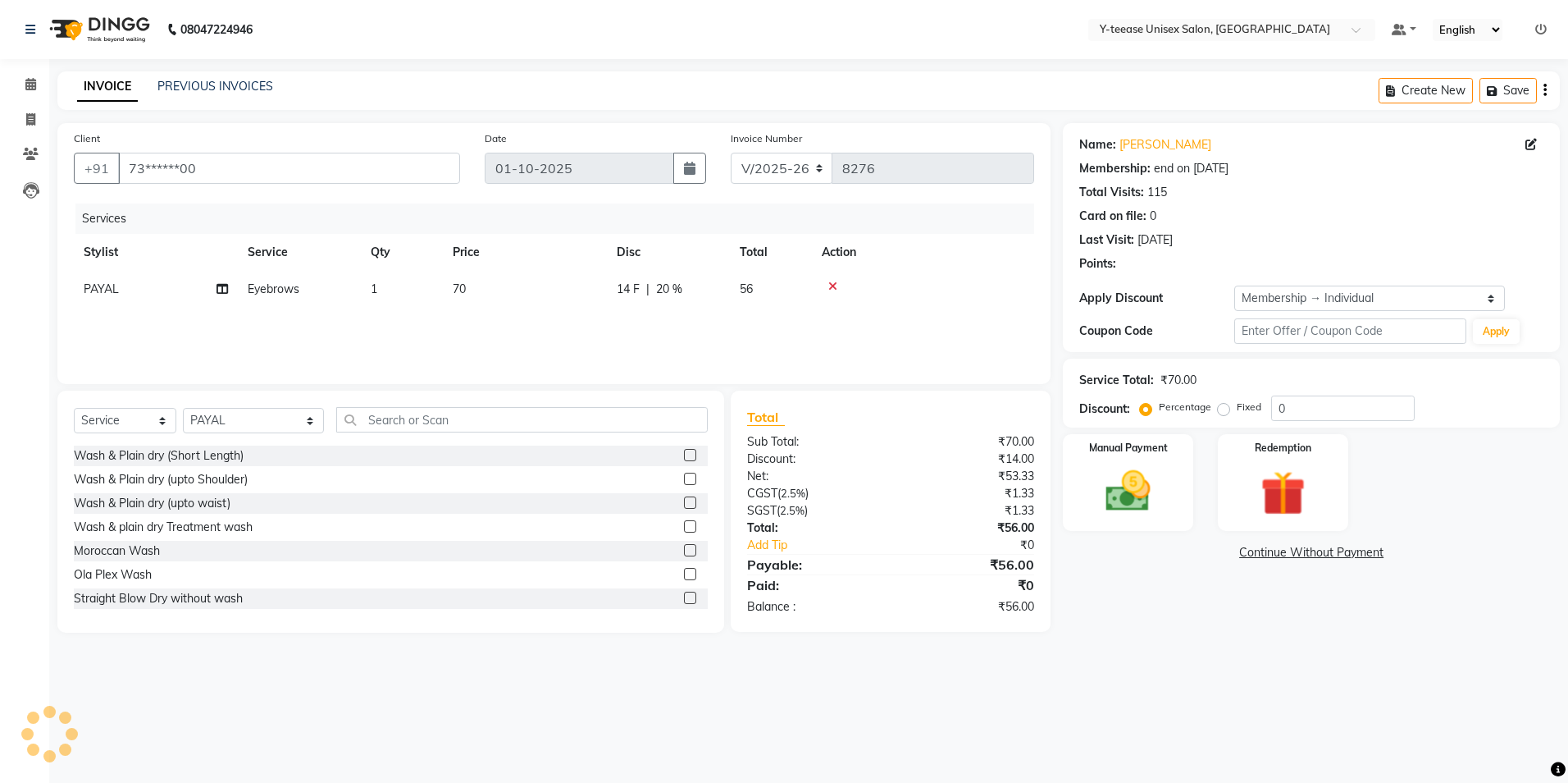
type input "20"
click at [367, 430] on input "text" at bounding box center [521, 420] width 371 height 25
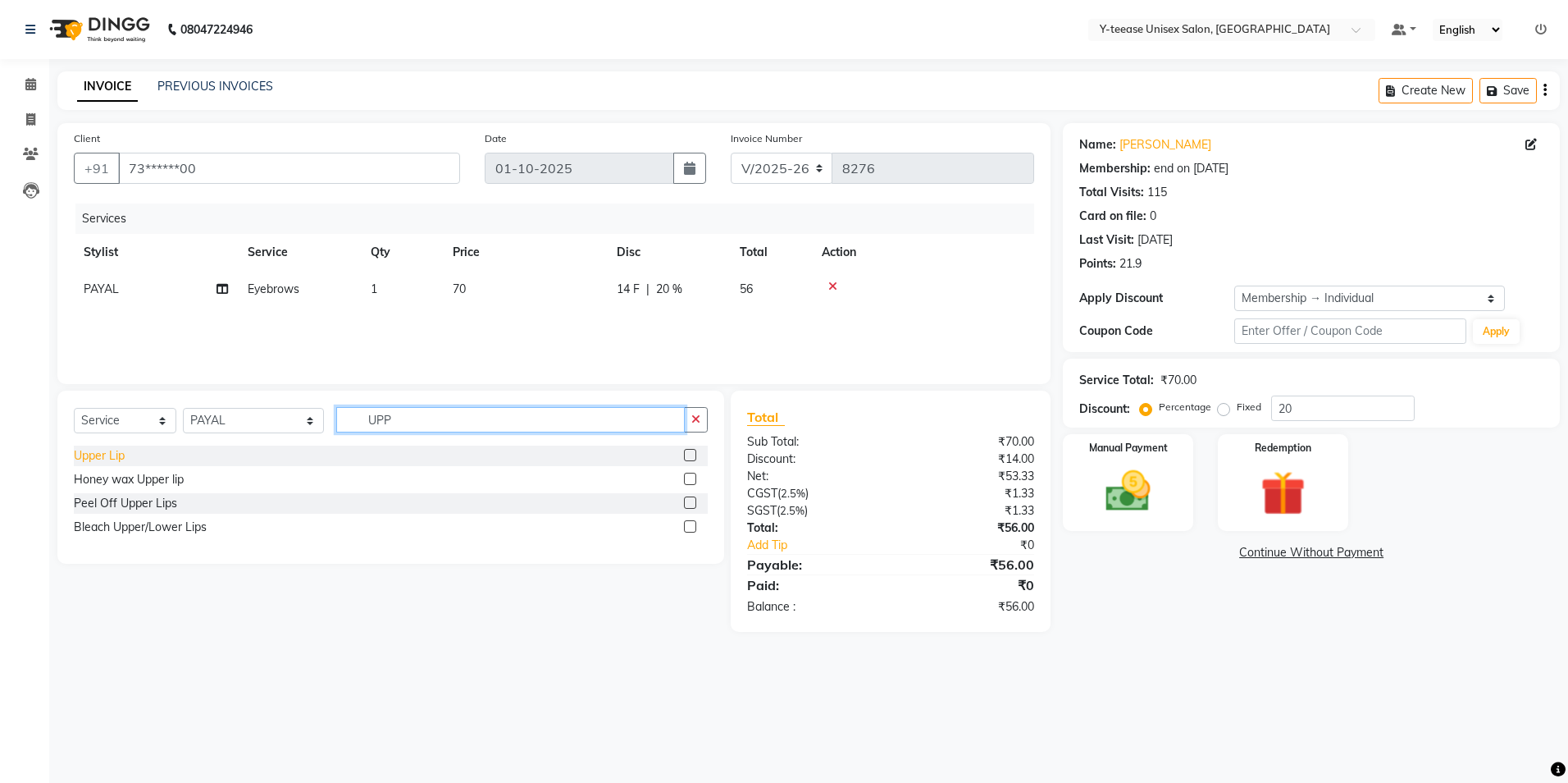
type input "UPP"
click at [107, 462] on div "Upper Lip" at bounding box center [99, 456] width 51 height 18
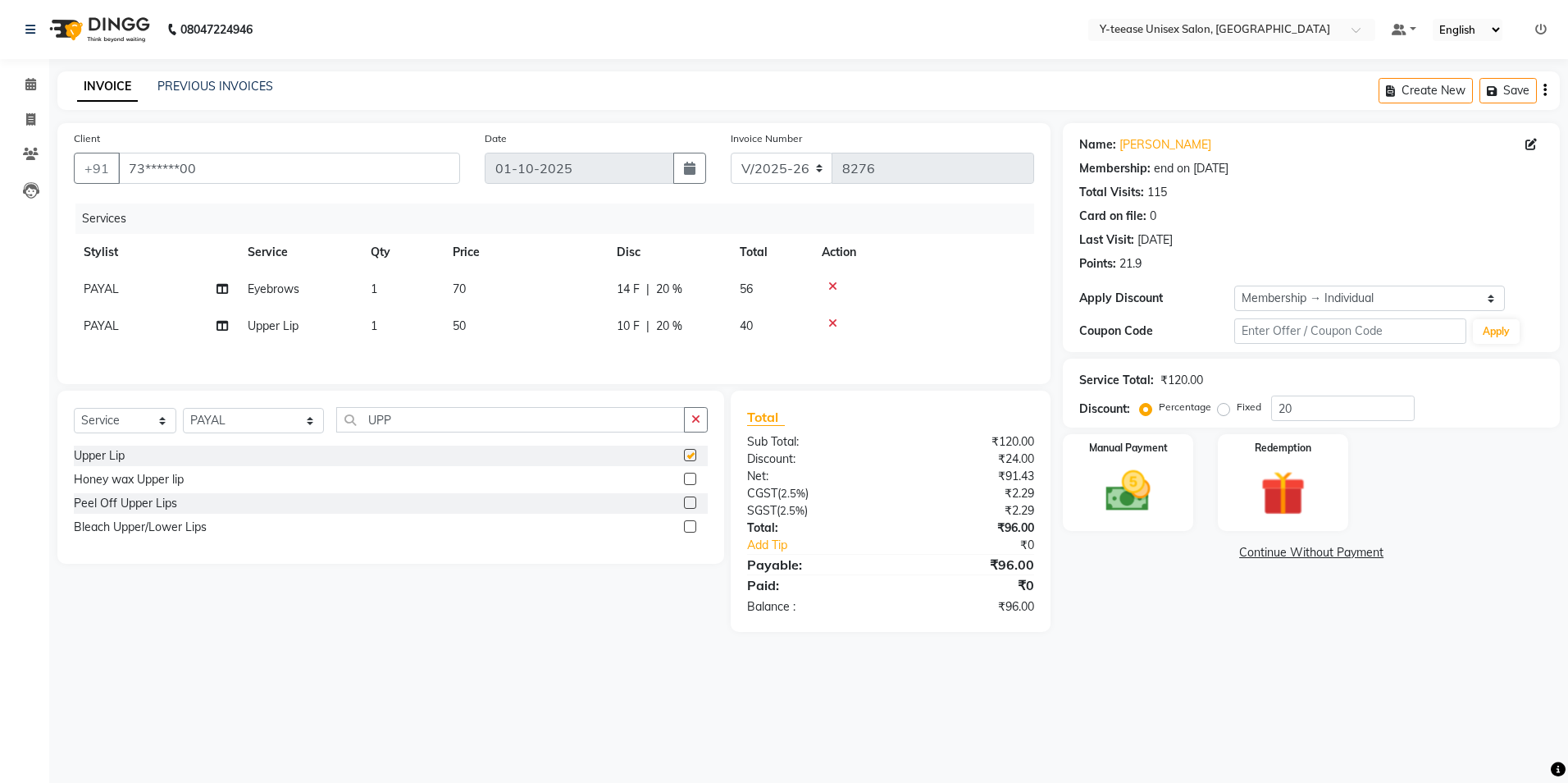
checkbox input "false"
click at [428, 399] on div "Select Service Product Membership Package Voucher Prepaid Gift Card Select Styl…" at bounding box center [390, 477] width 667 height 173
click at [405, 427] on input "UPP" at bounding box center [510, 420] width 348 height 25
click at [405, 427] on input "UPP" at bounding box center [510, 420] width 348 height 25
type input "FORE"
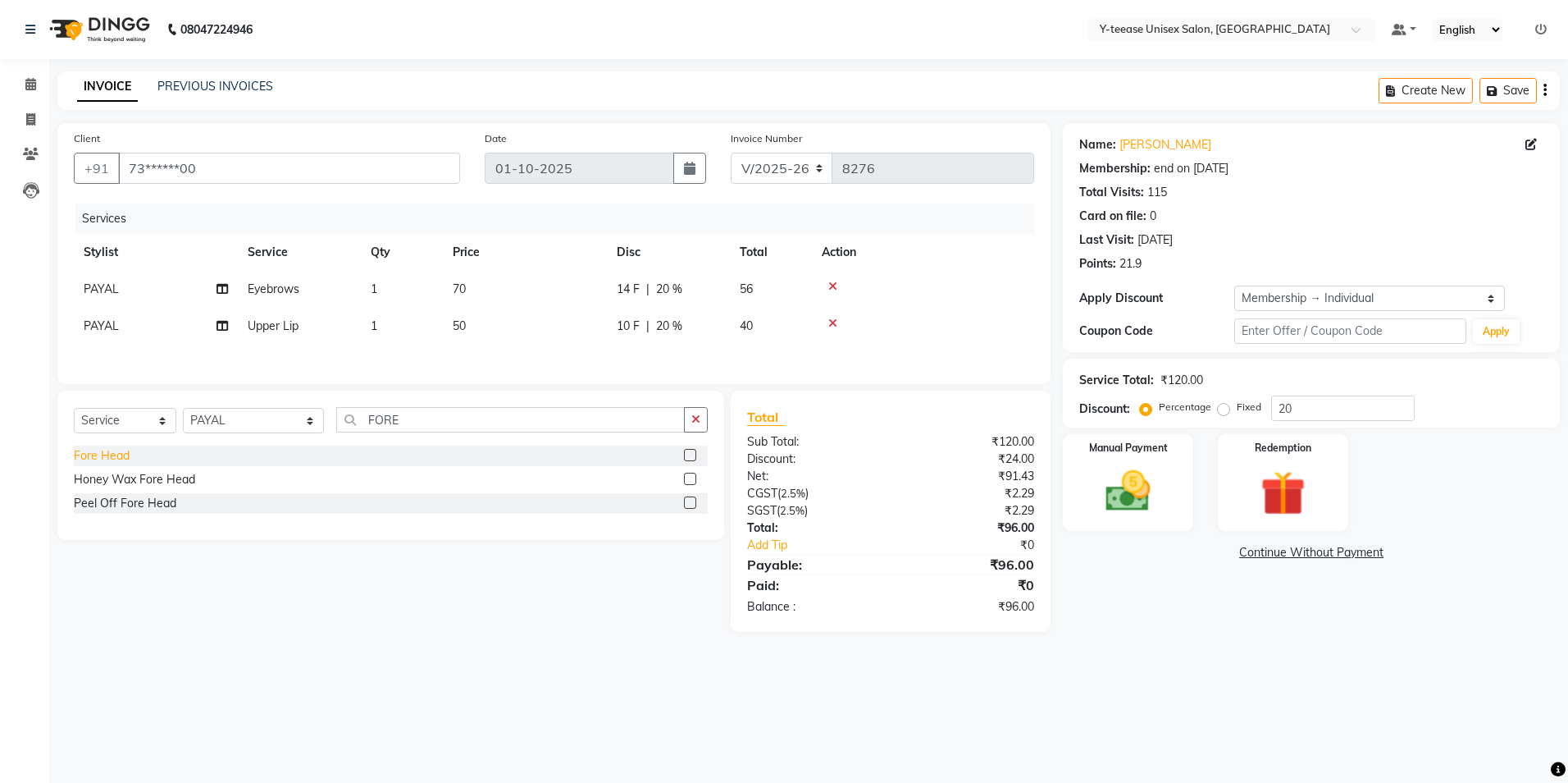
click at [107, 458] on div "Fore Head" at bounding box center [102, 456] width 56 height 18
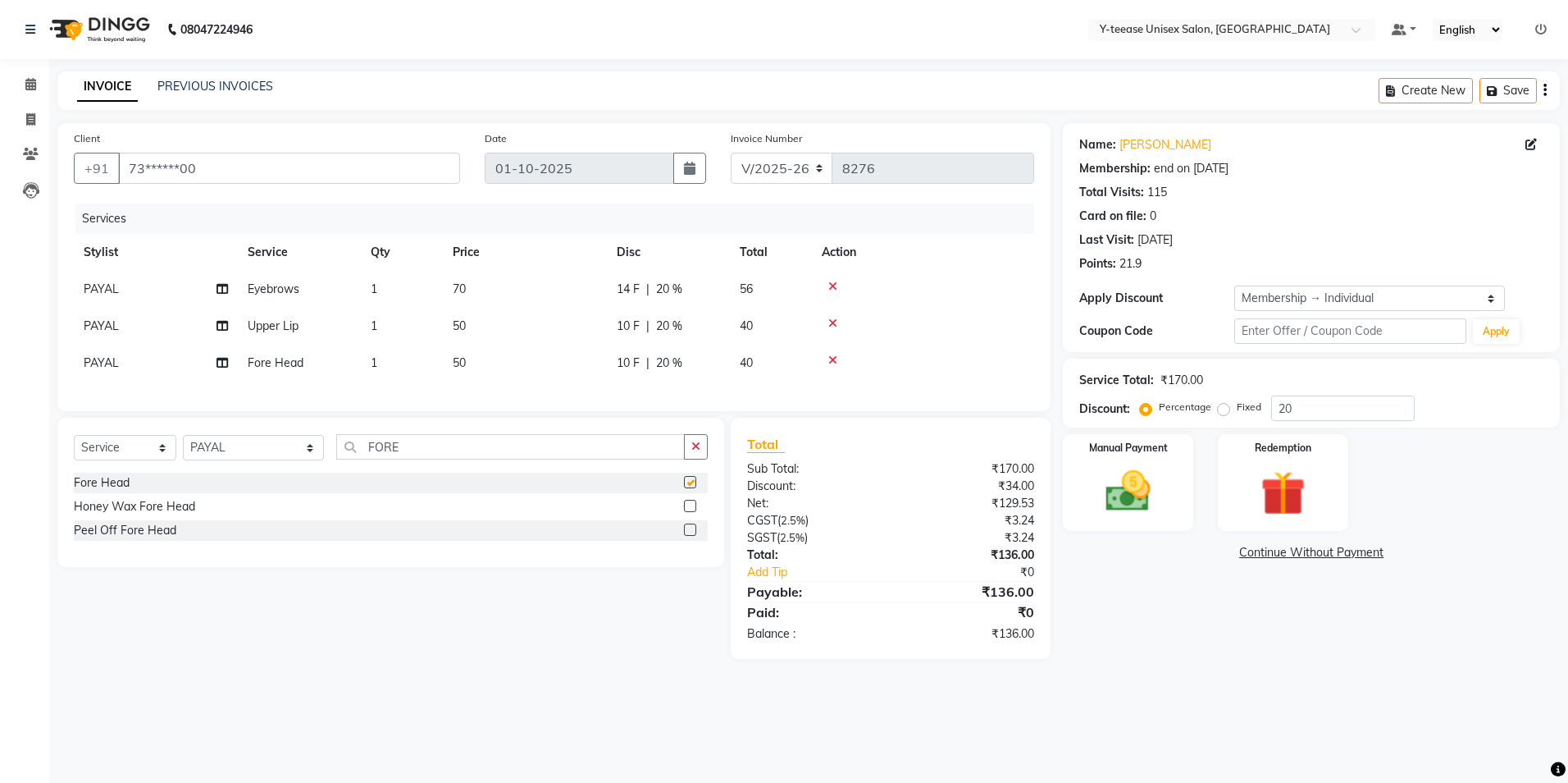
checkbox input "false"
click at [690, 453] on button "button" at bounding box center [696, 446] width 24 height 25
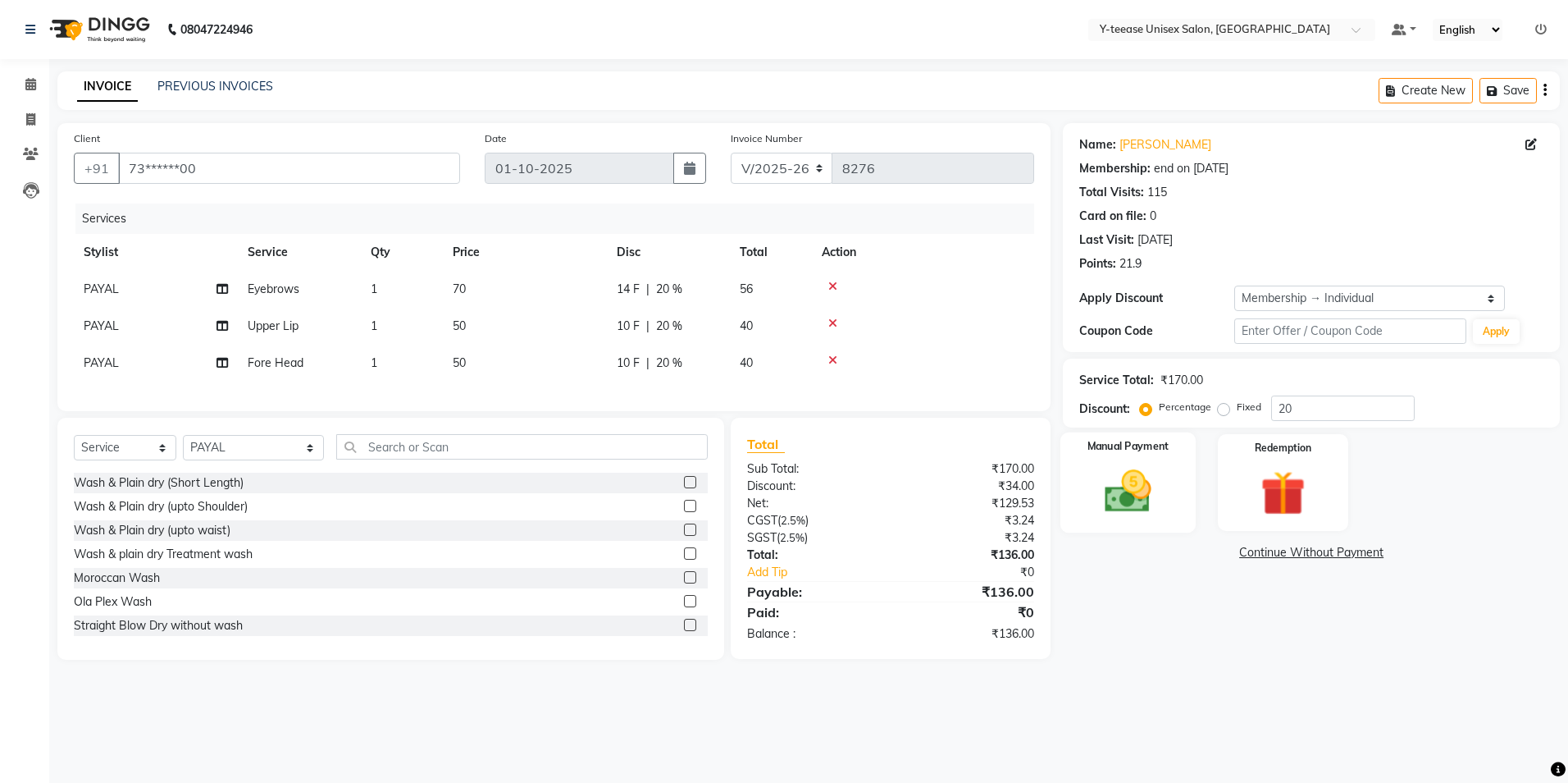
click at [1138, 496] on img at bounding box center [1128, 492] width 76 height 54
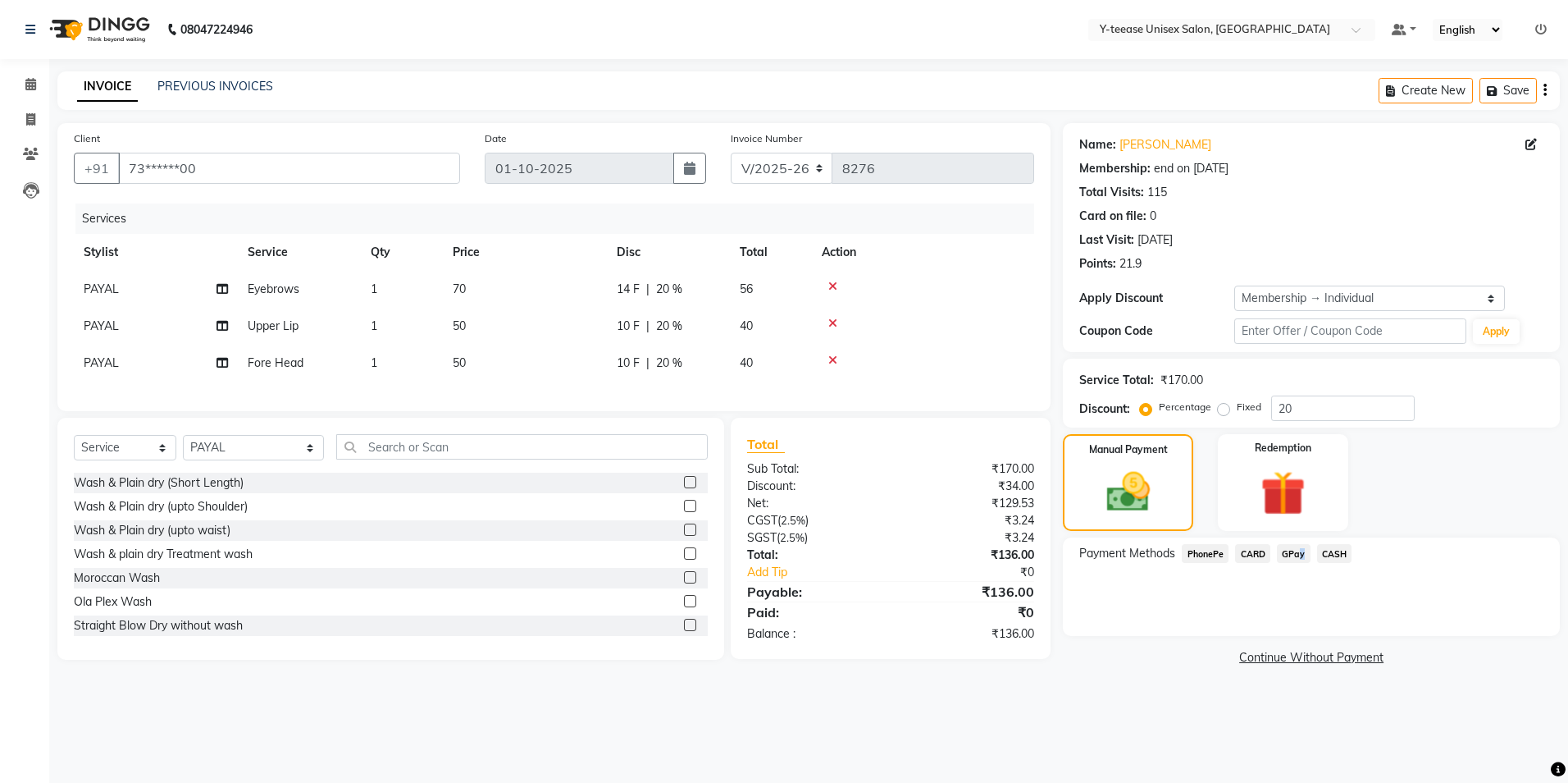
click at [1296, 549] on span "GPay" at bounding box center [1293, 553] width 33 height 18
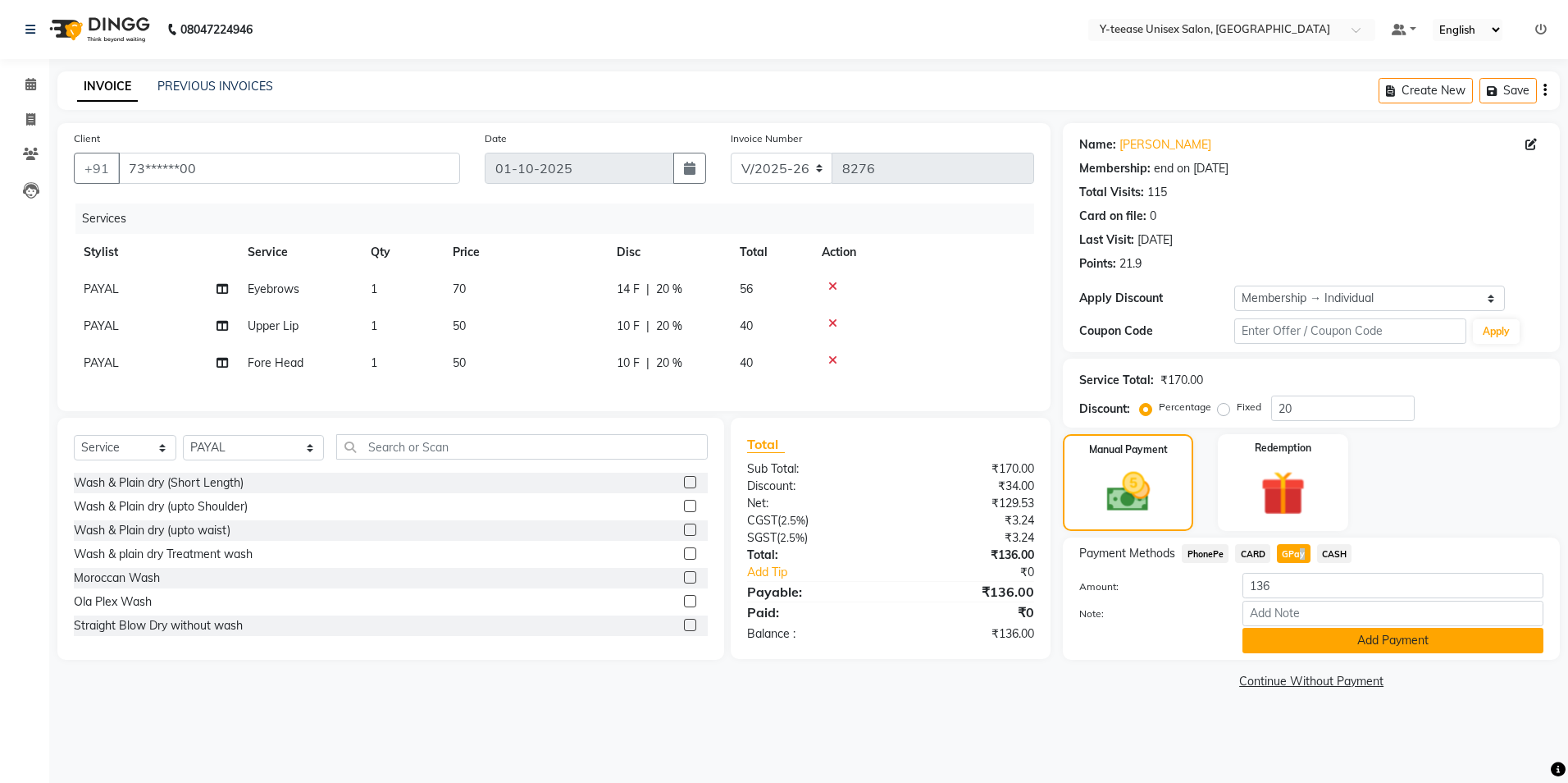
click at [1414, 640] on button "Add Payment" at bounding box center [1393, 640] width 301 height 25
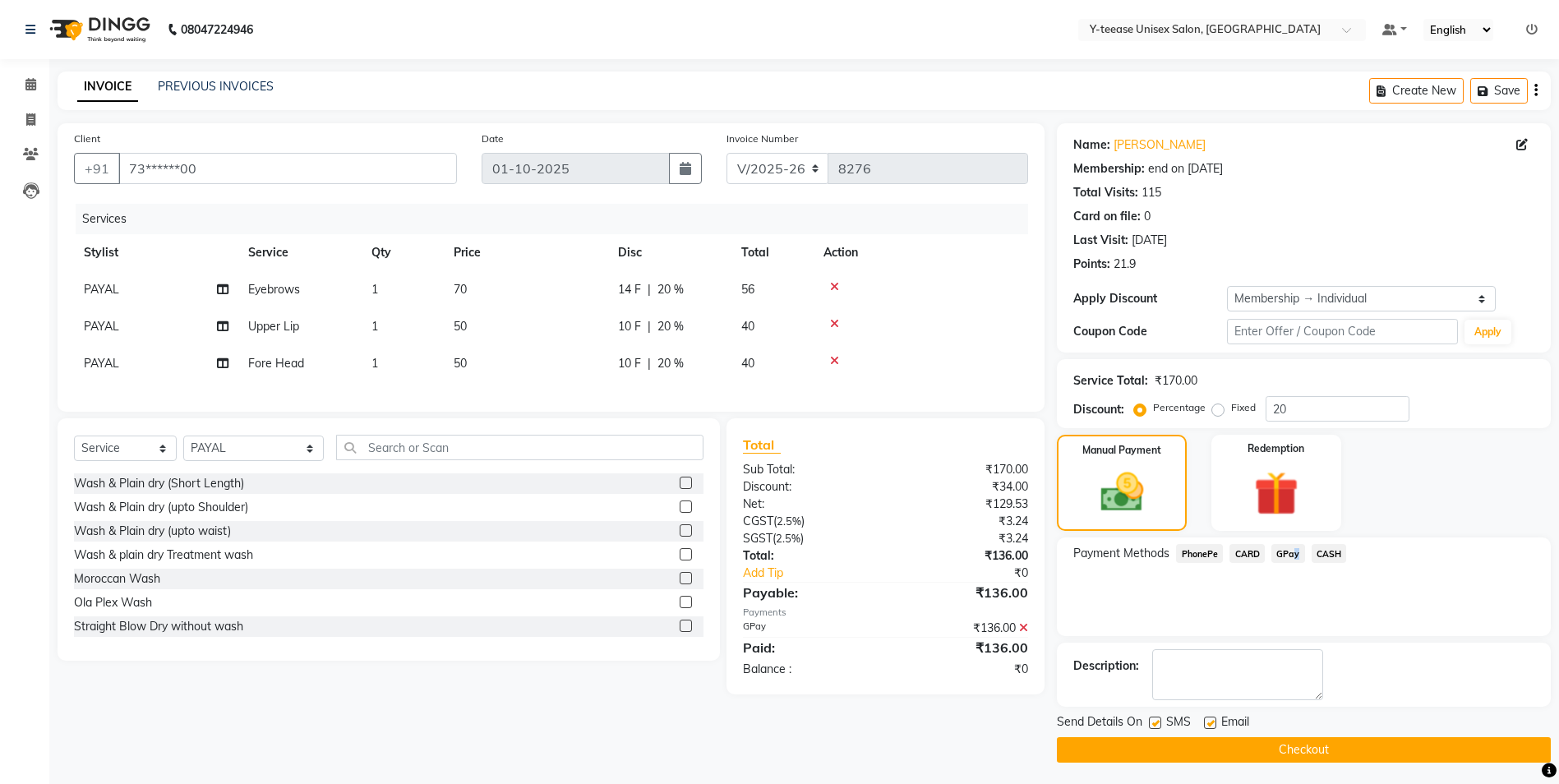
click at [1335, 742] on button "Checkout" at bounding box center [1304, 749] width 494 height 25
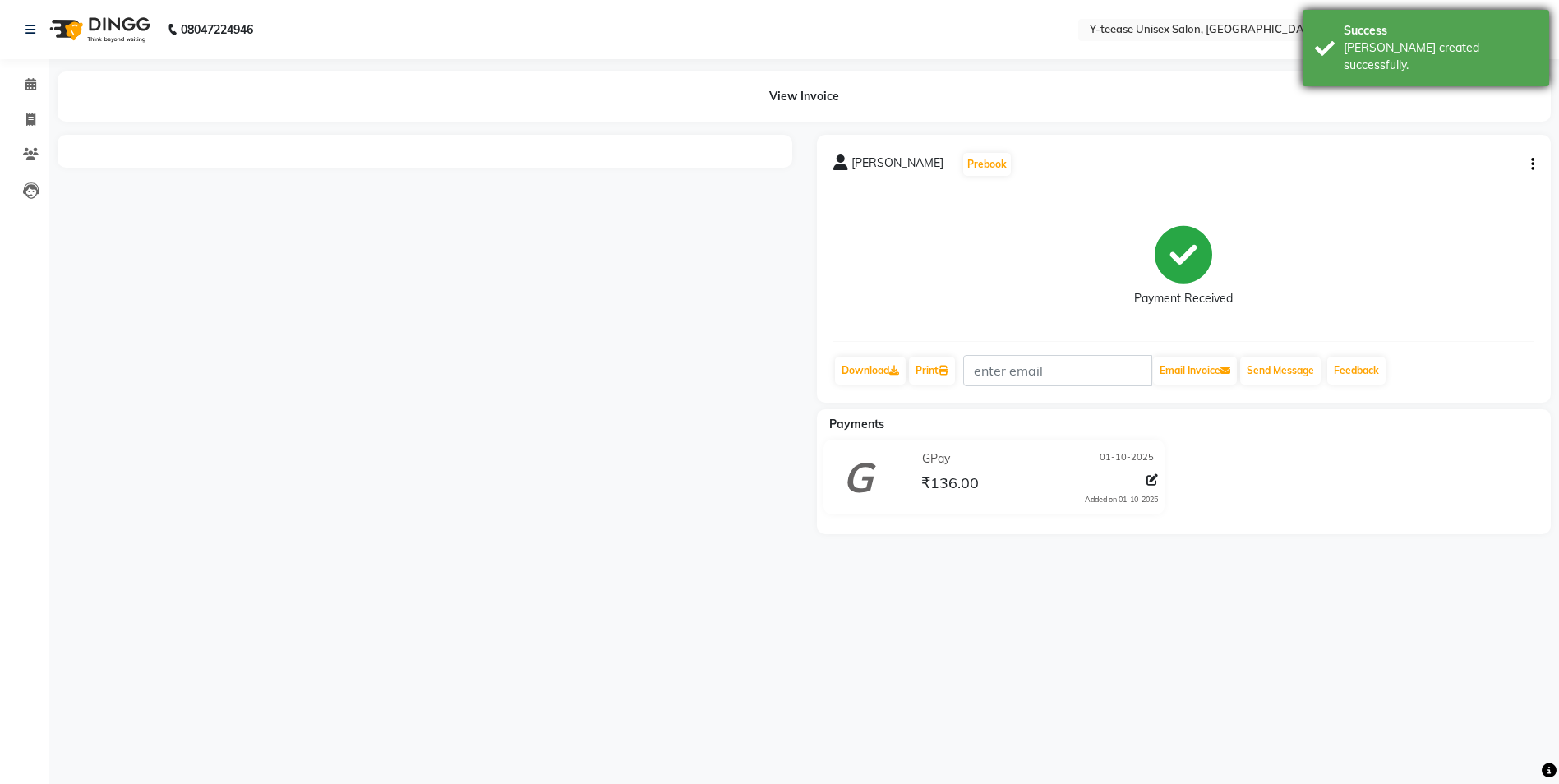
click at [1412, 44] on div "Bill created successfully." at bounding box center [1440, 56] width 193 height 34
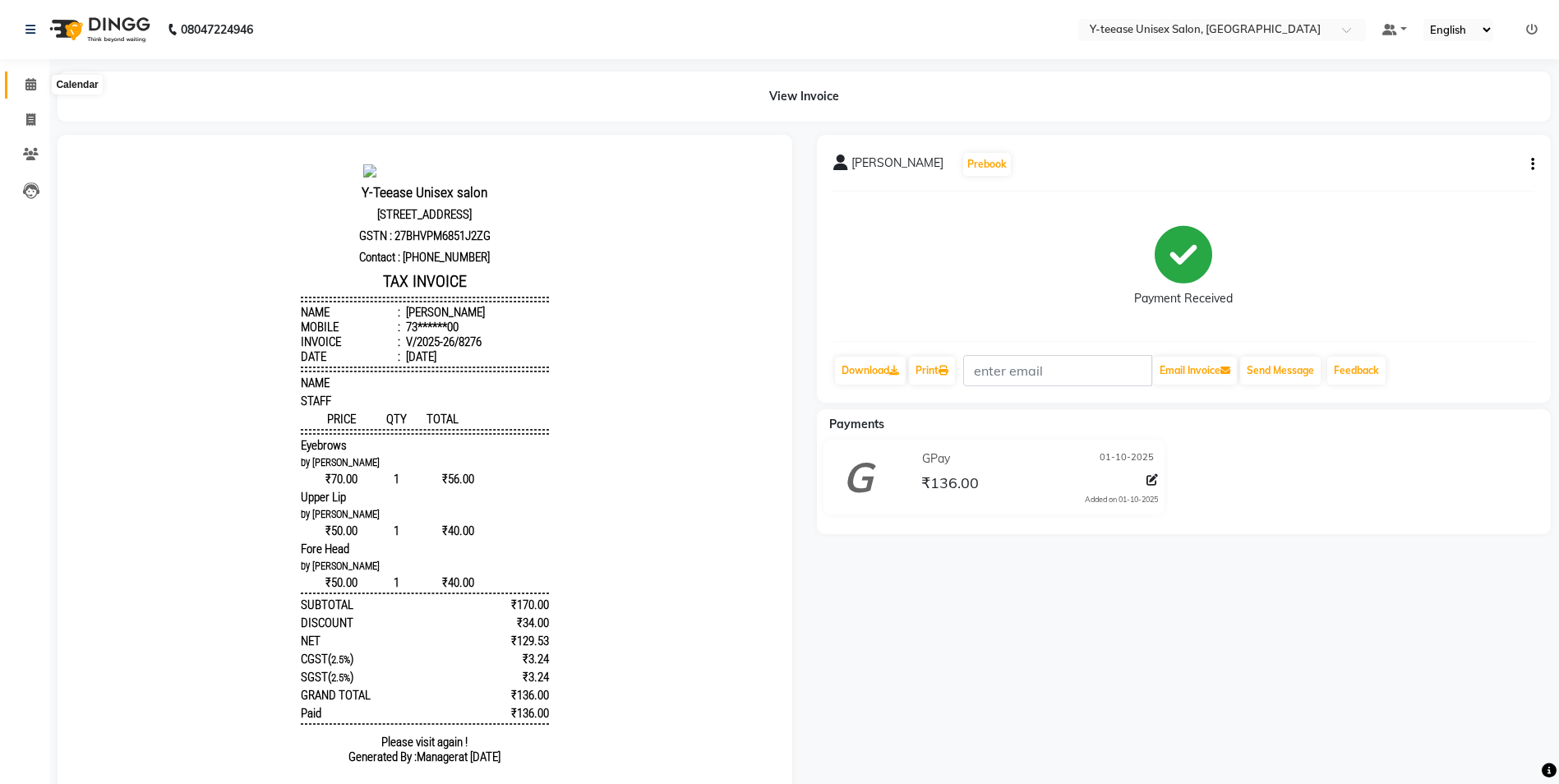
click at [30, 82] on icon at bounding box center [31, 84] width 11 height 12
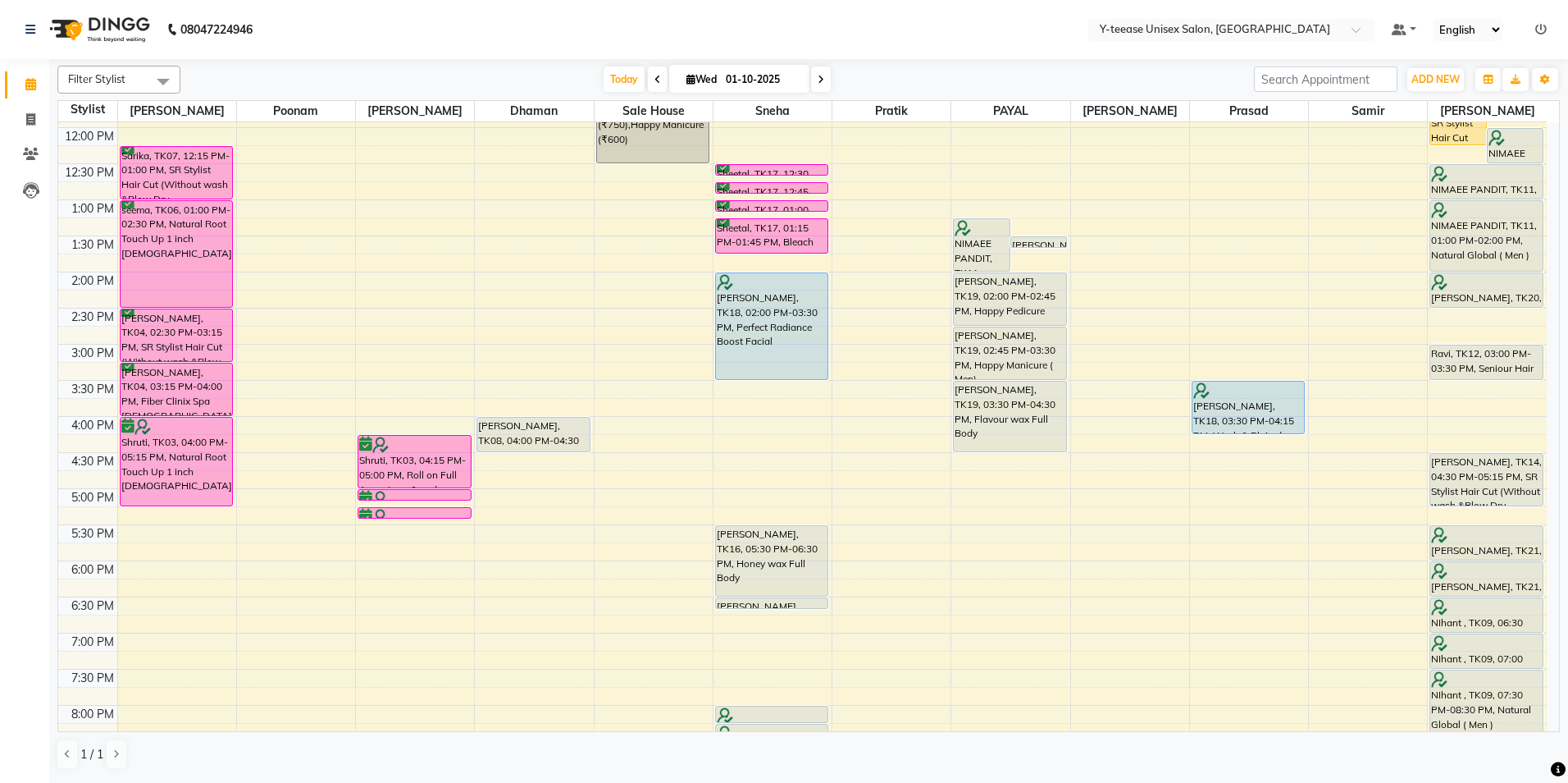
scroll to position [328, 0]
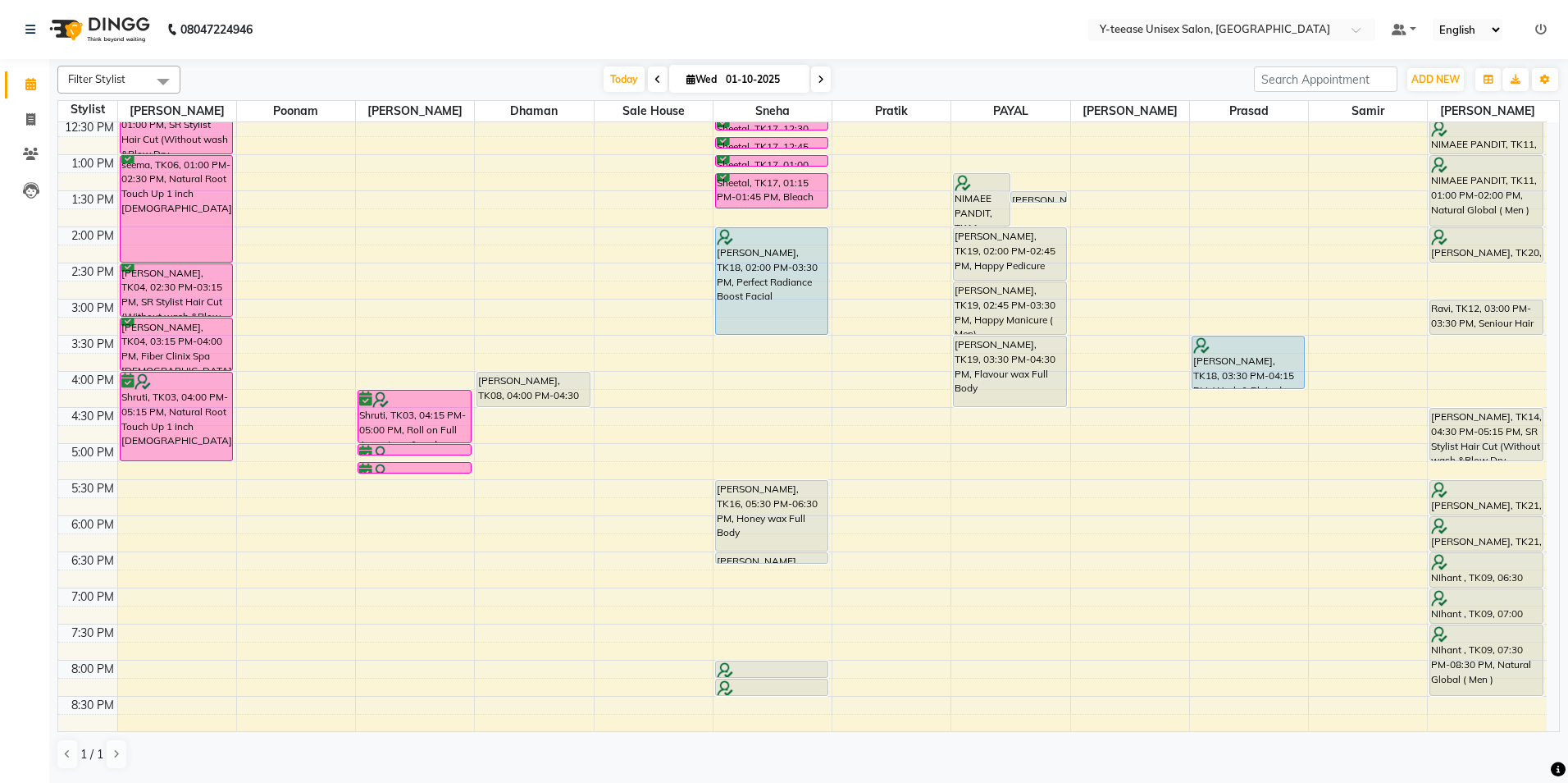
click at [1475, 269] on div "8:00 AM 8:30 AM 9:00 AM 9:30 AM 10:00 AM 10:30 AM 11:00 AM 11:30 AM 12:00 PM 12…" at bounding box center [802, 334] width 1488 height 1082
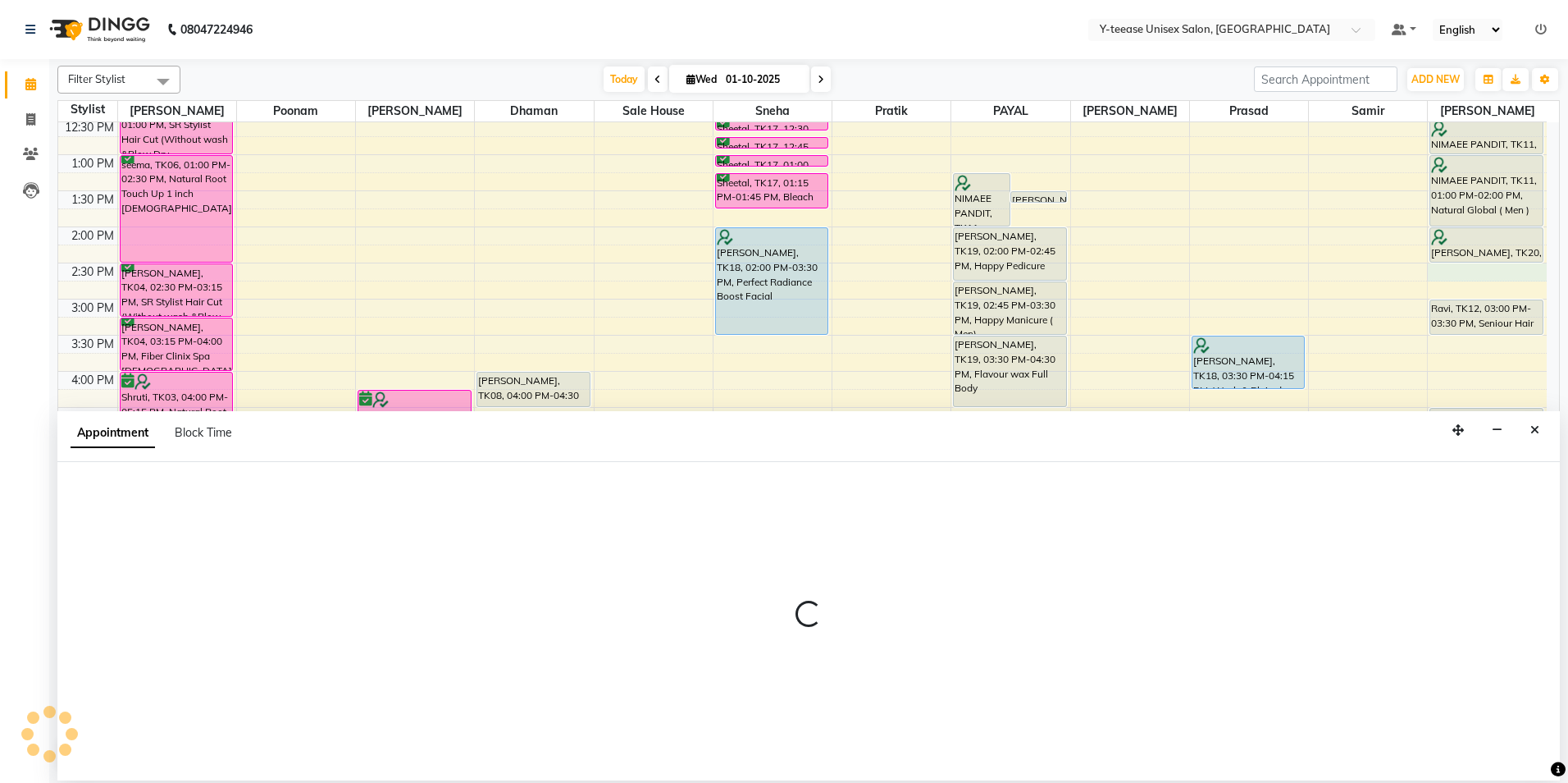
select select "92975"
select select "870"
select select "tentative"
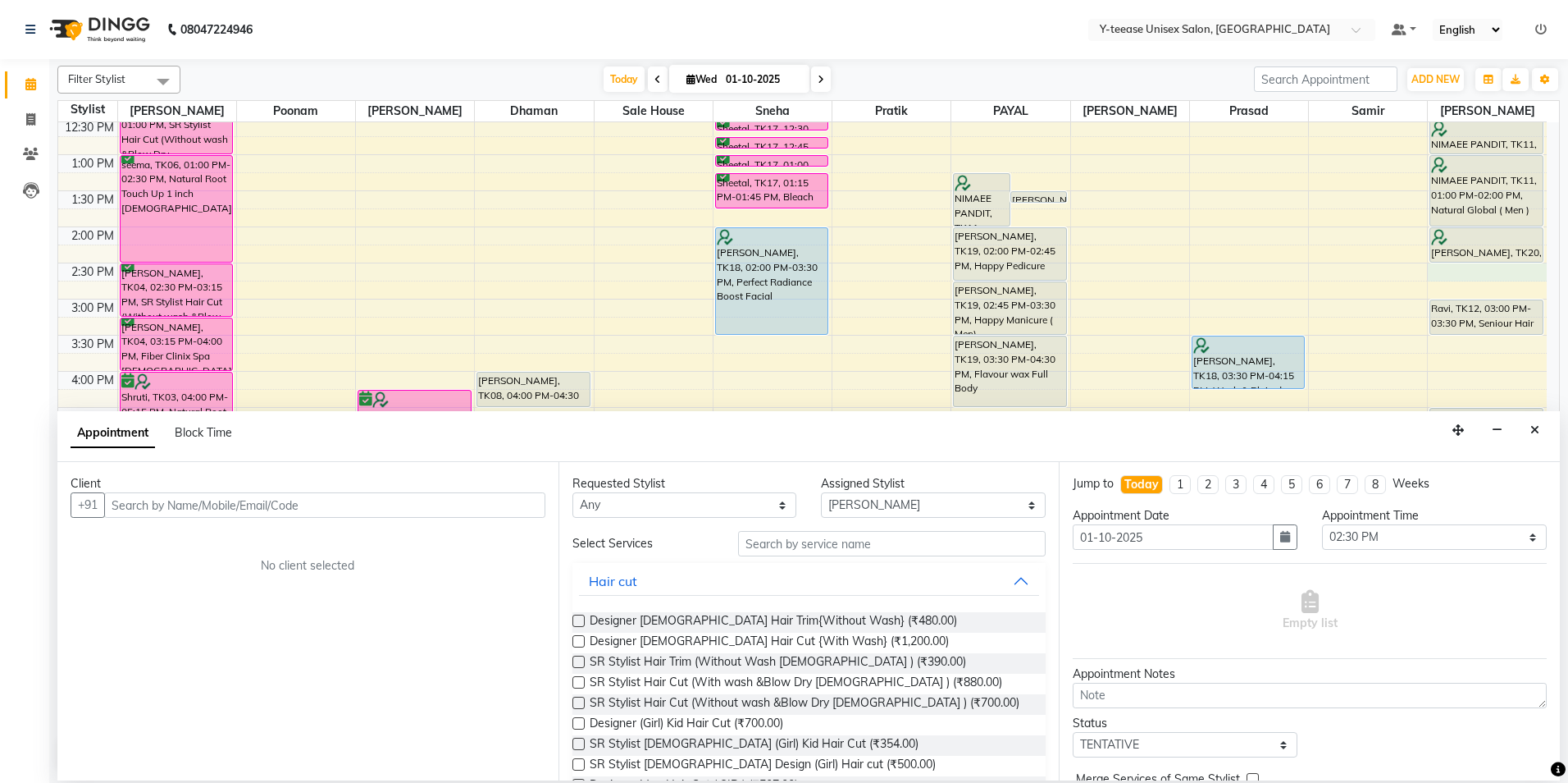
click at [271, 492] on input "text" at bounding box center [325, 505] width 441 height 25
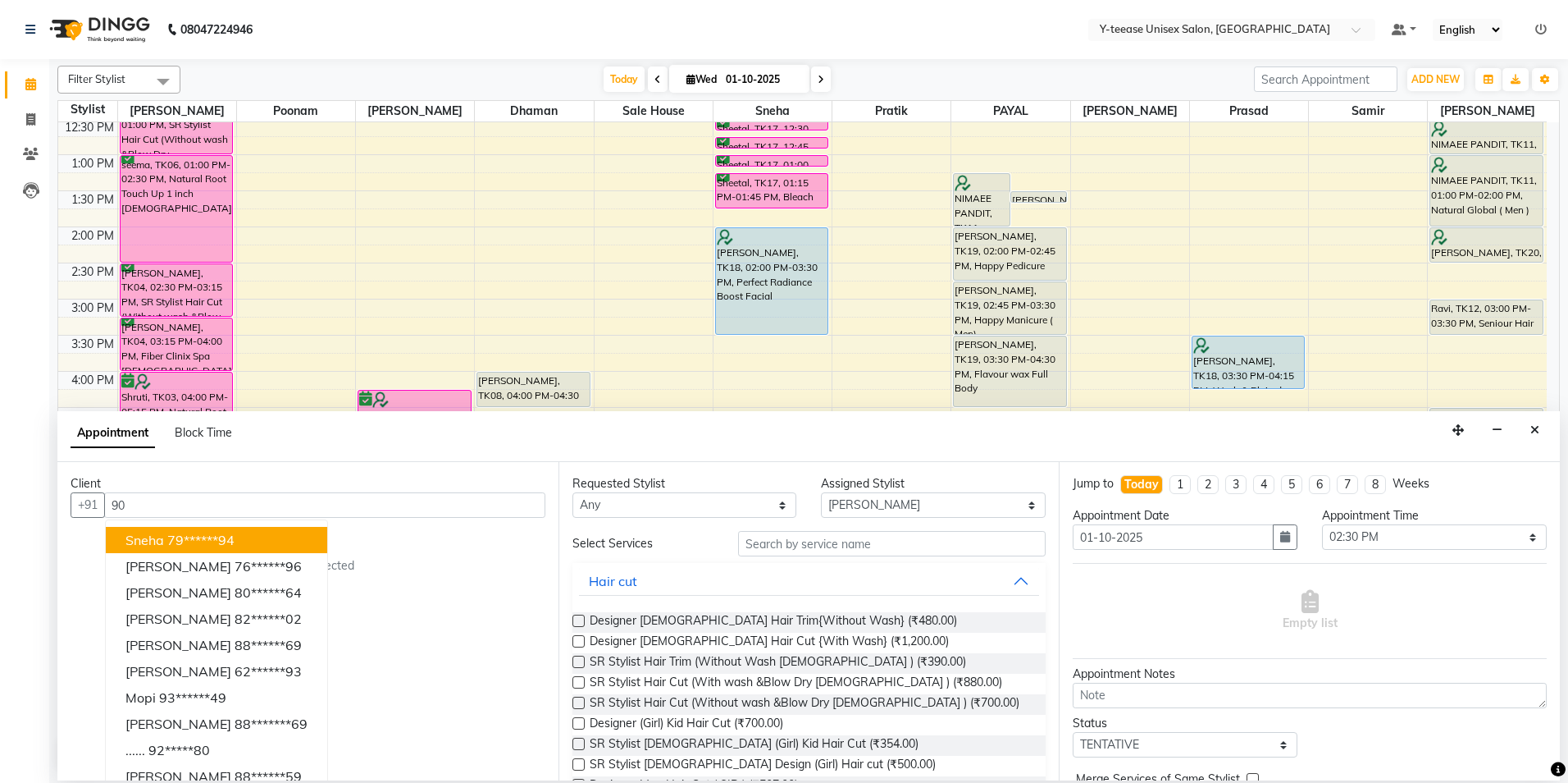
type input "9"
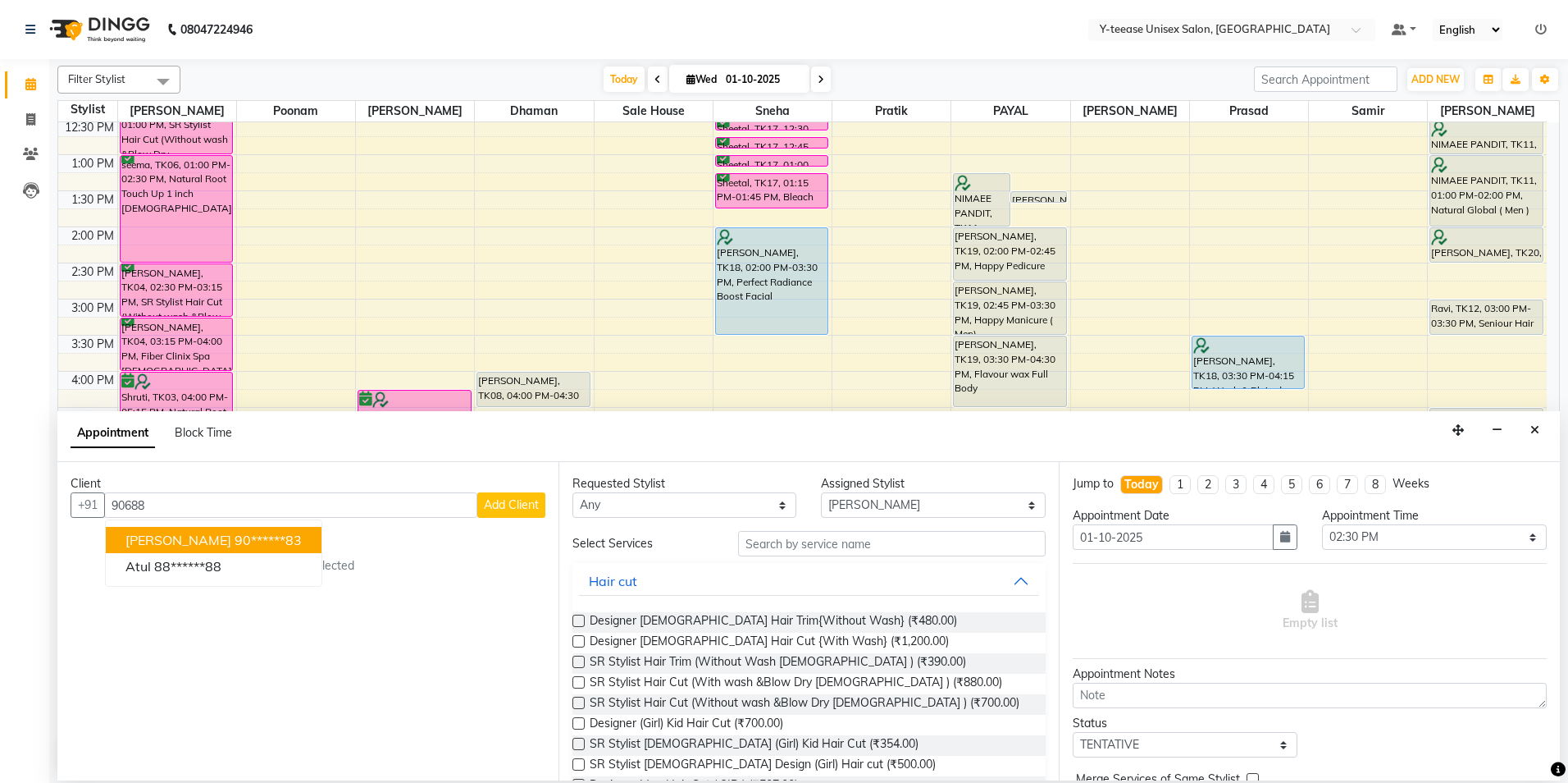
drag, startPoint x: 214, startPoint y: 535, endPoint x: 281, endPoint y: 535, distance: 67.0
click at [234, 535] on ngb-highlight "90******83" at bounding box center [268, 540] width 68 height 17
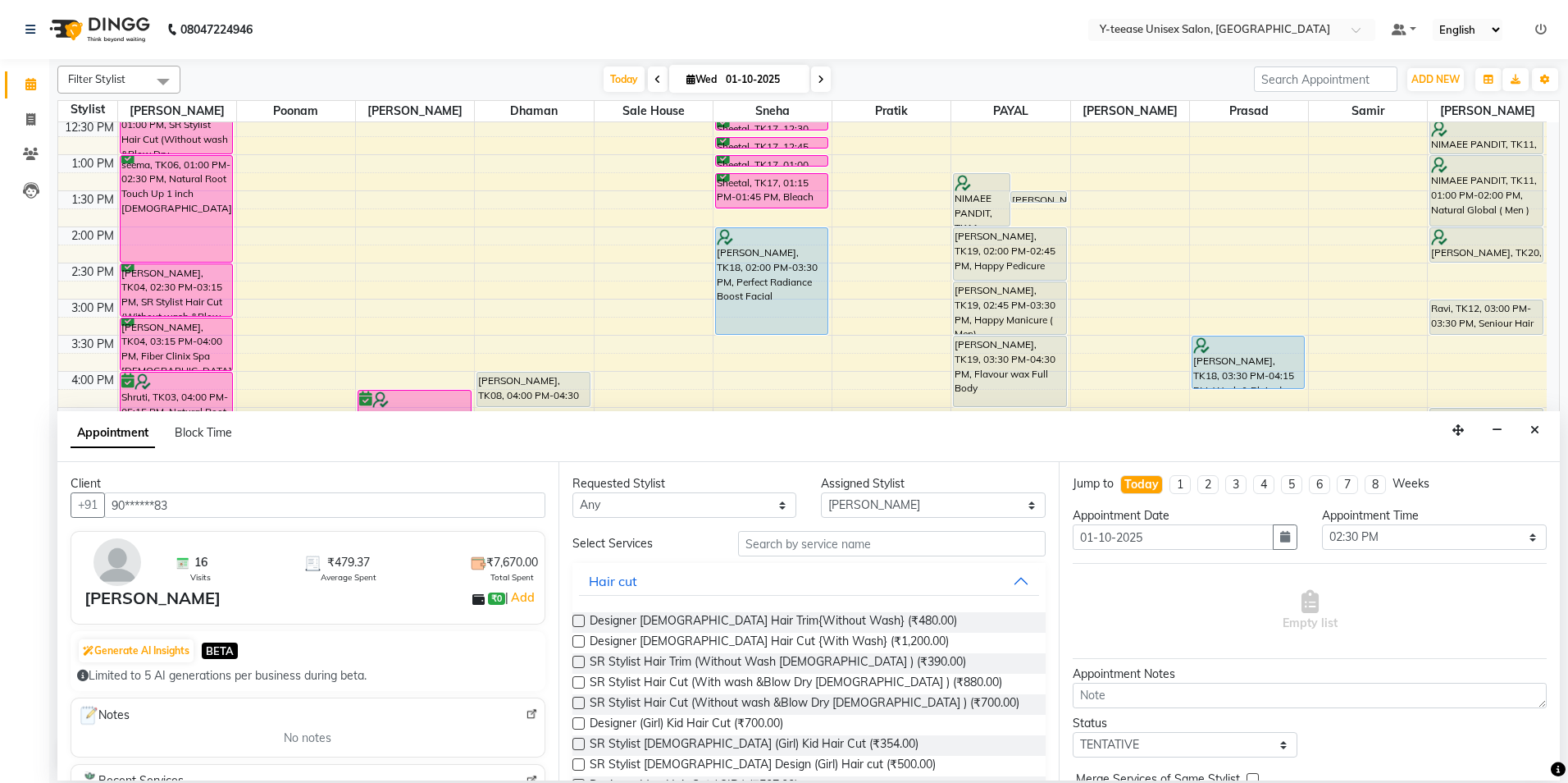
type input "90******83"
click at [822, 542] on input "text" at bounding box center [891, 543] width 308 height 25
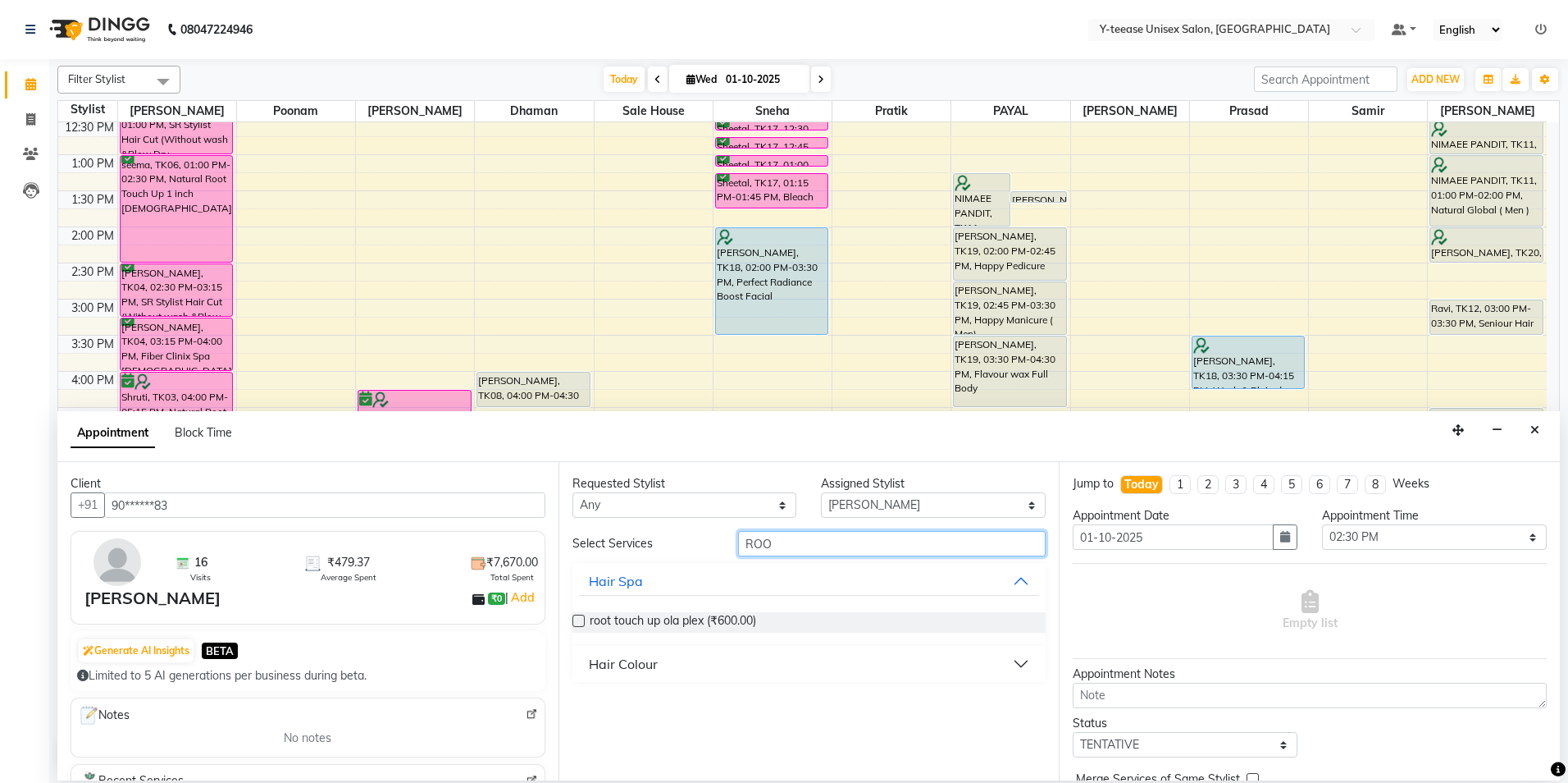
type input "ROO"
click at [639, 663] on div "Hair Colour" at bounding box center [623, 664] width 69 height 19
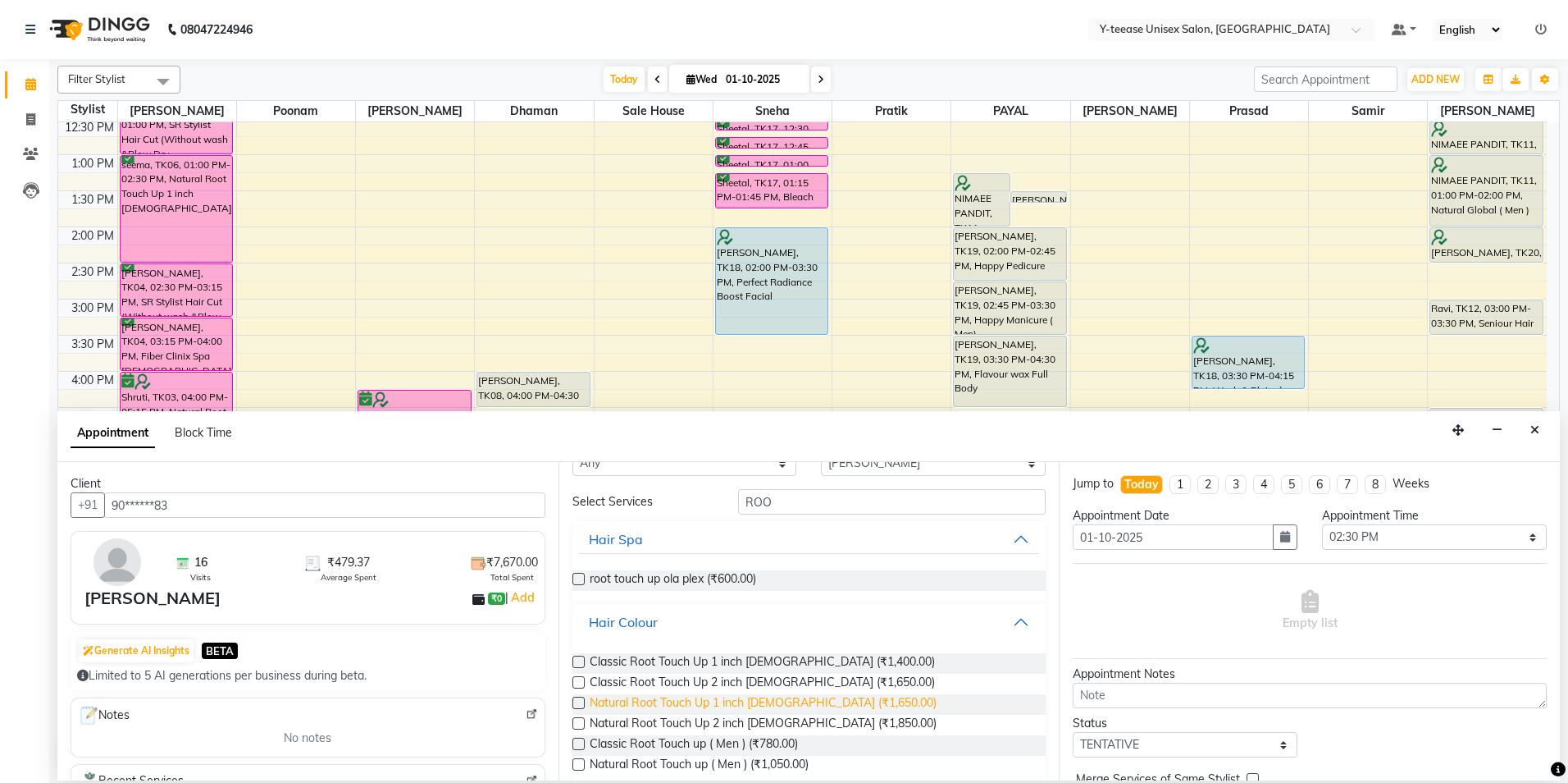
scroll to position [64, 0]
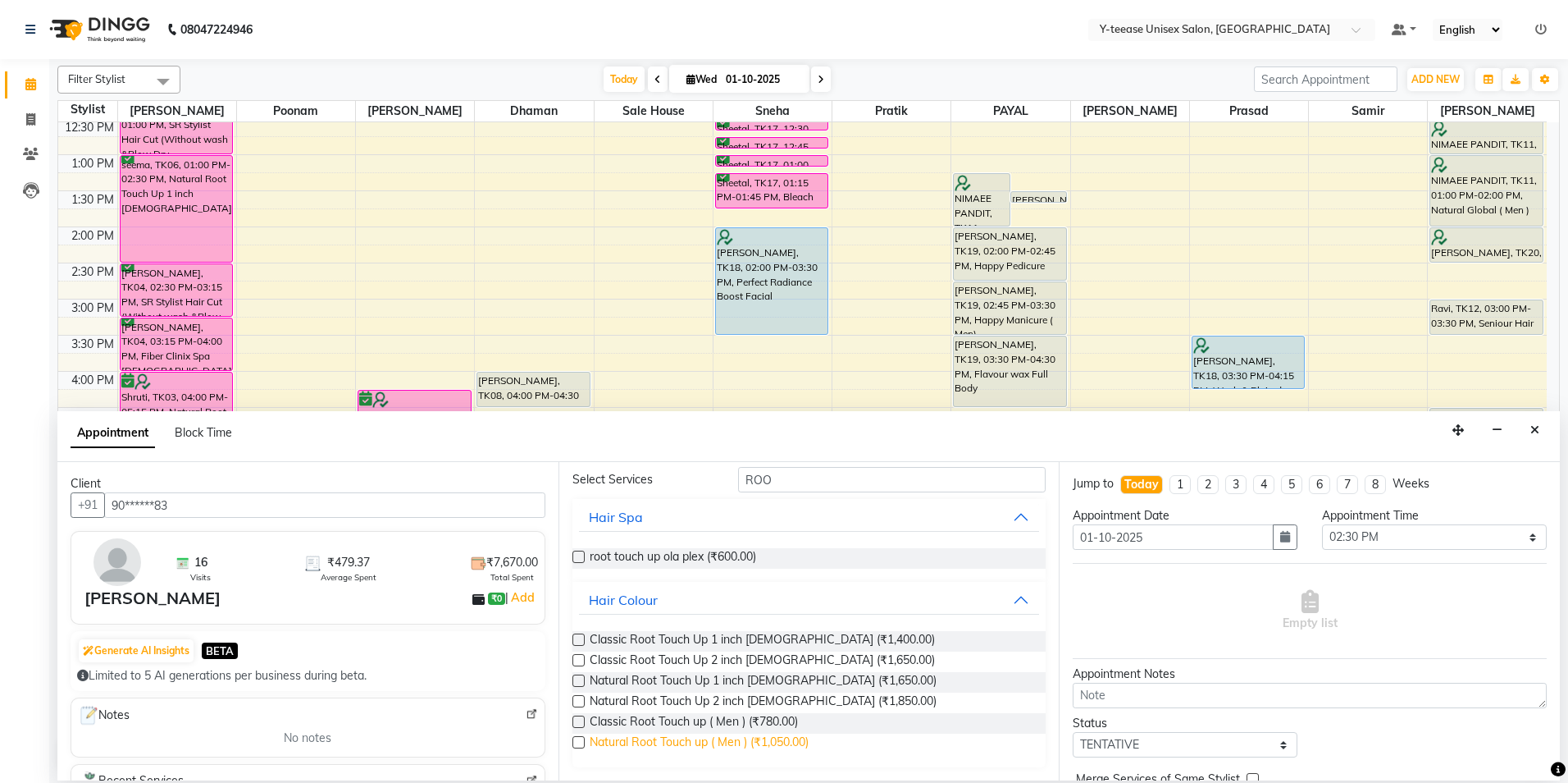
click at [643, 751] on span "Natural Root Touch up ( Men ) (₹1,050.00)" at bounding box center [699, 743] width 219 height 20
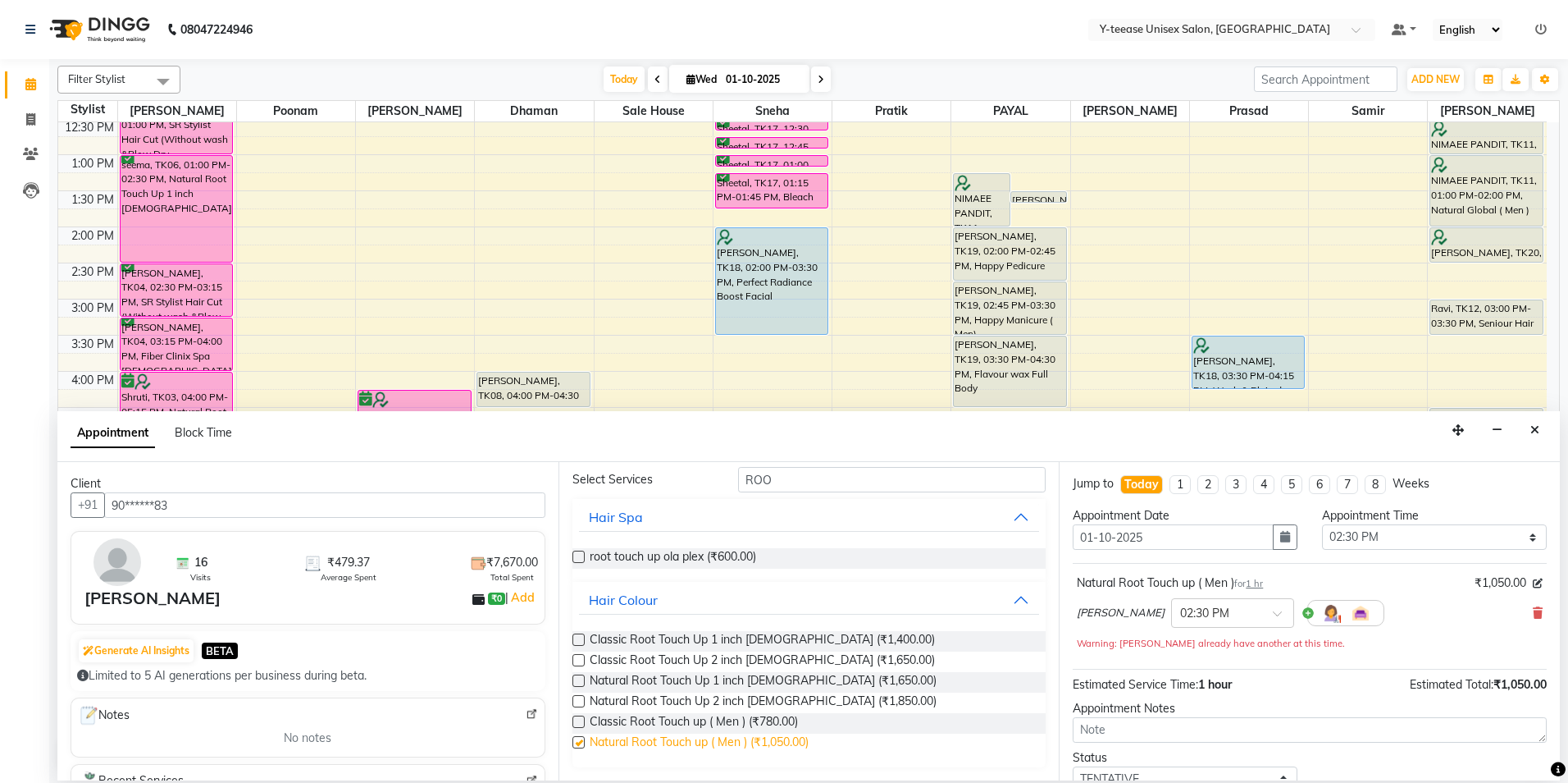
checkbox input "false"
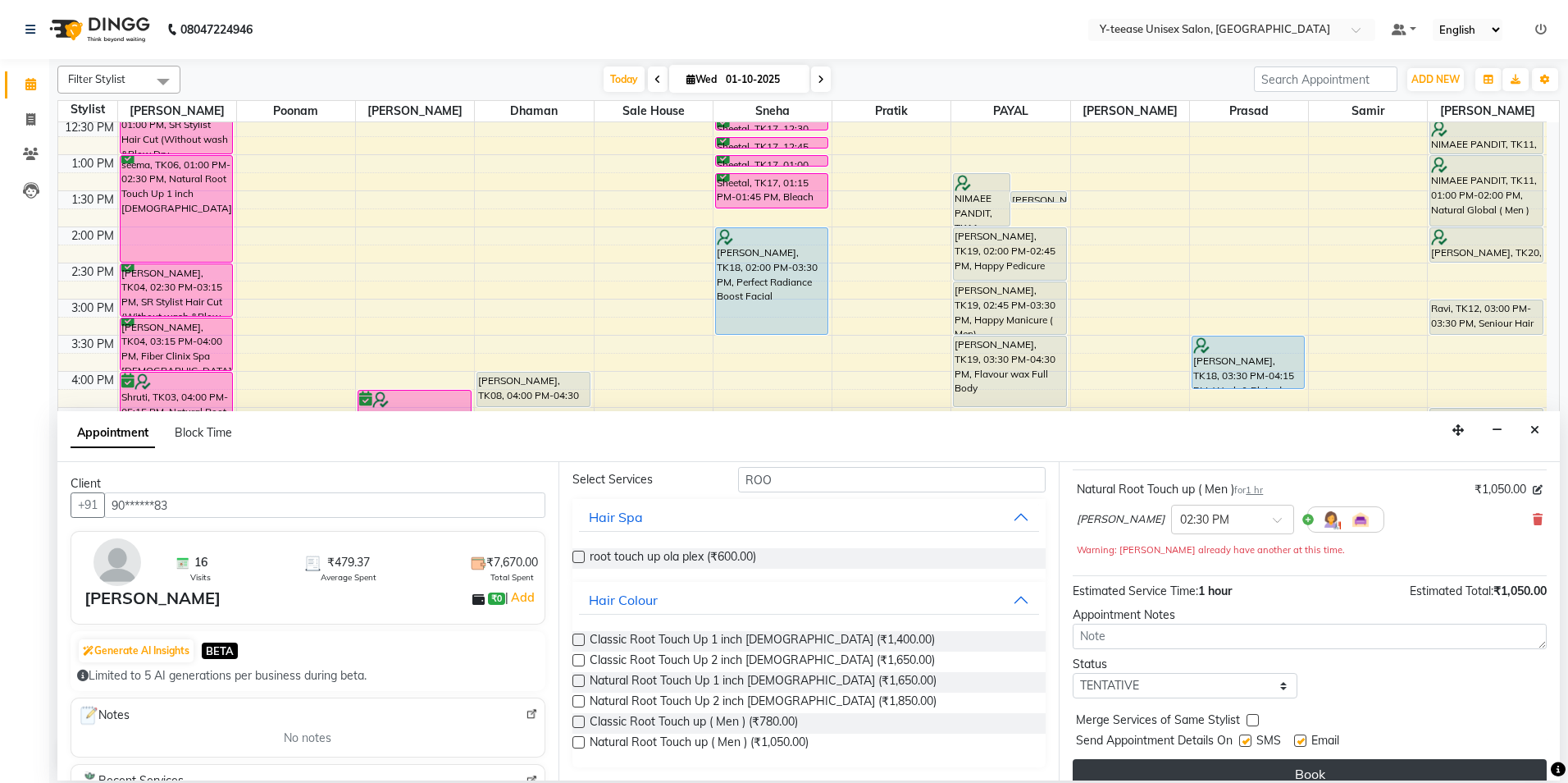
scroll to position [115, 0]
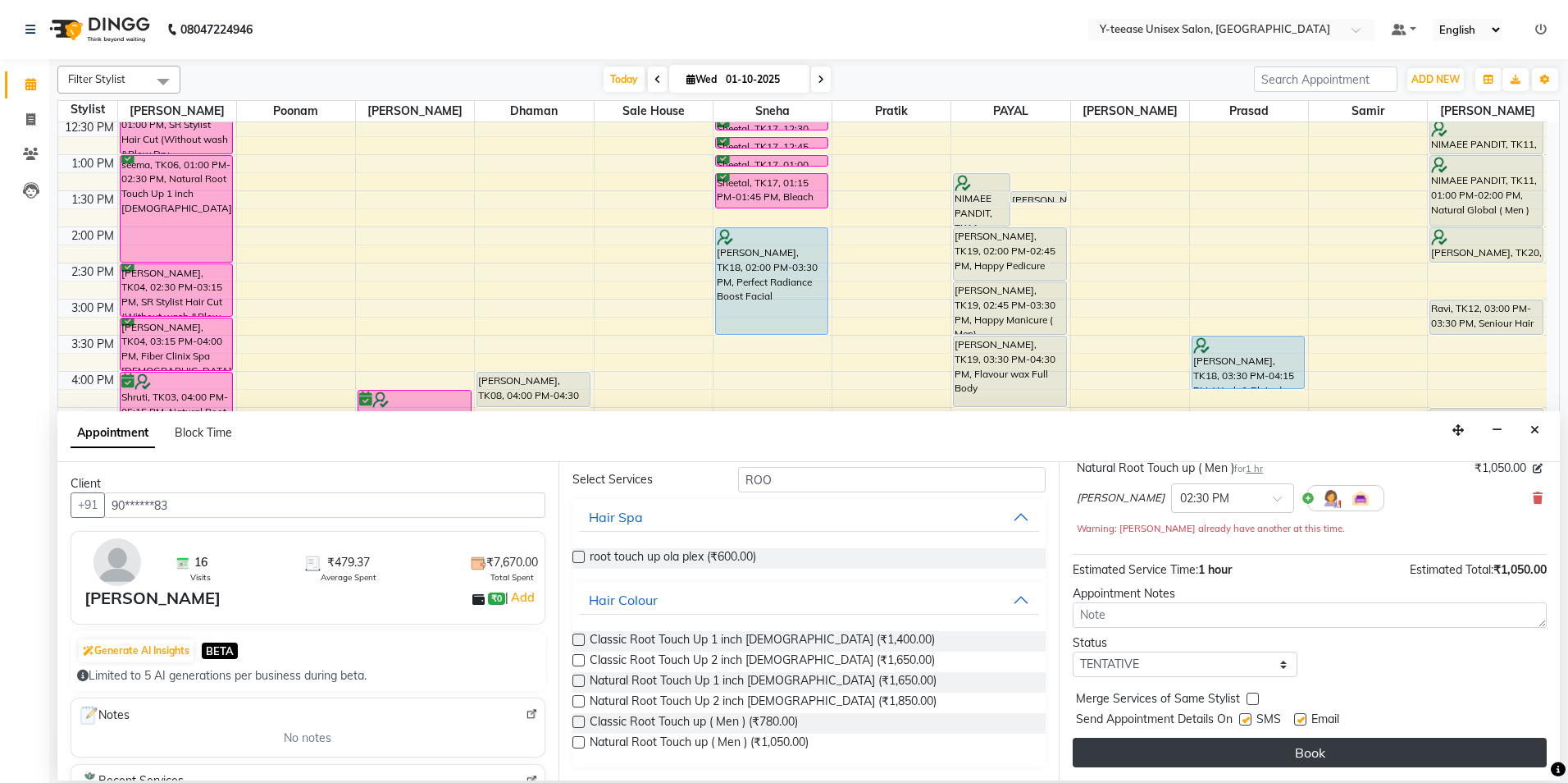
click at [1300, 751] on button "Book" at bounding box center [1310, 752] width 474 height 30
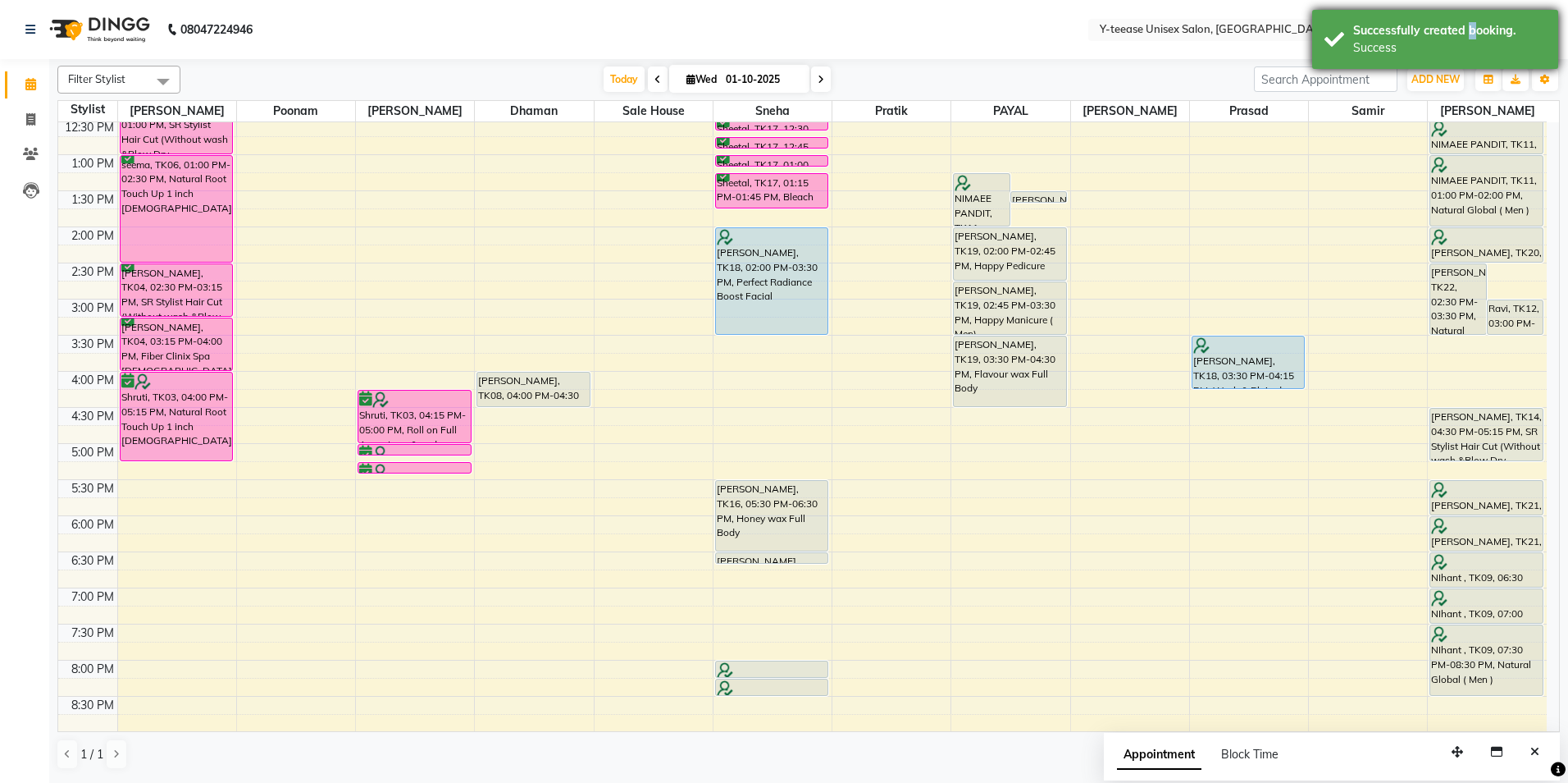
click at [1465, 32] on div "Successfully created booking." at bounding box center [1450, 31] width 193 height 18
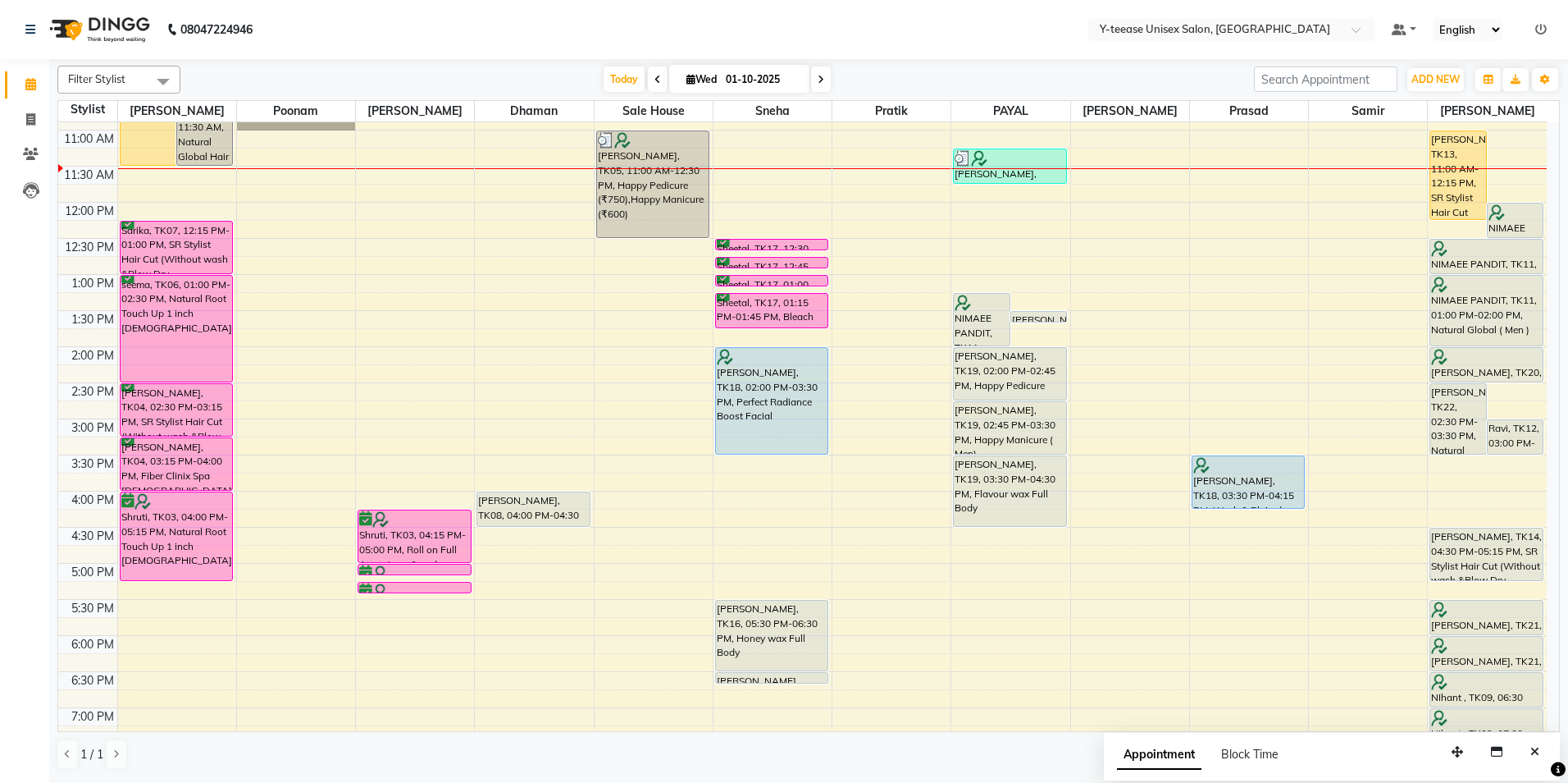
scroll to position [145, 0]
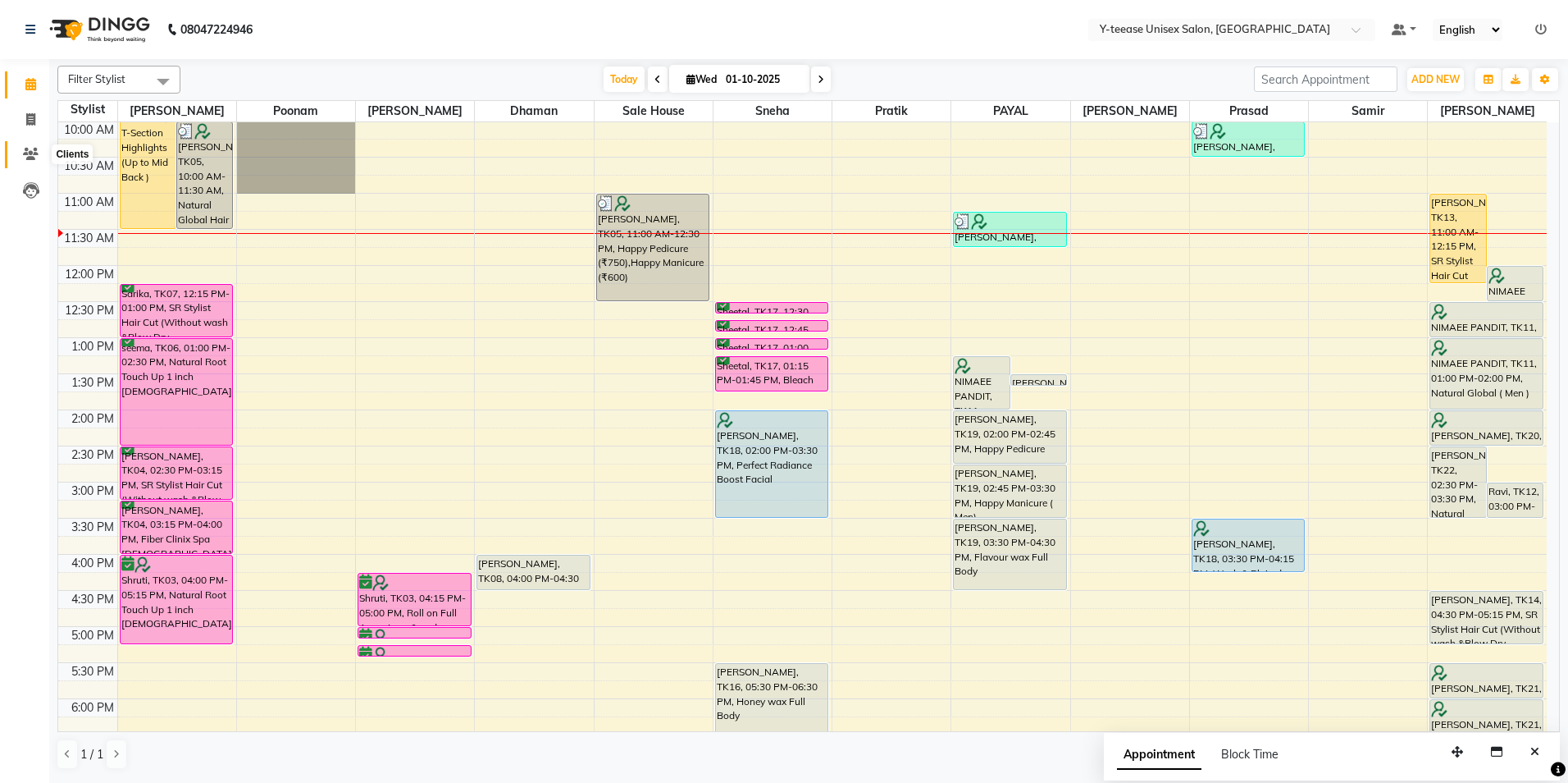
drag, startPoint x: 34, startPoint y: 147, endPoint x: 94, endPoint y: 144, distance: 60.1
click at [34, 148] on icon at bounding box center [31, 154] width 16 height 12
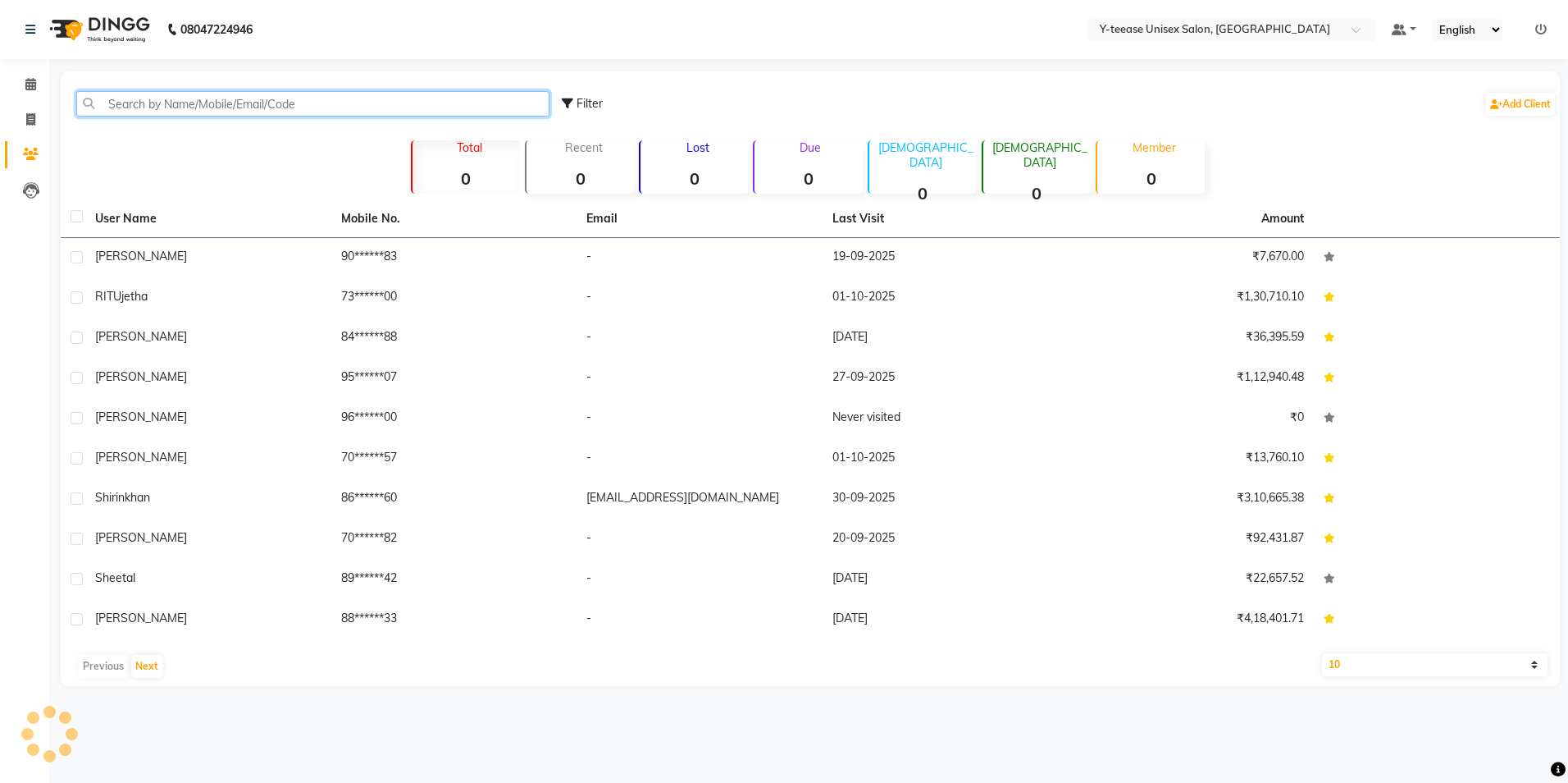
click at [250, 99] on input "text" at bounding box center [312, 104] width 473 height 25
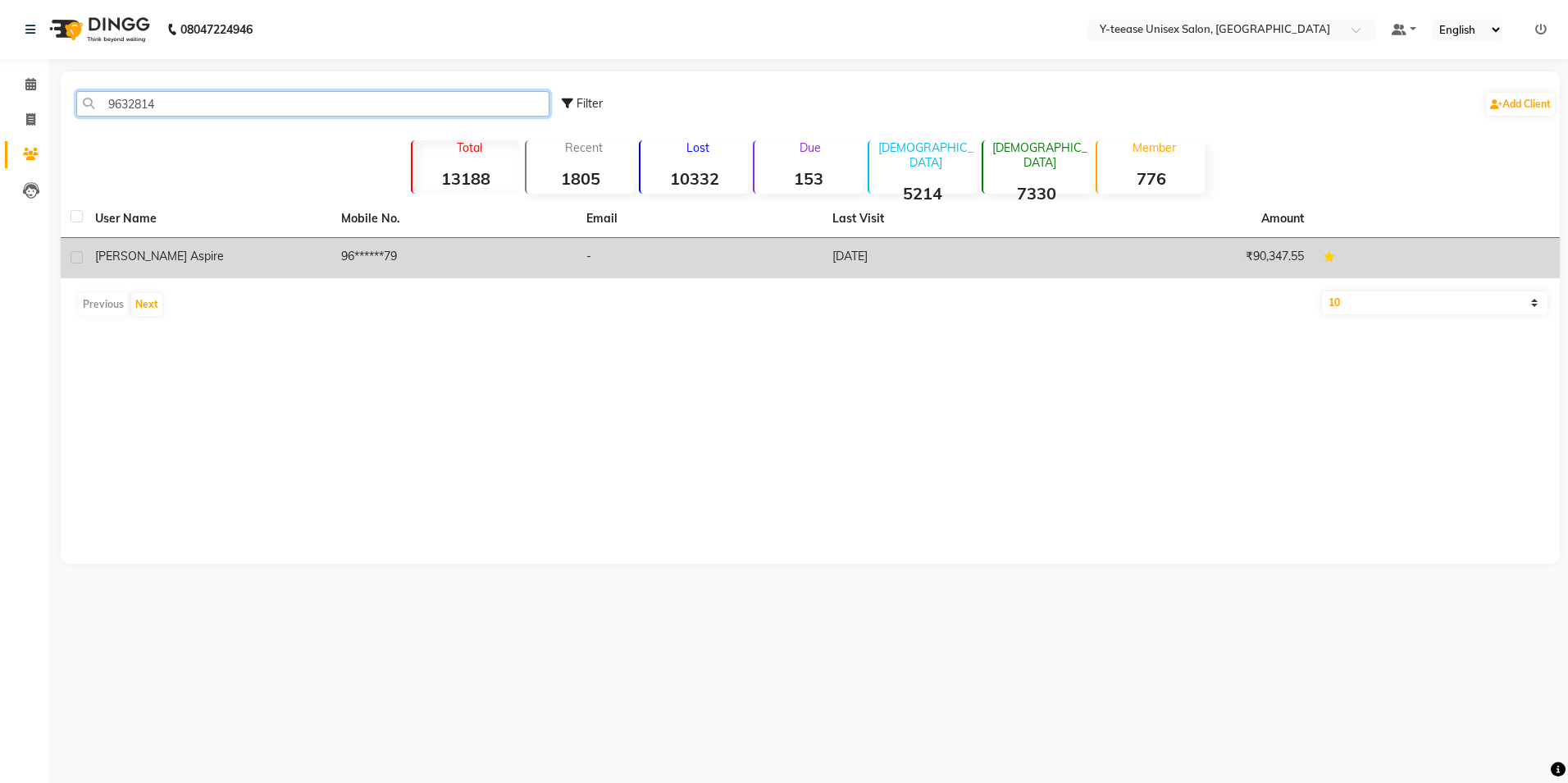
type input "9632814"
click at [370, 256] on td "96******79" at bounding box center [455, 258] width 246 height 40
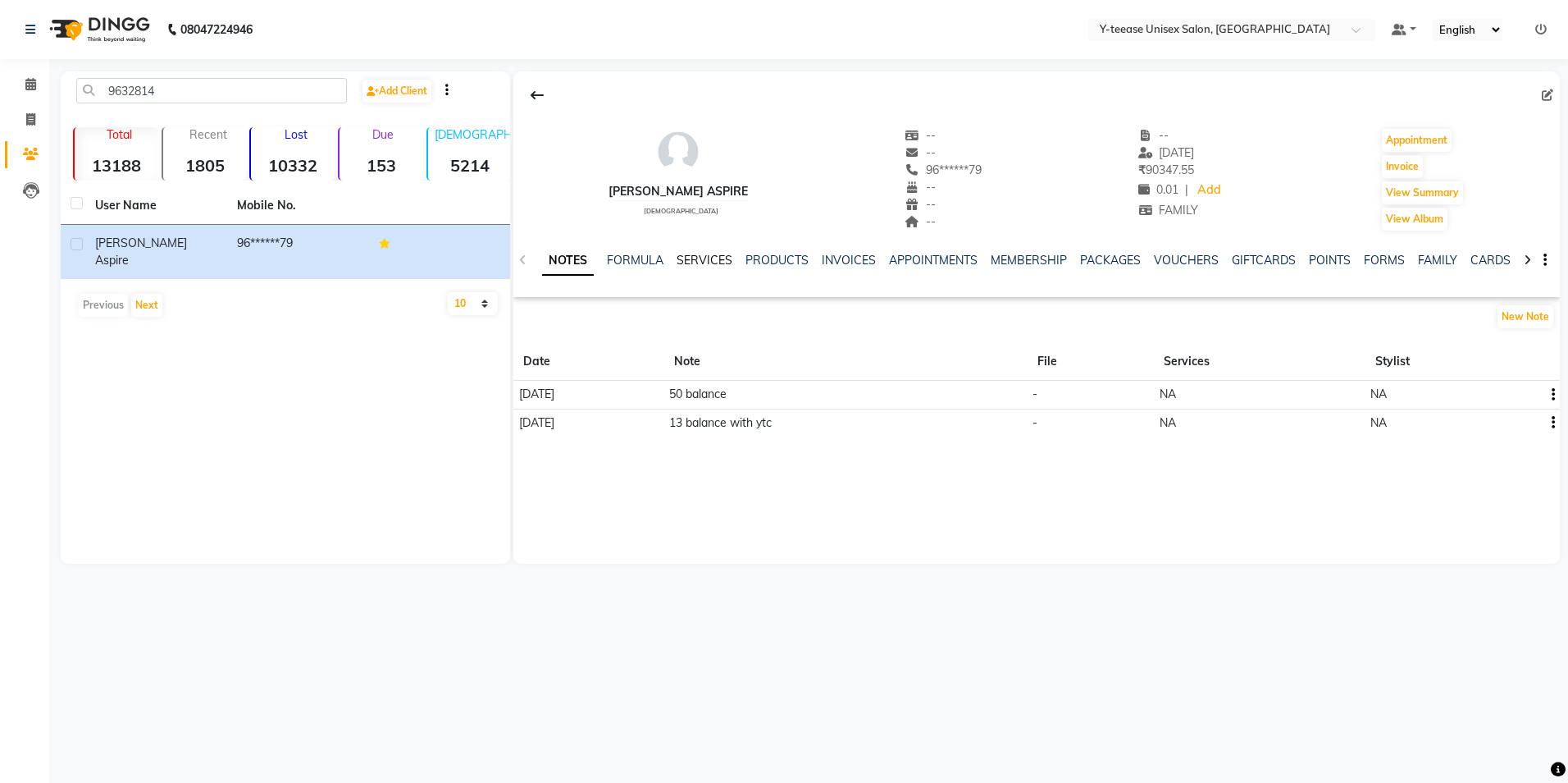
click at [720, 258] on link "SERVICES" at bounding box center [705, 260] width 56 height 15
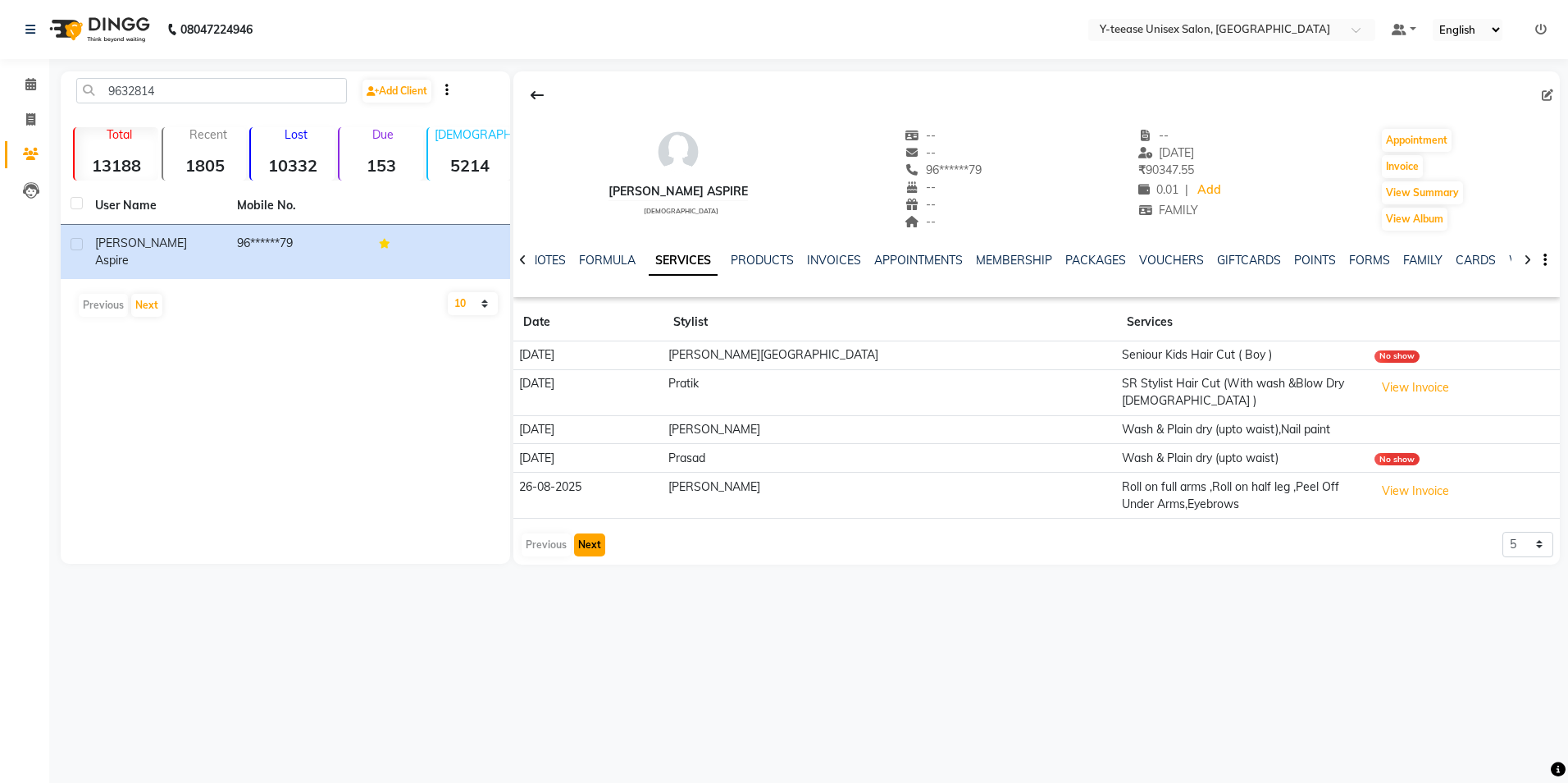
click at [575, 538] on button "Next" at bounding box center [590, 545] width 32 height 23
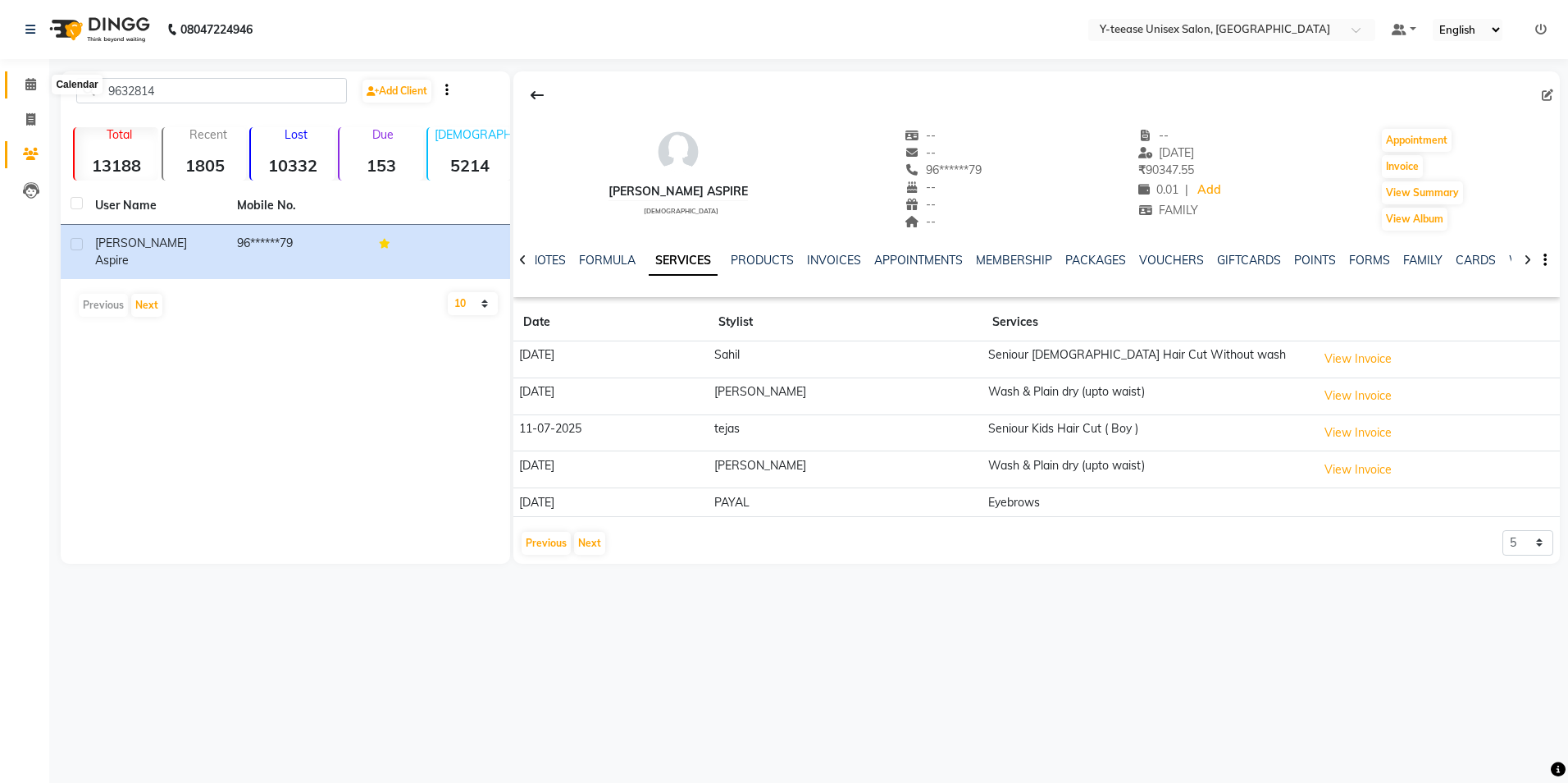
click at [33, 85] on icon at bounding box center [31, 84] width 11 height 12
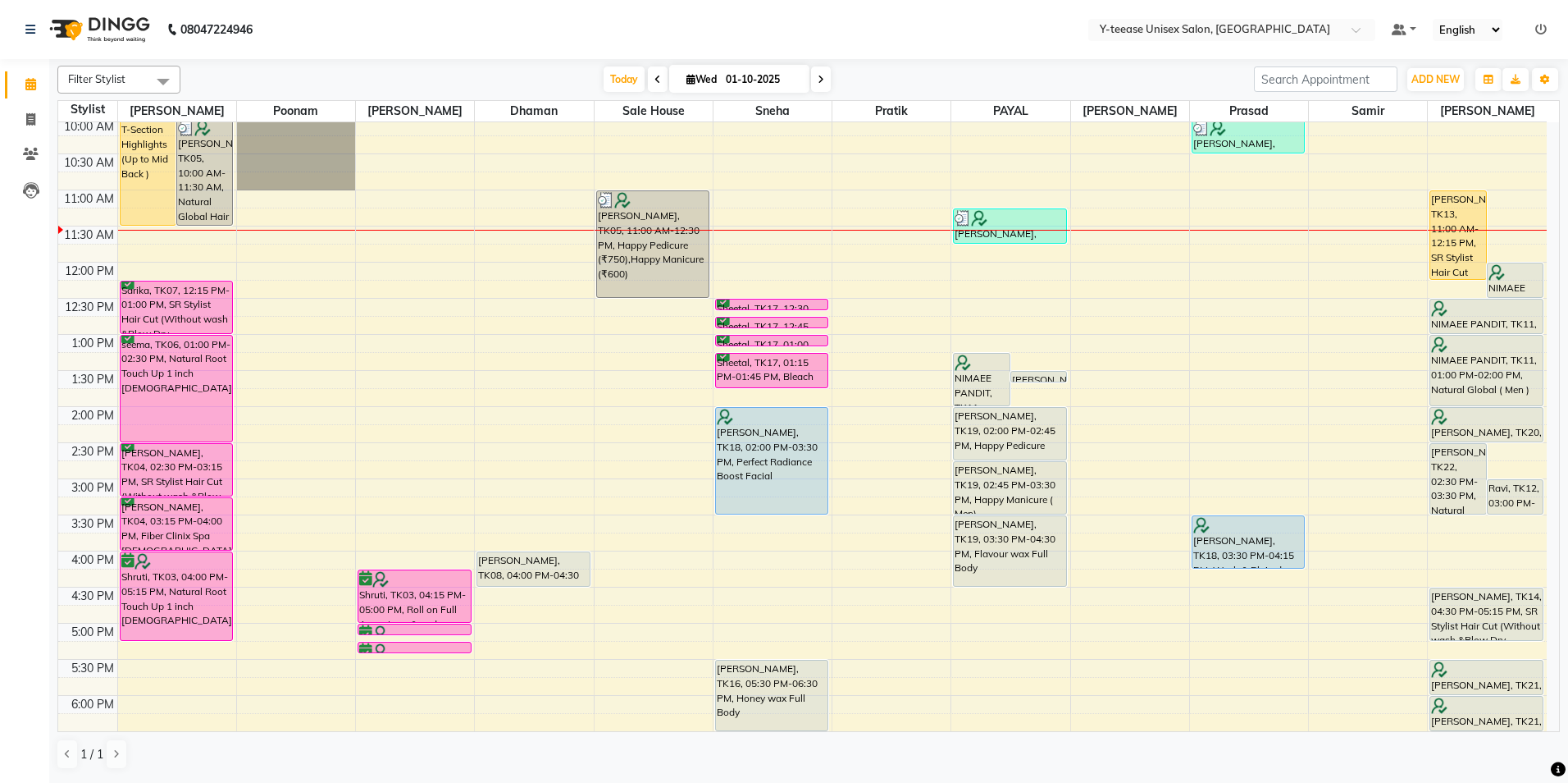
scroll to position [164, 0]
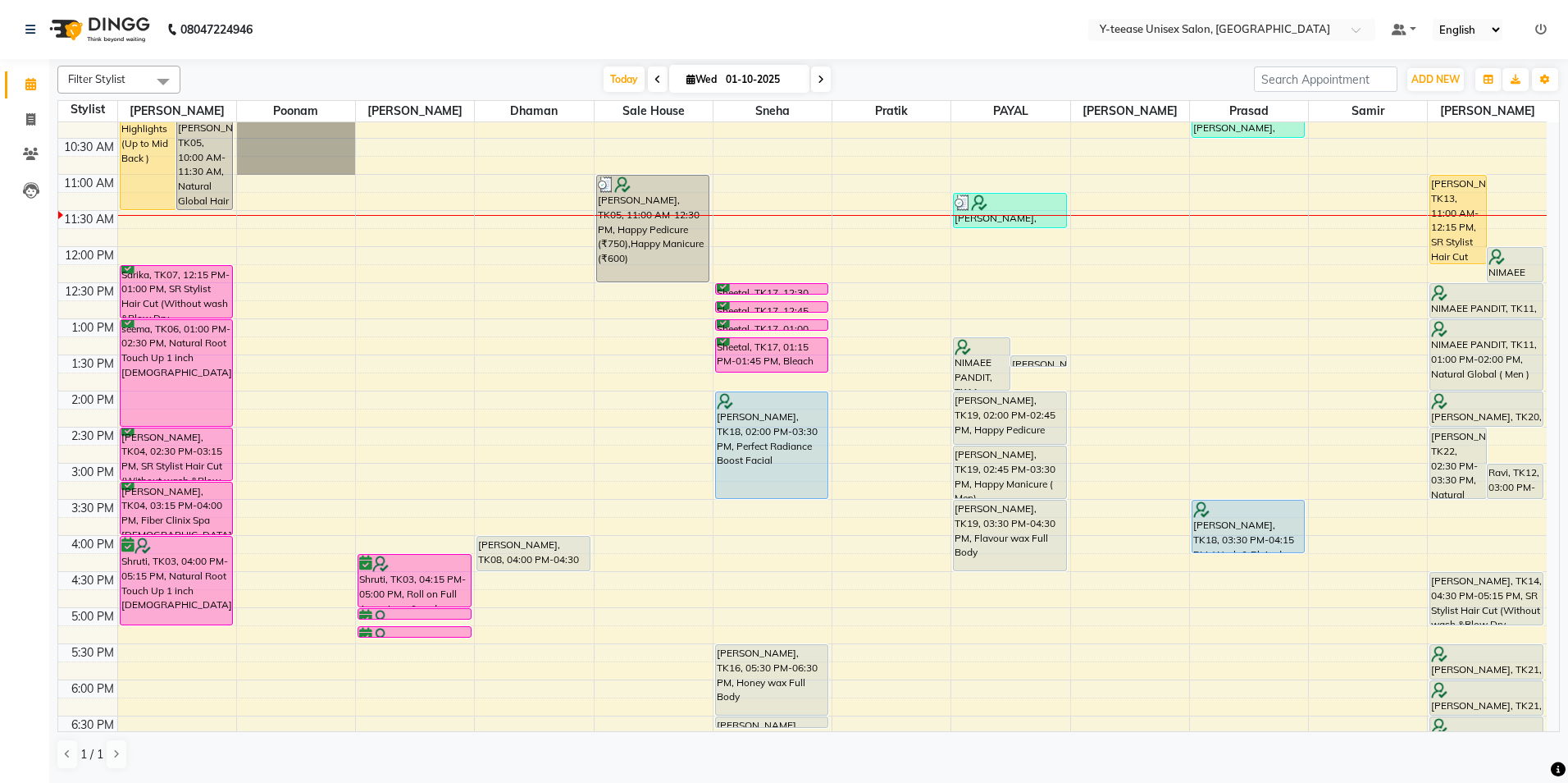
click at [1235, 325] on div "8:00 AM 8:30 AM 9:00 AM 9:30 AM 10:00 AM 10:30 AM 11:00 AM 11:30 AM 12:00 PM 12…" at bounding box center [802, 499] width 1488 height 1082
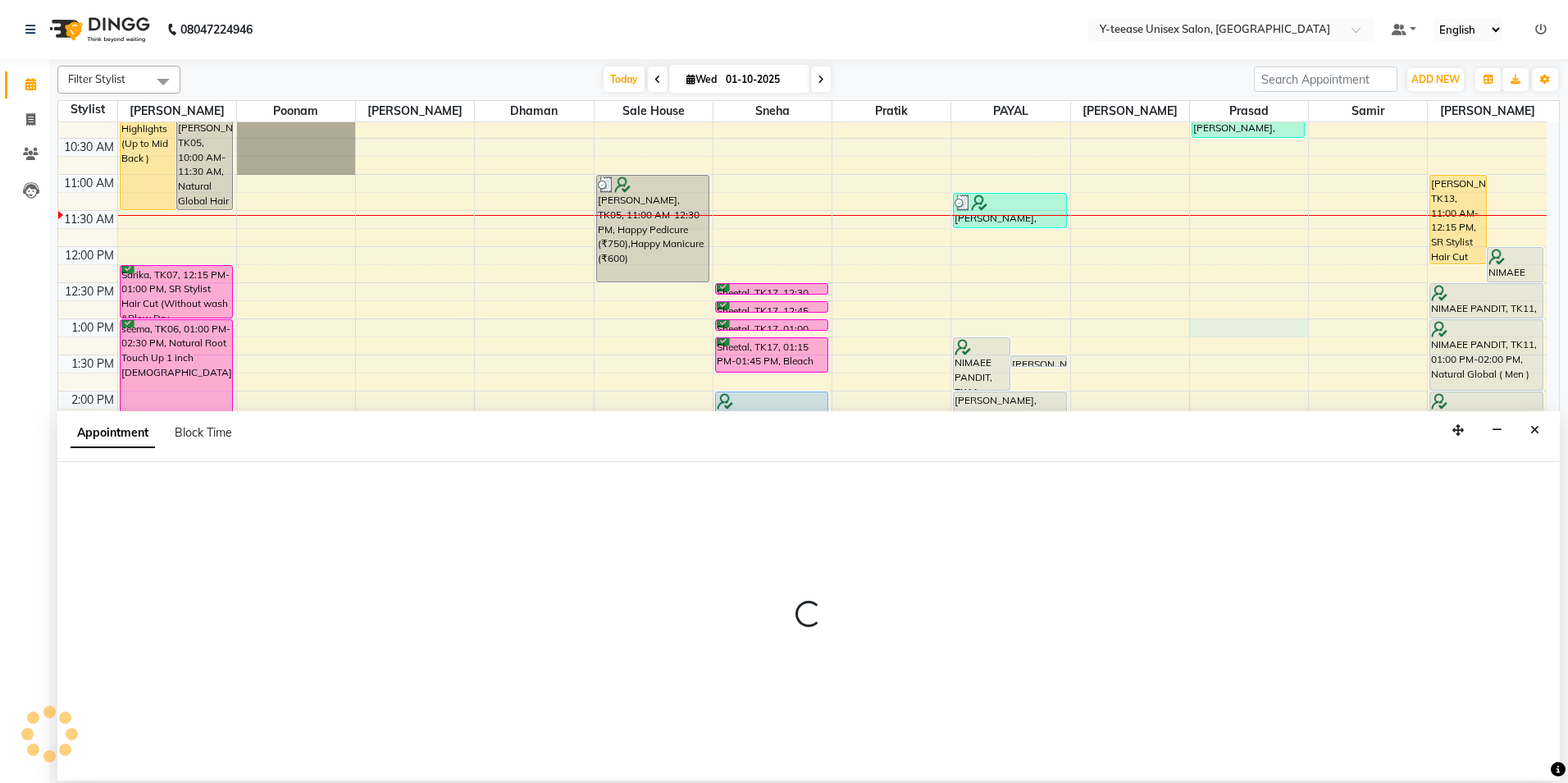
select select "88412"
select select "780"
select select "tentative"
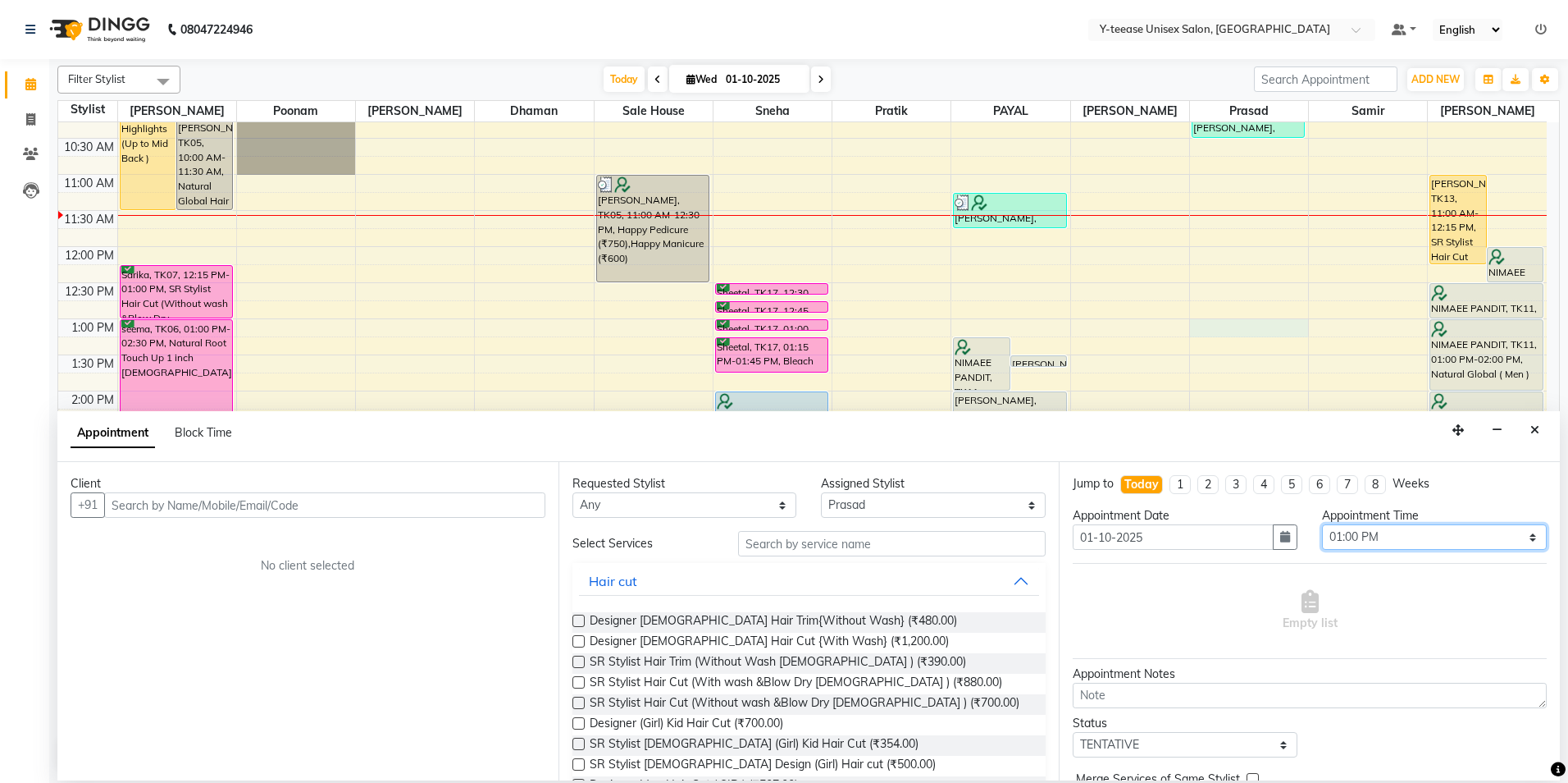
click at [1342, 547] on select "Select 09:00 AM 09:15 AM 09:30 AM 09:45 AM 10:00 AM 10:15 AM 10:30 AM 10:45 AM …" at bounding box center [1435, 536] width 225 height 25
select select "810"
click at [1322, 524] on select "Select 09:00 AM 09:15 AM 09:30 AM 09:45 AM 10:00 AM 10:15 AM 10:30 AM 10:45 AM …" at bounding box center [1435, 536] width 225 height 25
click at [972, 505] on select "Select Annu Ali chaitrali Dhaman Neelam No Preference PAYAL Poonam Prasad Prati…" at bounding box center [934, 505] width 225 height 25
select select "92929"
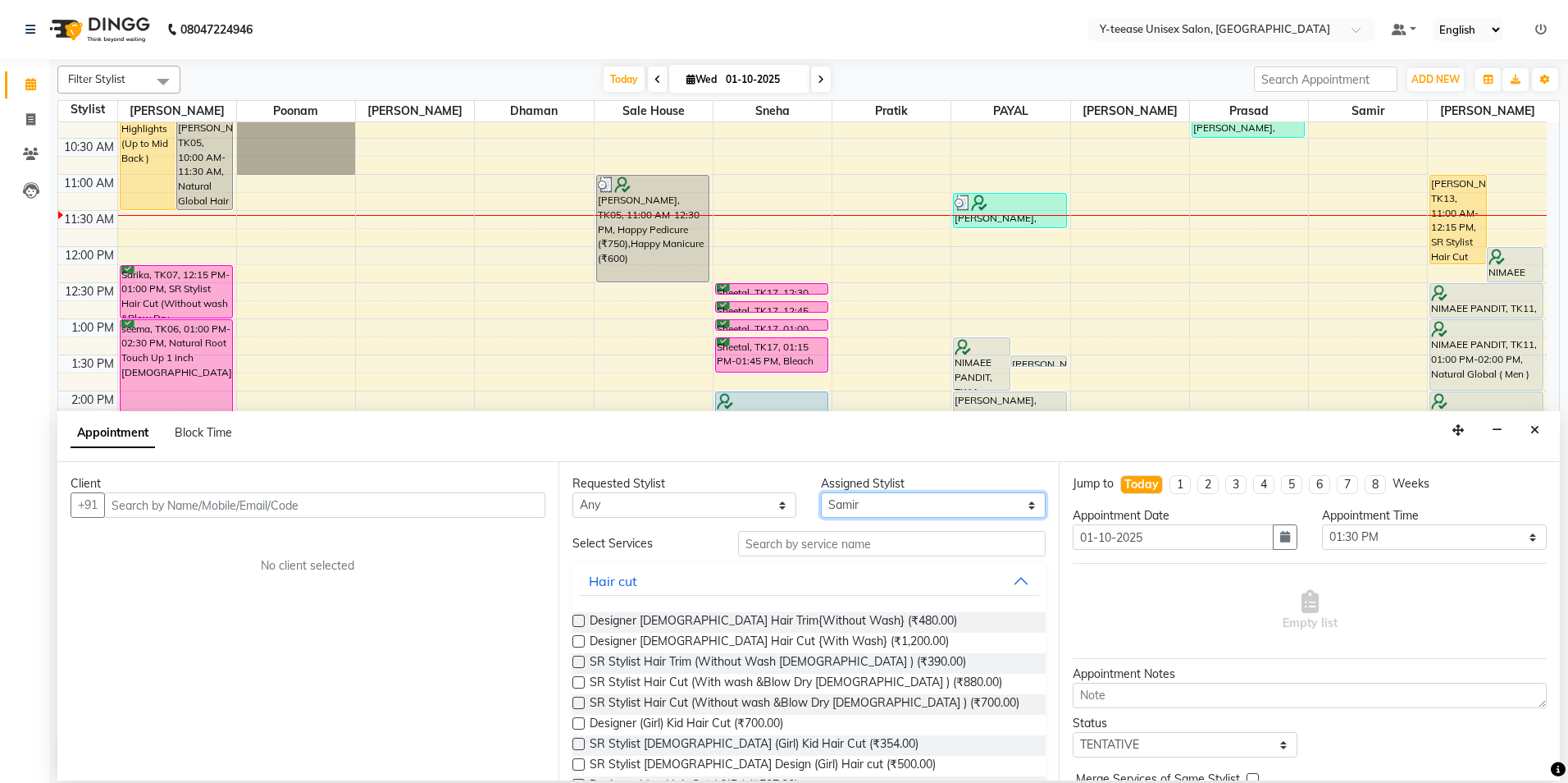
click at [821, 492] on select "Select Annu Ali chaitrali Dhaman Neelam No Preference PAYAL Poonam Prasad Prati…" at bounding box center [934, 505] width 225 height 25
click at [835, 539] on input "text" at bounding box center [891, 543] width 308 height 25
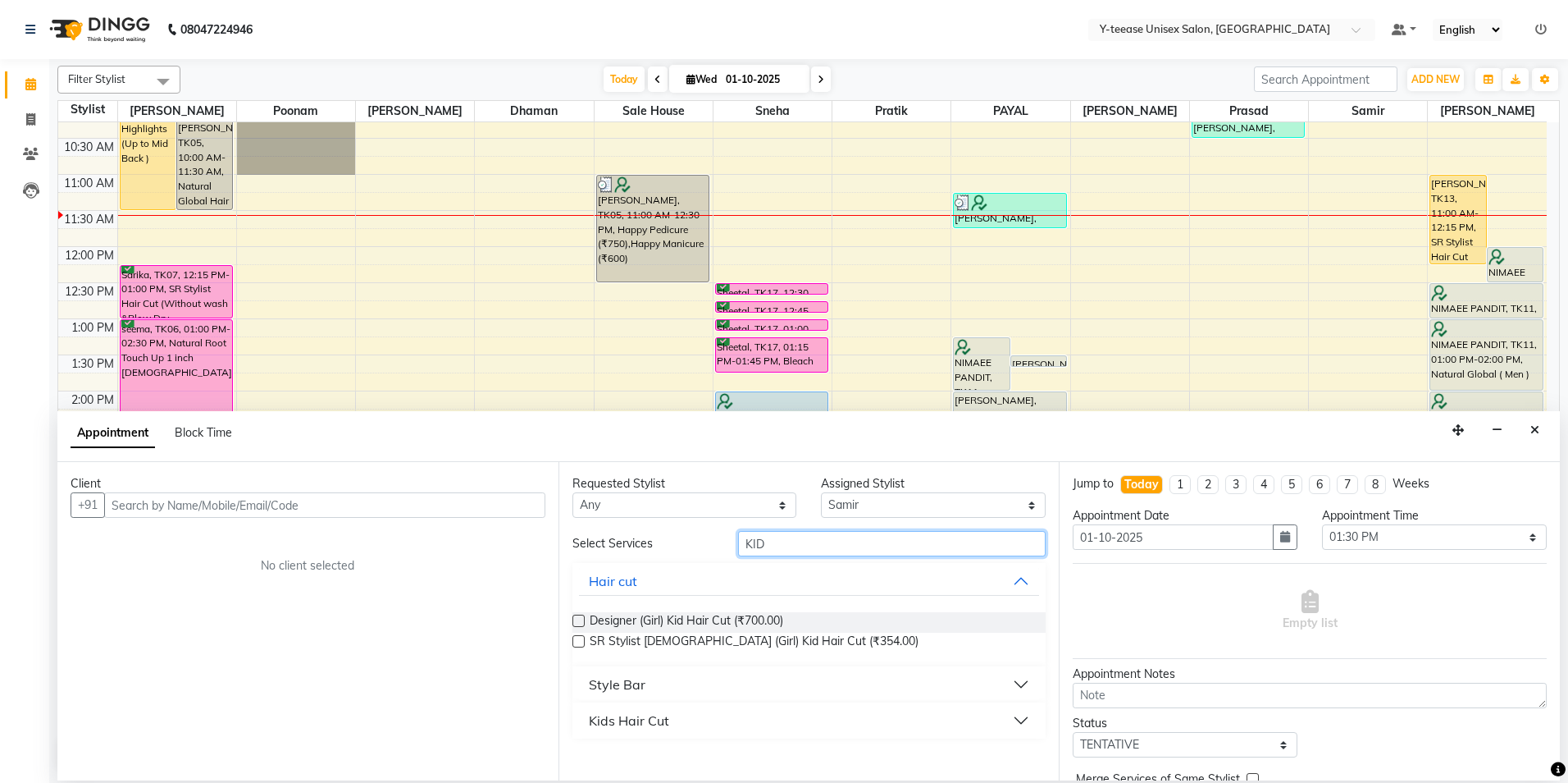
type input "KID"
click at [645, 723] on div "Kids Hair Cut" at bounding box center [629, 720] width 81 height 19
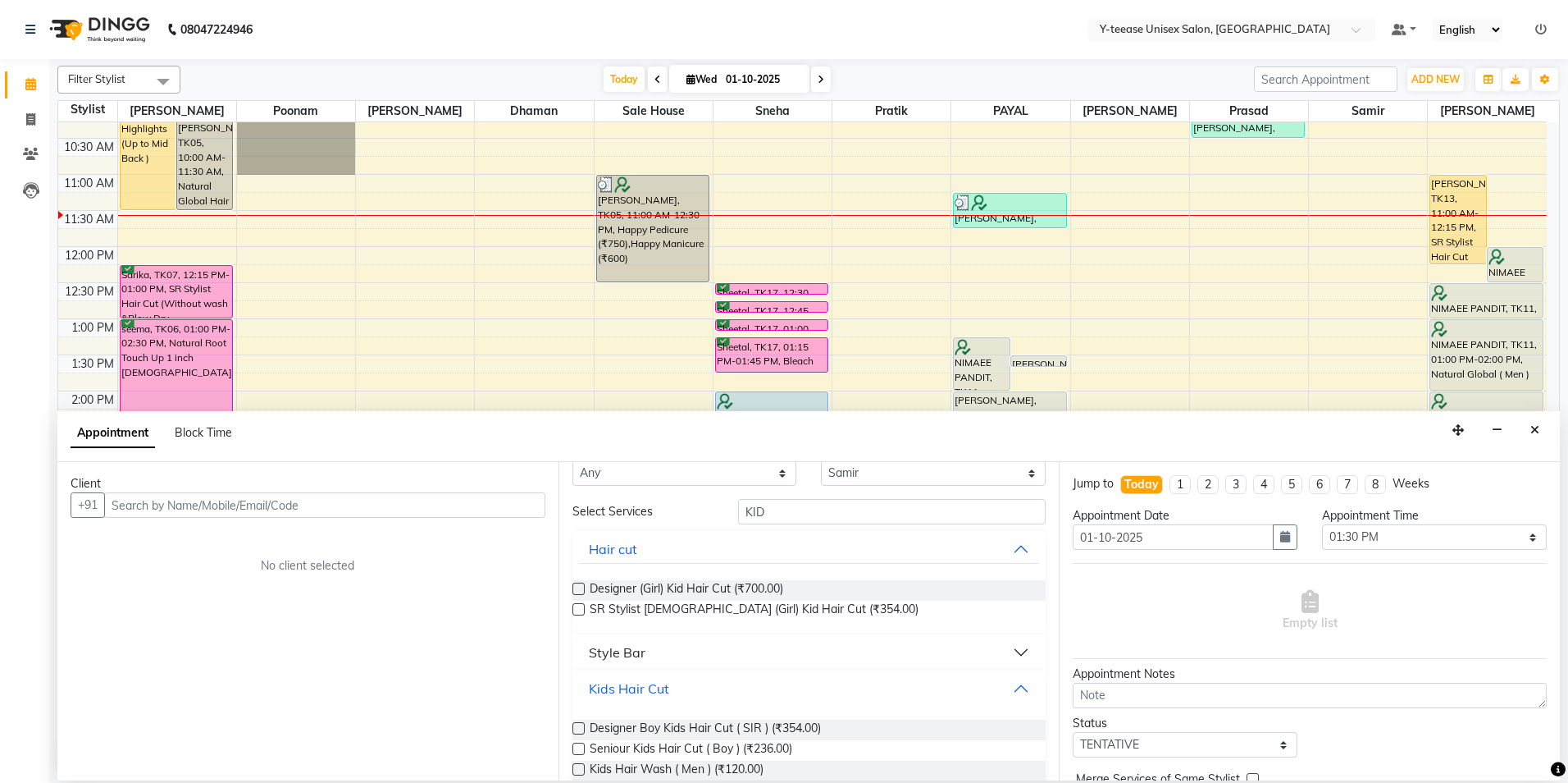
scroll to position [59, 0]
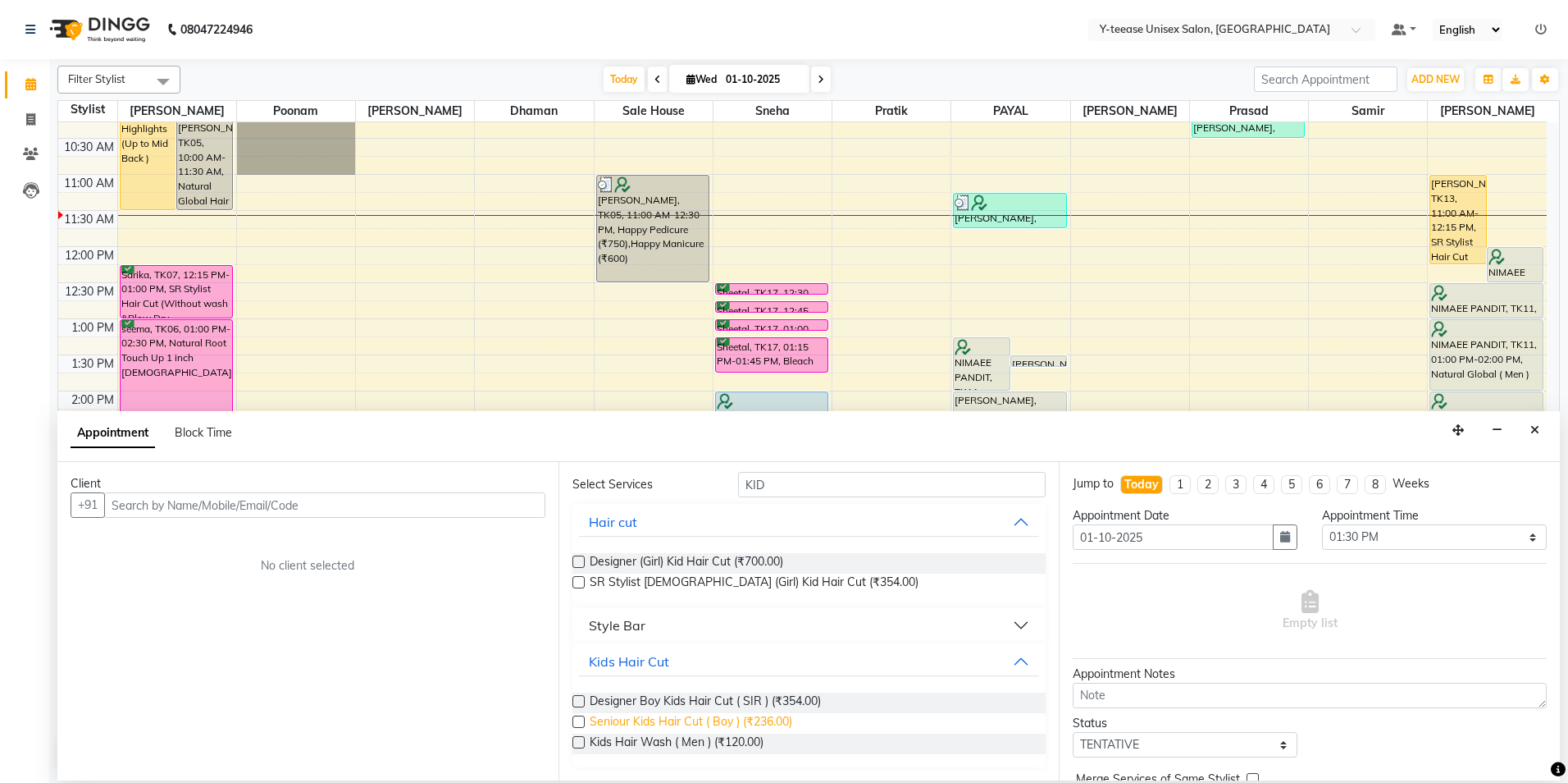
click at [641, 713] on span "Seniour Kids Hair Cut ( Boy ) (₹236.00)" at bounding box center [691, 722] width 203 height 20
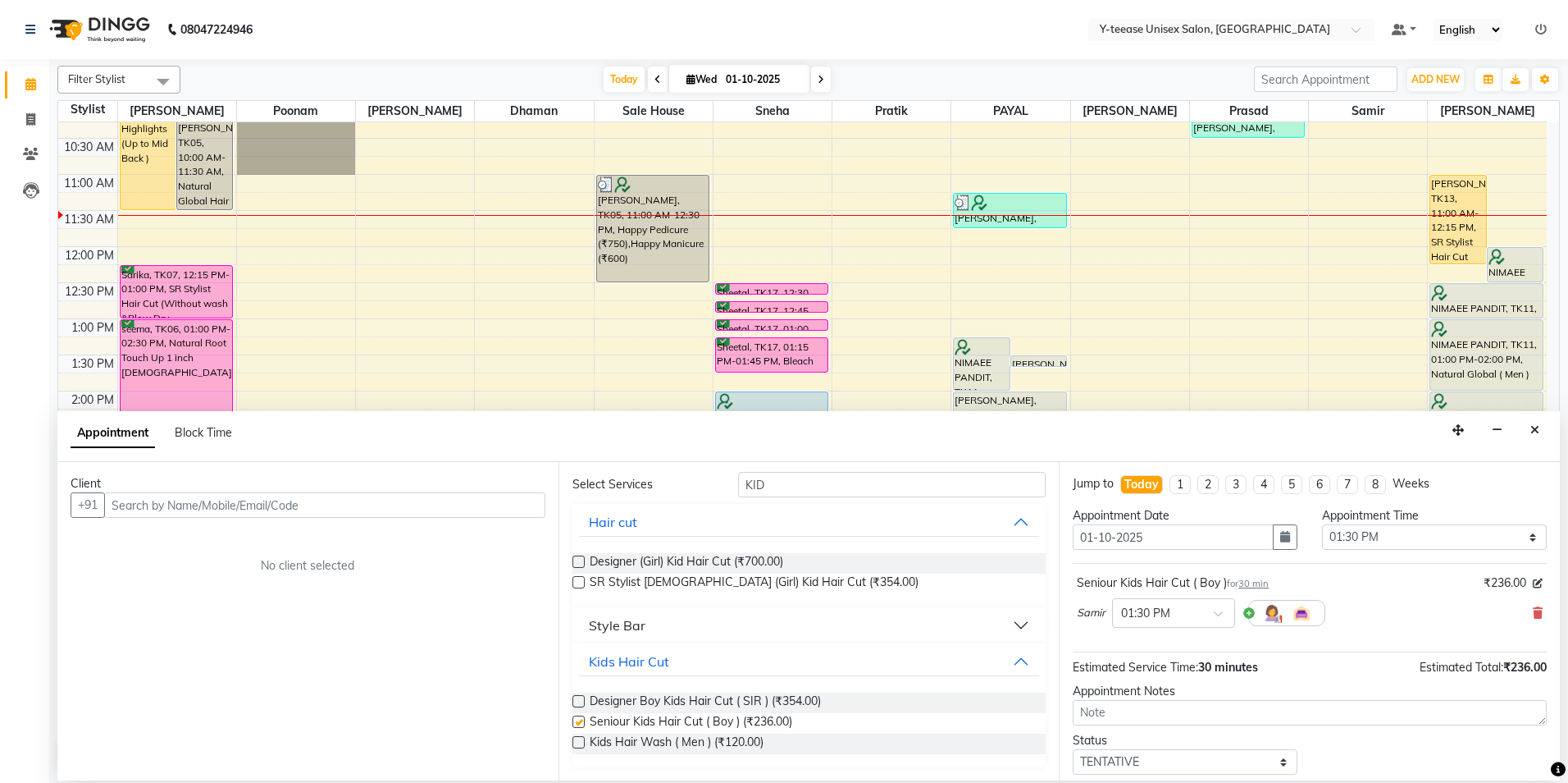
checkbox input "false"
click at [326, 510] on input "text" at bounding box center [325, 505] width 441 height 25
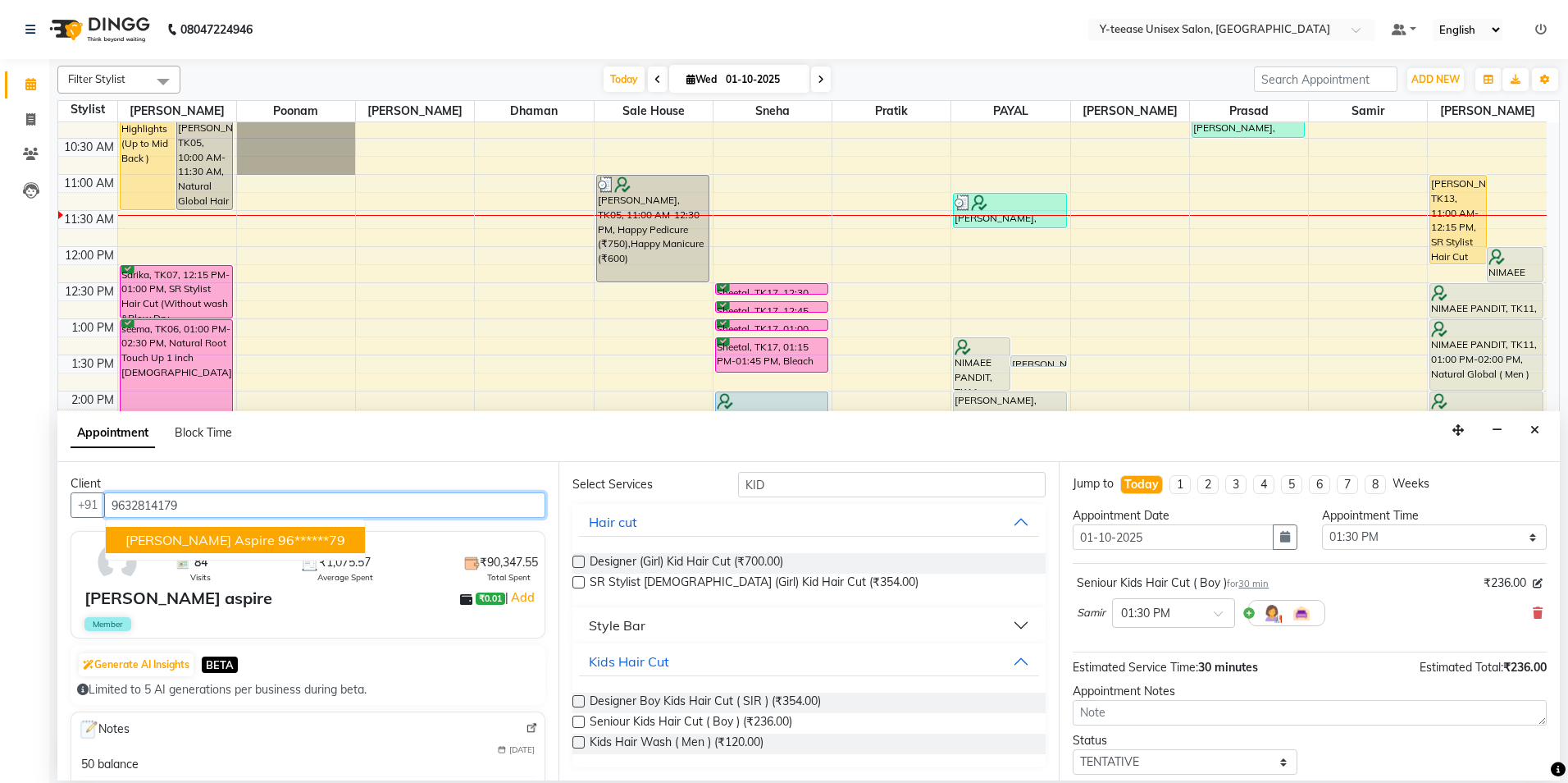
click at [278, 544] on ngb-highlight "96******79" at bounding box center [311, 540] width 68 height 17
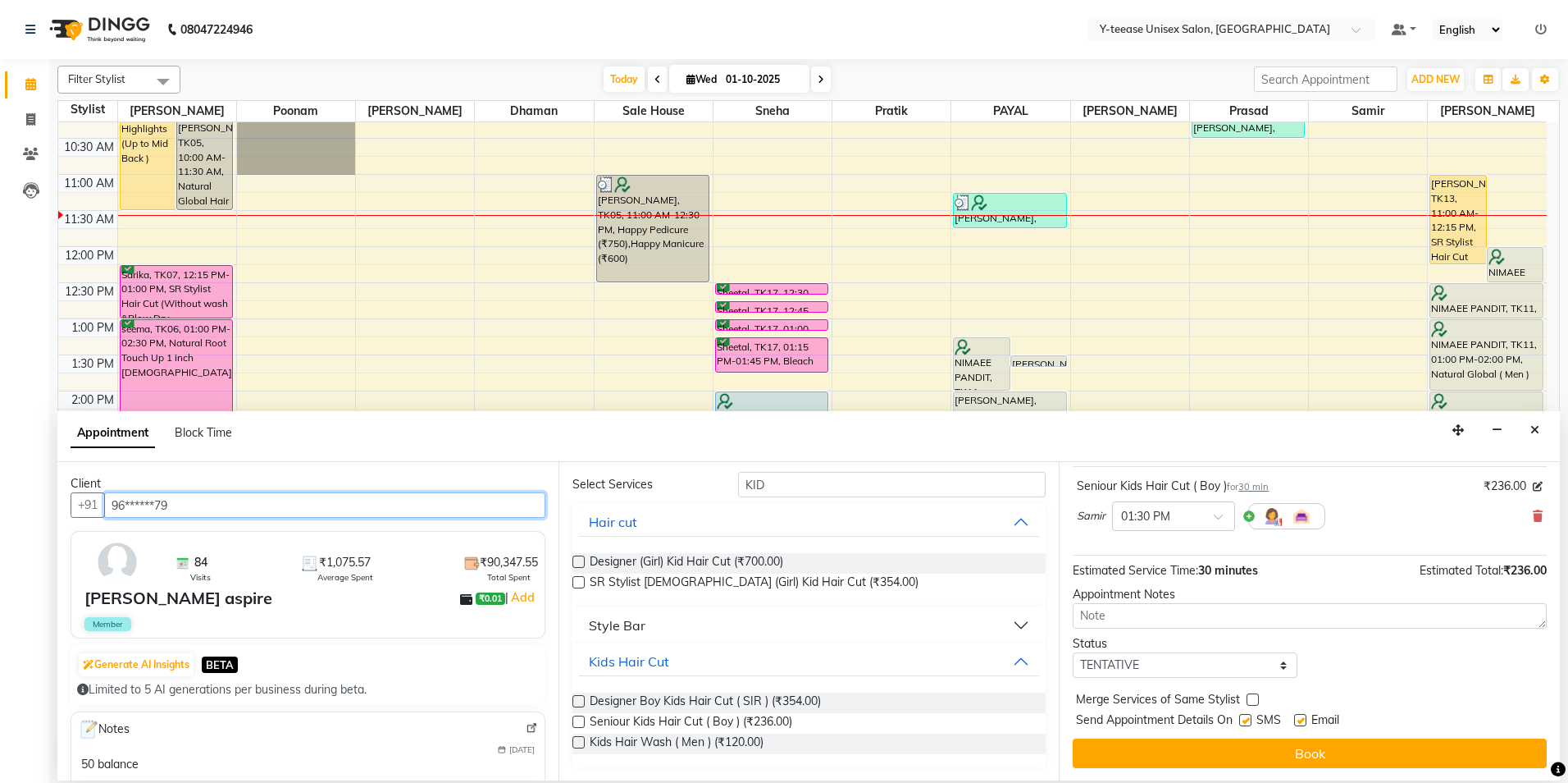
scroll to position [97, 0]
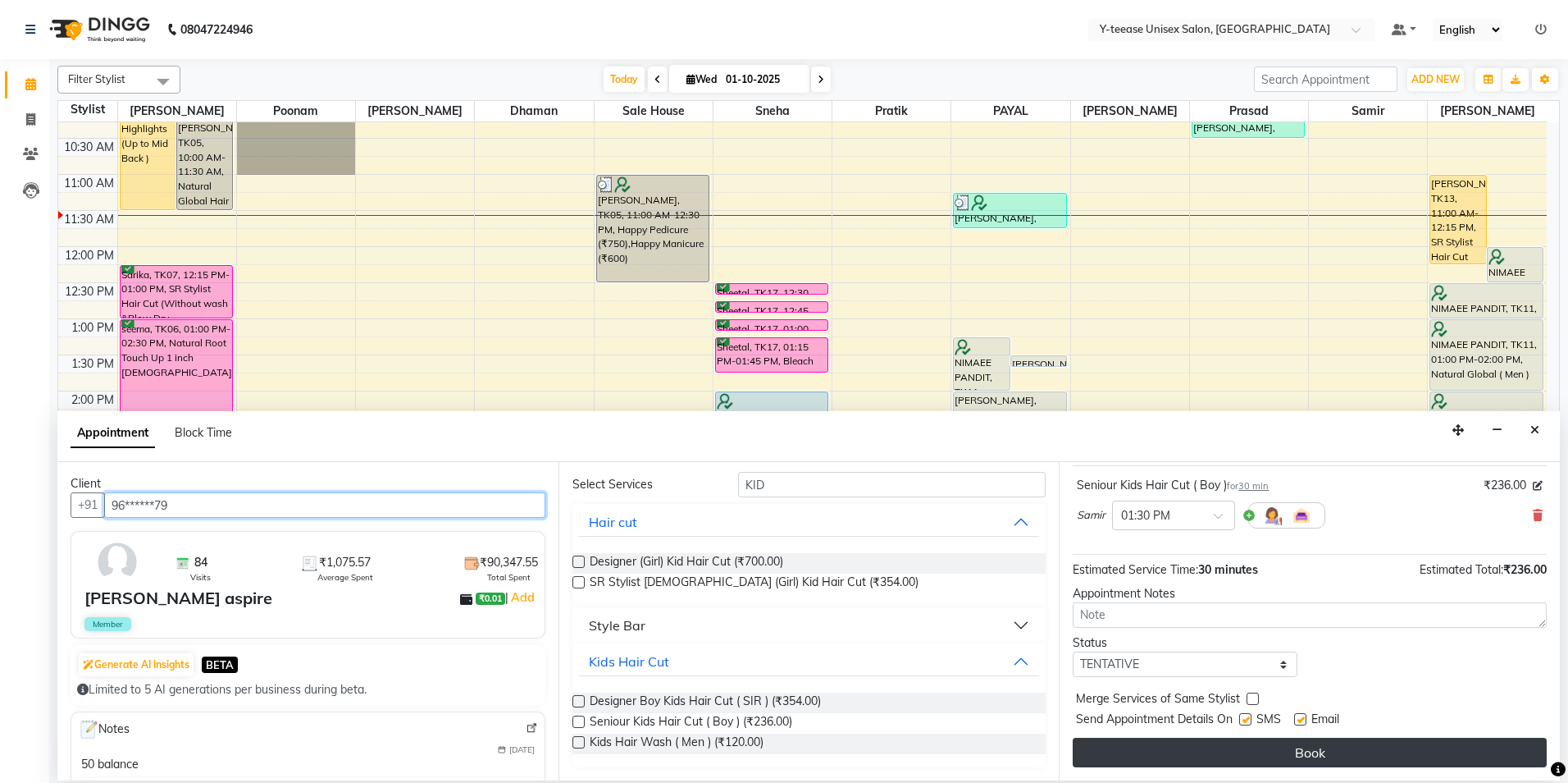
type input "96******79"
click at [1292, 746] on button "Book" at bounding box center [1310, 752] width 474 height 30
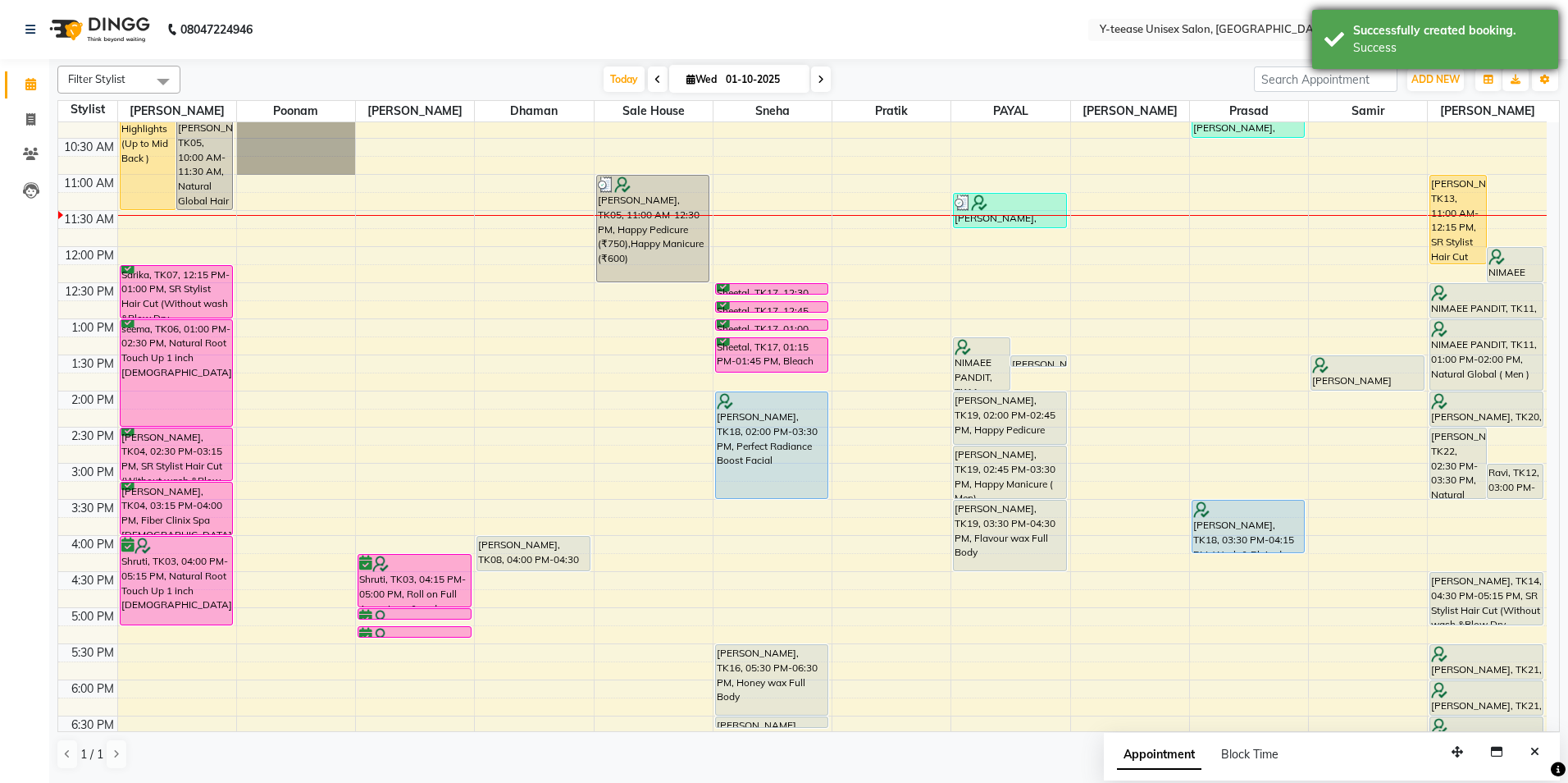
click at [1401, 56] on div "Successfully created booking. Success" at bounding box center [1435, 39] width 246 height 59
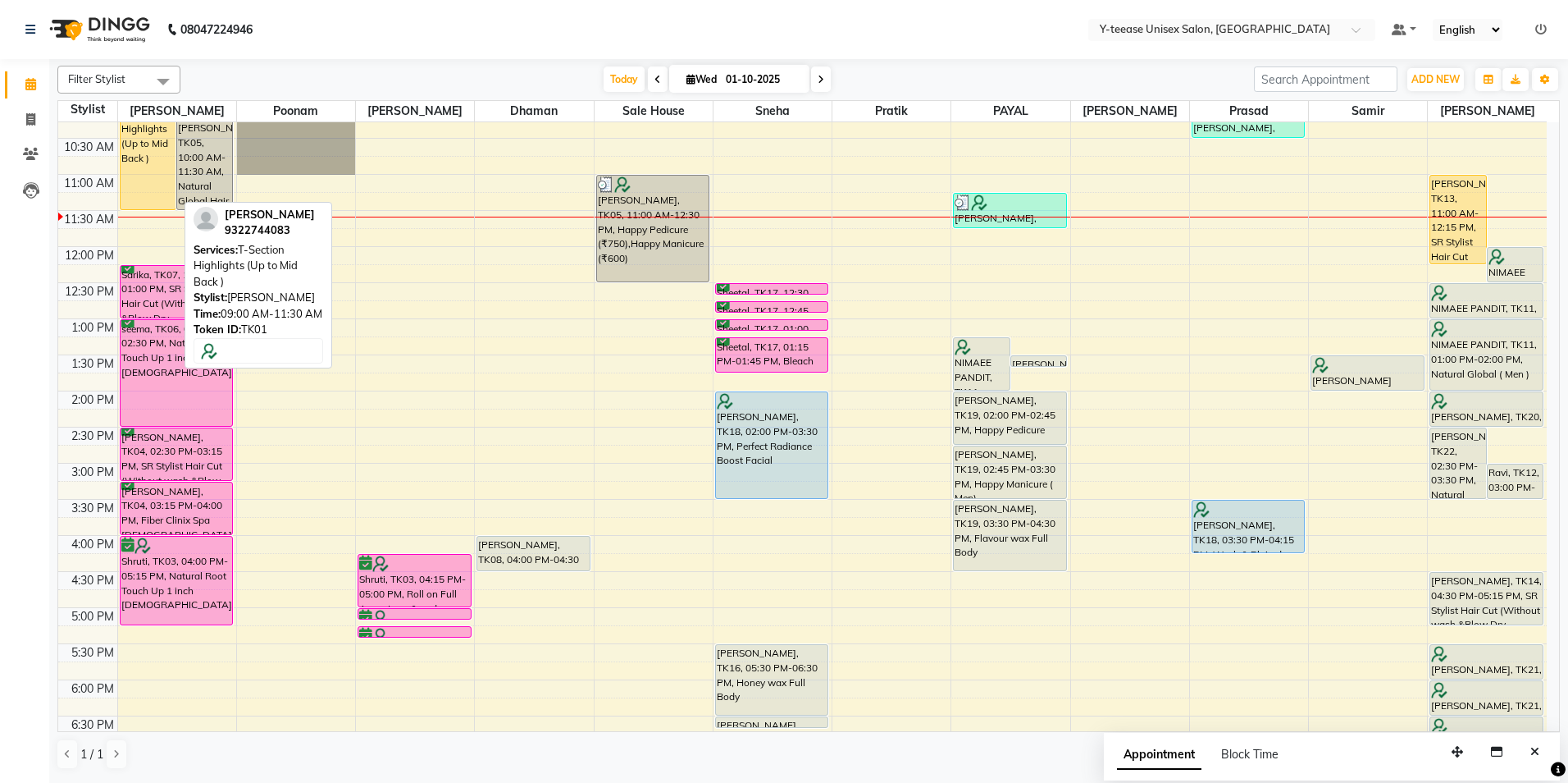
click at [145, 162] on div "manpreet, TK01, 09:00 AM-11:30 AM, T-Section Highlights (Up to Mid Back )" at bounding box center [147, 120] width 55 height 178
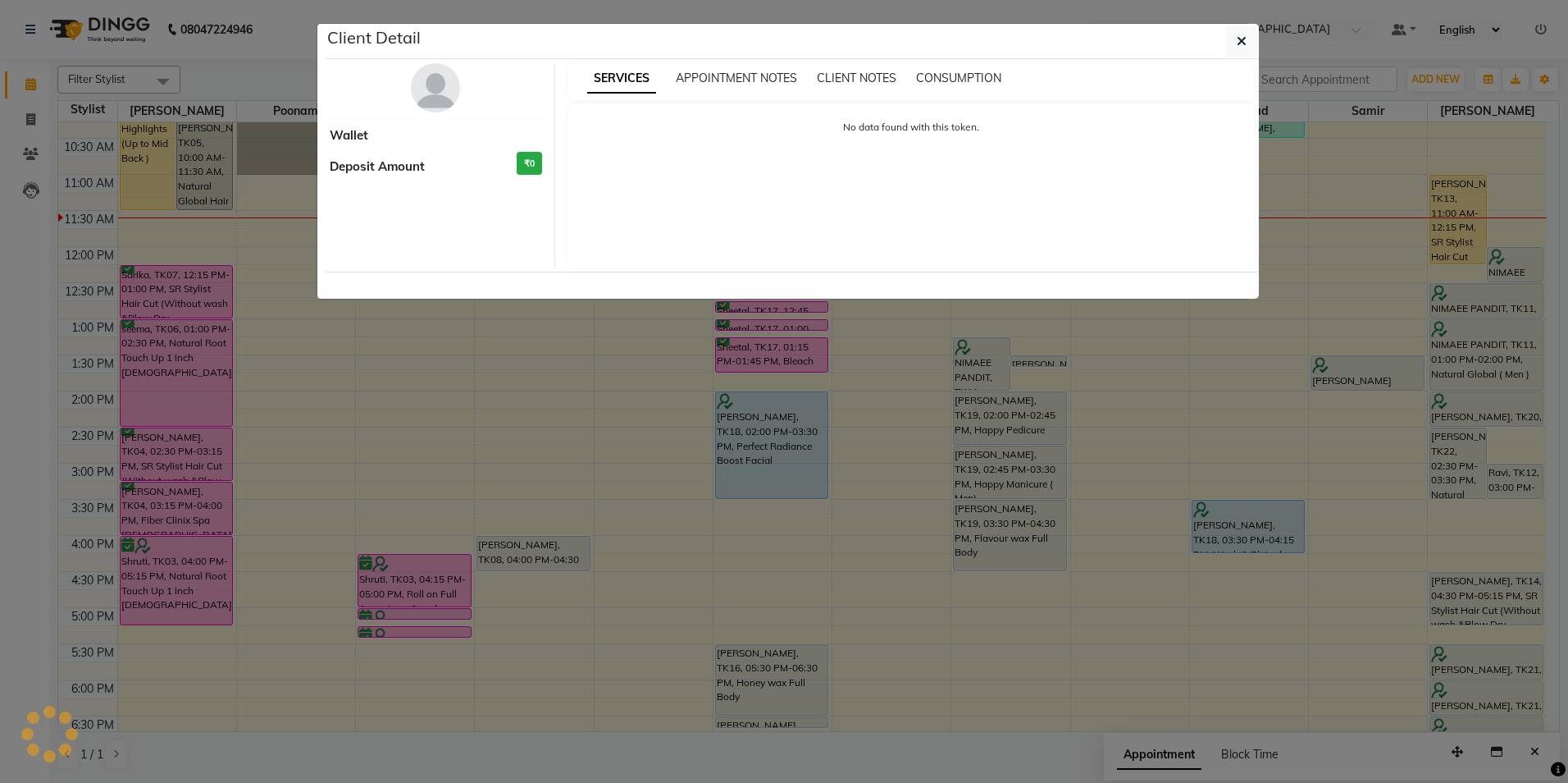
select select "1"
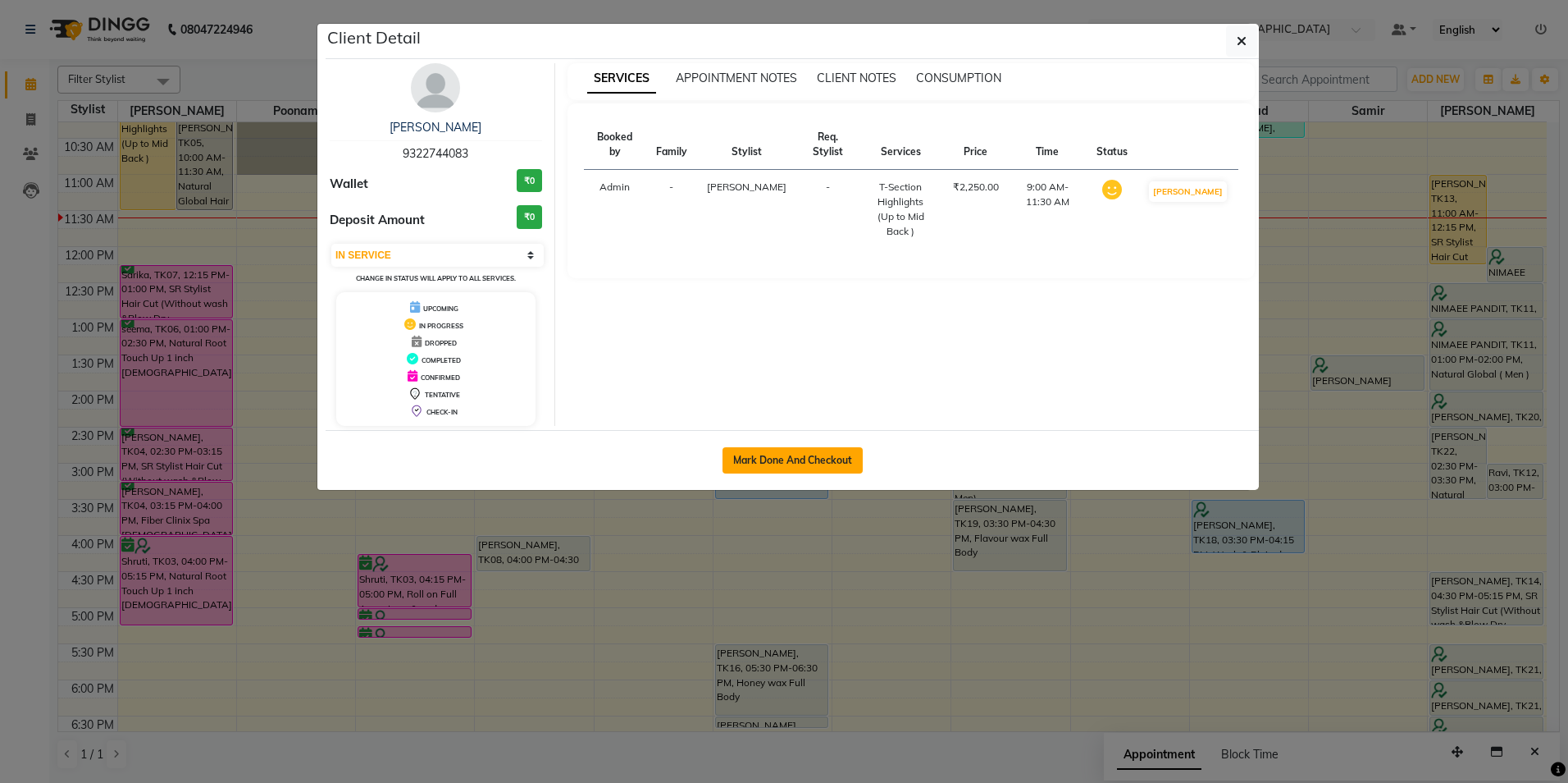
click at [792, 465] on button "Mark Done And Checkout" at bounding box center [792, 460] width 140 height 26
select select "service"
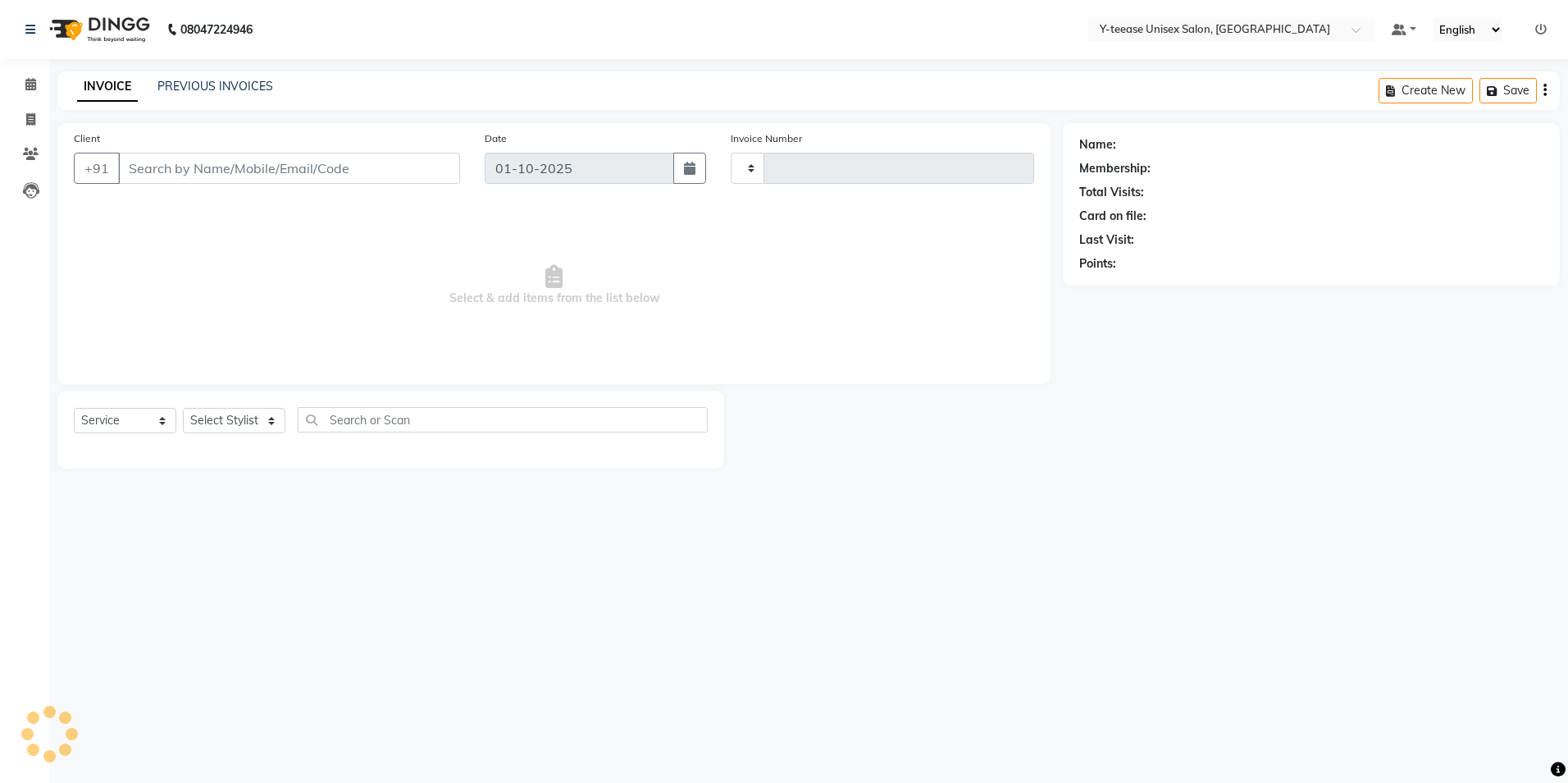
type input "8277"
select select "4"
type input "93******83"
select select "56"
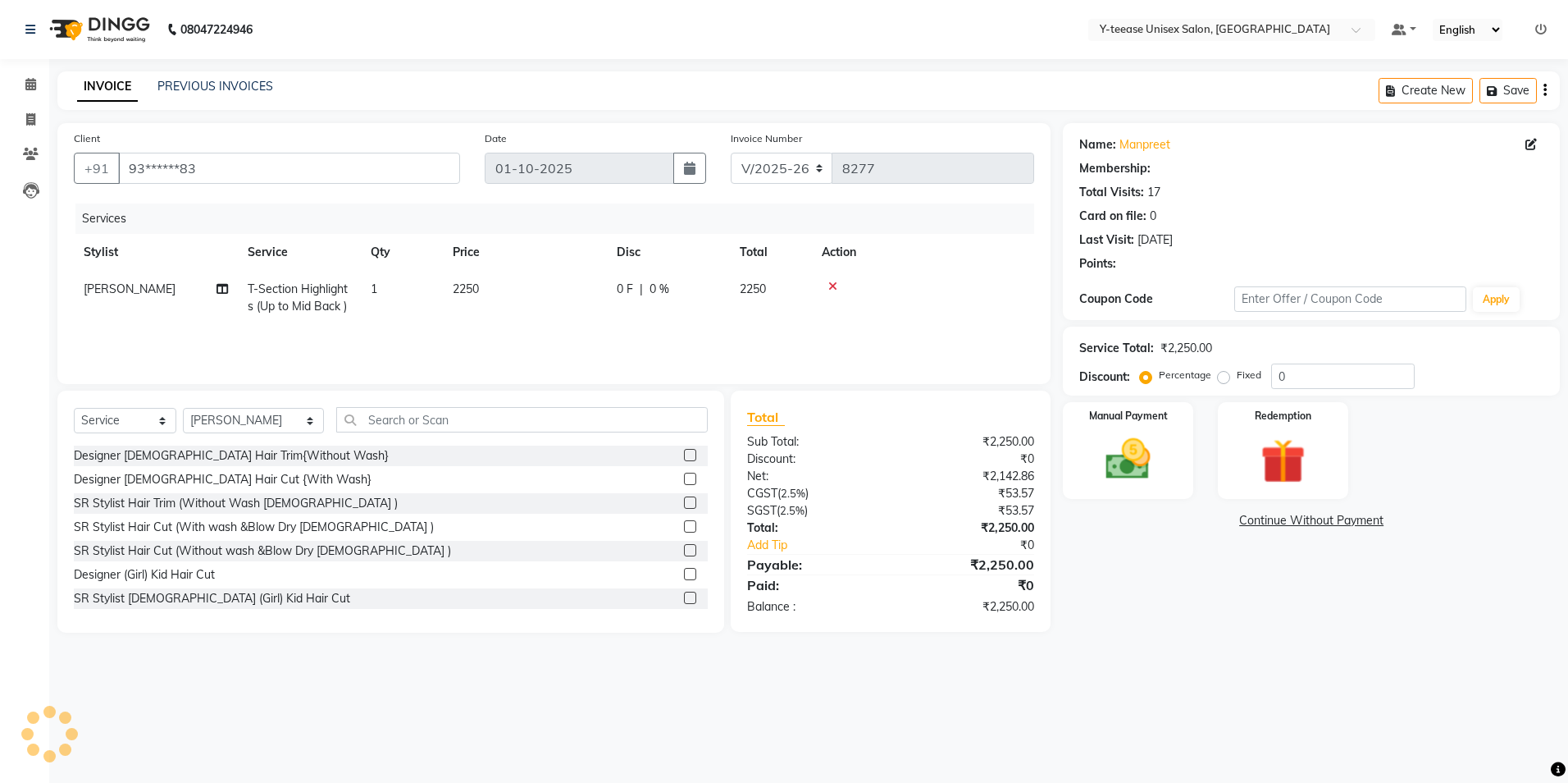
select select "1: Object"
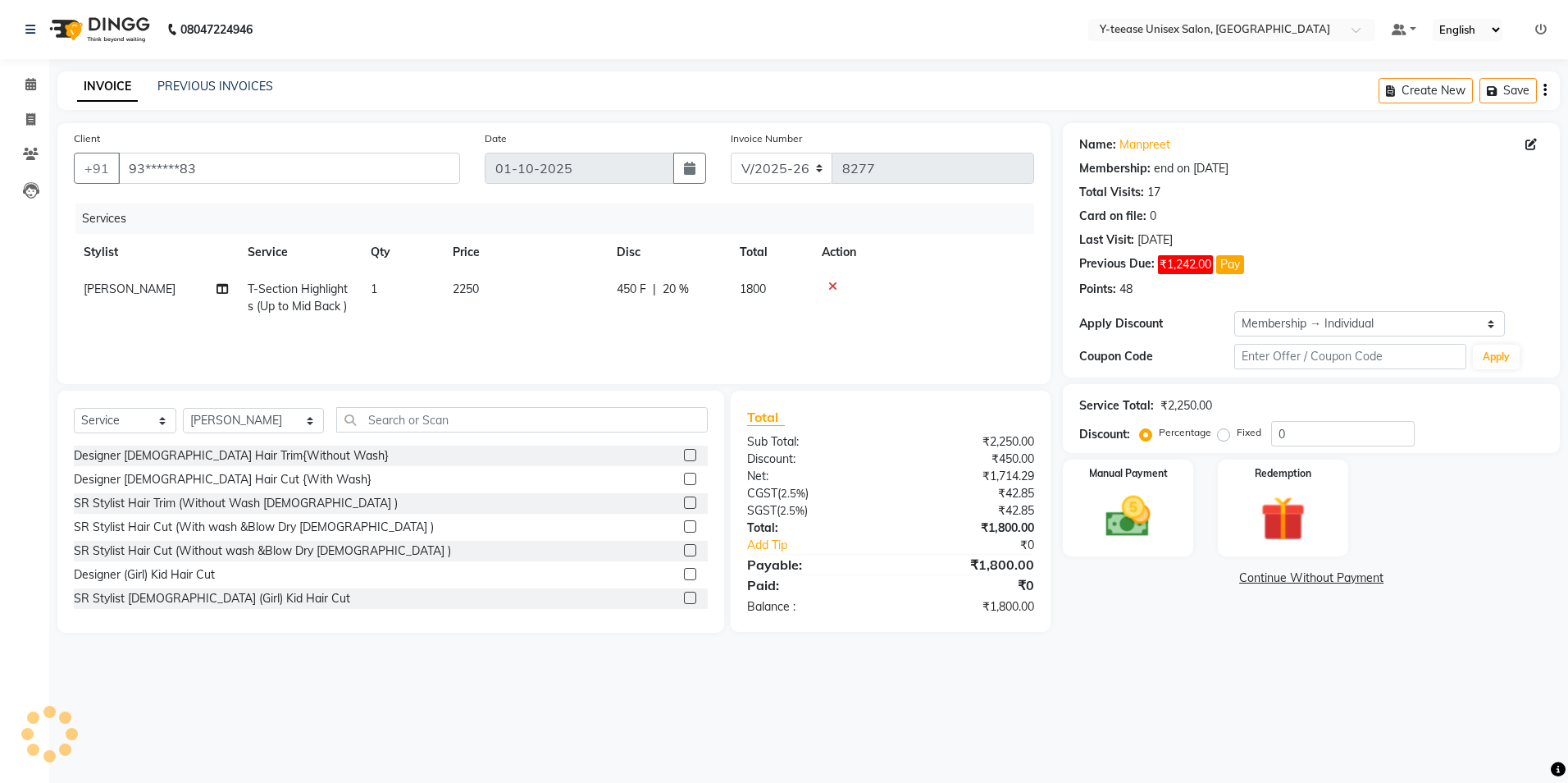
type input "20"
click at [299, 295] on span "T-Section Highlights (Up to Mid Back )" at bounding box center [297, 298] width 100 height 32
select select "56"
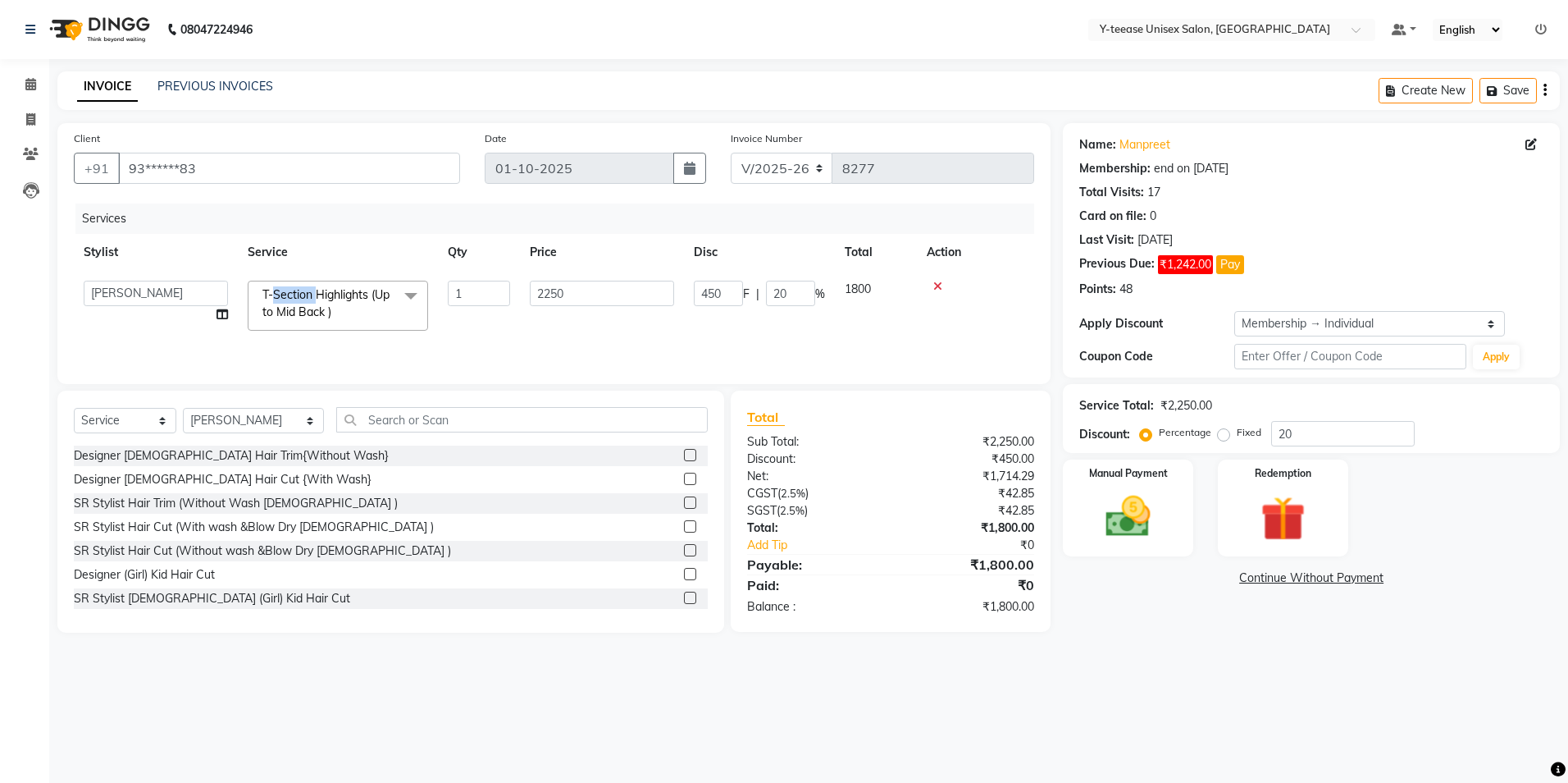
click at [299, 295] on span "T-Section Highlights (Up to Mid Back )" at bounding box center [326, 303] width 127 height 32
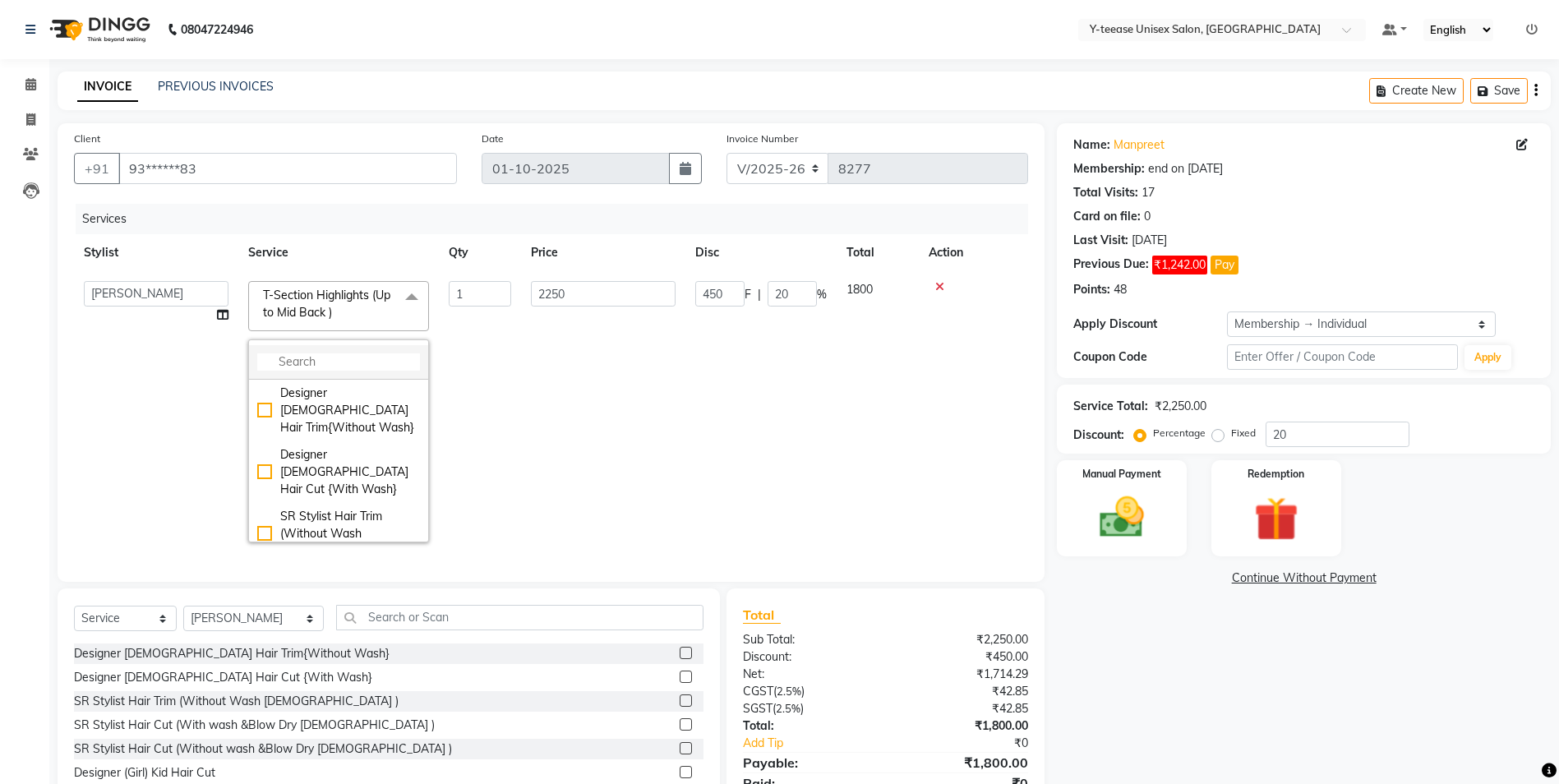
click at [327, 355] on input "multiselect-search" at bounding box center [339, 362] width 163 height 18
type input "FULL"
click at [346, 495] on div "Full Head Highlights (Up to Mid Back )" at bounding box center [339, 490] width 163 height 34
type input "4600"
type input "920"
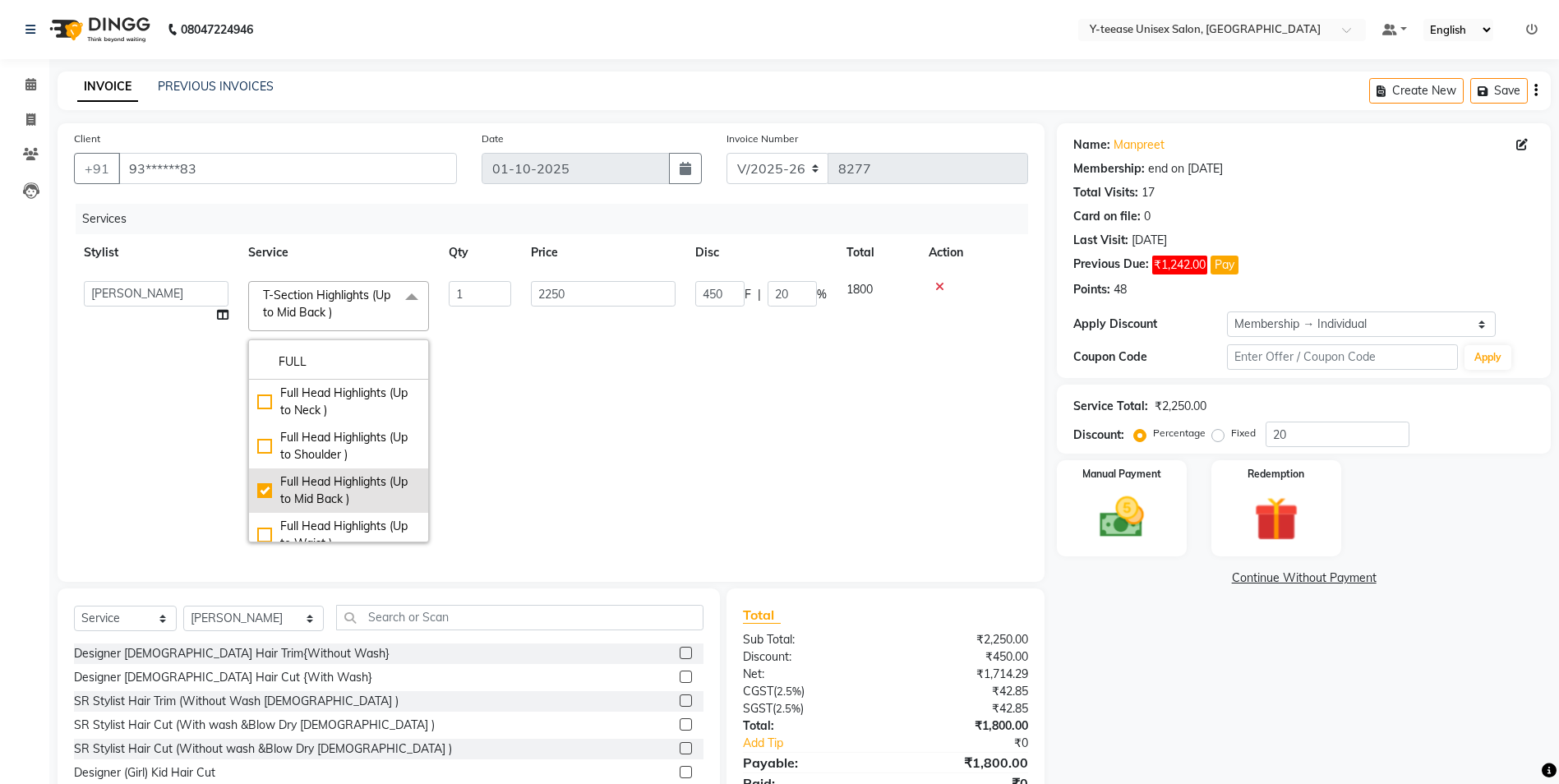
checkbox input "true"
click at [570, 431] on td "4600" at bounding box center [603, 411] width 164 height 281
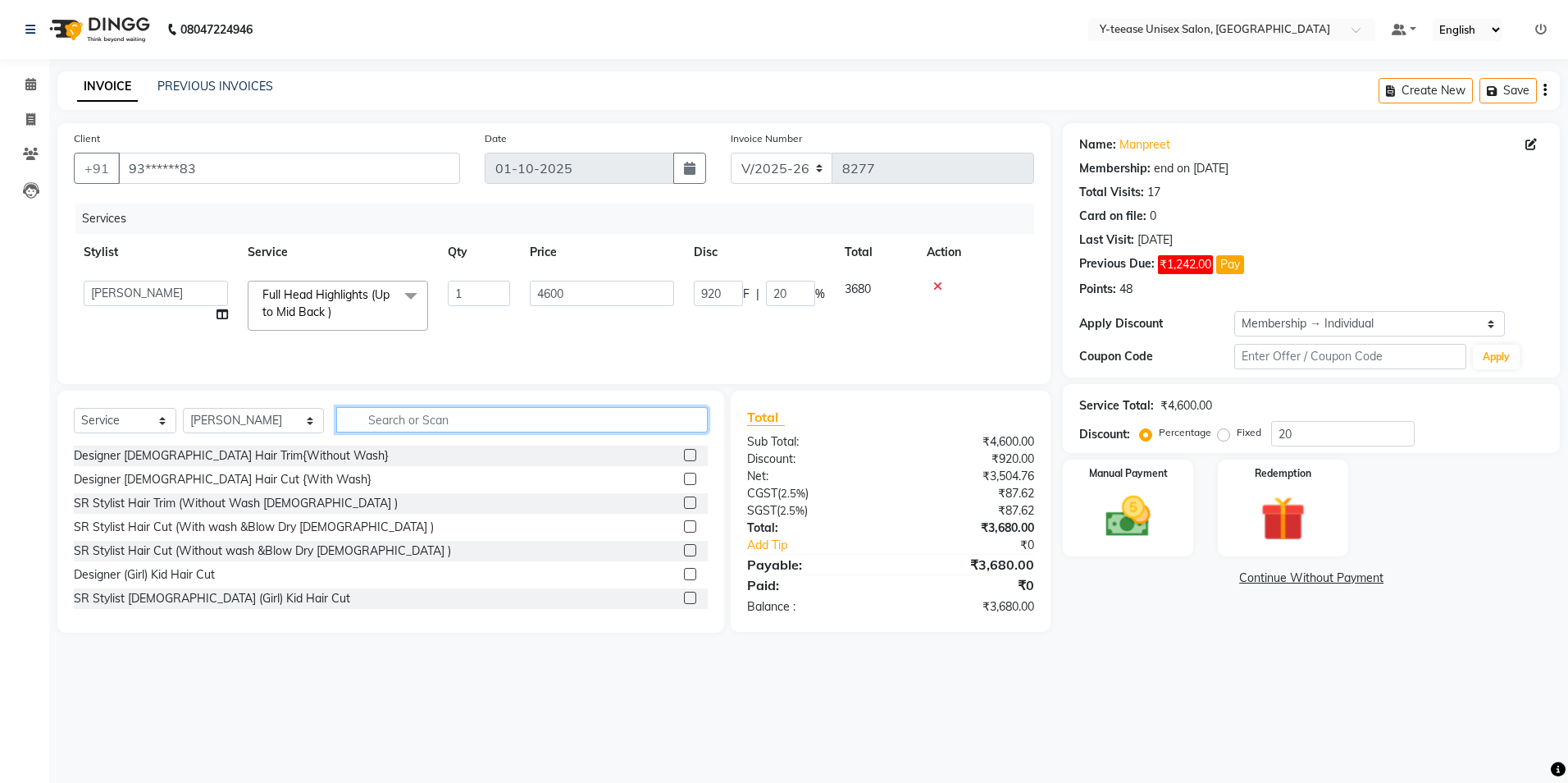
click at [369, 411] on input "text" at bounding box center [521, 420] width 371 height 25
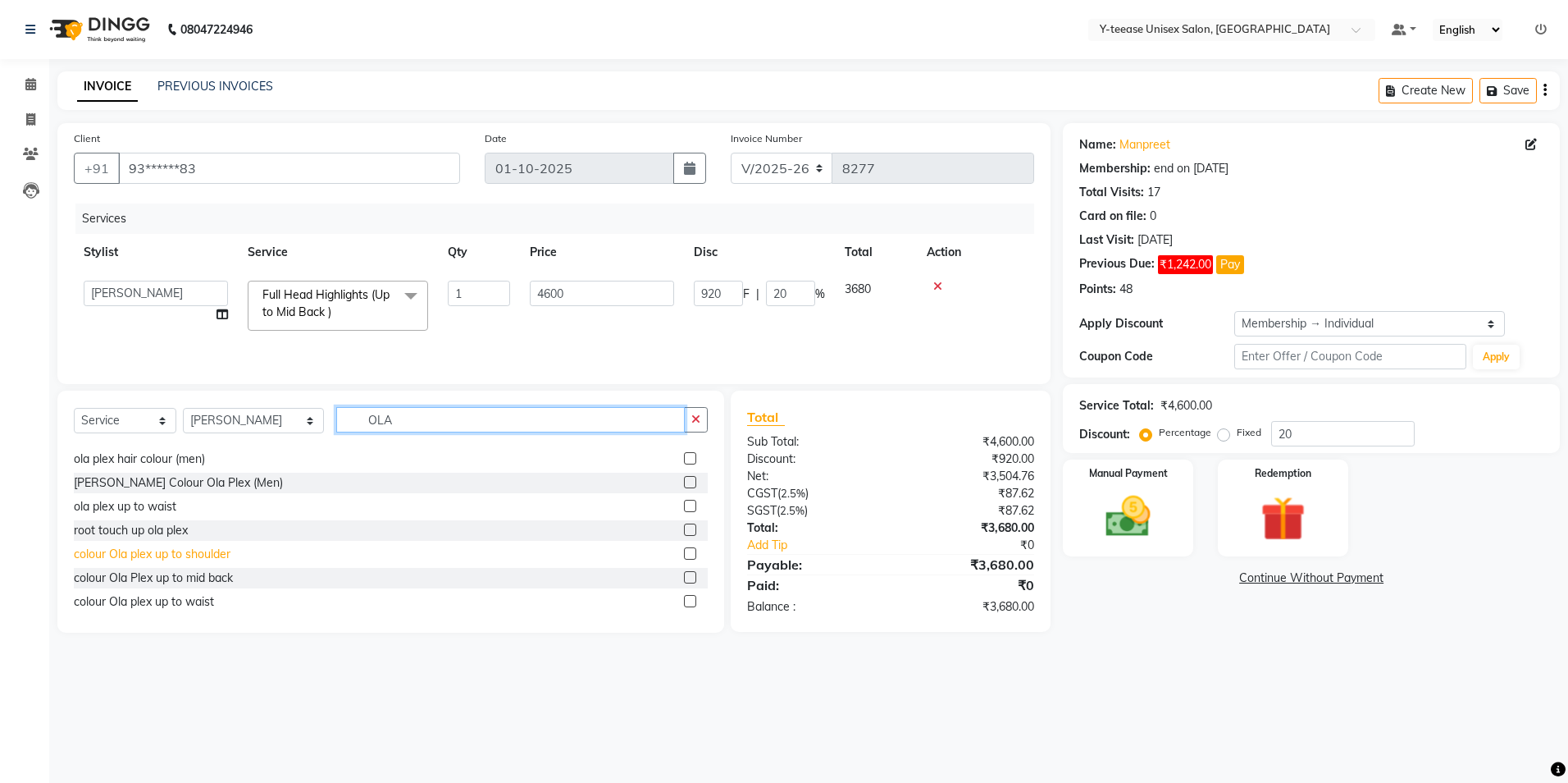
scroll to position [145, 0]
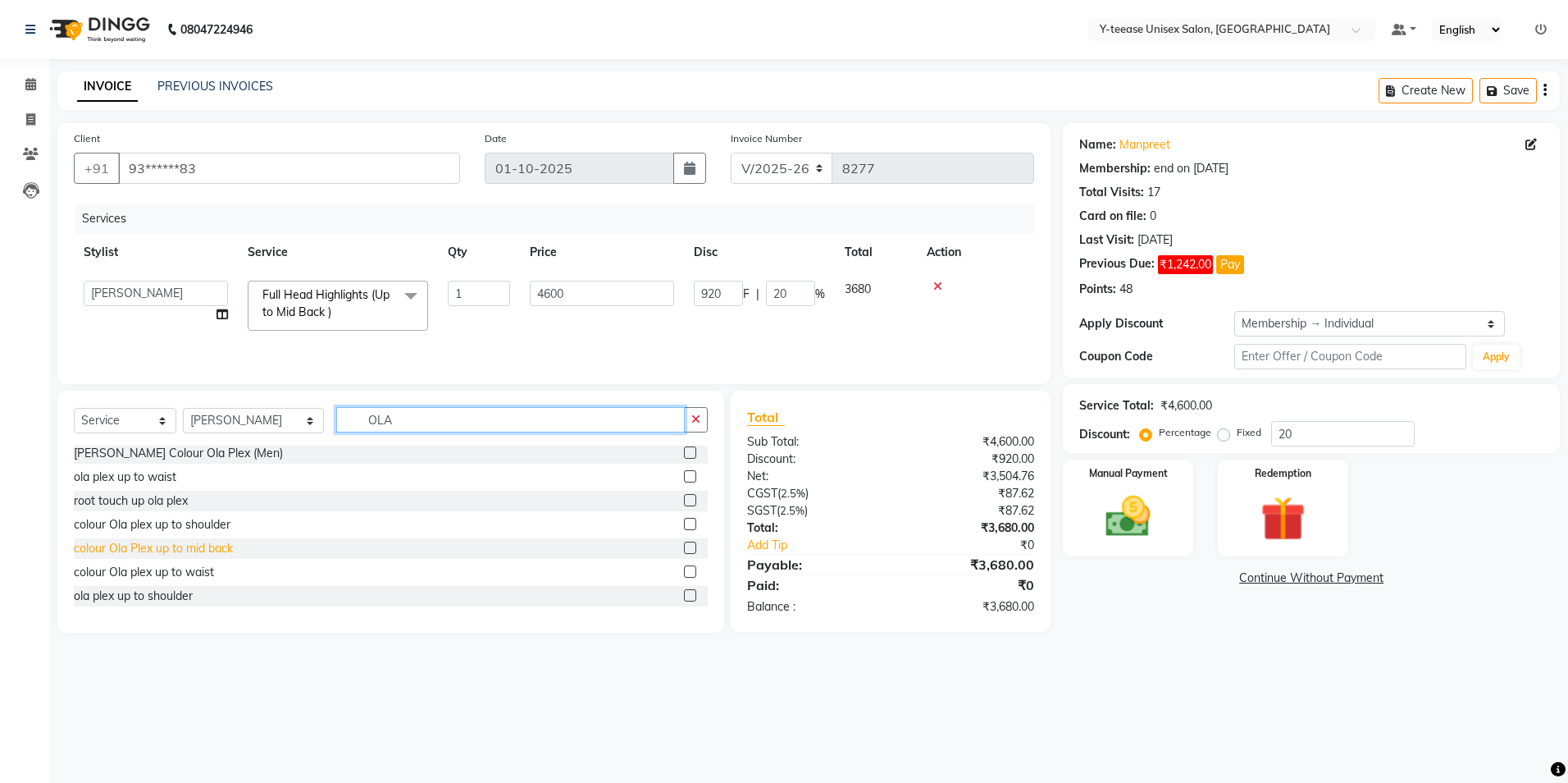
type input "OLA"
click at [119, 546] on div "colour Ola Plex up to mid back" at bounding box center [153, 549] width 159 height 18
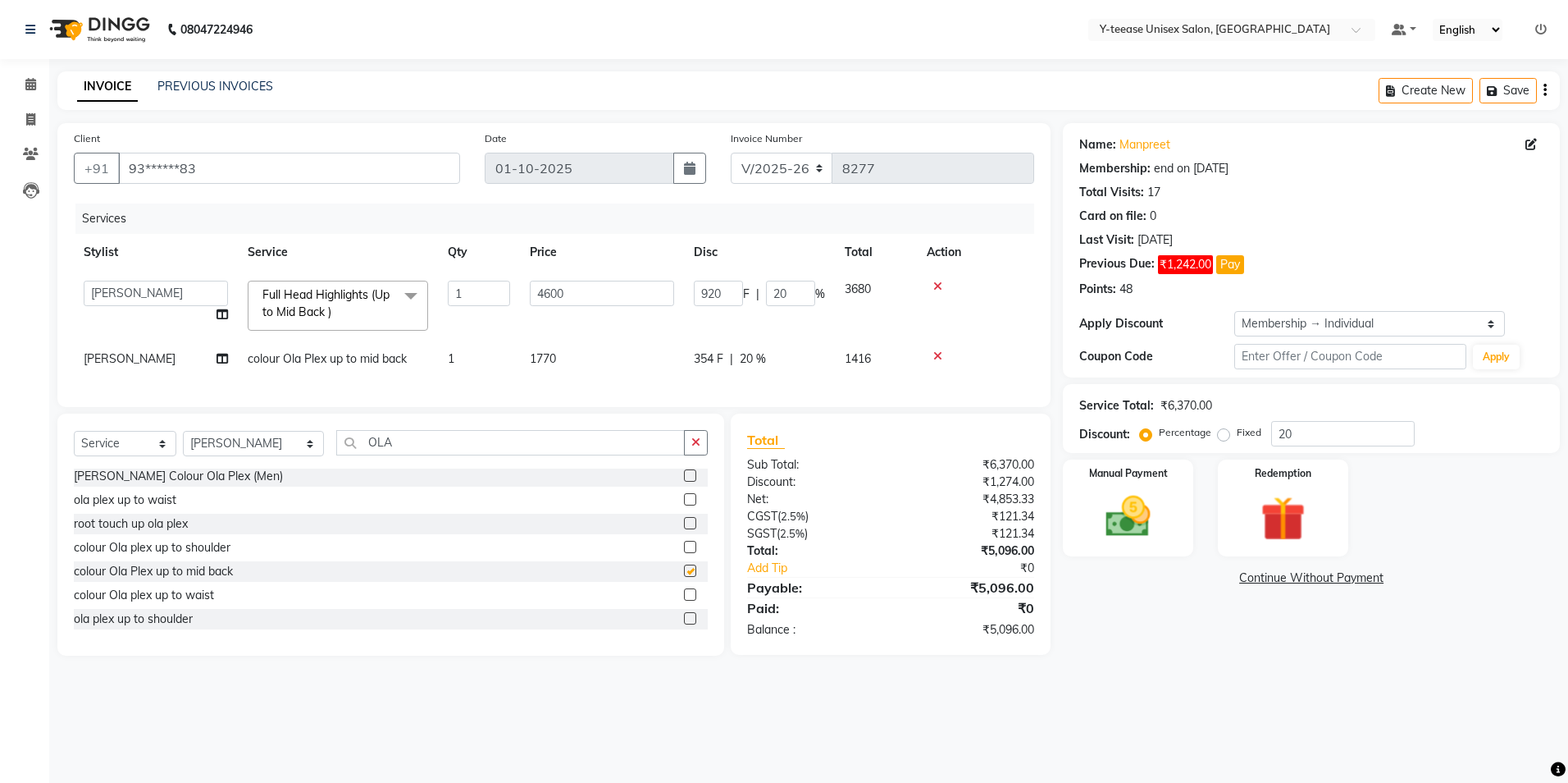
checkbox input "false"
click at [705, 450] on button "button" at bounding box center [696, 442] width 24 height 25
click at [1336, 432] on input "20" at bounding box center [1343, 433] width 144 height 25
type input "2"
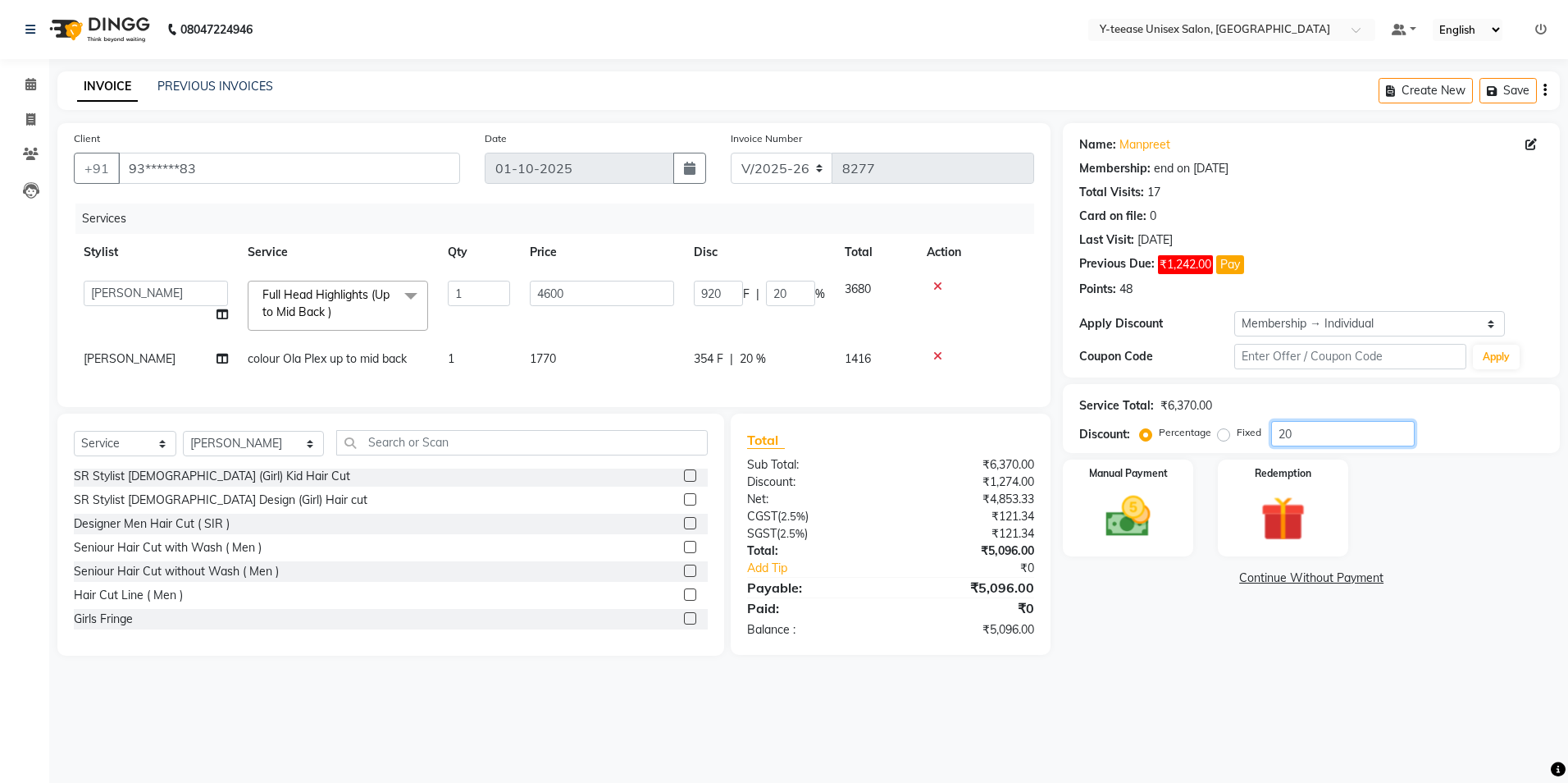
type input "92"
type input "2"
type input "0"
type input "3"
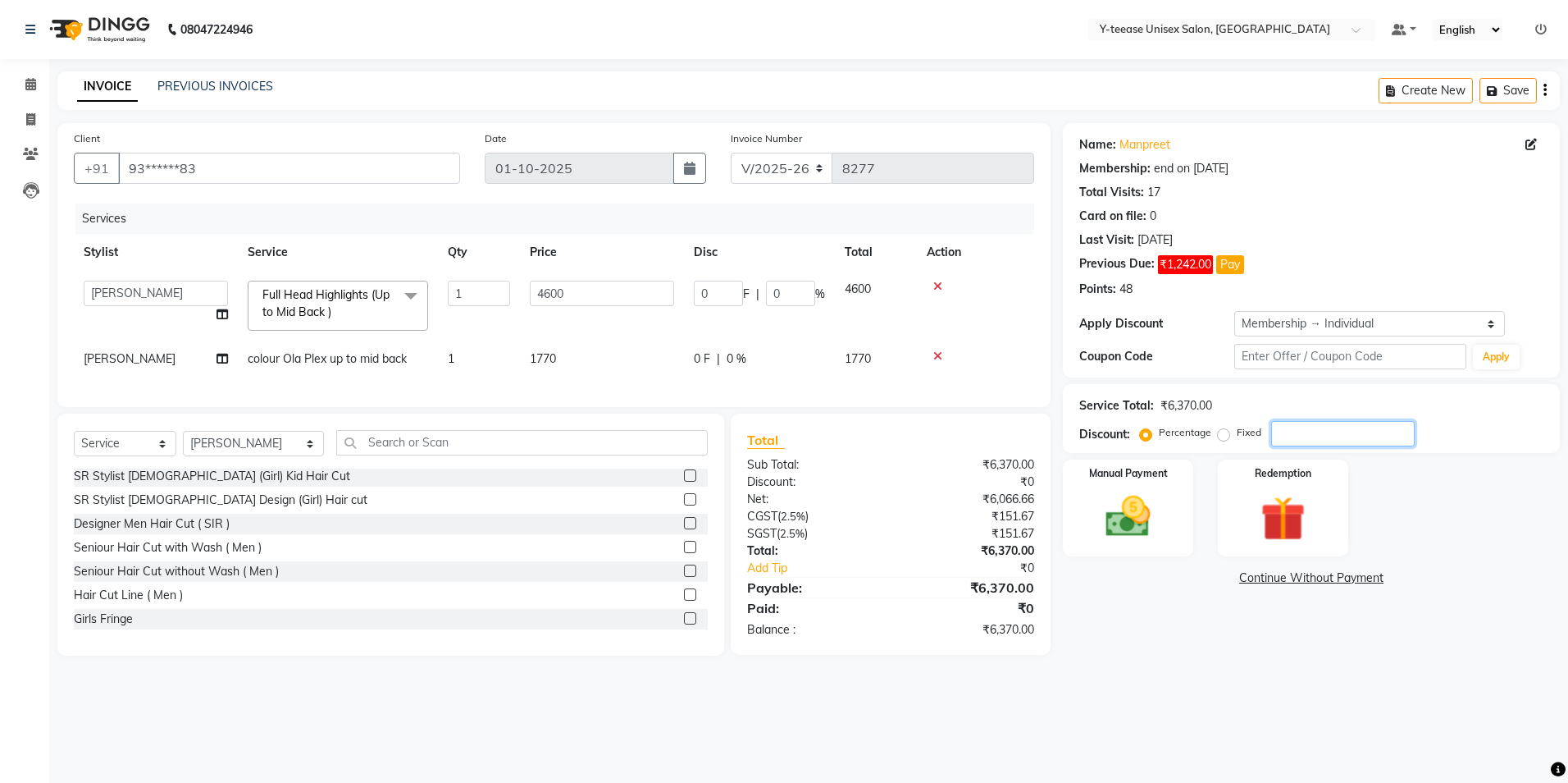
type input "138"
type input "3"
type input "30"
type input "1380"
type input "30"
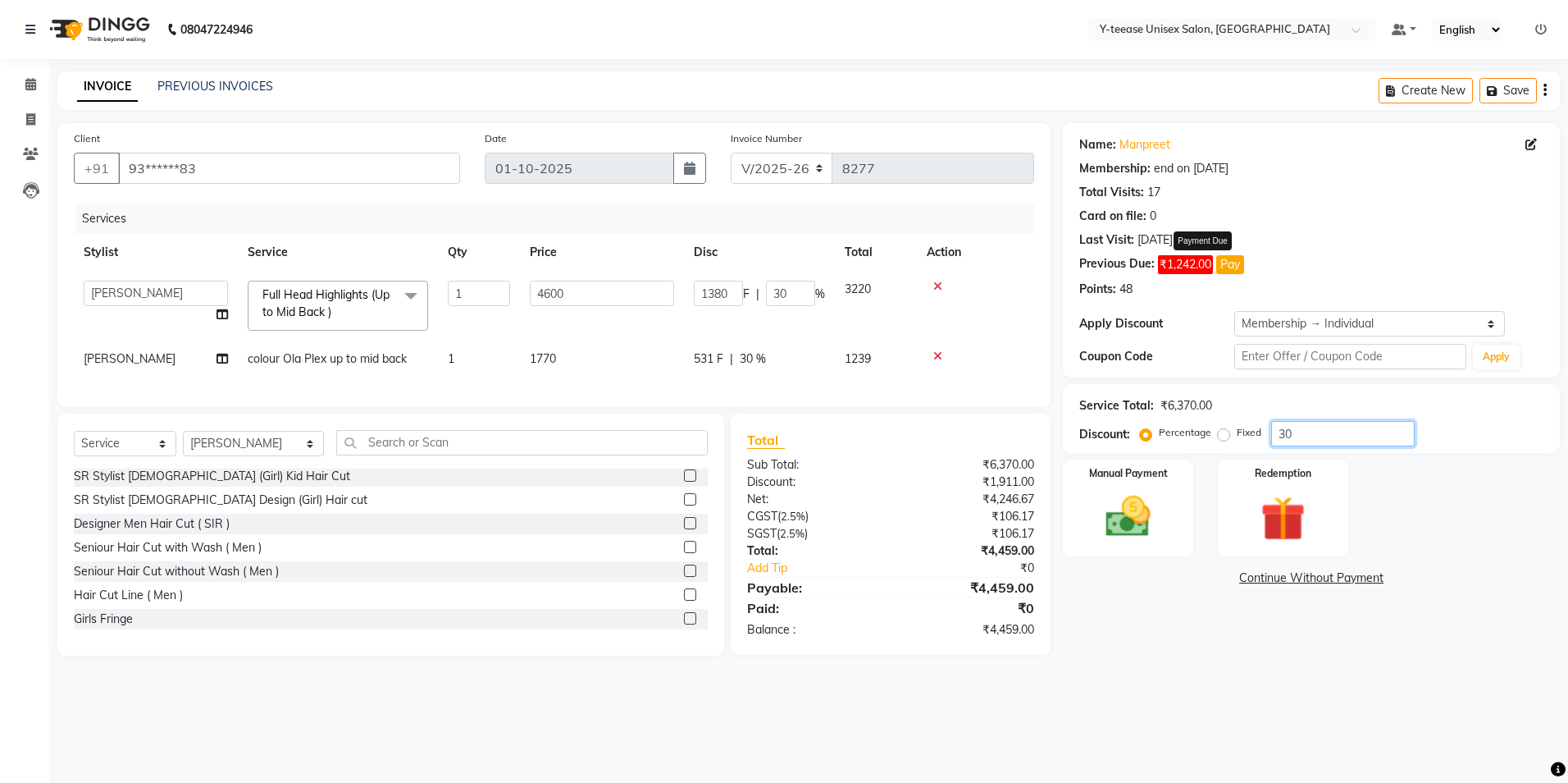
type input "30"
click at [1237, 263] on button "Pay" at bounding box center [1230, 264] width 28 height 18
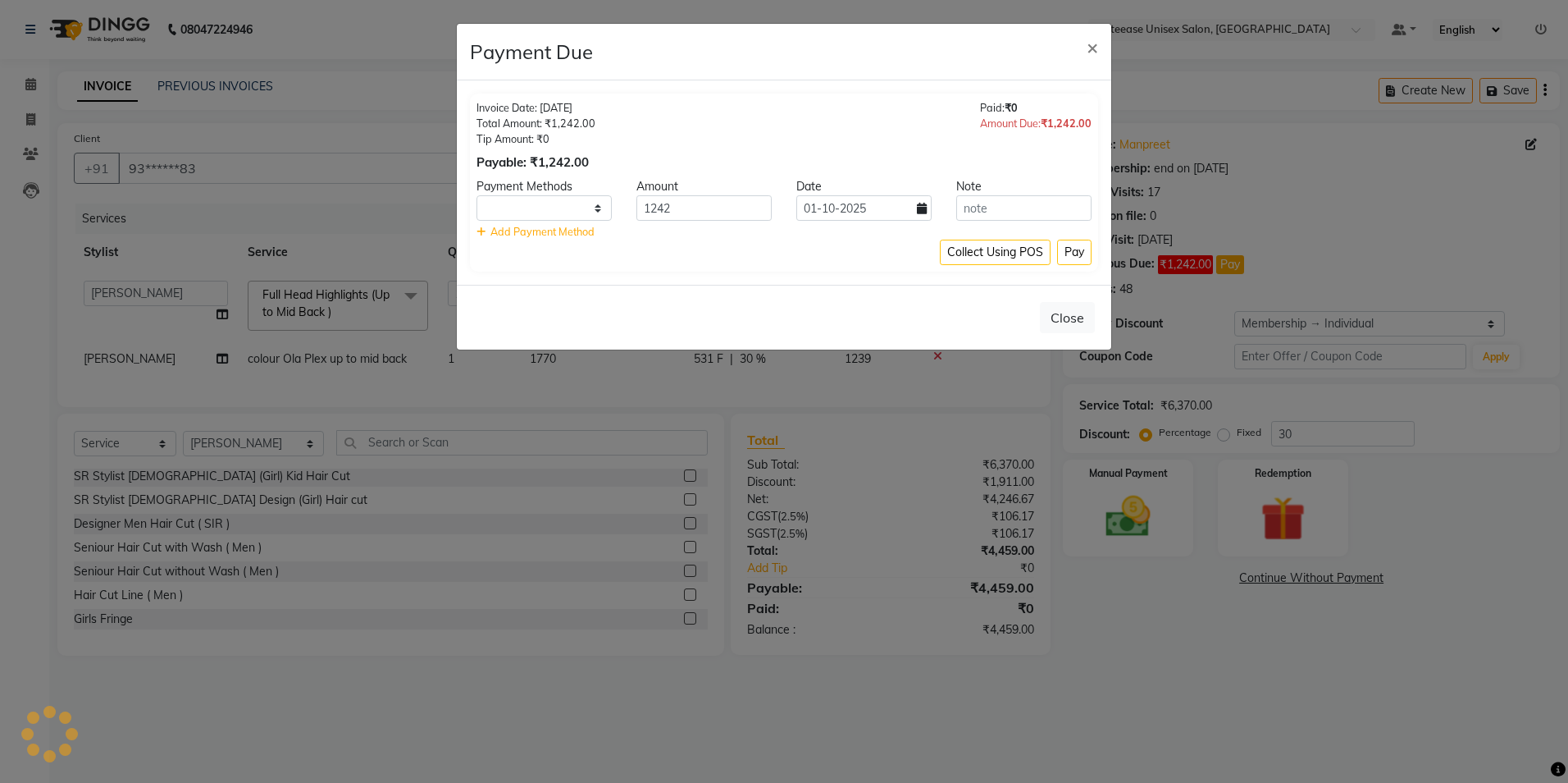
select select "1"
click at [1090, 40] on span "×" at bounding box center [1092, 47] width 11 height 25
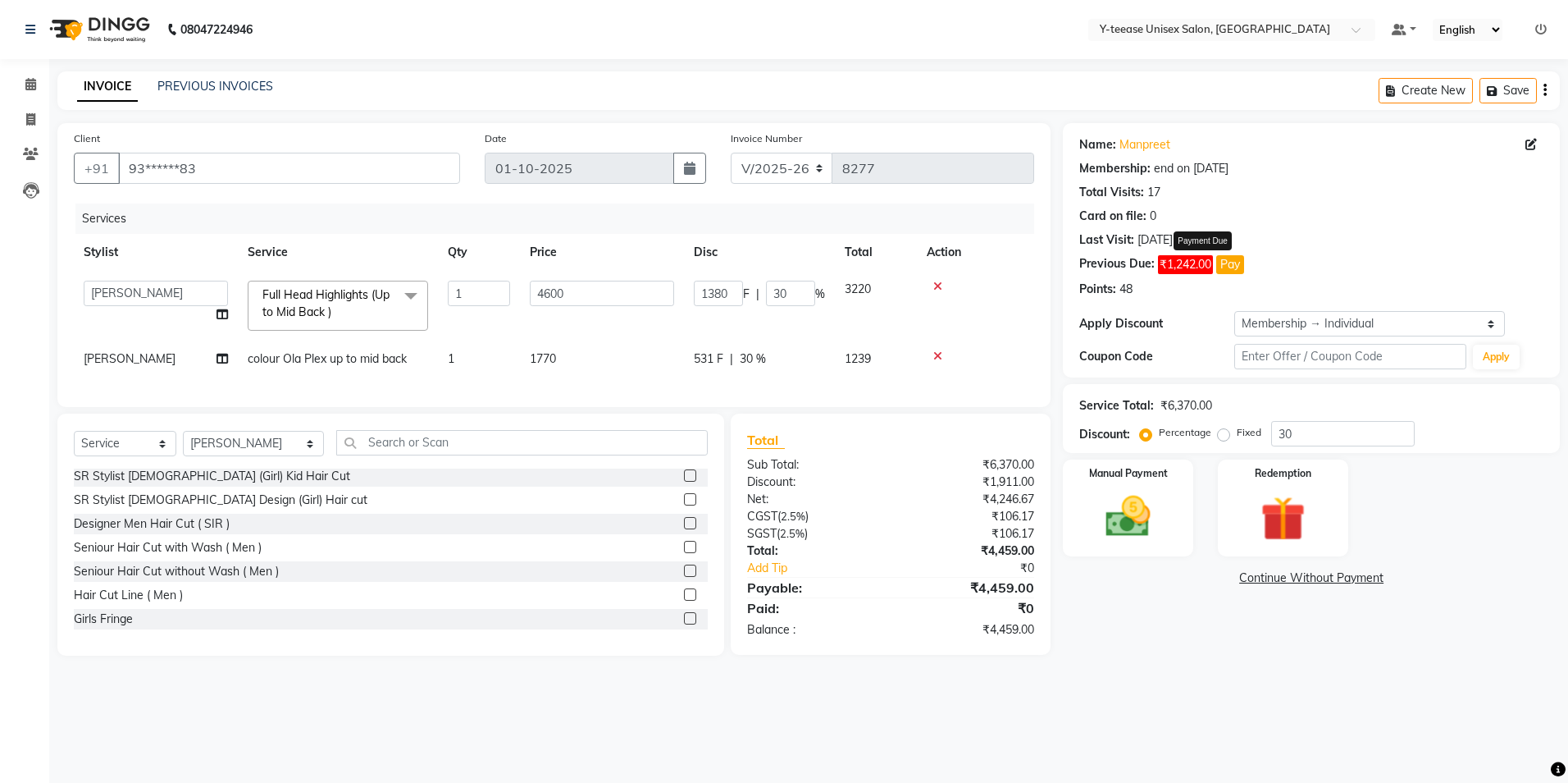
click at [1235, 270] on button "Pay" at bounding box center [1230, 264] width 28 height 18
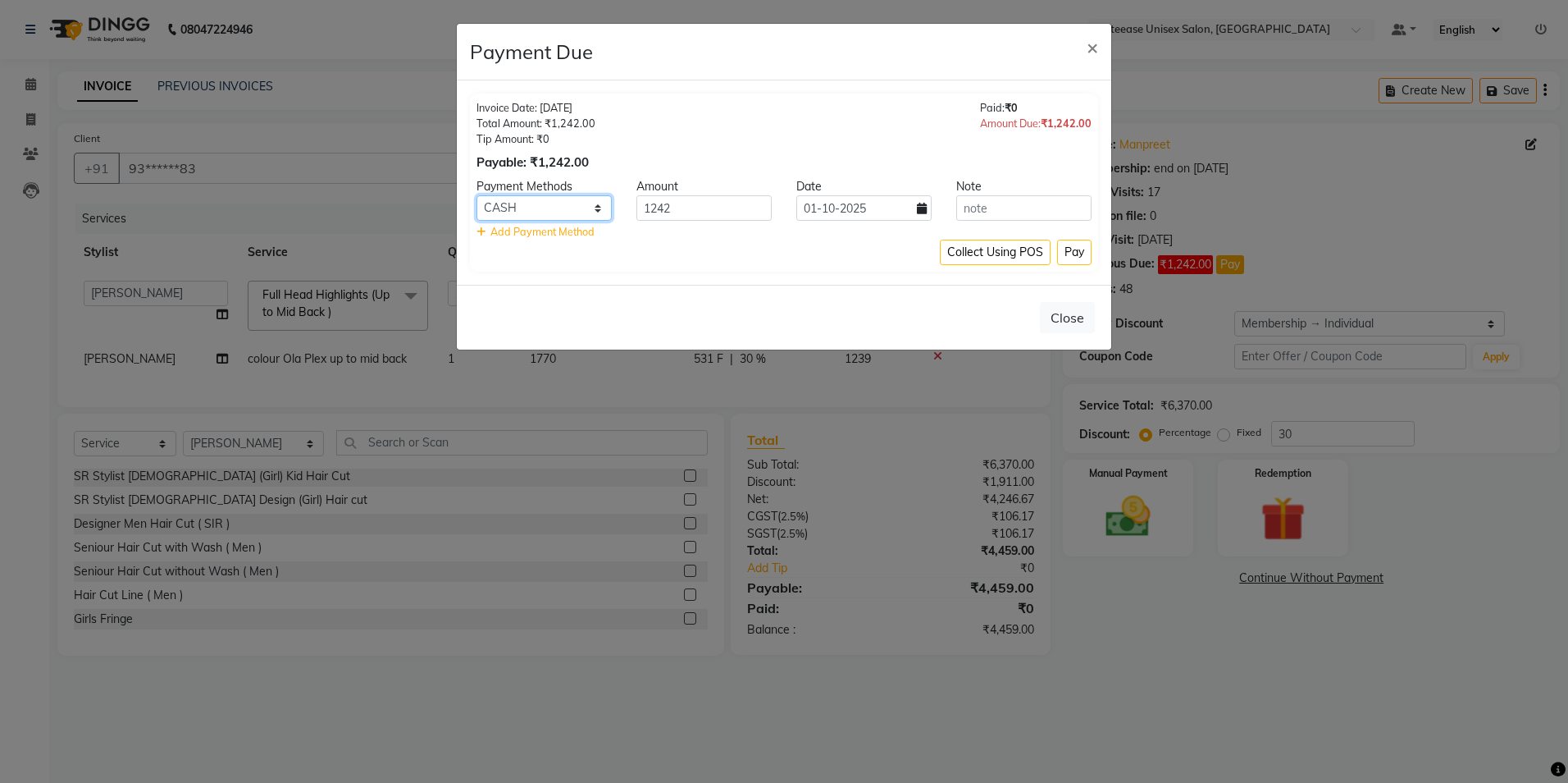
click at [545, 208] on select "PhonePe CARD GPay CASH" at bounding box center [544, 207] width 135 height 25
select select "5"
click at [476, 195] on select "PhonePe CARD GPay CASH" at bounding box center [544, 207] width 135 height 25
click at [923, 210] on icon at bounding box center [921, 208] width 10 height 11
select select "10"
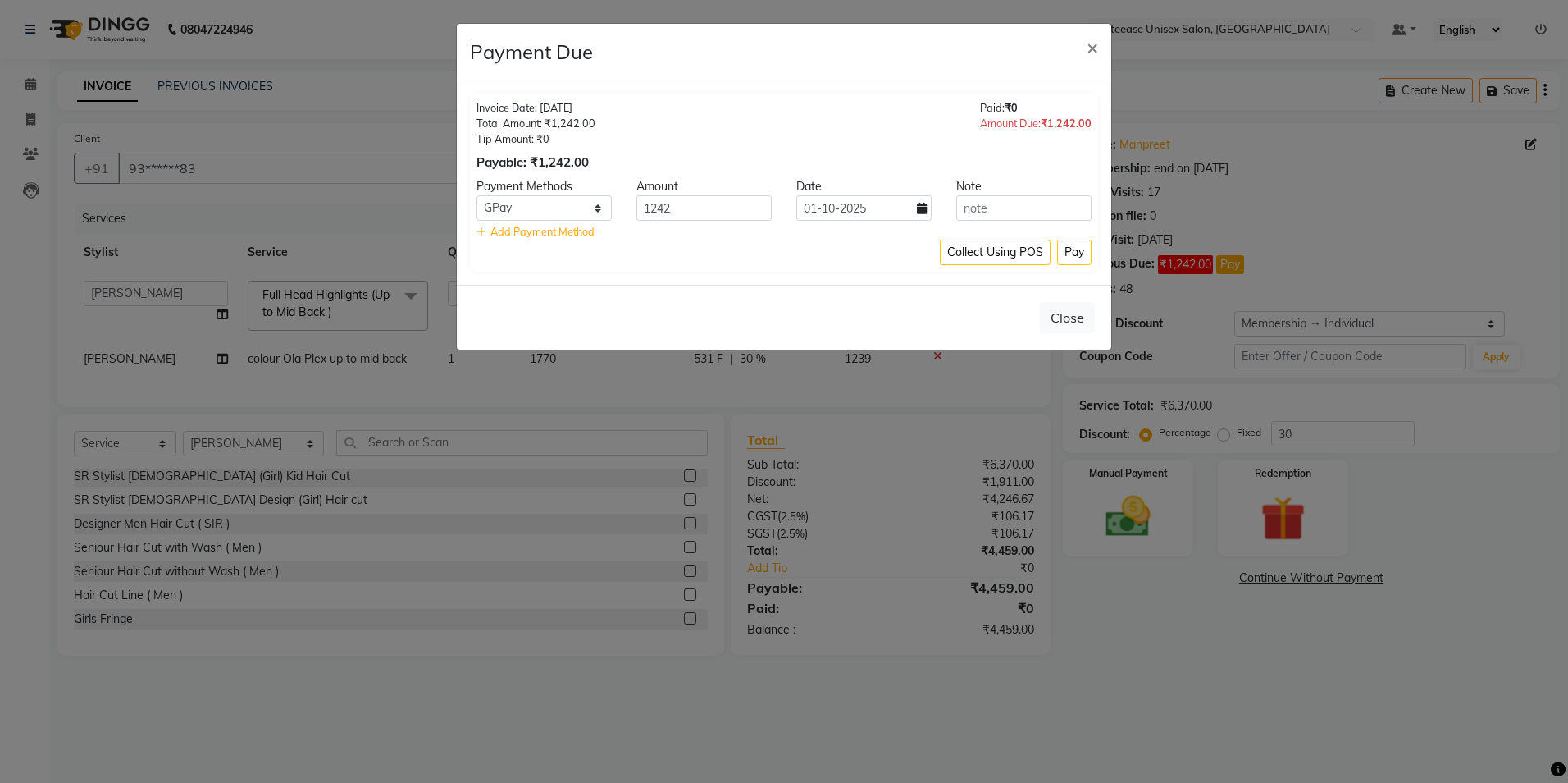
select select "2025"
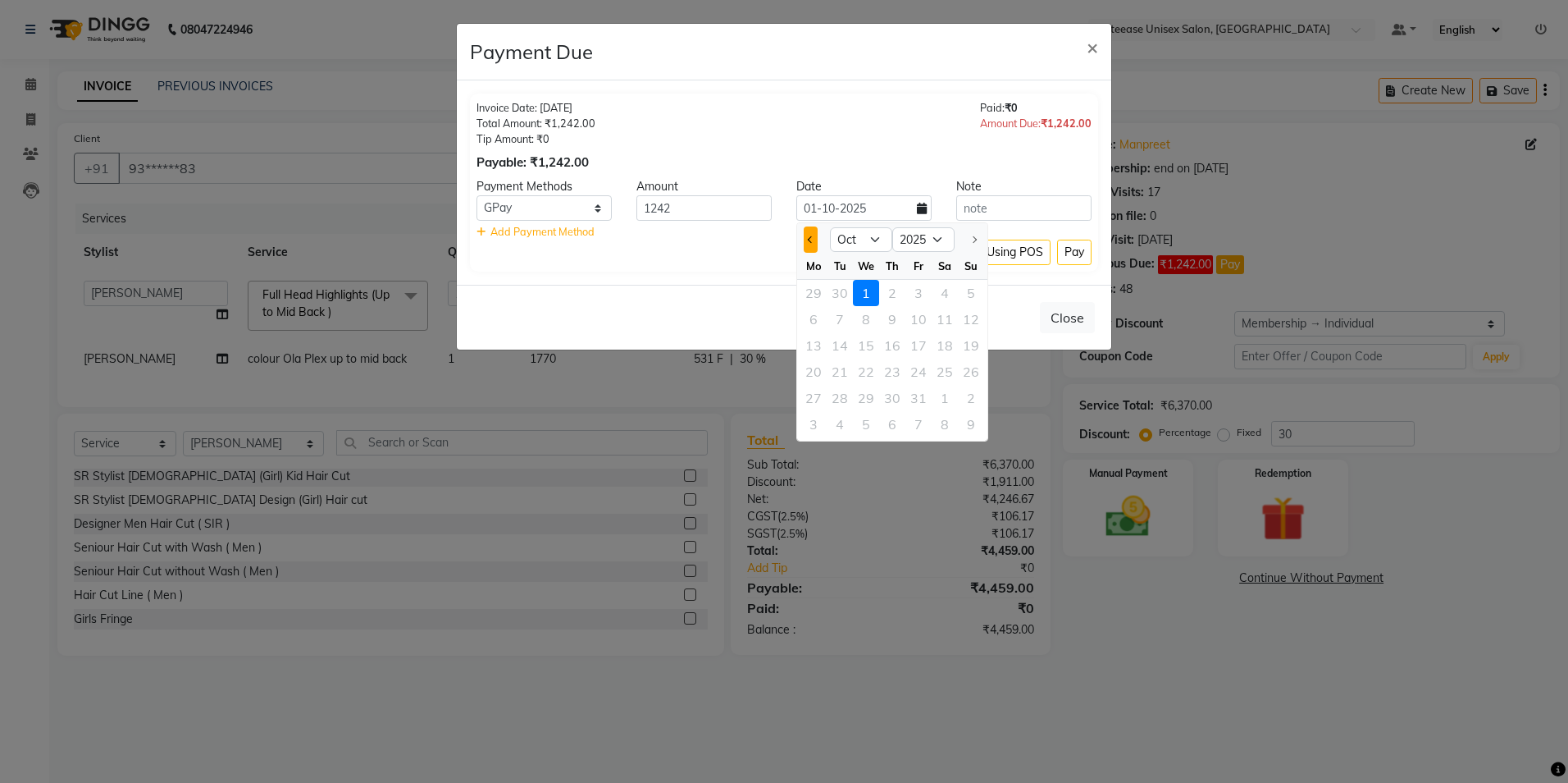
click at [814, 240] on span "Previous month" at bounding box center [811, 239] width 6 height 6
select select "9"
click at [813, 375] on div "22" at bounding box center [813, 371] width 26 height 26
type input "22-09-2025"
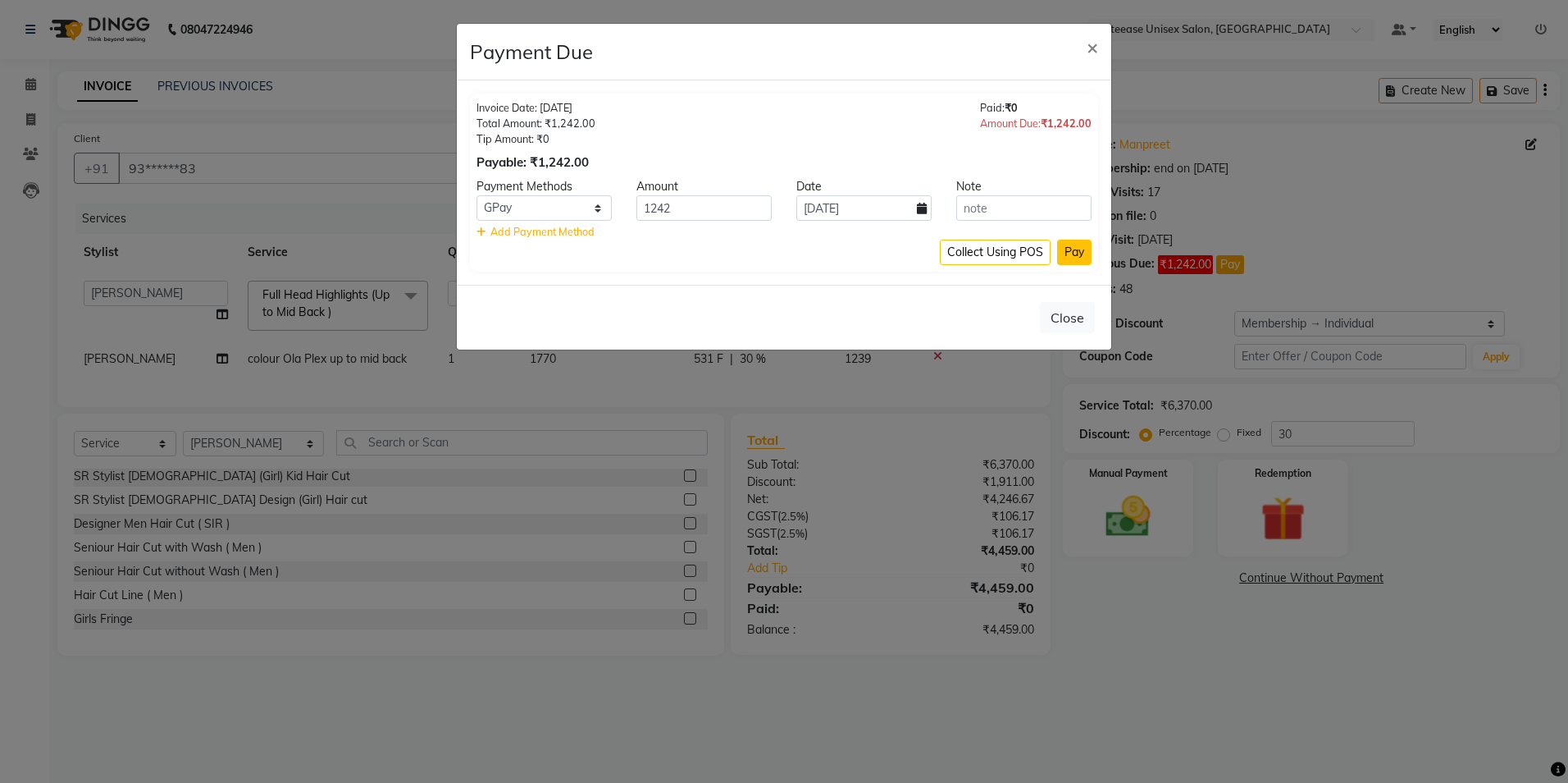
click at [1078, 242] on button "Pay" at bounding box center [1074, 252] width 34 height 25
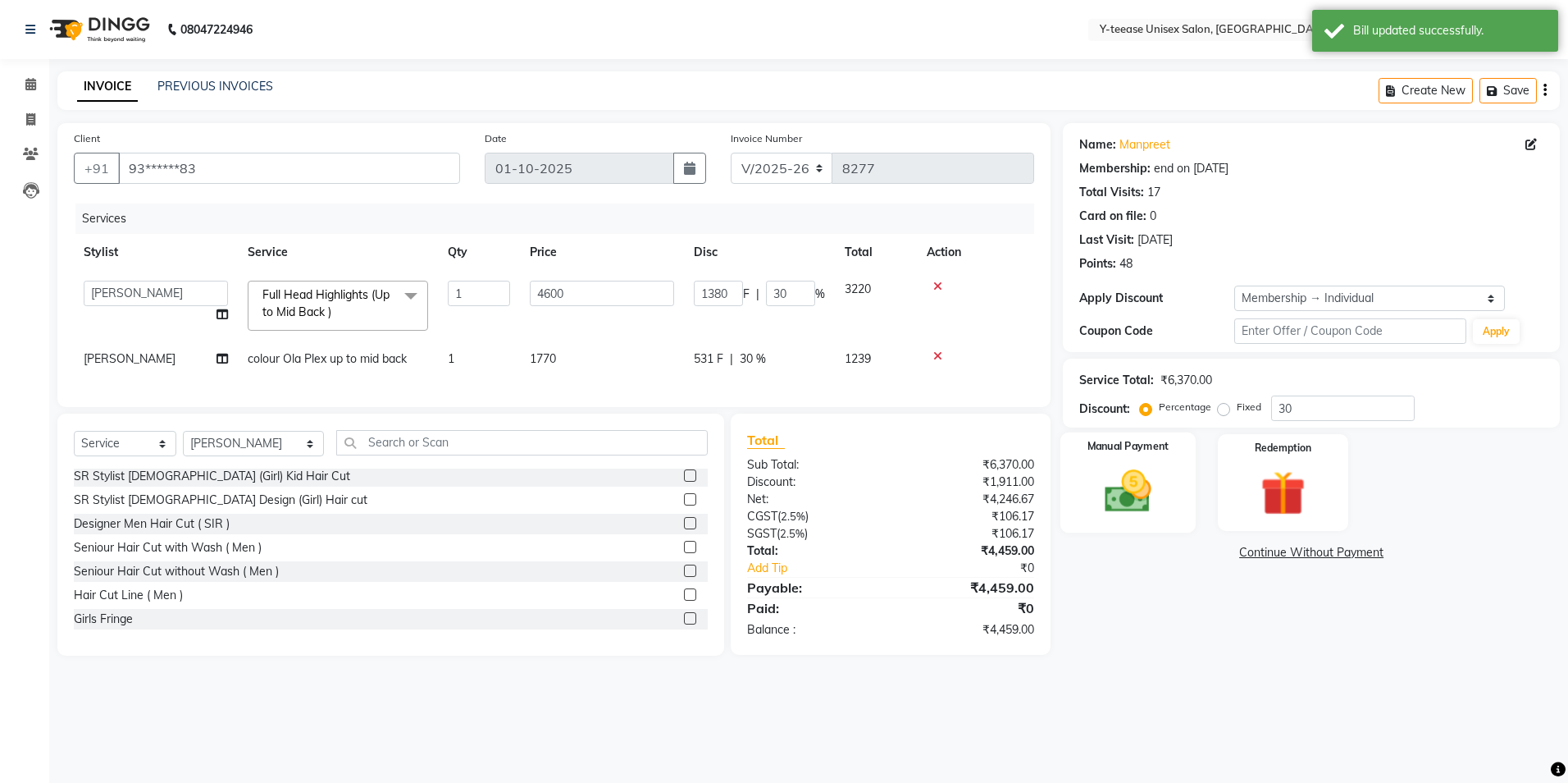
click at [1141, 499] on img at bounding box center [1128, 492] width 76 height 54
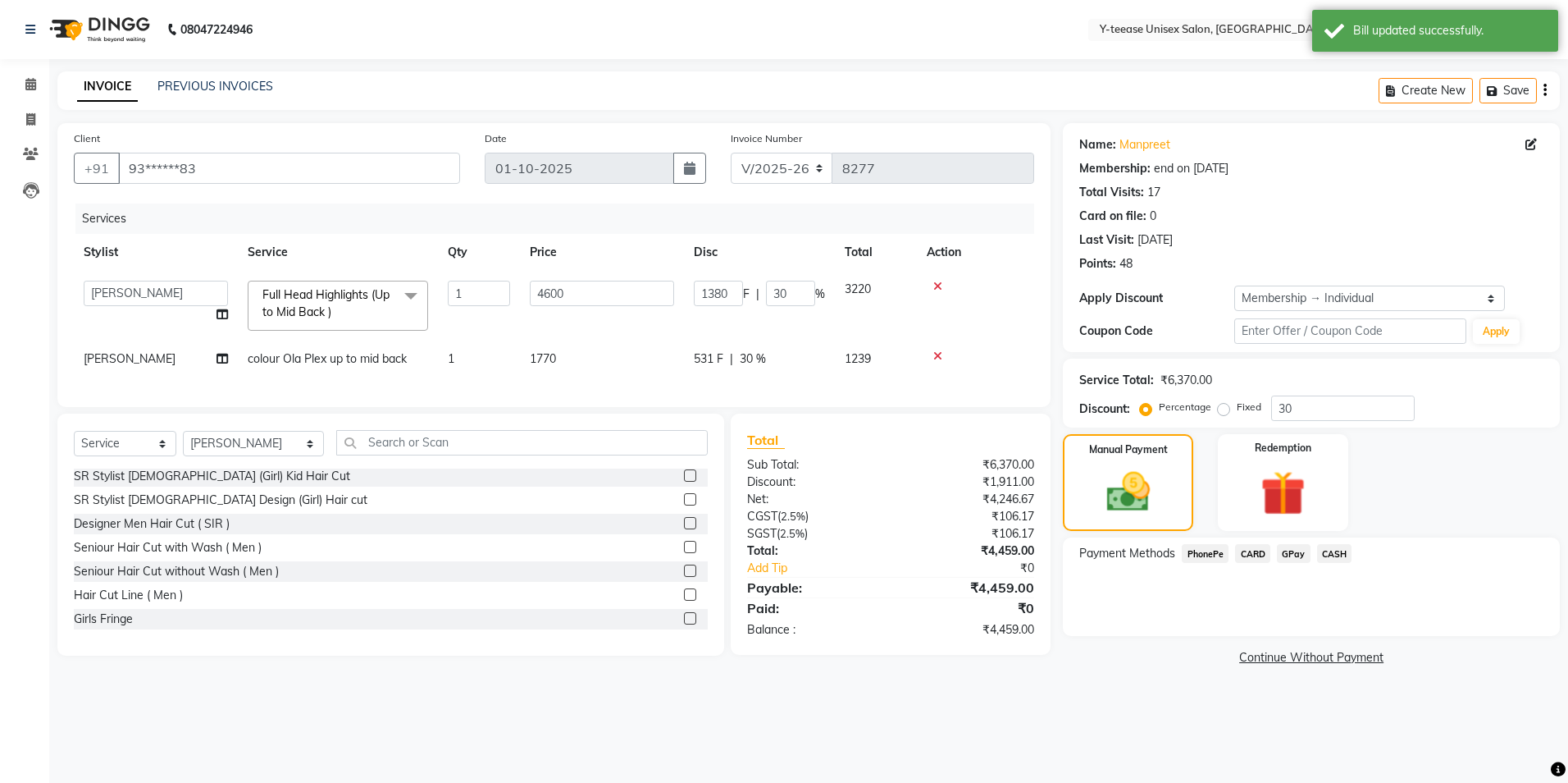
click at [1247, 557] on span "CARD" at bounding box center [1253, 553] width 35 height 18
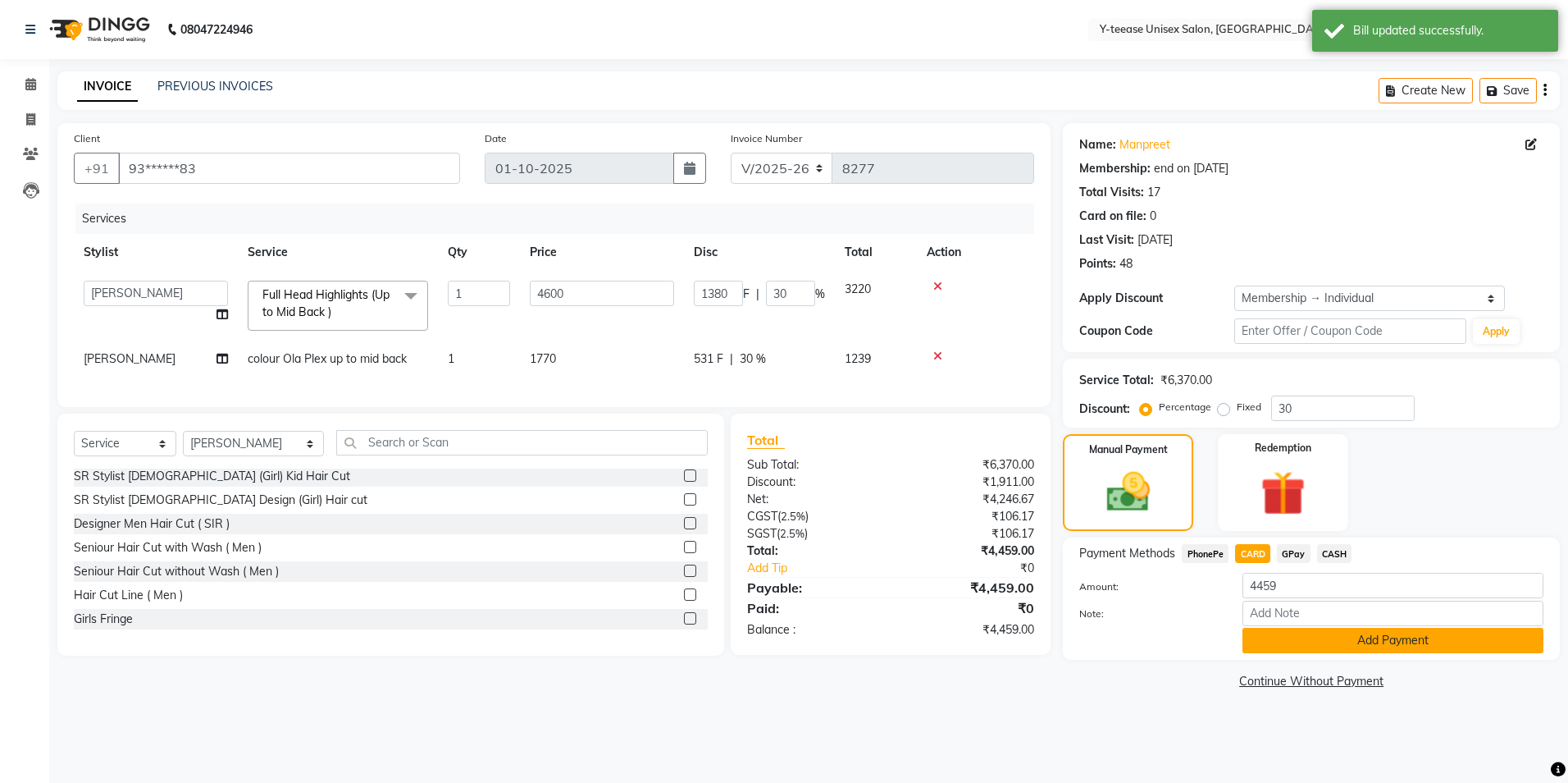
click at [1274, 641] on button "Add Payment" at bounding box center [1393, 640] width 301 height 25
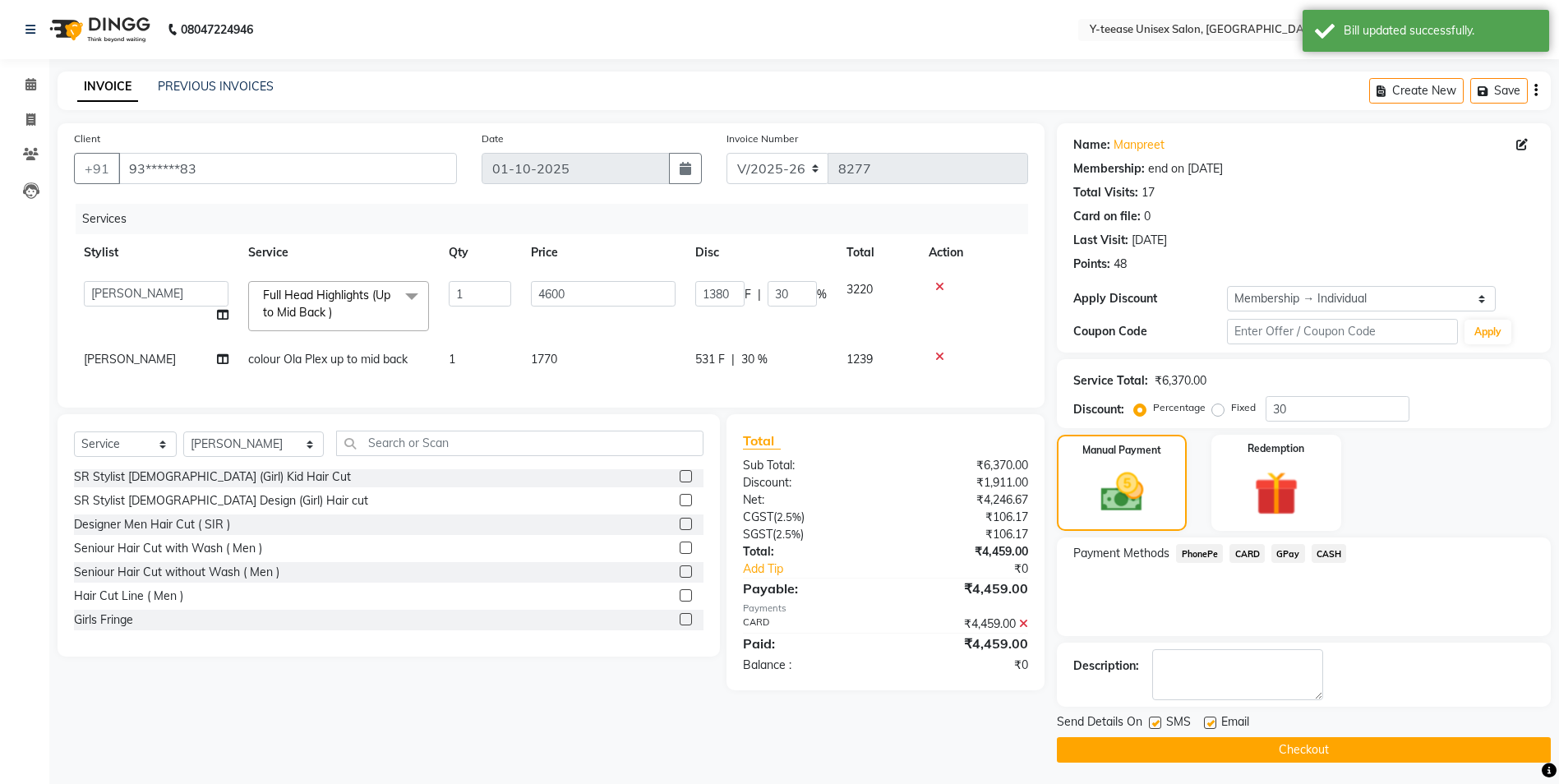
drag, startPoint x: 1261, startPoint y: 751, endPoint x: 1252, endPoint y: 750, distance: 9.1
click at [1261, 752] on button "Checkout" at bounding box center [1304, 749] width 494 height 25
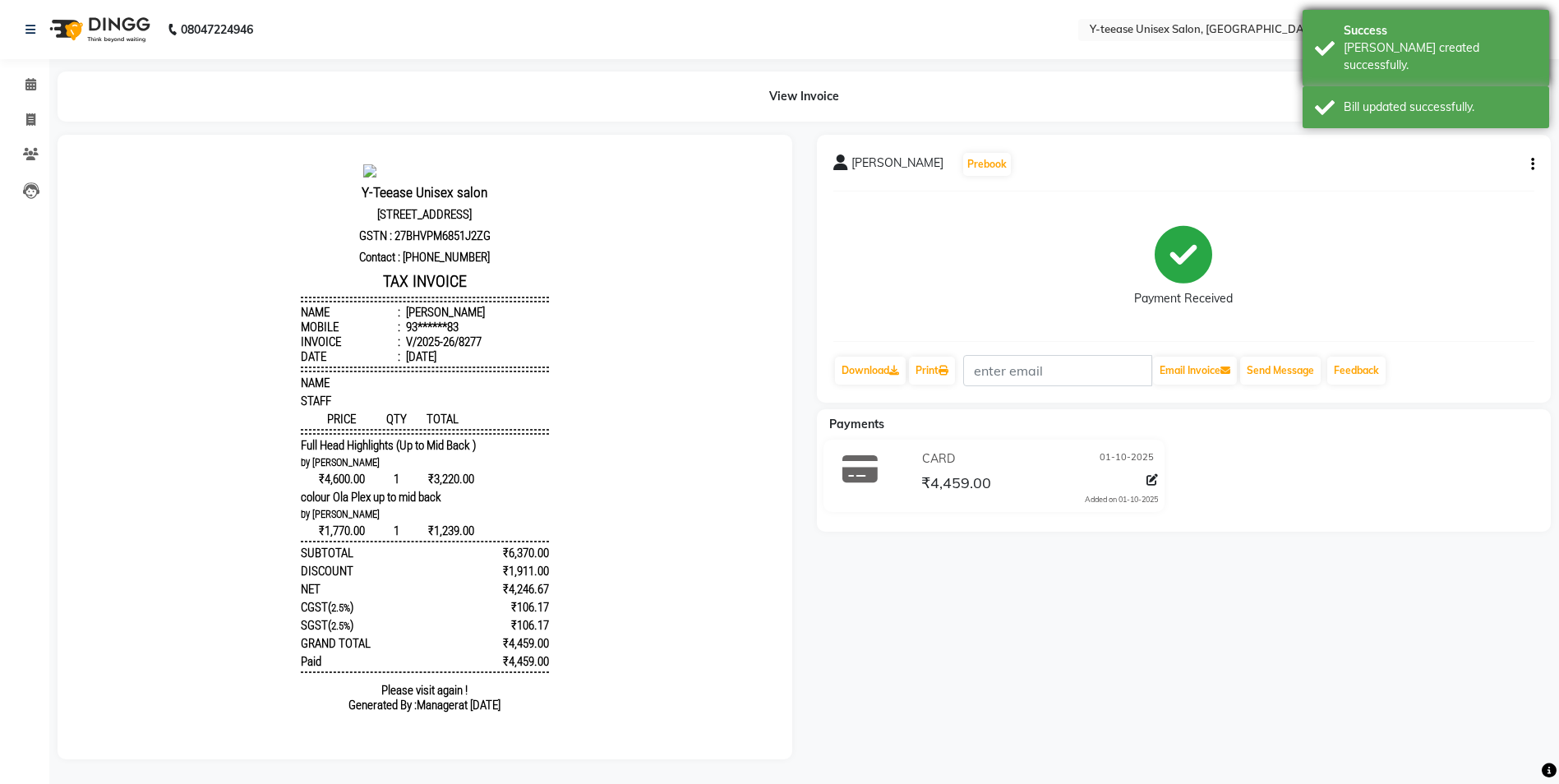
click at [1396, 34] on div "Success" at bounding box center [1440, 31] width 193 height 18
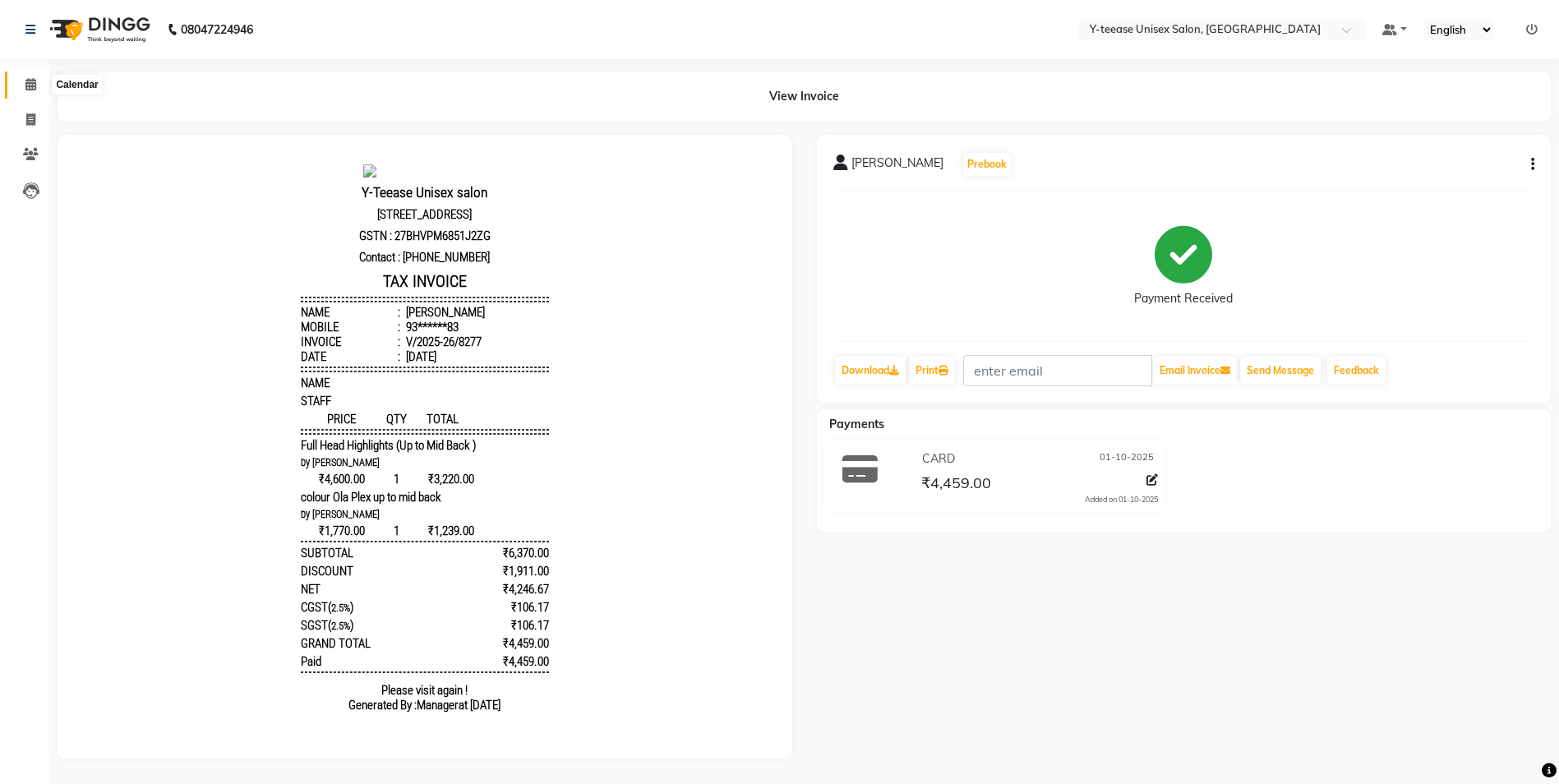
click at [20, 88] on span at bounding box center [31, 84] width 29 height 18
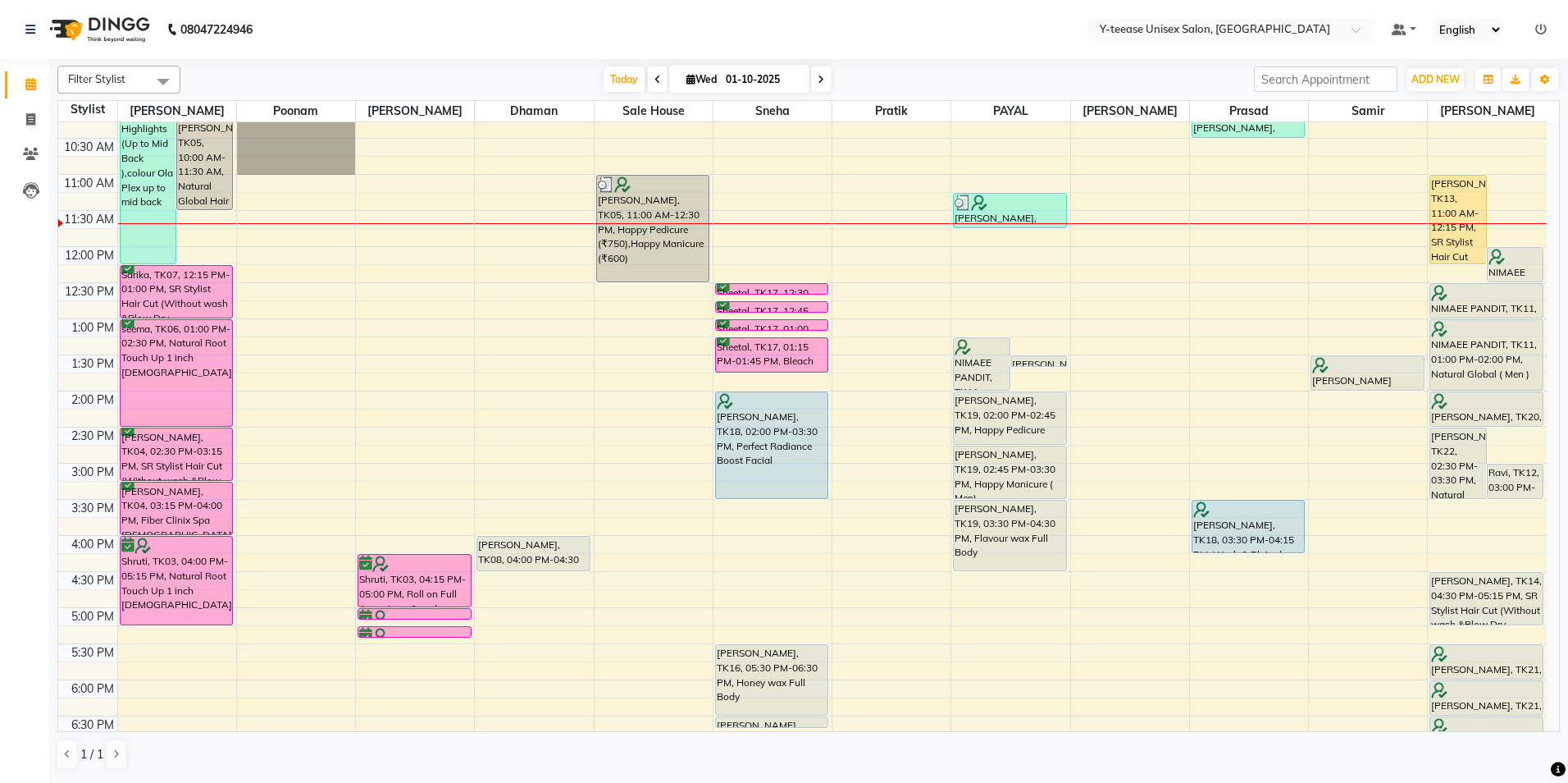
scroll to position [410, 0]
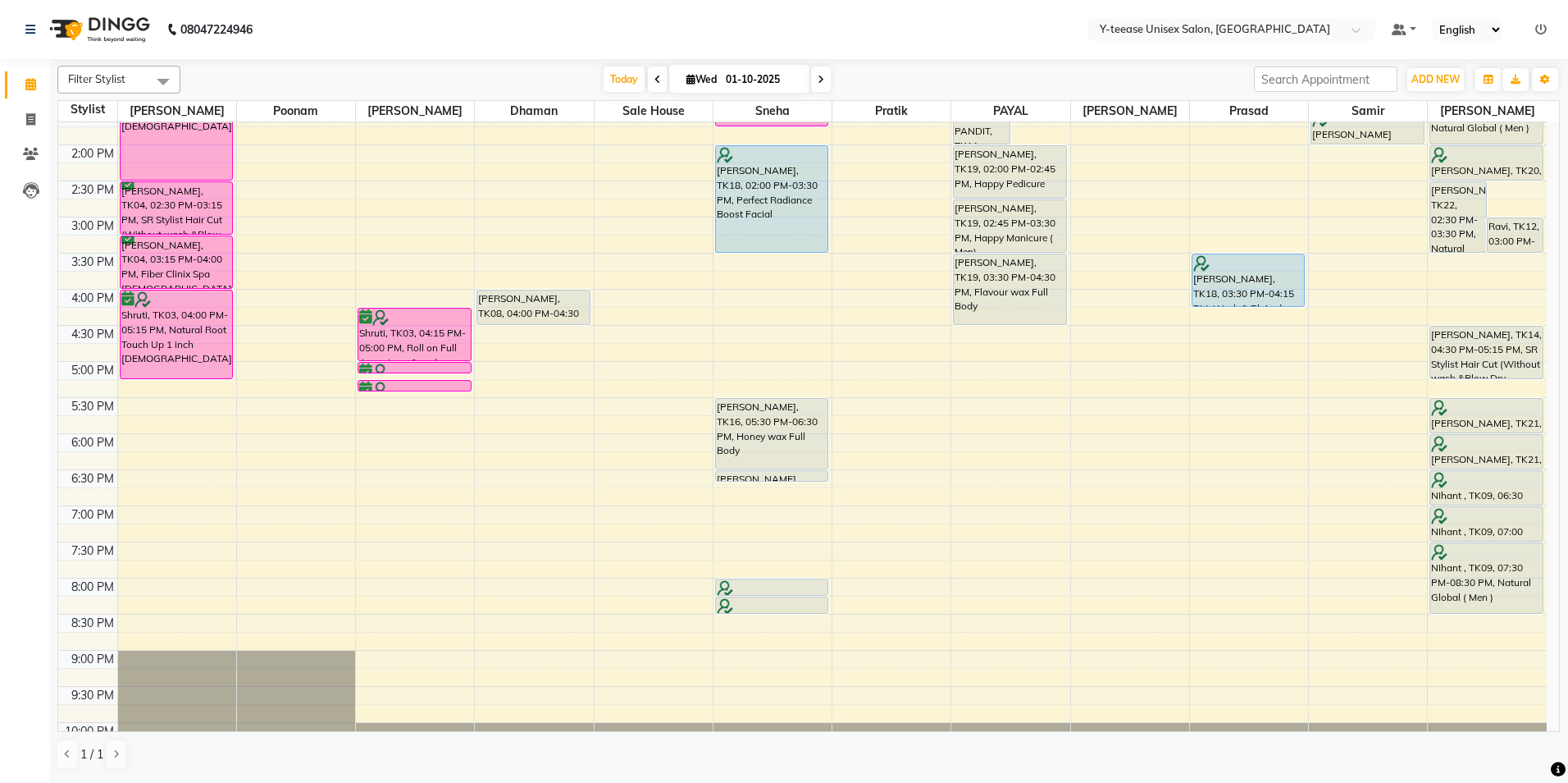
click at [1542, 29] on icon at bounding box center [1541, 29] width 11 height 11
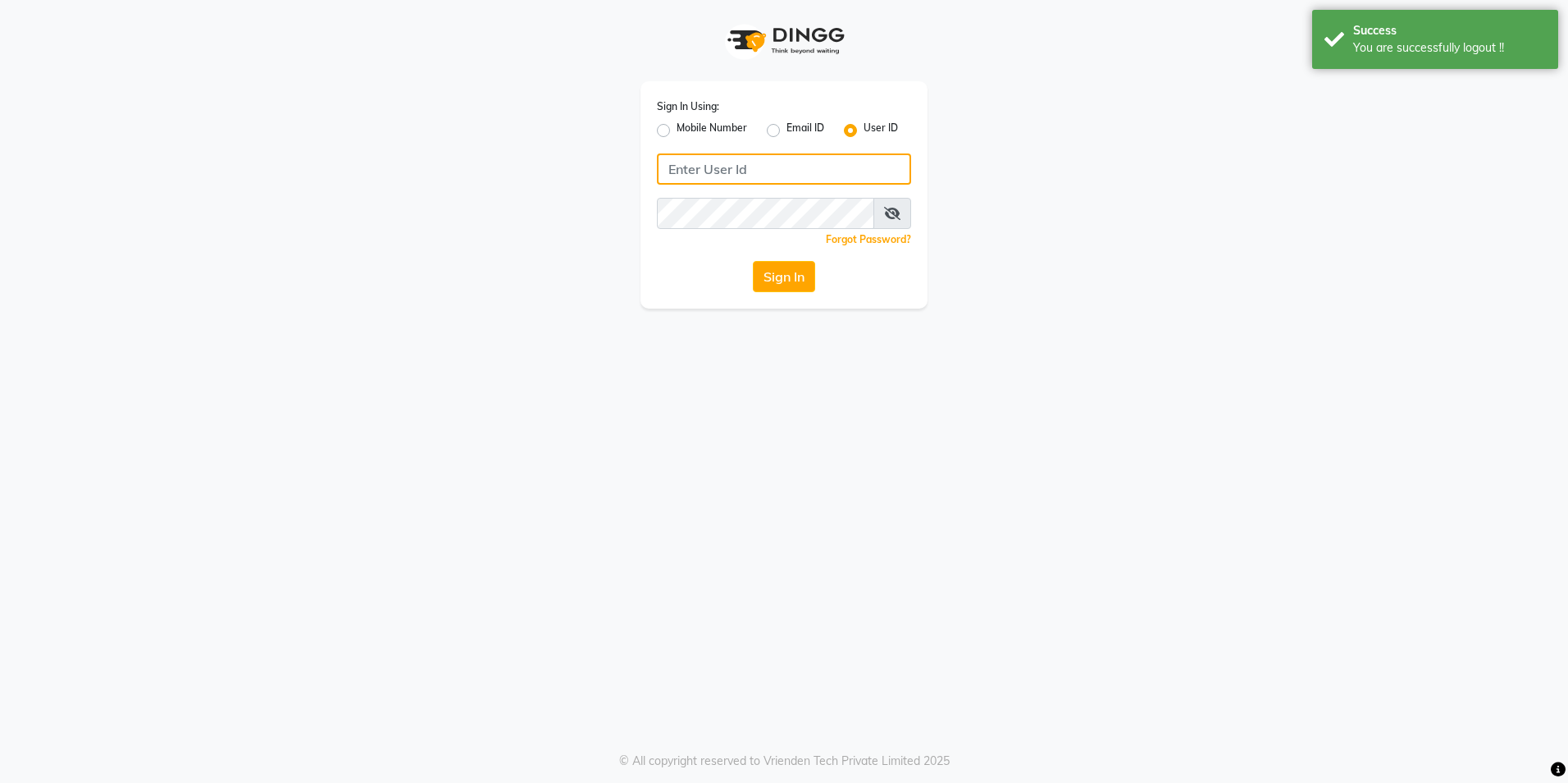
type input "8999679795"
click at [677, 132] on label "Mobile Number" at bounding box center [712, 130] width 70 height 19
click at [677, 132] on input "Mobile Number" at bounding box center [682, 126] width 11 height 11
radio input "true"
radio input "false"
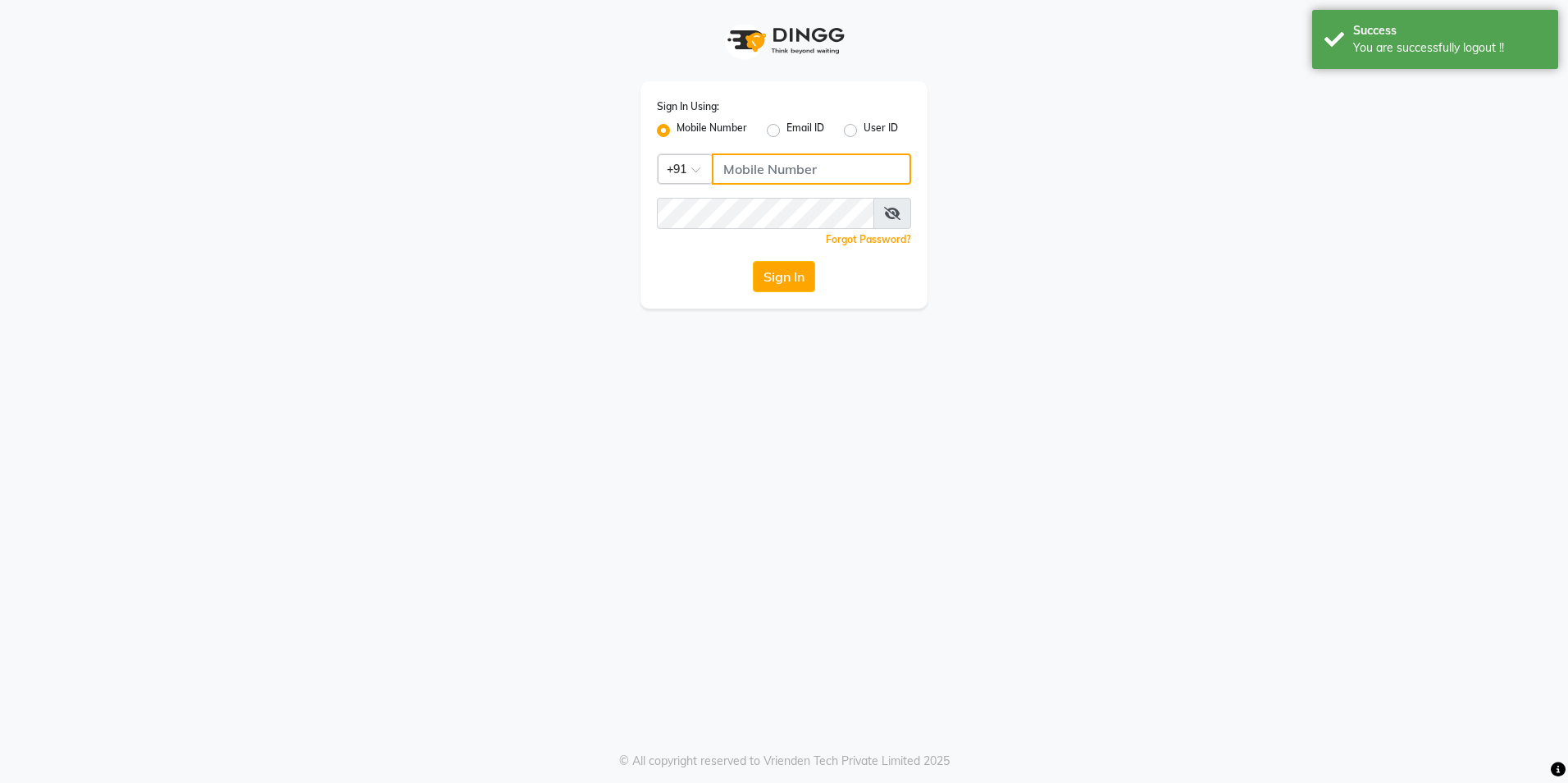
click at [751, 171] on input "Username" at bounding box center [811, 169] width 199 height 32
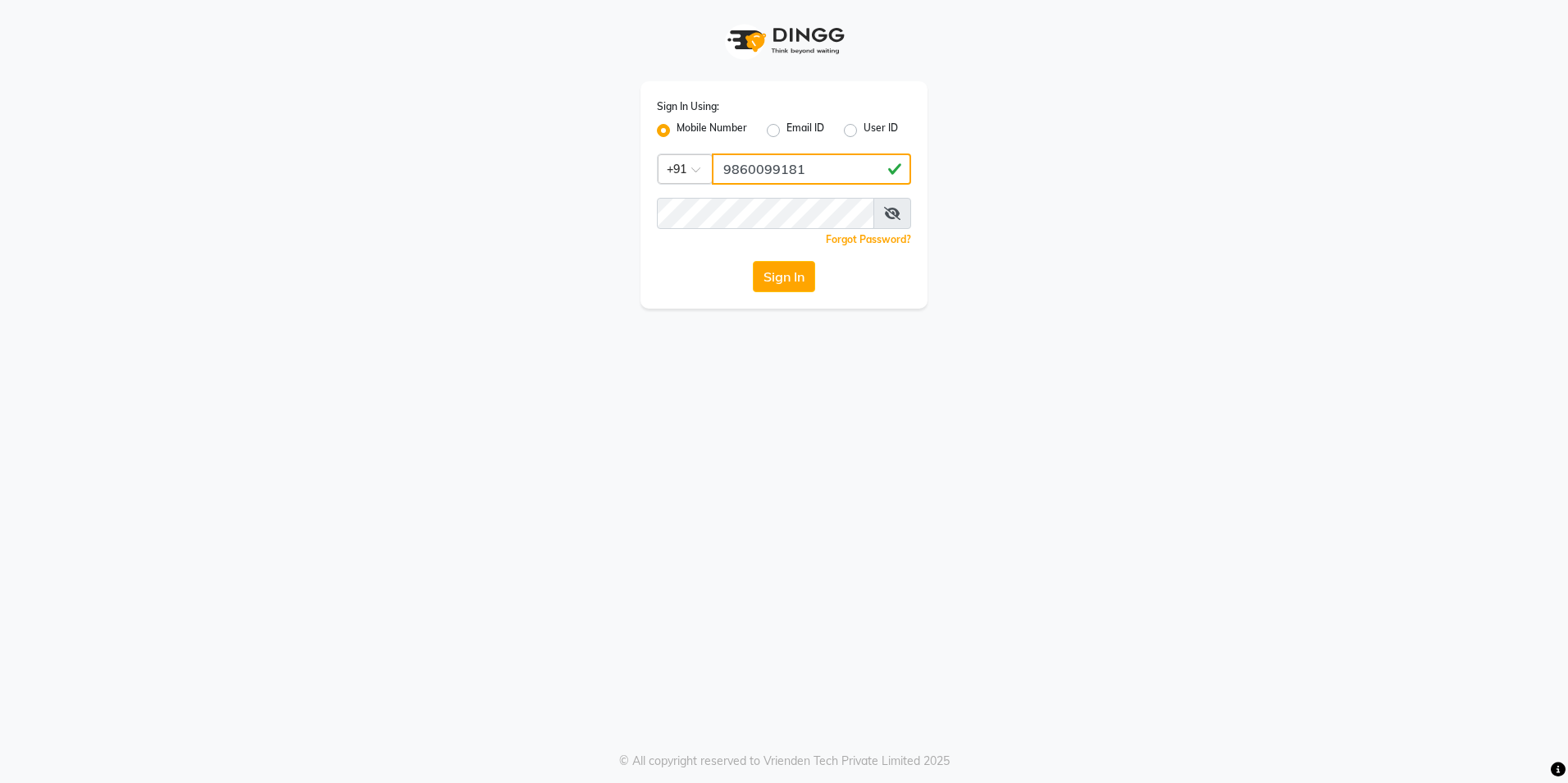
type input "9860099181"
click at [787, 275] on button "Sign In" at bounding box center [784, 277] width 62 height 32
type input "8999679795"
click at [773, 272] on button "Sign In" at bounding box center [784, 277] width 62 height 32
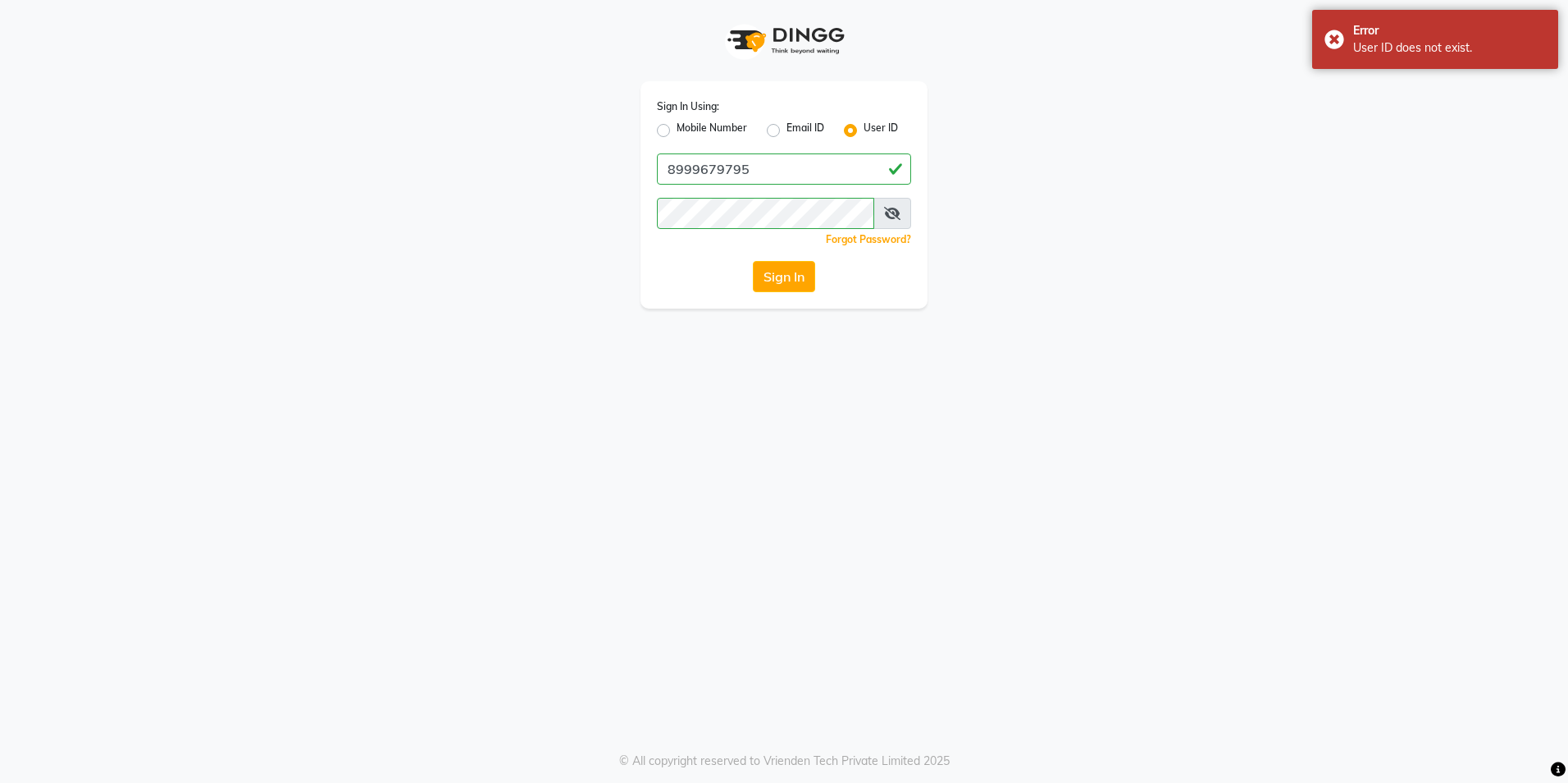
click at [722, 126] on label "Mobile Number" at bounding box center [712, 130] width 70 height 19
click at [687, 126] on input "Mobile Number" at bounding box center [682, 126] width 11 height 11
radio input "true"
radio input "false"
click at [727, 171] on input "Username" at bounding box center [811, 169] width 199 height 32
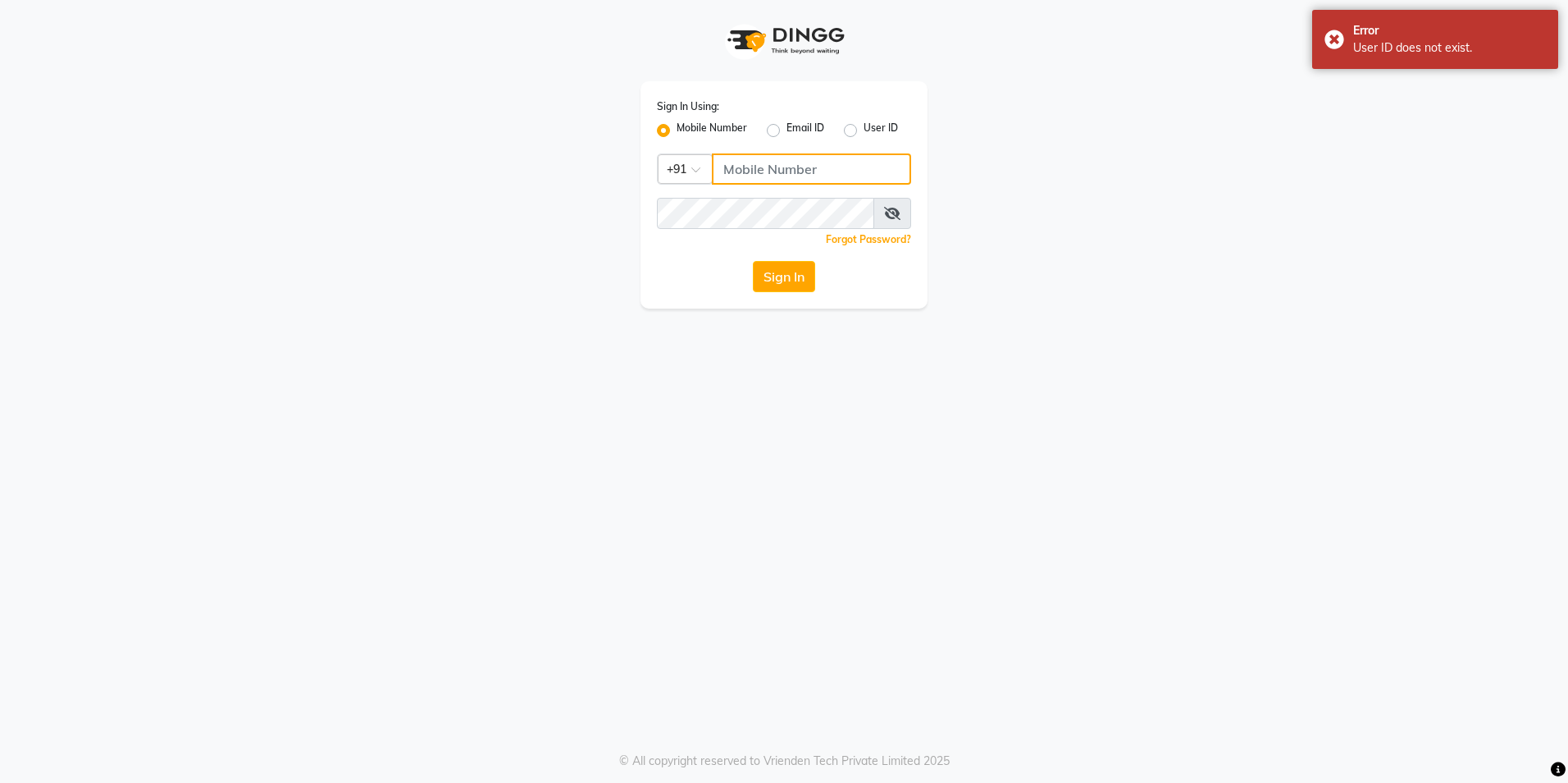
type input "8999679795"
click at [795, 281] on button "Sign In" at bounding box center [784, 277] width 62 height 32
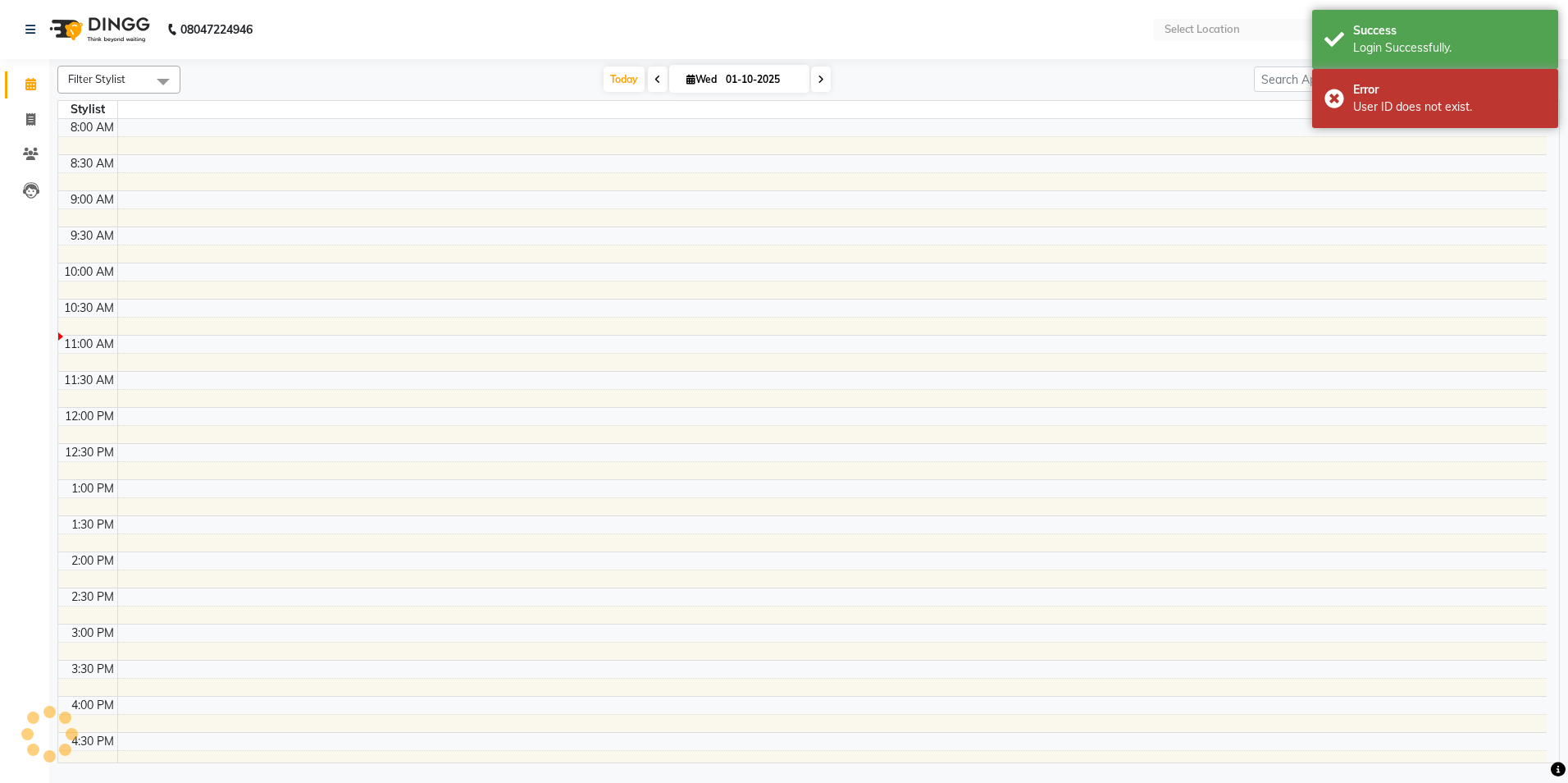
select select "en"
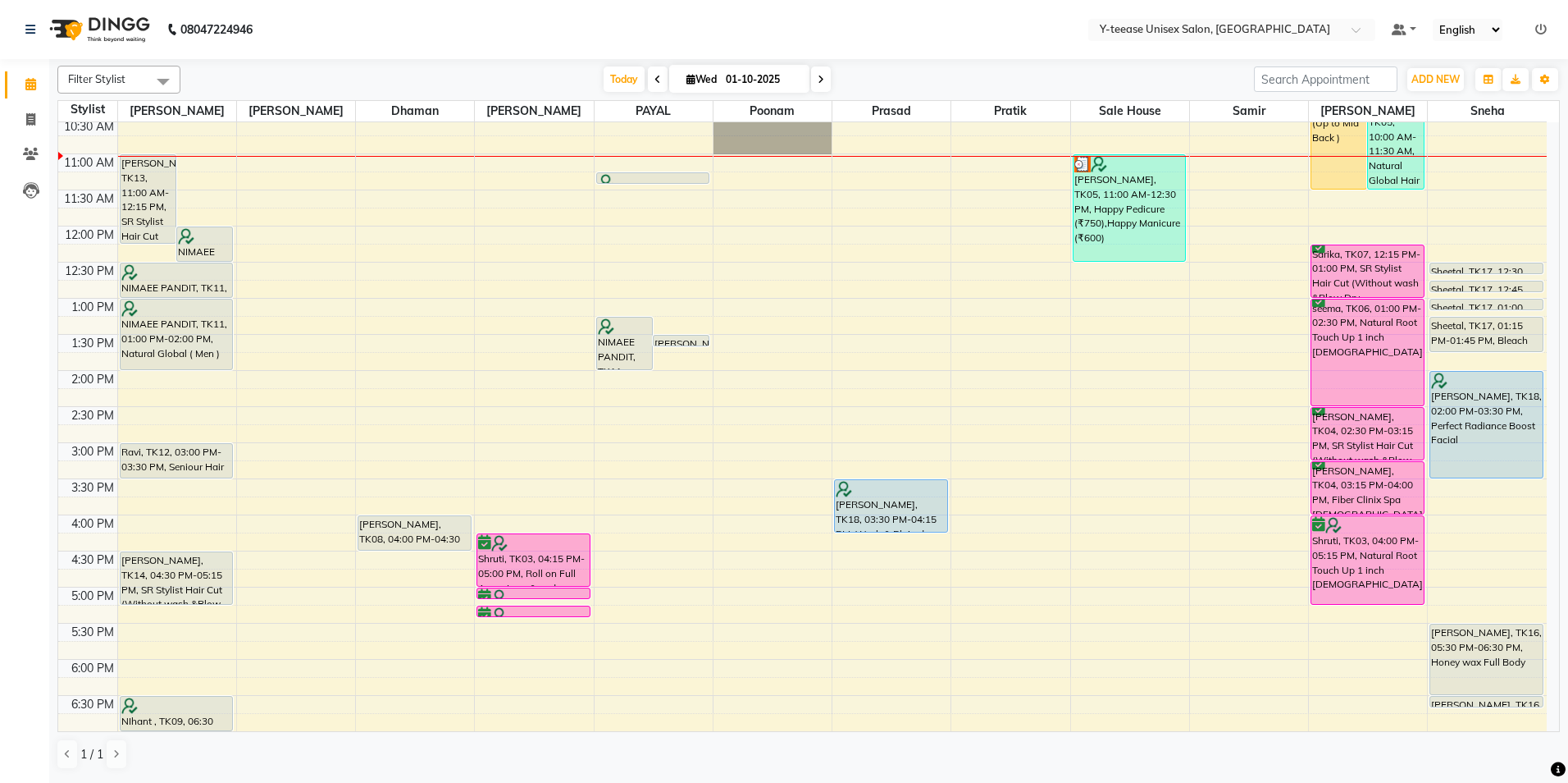
scroll to position [63, 0]
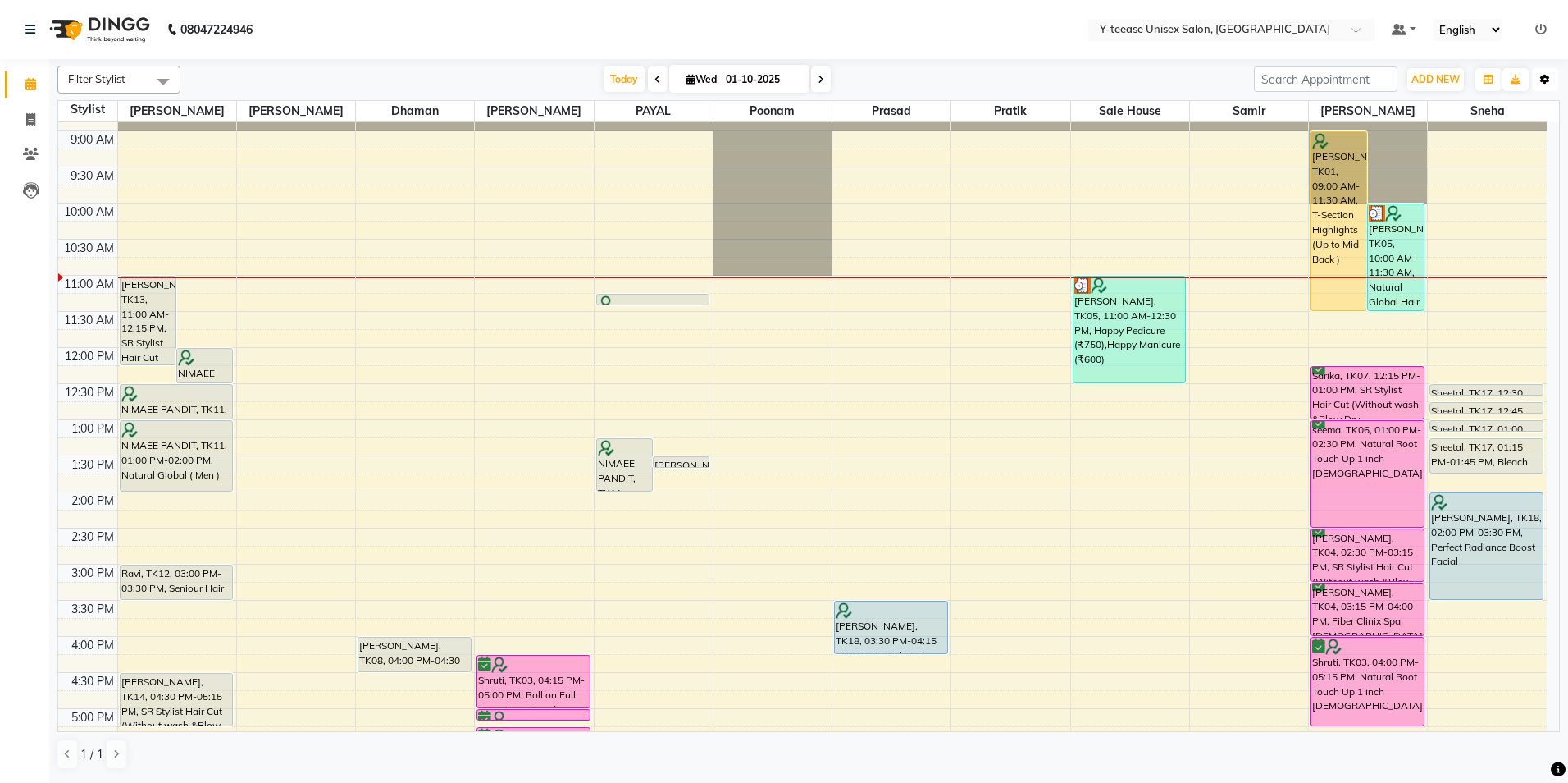
click at [1554, 72] on button "Toggle Dropdown" at bounding box center [1545, 80] width 26 height 23
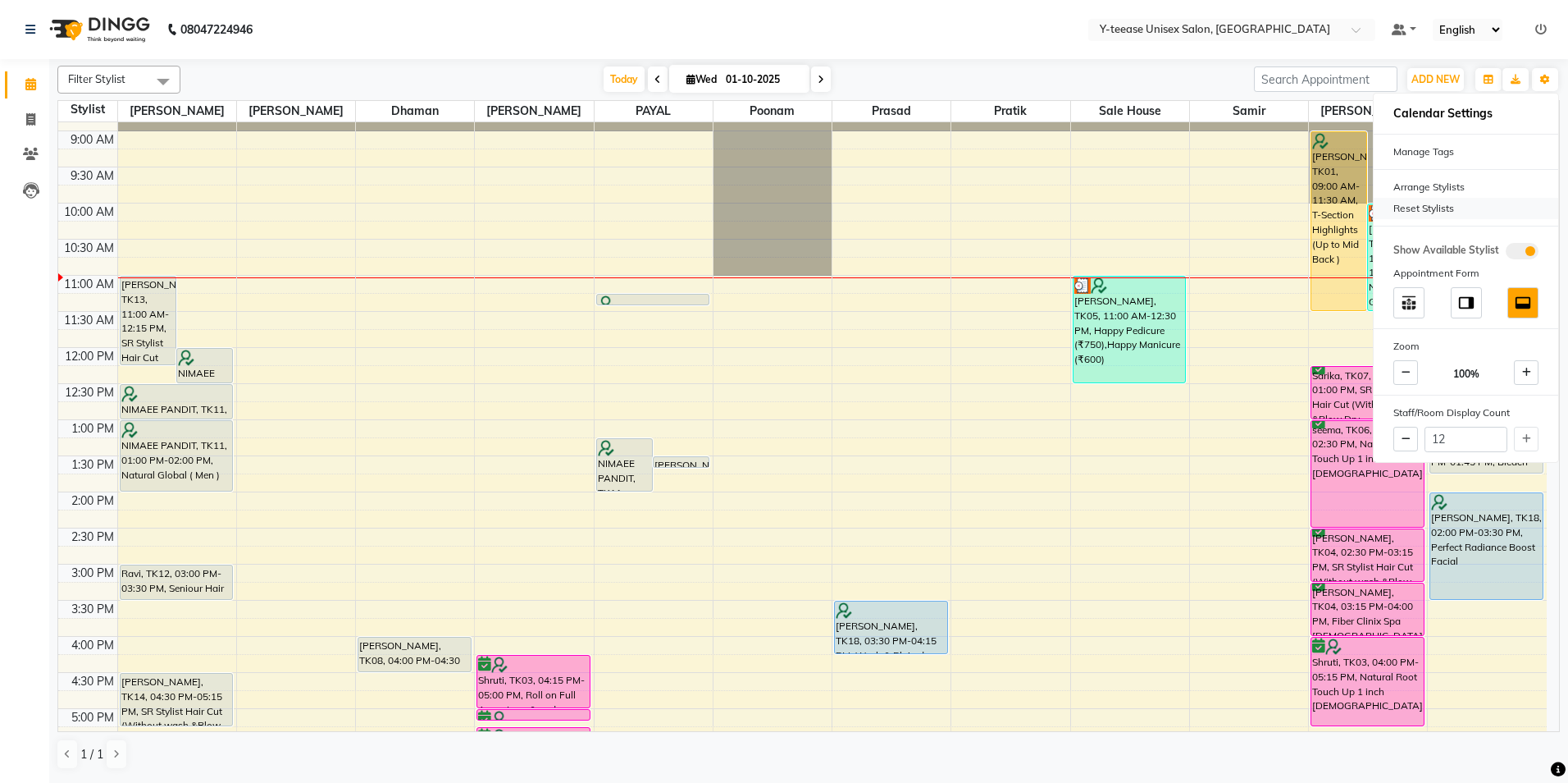
click at [1425, 206] on div "Reset Stylists" at bounding box center [1466, 208] width 184 height 21
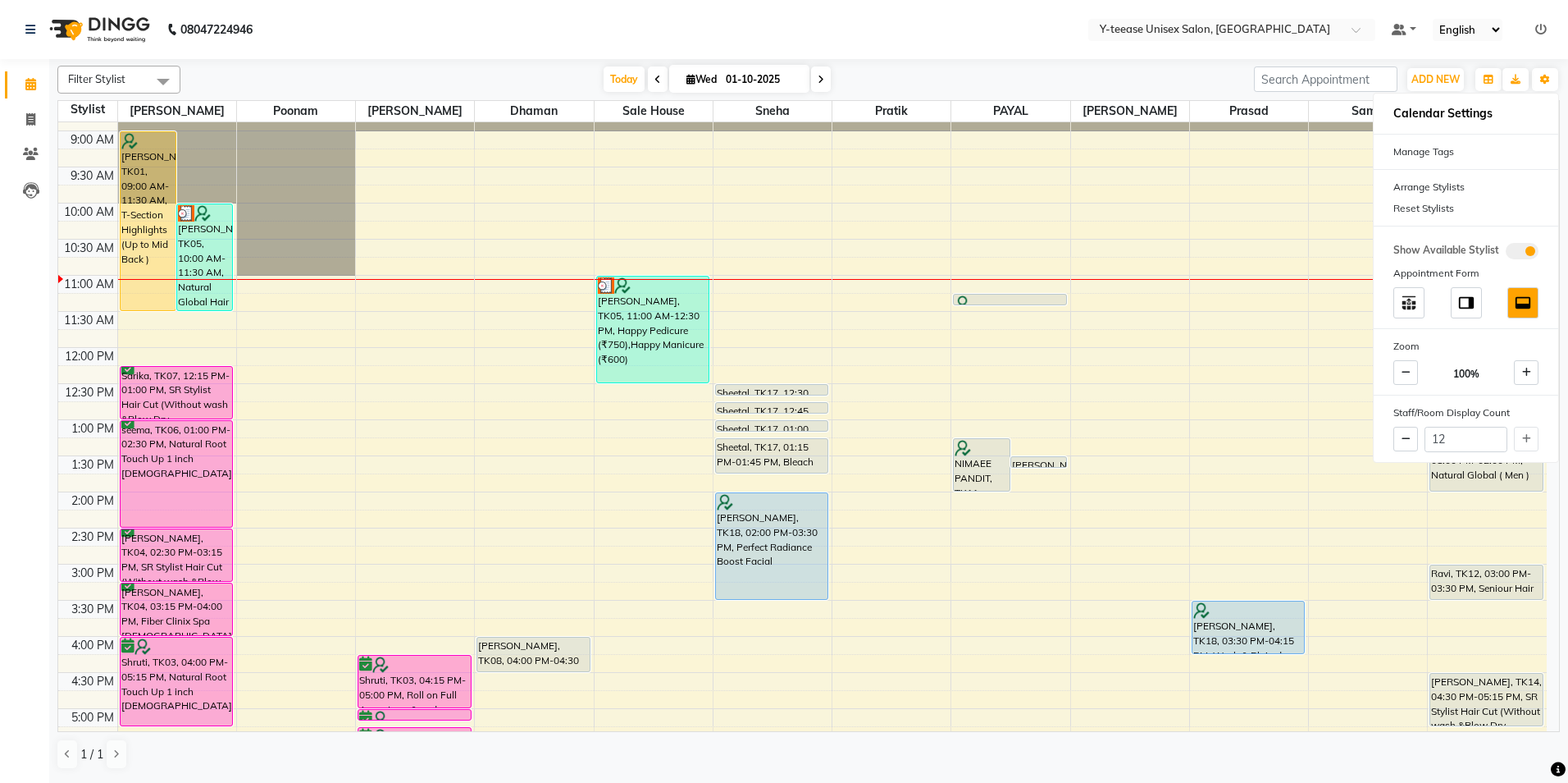
click at [865, 32] on nav "08047224946 Select Location × Y-teease Unisex Salon, Amanora Default Panel My P…" at bounding box center [784, 29] width 1568 height 59
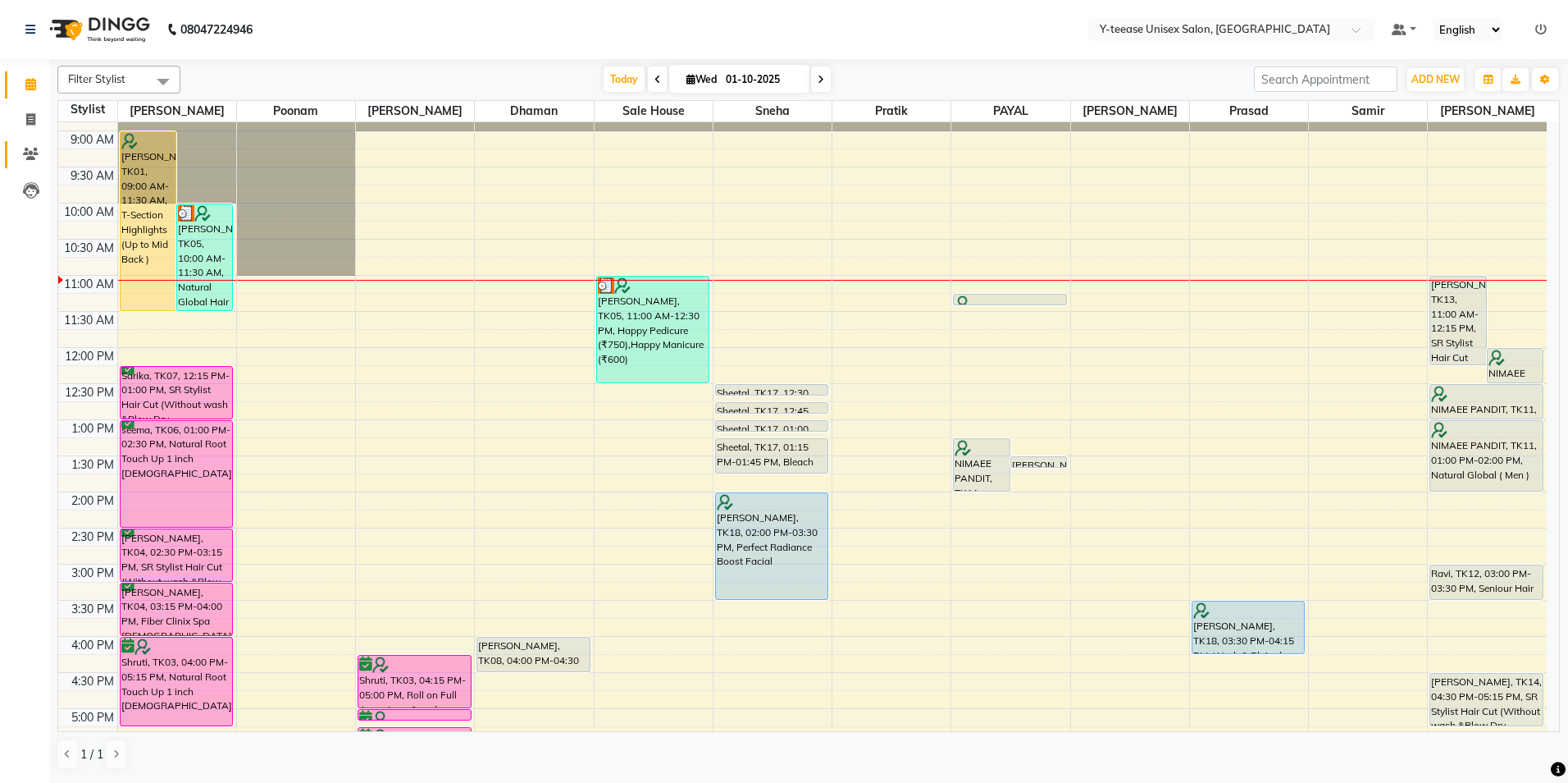
click at [32, 145] on link "Clients" at bounding box center [25, 154] width 39 height 27
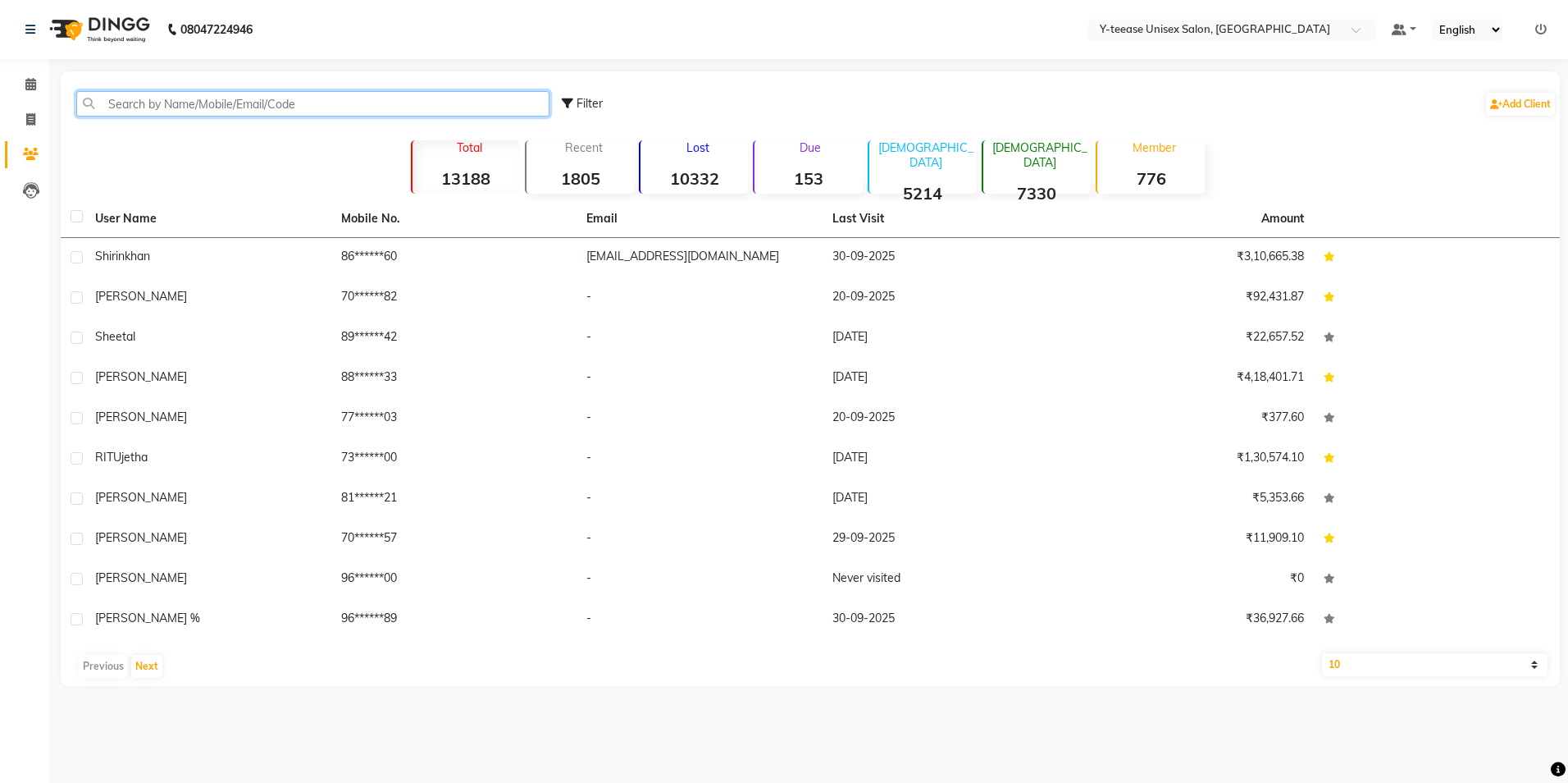
click at [169, 100] on input "text" at bounding box center [312, 104] width 473 height 25
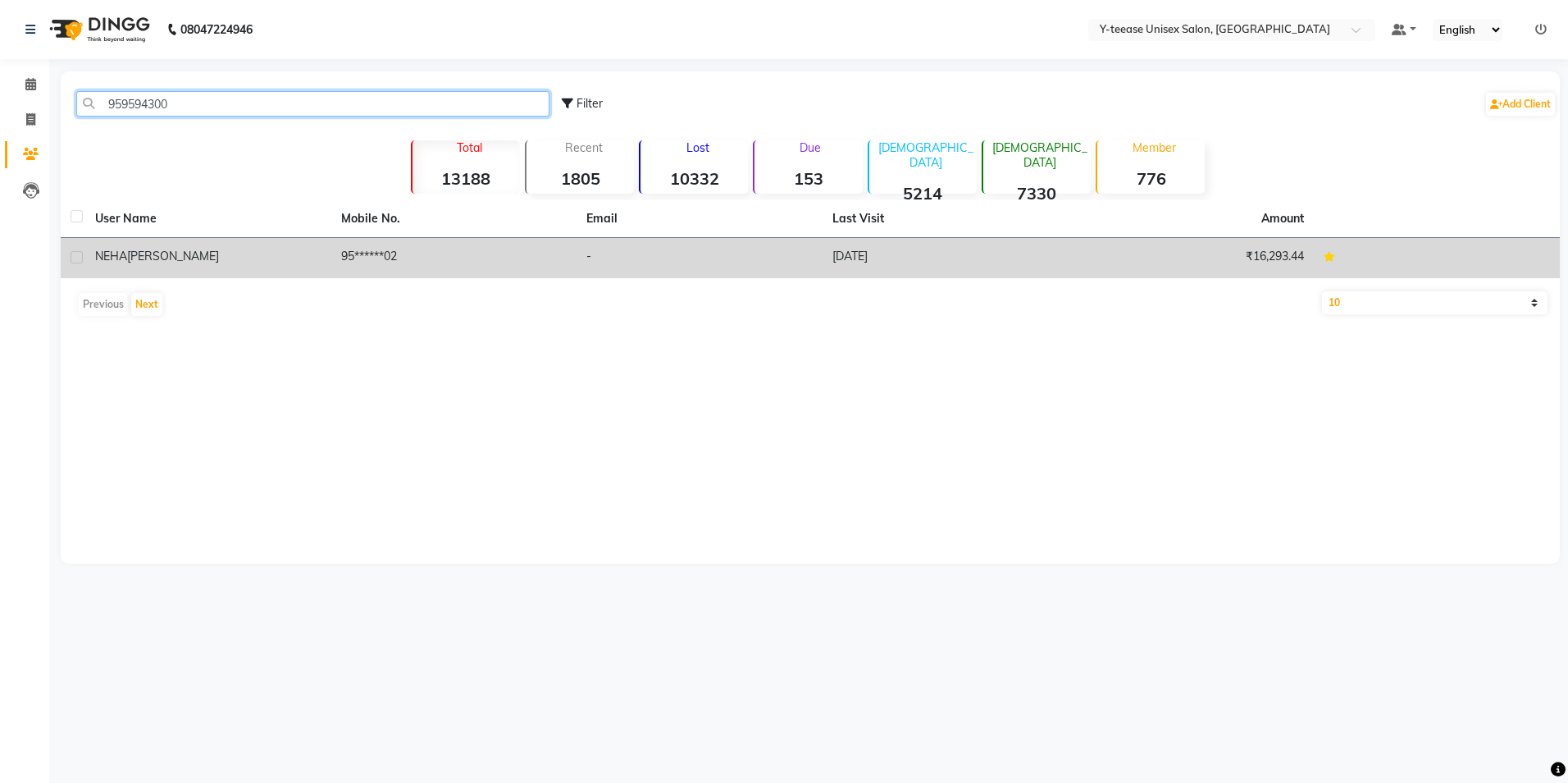
type input "959594300"
click at [319, 255] on div "NEHA JAGDALE" at bounding box center [208, 256] width 226 height 18
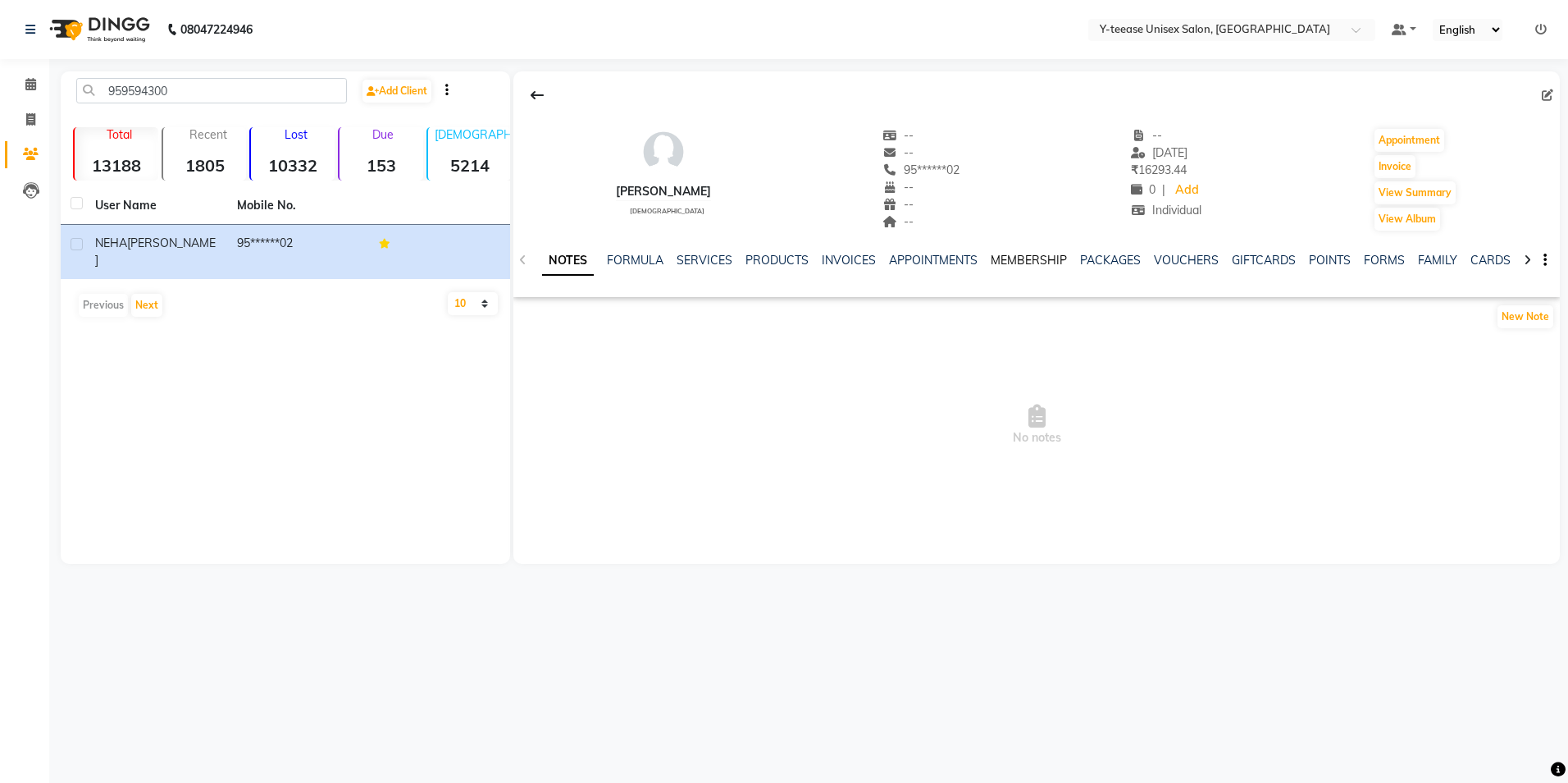
click at [1051, 255] on link "MEMBERSHIP" at bounding box center [1028, 260] width 76 height 15
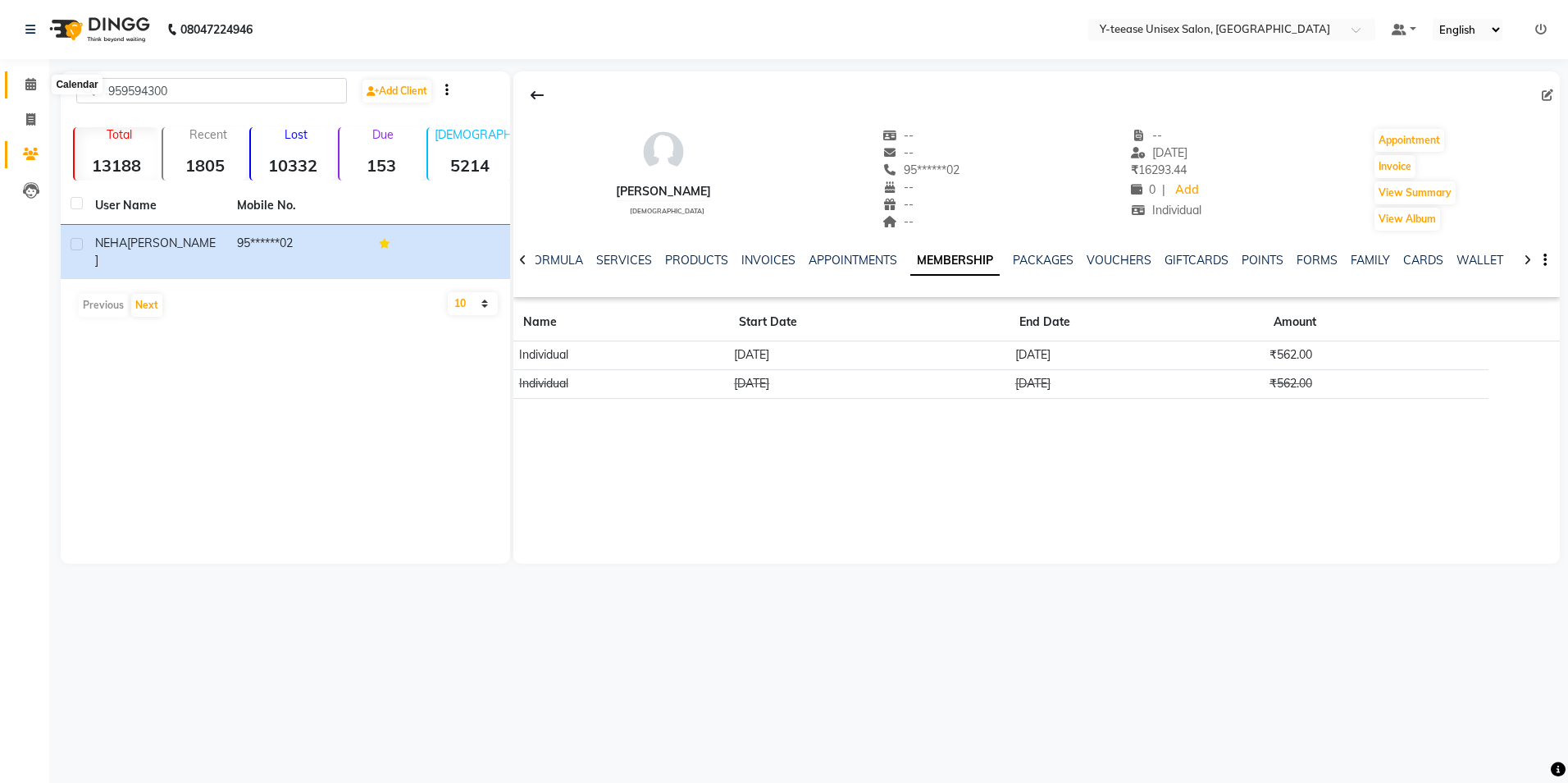
click at [31, 82] on icon at bounding box center [31, 84] width 11 height 12
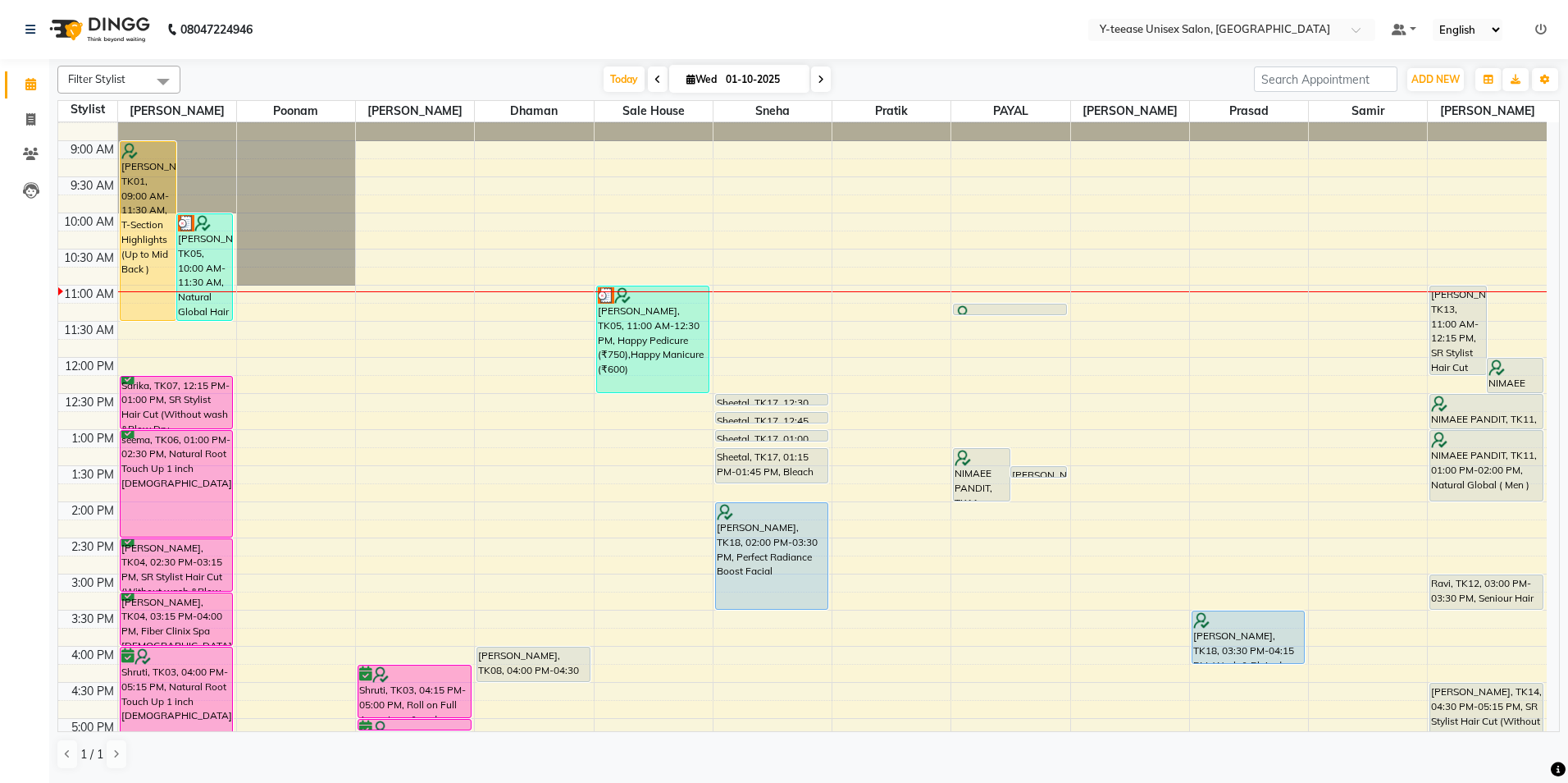
scroll to position [82, 0]
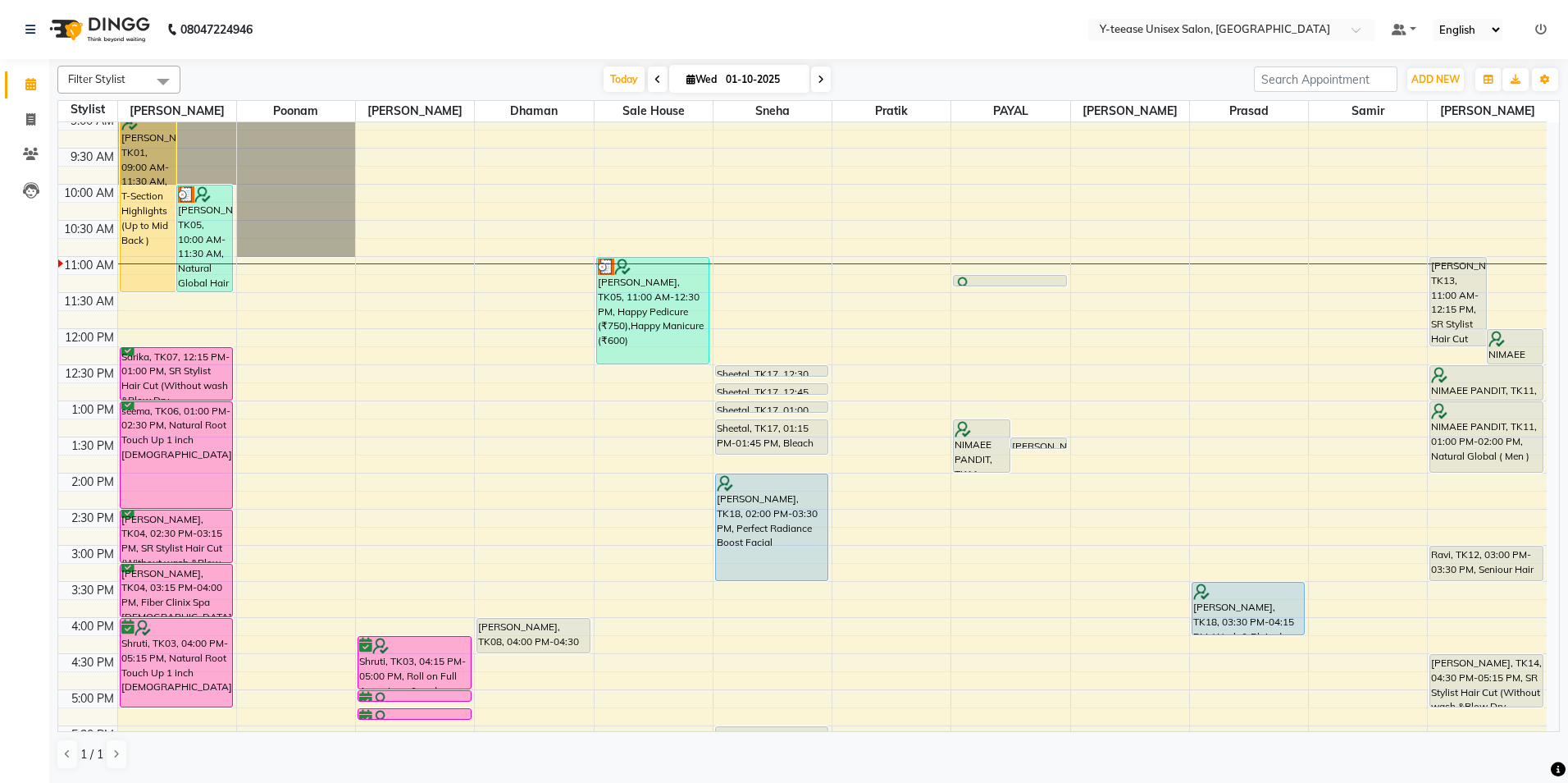
click at [984, 485] on div "8:00 AM 8:30 AM 9:00 AM 9:30 AM 10:00 AM 10:30 AM 11:00 AM 11:30 AM 12:00 PM 12…" at bounding box center [802, 581] width 1488 height 1082
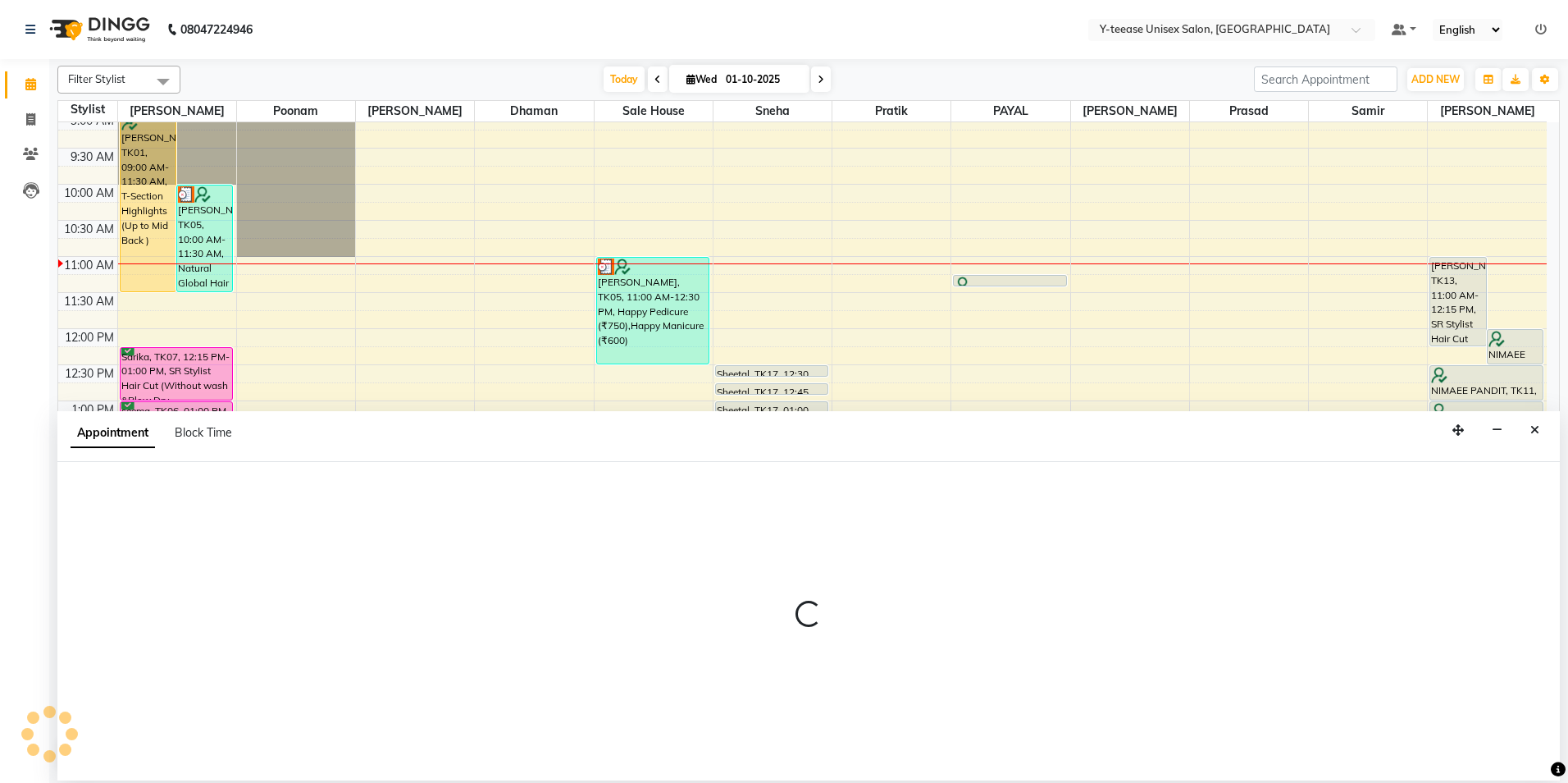
select select "73210"
select select "840"
select select "tentative"
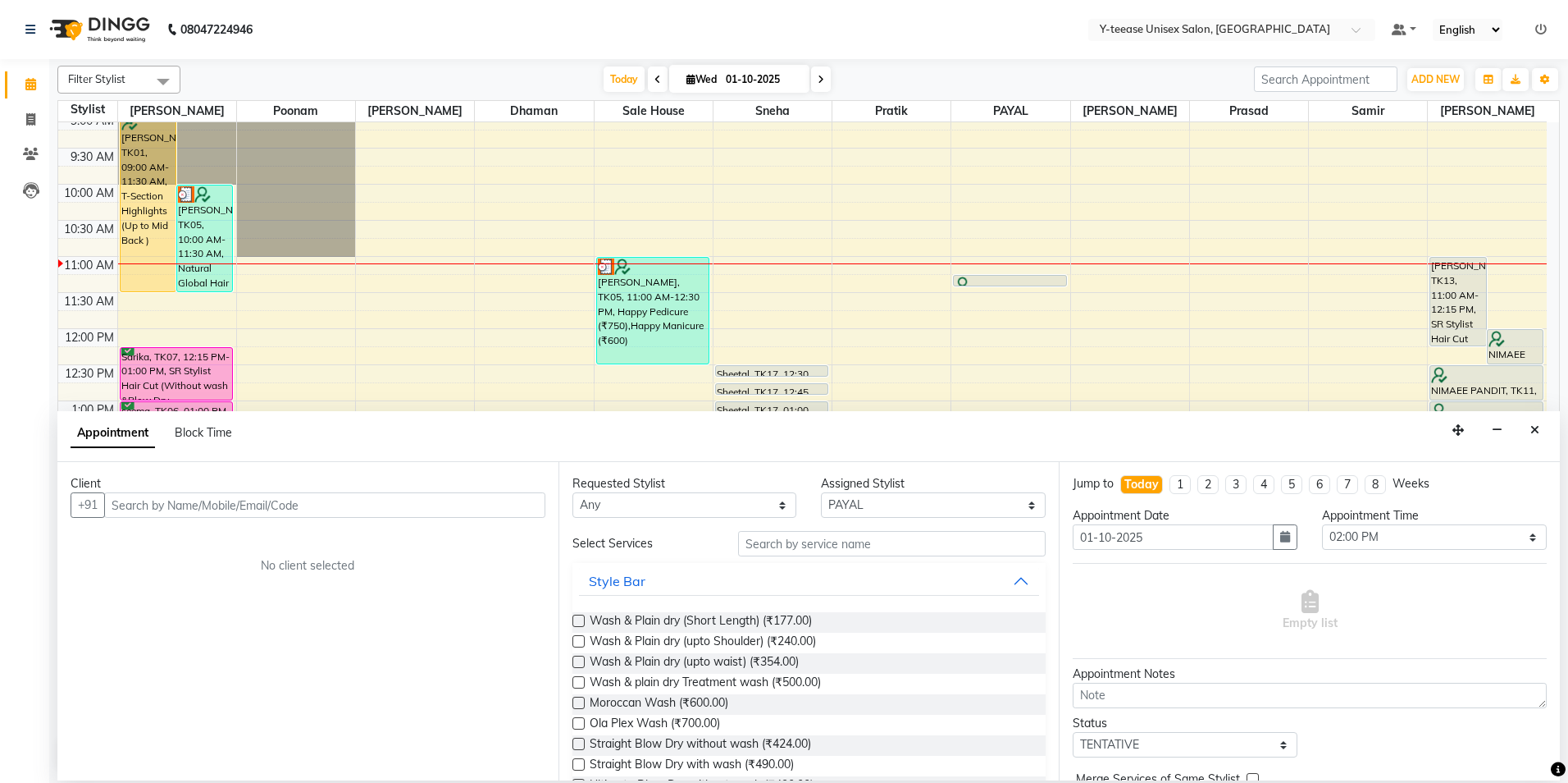
click at [447, 499] on input "text" at bounding box center [325, 505] width 441 height 25
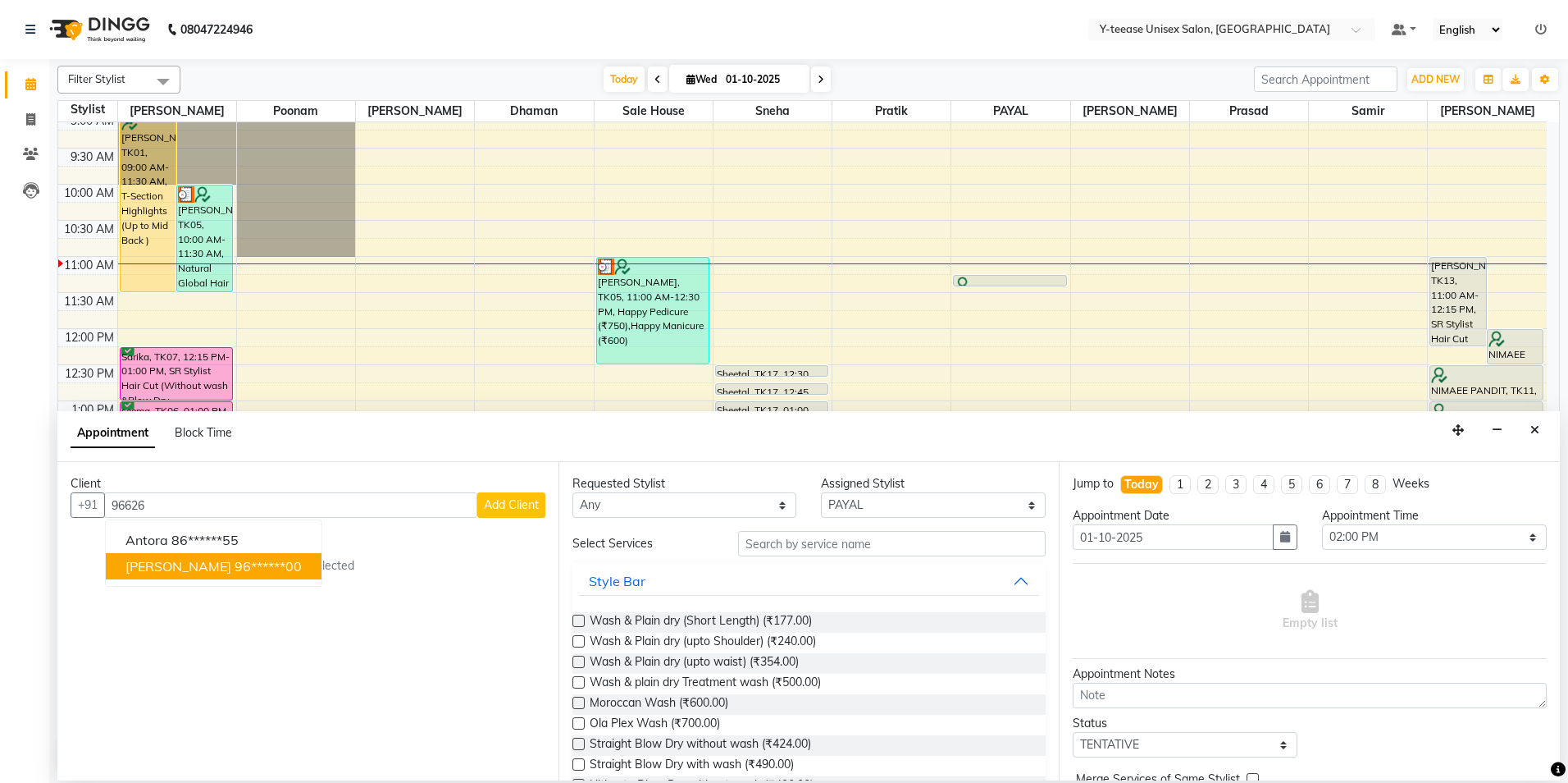
click at [234, 570] on ngb-highlight "96******00" at bounding box center [268, 566] width 68 height 17
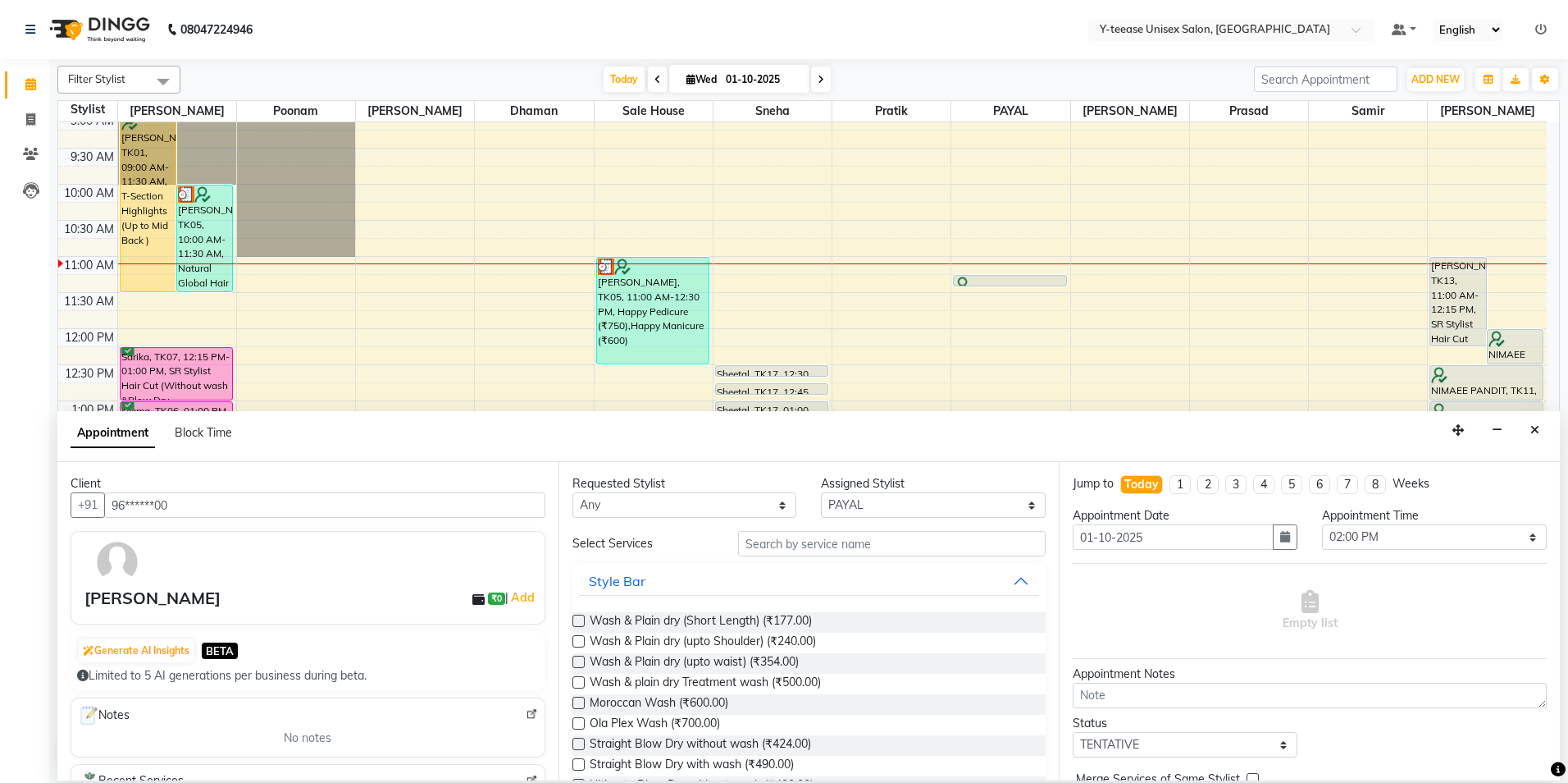
type input "96******00"
click at [784, 537] on input "text" at bounding box center [891, 543] width 308 height 25
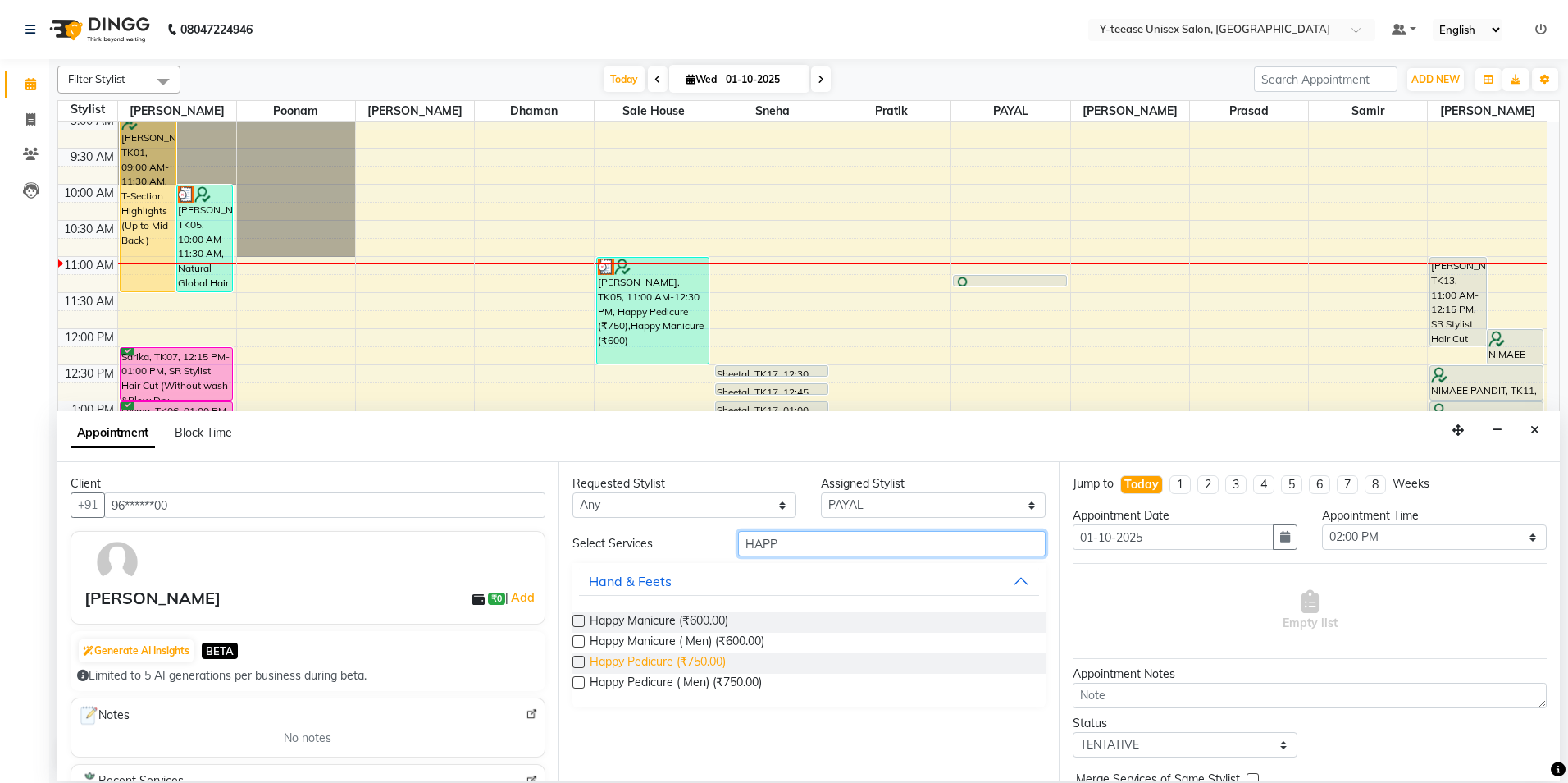
type input "HAPP"
click at [684, 658] on span "Happy Pedicure (₹750.00)" at bounding box center [657, 663] width 136 height 20
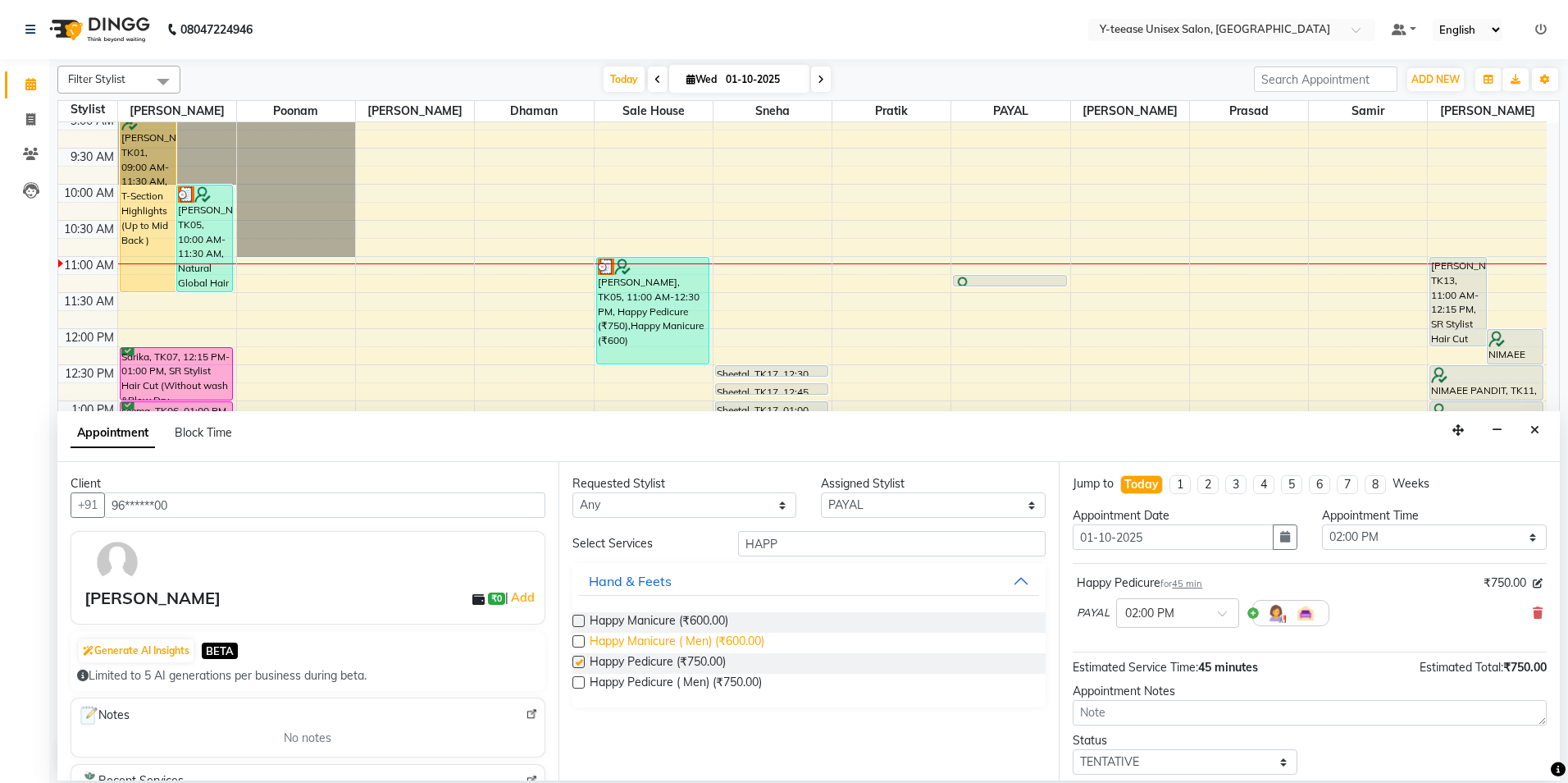
checkbox input "false"
click at [686, 636] on span "Happy Manicure ( Men) (₹600.00)" at bounding box center [677, 643] width 175 height 20
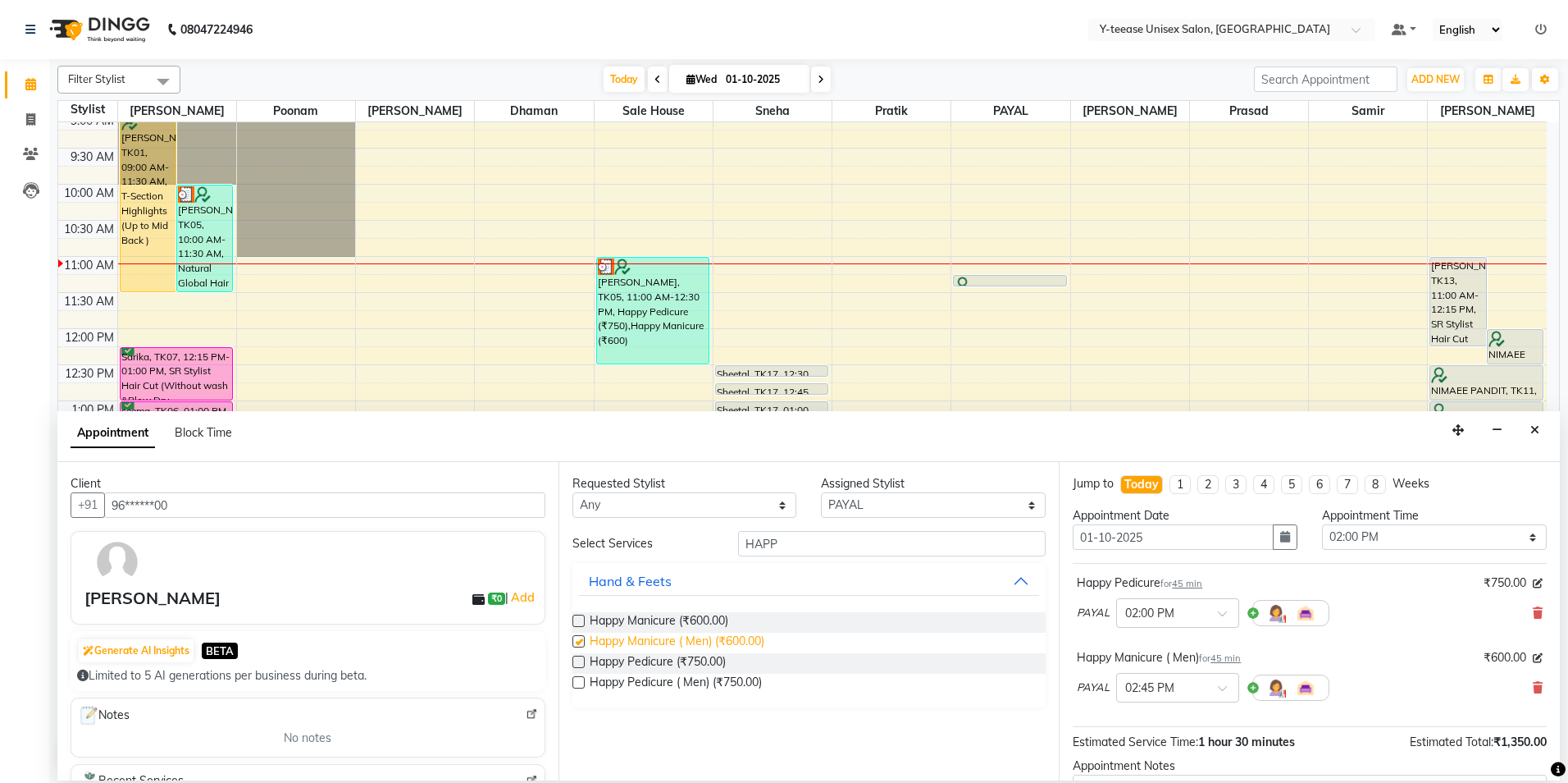
checkbox input "false"
click at [805, 538] on input "HAPP" at bounding box center [891, 543] width 308 height 25
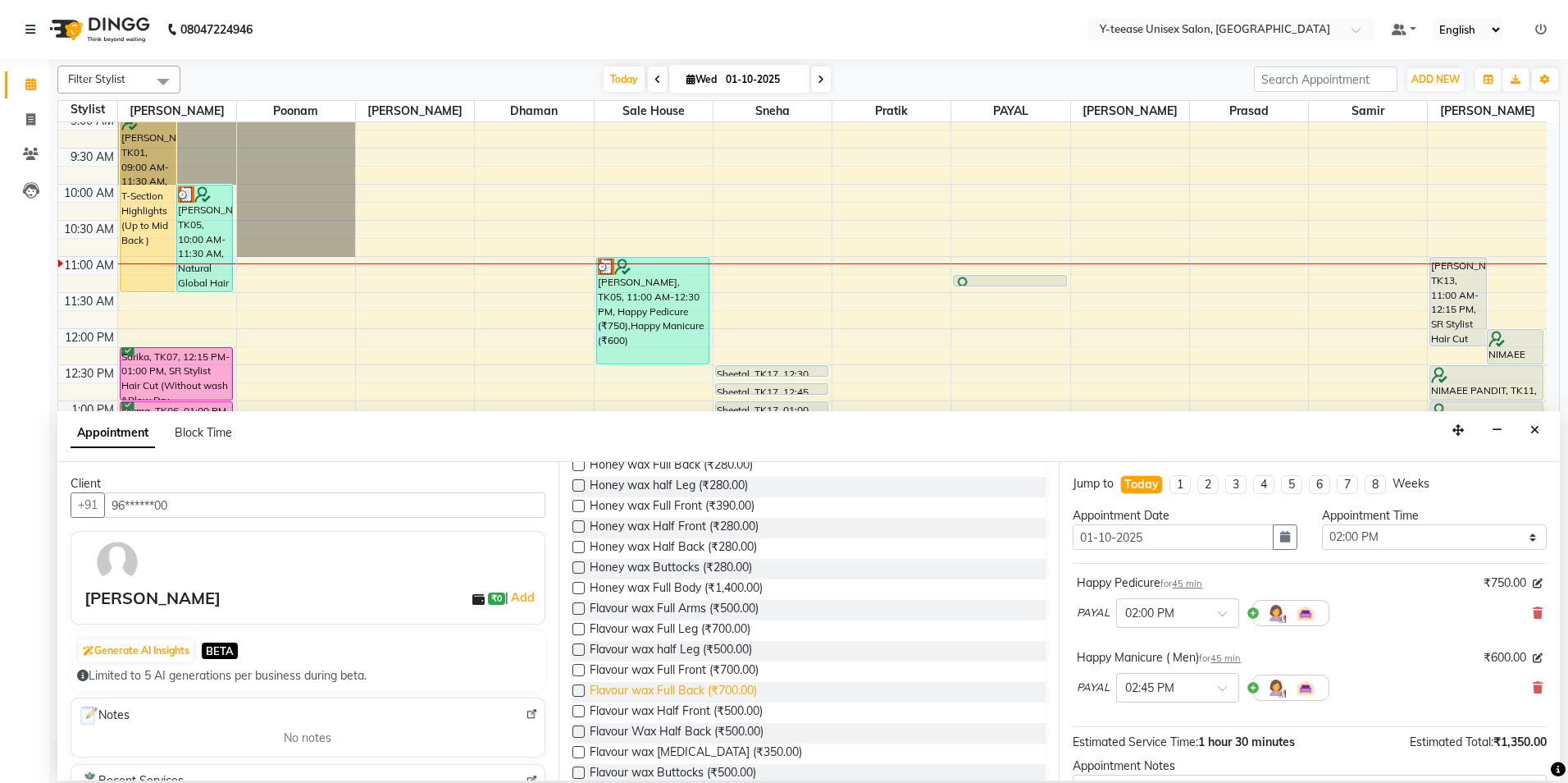
scroll to position [410, 0]
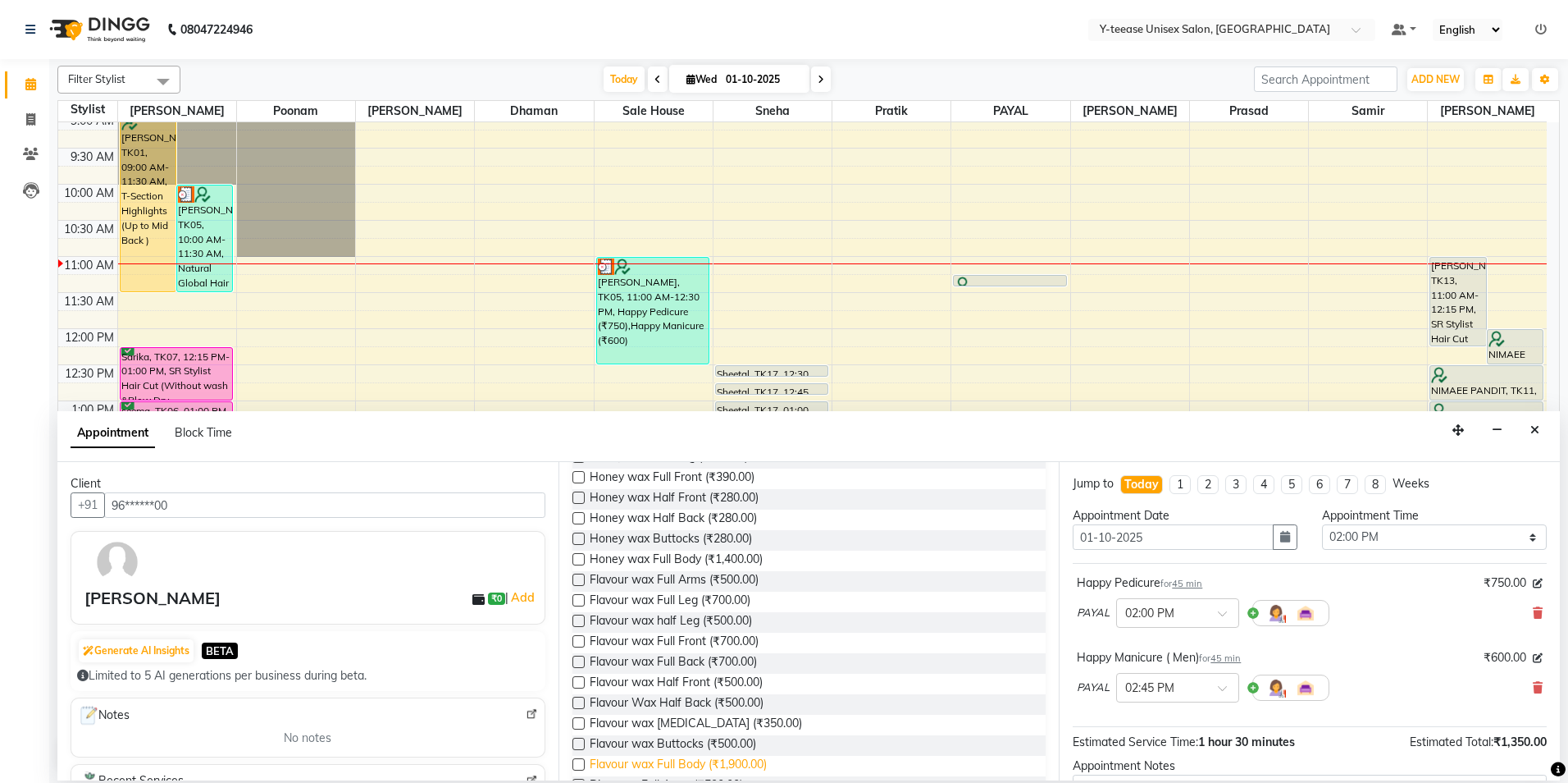
type input "WAX"
click at [754, 765] on span "Flavour wax Full Body (₹1,900.00)" at bounding box center [678, 765] width 177 height 20
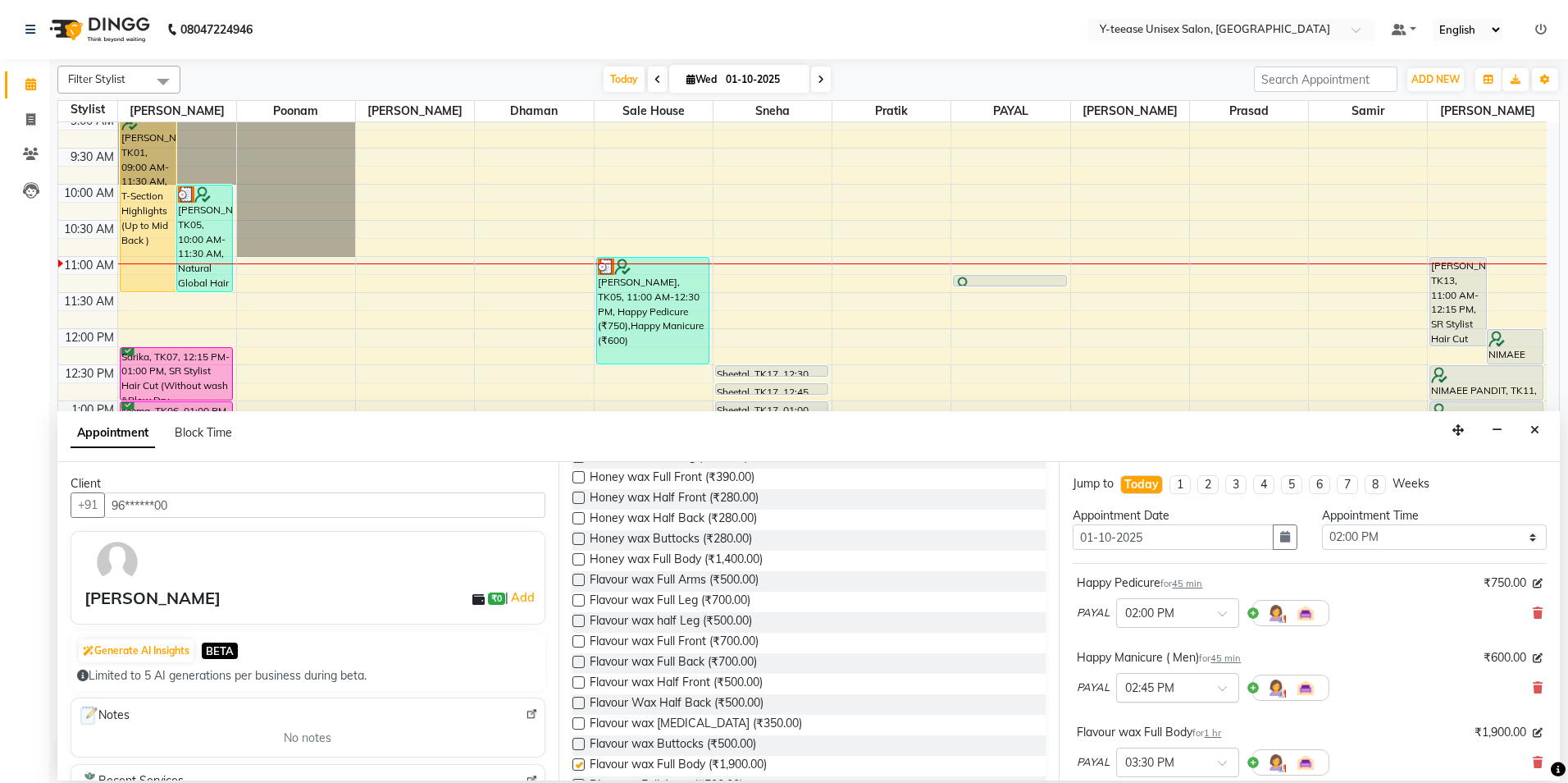
checkbox input "false"
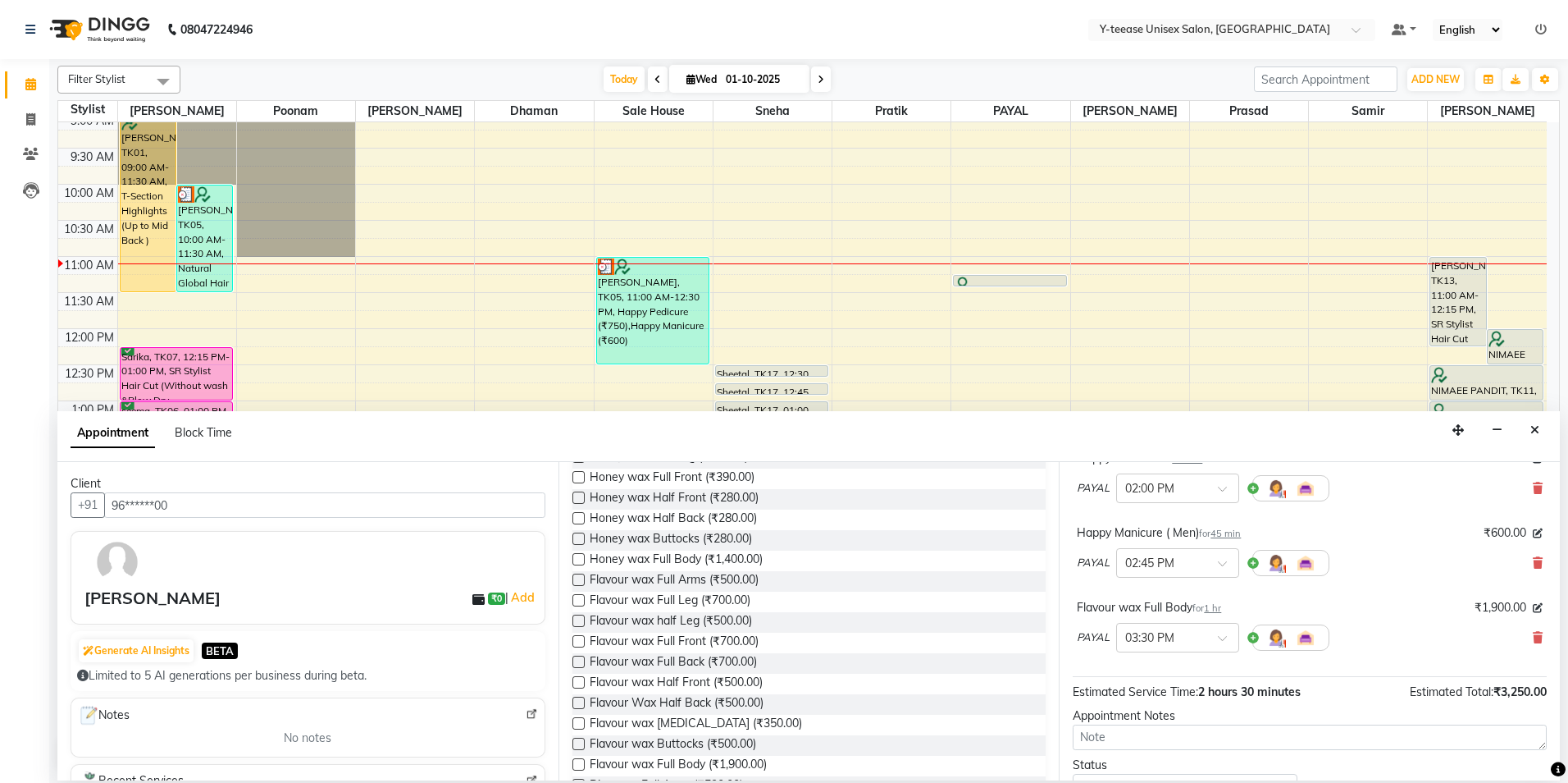
scroll to position [247, 0]
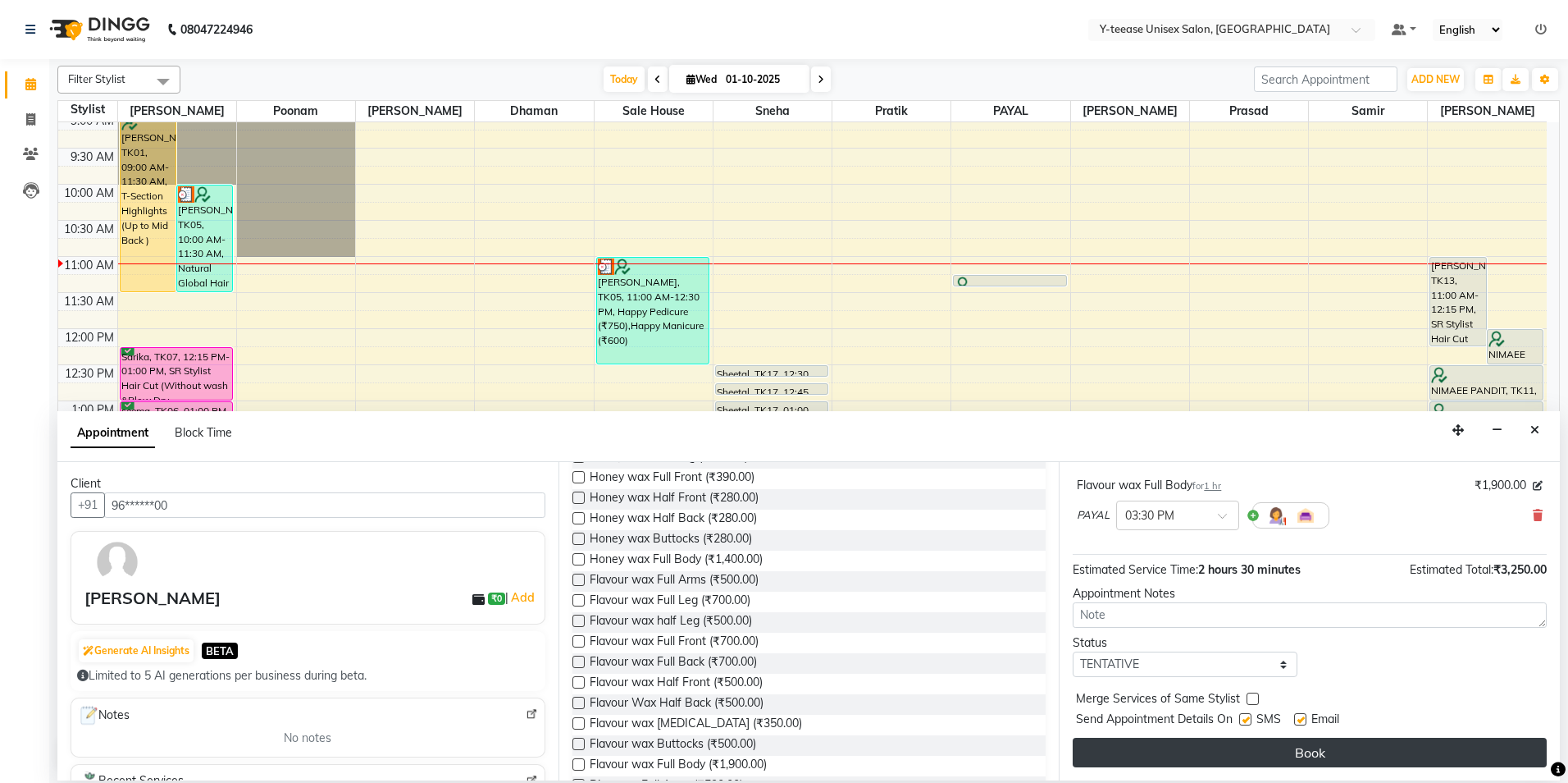
click at [1225, 749] on button "Book" at bounding box center [1310, 752] width 474 height 30
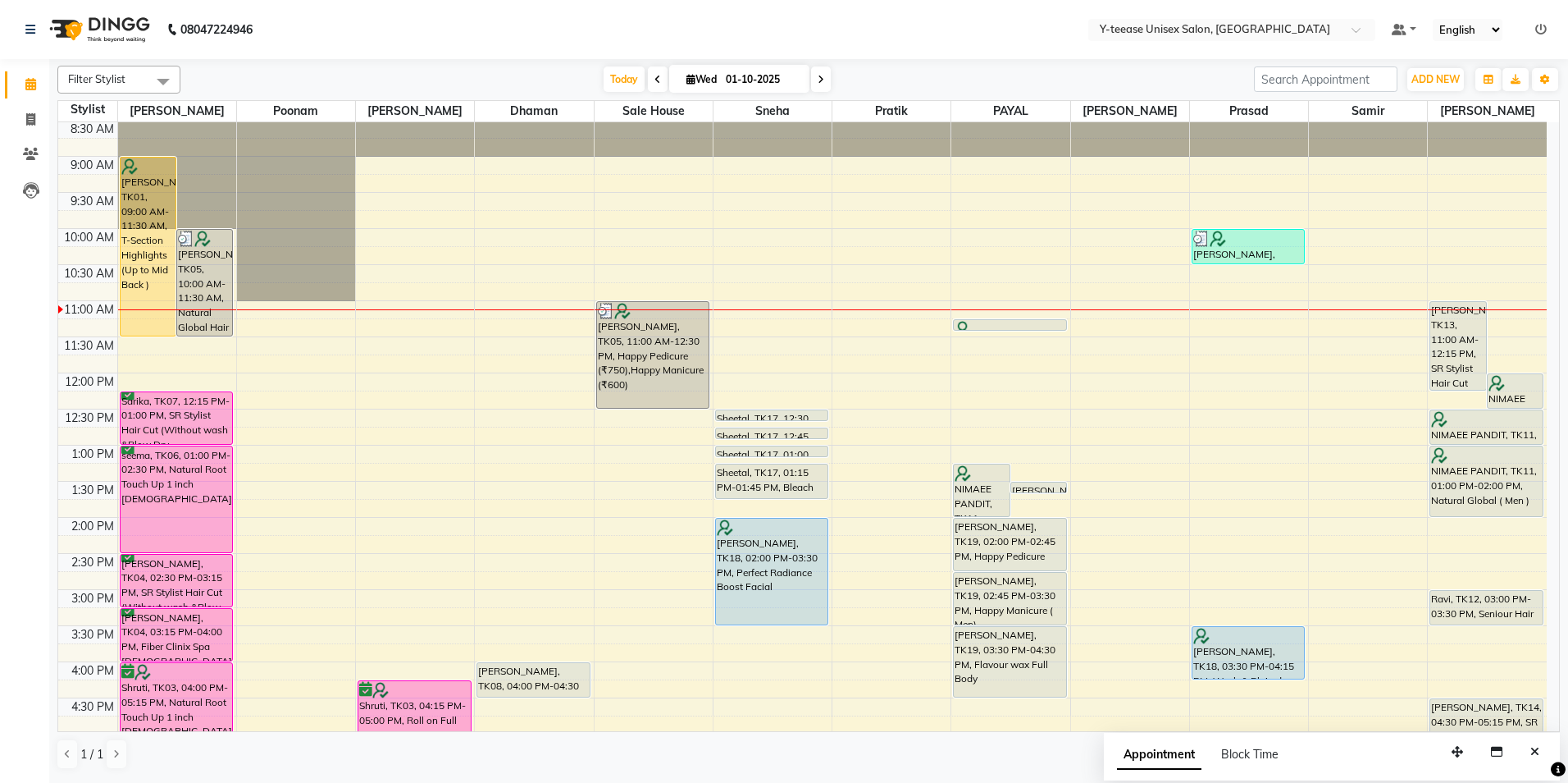
scroll to position [0, 0]
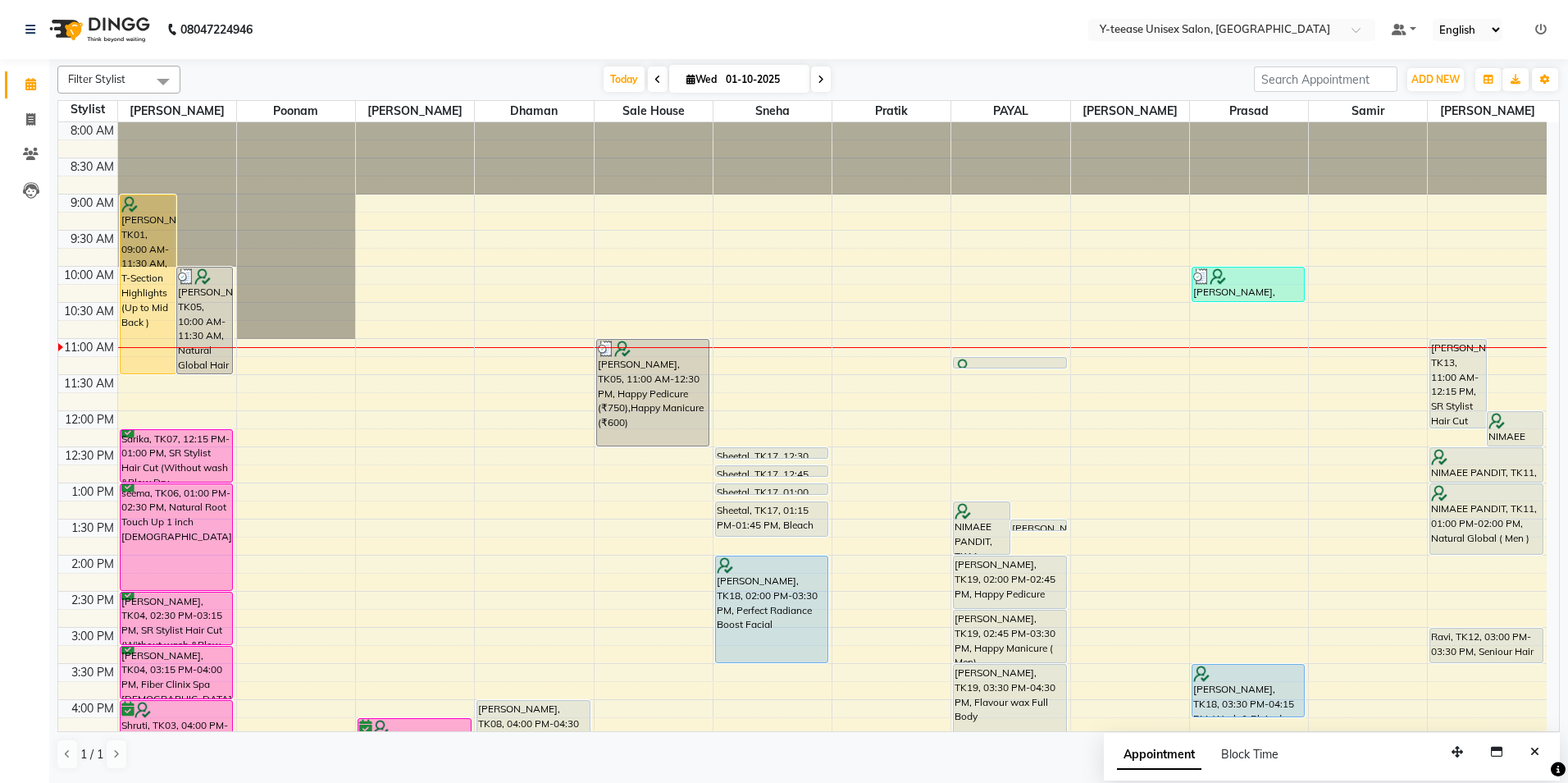
drag, startPoint x: 621, startPoint y: 75, endPoint x: 668, endPoint y: 112, distance: 59.8
click at [621, 76] on span "Today" at bounding box center [624, 79] width 41 height 25
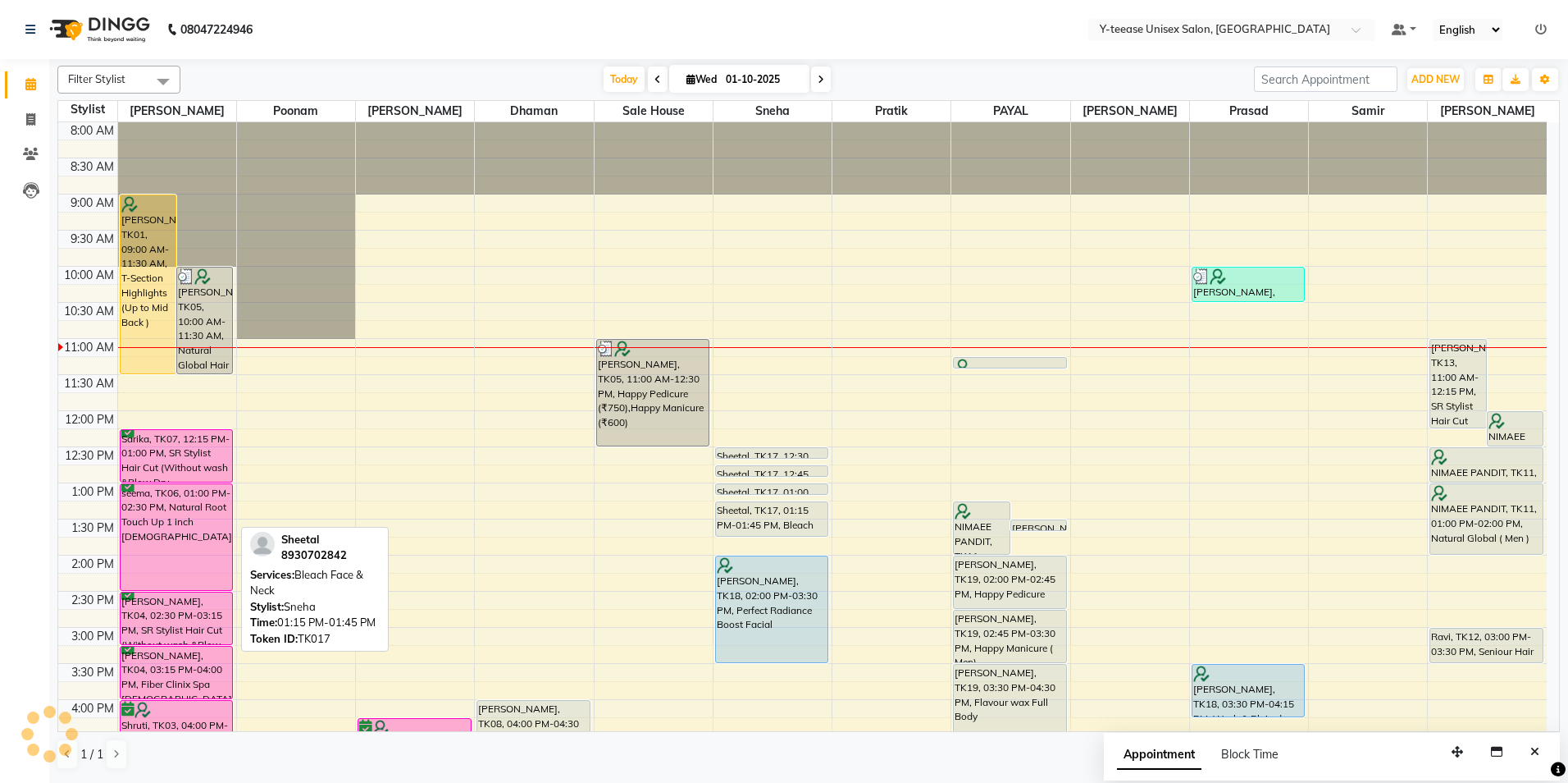
scroll to position [218, 0]
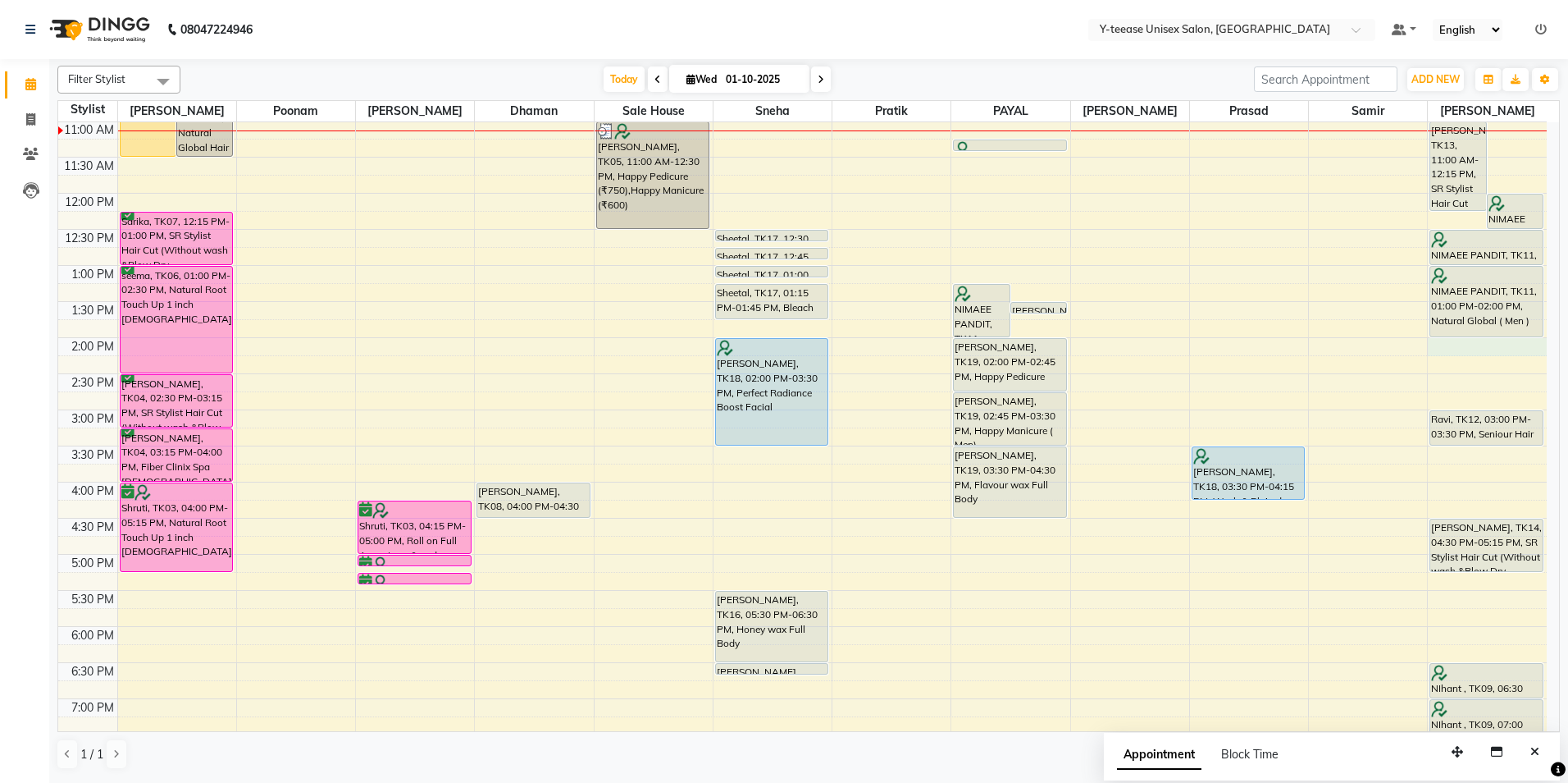
click at [1448, 340] on div "8:00 AM 8:30 AM 9:00 AM 9:30 AM 10:00 AM 10:30 AM 11:00 AM 11:30 AM 12:00 PM 12…" at bounding box center [802, 446] width 1488 height 1082
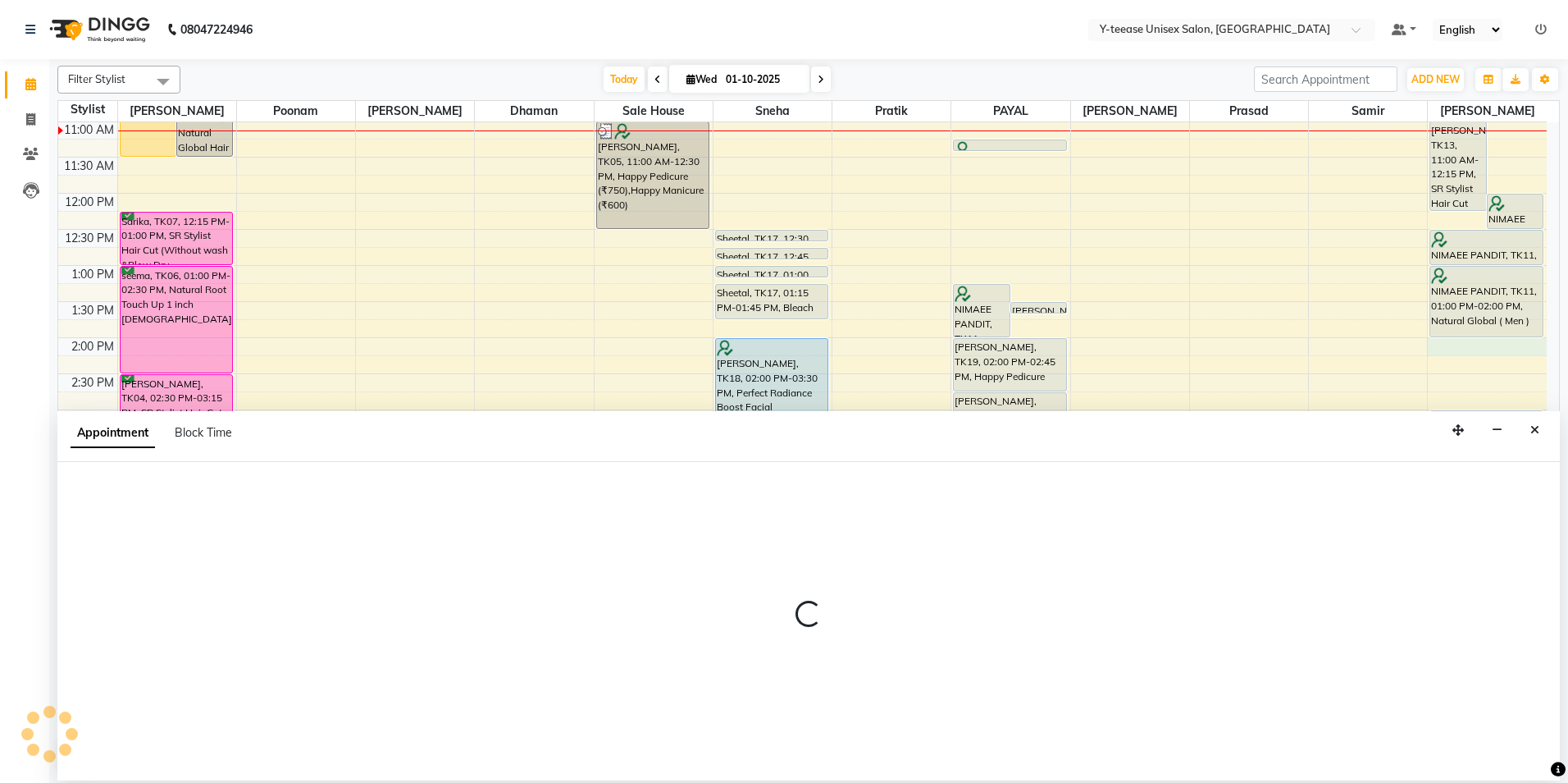
select select "92975"
select select "tentative"
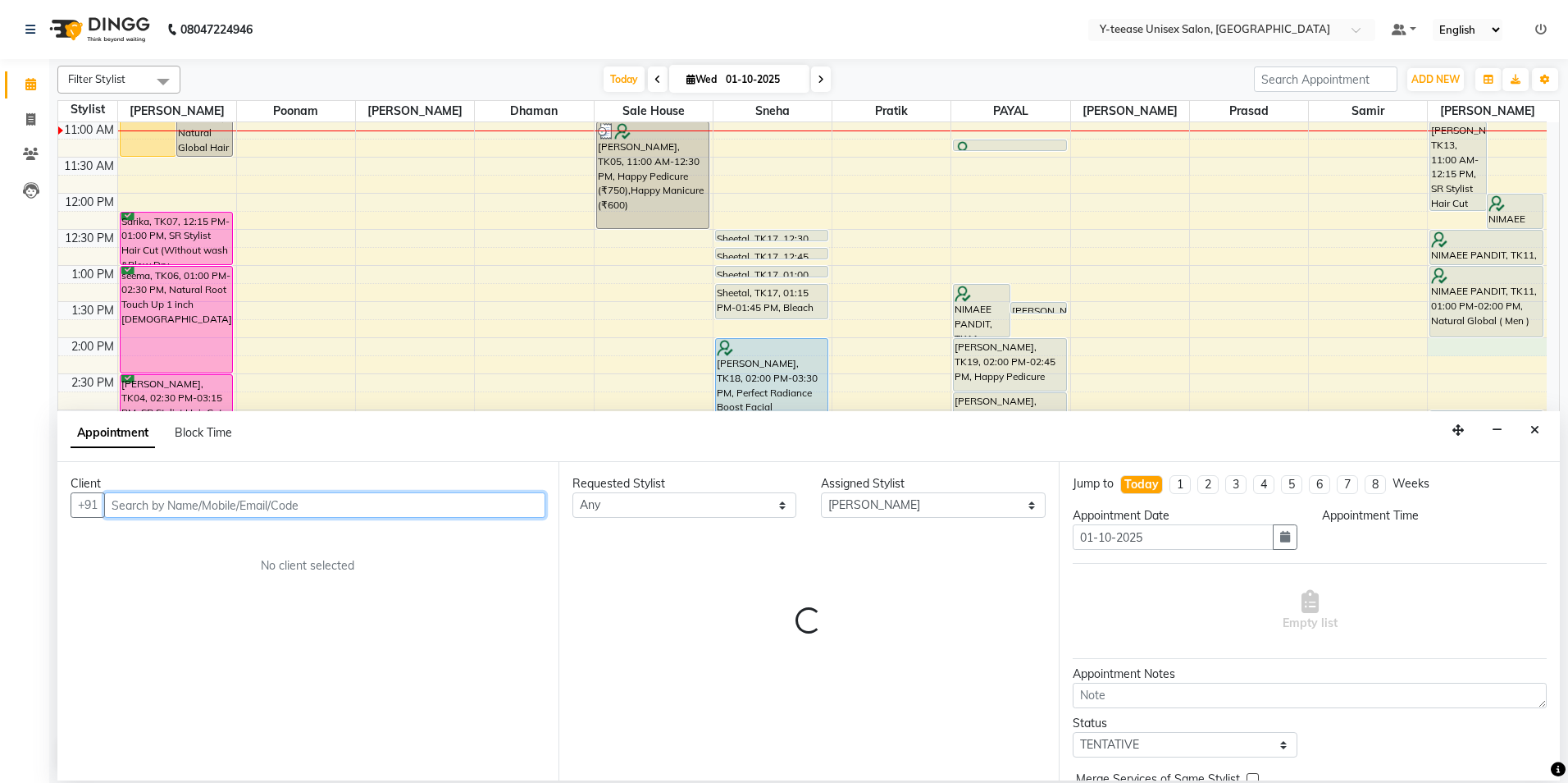
select select "840"
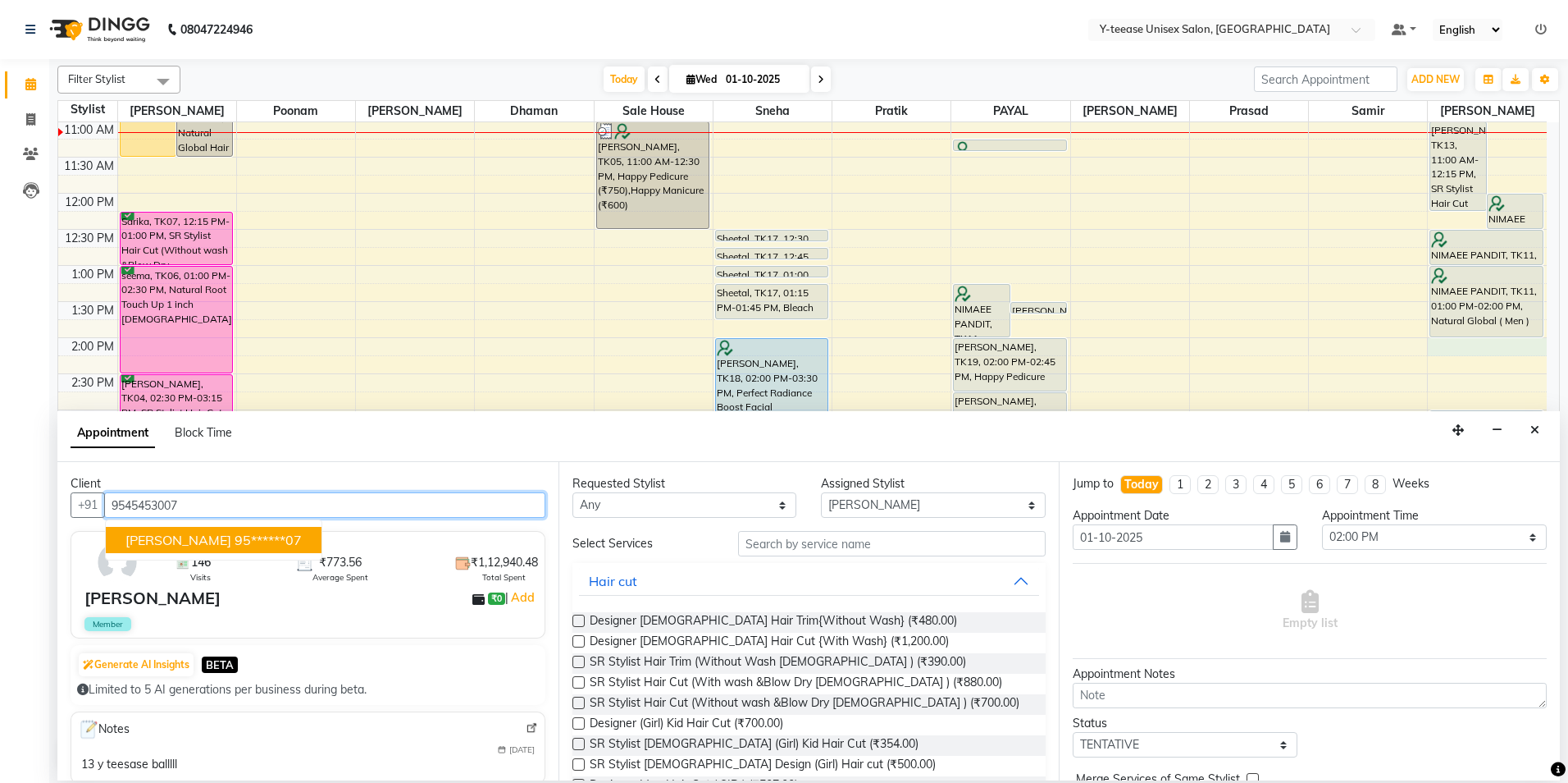
click at [234, 536] on ngb-highlight "95******07" at bounding box center [268, 540] width 68 height 17
type input "95******07"
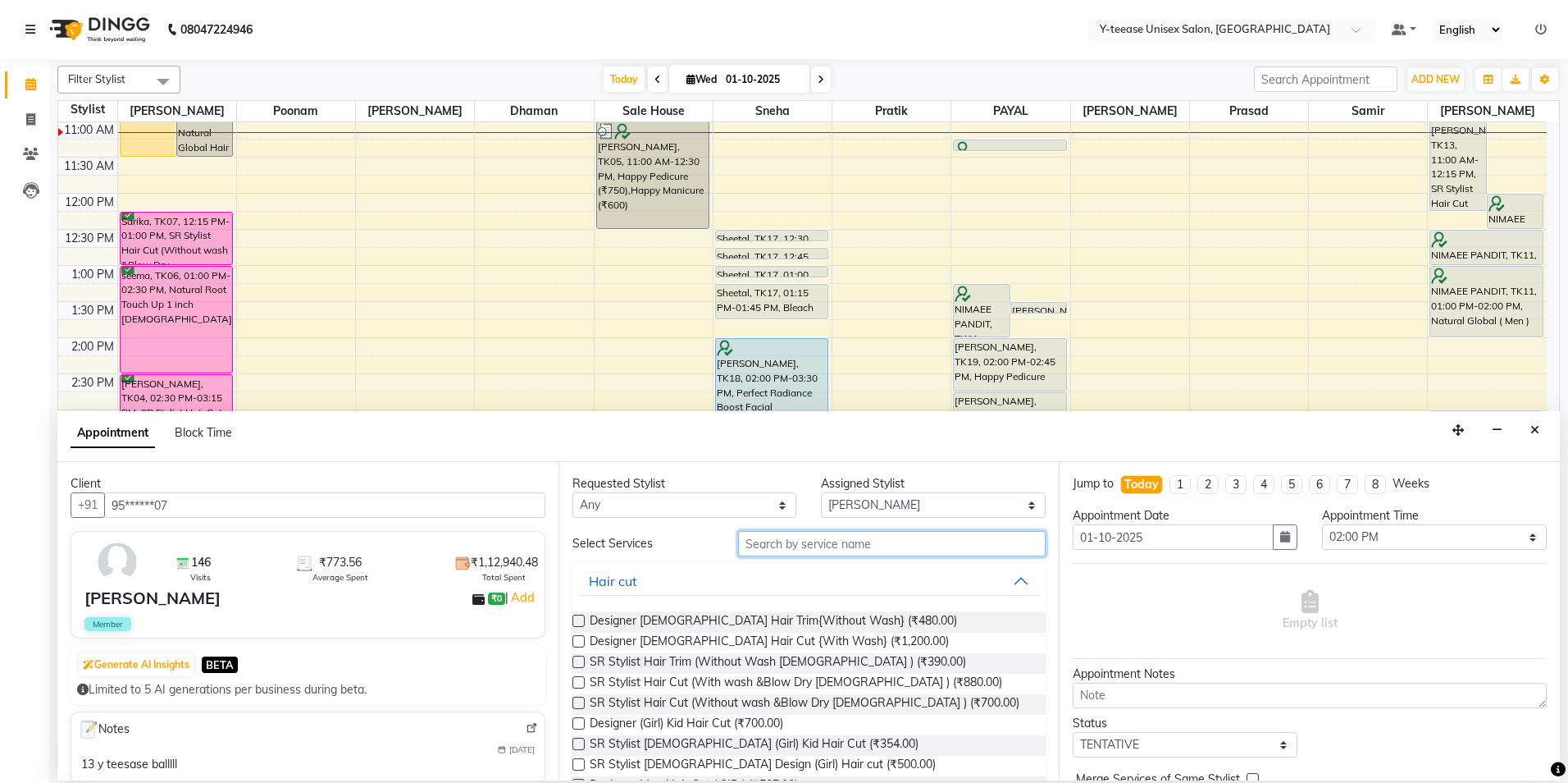
click at [780, 545] on input "text" at bounding box center [891, 543] width 308 height 25
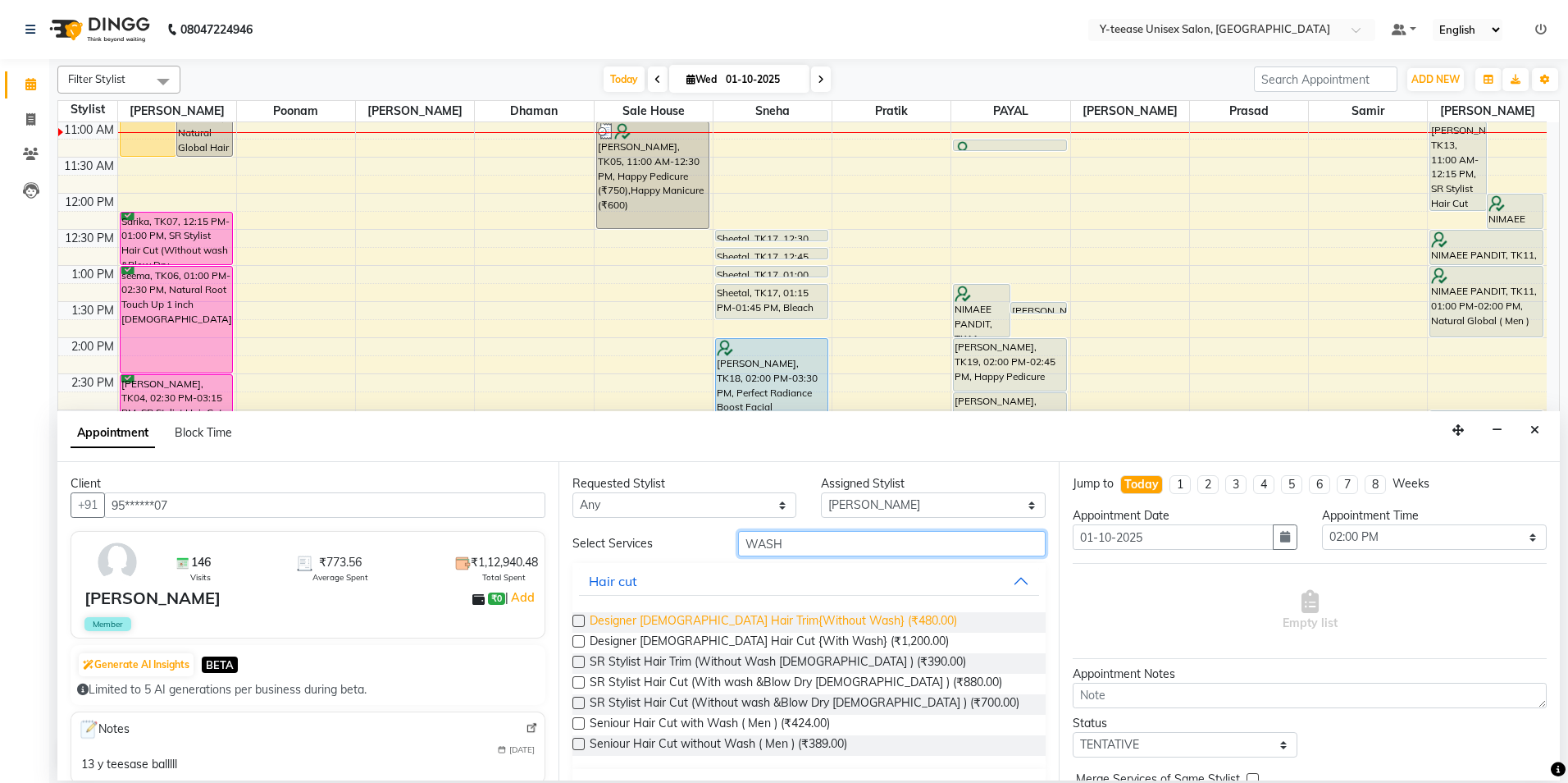
type input "WASH"
click at [766, 615] on span "Designer Female Hair Trim{Without Wash} (₹480.00)" at bounding box center [773, 621] width 368 height 20
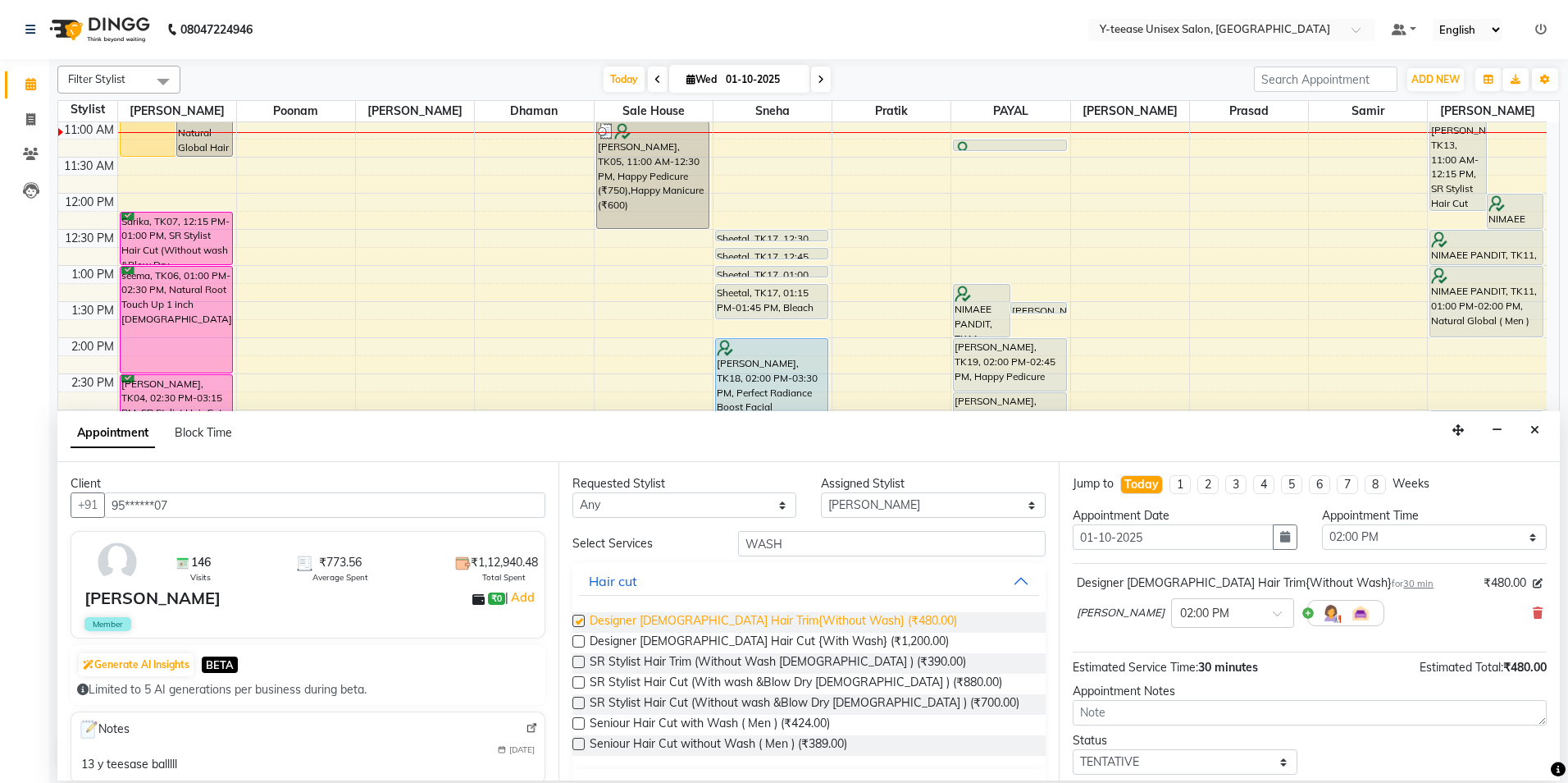
checkbox input "false"
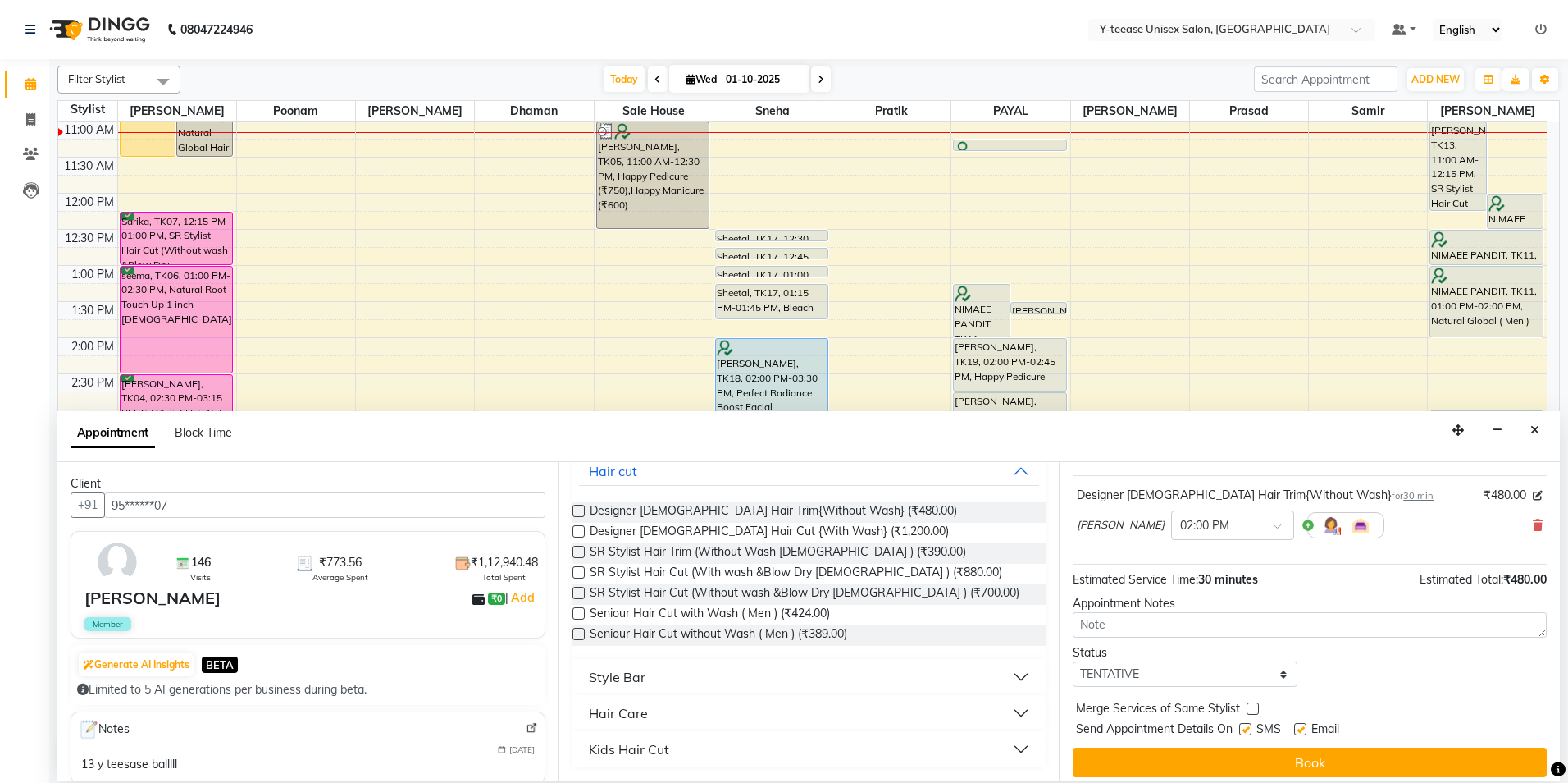
scroll to position [97, 0]
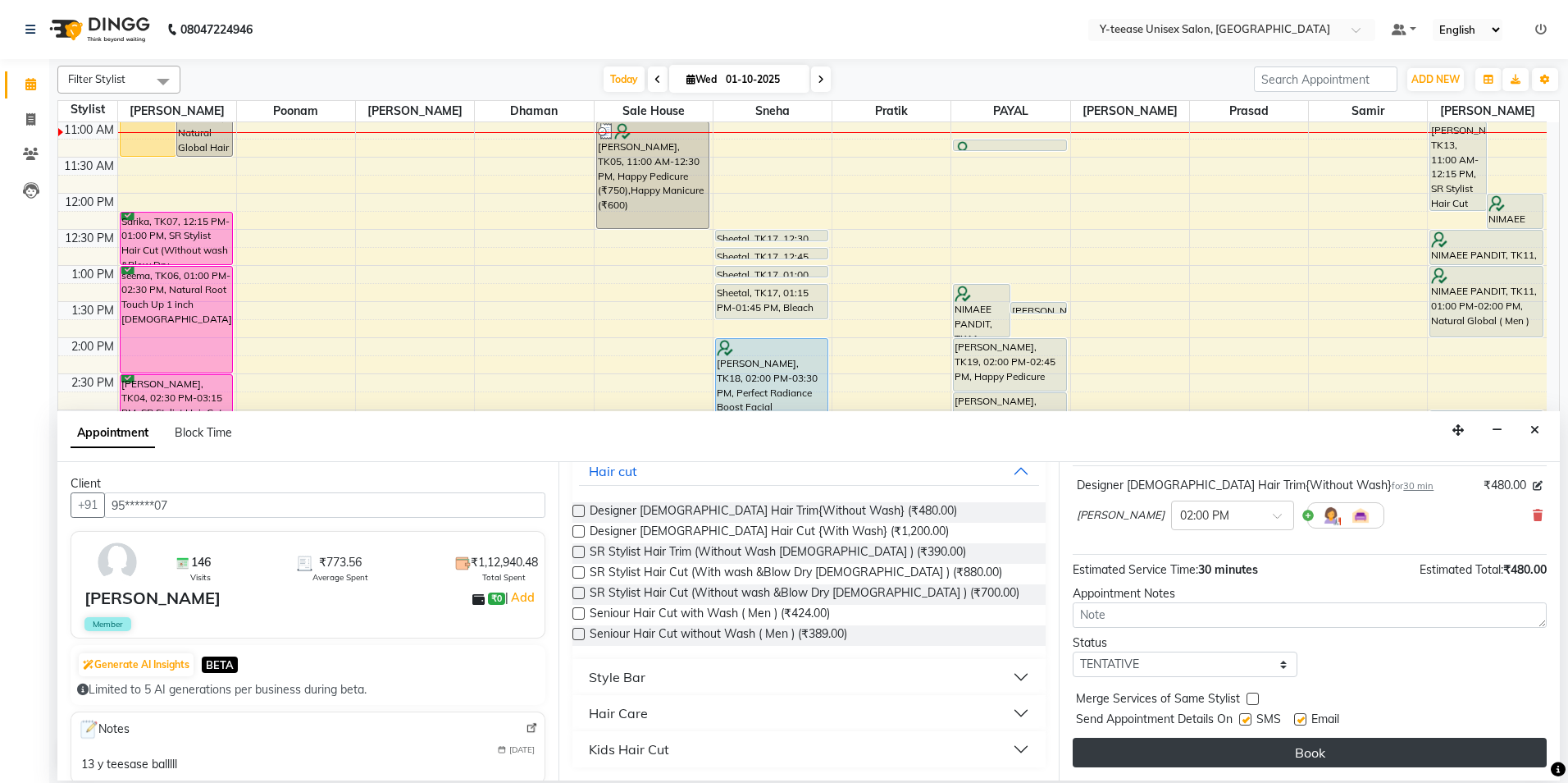
click at [1341, 753] on button "Book" at bounding box center [1310, 752] width 474 height 30
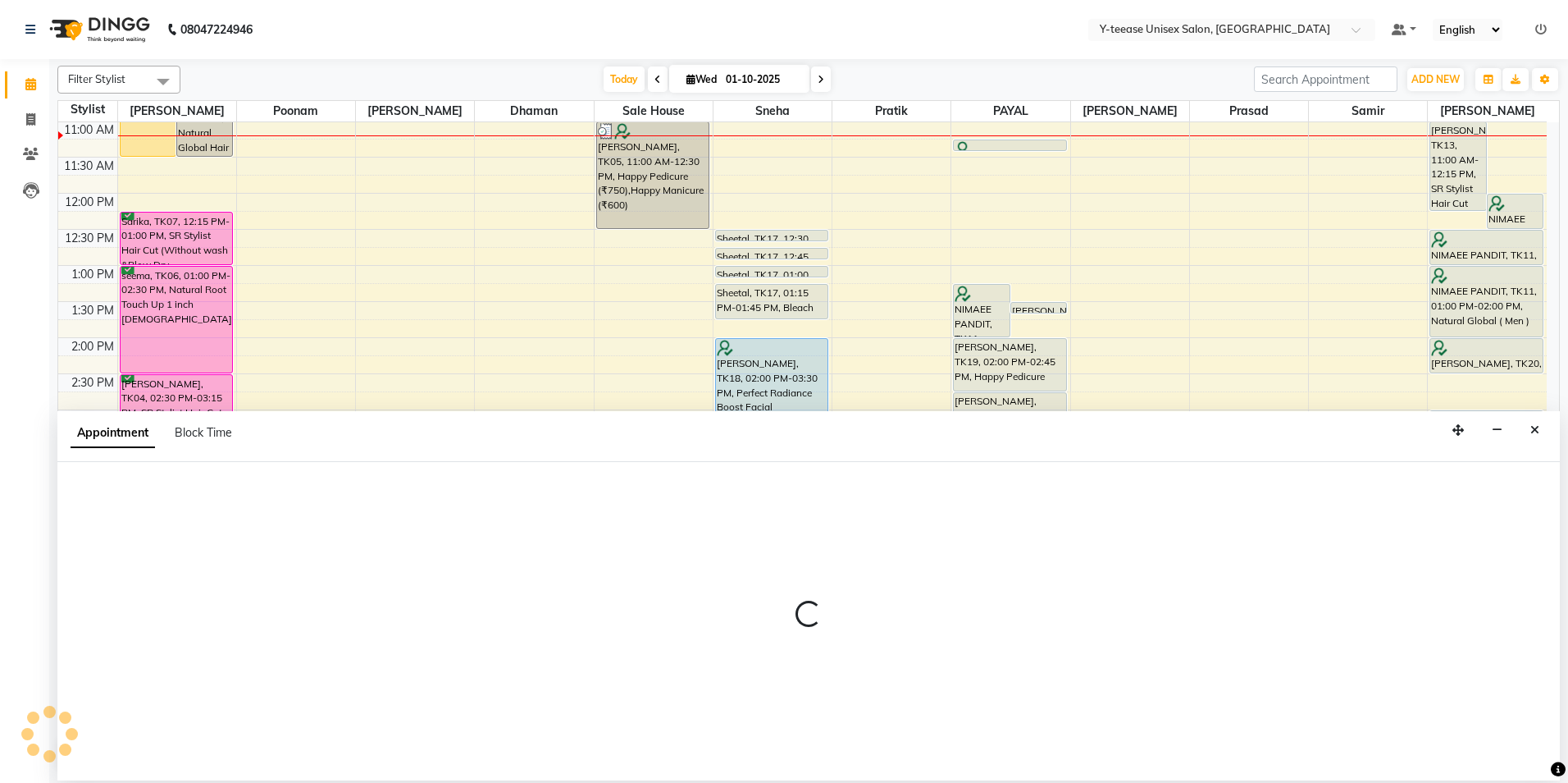
select select "92929"
select select "1005"
select select "tentative"
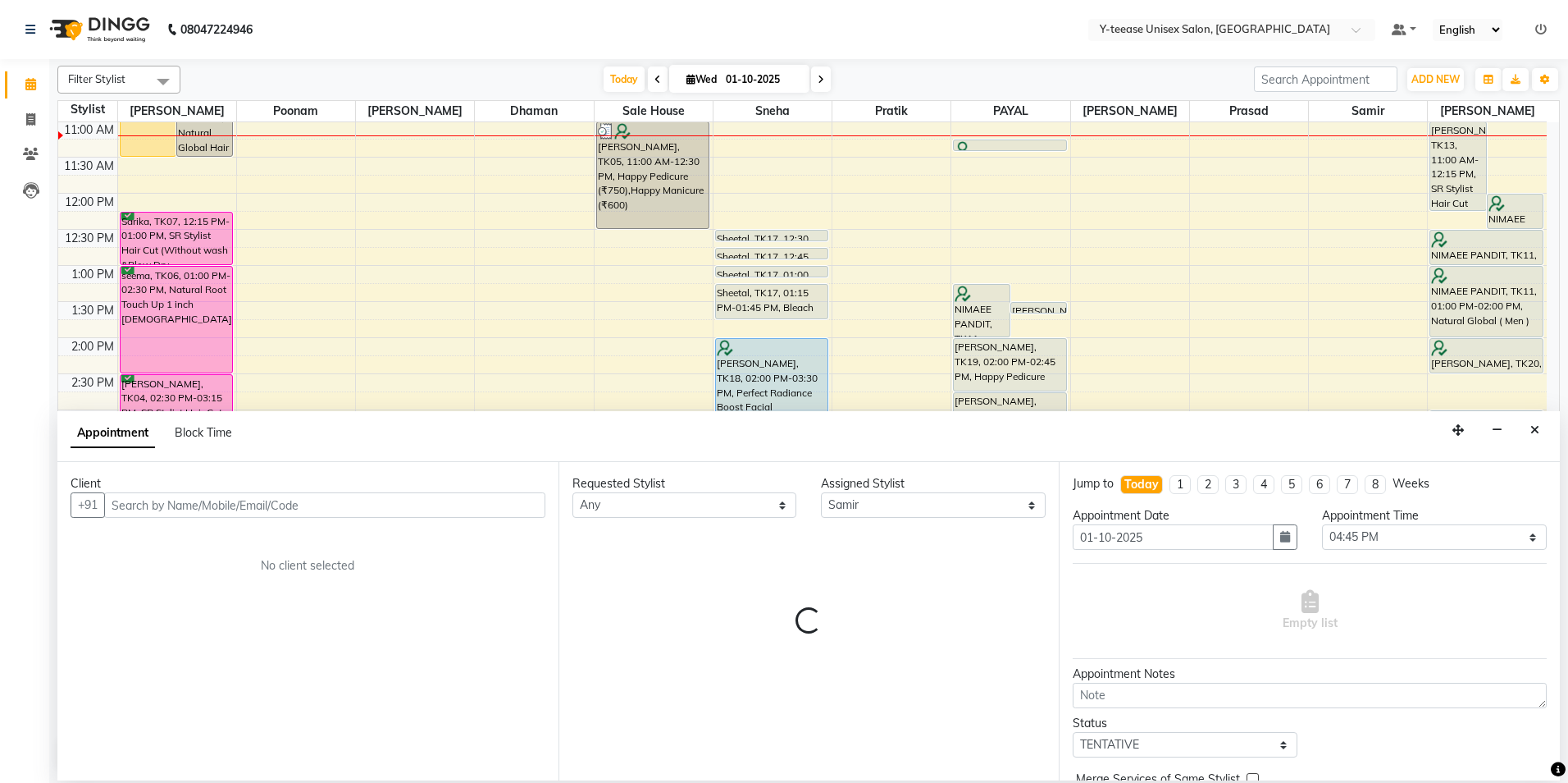
drag, startPoint x: 1323, startPoint y: 550, endPoint x: 1033, endPoint y: 72, distance: 559.1
click at [1033, 72] on div "Today Wed 01-10-2025" at bounding box center [717, 80] width 1057 height 25
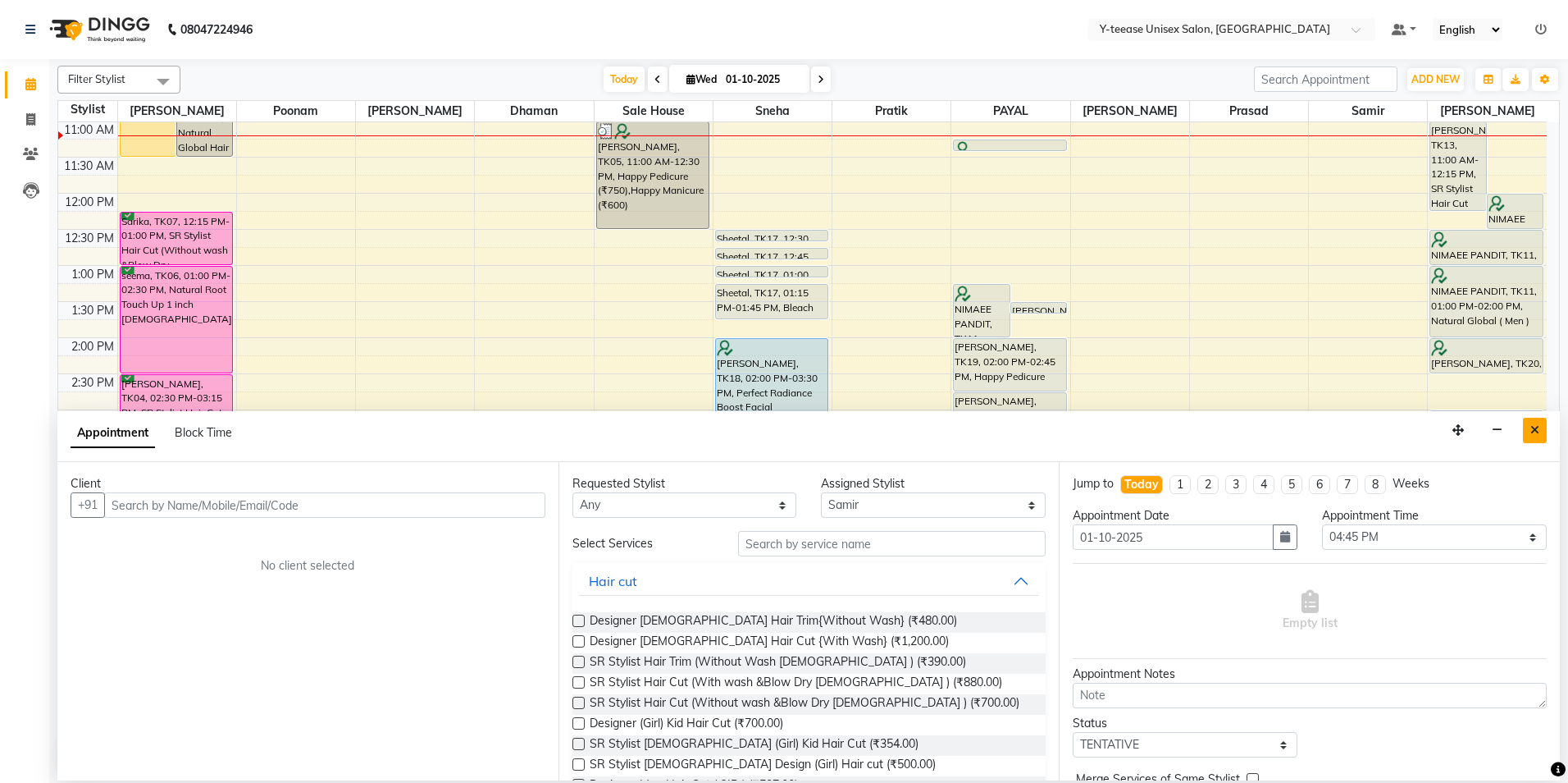
click at [1539, 432] on button "Close" at bounding box center [1535, 430] width 24 height 25
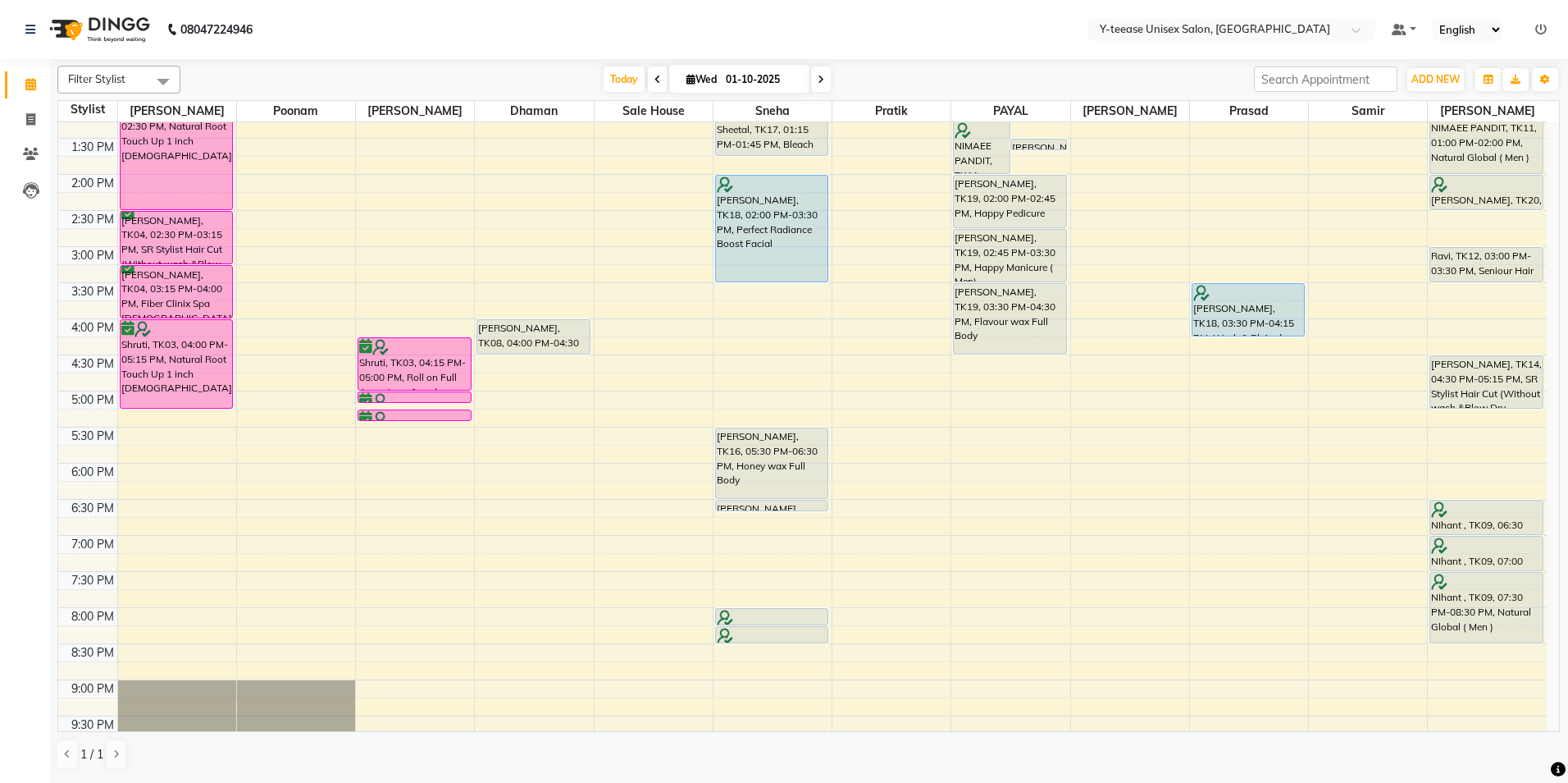
scroll to position [382, 0]
click at [1477, 434] on div "8:00 AM 8:30 AM 9:00 AM 9:30 AM 10:00 AM 10:30 AM 11:00 AM 11:30 AM 12:00 PM 12…" at bounding box center [802, 282] width 1488 height 1082
select select "92975"
select select "tentative"
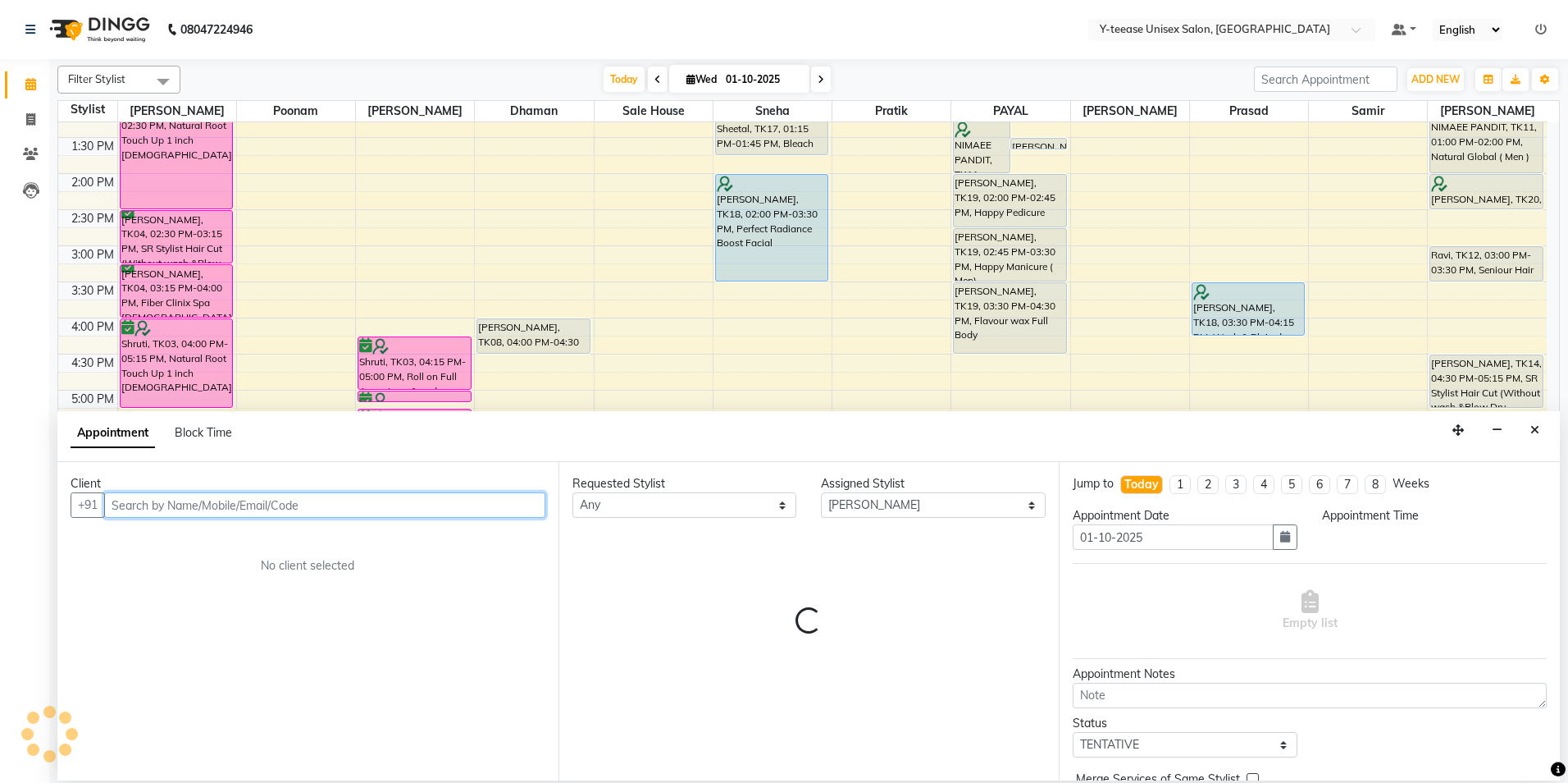
select select "1050"
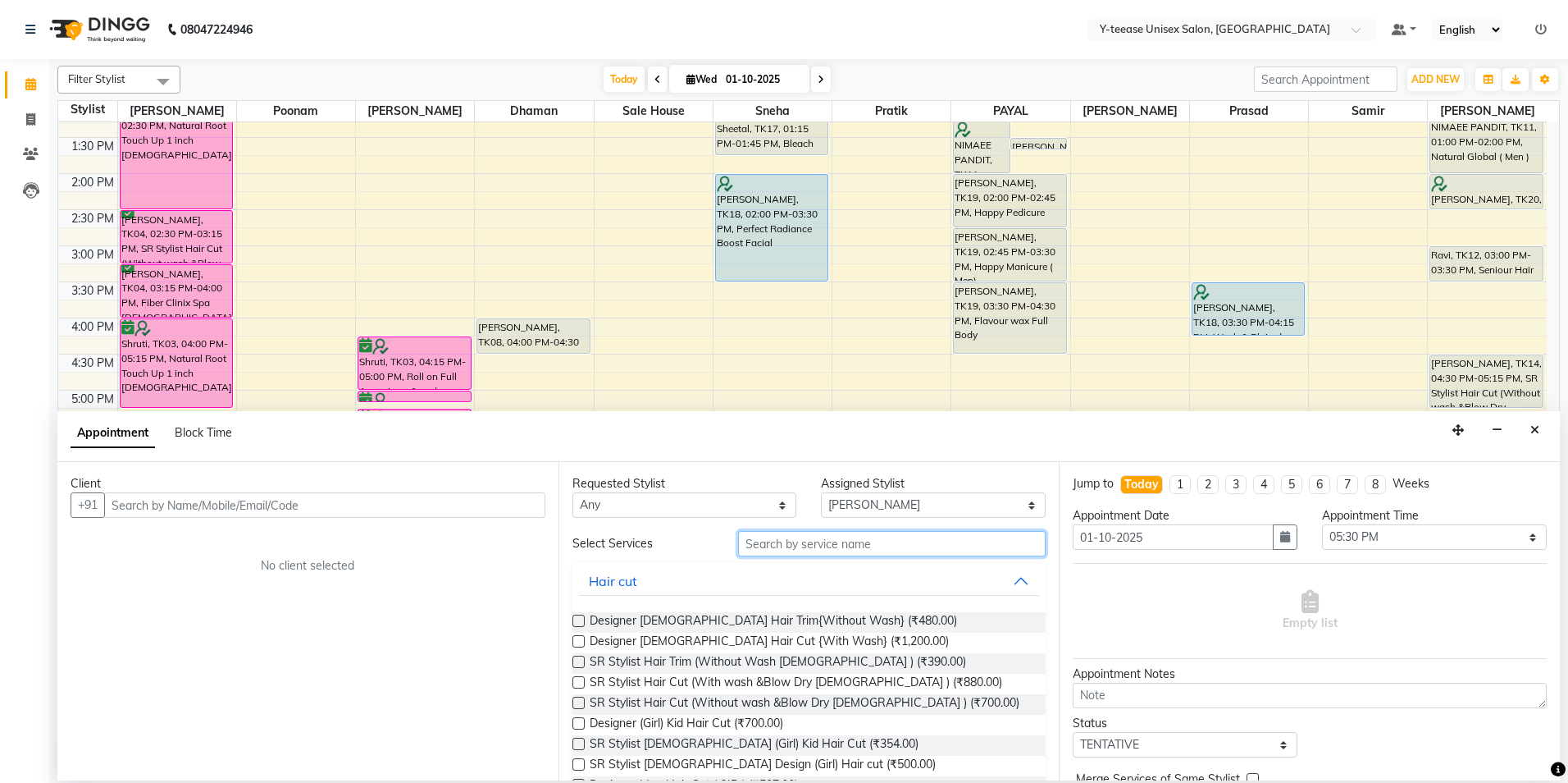
click at [871, 545] on input "text" at bounding box center [891, 543] width 308 height 25
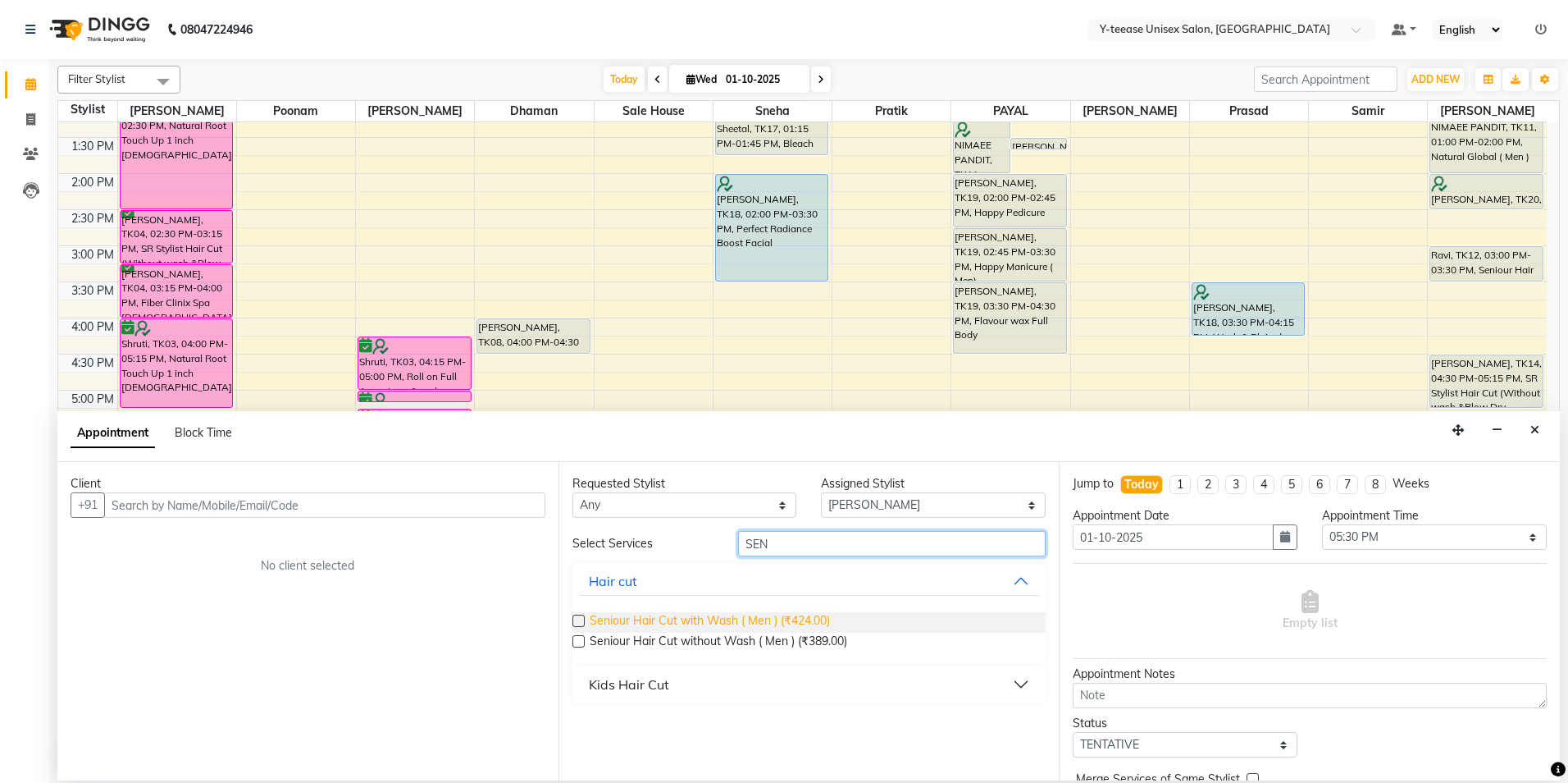
type input "SEN"
click at [791, 629] on span "Seniour Hair Cut with Wash ( Men ) (₹424.00)" at bounding box center [710, 621] width 240 height 20
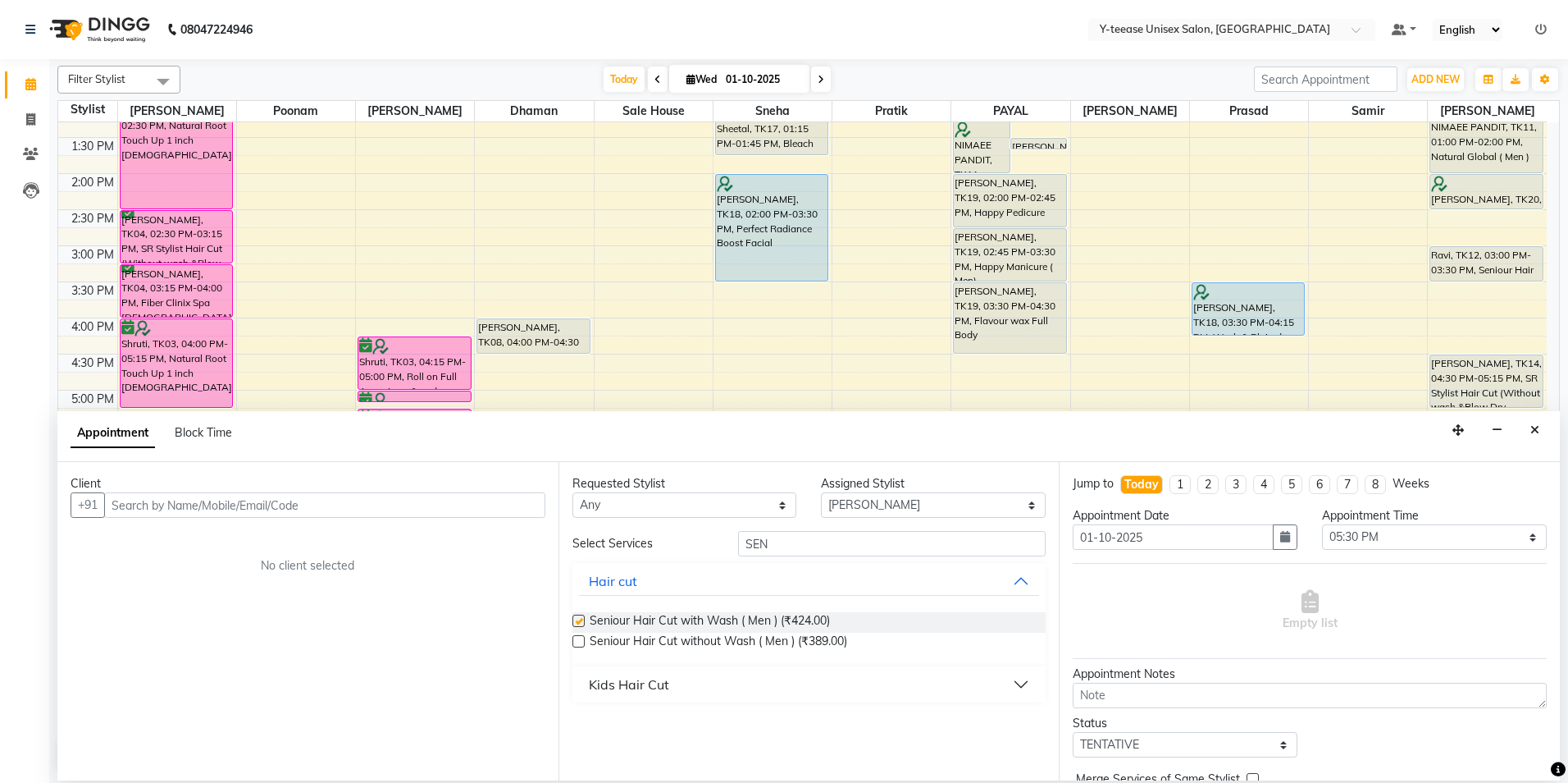
checkbox input "false"
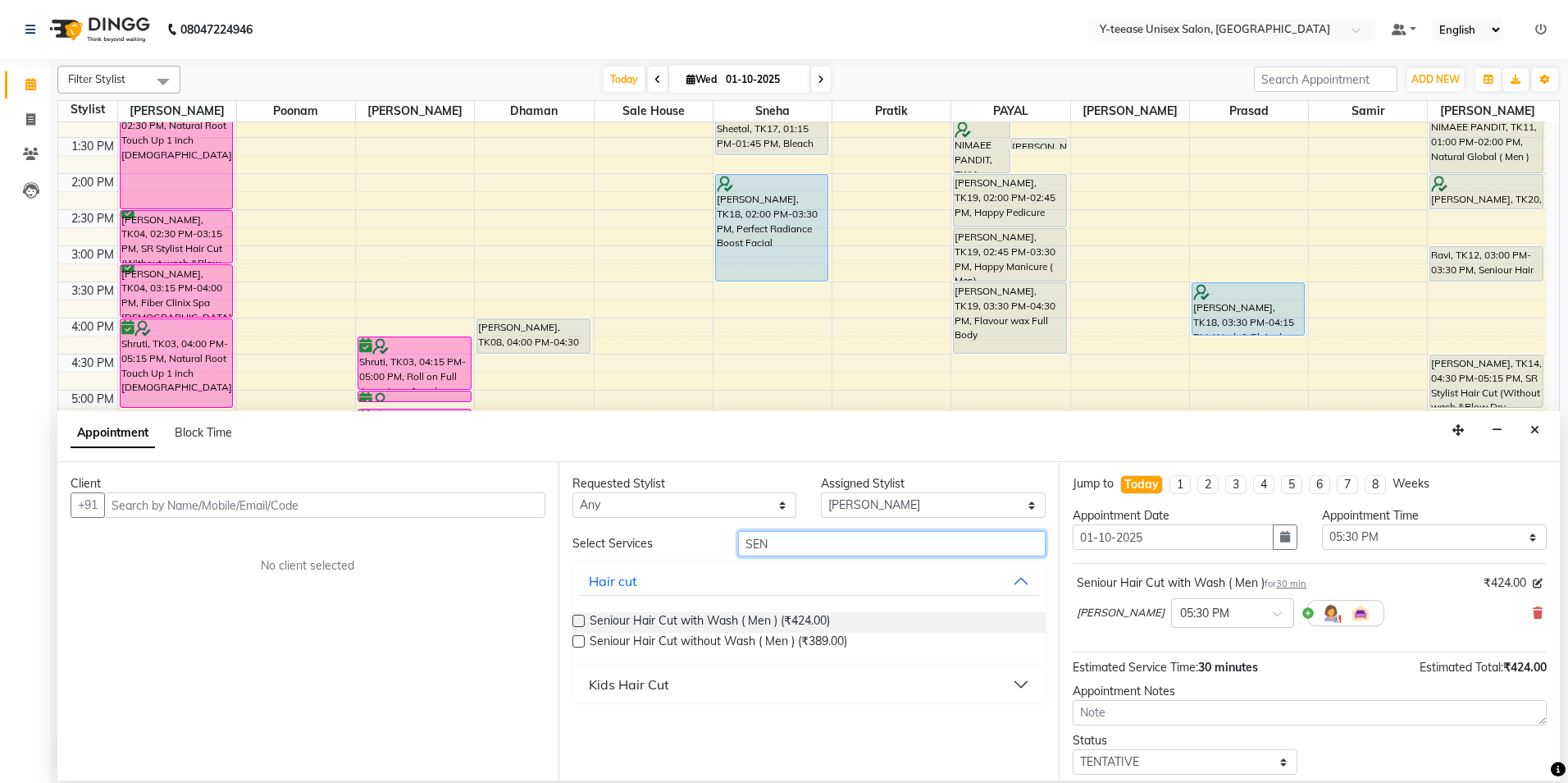
click at [819, 544] on input "SEN" at bounding box center [891, 543] width 308 height 25
type input "sHAV"
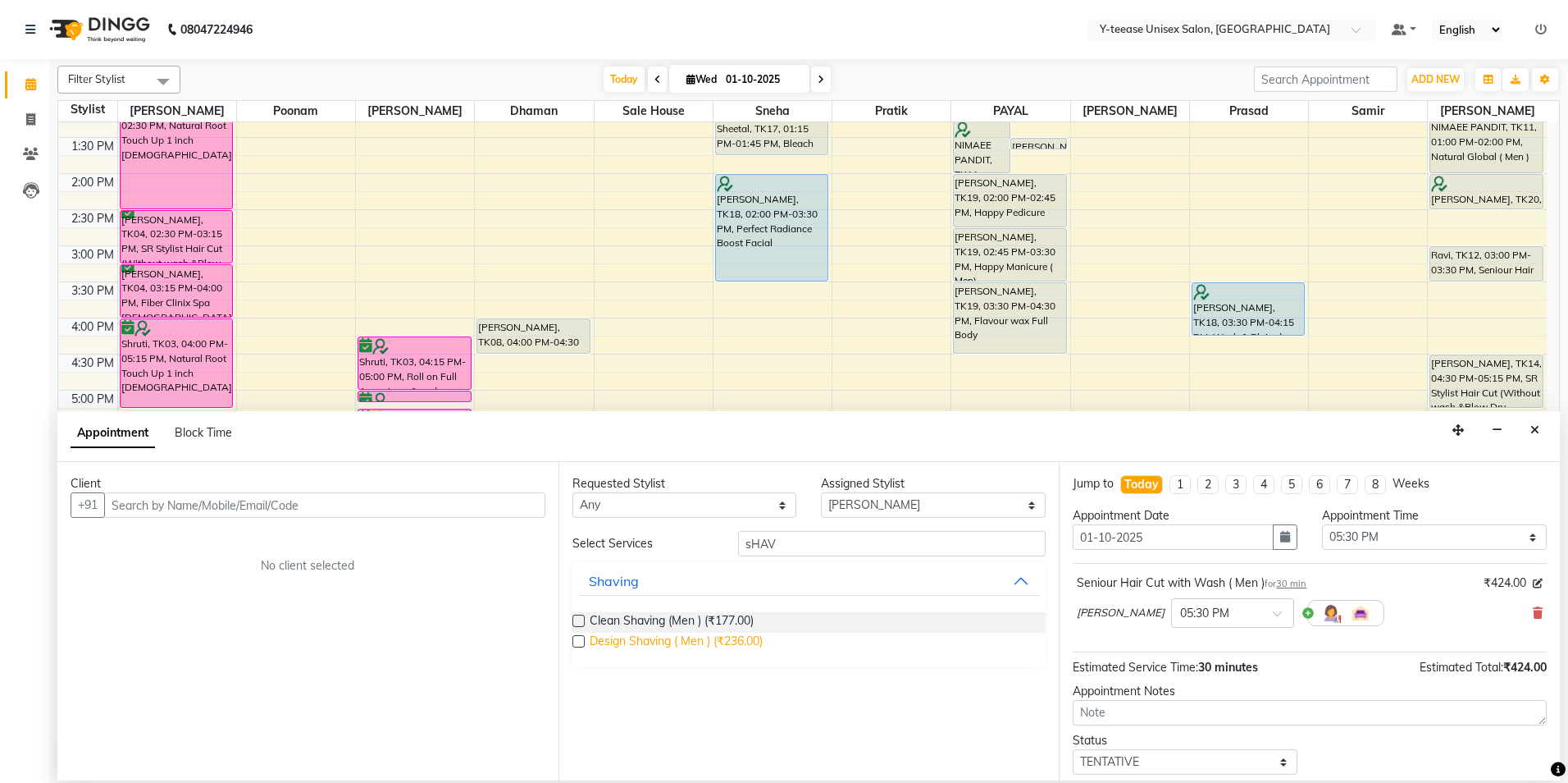
click at [748, 639] on span "Design Shaving ( Men ) (₹236.00)" at bounding box center [676, 643] width 173 height 20
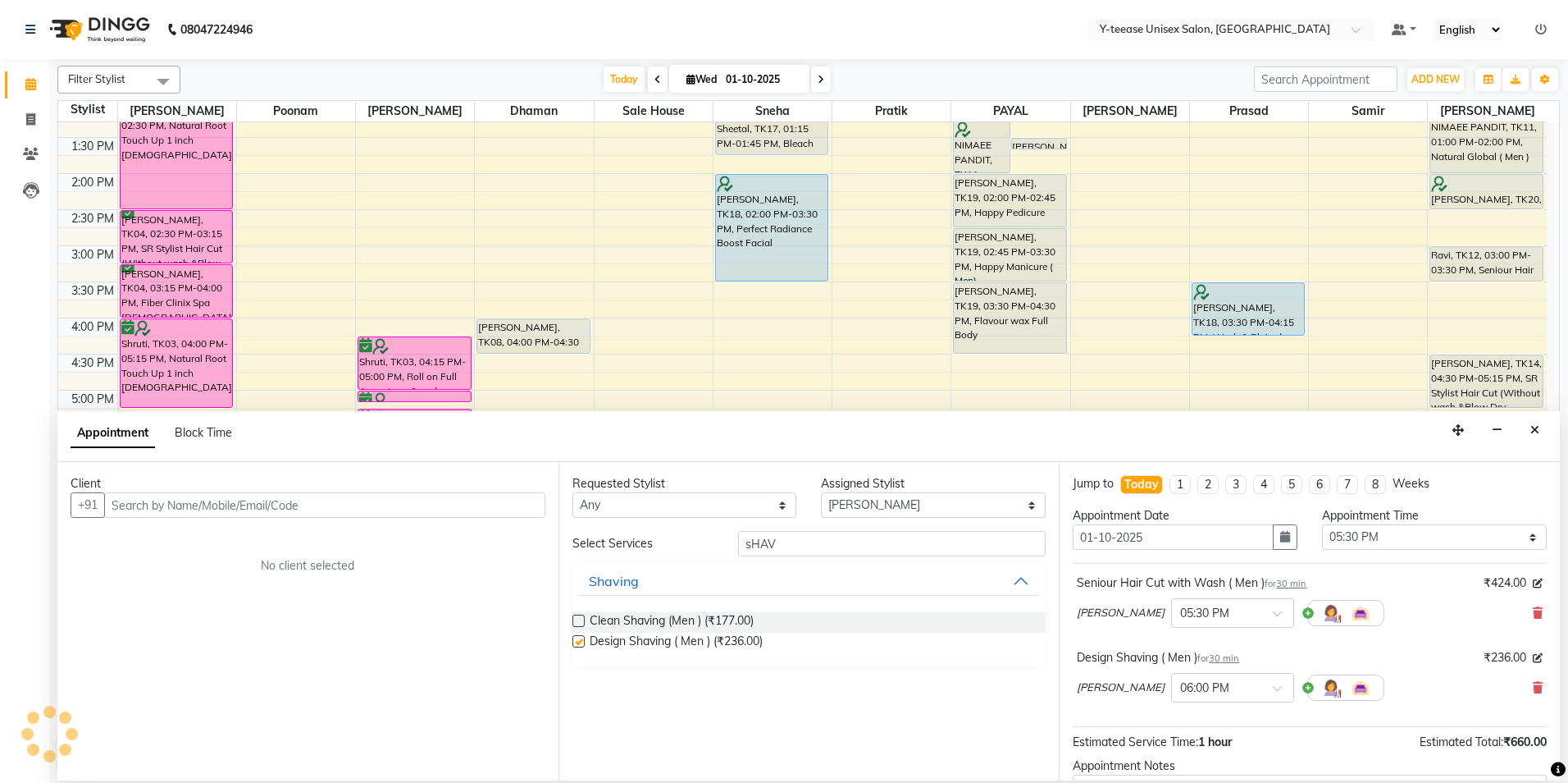
checkbox input "false"
click at [417, 501] on input "text" at bounding box center [325, 505] width 441 height 25
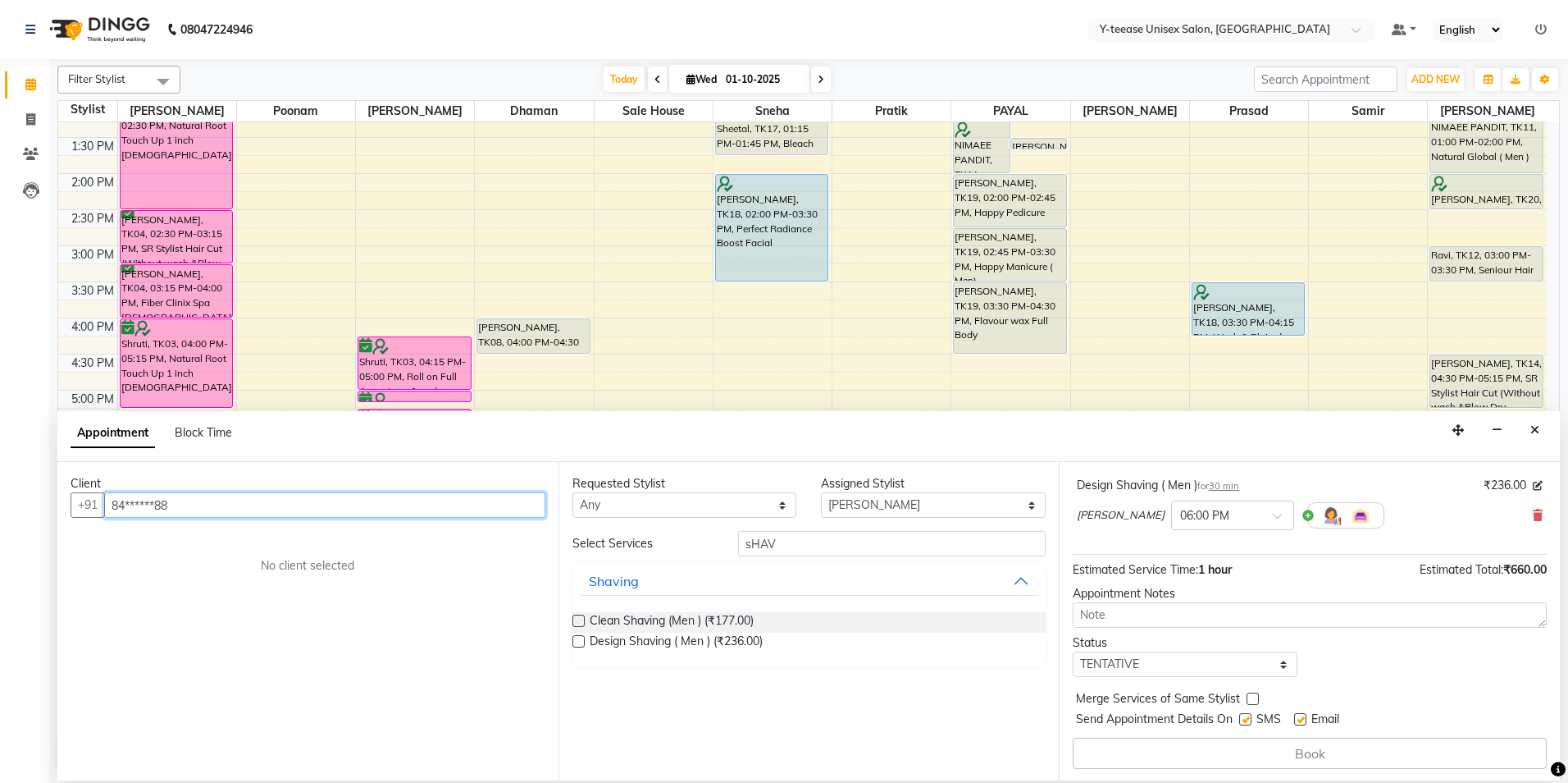
scroll to position [174, 0]
click at [425, 504] on input "84******88" at bounding box center [325, 505] width 441 height 25
type input "84"
click at [1538, 431] on icon "Close" at bounding box center [1535, 429] width 9 height 11
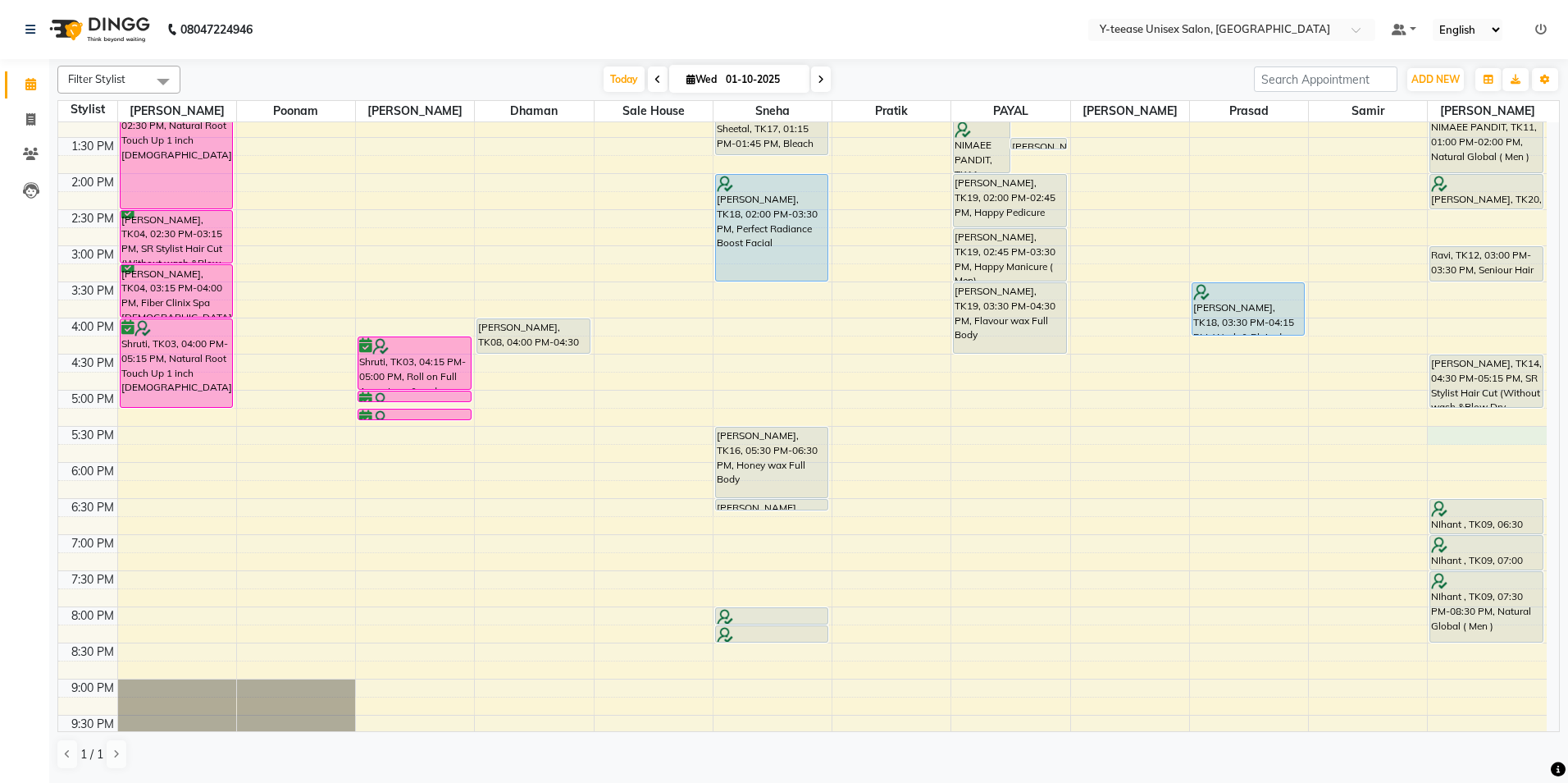
click at [1450, 429] on div "8:00 AM 8:30 AM 9:00 AM 9:30 AM 10:00 AM 10:30 AM 11:00 AM 11:30 AM 12:00 PM 12…" at bounding box center [802, 282] width 1488 height 1082
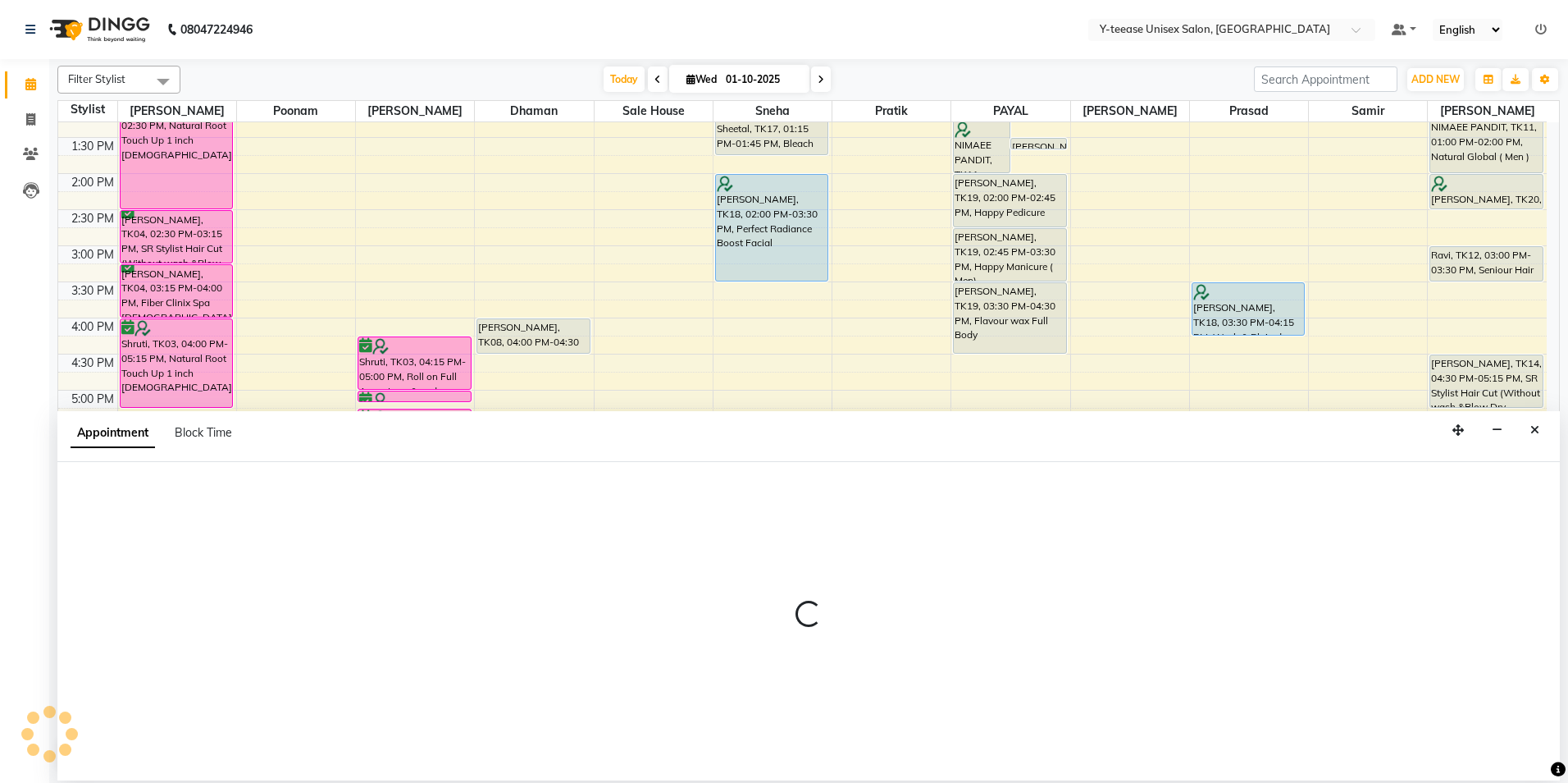
select select "92975"
select select "tentative"
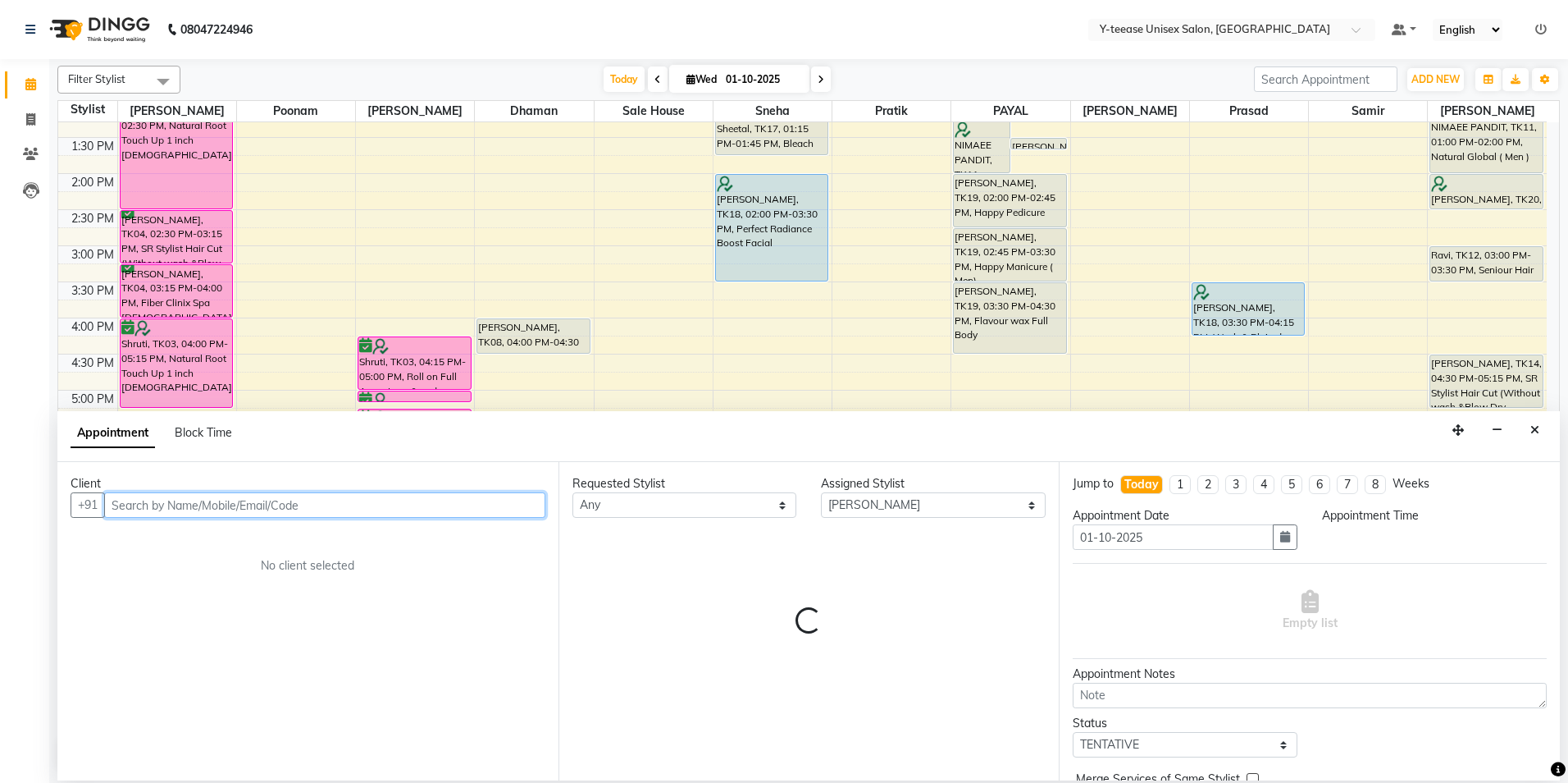
select select "1050"
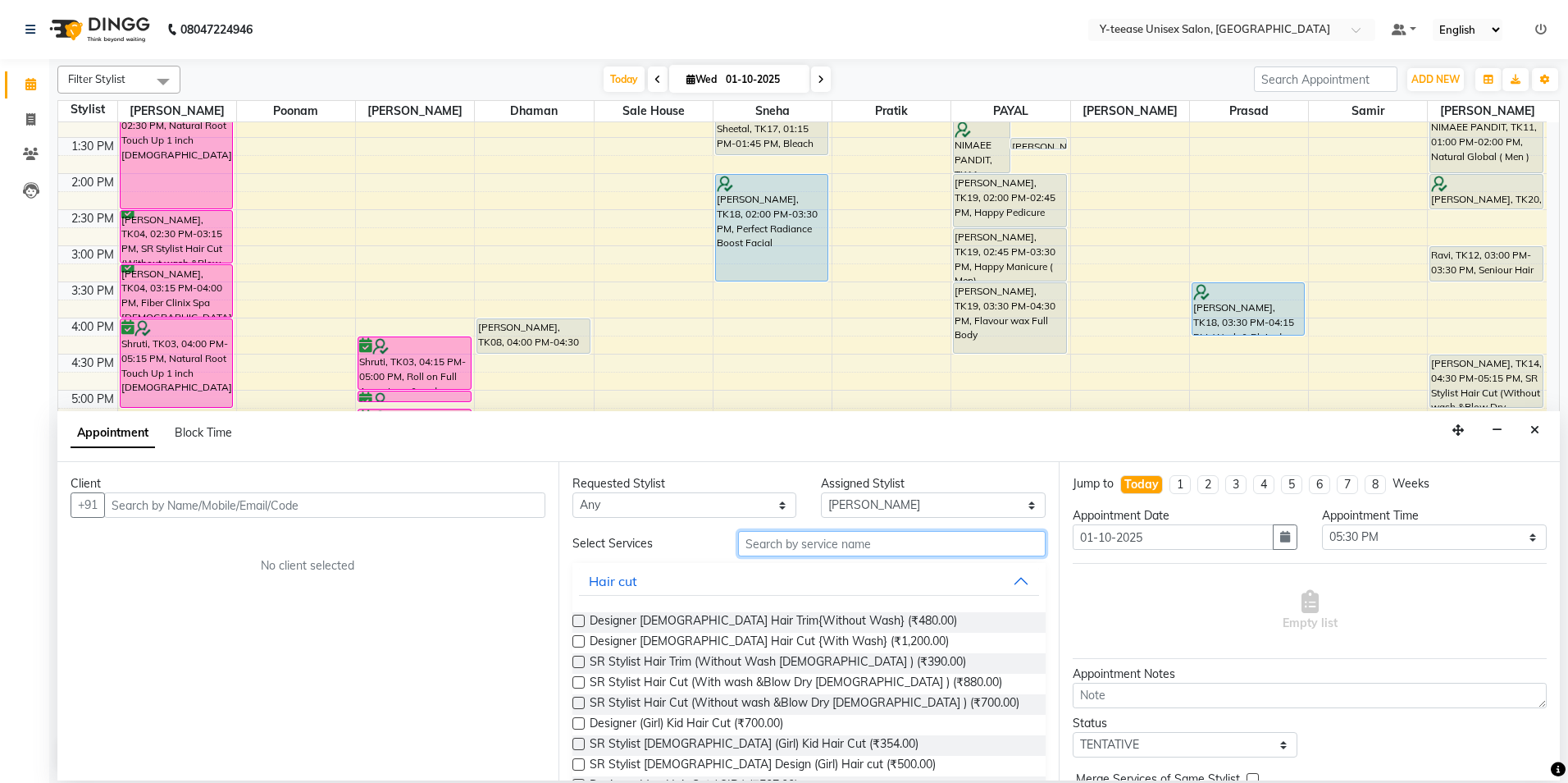
click at [784, 550] on input "text" at bounding box center [891, 543] width 308 height 25
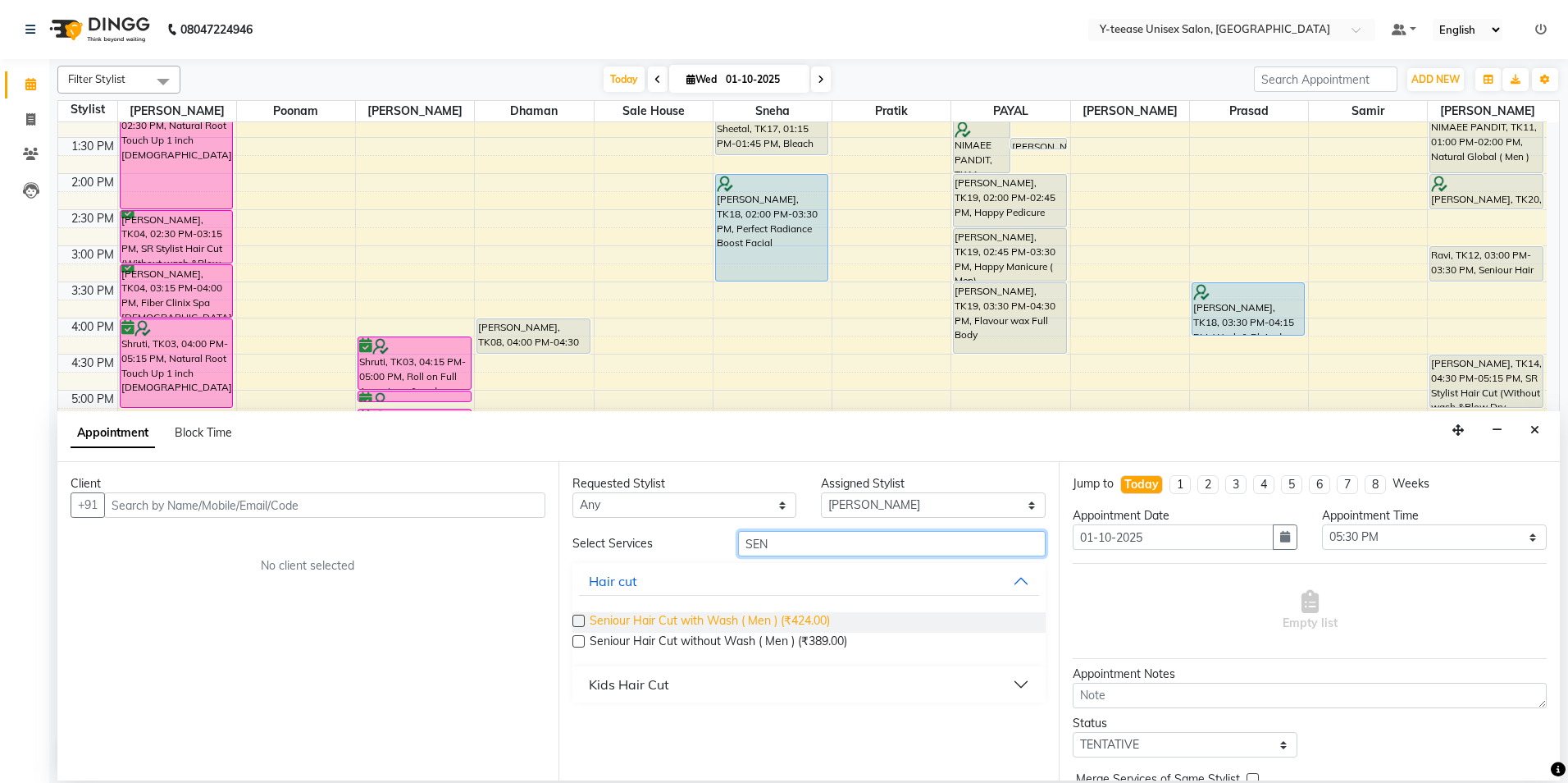
type input "SEN"
click at [655, 628] on span "Seniour Hair Cut with Wash ( Men ) (₹424.00)" at bounding box center [710, 621] width 240 height 20
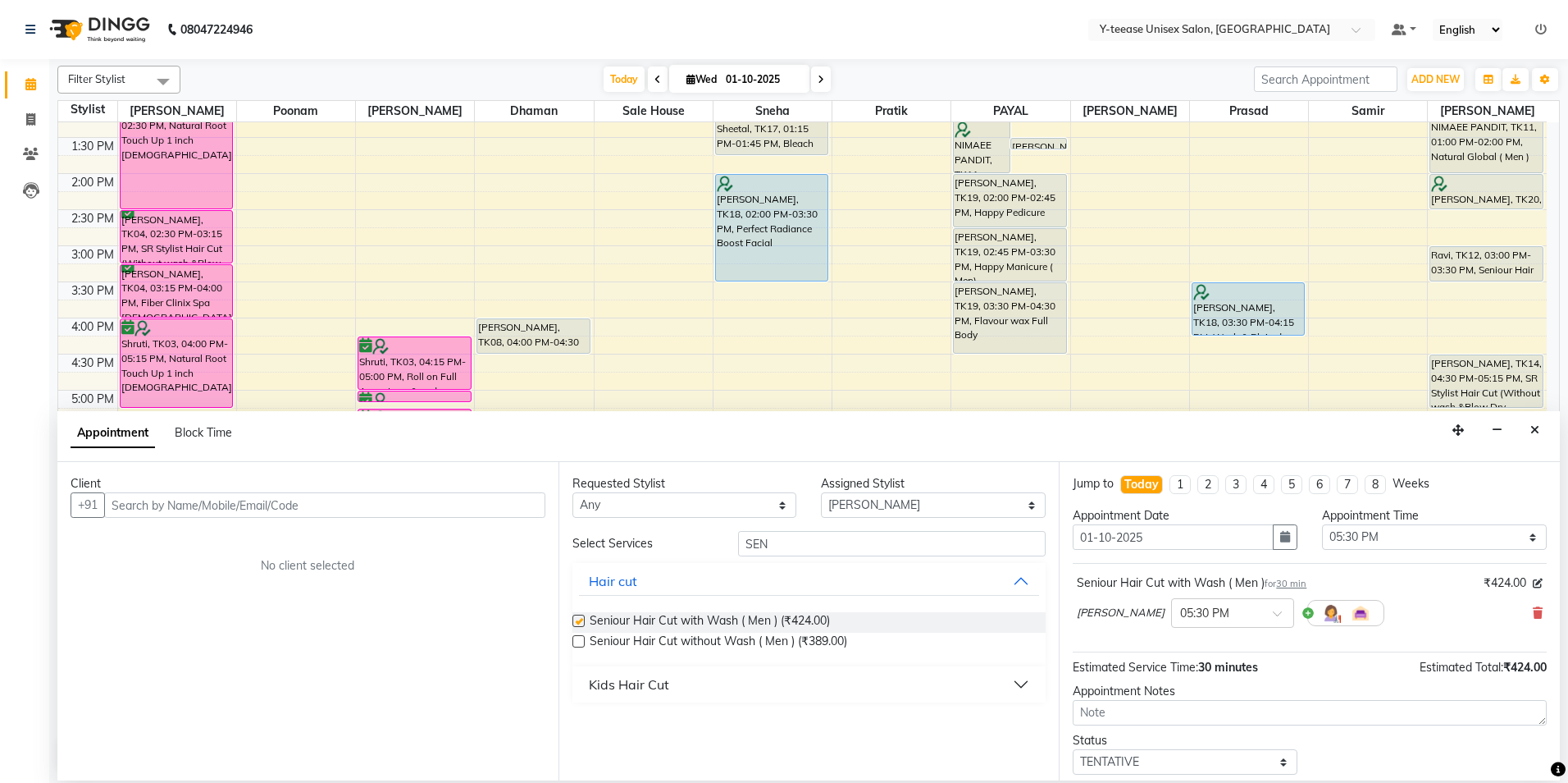
checkbox input "false"
click at [778, 535] on input "SEN" at bounding box center [891, 543] width 308 height 25
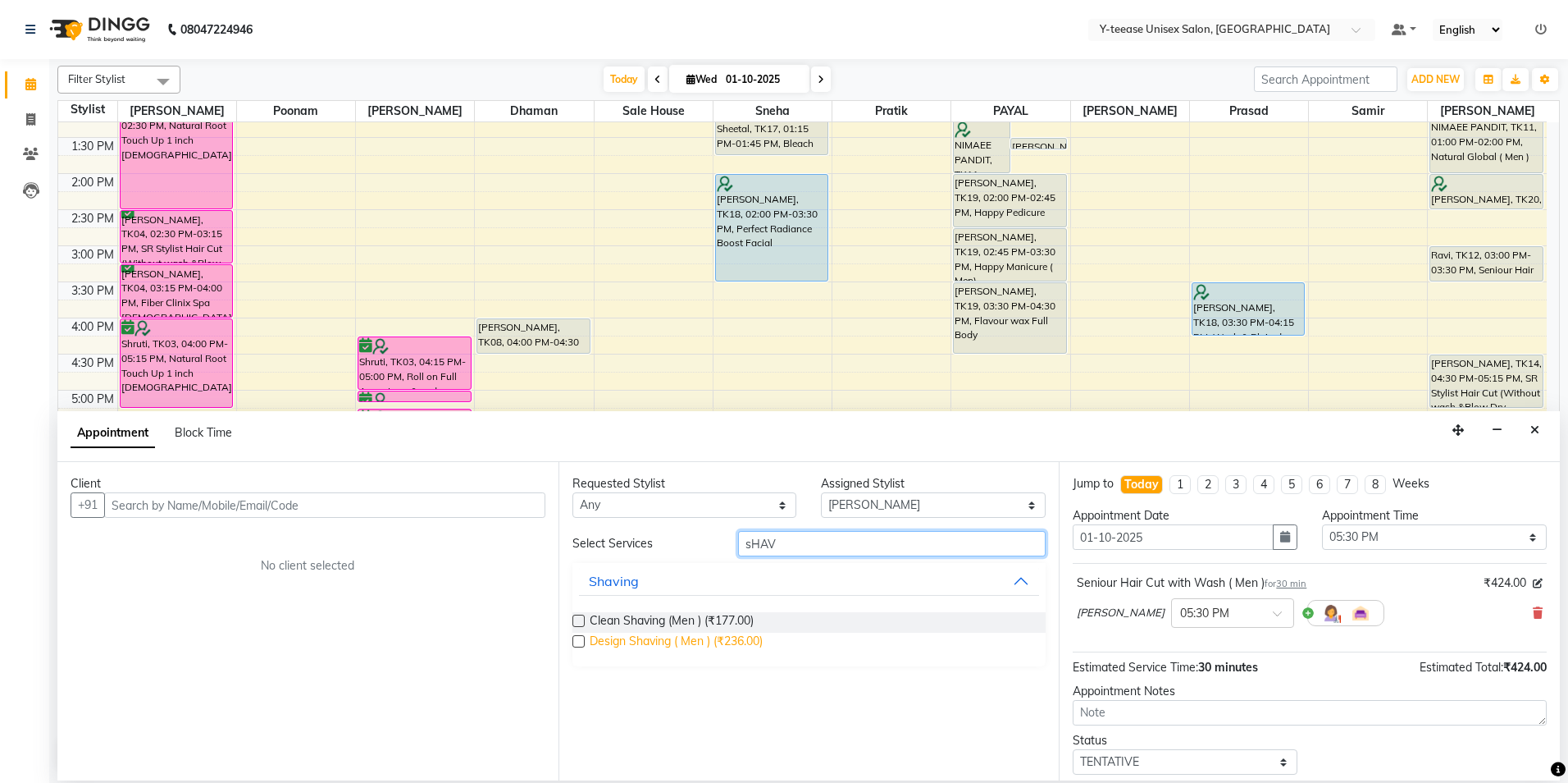
type input "sHAV"
click at [749, 644] on span "Design Shaving ( Men ) (₹236.00)" at bounding box center [676, 643] width 173 height 20
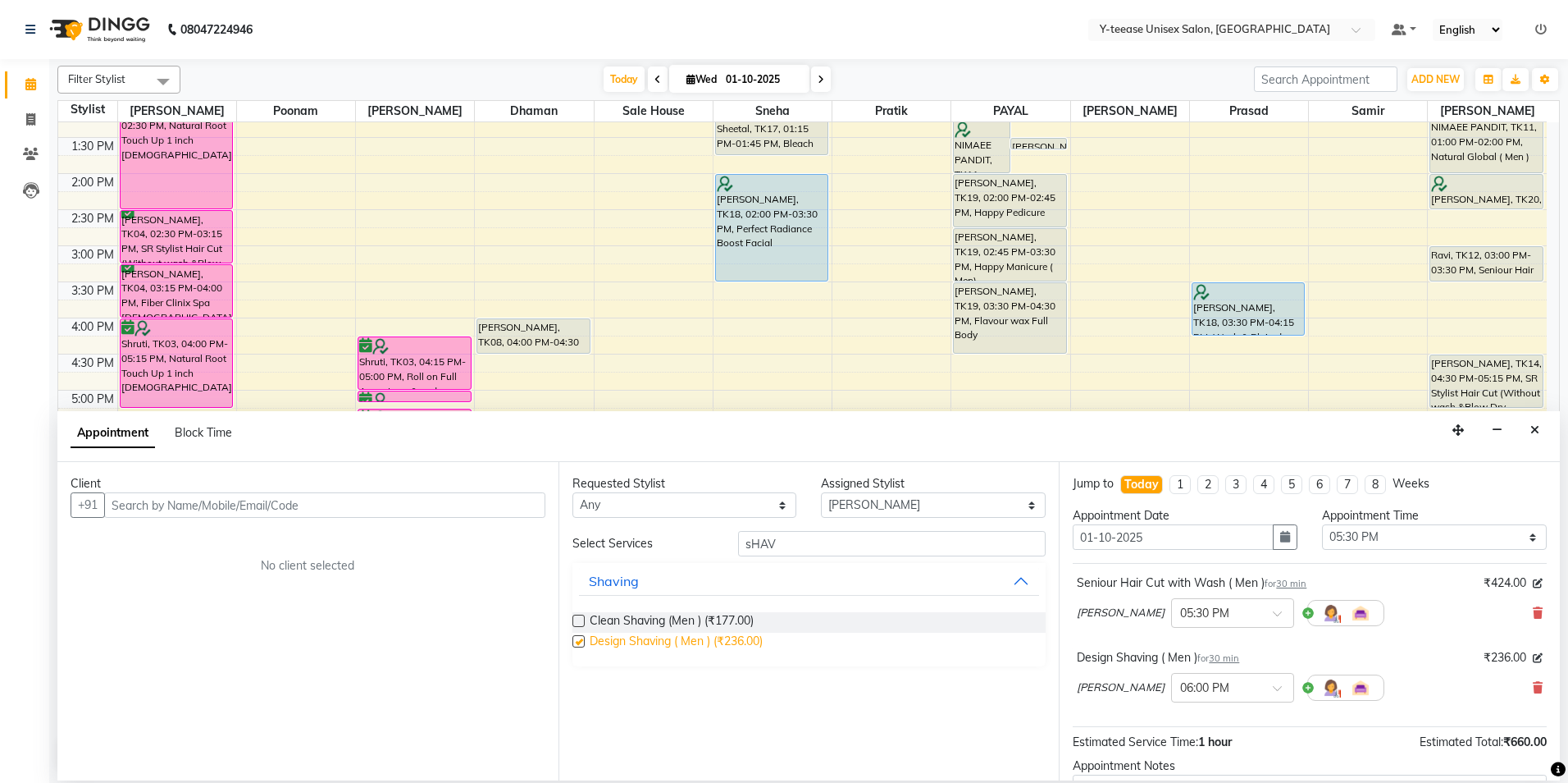
checkbox input "false"
click at [459, 500] on input "text" at bounding box center [325, 505] width 441 height 25
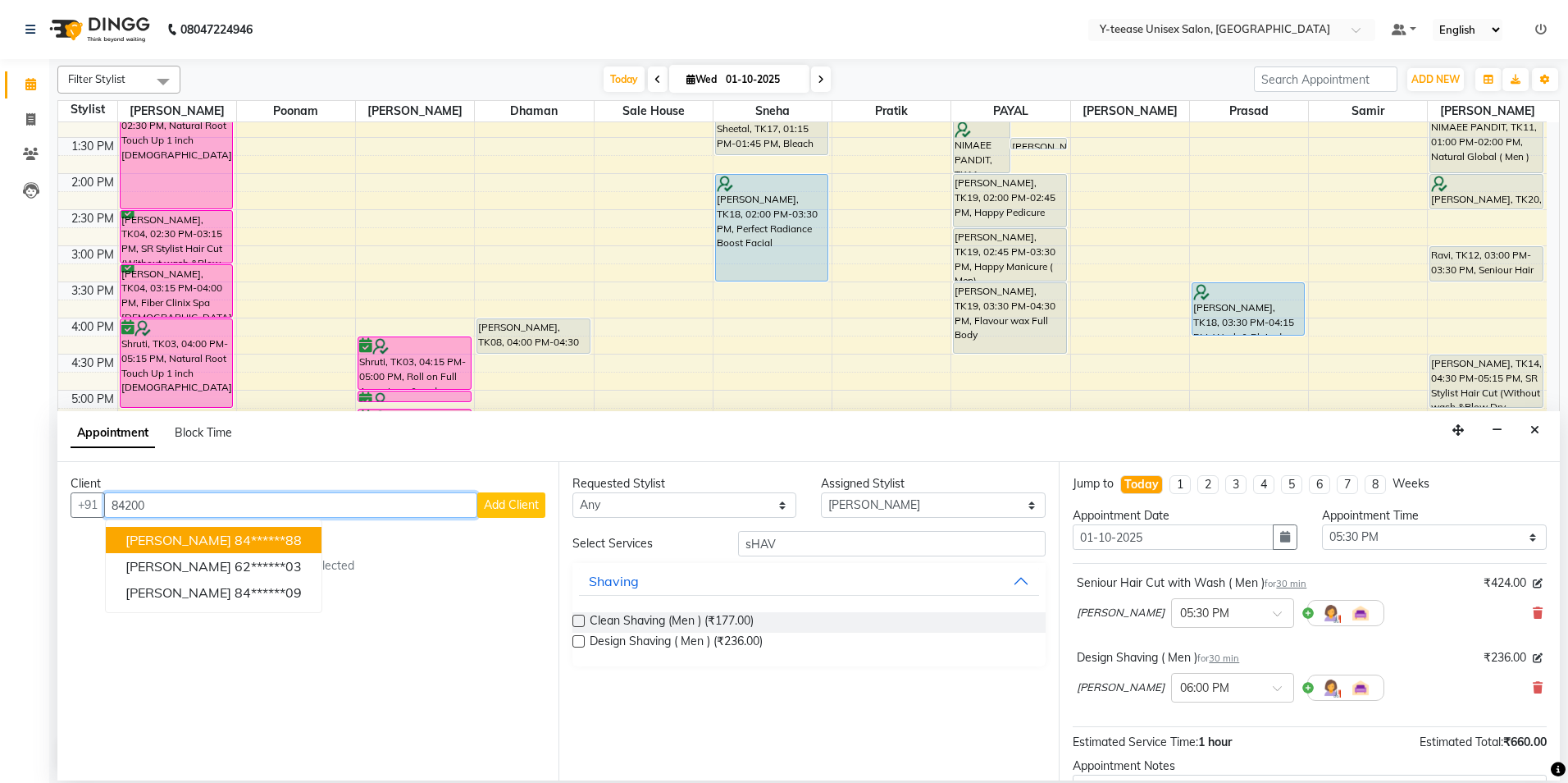
click at [155, 535] on button "Ravi 84******88" at bounding box center [214, 540] width 216 height 26
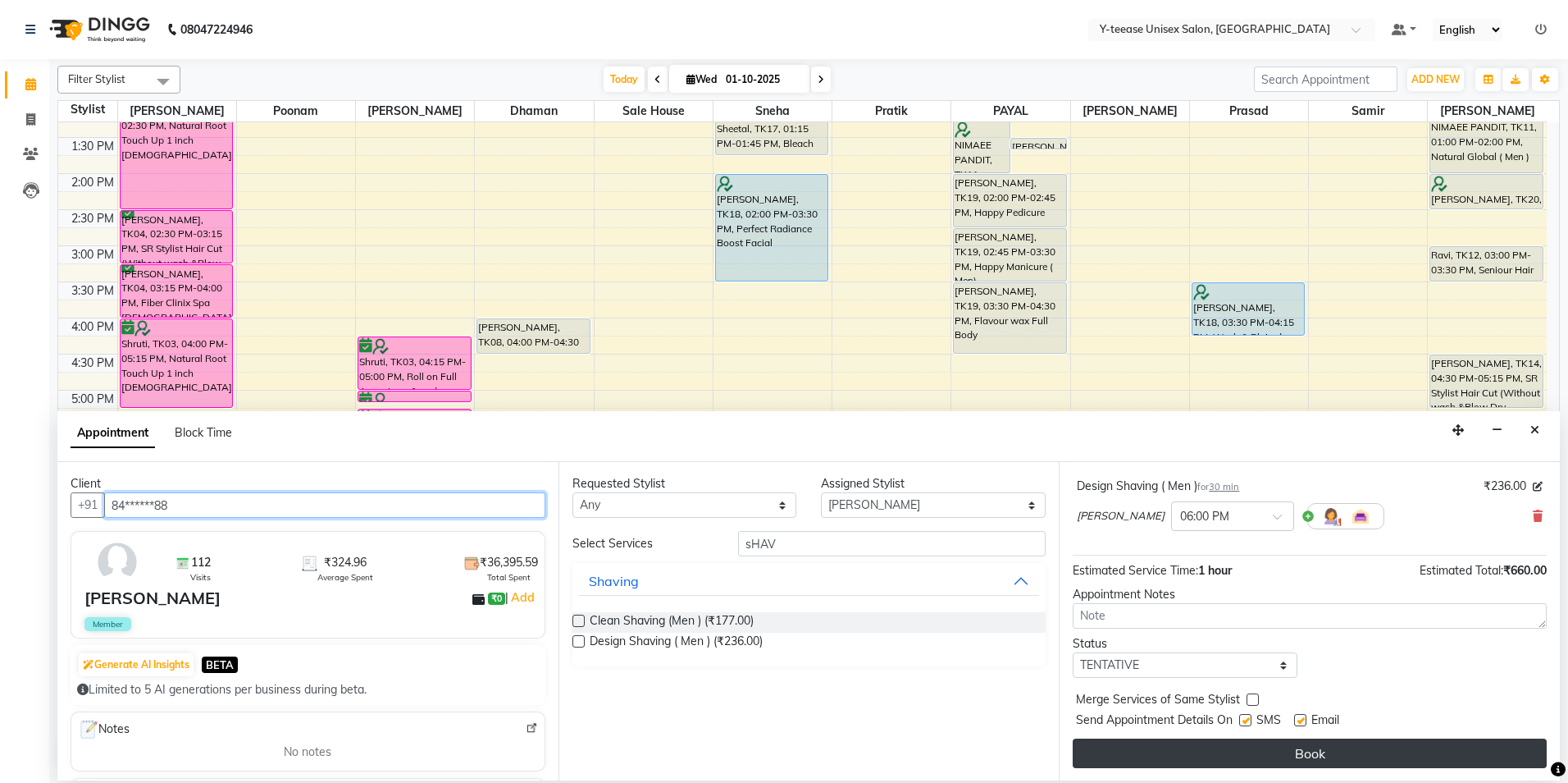
scroll to position [172, 0]
type input "84******88"
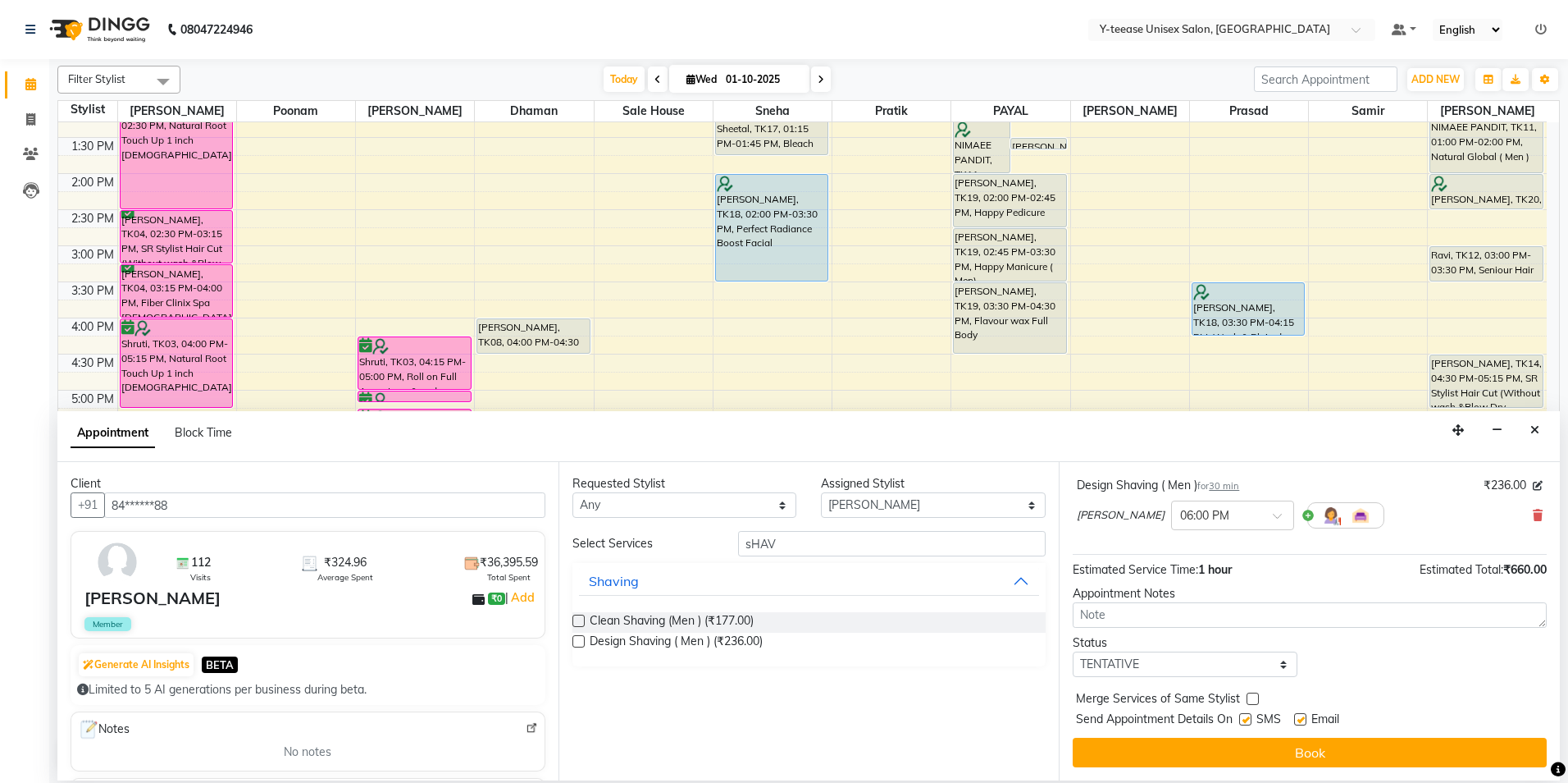
click at [1236, 745] on button "Book" at bounding box center [1310, 752] width 474 height 30
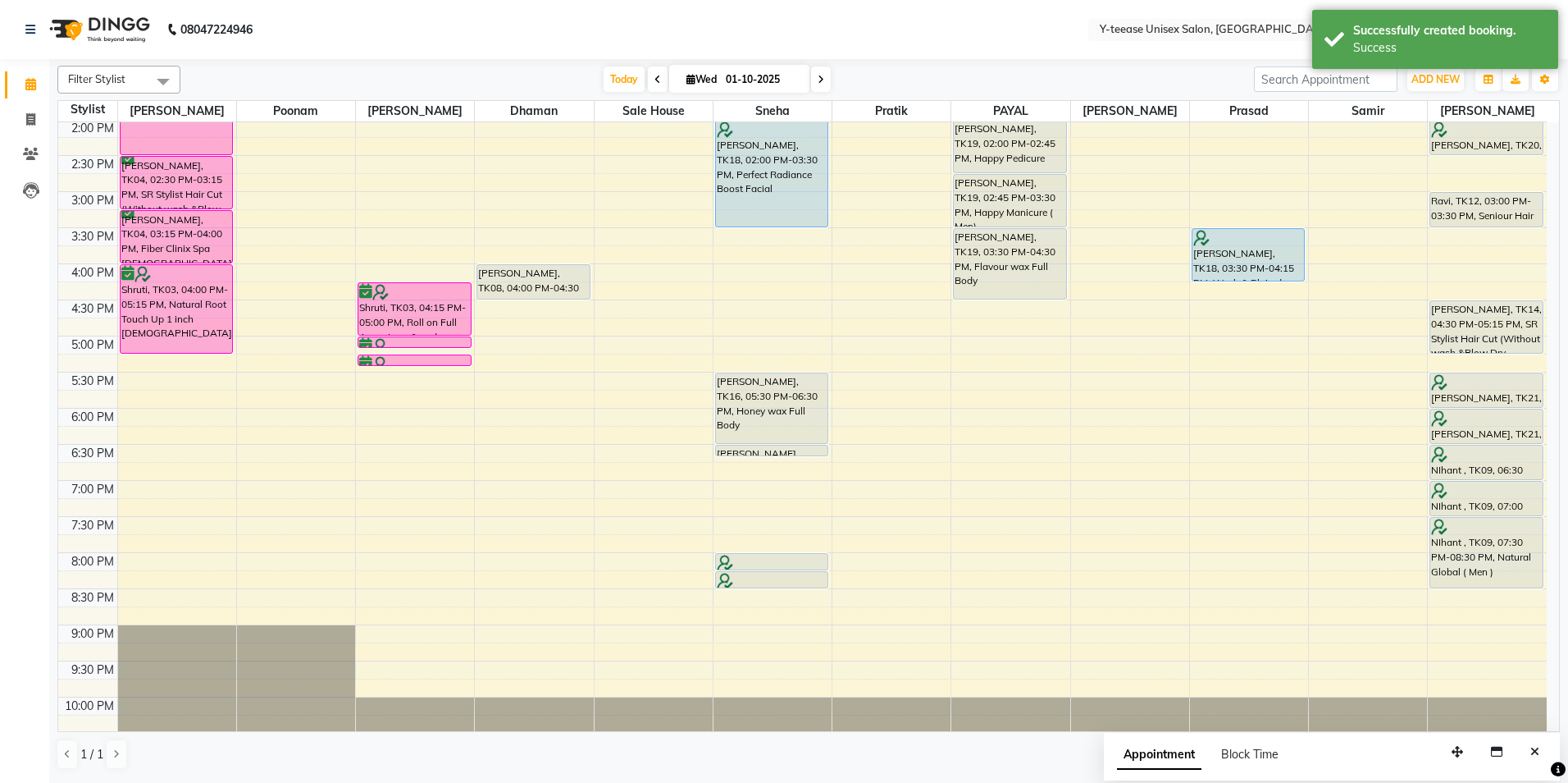
scroll to position [463, 0]
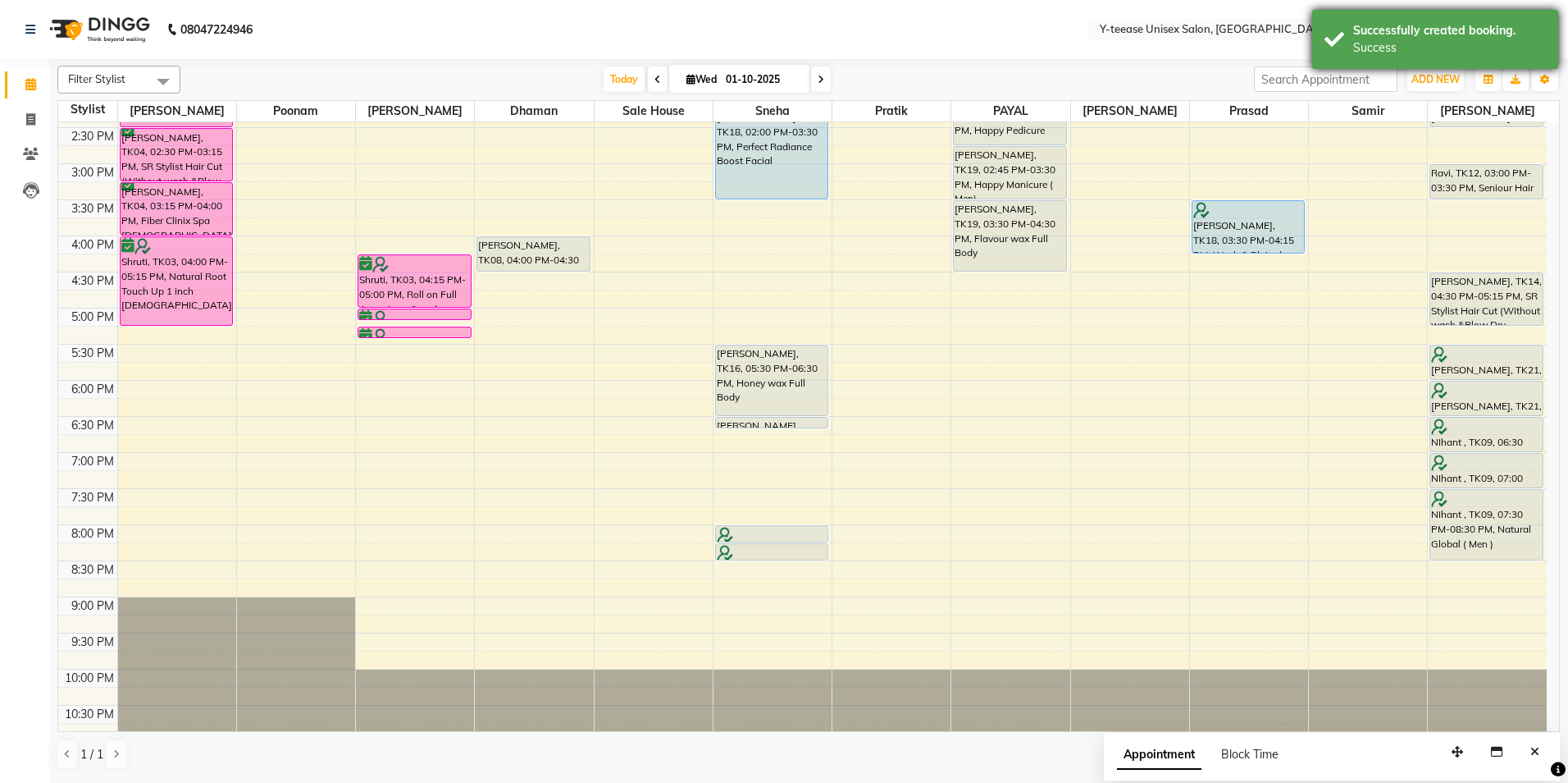
click at [1427, 52] on div "Success" at bounding box center [1450, 48] width 193 height 18
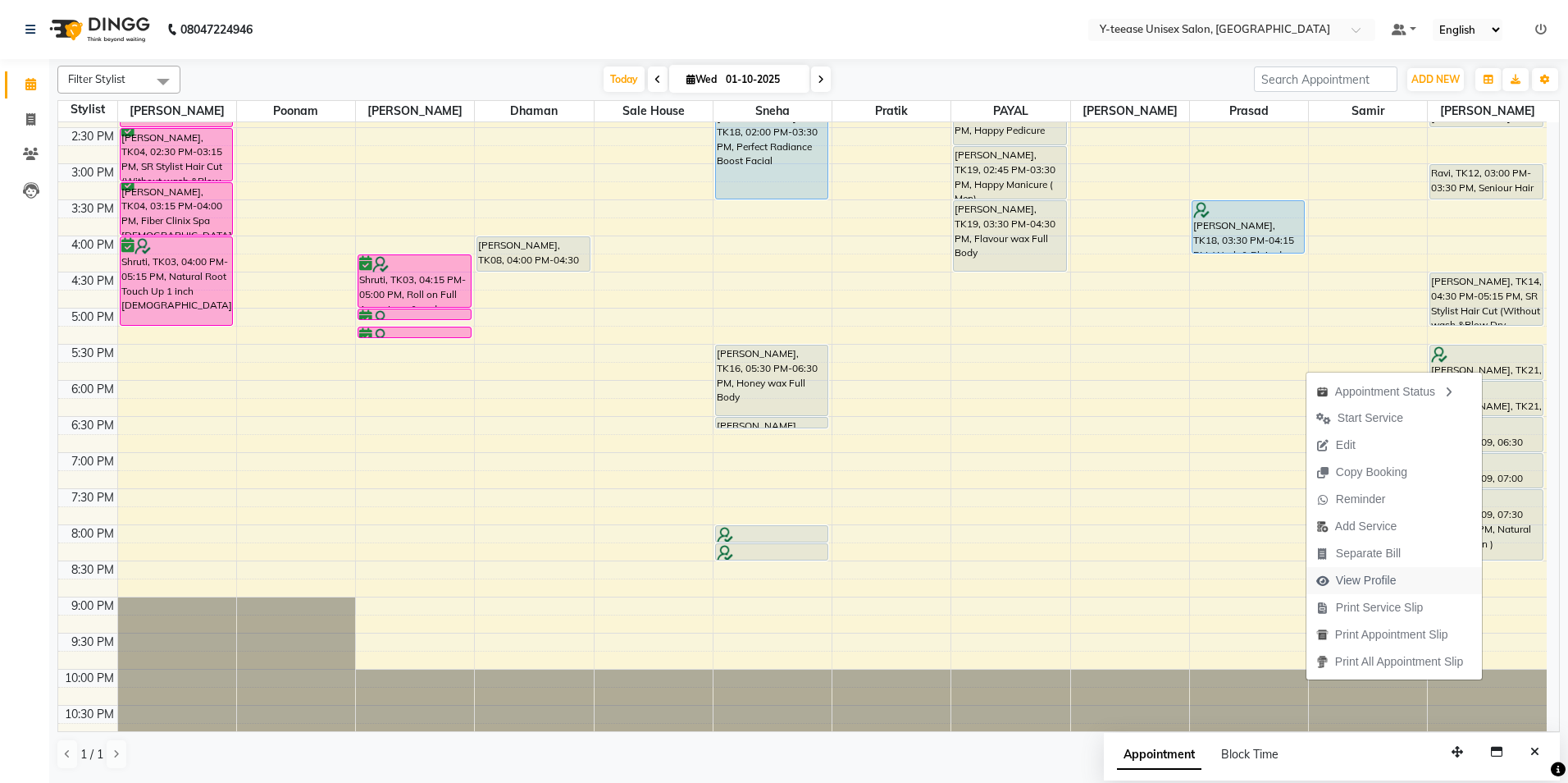
click at [1363, 582] on span "View Profile" at bounding box center [1366, 580] width 61 height 18
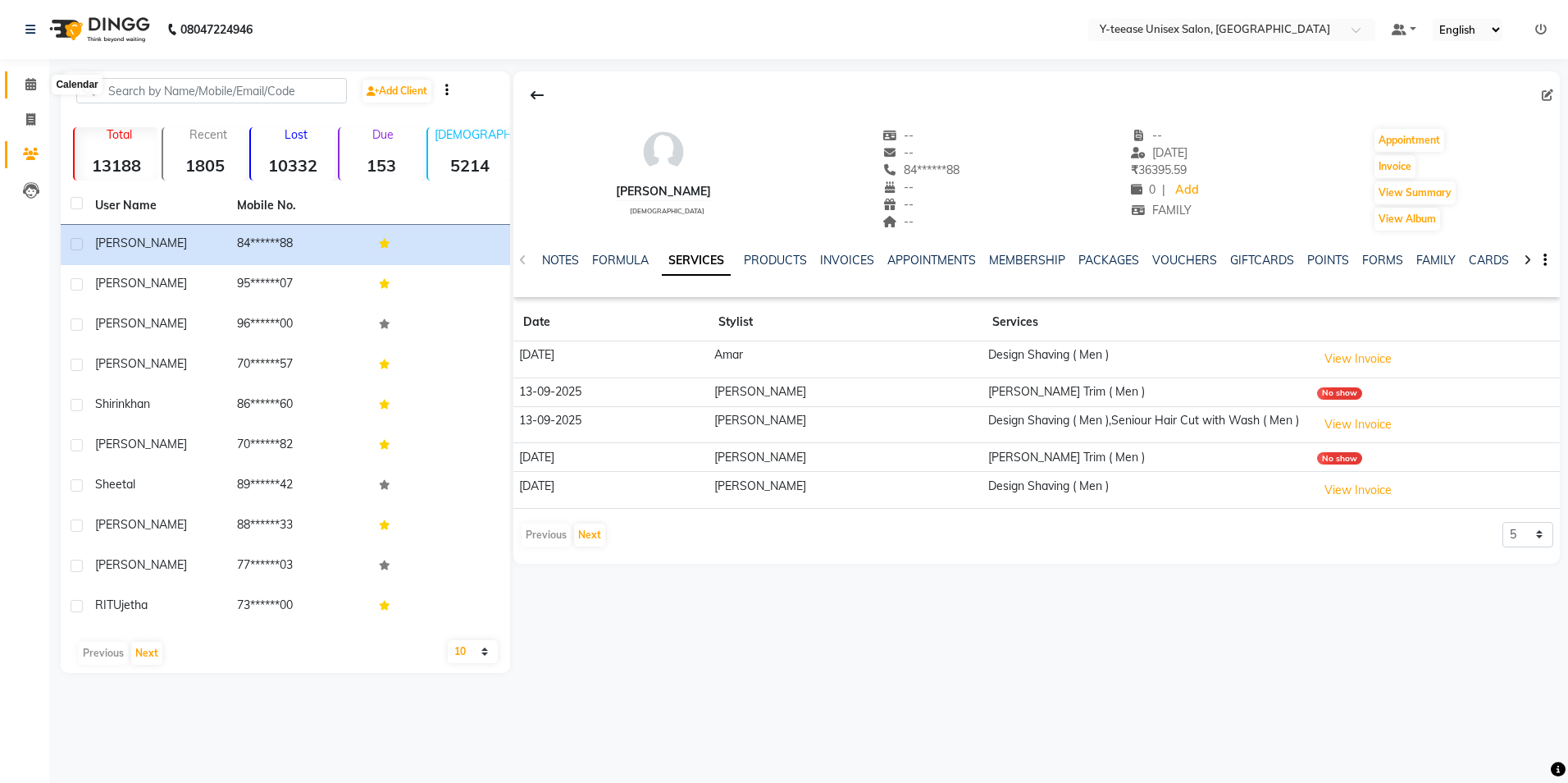
click at [29, 90] on span at bounding box center [31, 84] width 29 height 18
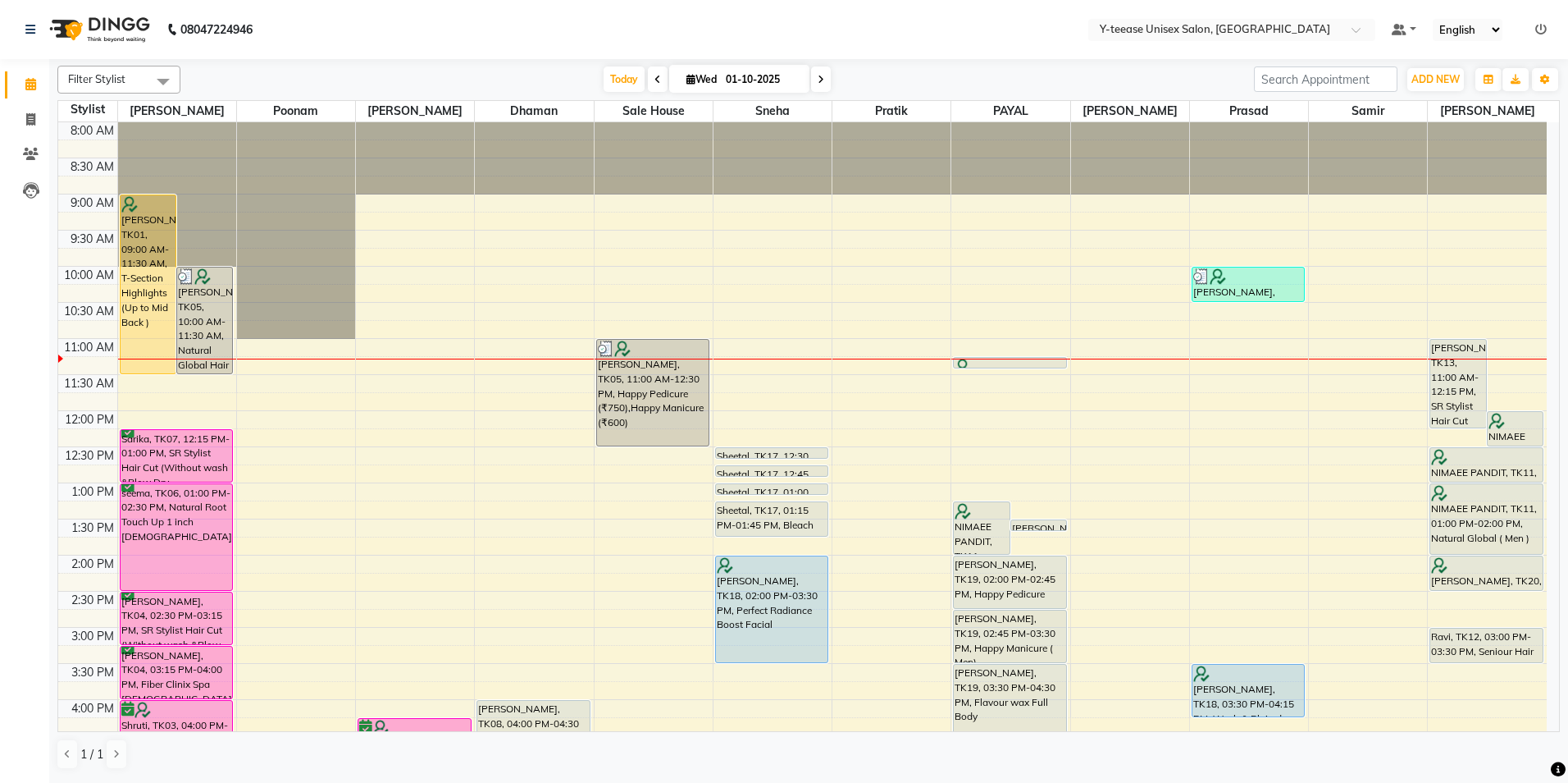
click at [821, 79] on icon at bounding box center [820, 79] width 6 height 10
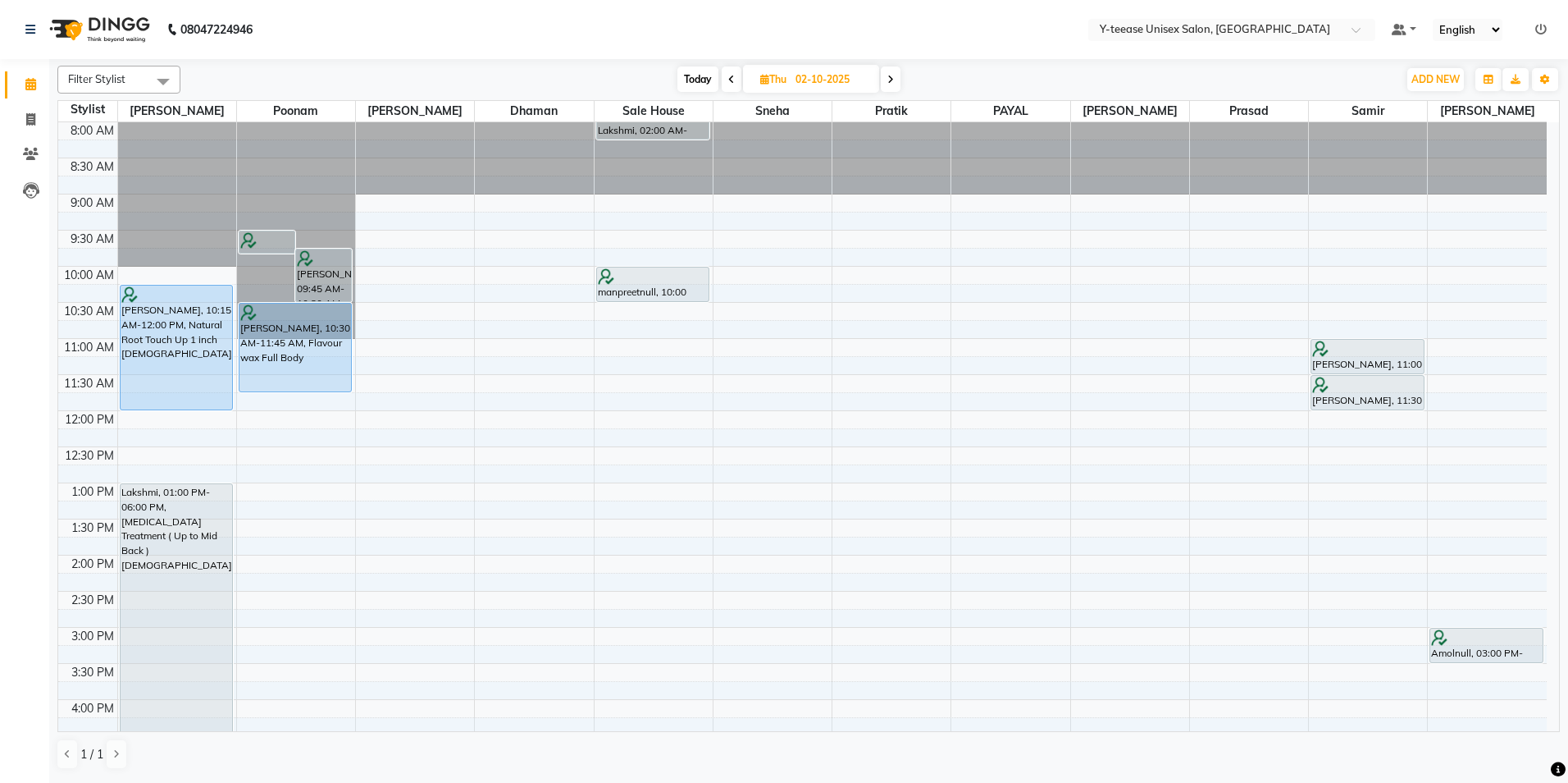
click at [697, 75] on span "Today" at bounding box center [698, 79] width 41 height 25
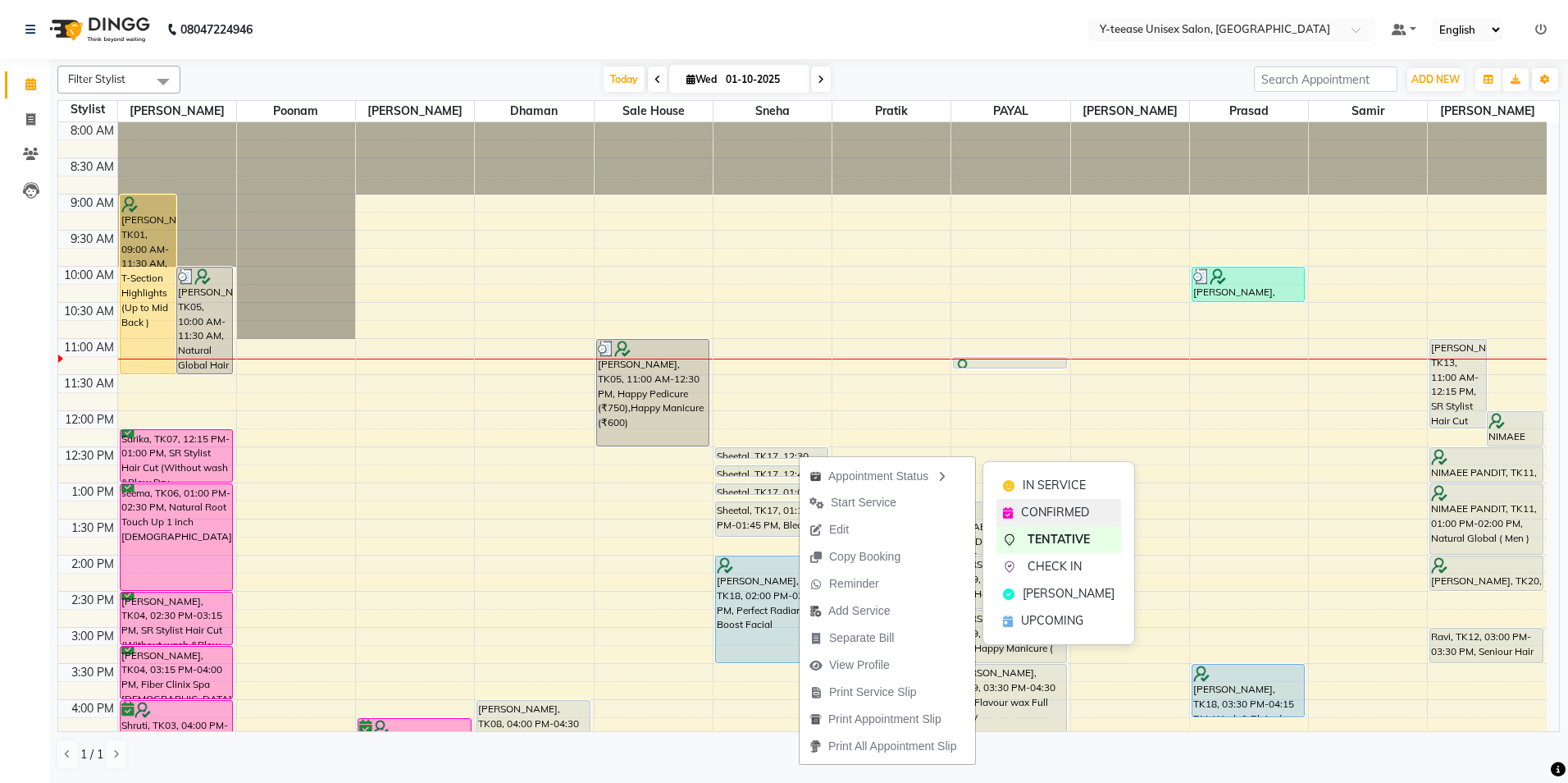
click at [1035, 506] on span "CONFIRMED" at bounding box center [1056, 513] width 68 height 18
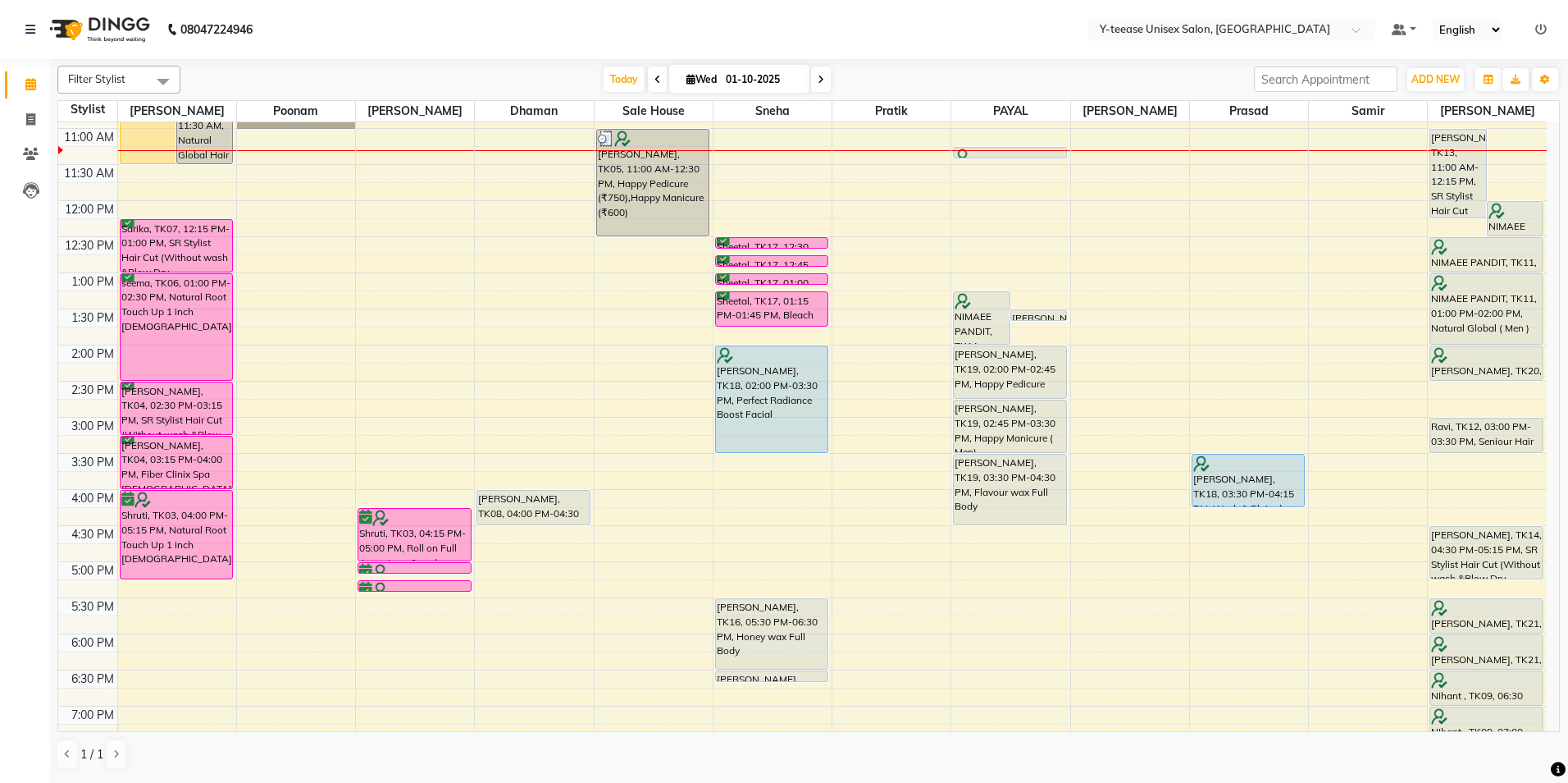
scroll to position [246, 0]
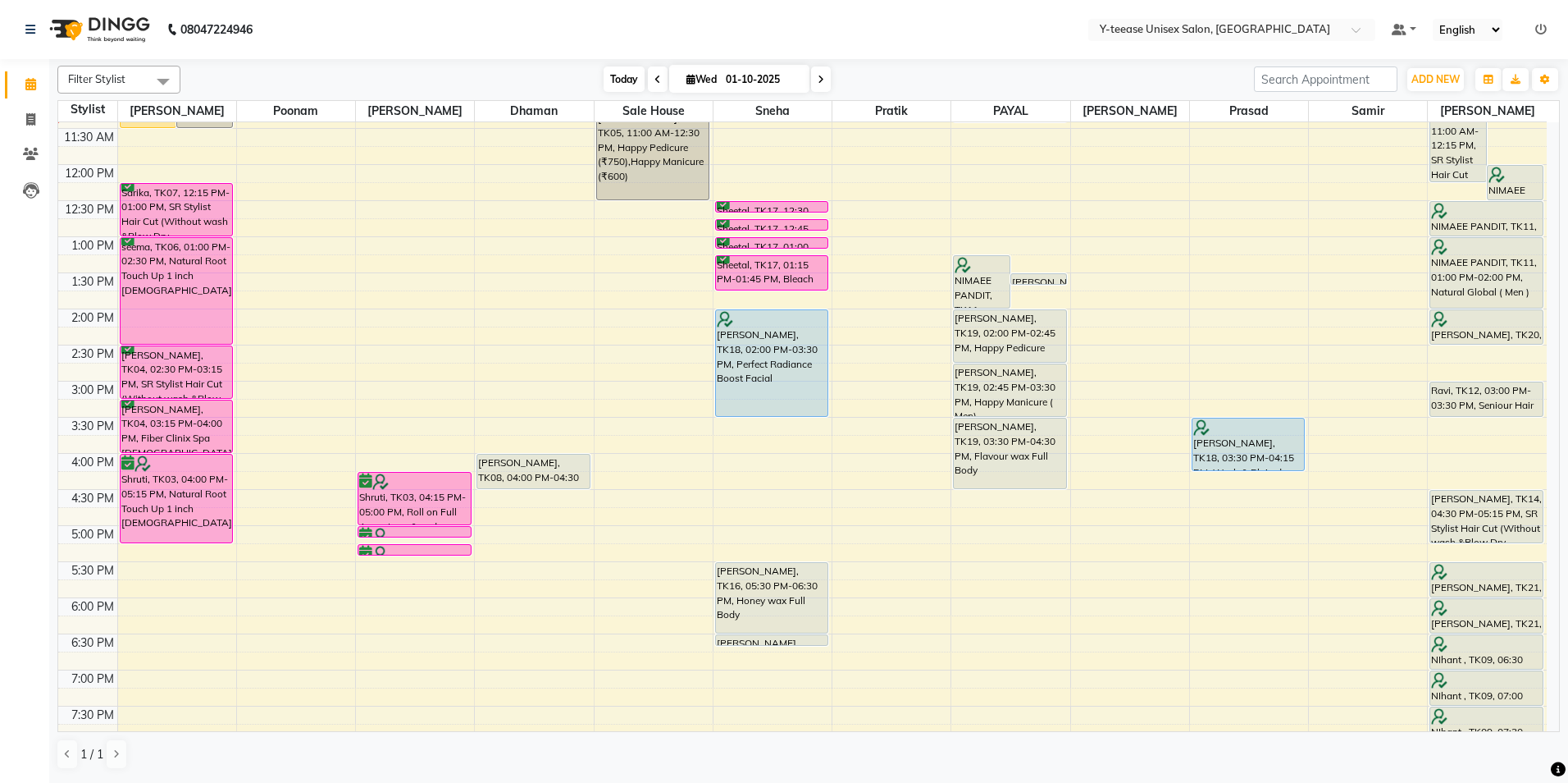
click at [609, 75] on span "Today" at bounding box center [624, 79] width 41 height 25
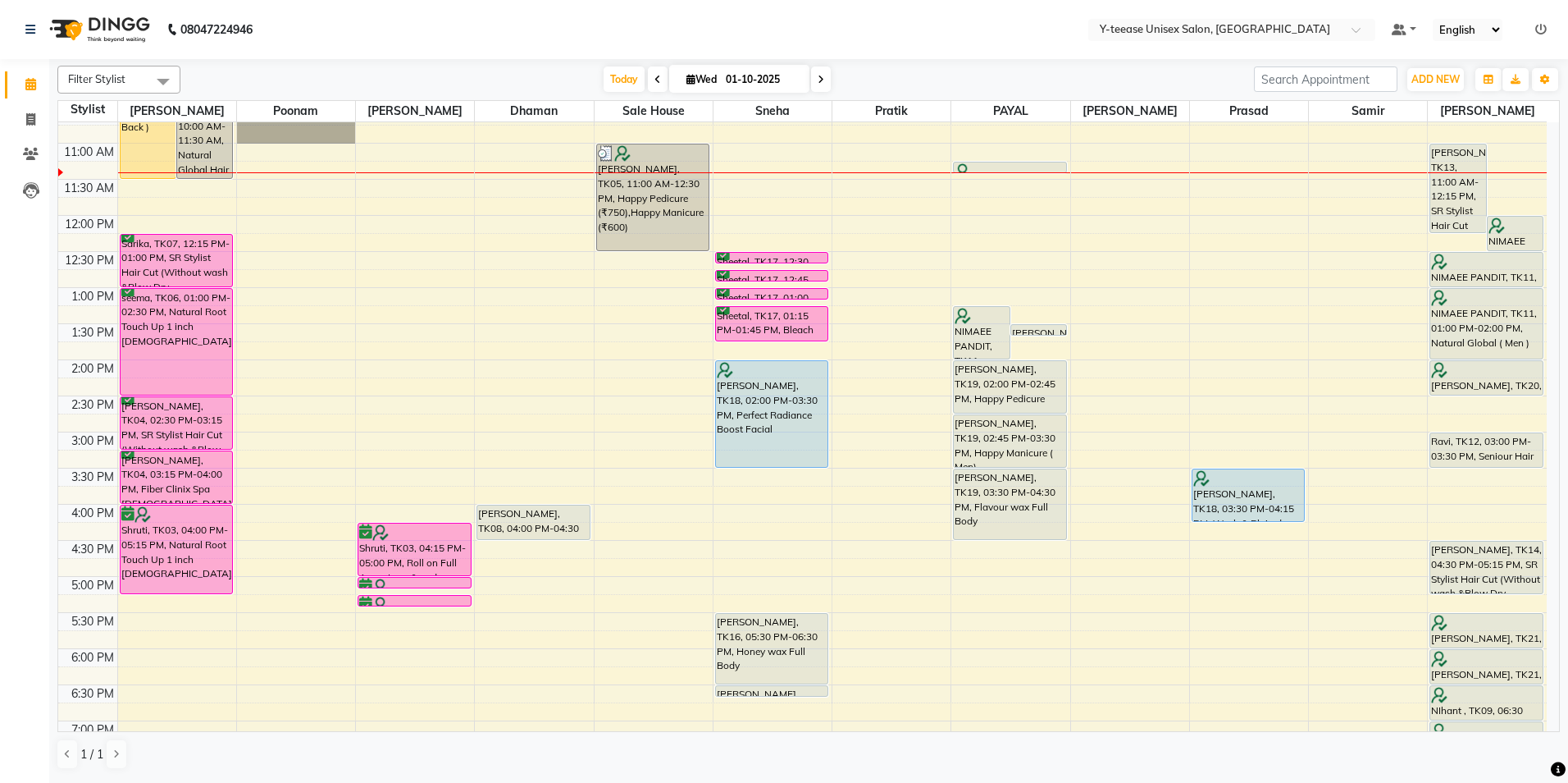
scroll to position [145, 0]
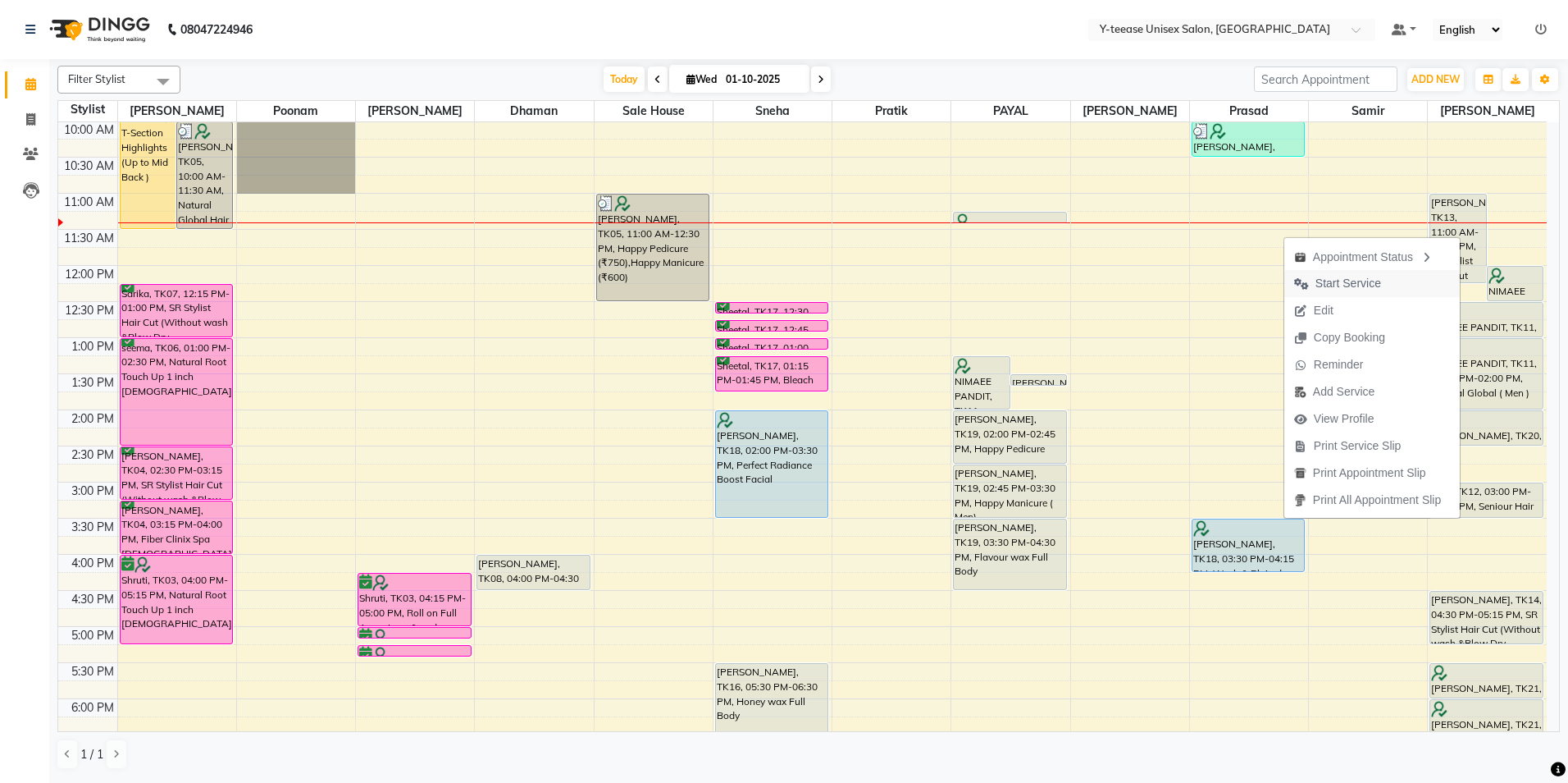
click at [1391, 284] on button "Start Service" at bounding box center [1372, 284] width 175 height 27
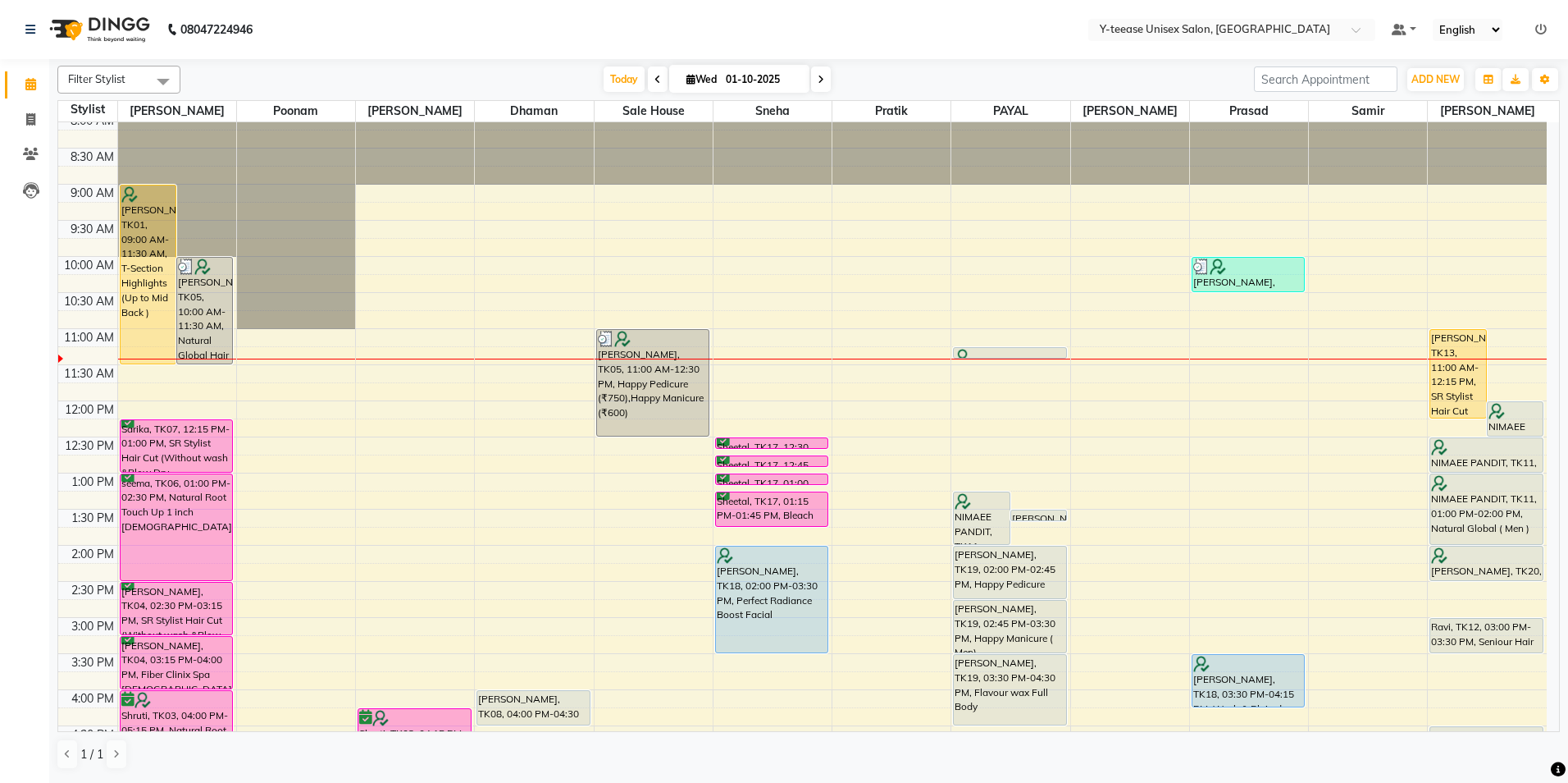
scroll to position [0, 0]
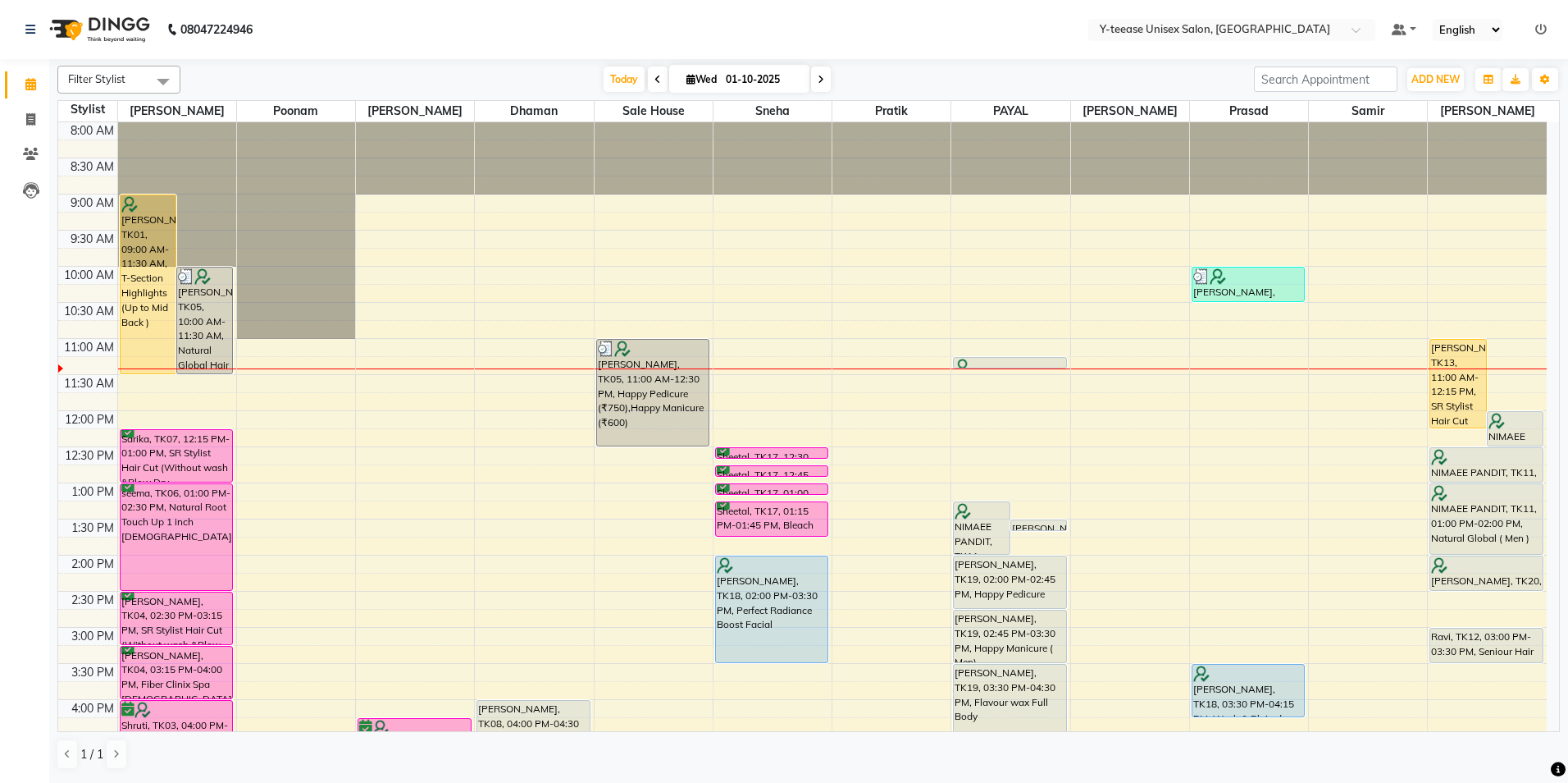
click at [815, 75] on span at bounding box center [820, 79] width 19 height 25
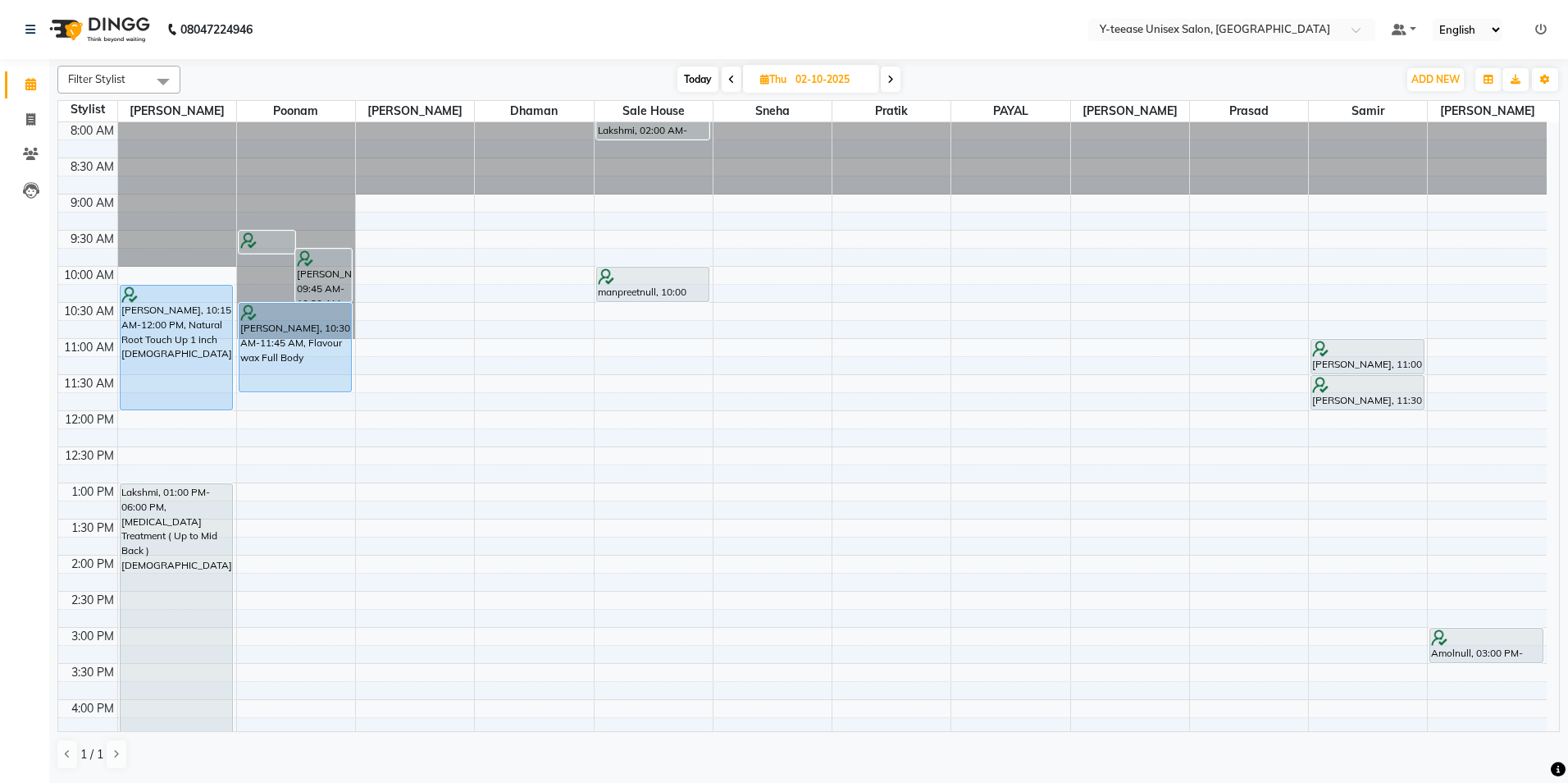
click at [705, 82] on span "Today" at bounding box center [698, 79] width 41 height 25
type input "01-10-2025"
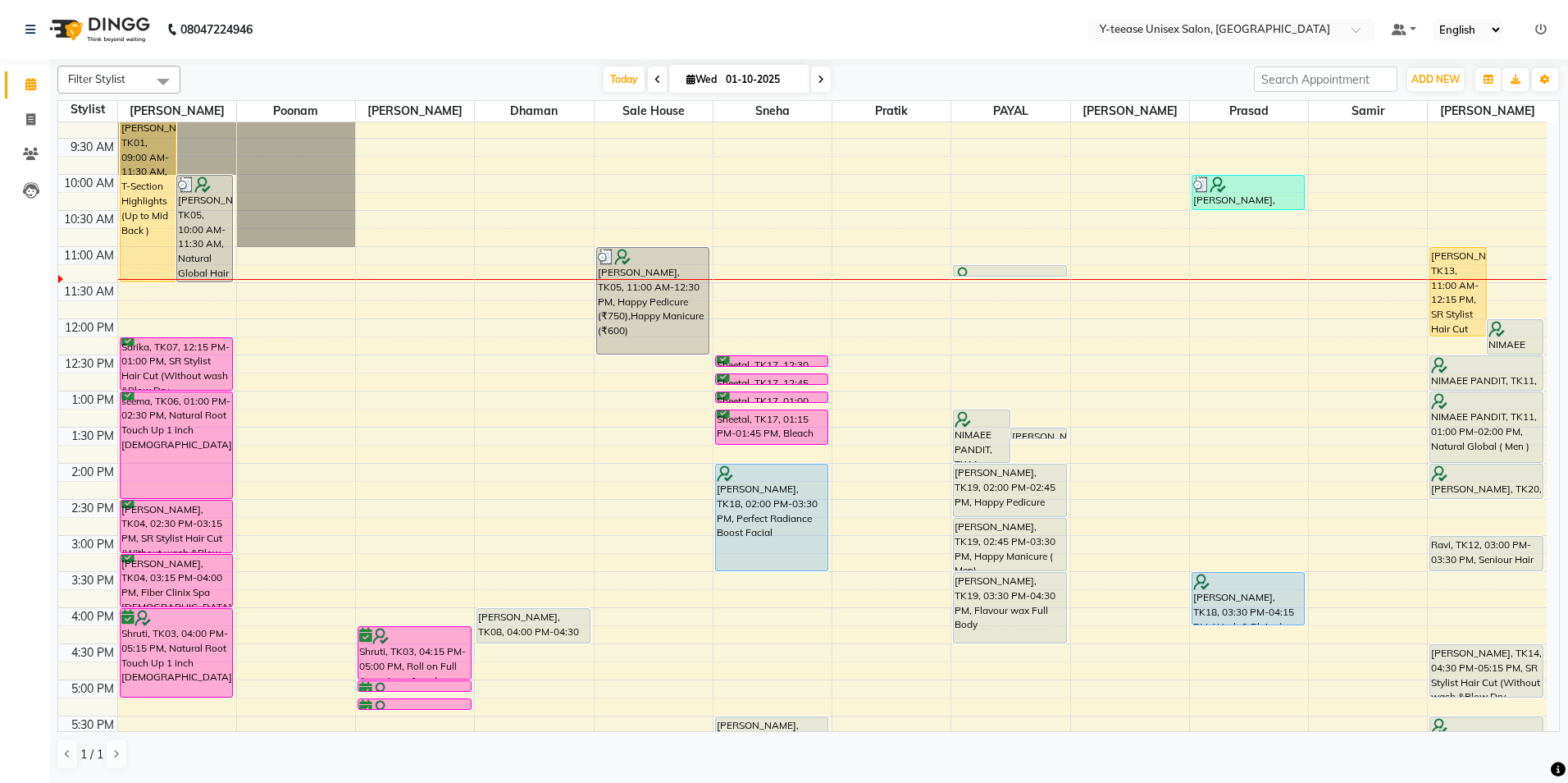
scroll to position [54, 0]
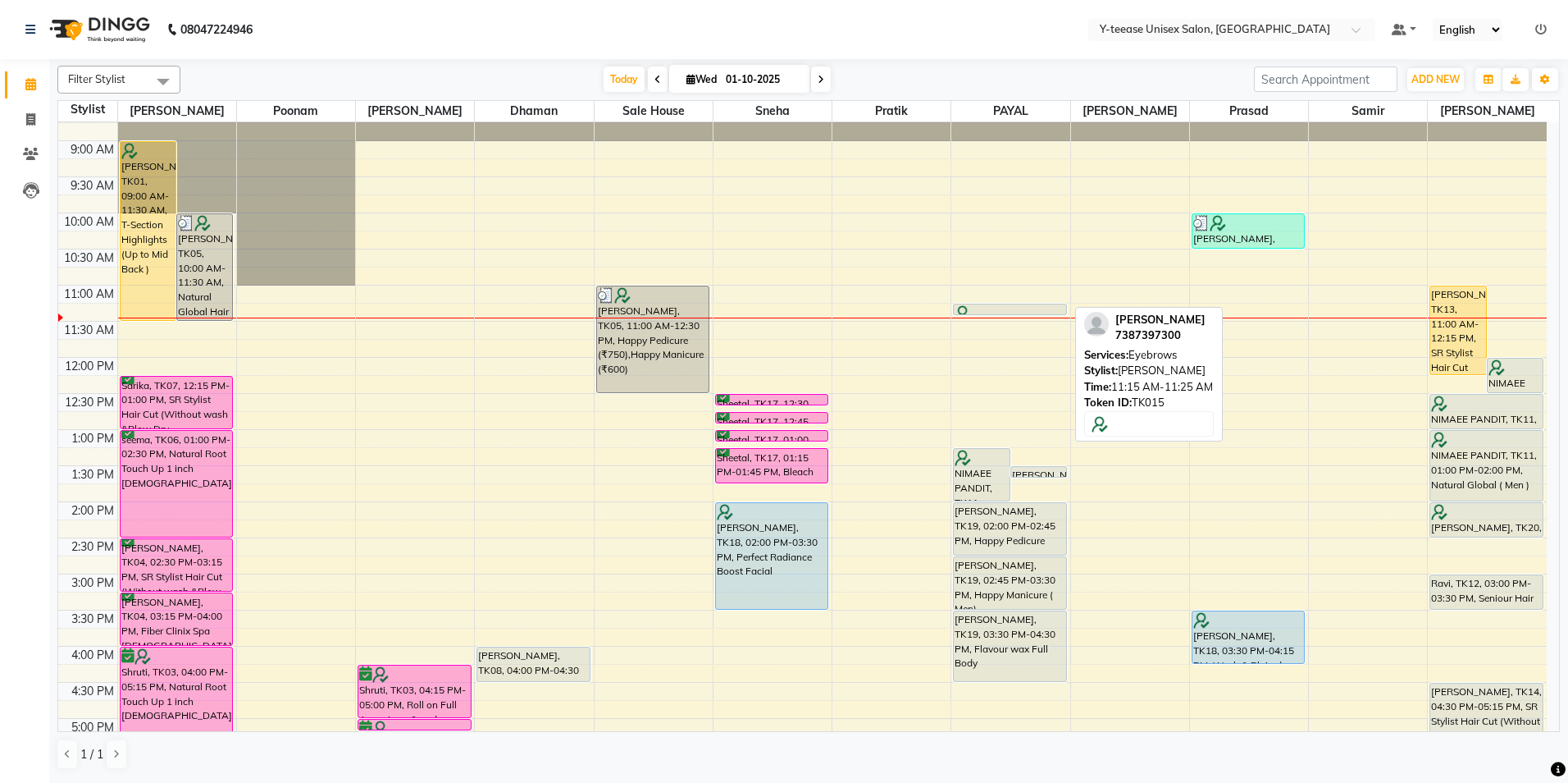
click at [1011, 308] on div at bounding box center [1010, 313] width 111 height 17
select select "7"
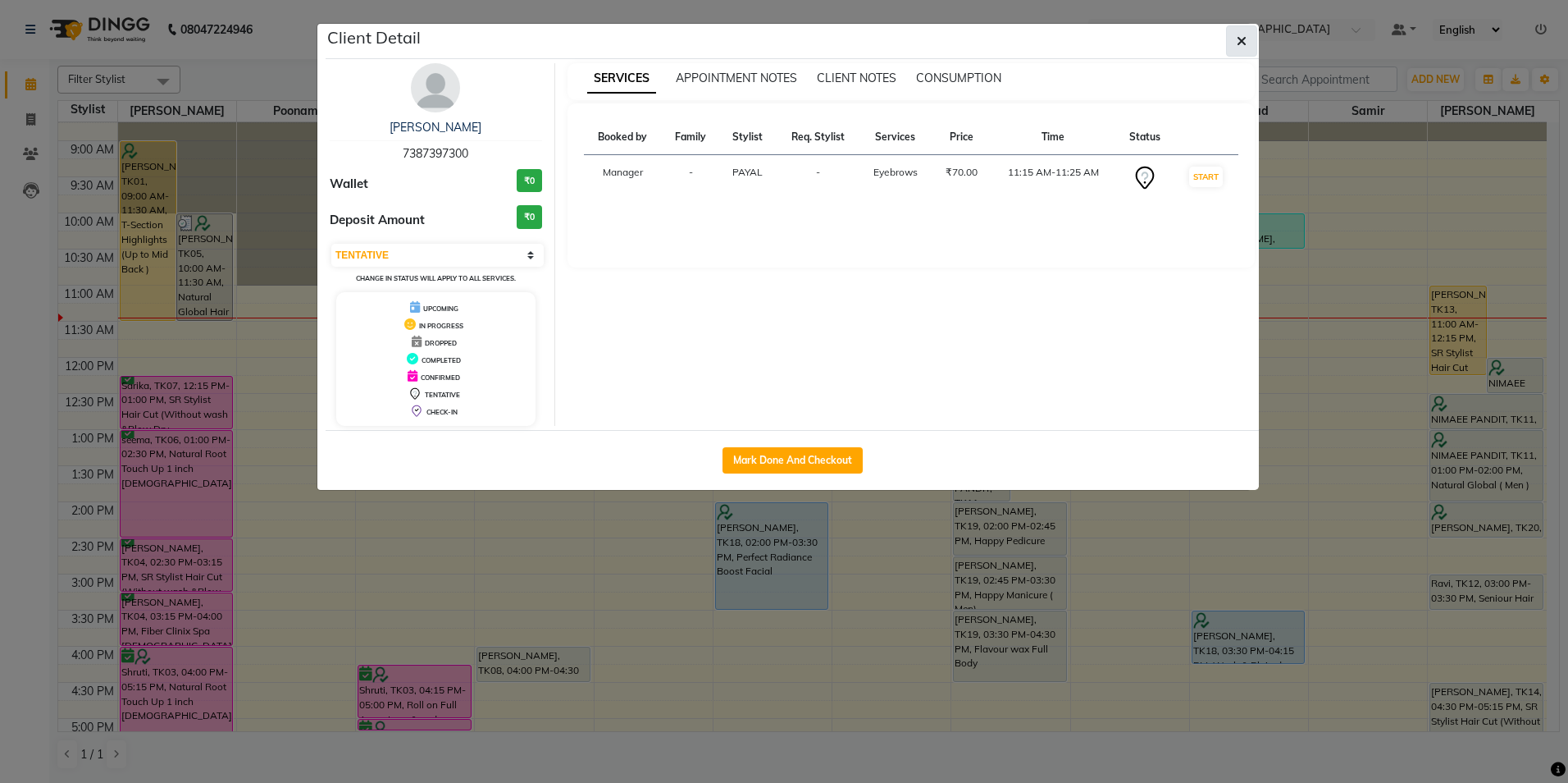
click at [1248, 41] on button "button" at bounding box center [1242, 41] width 32 height 32
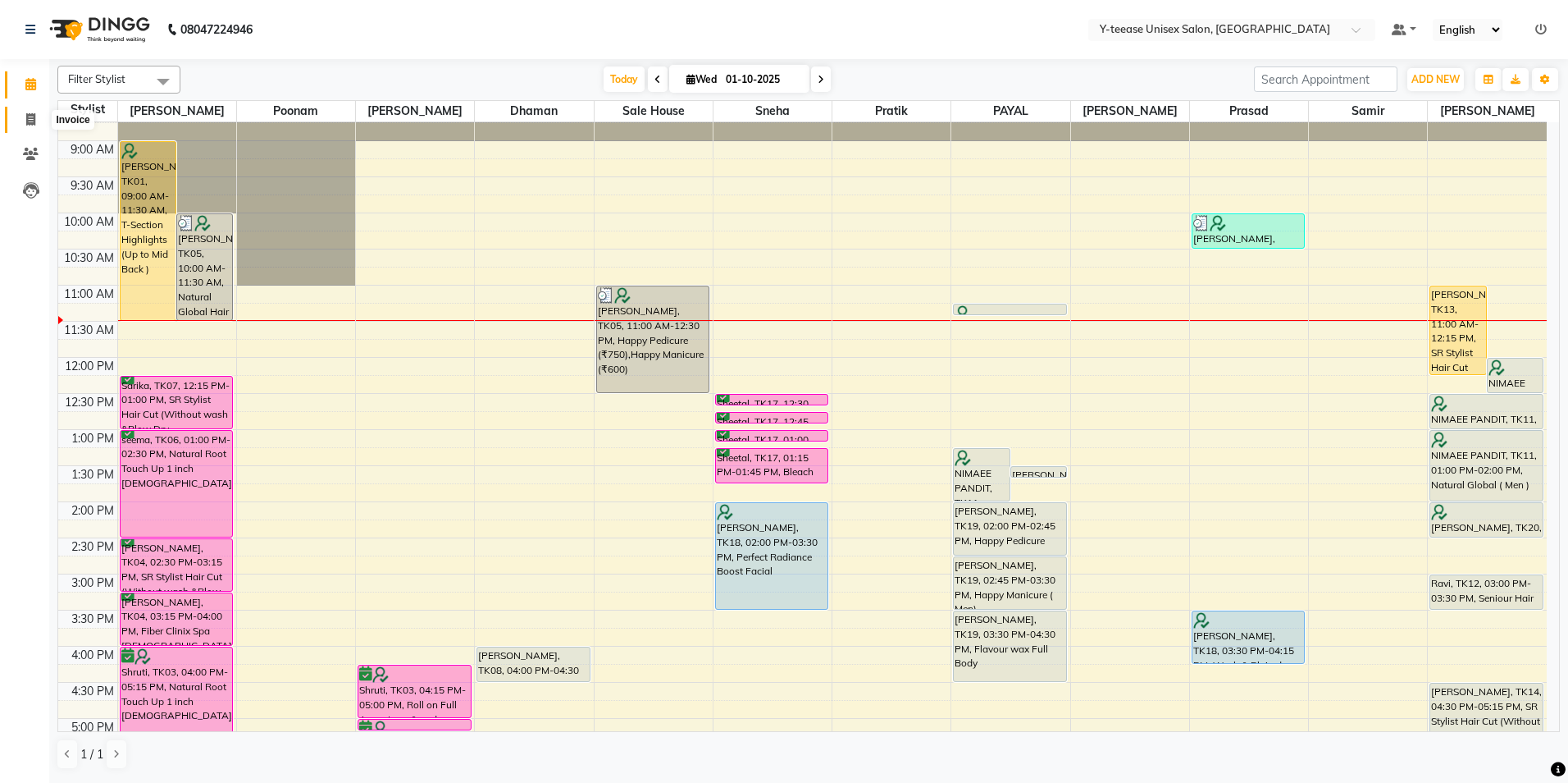
click at [39, 111] on span at bounding box center [31, 119] width 29 height 18
select select "service"
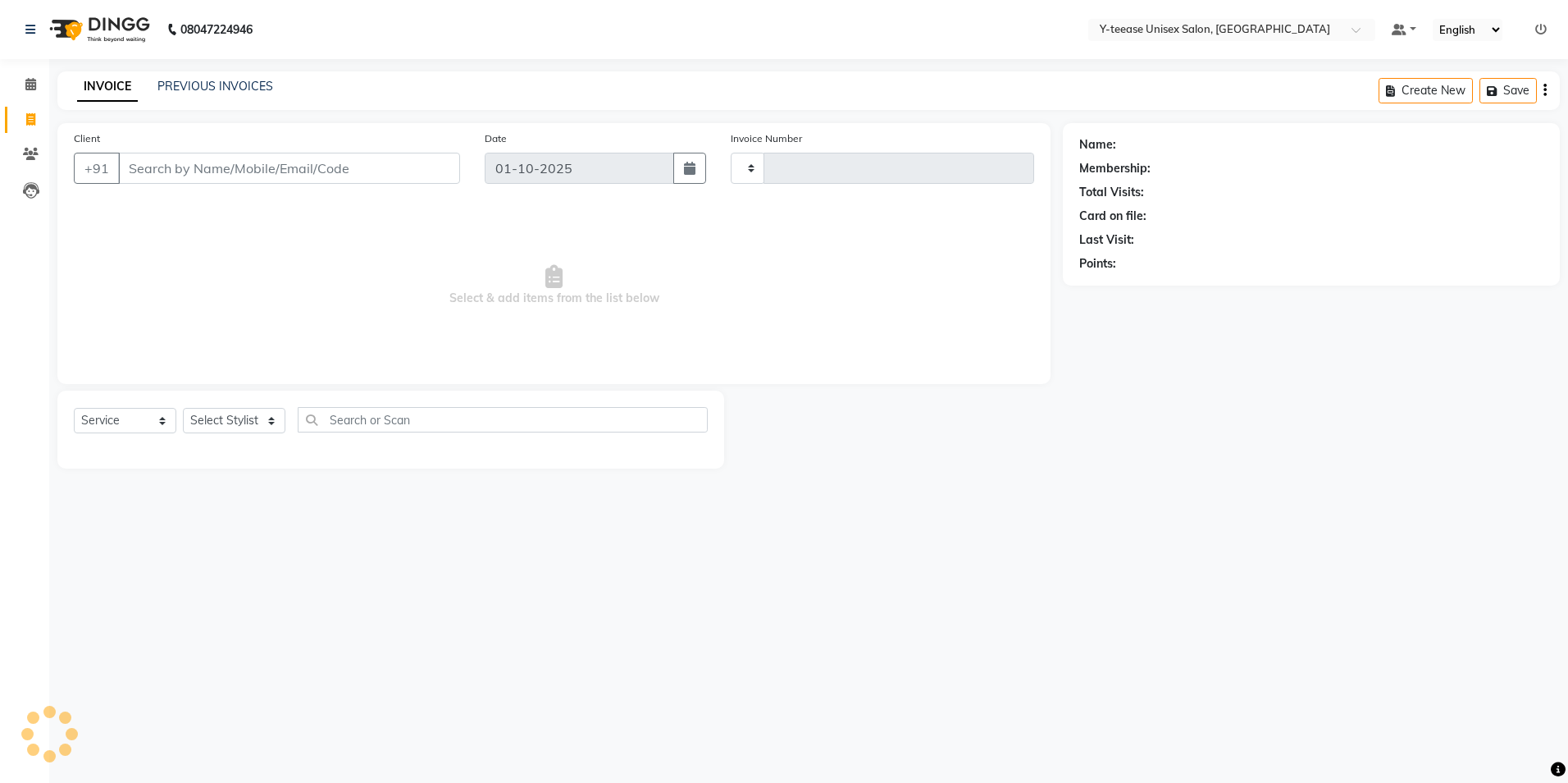
type input "8276"
select select "4"
click at [261, 411] on div "Select Service Product Membership Package Voucher Prepaid Gift Card Select Styl…" at bounding box center [390, 427] width 634 height 39
click at [261, 411] on select "Select Stylist Amar Annu Ali chaitrali Dhaman keshav nagar Manager Mosin khan N…" at bounding box center [253, 420] width 141 height 25
click at [183, 408] on select "Select Stylist Amar Annu Ali chaitrali Dhaman keshav nagar Manager Mosin khan N…" at bounding box center [253, 420] width 141 height 25
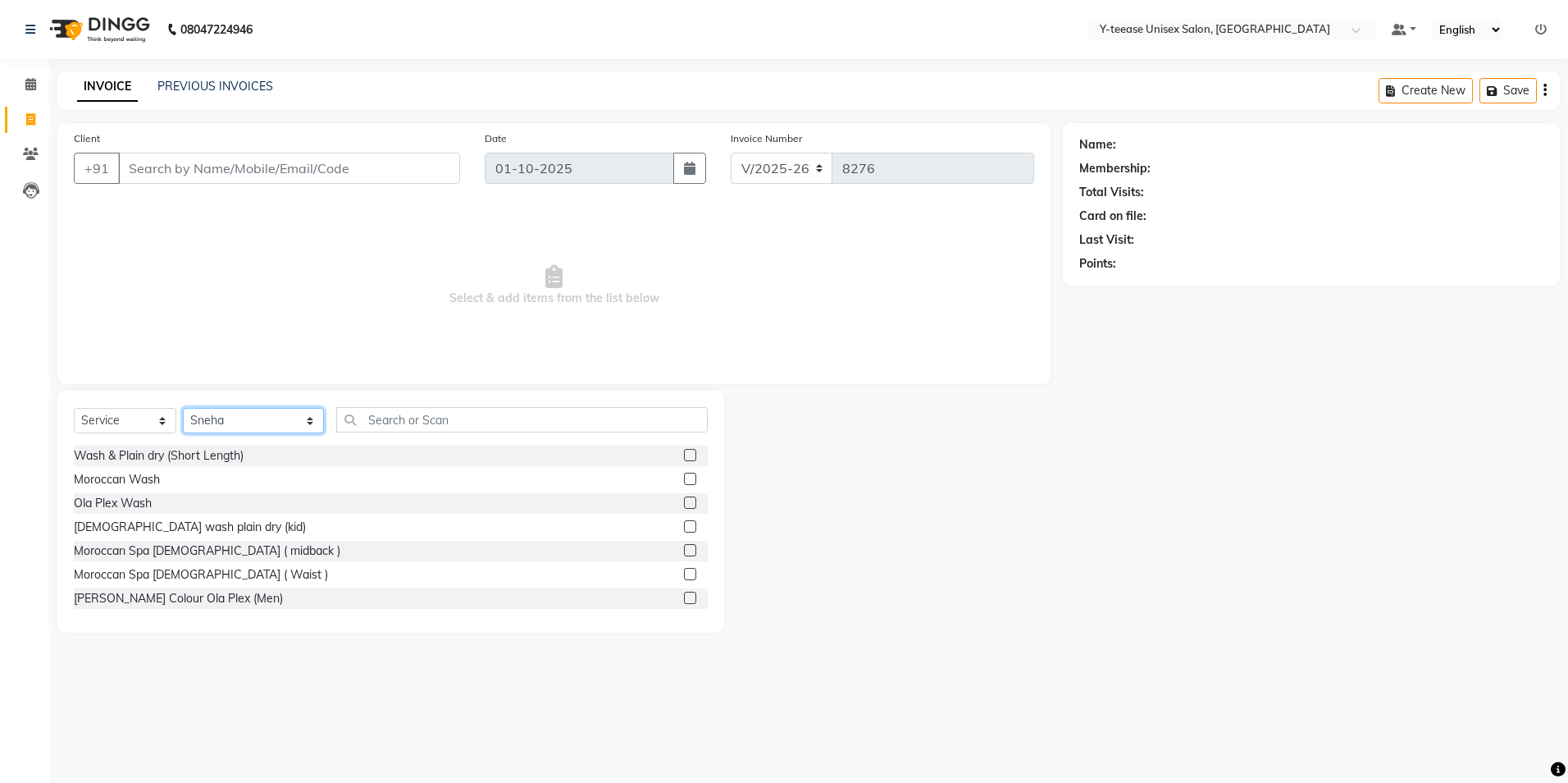
drag, startPoint x: 231, startPoint y: 428, endPoint x: 231, endPoint y: 405, distance: 23.0
click at [231, 428] on select "Select Stylist Amar Annu Ali chaitrali Dhaman keshav nagar Manager Mosin khan N…" at bounding box center [253, 420] width 141 height 25
select select "56"
click at [183, 408] on select "Select Stylist Amar Annu Ali chaitrali Dhaman keshav nagar Manager Mosin khan N…" at bounding box center [253, 420] width 141 height 25
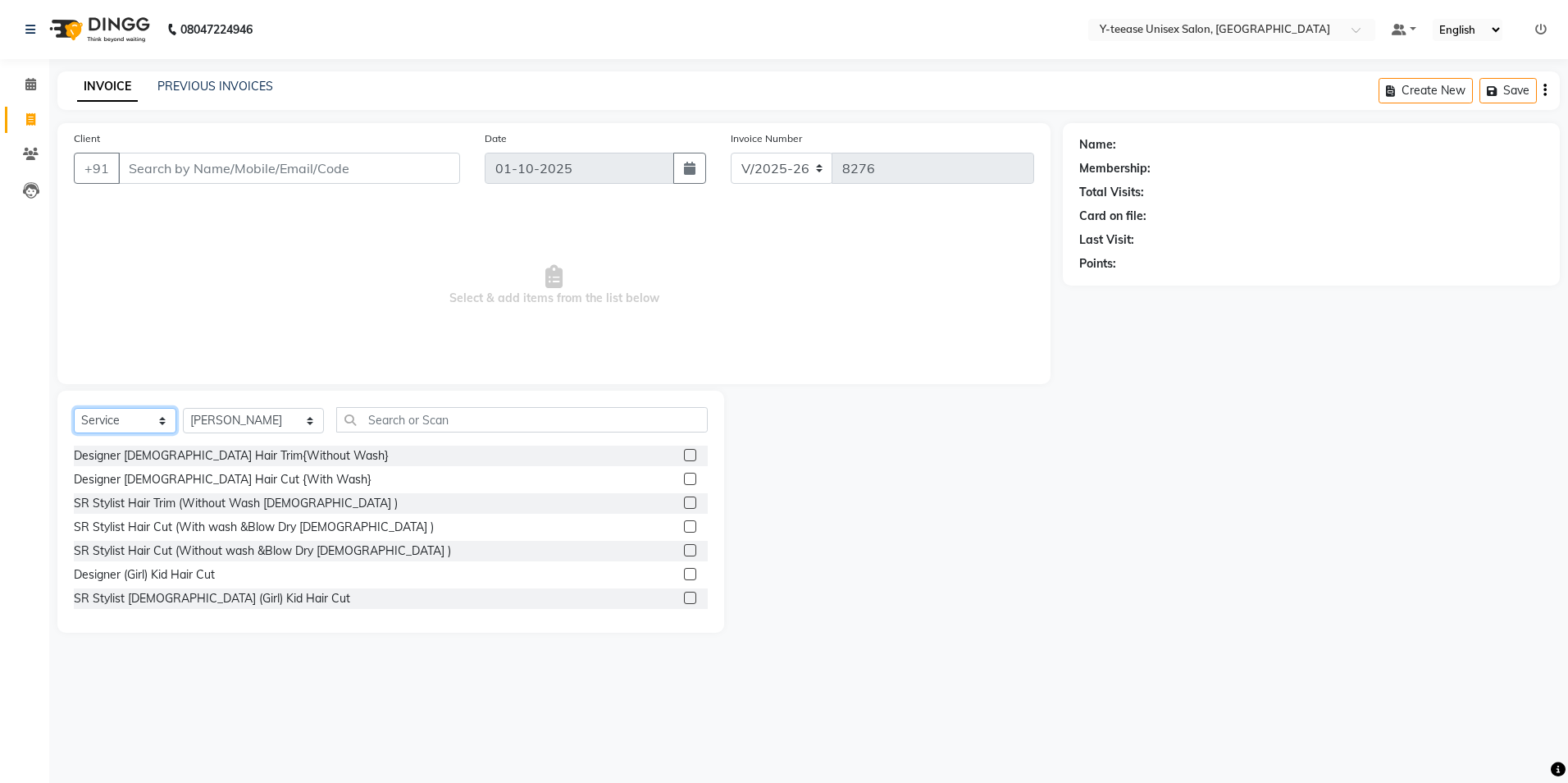
click at [119, 422] on select "Select Service Product Membership Package Voucher Prepaid Gift Card" at bounding box center [125, 420] width 103 height 25
select select "product"
click at [74, 408] on select "Select Service Product Membership Package Voucher Prepaid Gift Card" at bounding box center [125, 420] width 103 height 25
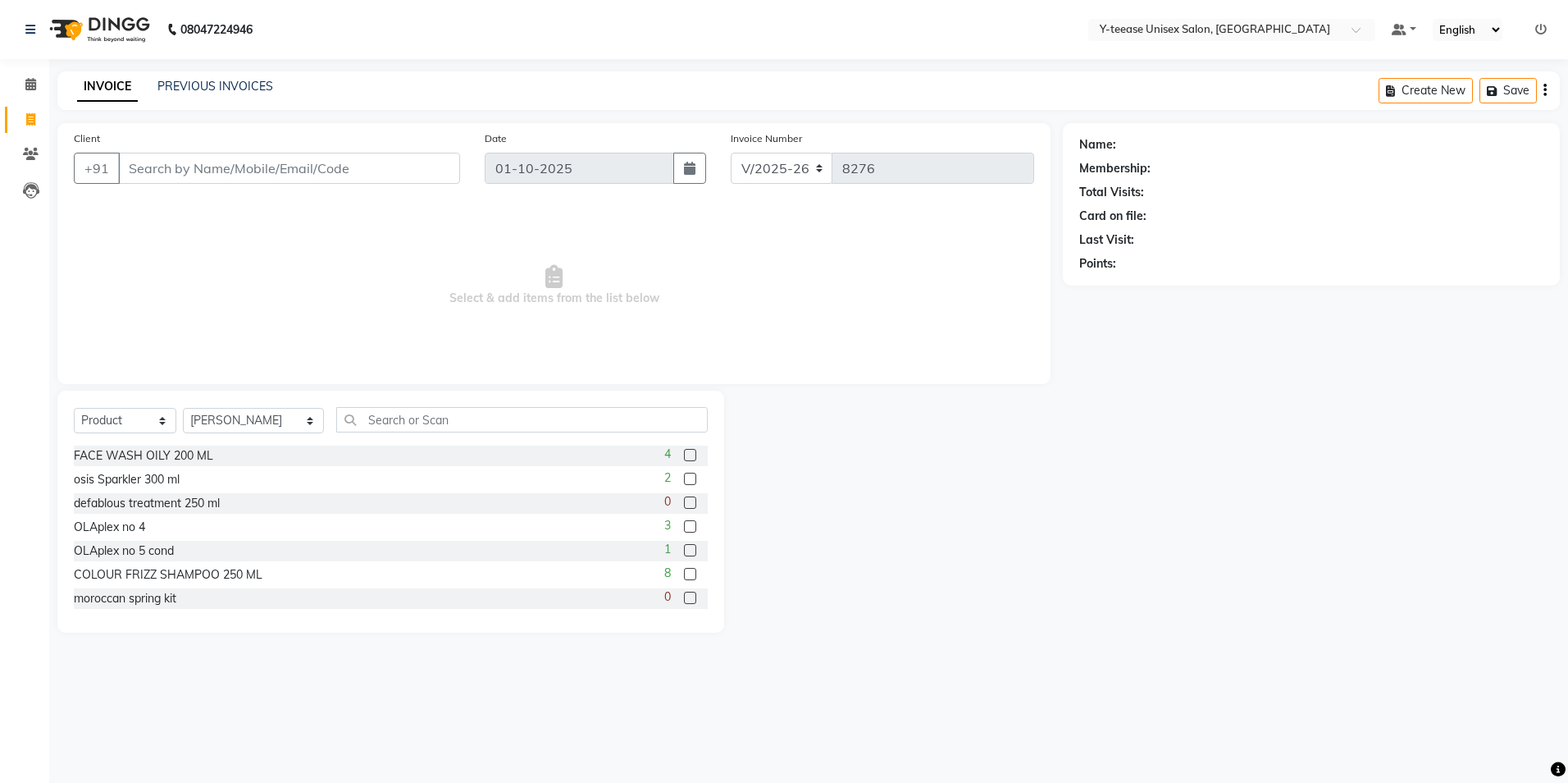
click at [383, 436] on div "Select Service Product Membership Package Voucher Prepaid Gift Card Select Styl…" at bounding box center [390, 427] width 634 height 39
click at [379, 413] on input "text" at bounding box center [521, 420] width 371 height 25
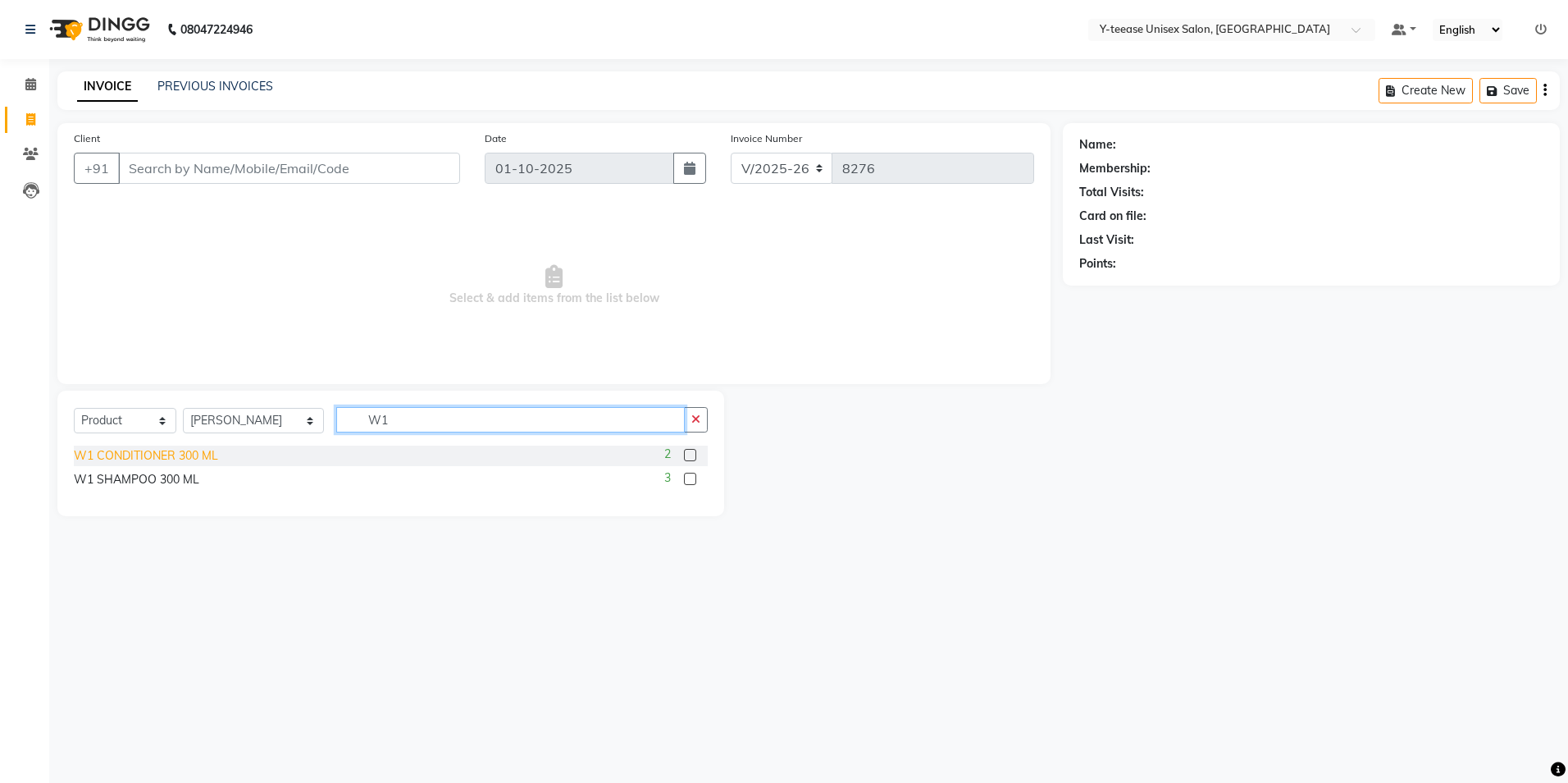
type input "W1"
click at [148, 461] on div "W1 CONDITIONER 300 ML" at bounding box center [146, 456] width 145 height 18
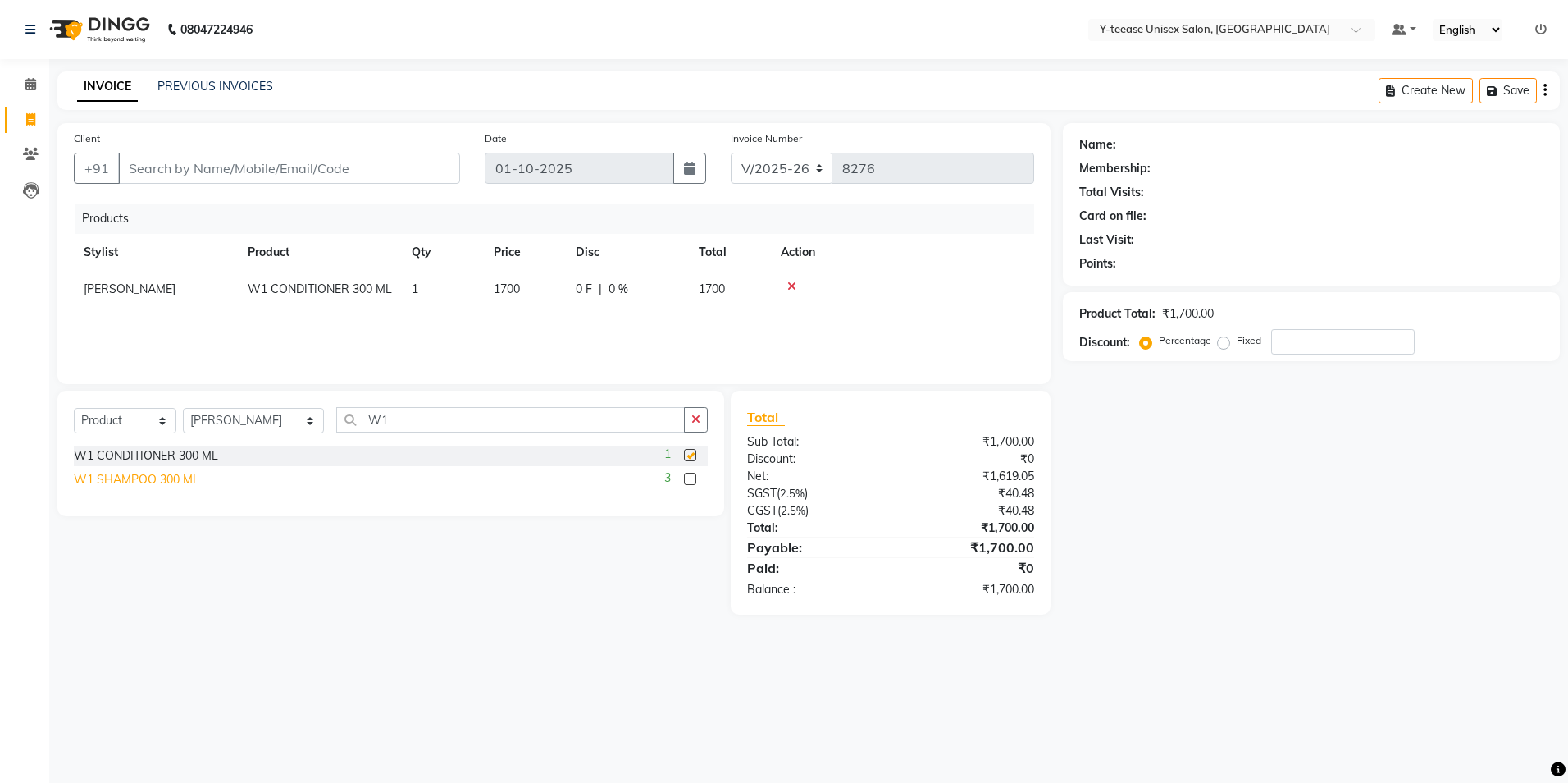
checkbox input "false"
click at [150, 479] on div "W1 SHAMPOO 300 ML" at bounding box center [136, 480] width 125 height 18
checkbox input "false"
click at [704, 424] on button "button" at bounding box center [696, 420] width 24 height 25
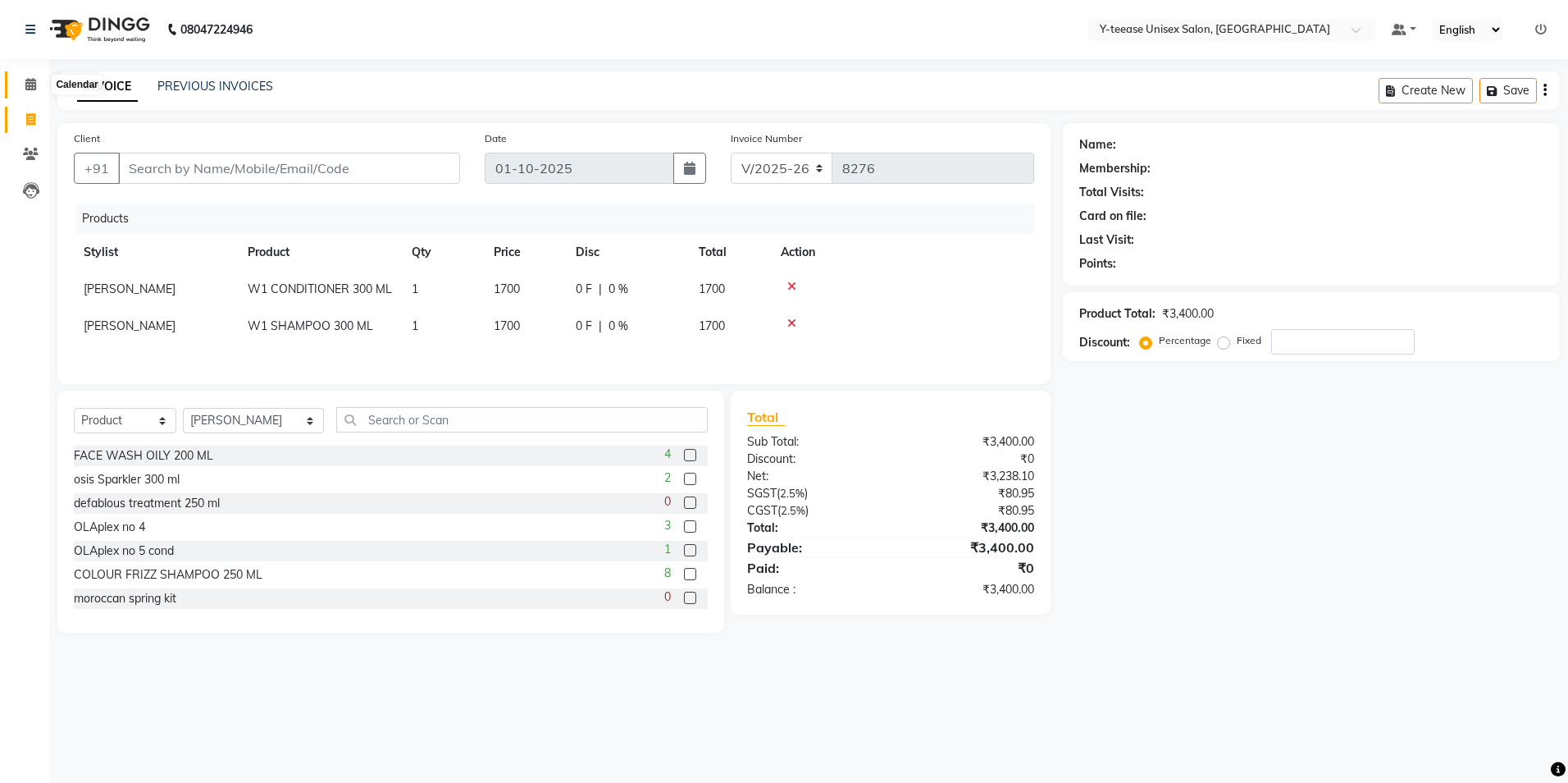
click at [24, 82] on span at bounding box center [31, 84] width 29 height 18
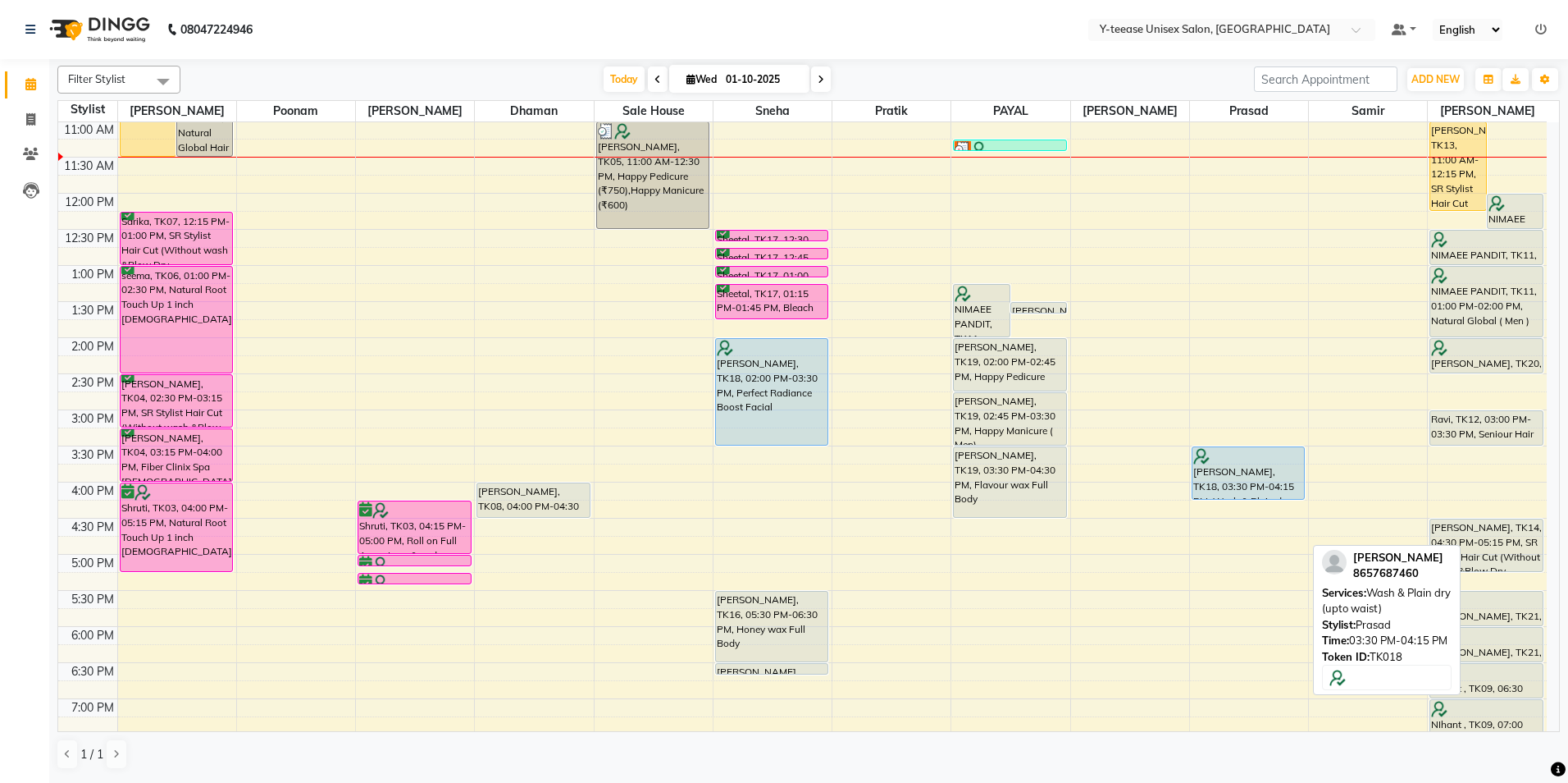
scroll to position [246, 0]
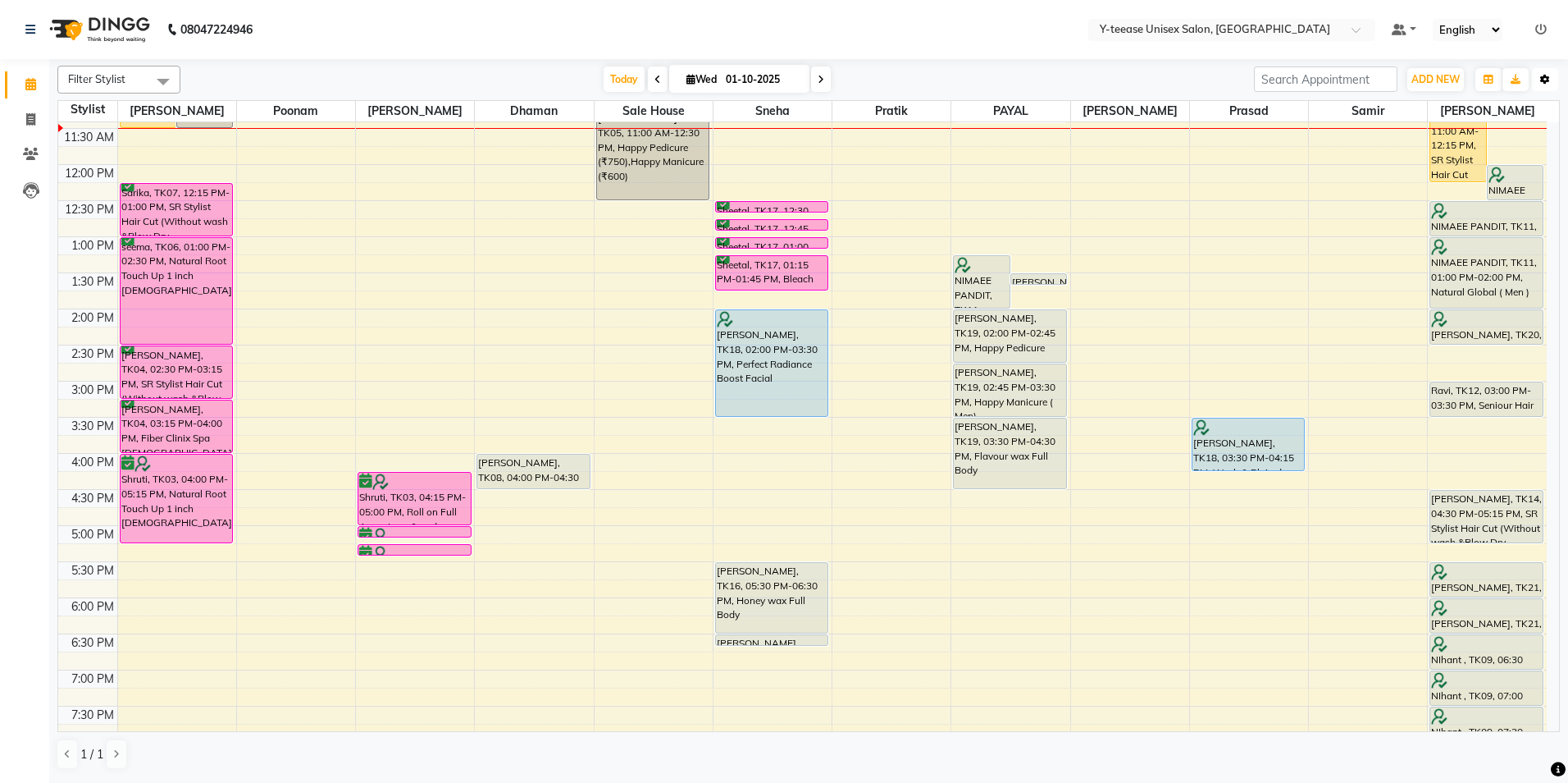
click at [1553, 81] on button "Toggle Dropdown" at bounding box center [1545, 80] width 26 height 23
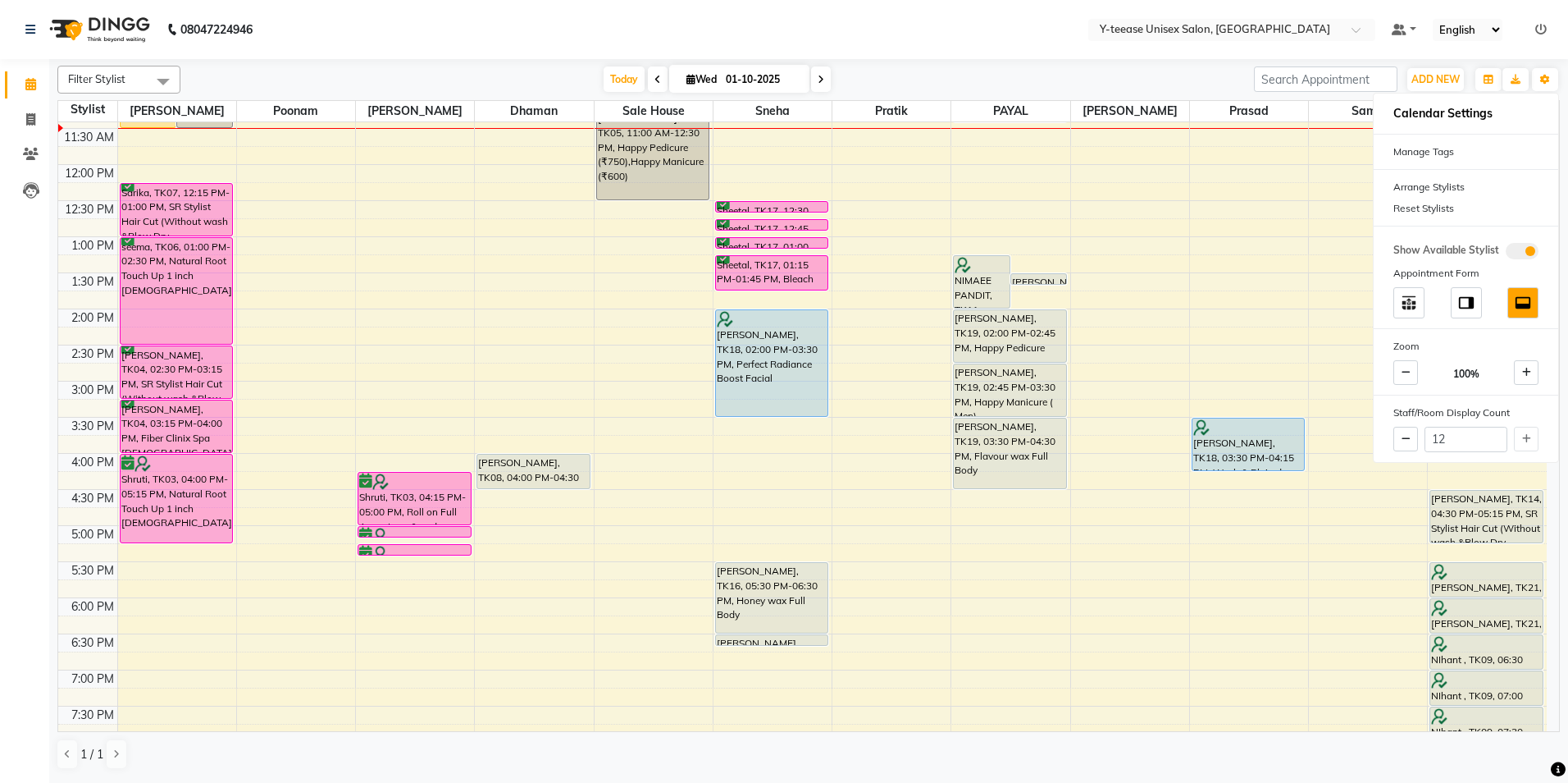
click at [1140, 68] on div "Today Wed 01-10-2025" at bounding box center [717, 80] width 1057 height 25
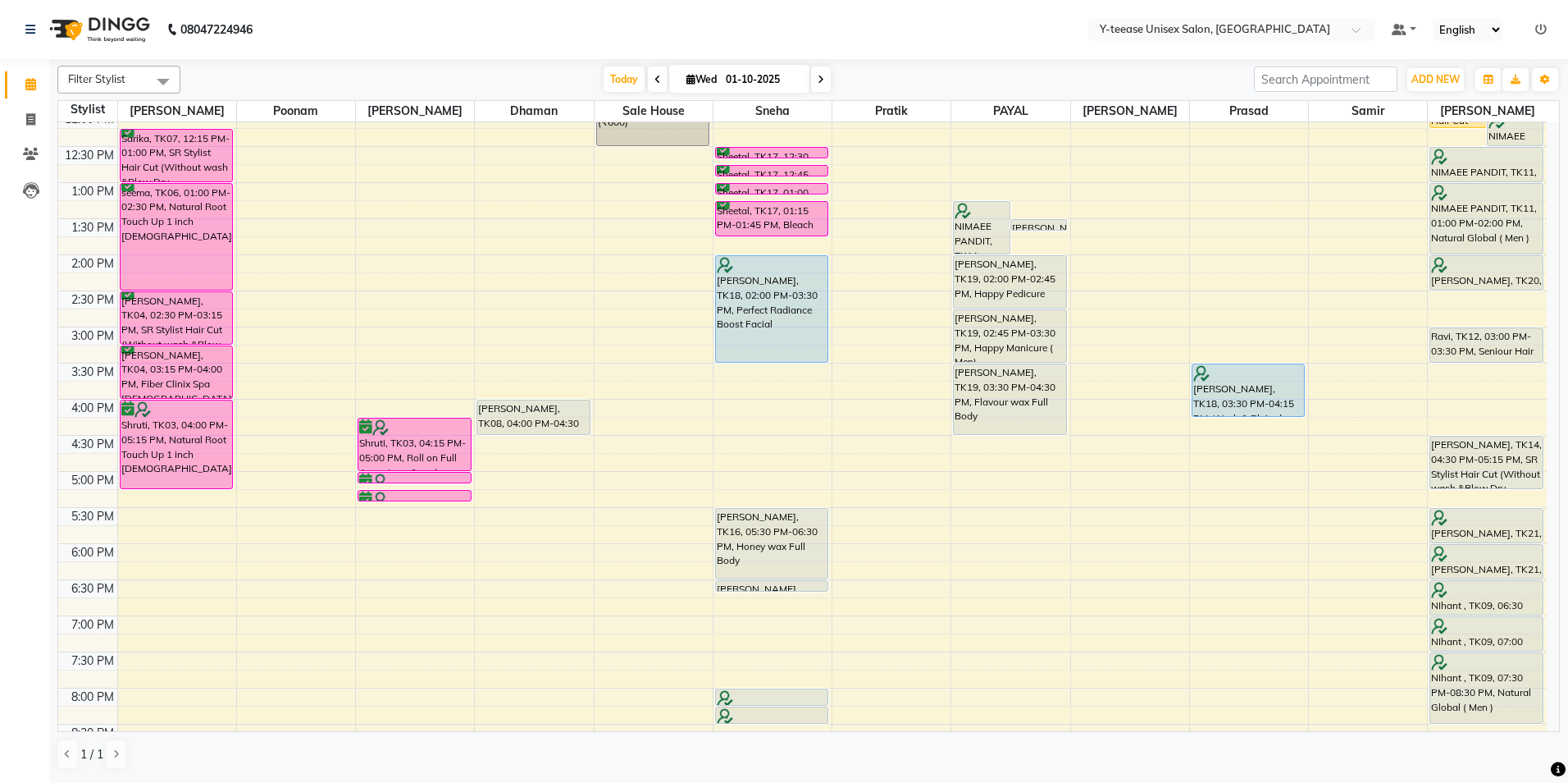
scroll to position [328, 0]
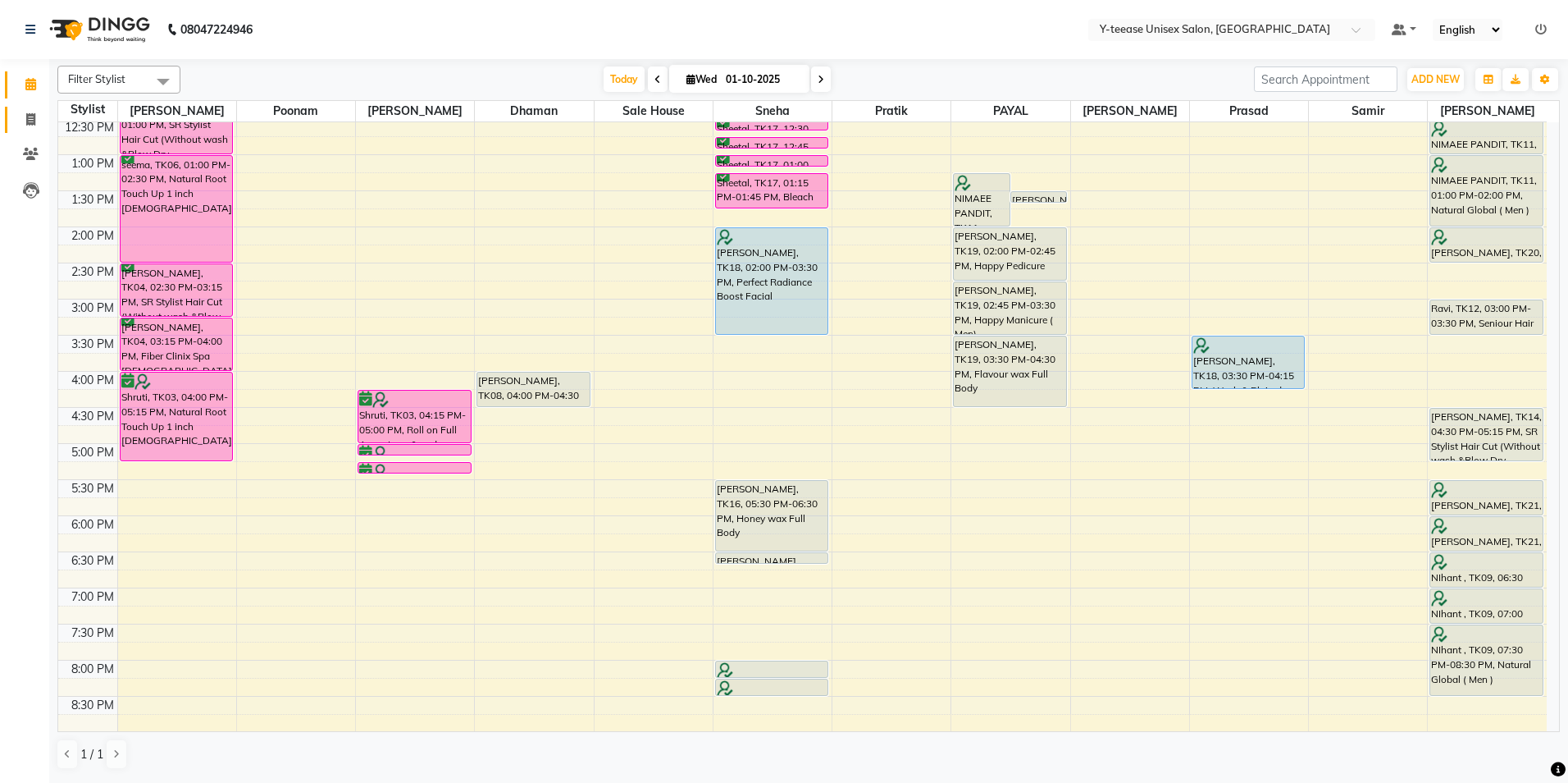
click at [25, 119] on span at bounding box center [31, 119] width 29 height 18
select select "service"
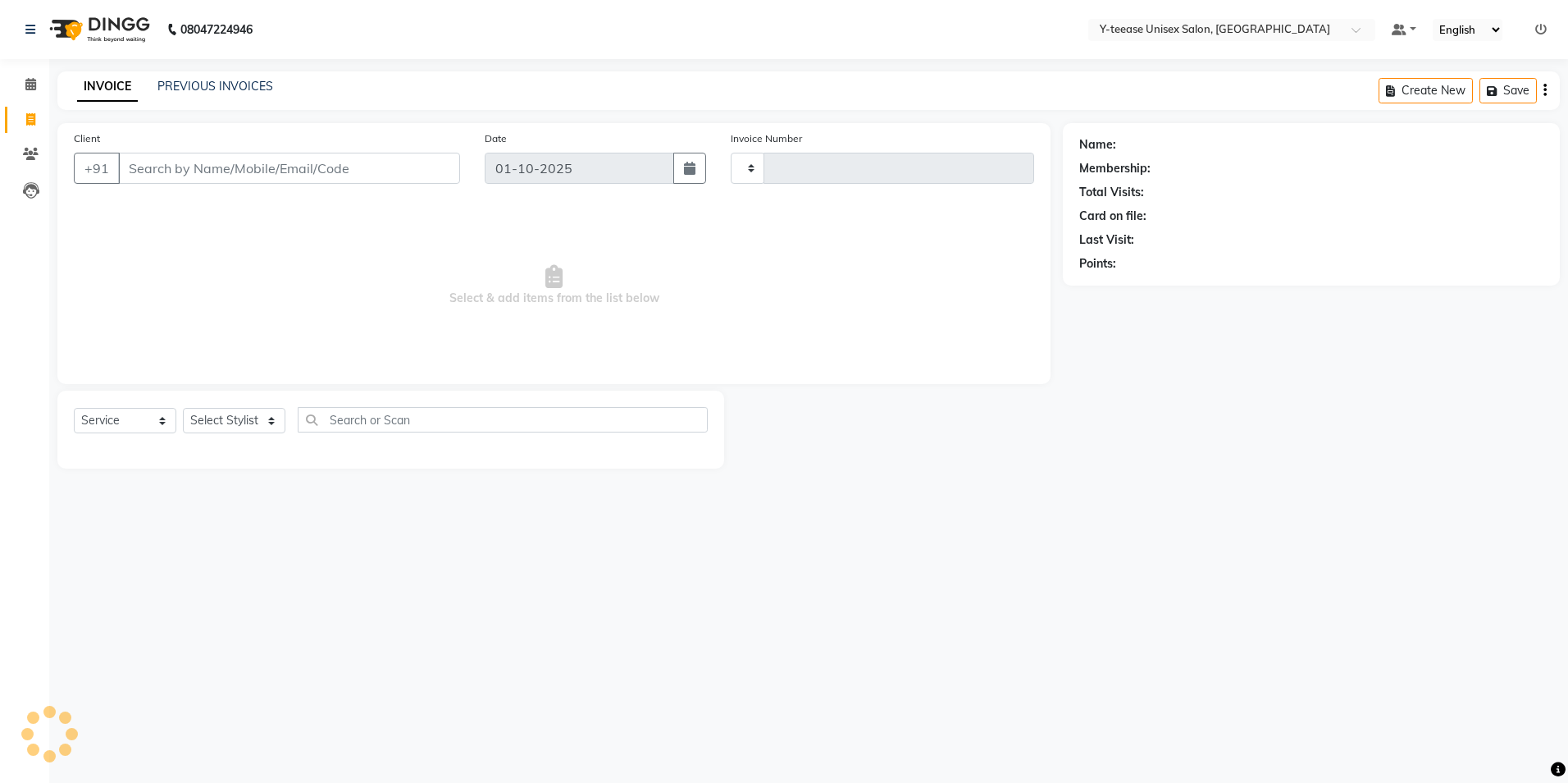
type input "8276"
select select "4"
click at [248, 405] on div "Select Service Product Membership Package Voucher Prepaid Gift Card Select Styl…" at bounding box center [390, 429] width 667 height 78
click at [248, 425] on select "Select Stylist" at bounding box center [233, 420] width 103 height 25
click at [256, 406] on div "Select Service Product Membership Package Voucher Prepaid Gift Card Select Styl…" at bounding box center [390, 429] width 667 height 78
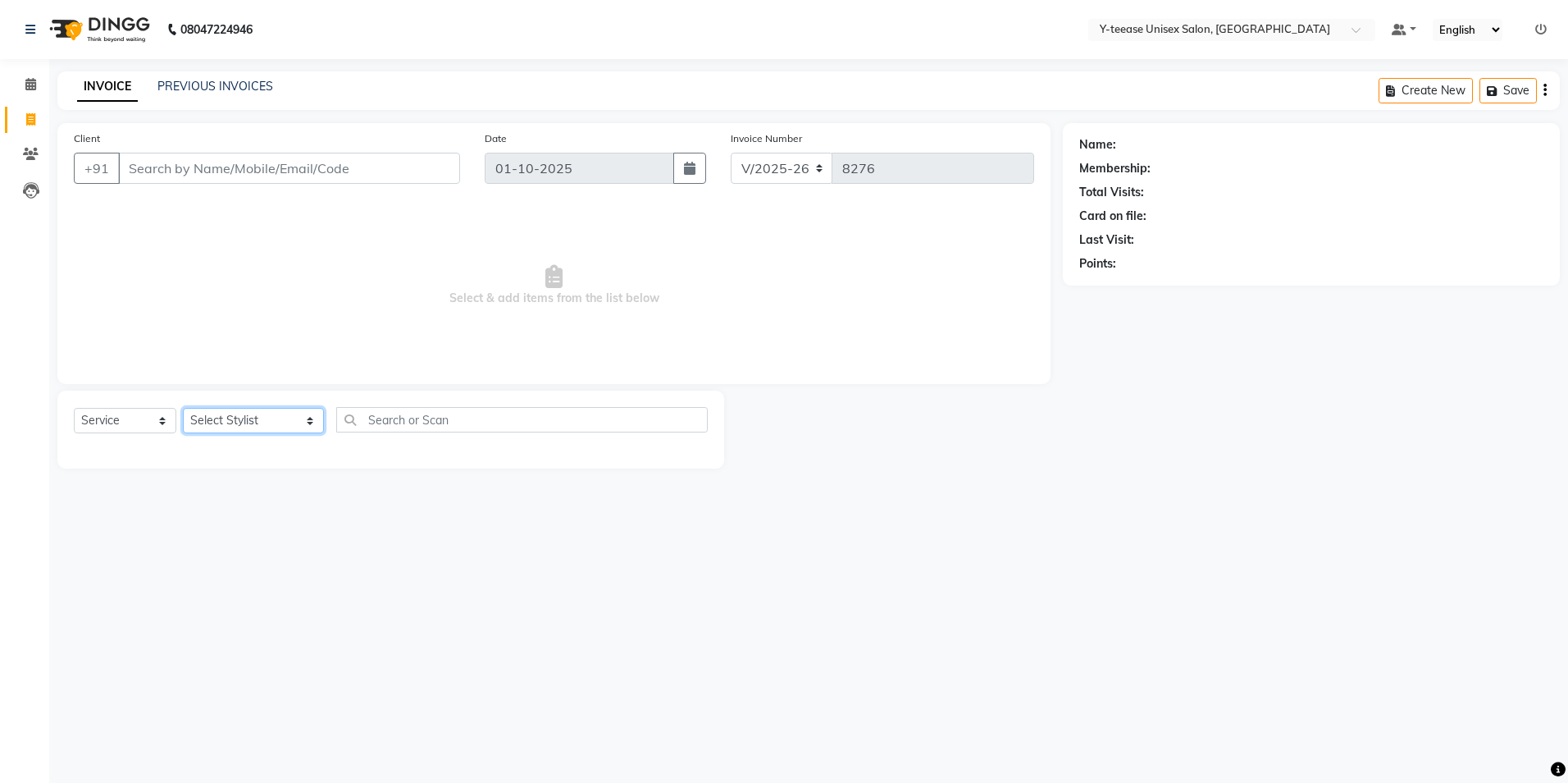
click at [261, 426] on select "Select Stylist Amar Annu Ali chaitrali Dhaman keshav nagar Manager Mosin khan N…" at bounding box center [253, 420] width 141 height 25
select select "56"
click at [183, 408] on select "Select Stylist Amar Annu Ali chaitrali Dhaman keshav nagar Manager Mosin khan N…" at bounding box center [253, 420] width 141 height 25
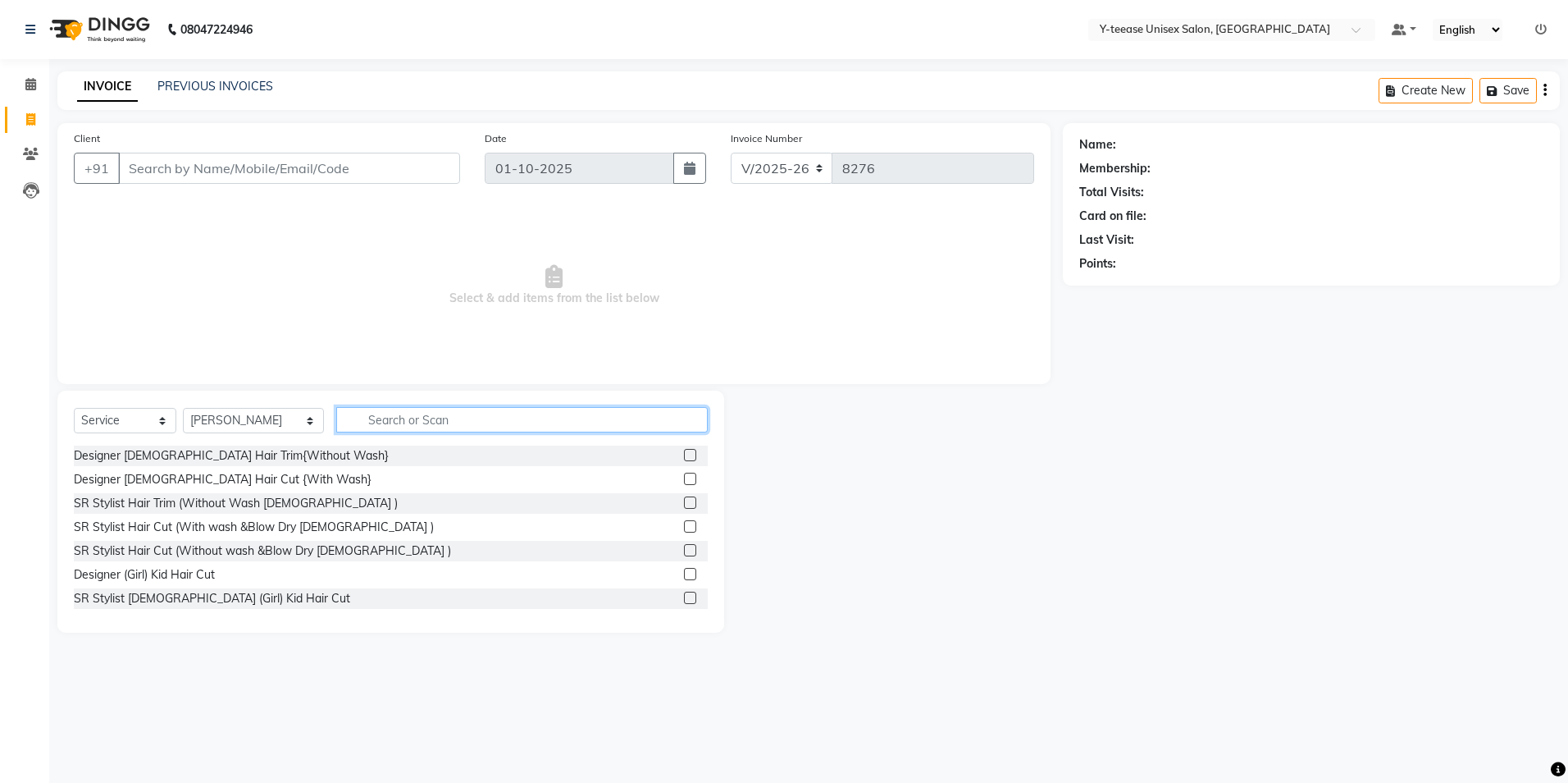
click at [405, 412] on input "text" at bounding box center [521, 420] width 371 height 25
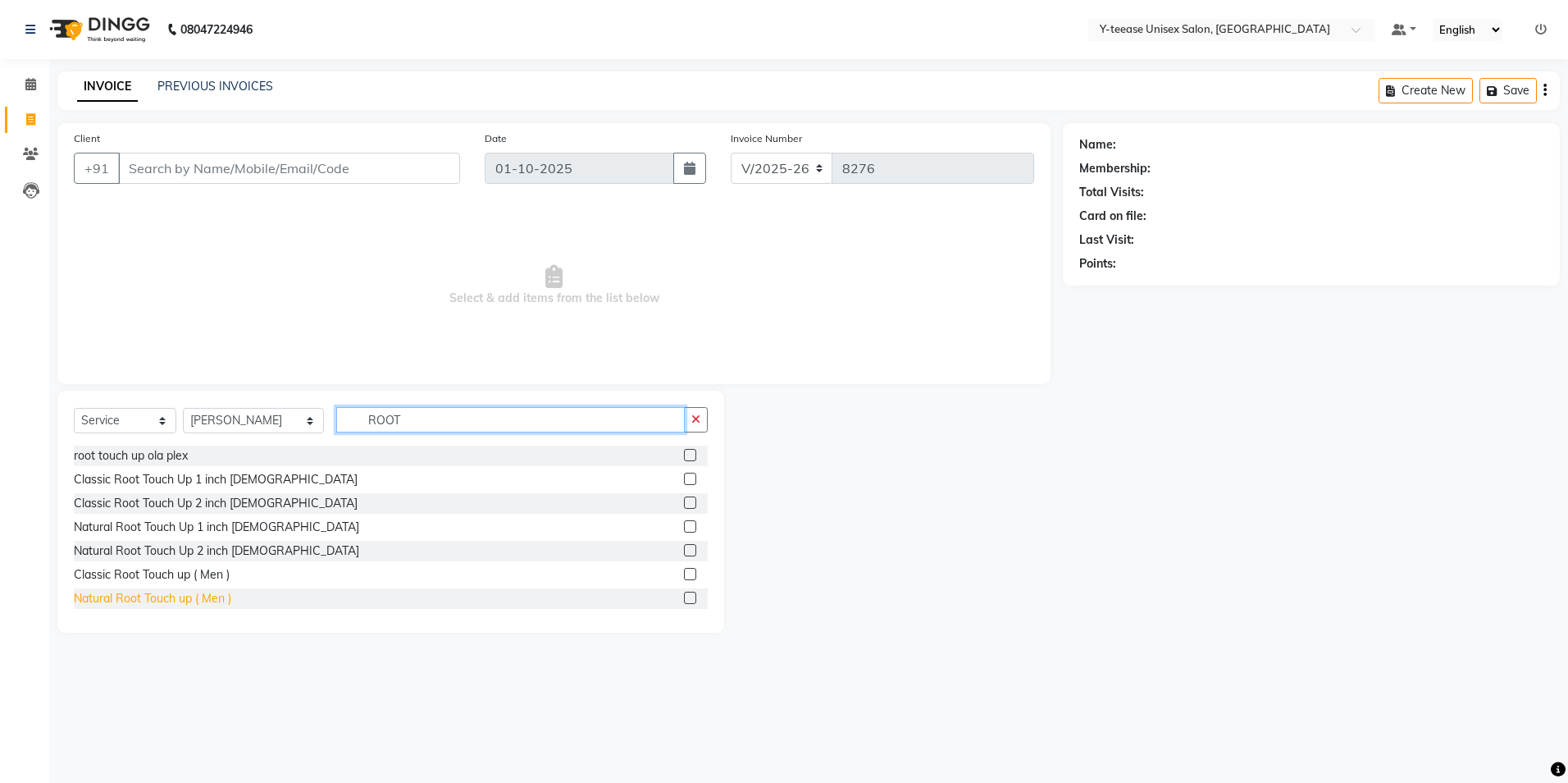
type input "ROOT"
click at [161, 593] on div "Natural Root Touch up ( Men )" at bounding box center [152, 599] width 157 height 18
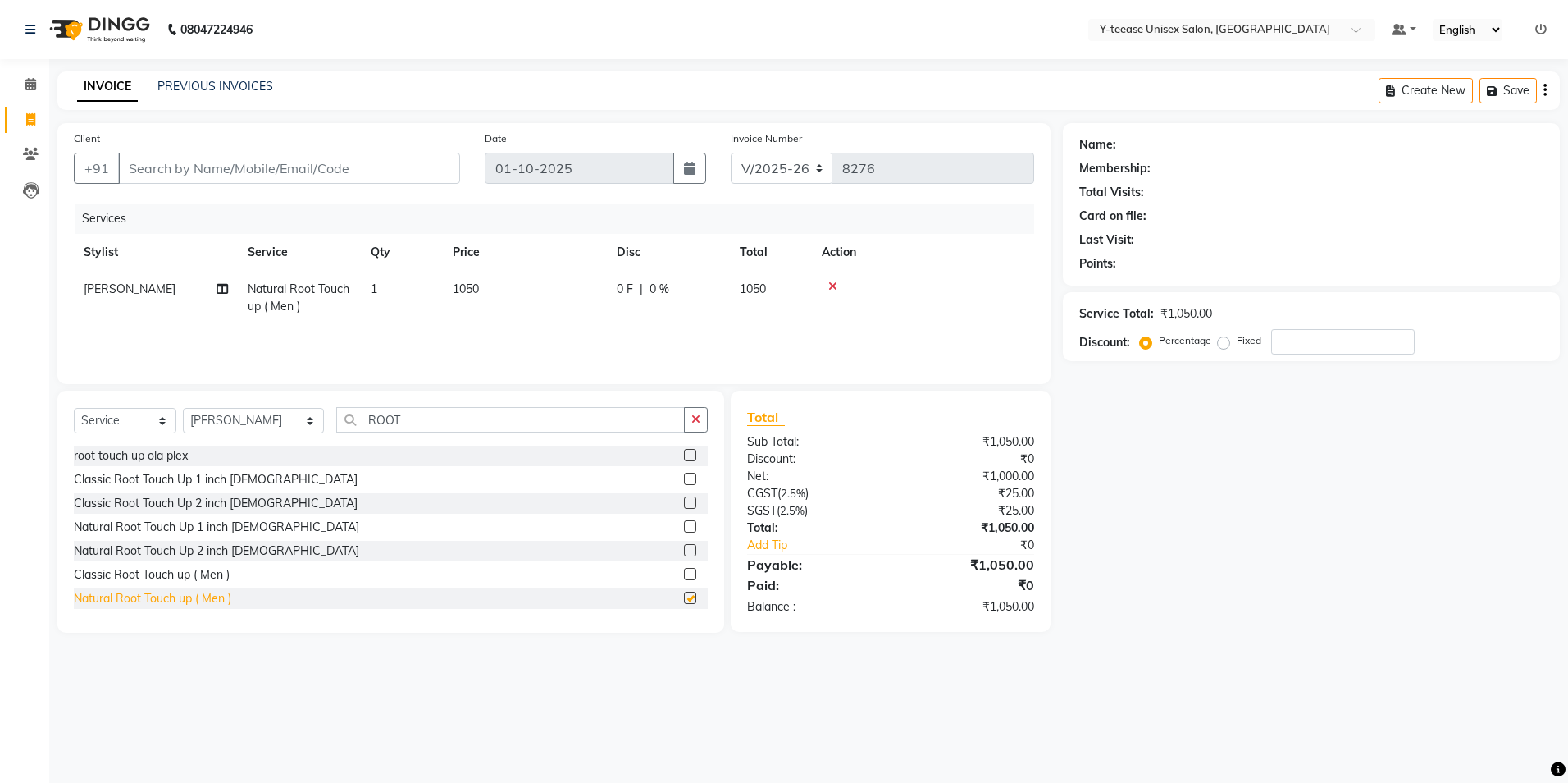
checkbox input "false"
click at [690, 409] on button "button" at bounding box center [696, 420] width 24 height 25
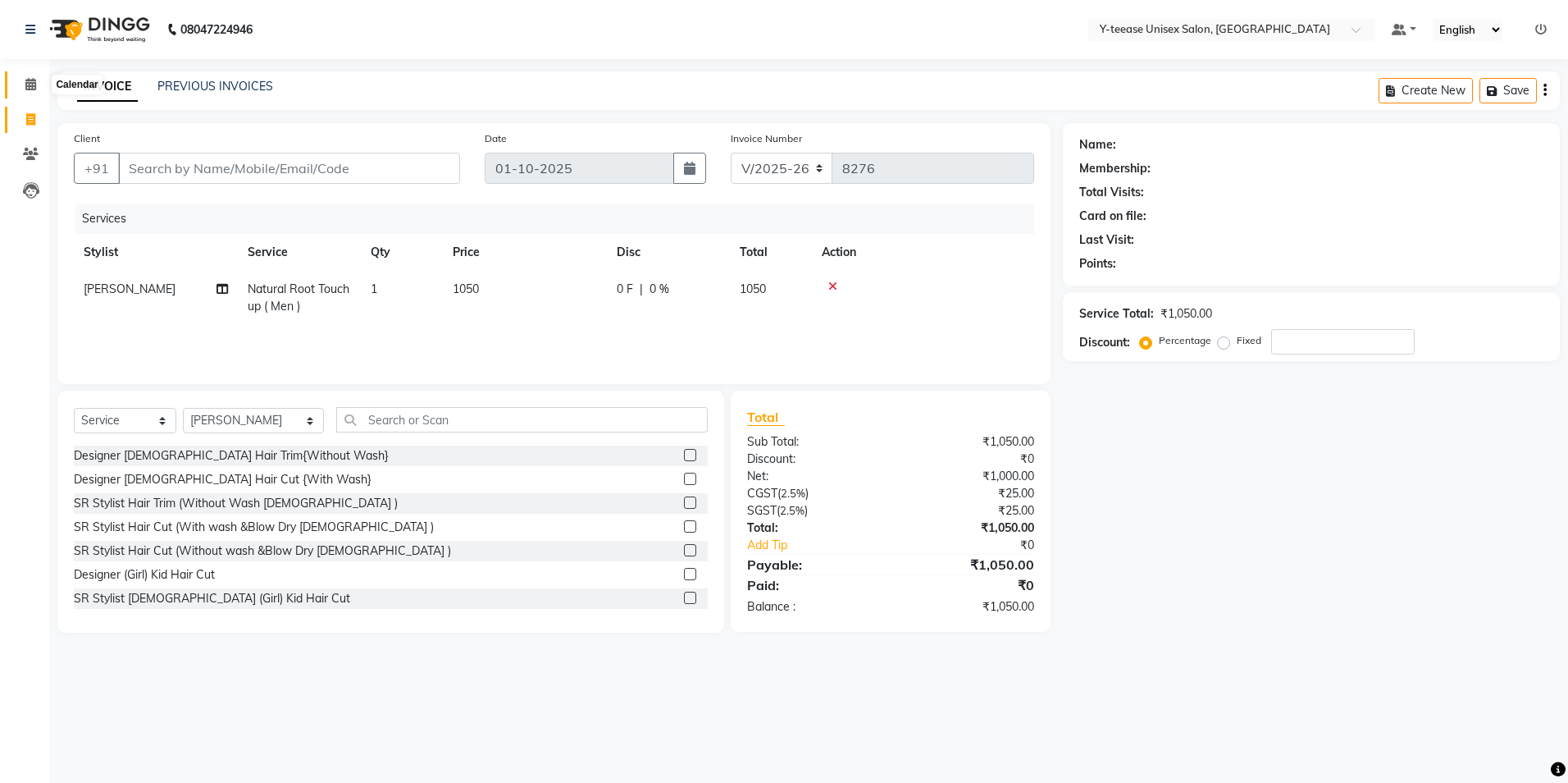
click at [18, 80] on span at bounding box center [31, 84] width 29 height 18
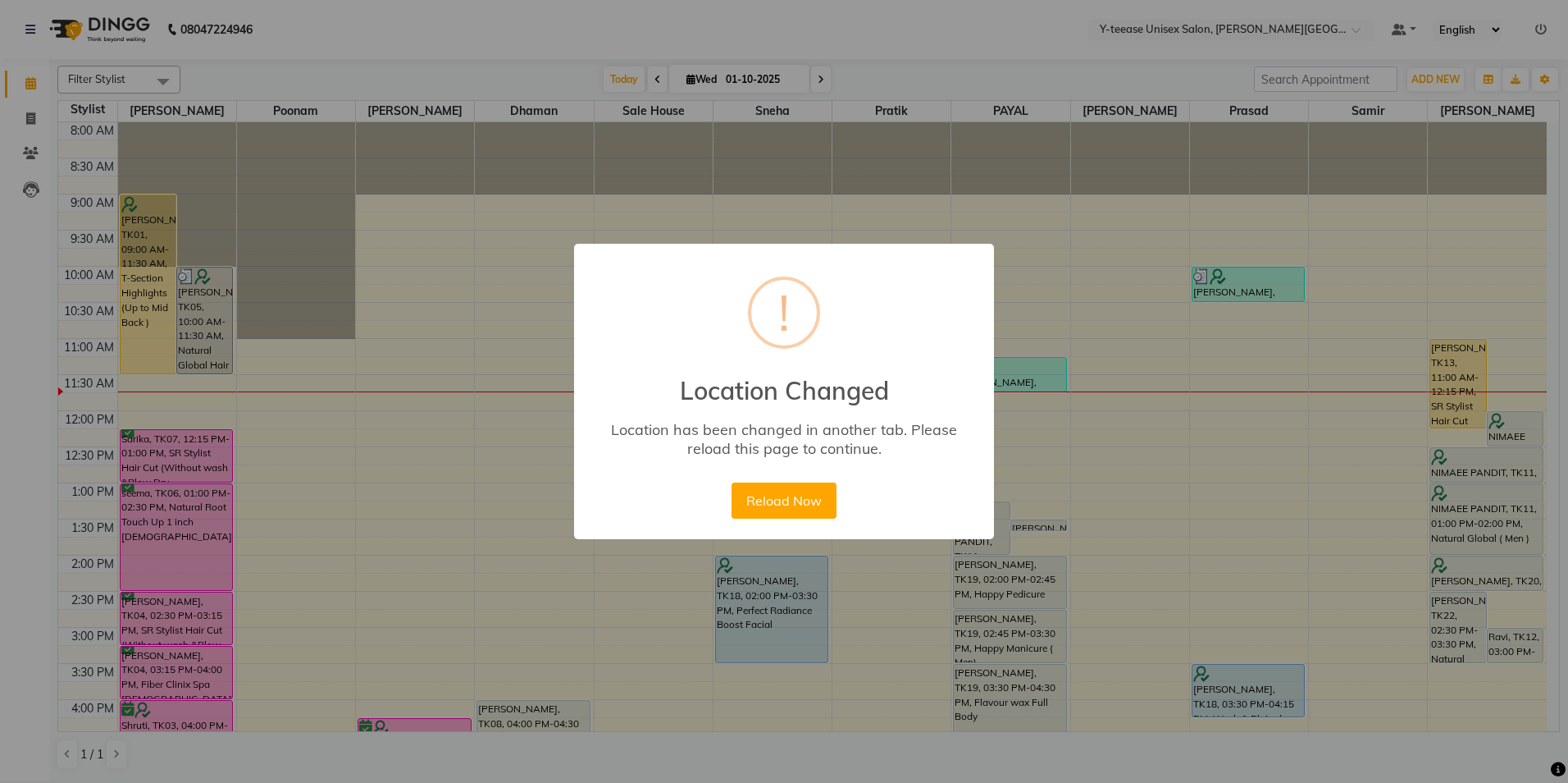
drag, startPoint x: 460, startPoint y: 41, endPoint x: 450, endPoint y: 41, distance: 10.0
click at [459, 41] on div "× ! Location Changed Location has been changed in another tab. Please reload th…" at bounding box center [784, 392] width 1568 height 783
click at [792, 508] on button "Reload Now" at bounding box center [784, 500] width 104 height 36
